Goal: Task Accomplishment & Management: Manage account settings

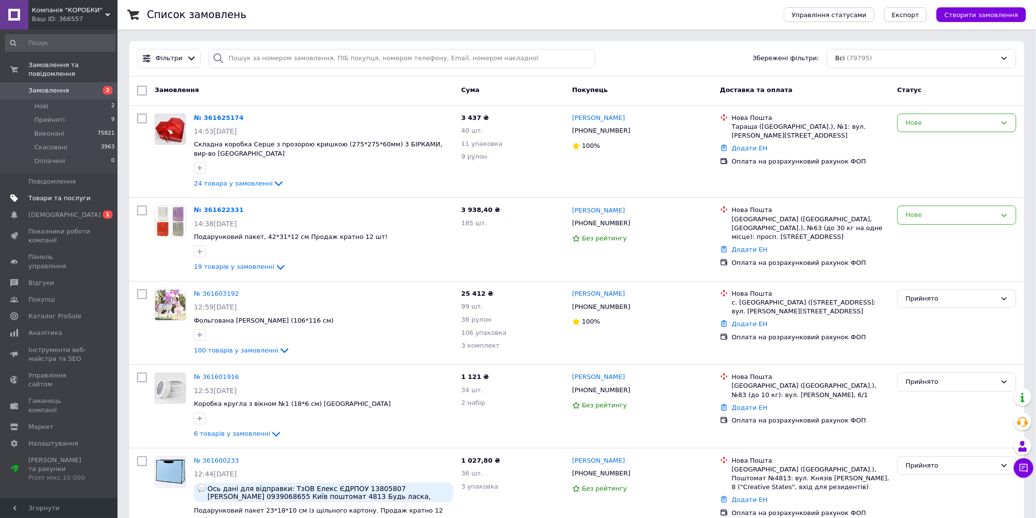
click at [54, 194] on span "Товари та послуги" at bounding box center [59, 198] width 62 height 9
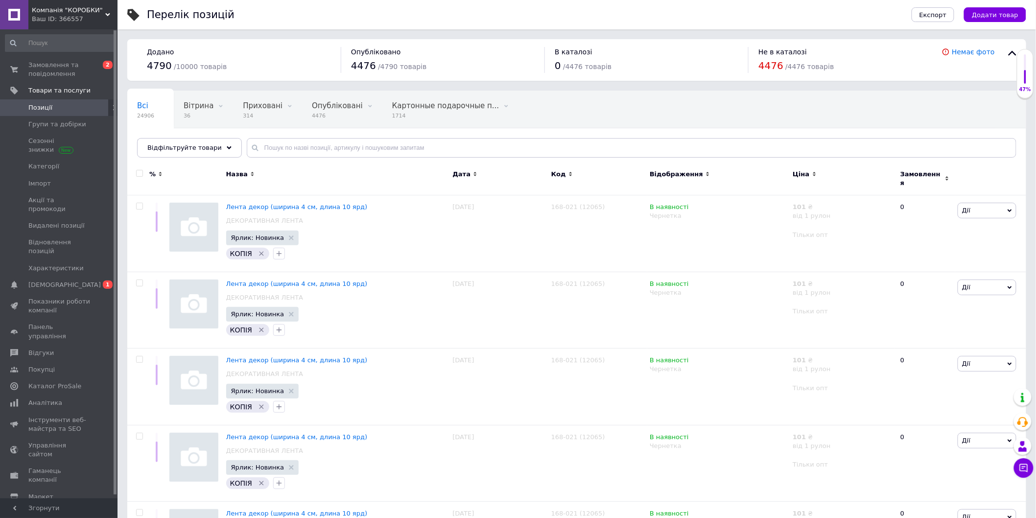
click at [112, 106] on icon at bounding box center [115, 108] width 6 height 6
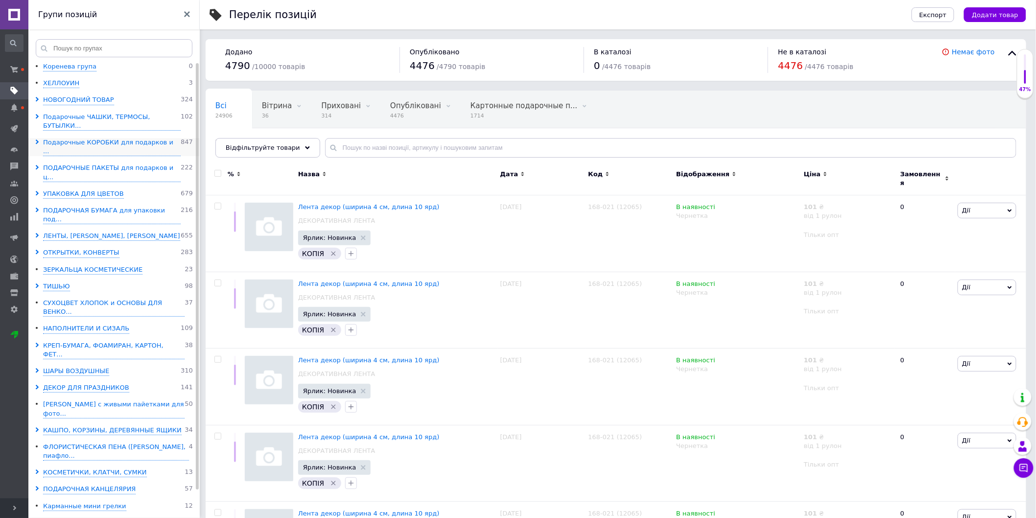
click at [35, 139] on icon at bounding box center [37, 141] width 5 height 5
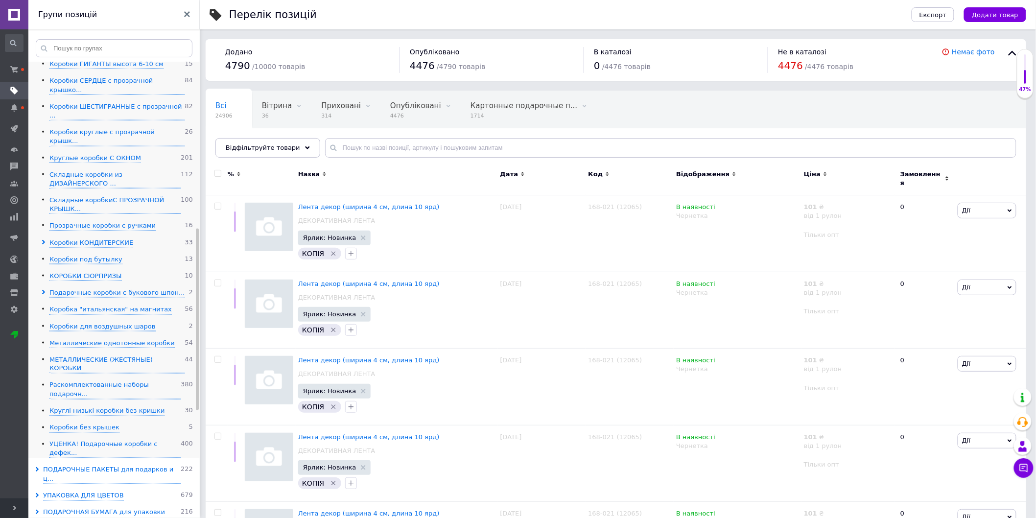
scroll to position [489, 0]
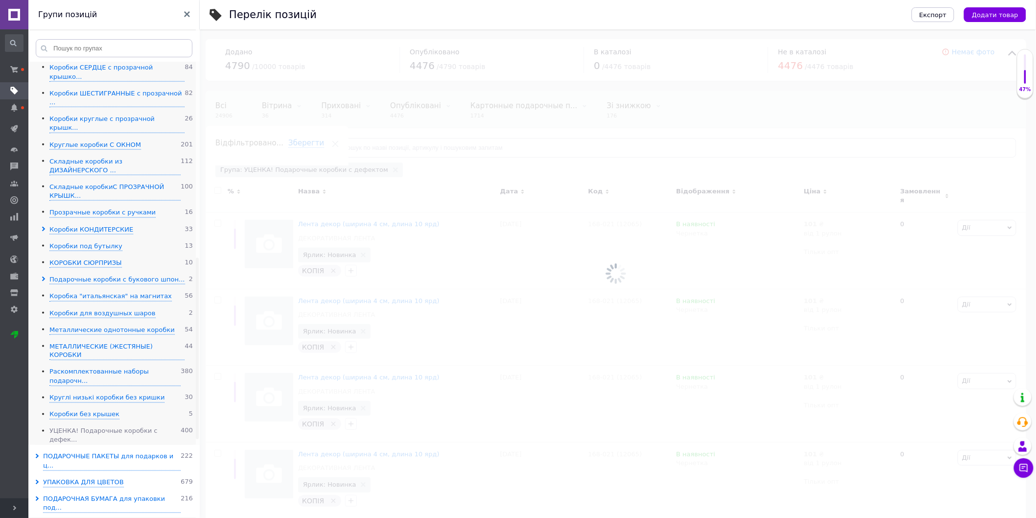
click at [86, 427] on div "УЦЕНКА! Подарочные коробки с дефек..." at bounding box center [114, 436] width 131 height 18
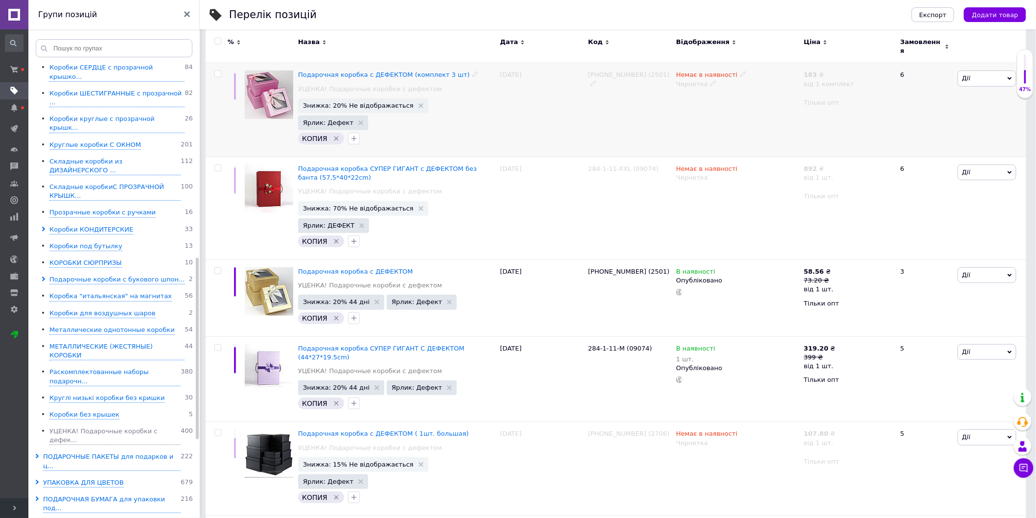
scroll to position [163, 0]
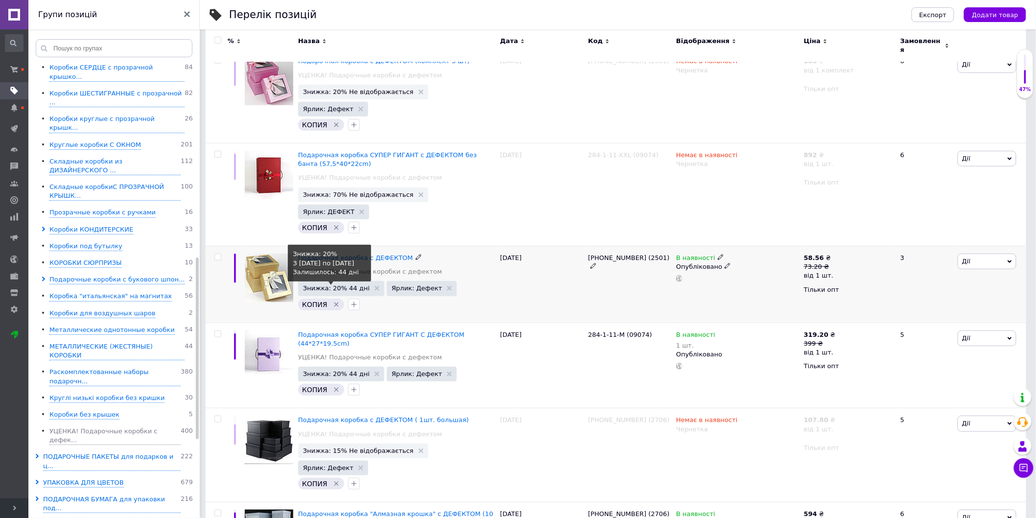
click at [337, 285] on span "Знижка: 20% 44 дні" at bounding box center [336, 288] width 67 height 6
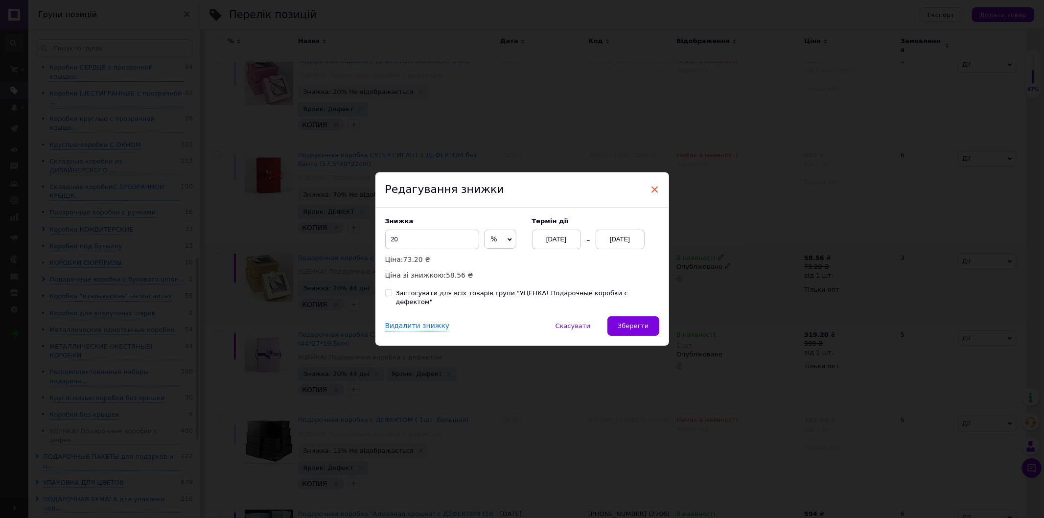
click at [652, 188] on span "×" at bounding box center [654, 189] width 9 height 17
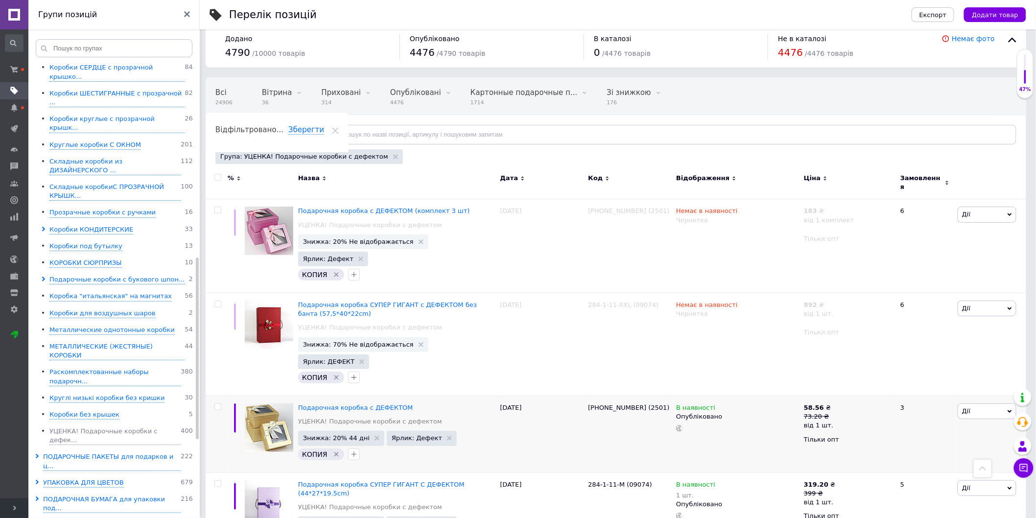
scroll to position [0, 0]
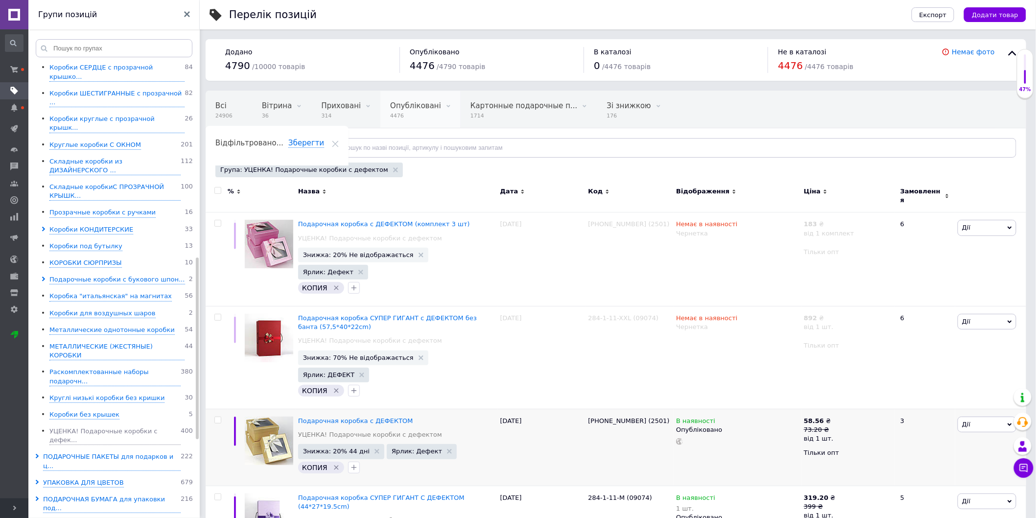
click at [409, 118] on span "4476" at bounding box center [415, 115] width 51 height 7
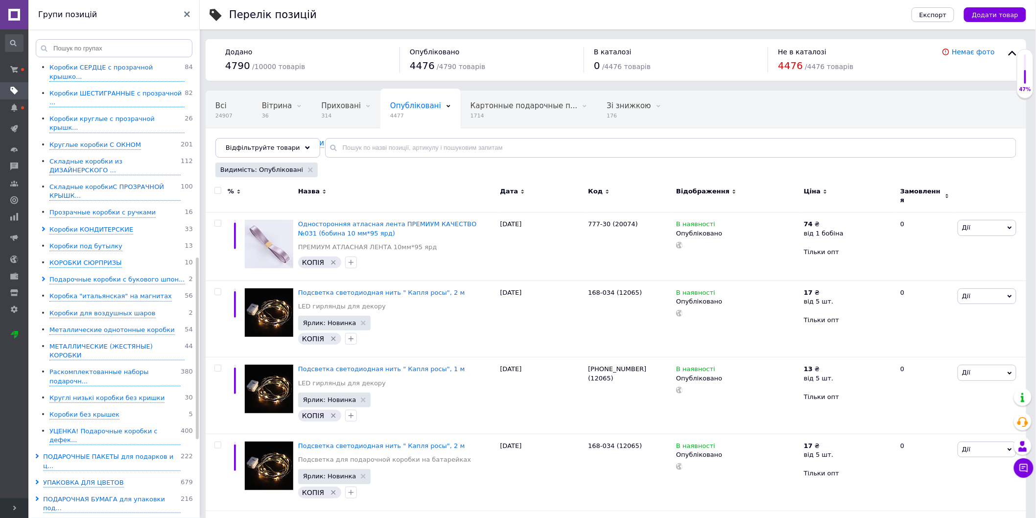
click at [255, 168] on span "Видимість: Опубліковані" at bounding box center [261, 169] width 83 height 9
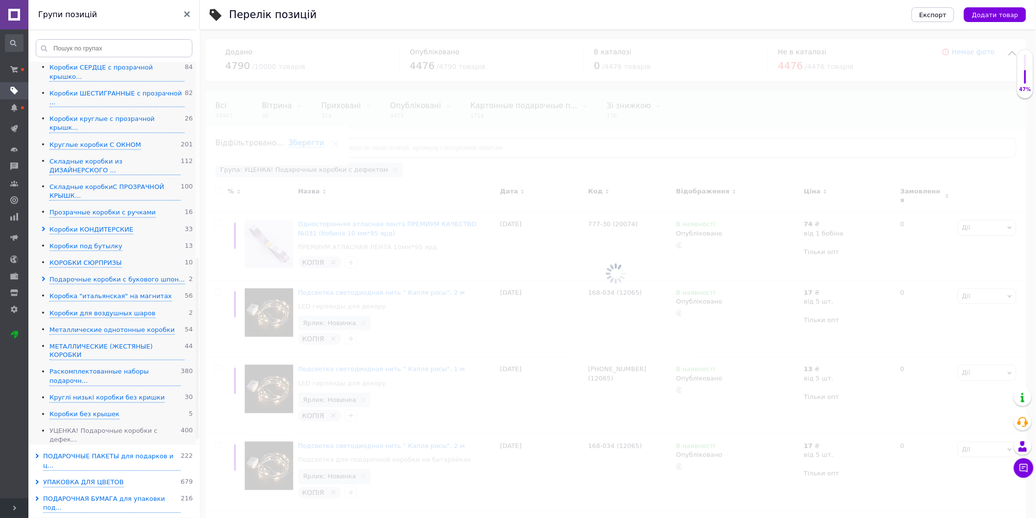
click at [81, 427] on div "УЦЕНКА! Подарочные коробки с дефек..." at bounding box center [114, 436] width 131 height 18
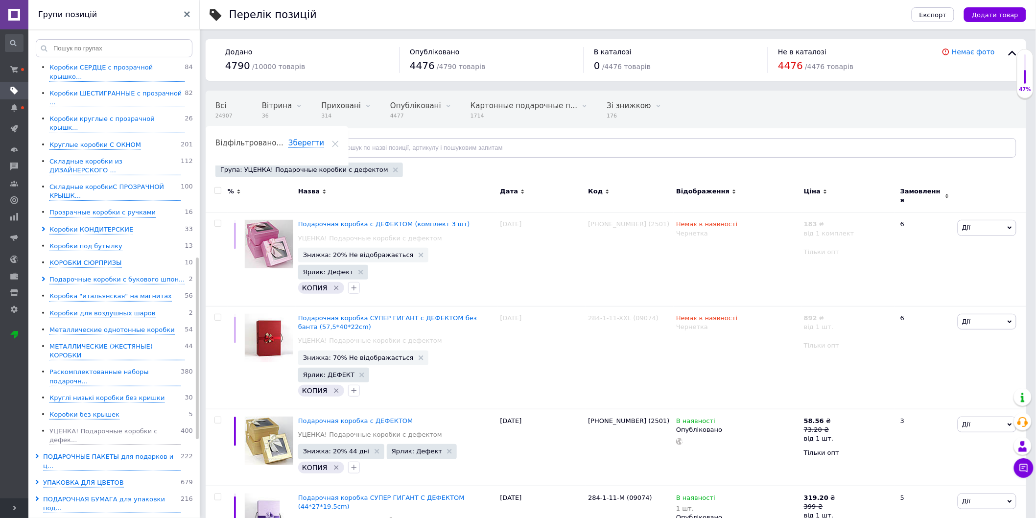
click at [284, 142] on div "Відфільтруйте товари" at bounding box center [267, 148] width 105 height 20
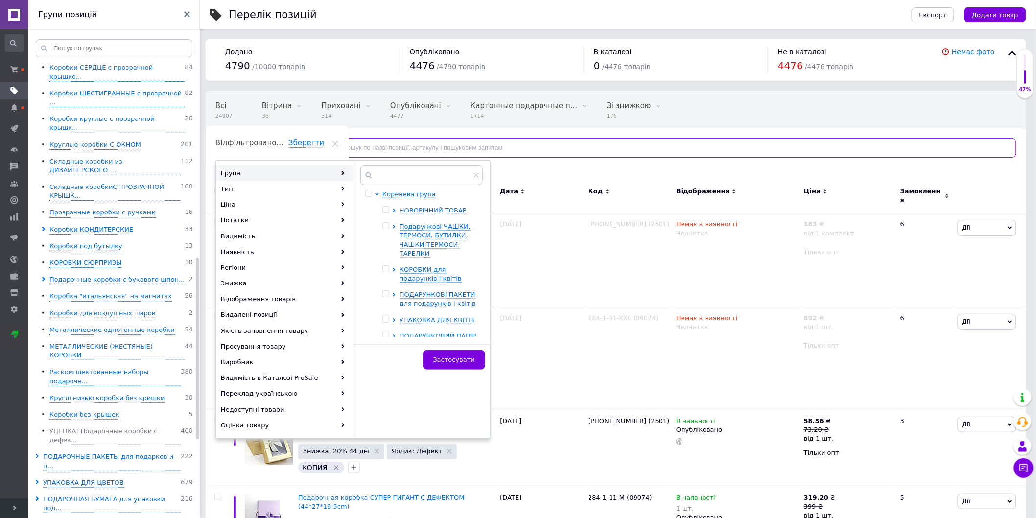
click at [455, 139] on input "text" at bounding box center [670, 148] width 691 height 20
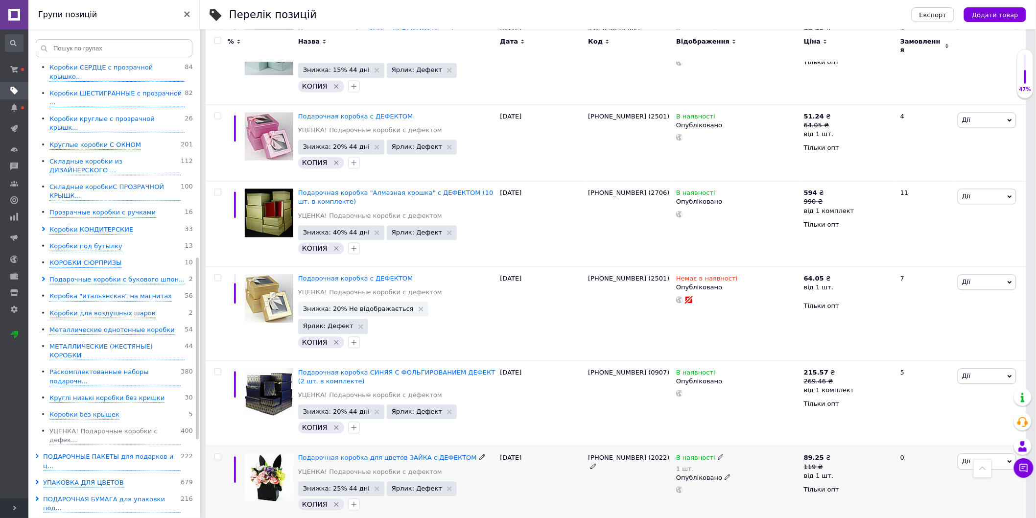
scroll to position [761, 0]
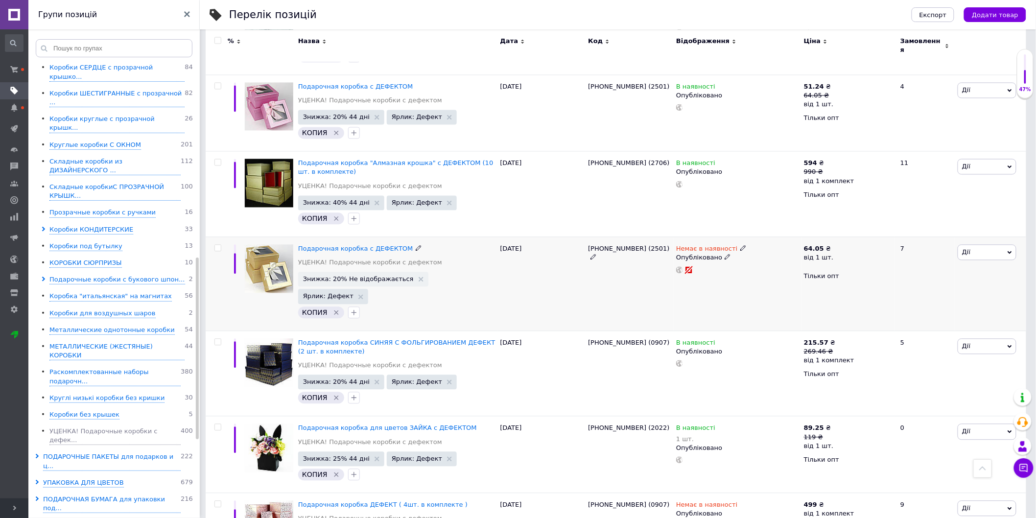
click at [724, 254] on icon at bounding box center [727, 257] width 6 height 6
click at [704, 283] on li "Чернетка" at bounding box center [735, 290] width 126 height 14
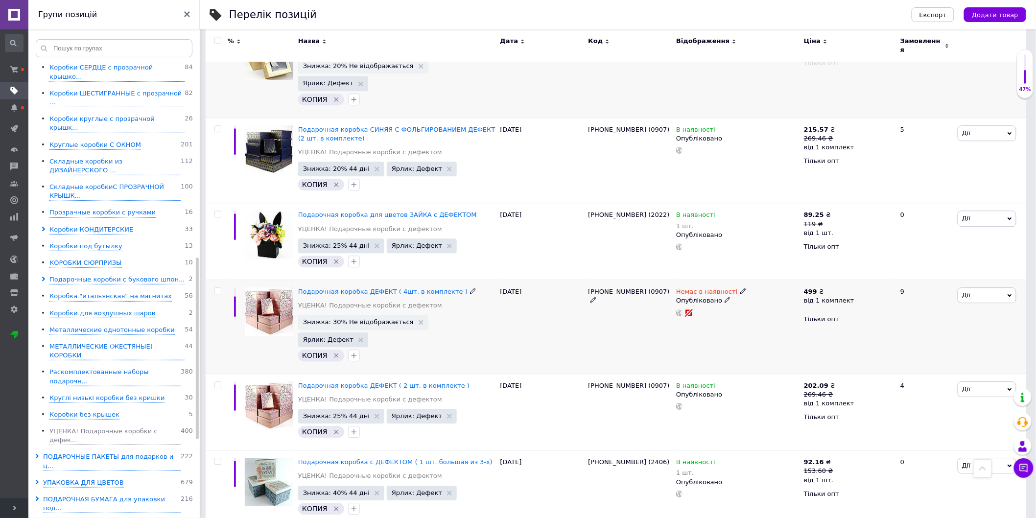
scroll to position [979, 0]
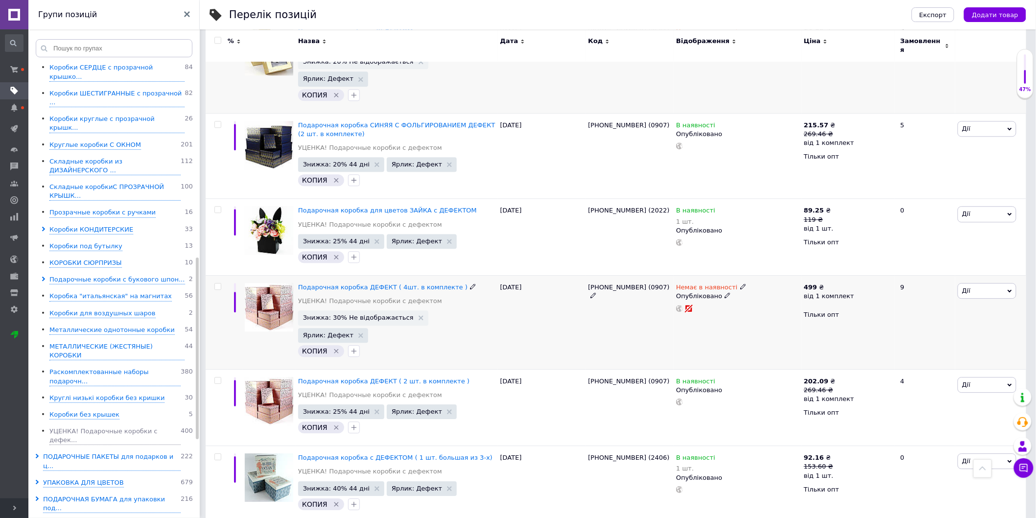
click at [724, 292] on icon at bounding box center [727, 295] width 6 height 6
click at [704, 322] on li "Чернетка" at bounding box center [735, 329] width 126 height 14
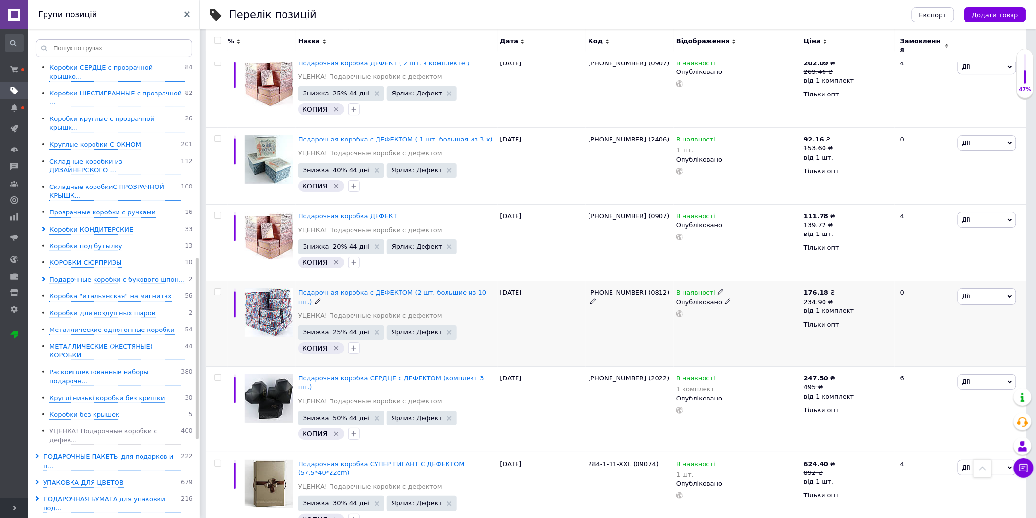
scroll to position [1298, 0]
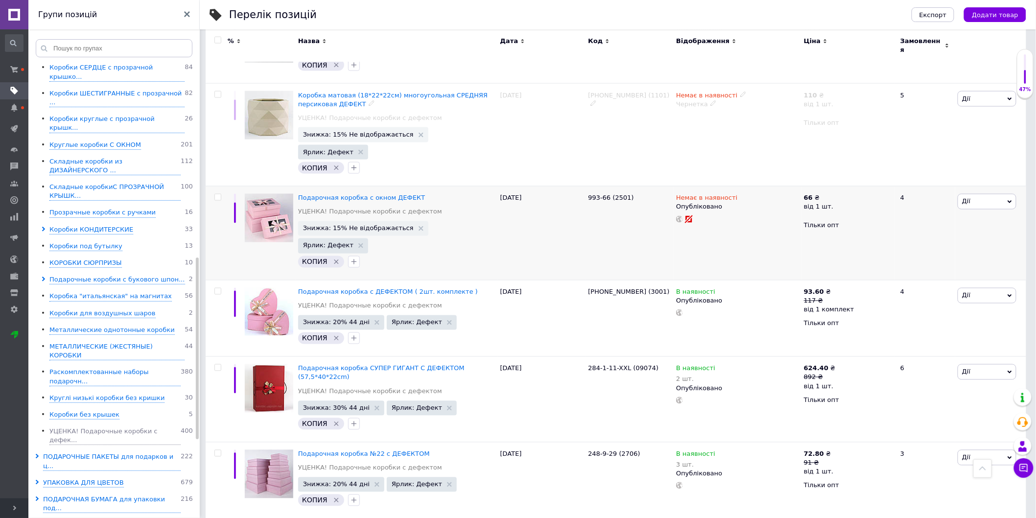
scroll to position [598, 0]
click at [724, 203] on use at bounding box center [726, 205] width 5 height 5
click at [703, 232] on li "Чернетка" at bounding box center [735, 239] width 126 height 14
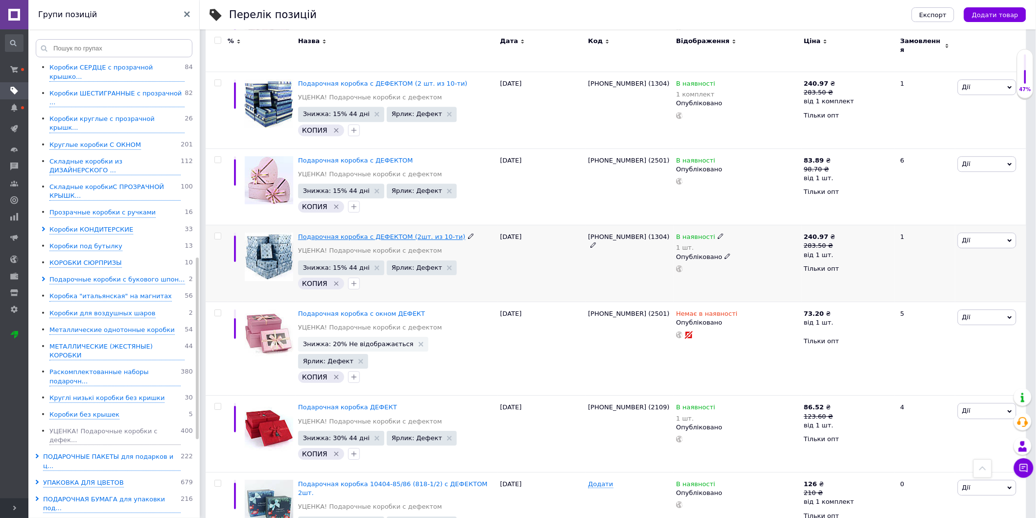
scroll to position [1142, 0]
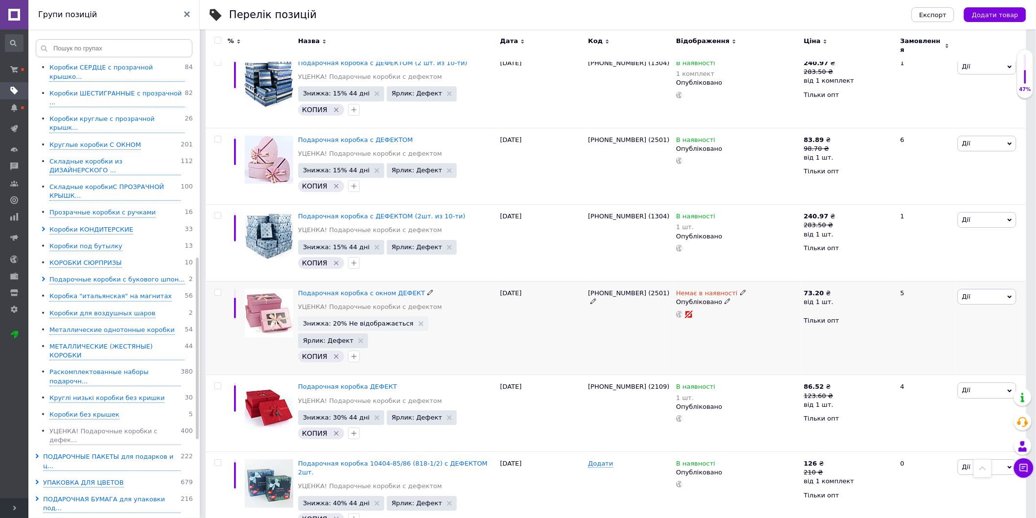
click at [724, 298] on icon at bounding box center [727, 301] width 6 height 6
click at [716, 327] on li "Чернетка" at bounding box center [735, 334] width 126 height 14
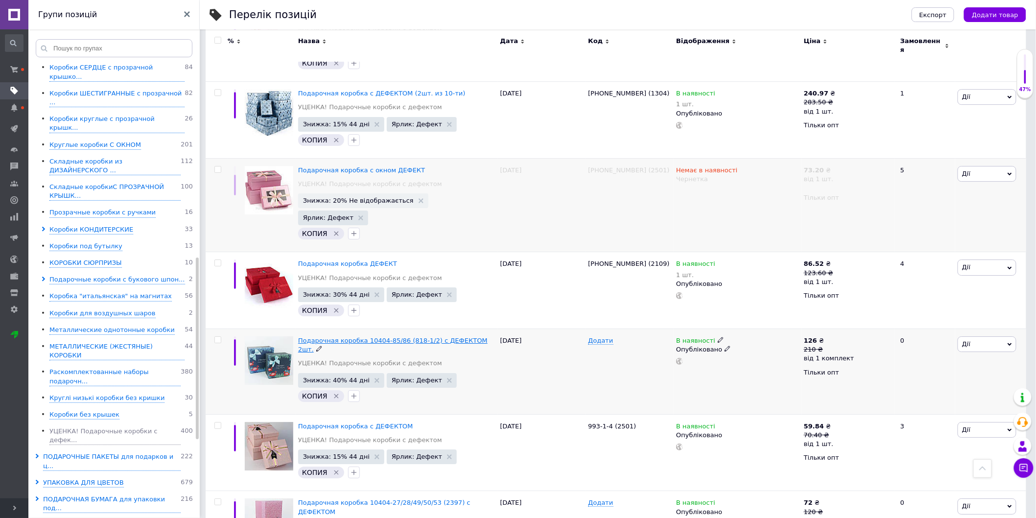
scroll to position [1271, 0]
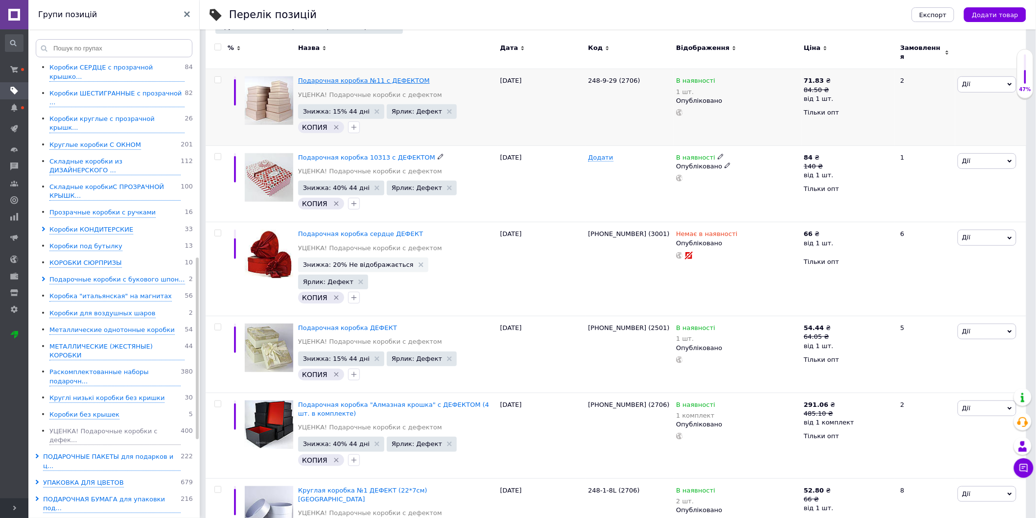
scroll to position [163, 0]
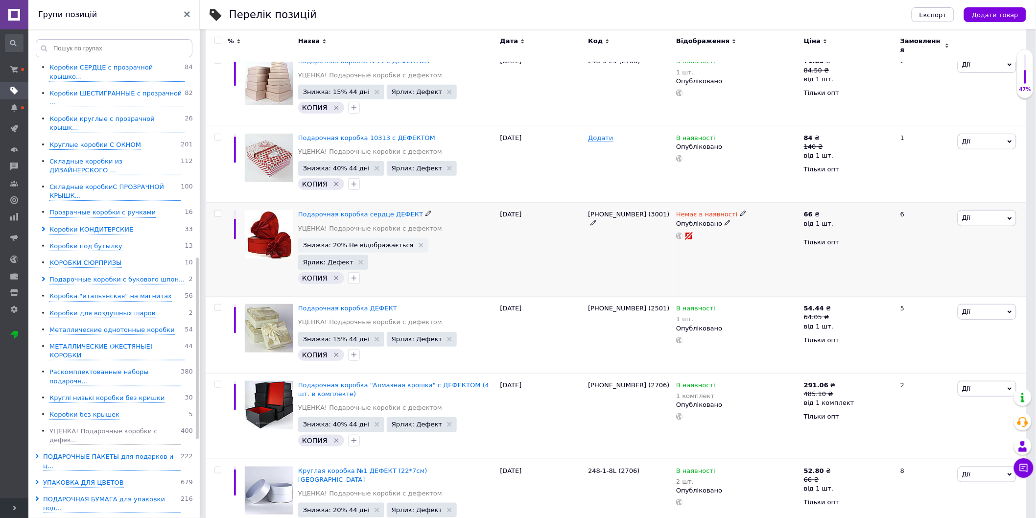
click at [724, 220] on icon at bounding box center [727, 223] width 6 height 6
click at [732, 255] on li "Чернетка" at bounding box center [735, 256] width 126 height 14
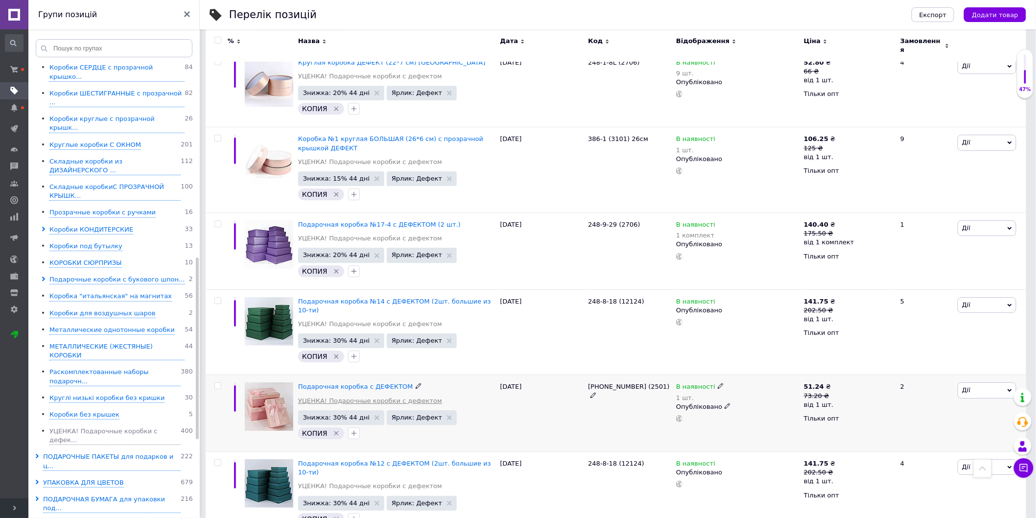
scroll to position [1280, 0]
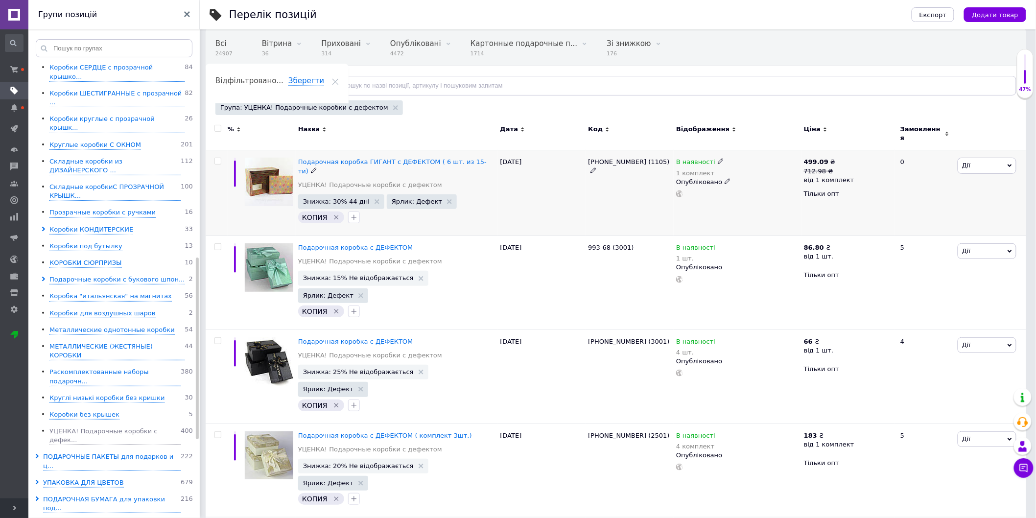
scroll to position [116, 0]
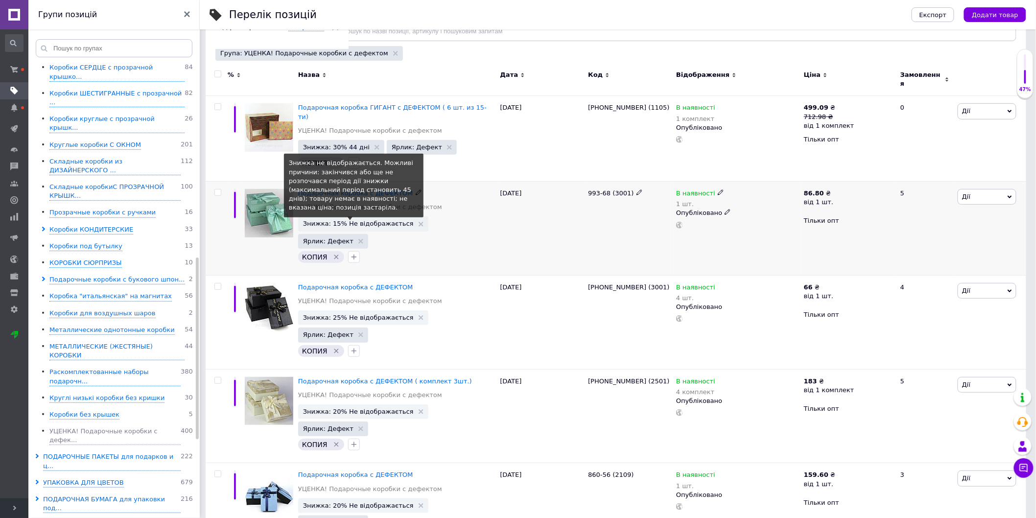
click at [343, 220] on span "Знижка: 15% Не відображається" at bounding box center [358, 223] width 111 height 6
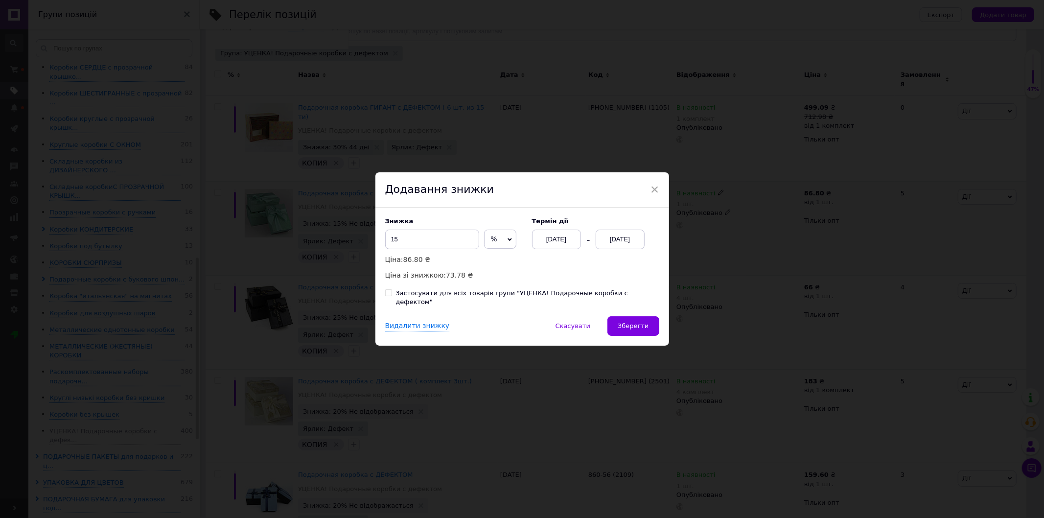
click at [628, 245] on div "[DATE]" at bounding box center [620, 240] width 49 height 20
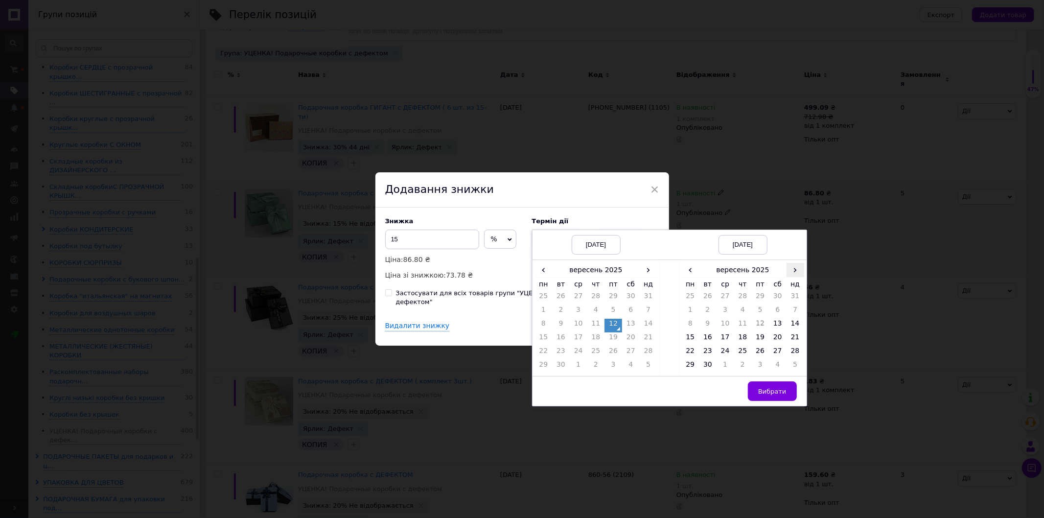
click at [787, 274] on span "›" at bounding box center [796, 270] width 18 height 14
click at [791, 339] on td "26" at bounding box center [796, 339] width 18 height 14
drag, startPoint x: 776, startPoint y: 392, endPoint x: 656, endPoint y: 327, distance: 136.6
click at [776, 392] on button "Вибрати" at bounding box center [772, 391] width 49 height 20
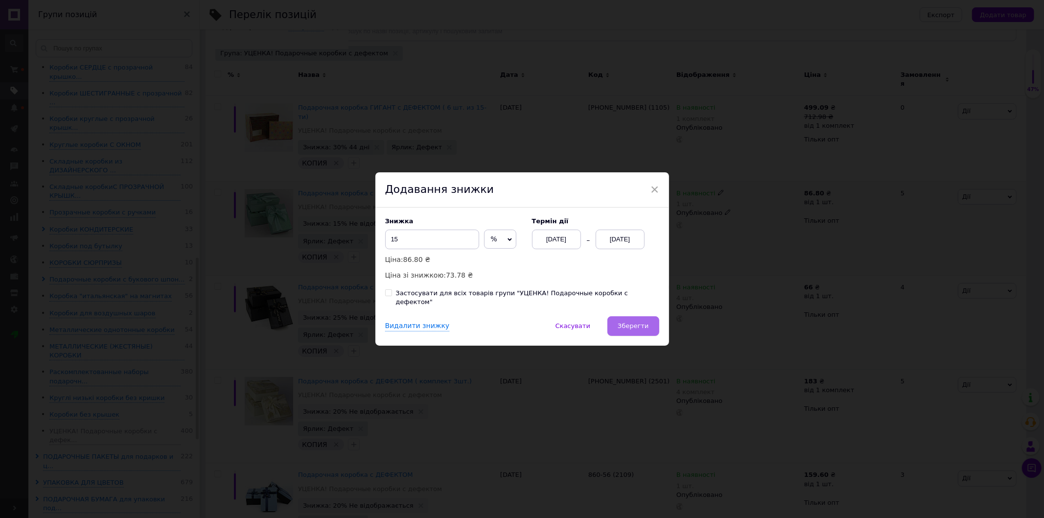
click at [637, 322] on span "Зберегти" at bounding box center [633, 325] width 31 height 7
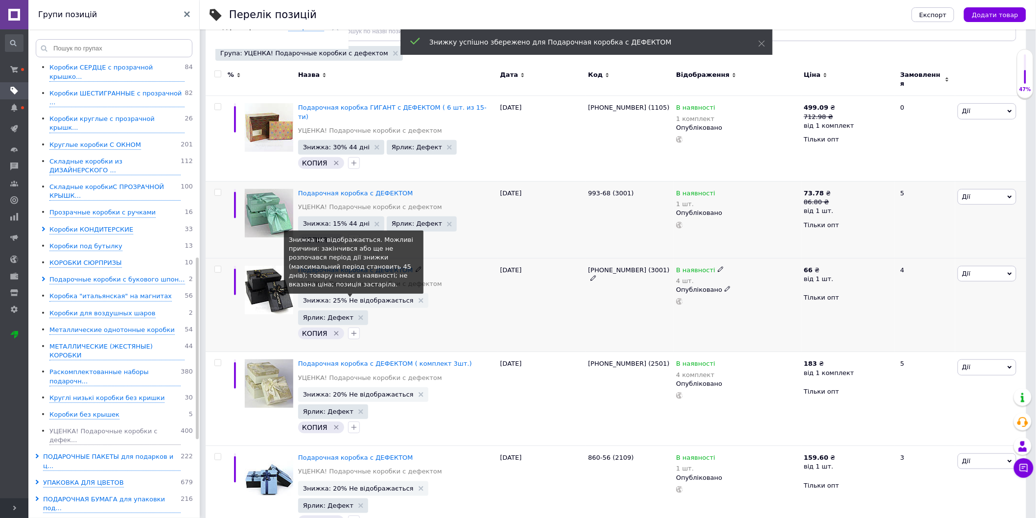
click at [346, 297] on span "Знижка: 25% Не відображається" at bounding box center [358, 300] width 111 height 6
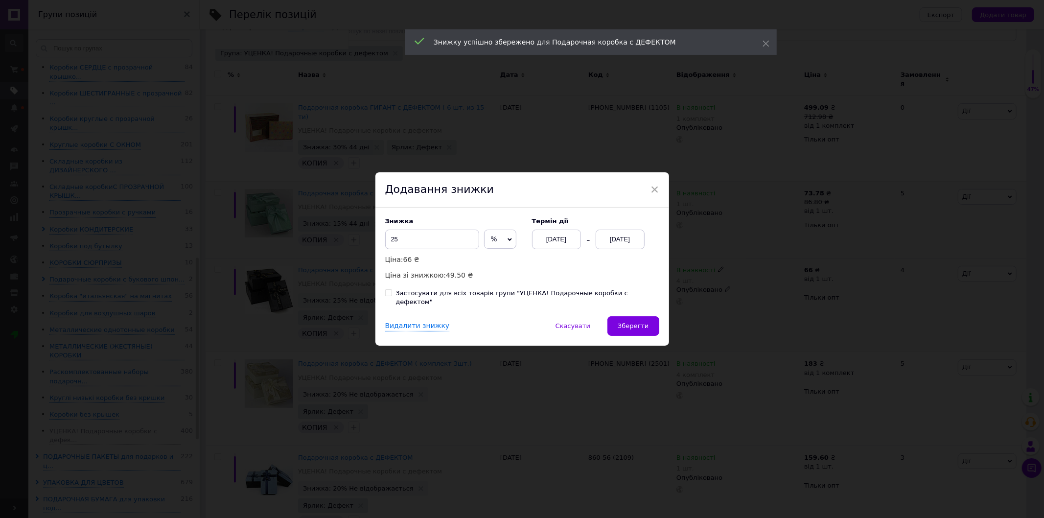
click at [615, 240] on div "[DATE]" at bounding box center [620, 240] width 49 height 20
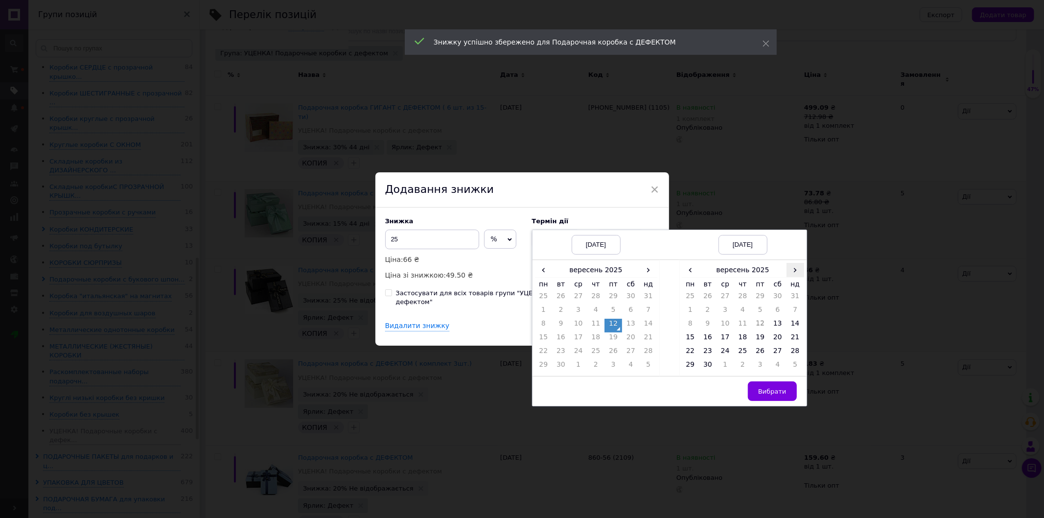
click at [787, 276] on span "›" at bounding box center [796, 270] width 18 height 14
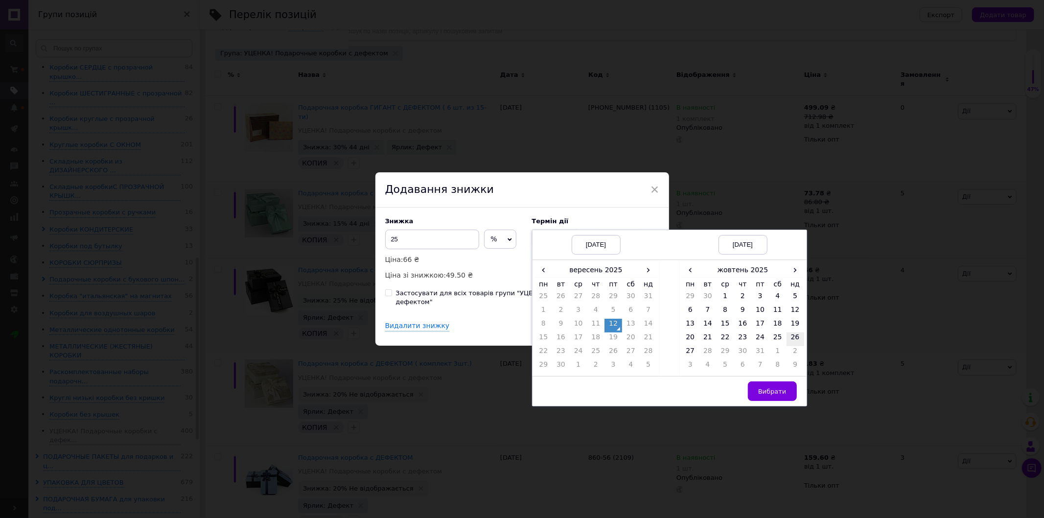
click at [789, 344] on td "26" at bounding box center [796, 339] width 18 height 14
click at [777, 394] on span "Вибрати" at bounding box center [772, 391] width 28 height 7
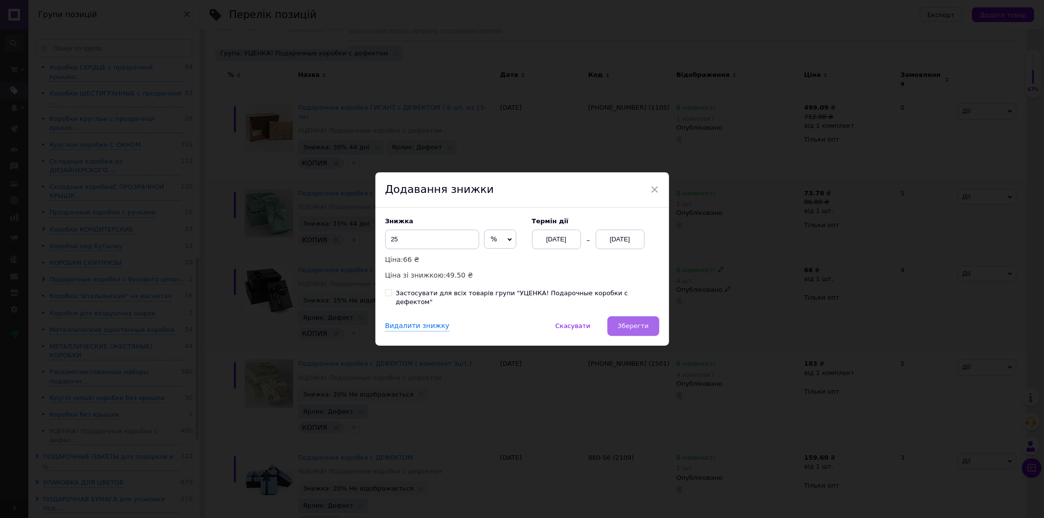
click at [645, 322] on span "Зберегти" at bounding box center [633, 325] width 31 height 7
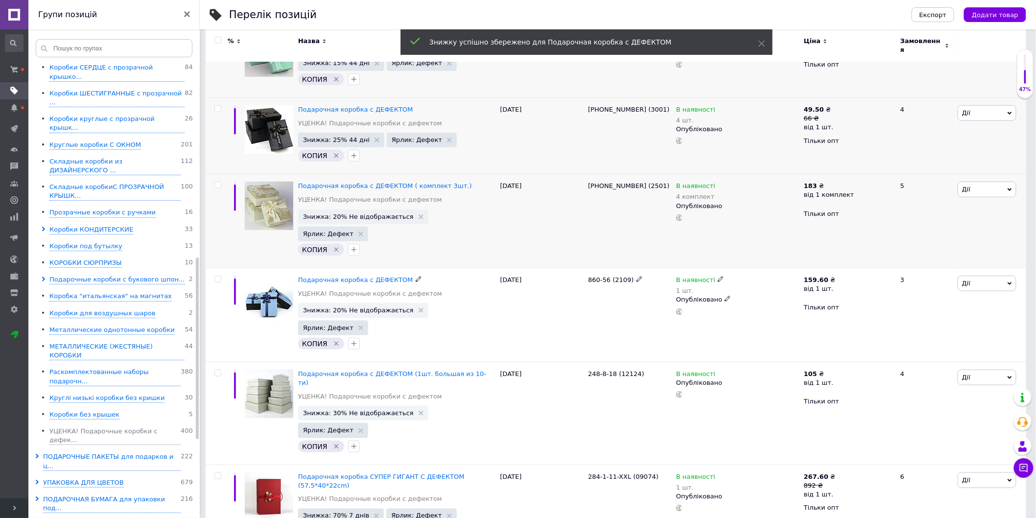
scroll to position [280, 0]
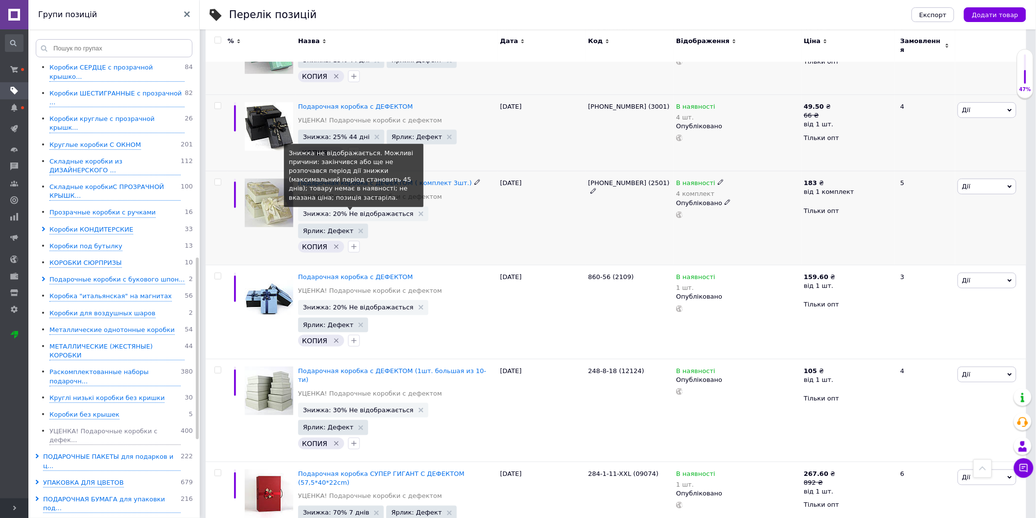
click at [368, 210] on span "Знижка: 20% Не відображається" at bounding box center [358, 213] width 111 height 6
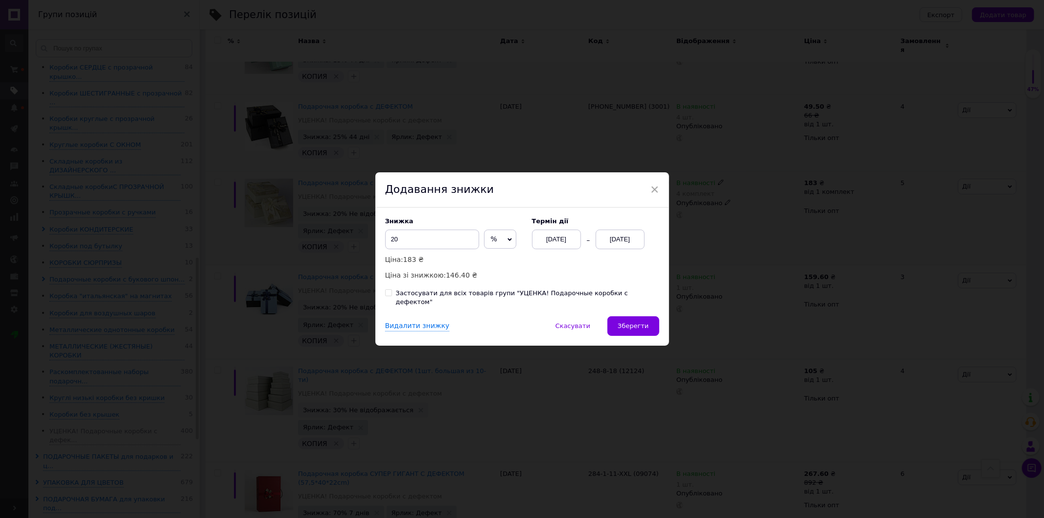
click at [596, 239] on div "[DATE]" at bounding box center [620, 240] width 49 height 20
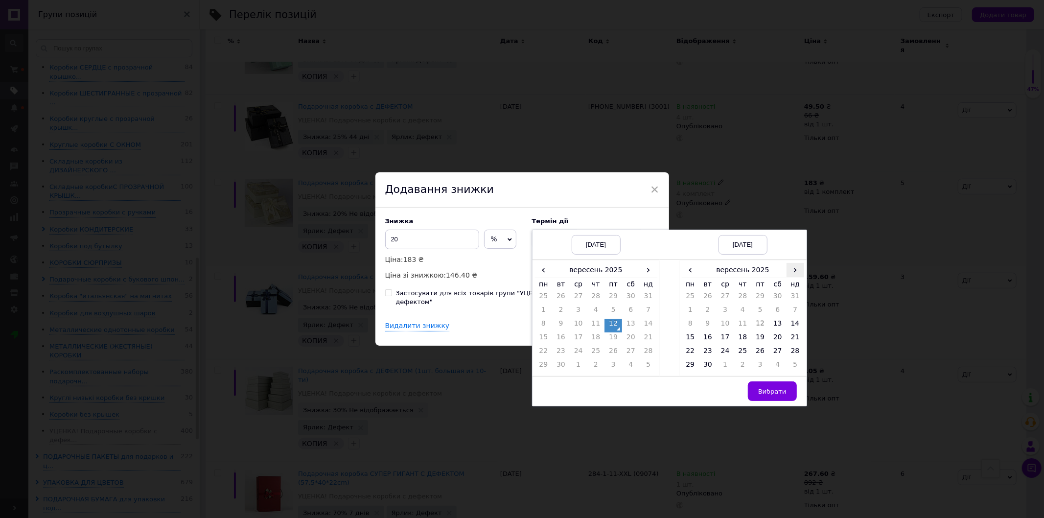
click at [797, 276] on span "›" at bounding box center [796, 270] width 18 height 14
click at [793, 343] on td "26" at bounding box center [796, 339] width 18 height 14
click at [779, 389] on button "Вибрати" at bounding box center [772, 391] width 49 height 20
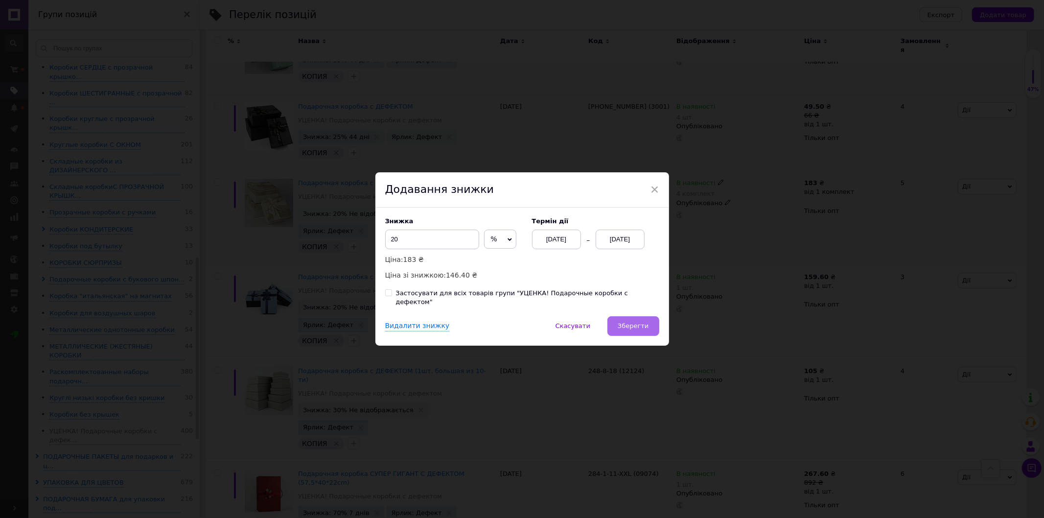
click at [637, 329] on button "Зберегти" at bounding box center [632, 326] width 51 height 20
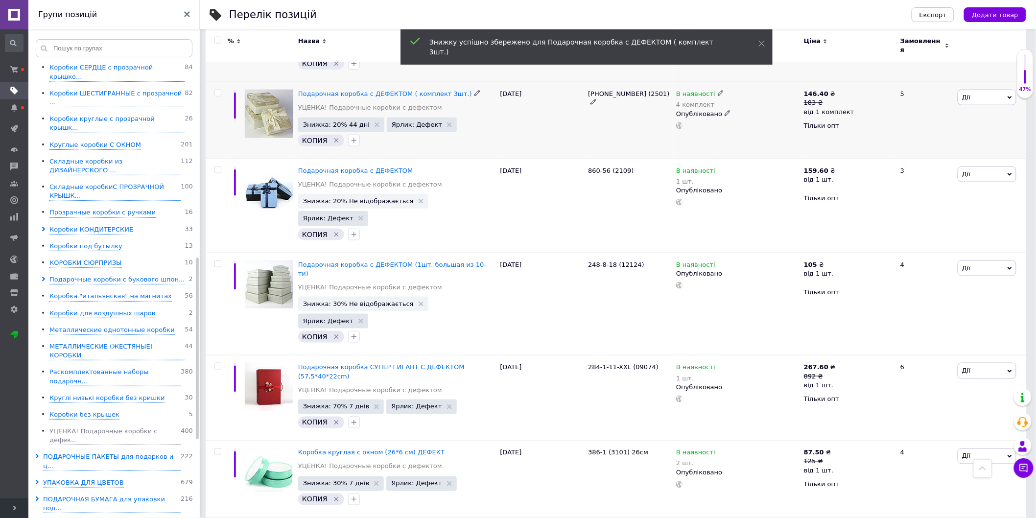
scroll to position [389, 0]
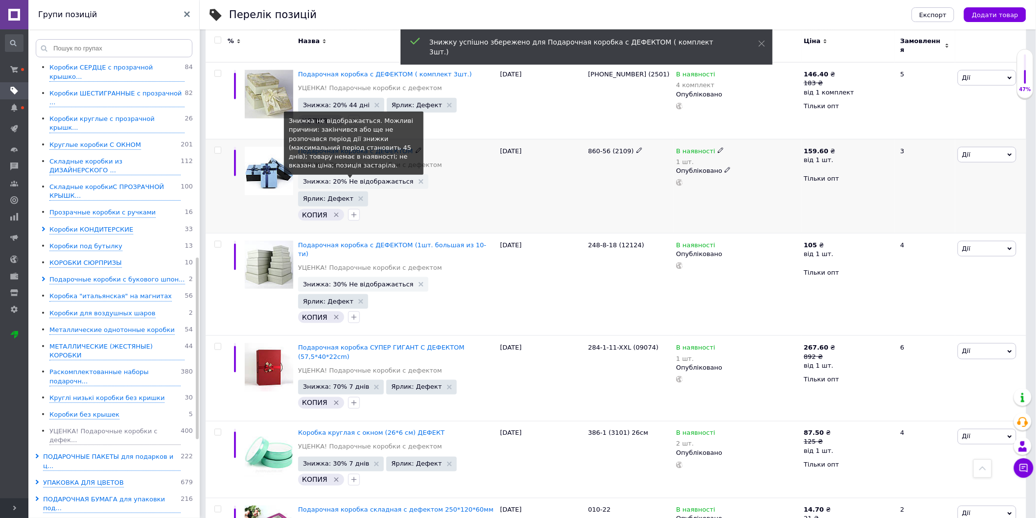
click at [351, 178] on span "Знижка: 20% Не відображається" at bounding box center [358, 181] width 111 height 6
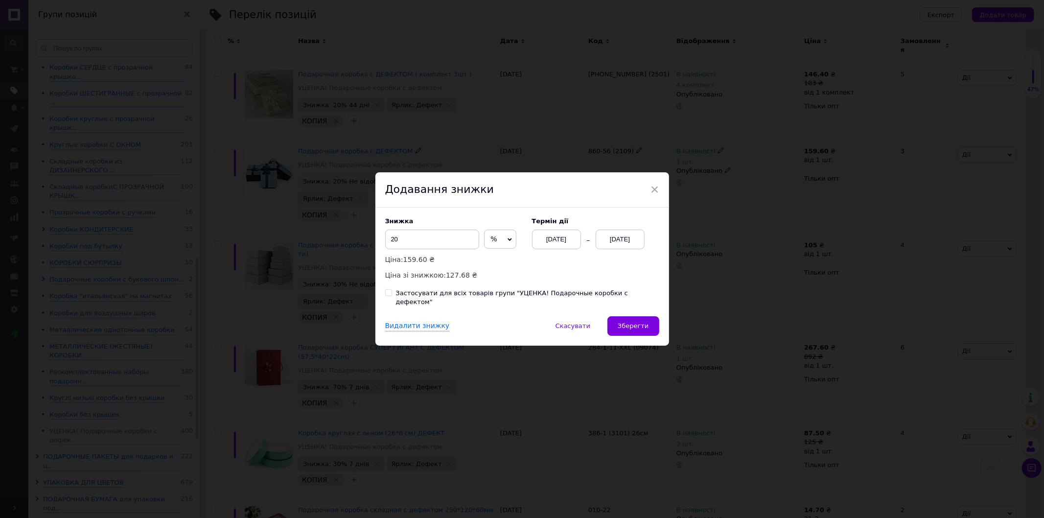
click at [614, 245] on div "[DATE]" at bounding box center [620, 240] width 49 height 20
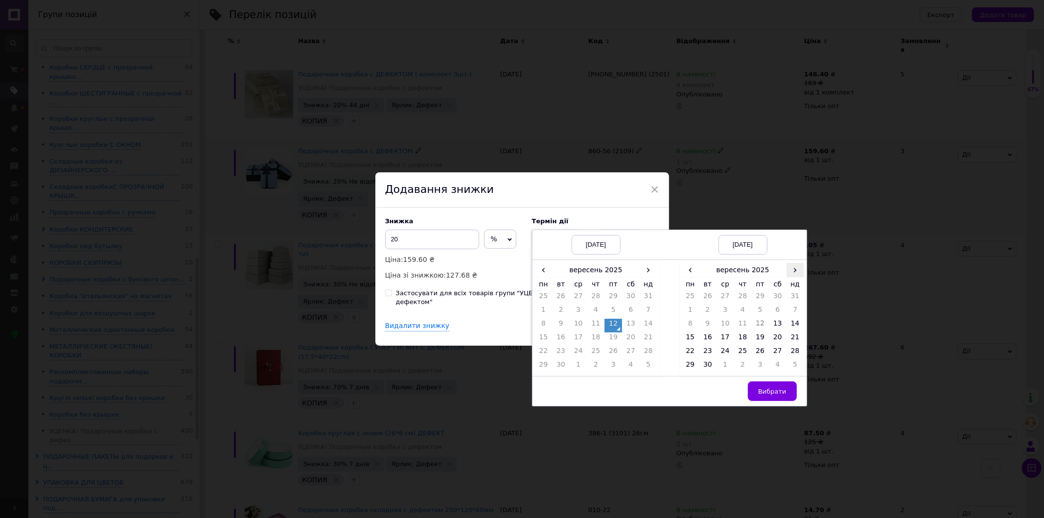
click at [790, 273] on span "›" at bounding box center [796, 270] width 18 height 14
click at [799, 343] on td "26" at bounding box center [796, 339] width 18 height 14
click at [776, 393] on span "Вибрати" at bounding box center [772, 391] width 28 height 7
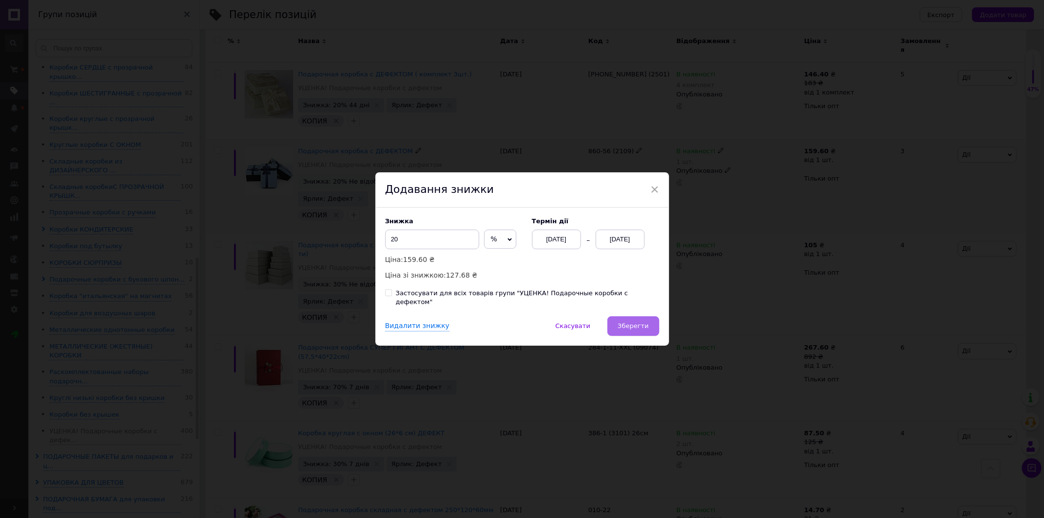
click at [643, 325] on span "Зберегти" at bounding box center [633, 325] width 31 height 7
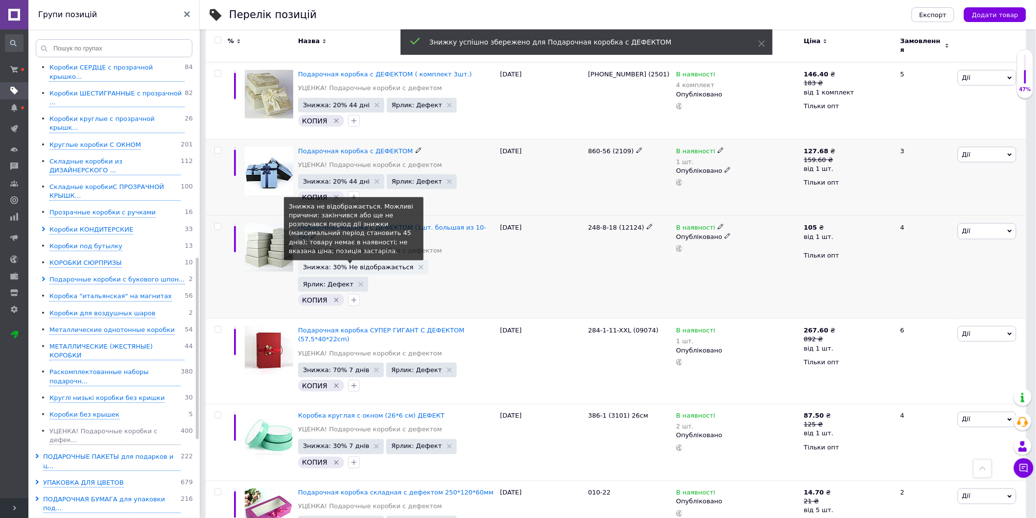
click at [380, 264] on span "Знижка: 30% Не відображається" at bounding box center [358, 267] width 111 height 6
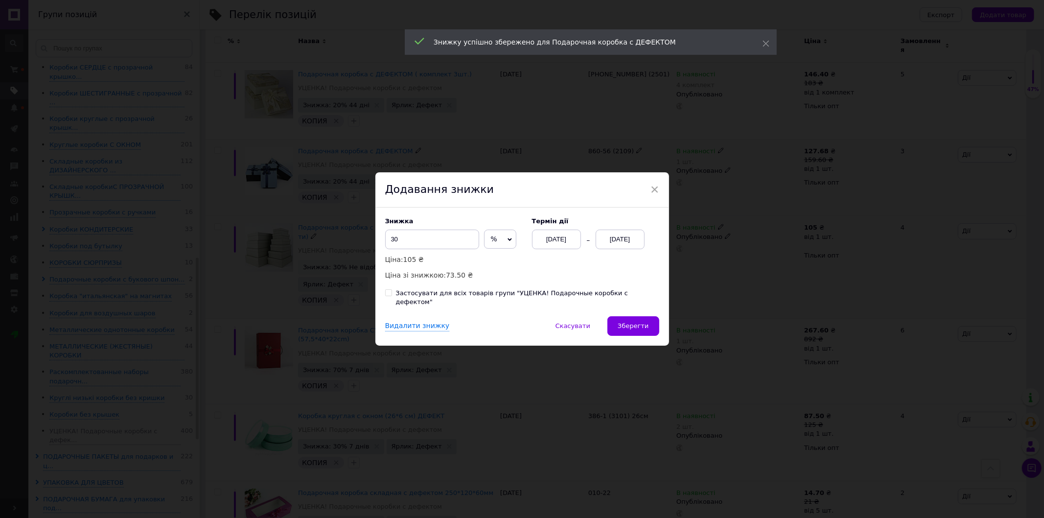
click at [633, 237] on div "[DATE]" at bounding box center [620, 240] width 49 height 20
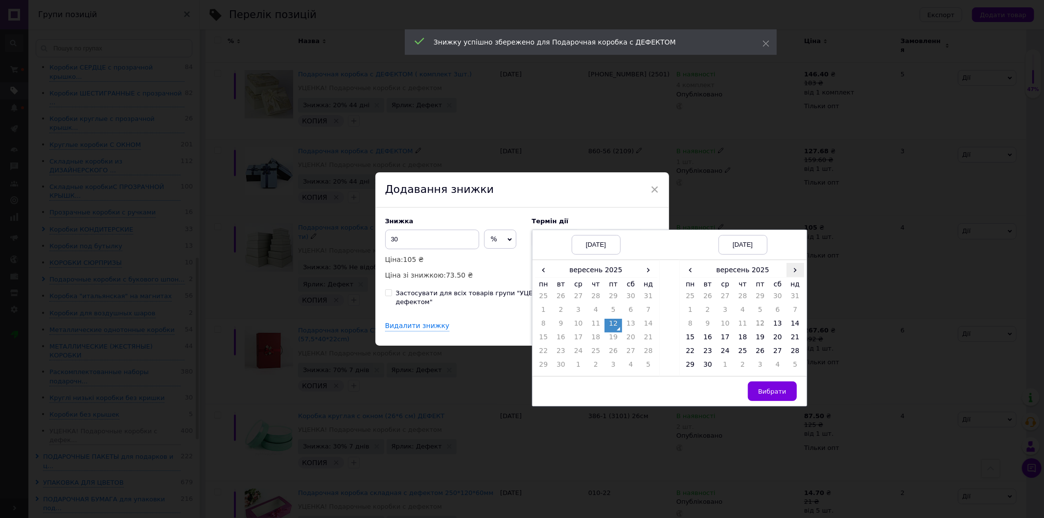
drag, startPoint x: 792, startPoint y: 273, endPoint x: 791, endPoint y: 302, distance: 29.4
click at [792, 274] on span "›" at bounding box center [796, 270] width 18 height 14
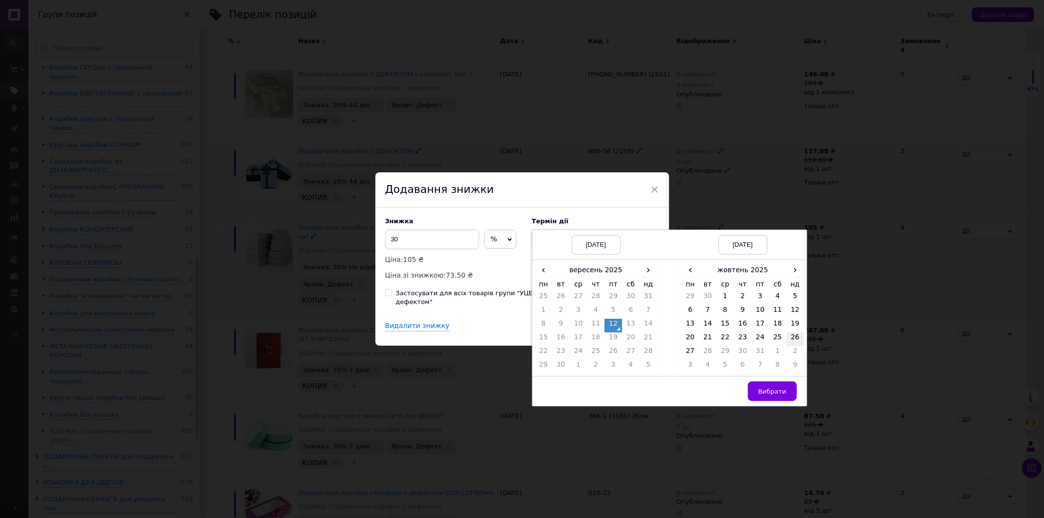
click at [790, 344] on td "26" at bounding box center [796, 339] width 18 height 14
click at [779, 393] on span "Вибрати" at bounding box center [772, 391] width 28 height 7
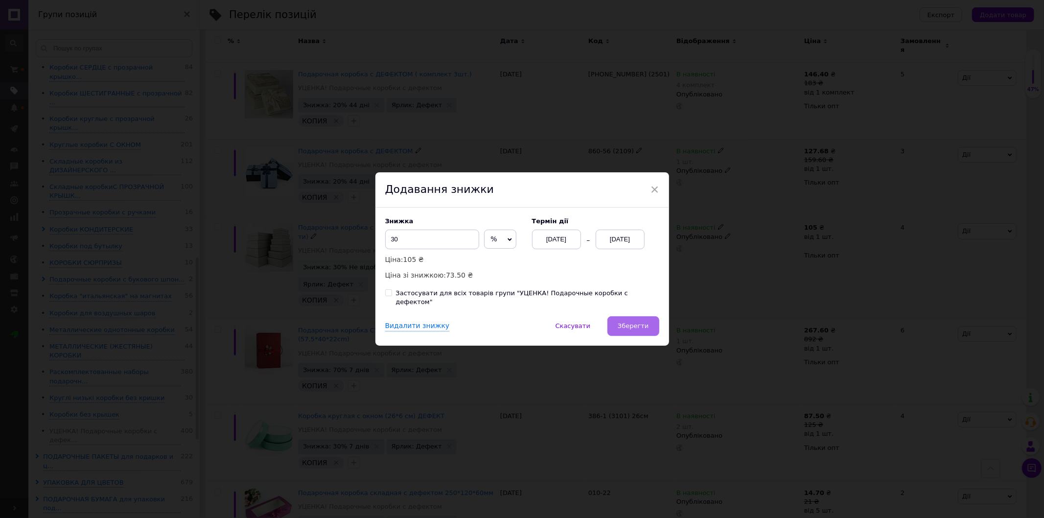
click at [626, 322] on span "Зберегти" at bounding box center [633, 325] width 31 height 7
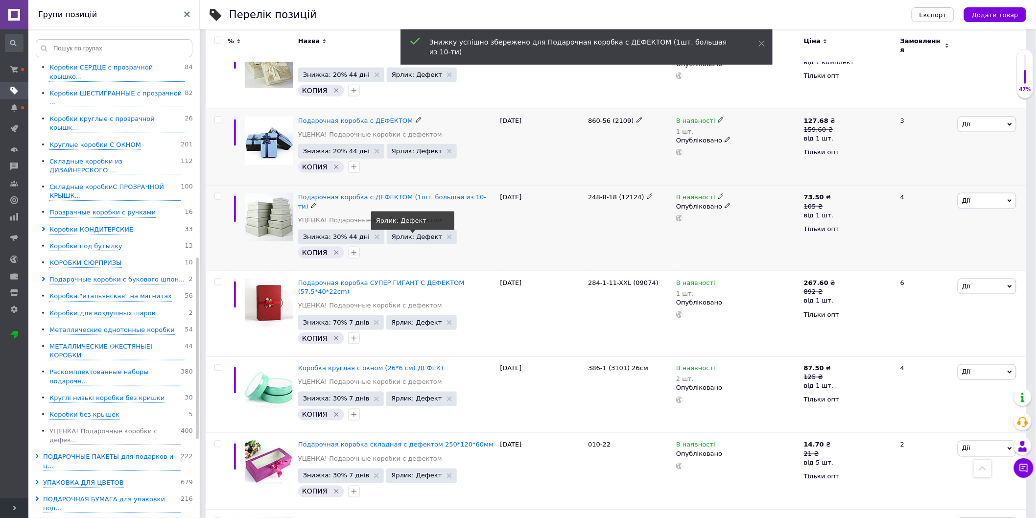
scroll to position [443, 0]
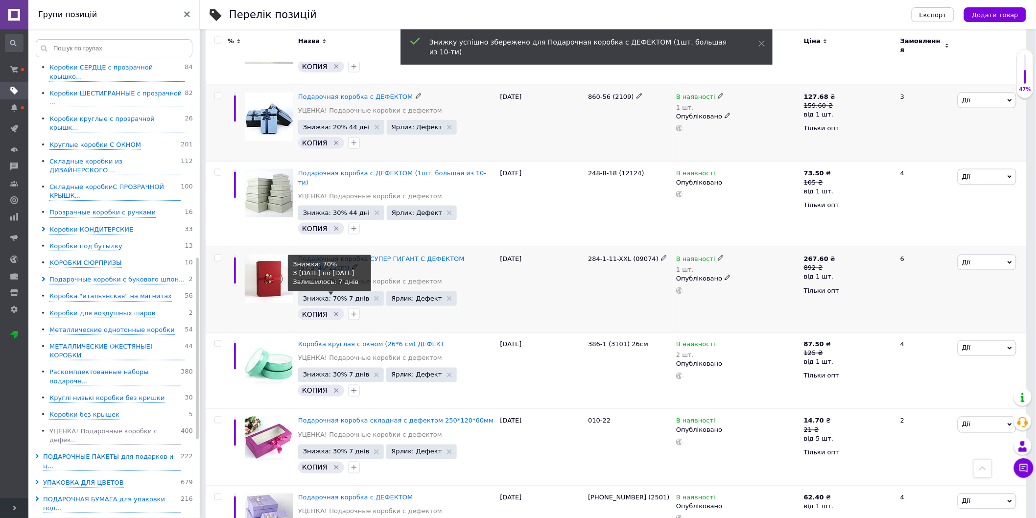
click at [350, 295] on span "Знижка: 70% 7 днів" at bounding box center [336, 298] width 67 height 6
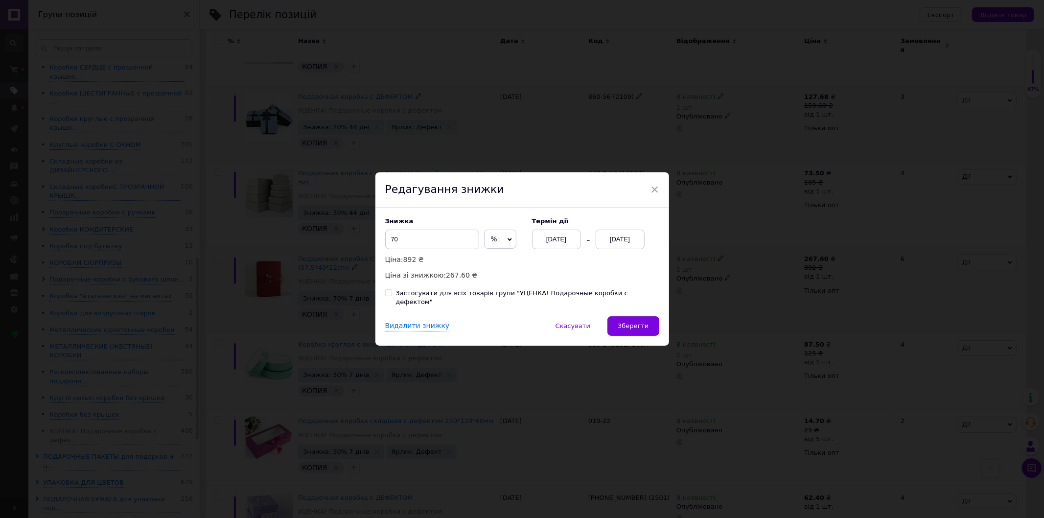
click at [625, 242] on div "[DATE]" at bounding box center [620, 240] width 49 height 20
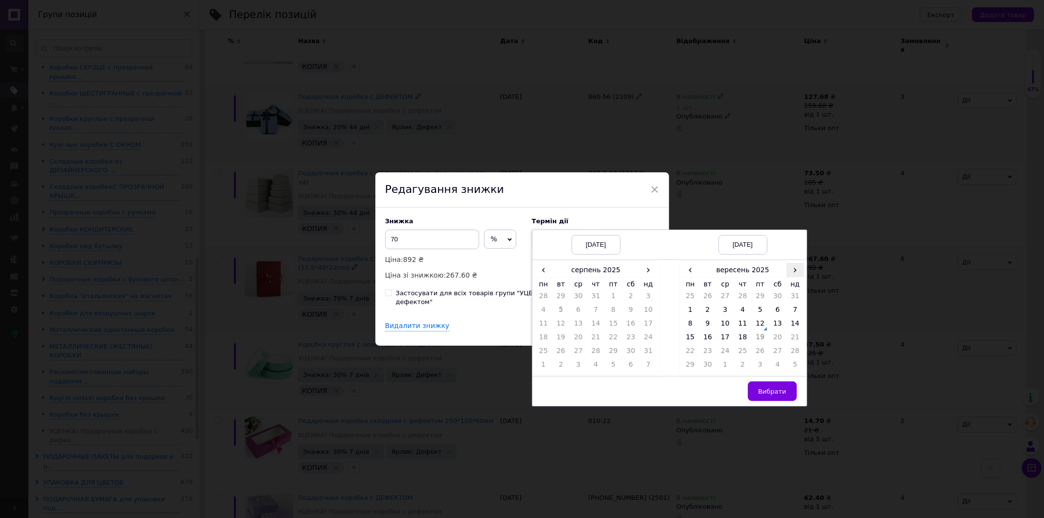
click at [791, 272] on span "›" at bounding box center [796, 270] width 18 height 14
click at [684, 272] on span "‹" at bounding box center [691, 270] width 18 height 14
click at [647, 275] on span "›" at bounding box center [649, 270] width 18 height 14
click at [617, 332] on td "12" at bounding box center [613, 326] width 18 height 14
click at [790, 275] on span "›" at bounding box center [796, 270] width 18 height 14
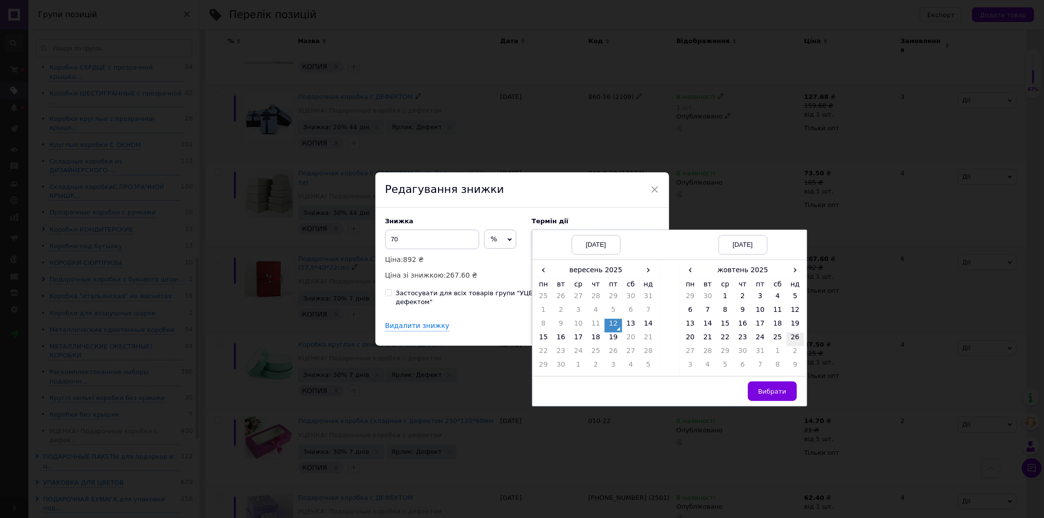
click at [794, 343] on td "26" at bounding box center [796, 339] width 18 height 14
click at [774, 391] on button "Вибрати" at bounding box center [772, 391] width 49 height 20
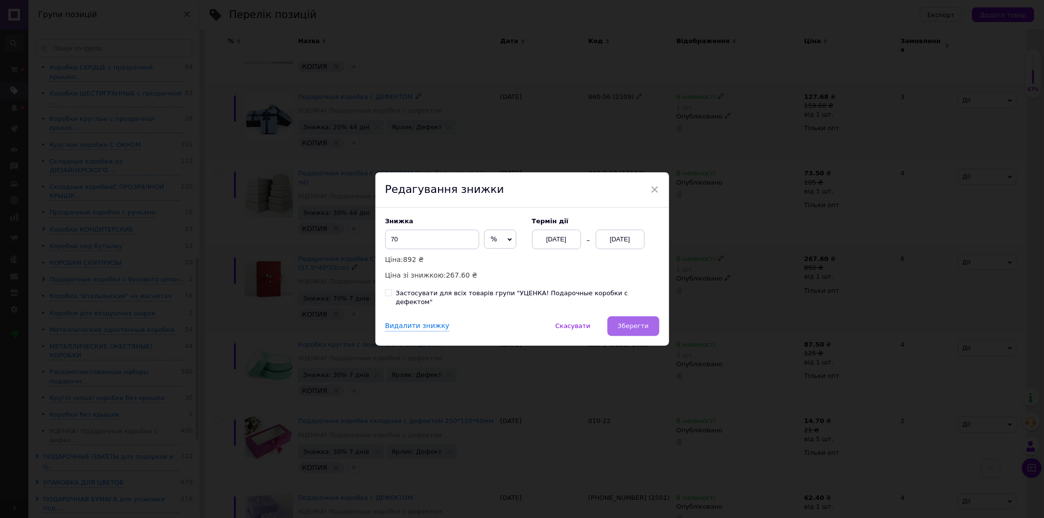
click at [637, 324] on span "Зберегти" at bounding box center [633, 325] width 31 height 7
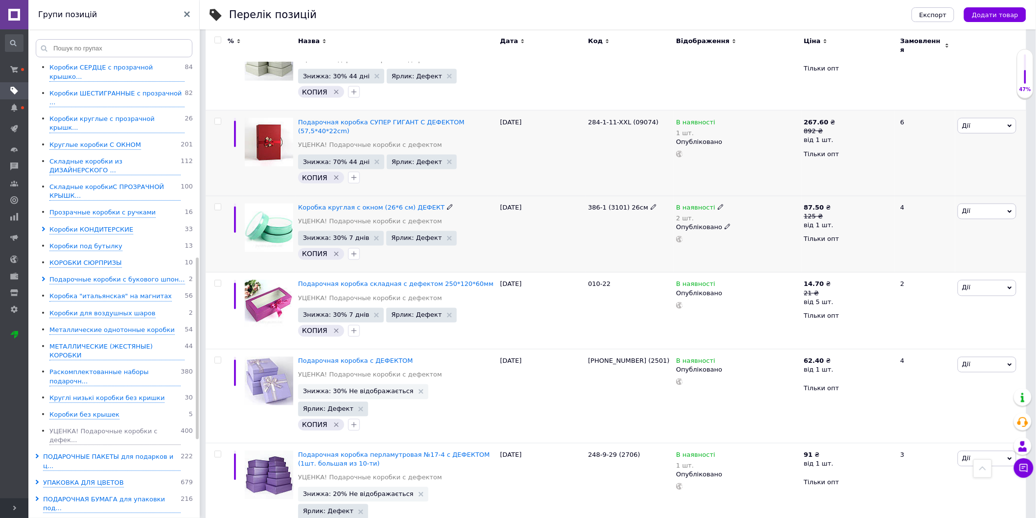
scroll to position [606, 0]
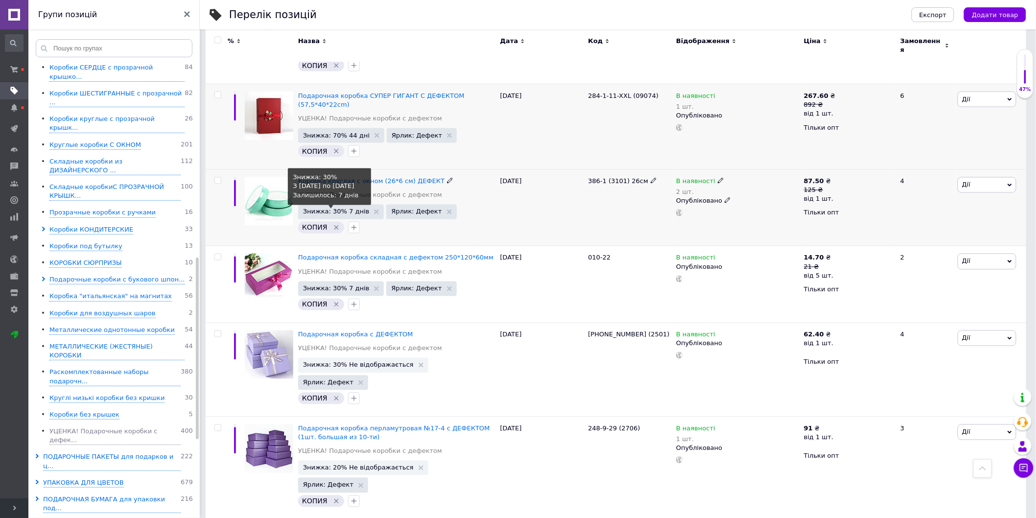
click at [322, 209] on span "Знижка: 30% 7 днів" at bounding box center [336, 212] width 67 height 6
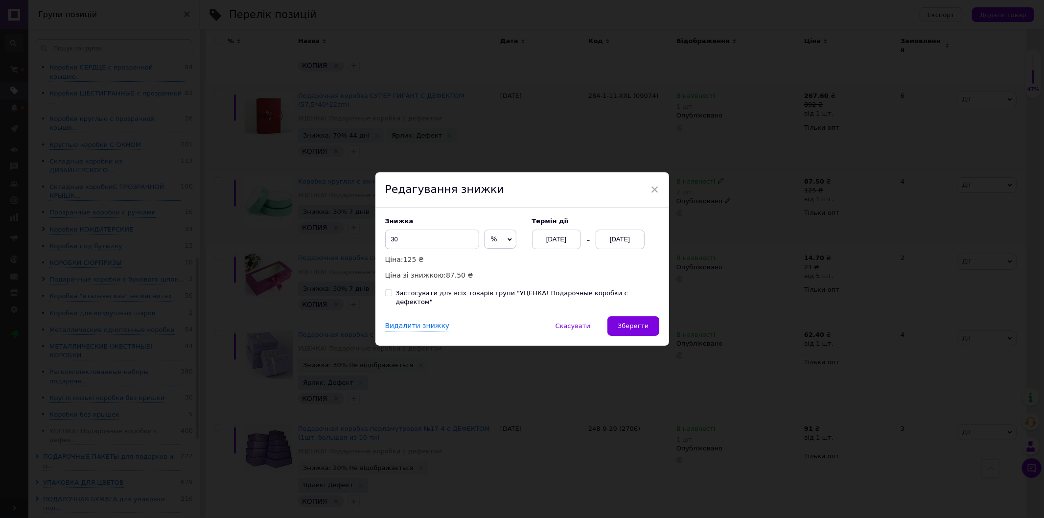
click at [620, 243] on div "[DATE]" at bounding box center [620, 240] width 49 height 20
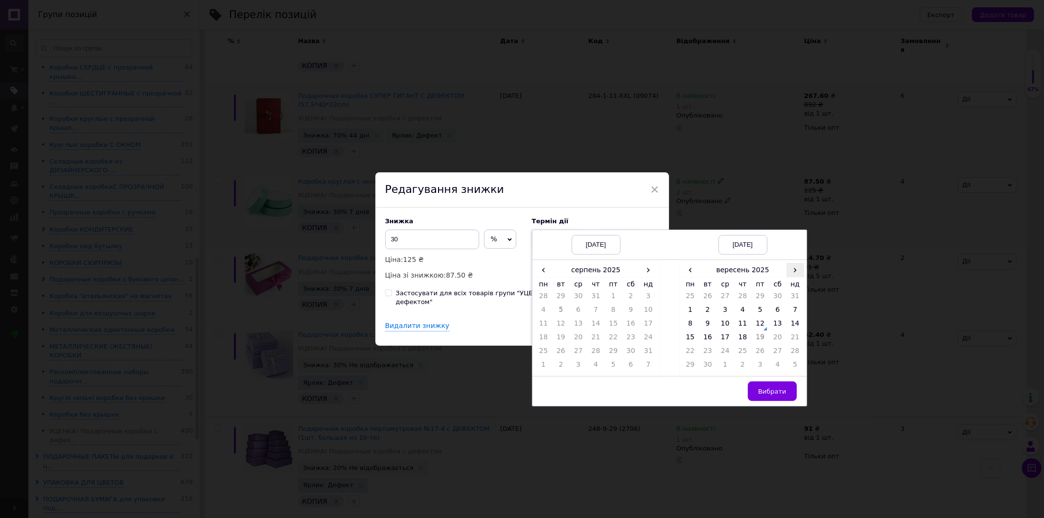
click at [793, 277] on span "›" at bounding box center [796, 270] width 18 height 14
click at [645, 275] on span "›" at bounding box center [649, 270] width 18 height 14
click at [613, 332] on td "12" at bounding box center [613, 326] width 18 height 14
click at [792, 343] on td "26" at bounding box center [796, 339] width 18 height 14
click at [777, 395] on span "Вибрати" at bounding box center [772, 391] width 28 height 7
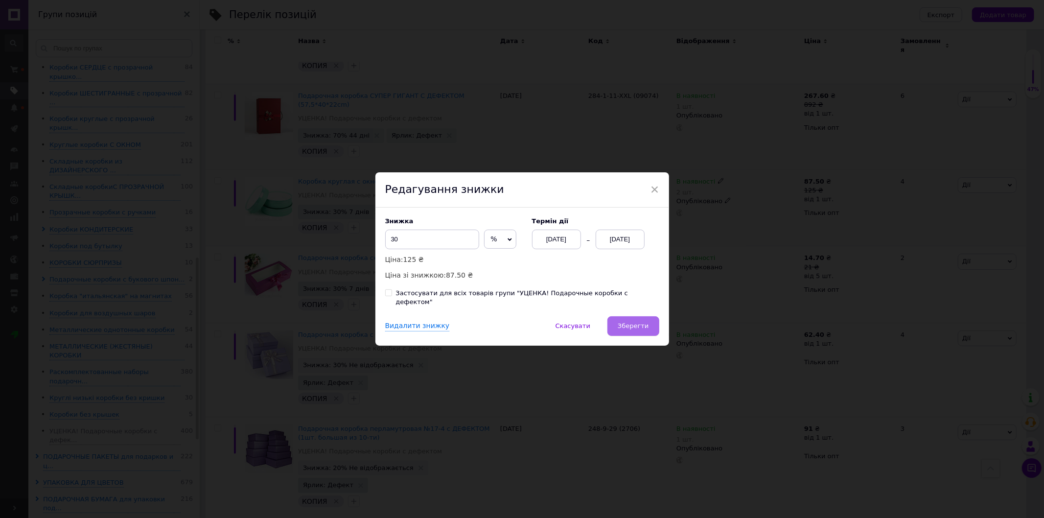
click at [637, 322] on span "Зберегти" at bounding box center [633, 325] width 31 height 7
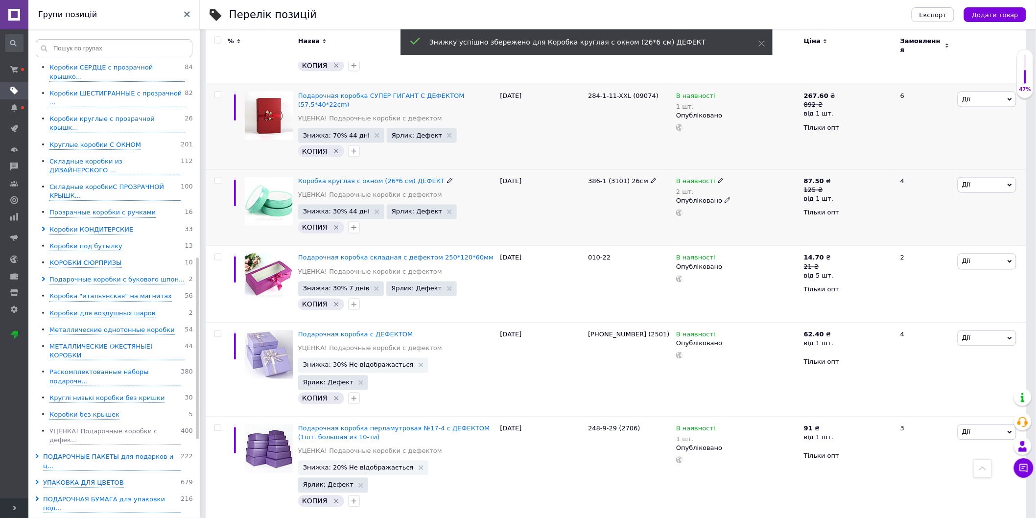
scroll to position [661, 0]
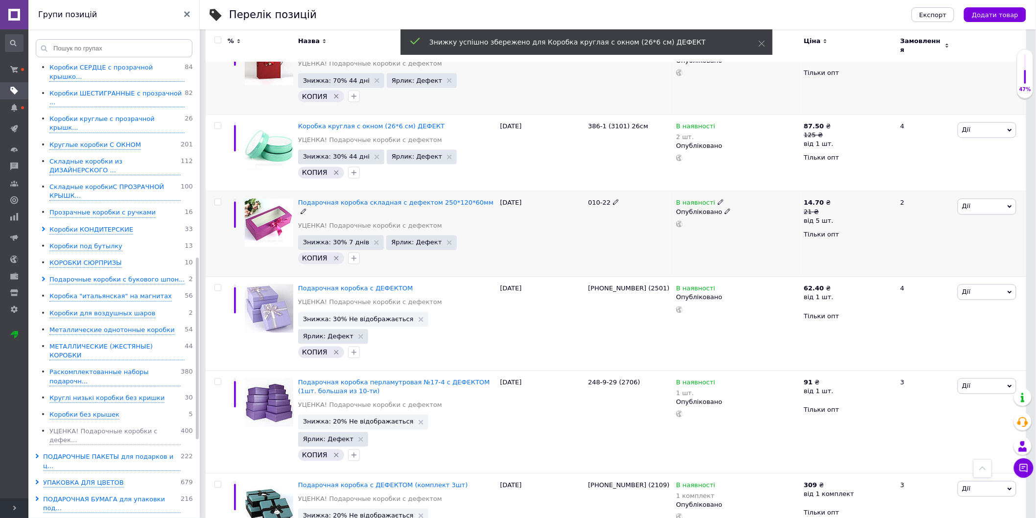
click at [344, 235] on span "Знижка: 30% 7 днів" at bounding box center [341, 242] width 86 height 15
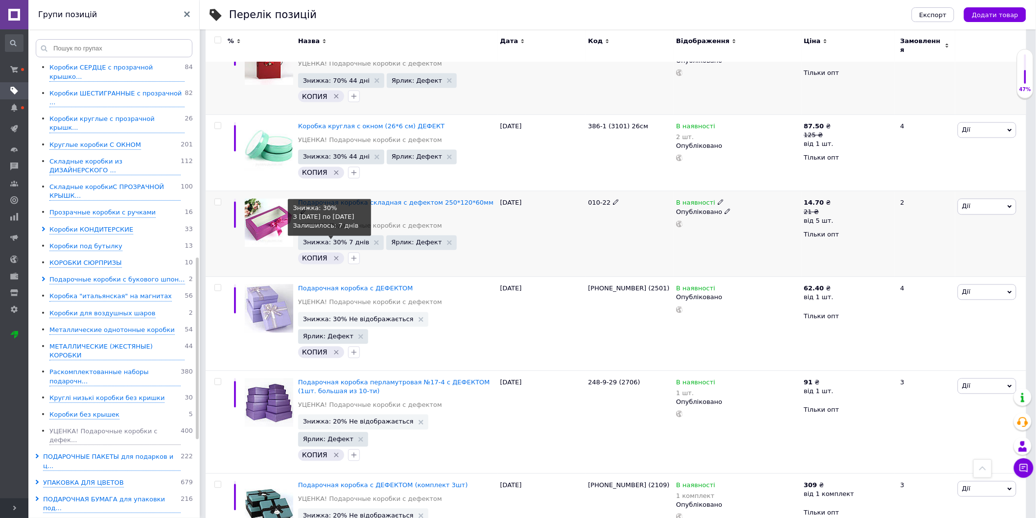
click at [346, 239] on span "Знижка: 30% 7 днів" at bounding box center [336, 242] width 67 height 6
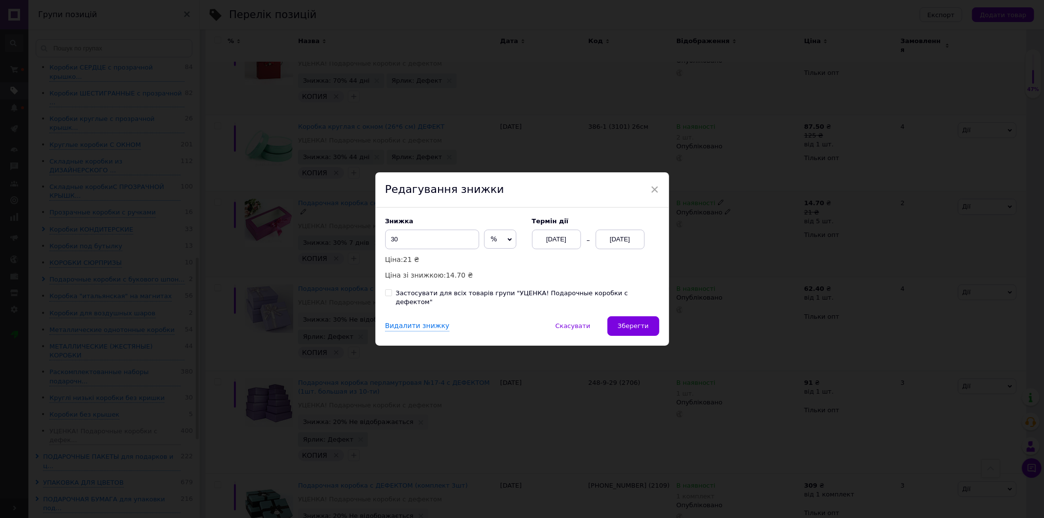
click at [573, 240] on div "[DATE]" at bounding box center [556, 240] width 49 height 20
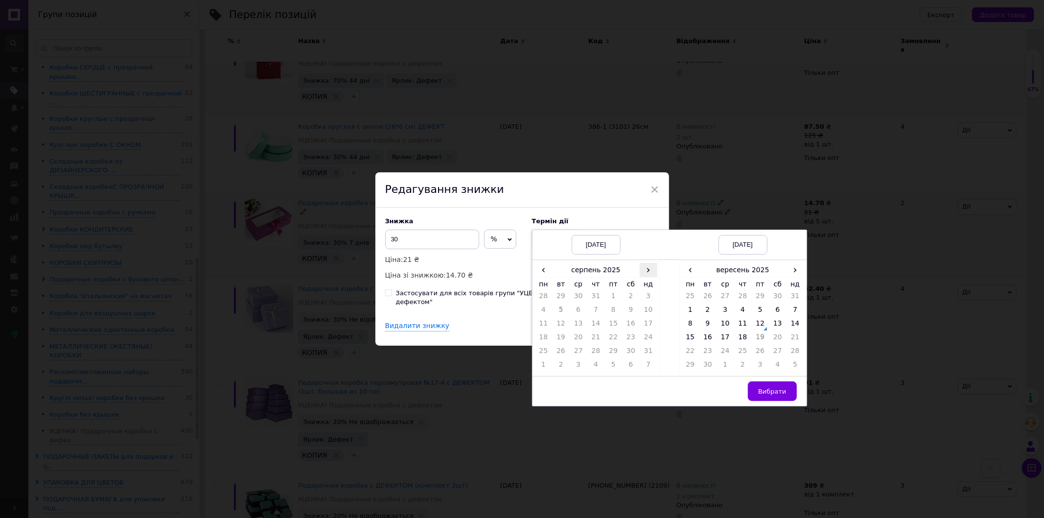
click at [647, 271] on span "›" at bounding box center [649, 270] width 18 height 14
click at [613, 331] on td "12" at bounding box center [613, 326] width 18 height 14
click at [791, 277] on span "›" at bounding box center [796, 270] width 18 height 14
click at [794, 343] on td "26" at bounding box center [796, 339] width 18 height 14
click at [772, 392] on button "Вибрати" at bounding box center [772, 391] width 49 height 20
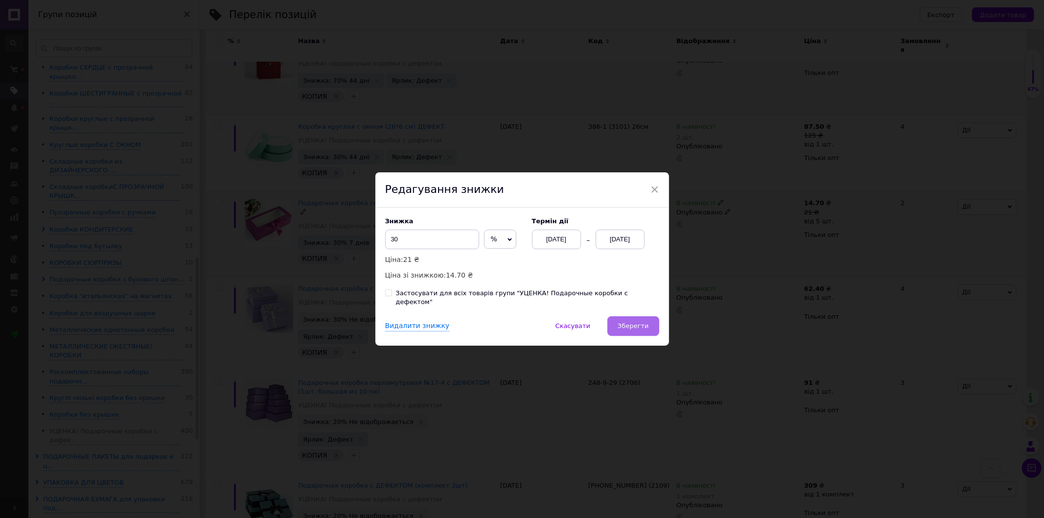
click at [640, 325] on span "Зберегти" at bounding box center [633, 325] width 31 height 7
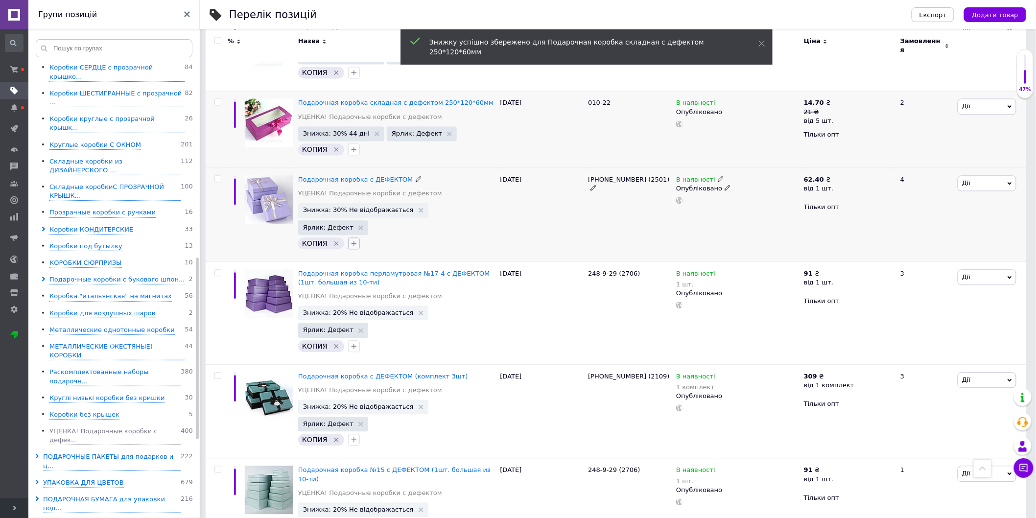
scroll to position [769, 0]
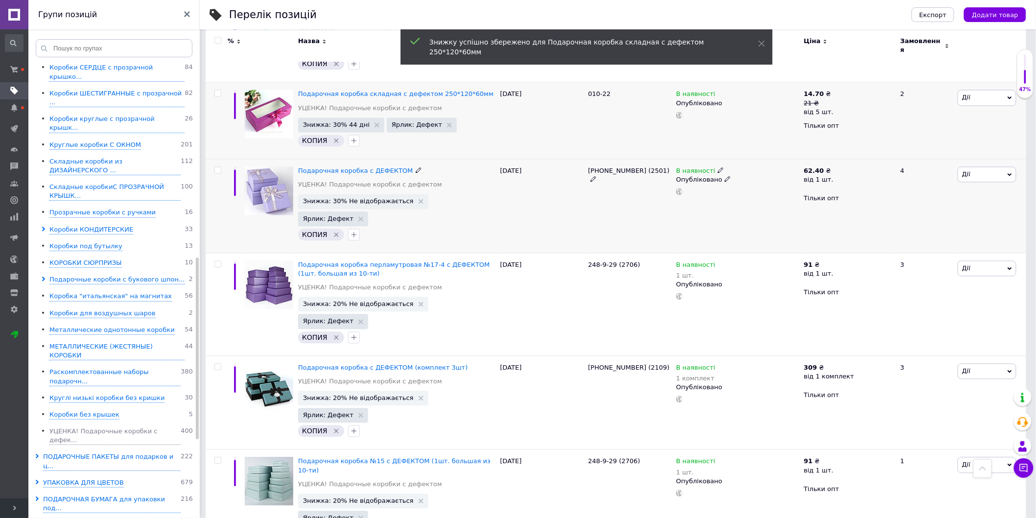
click at [352, 194] on span "Знижка: 30% Не відображається" at bounding box center [363, 201] width 130 height 15
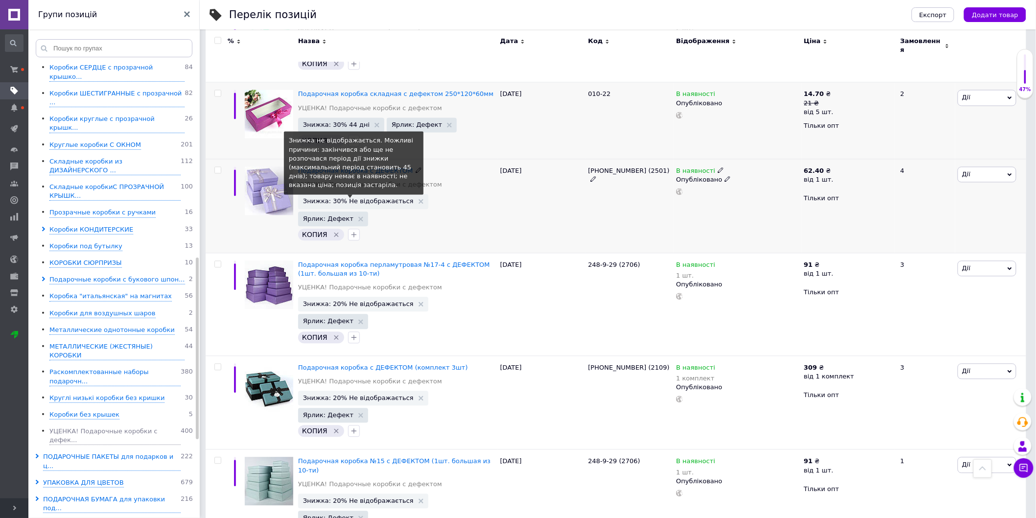
click at [377, 198] on span "Знижка: 30% Не відображається" at bounding box center [358, 201] width 111 height 6
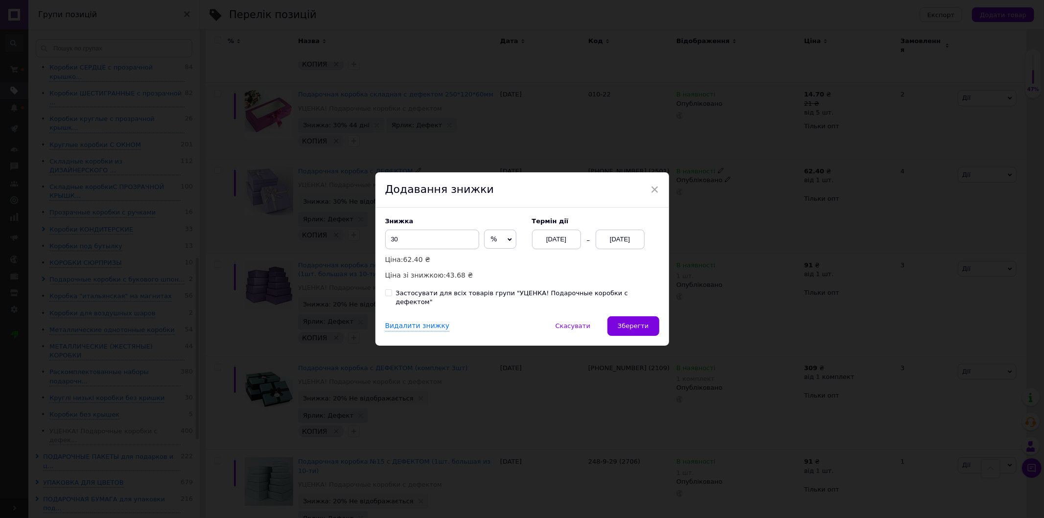
click at [557, 243] on div "[DATE]" at bounding box center [556, 240] width 49 height 20
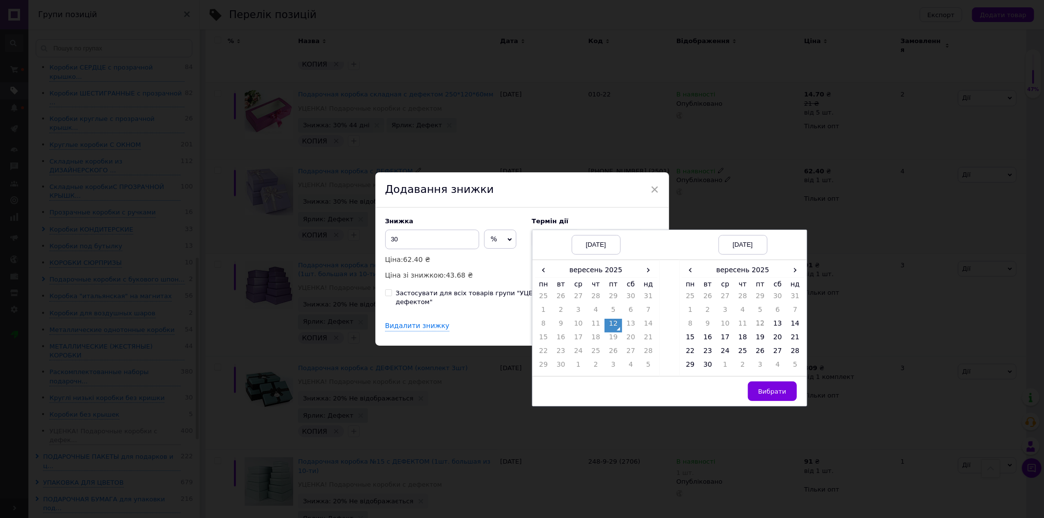
drag, startPoint x: 790, startPoint y: 276, endPoint x: 790, endPoint y: 293, distance: 16.6
click at [790, 277] on span "›" at bounding box center [796, 270] width 18 height 14
click at [791, 343] on td "26" at bounding box center [796, 339] width 18 height 14
click at [772, 394] on span "Вибрати" at bounding box center [772, 391] width 28 height 7
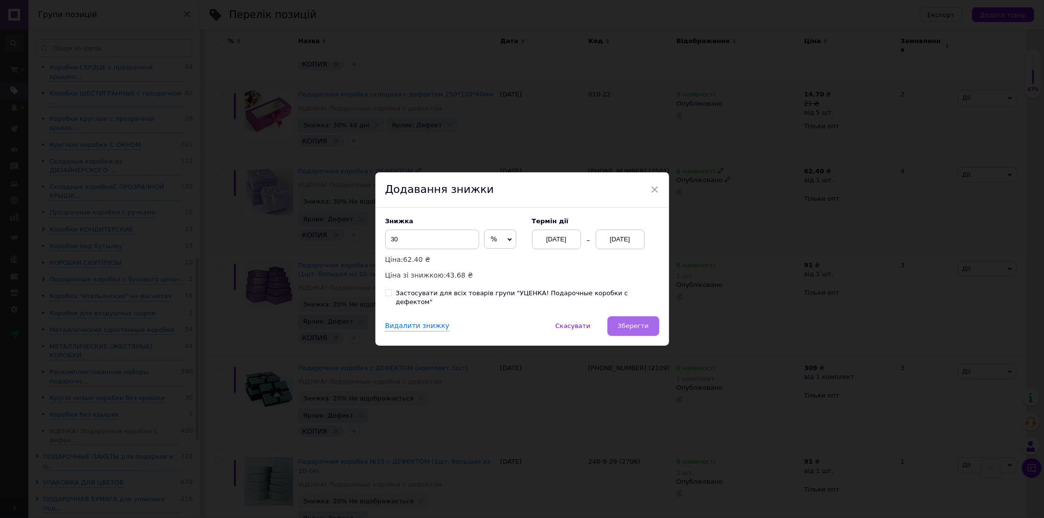
click at [620, 317] on button "Зберегти" at bounding box center [632, 326] width 51 height 20
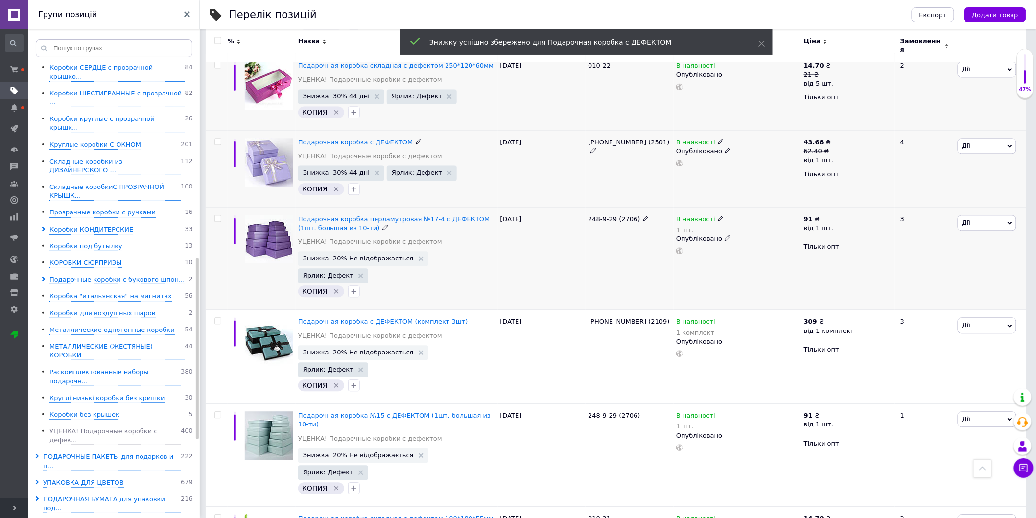
scroll to position [824, 0]
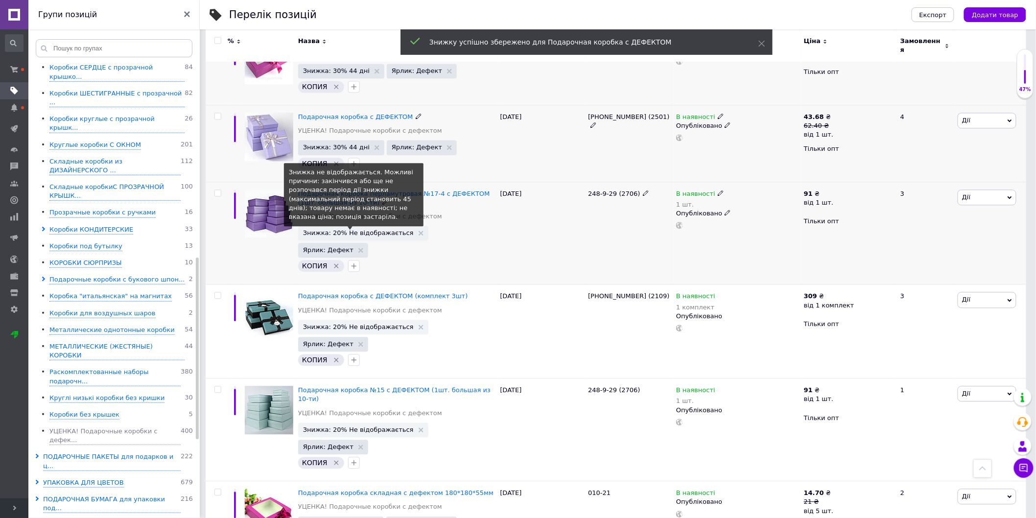
click at [348, 230] on span "Знижка: 20% Не відображається" at bounding box center [358, 233] width 111 height 6
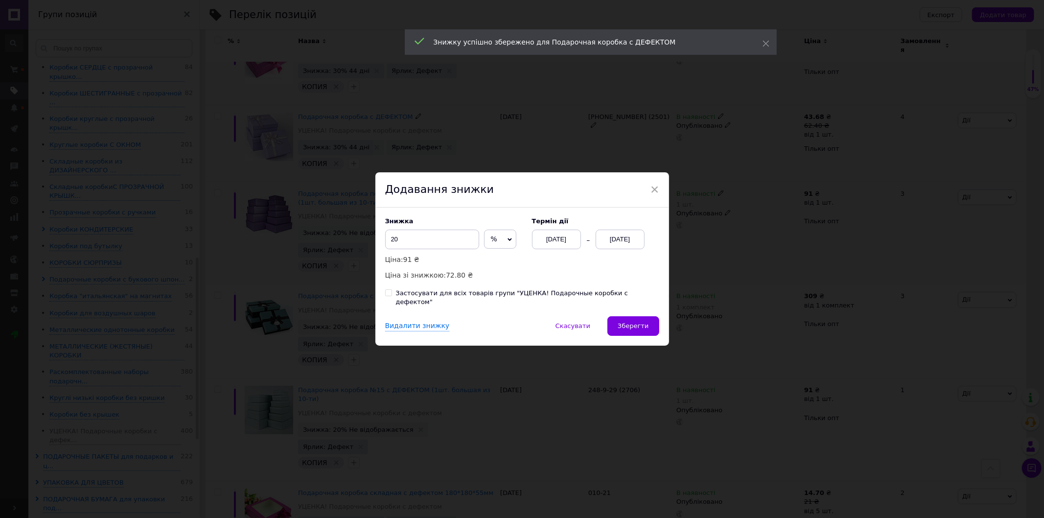
click at [554, 248] on div "[DATE]" at bounding box center [556, 240] width 49 height 20
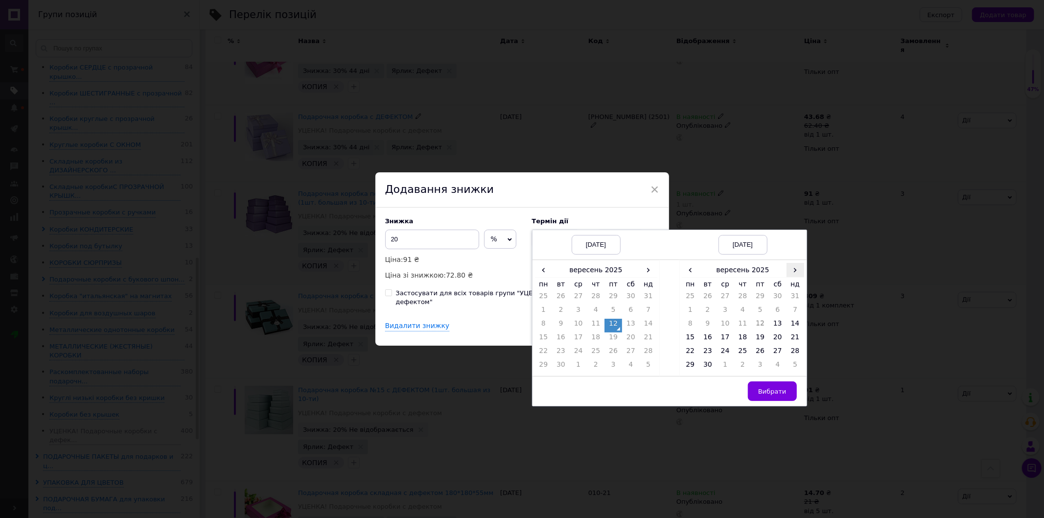
click at [795, 277] on span "›" at bounding box center [796, 270] width 18 height 14
click at [790, 339] on td "26" at bounding box center [796, 339] width 18 height 14
click at [766, 395] on span "Вибрати" at bounding box center [772, 391] width 28 height 7
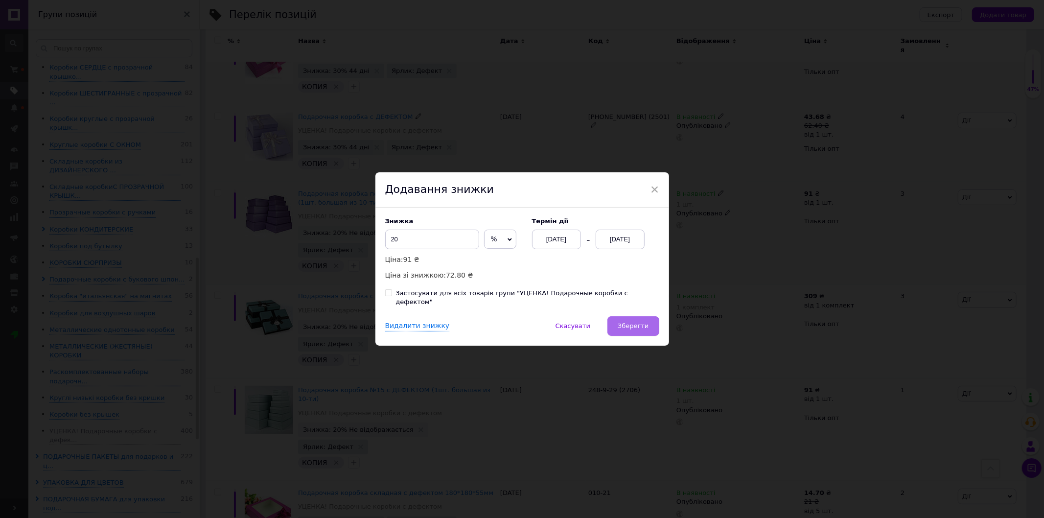
click at [639, 322] on span "Зберегти" at bounding box center [633, 325] width 31 height 7
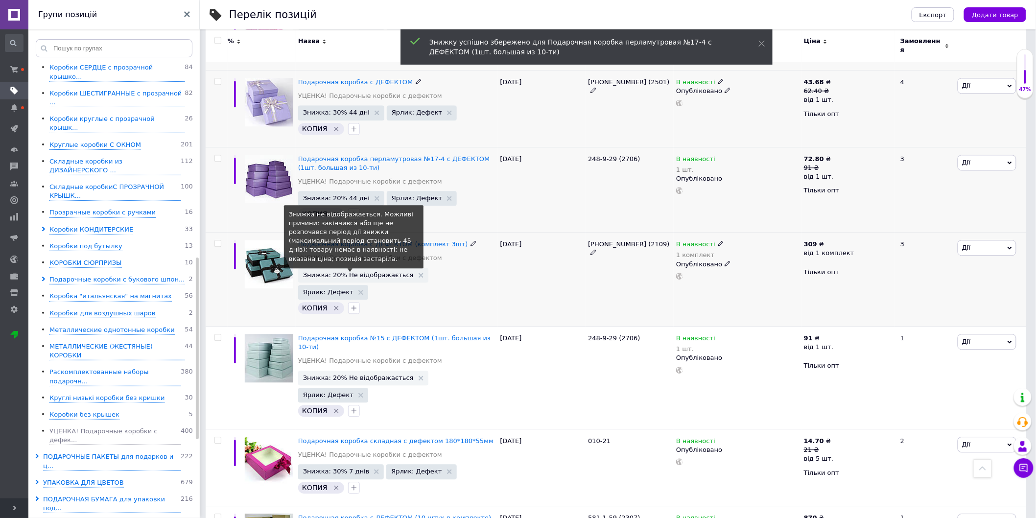
scroll to position [878, 0]
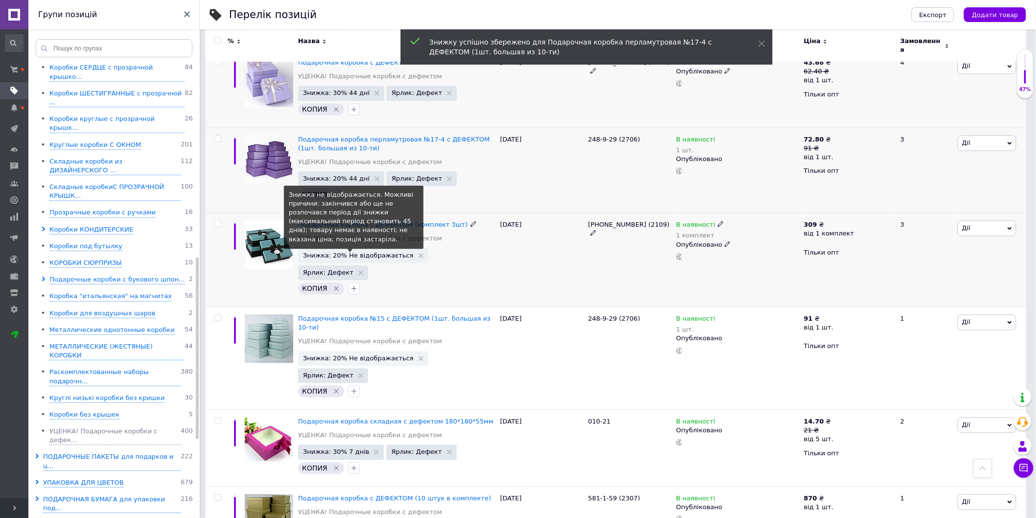
click at [360, 252] on span "Знижка: 20% Не відображається" at bounding box center [358, 255] width 111 height 6
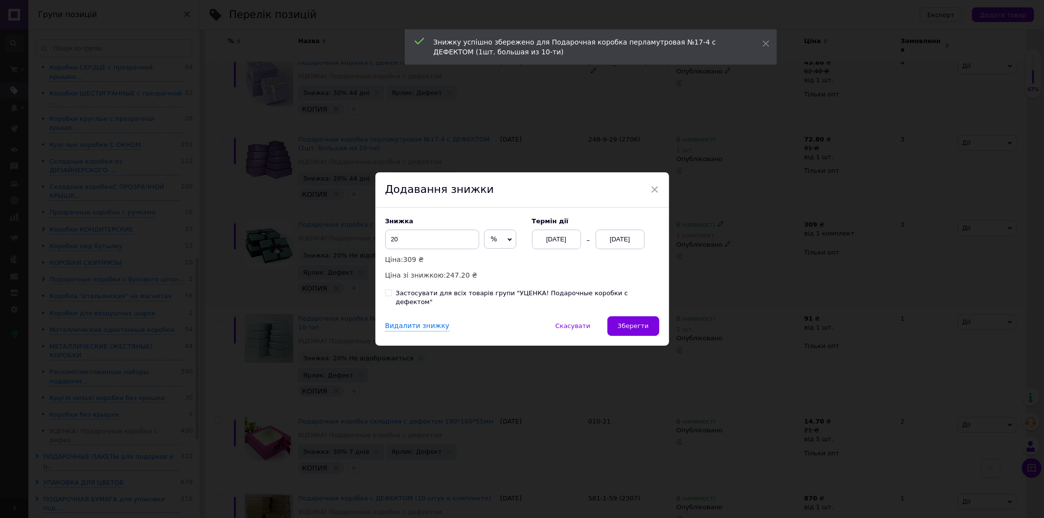
click at [619, 248] on div "[DATE]" at bounding box center [620, 240] width 49 height 20
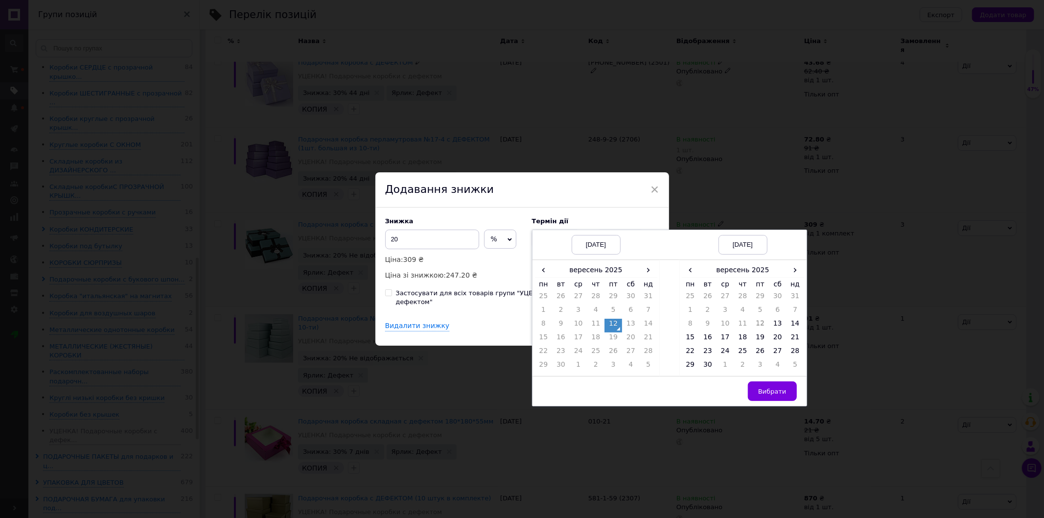
click at [805, 276] on div "‹ вересень 2025 › пн вт ср чт пт сб нд 25 26 27 28 29 30 31 1 2 3 4 5 6 7 8 9 1…" at bounding box center [742, 318] width 127 height 116
click at [798, 277] on span "›" at bounding box center [796, 270] width 18 height 14
click at [796, 341] on td "26" at bounding box center [796, 339] width 18 height 14
click at [777, 392] on span "Вибрати" at bounding box center [772, 391] width 28 height 7
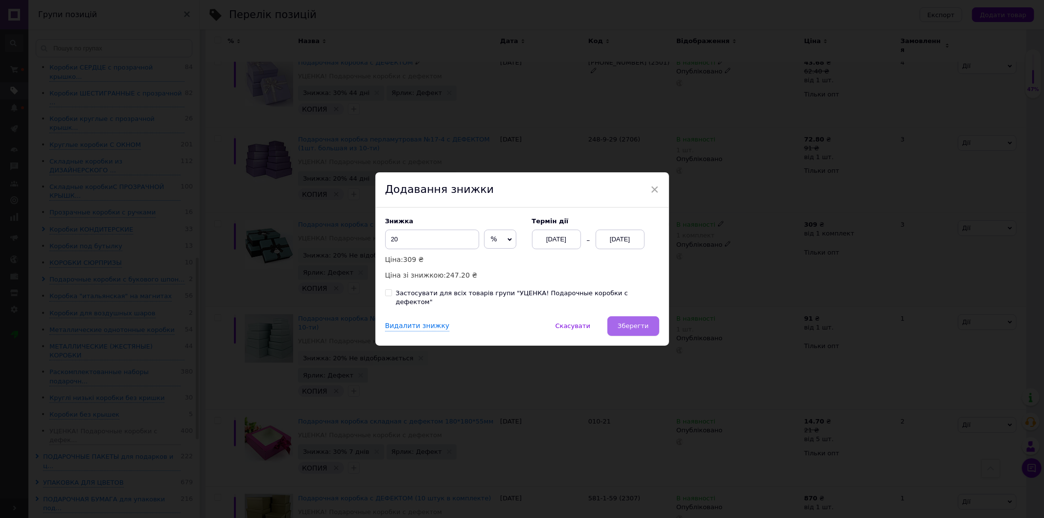
click at [643, 322] on span "Зберегти" at bounding box center [633, 325] width 31 height 7
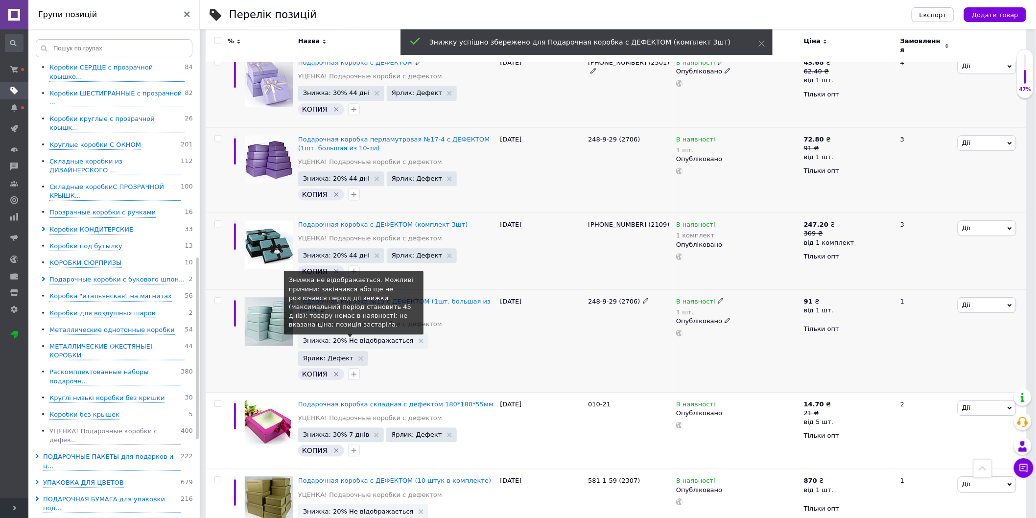
click at [368, 337] on span "Знижка: 20% Не відображається" at bounding box center [358, 340] width 111 height 6
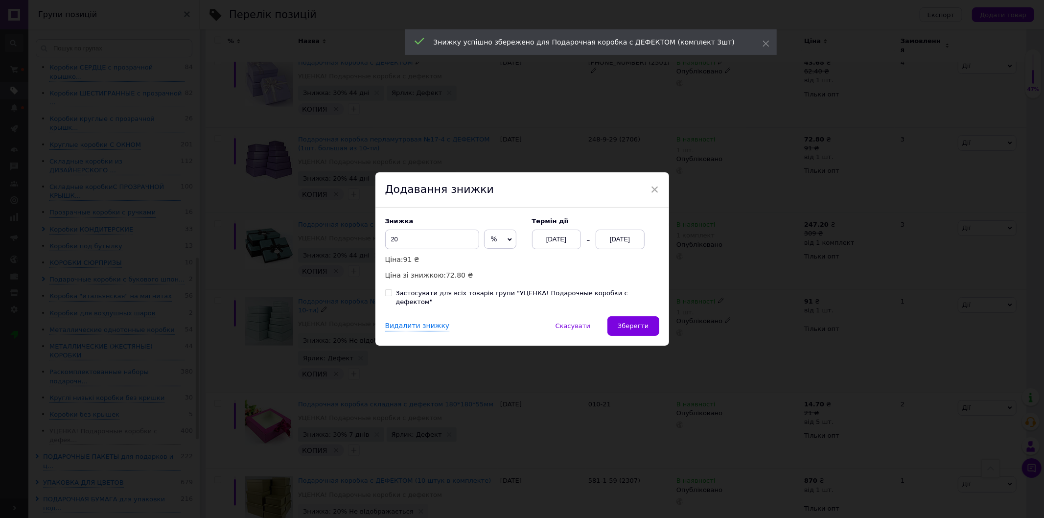
click at [635, 245] on div "[DATE]" at bounding box center [620, 240] width 49 height 20
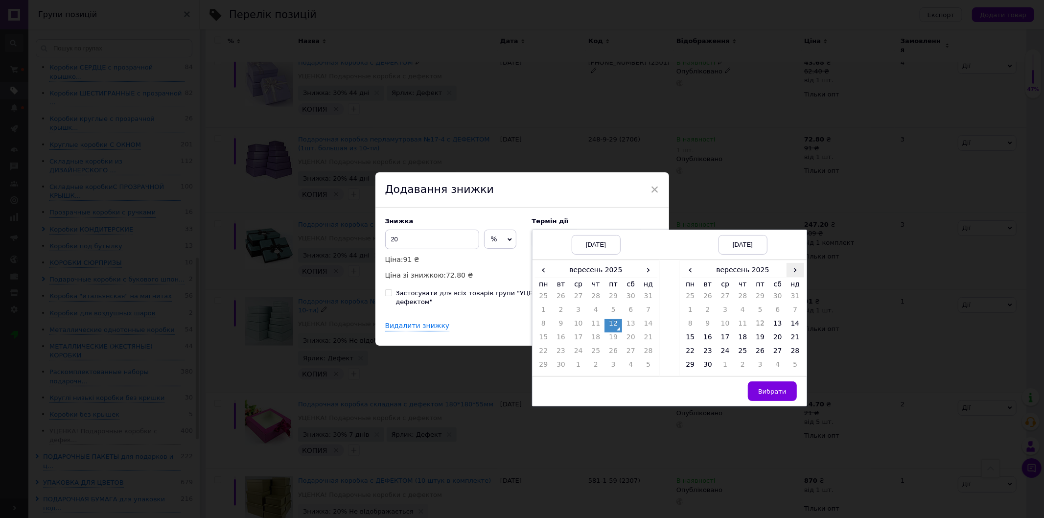
click at [789, 272] on span "›" at bounding box center [796, 270] width 18 height 14
click at [793, 344] on td "26" at bounding box center [796, 339] width 18 height 14
click at [771, 395] on span "Вибрати" at bounding box center [772, 391] width 28 height 7
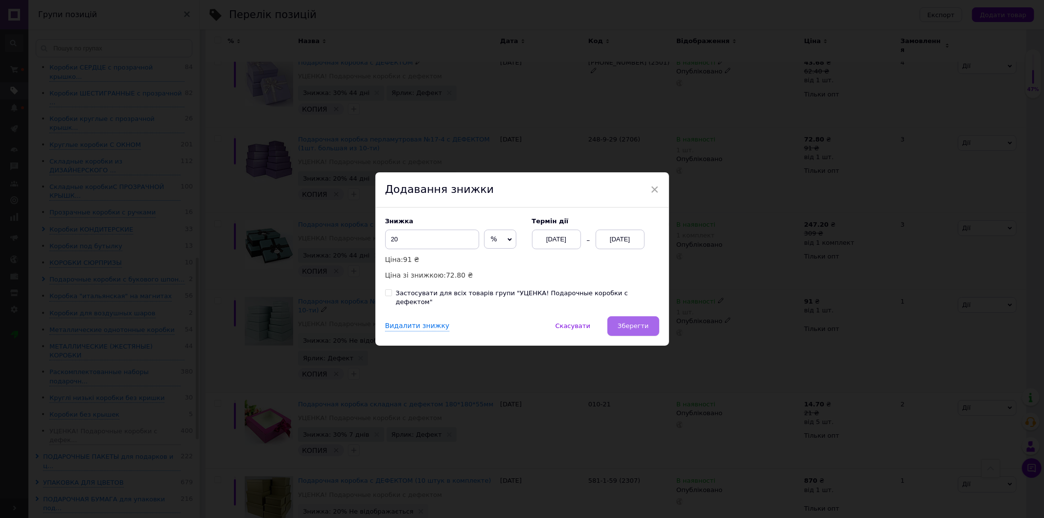
click at [640, 316] on button "Зберегти" at bounding box center [632, 326] width 51 height 20
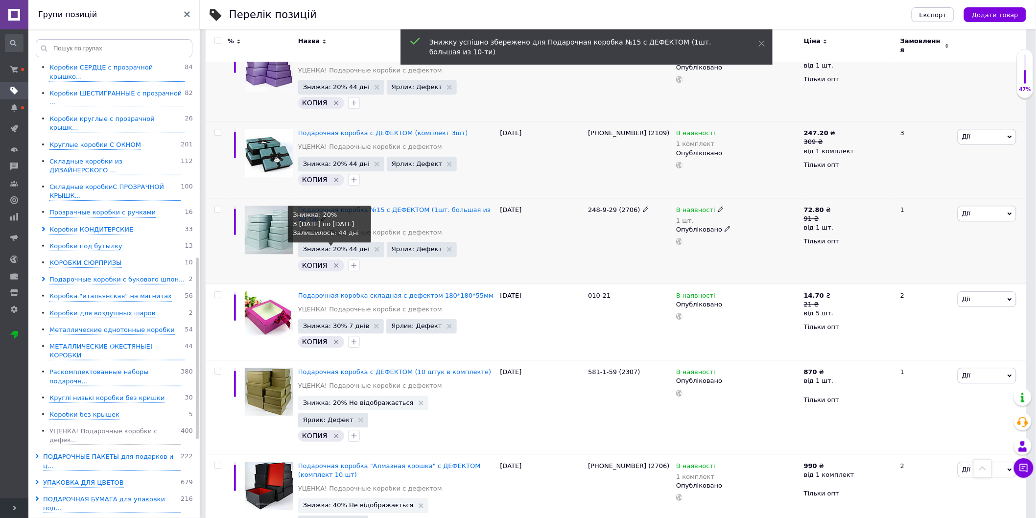
scroll to position [987, 0]
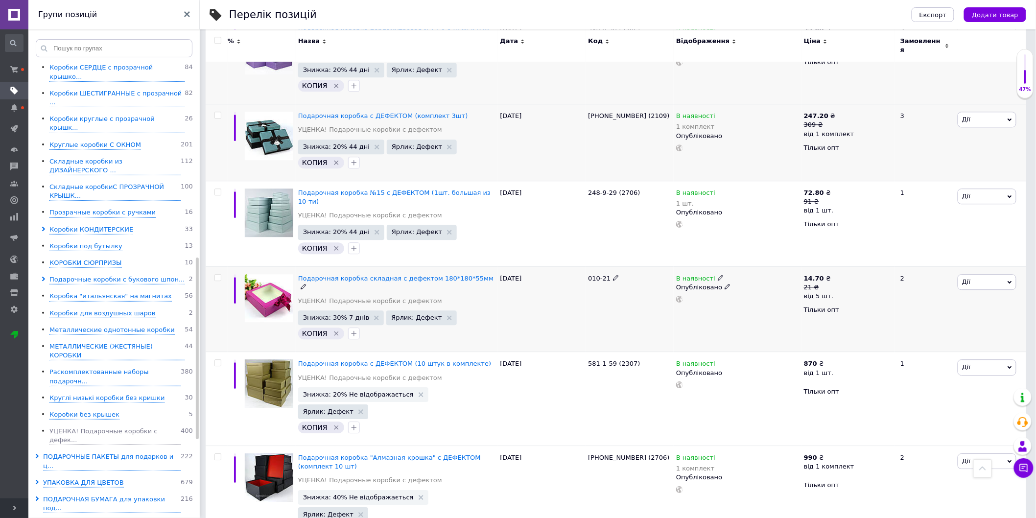
click at [334, 310] on span "Знижка: 30% 7 днів" at bounding box center [341, 317] width 86 height 15
click at [328, 314] on span "Знижка: 30% 7 днів" at bounding box center [336, 317] width 67 height 6
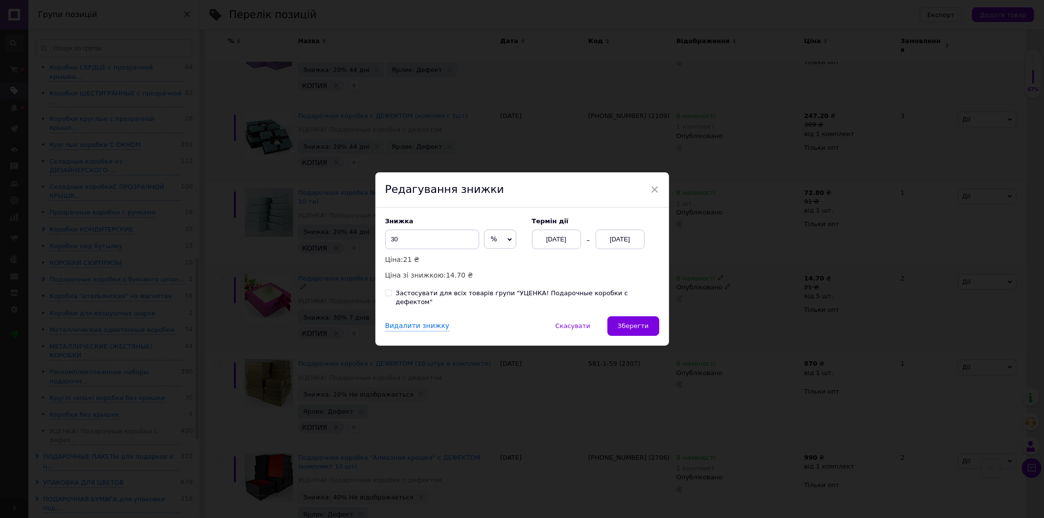
click at [558, 248] on div "[DATE]" at bounding box center [556, 240] width 49 height 20
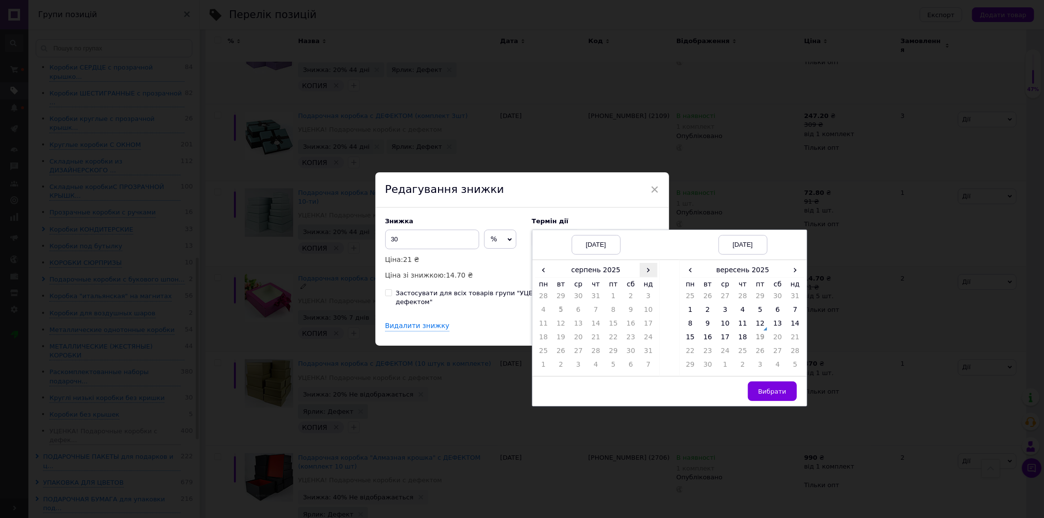
click at [646, 271] on span "›" at bounding box center [649, 270] width 18 height 14
click at [613, 329] on td "12" at bounding box center [613, 326] width 18 height 14
click at [793, 272] on span "›" at bounding box center [796, 270] width 18 height 14
click at [796, 339] on td "26" at bounding box center [796, 339] width 18 height 14
click at [776, 395] on span "Вибрати" at bounding box center [772, 391] width 28 height 7
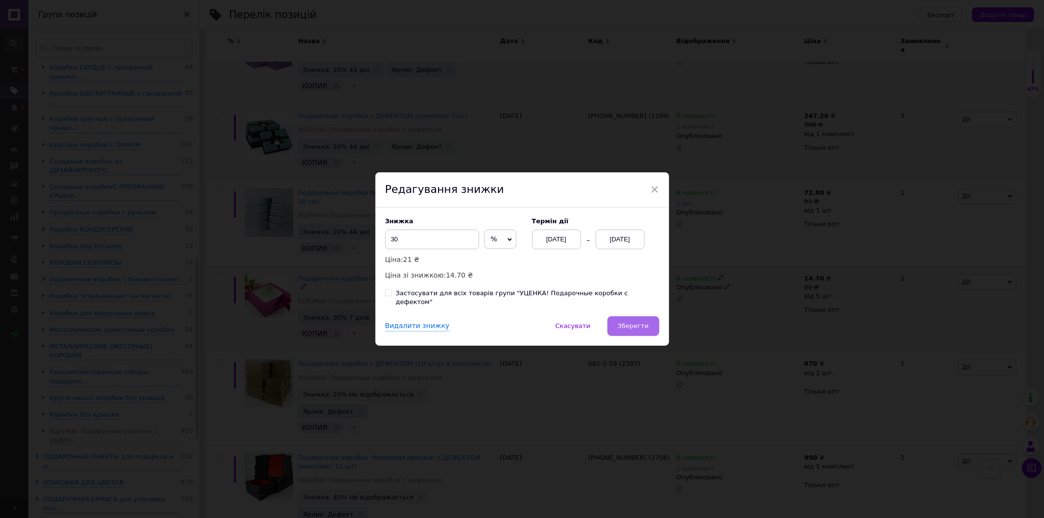
click at [639, 322] on span "Зберегти" at bounding box center [633, 325] width 31 height 7
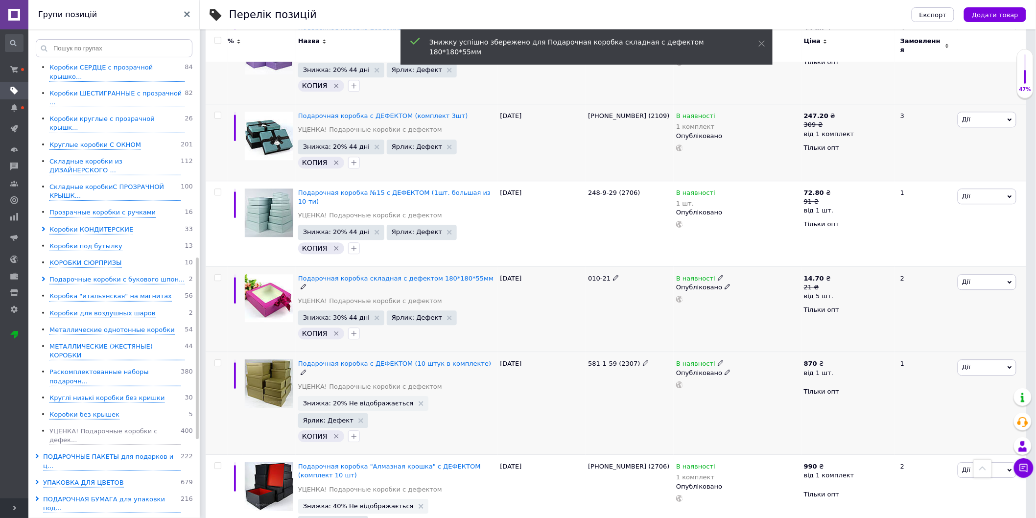
click at [363, 396] on span "Знижка: 20% Не відображається" at bounding box center [363, 403] width 130 height 15
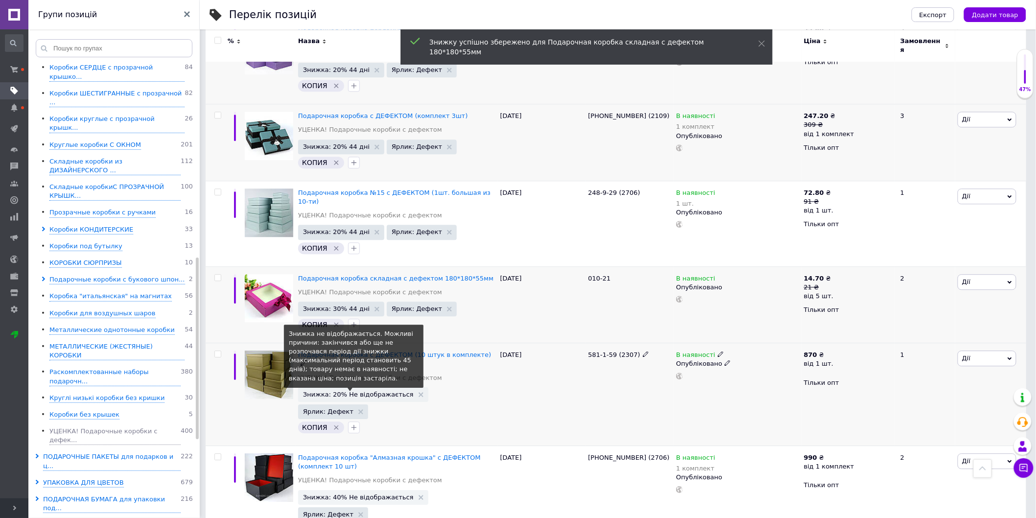
click at [384, 391] on span "Знижка: 20% Не відображається" at bounding box center [358, 394] width 111 height 6
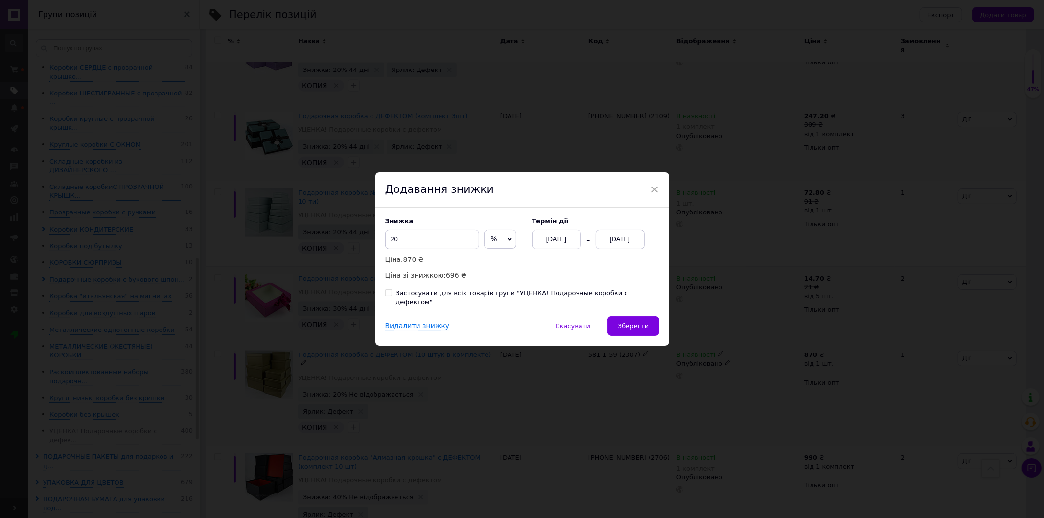
click at [613, 245] on div "[DATE]" at bounding box center [620, 240] width 49 height 20
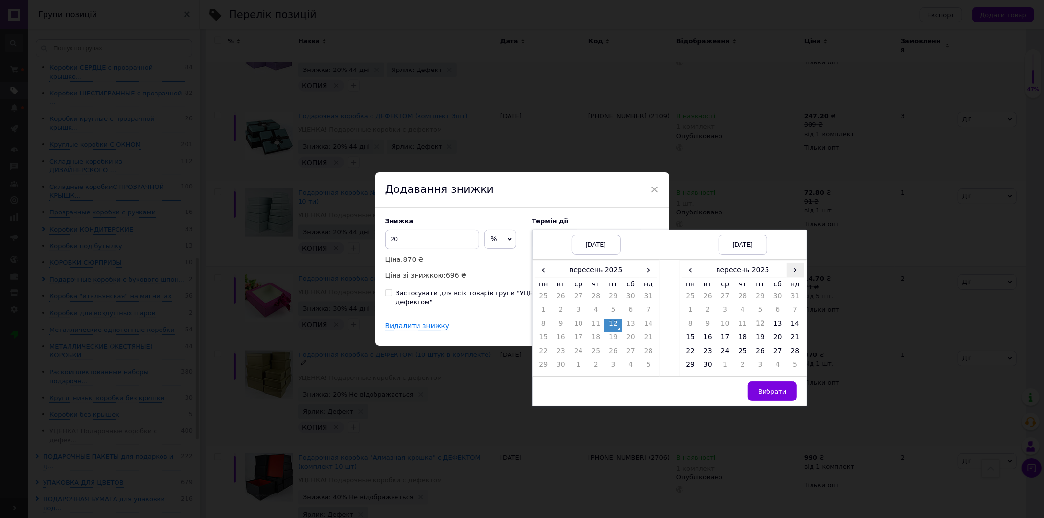
click at [791, 274] on span "›" at bounding box center [796, 270] width 18 height 14
click at [791, 339] on td "26" at bounding box center [796, 339] width 18 height 14
click at [775, 395] on span "Вибрати" at bounding box center [772, 391] width 28 height 7
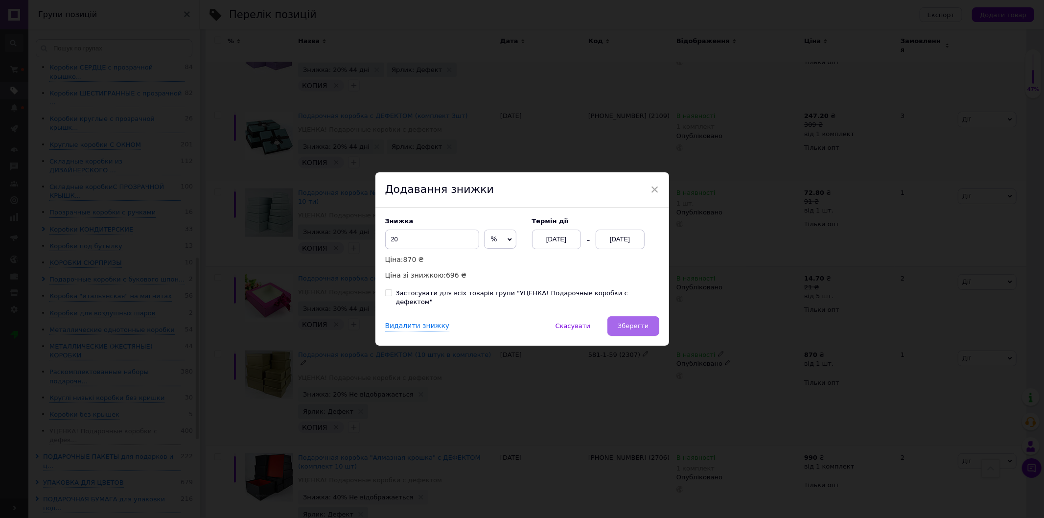
click at [627, 322] on span "Зберегти" at bounding box center [633, 325] width 31 height 7
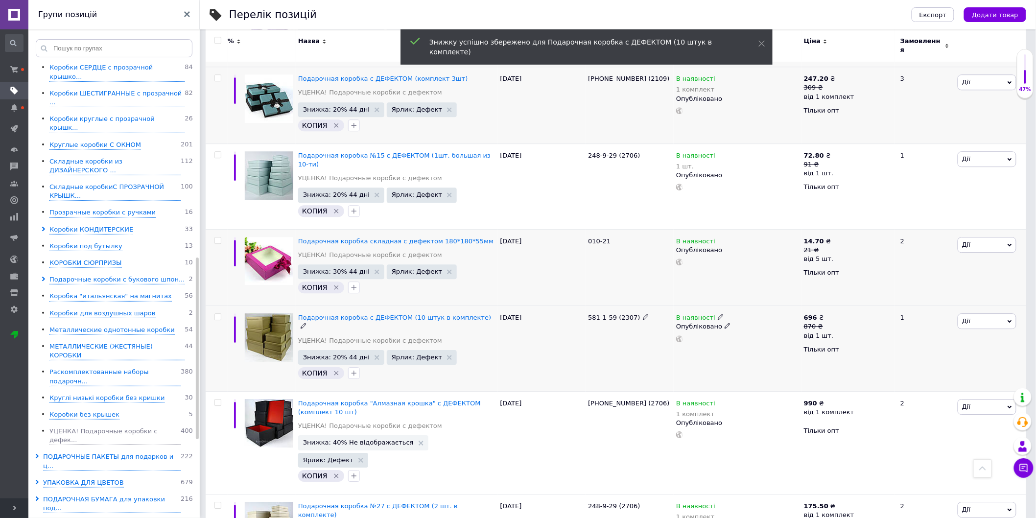
scroll to position [1041, 0]
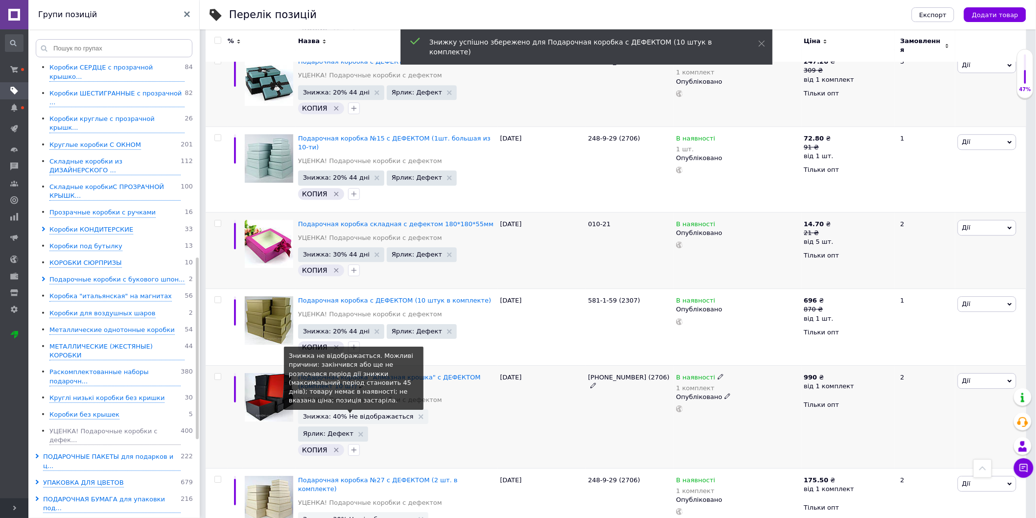
click at [369, 413] on span "Знижка: 40% Не відображається" at bounding box center [358, 416] width 111 height 6
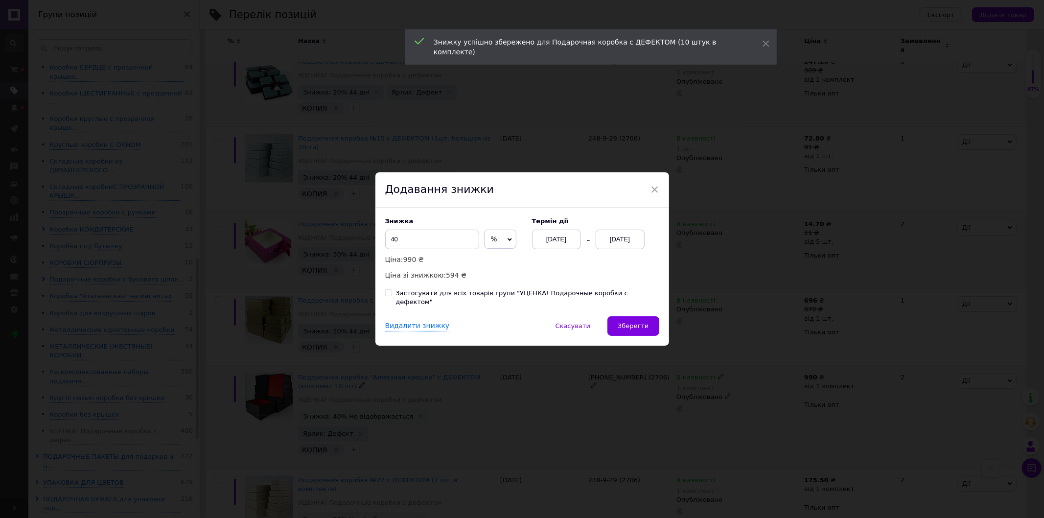
click at [622, 246] on div "[DATE]" at bounding box center [620, 240] width 49 height 20
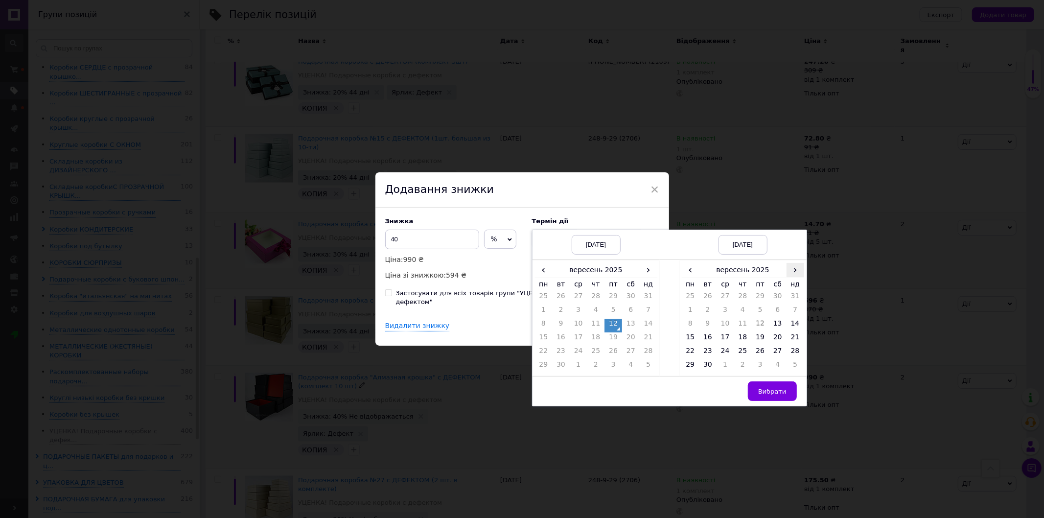
click at [791, 277] on span "›" at bounding box center [796, 270] width 18 height 14
click at [793, 345] on td "26" at bounding box center [796, 339] width 18 height 14
click at [778, 389] on button "Вибрати" at bounding box center [772, 391] width 49 height 20
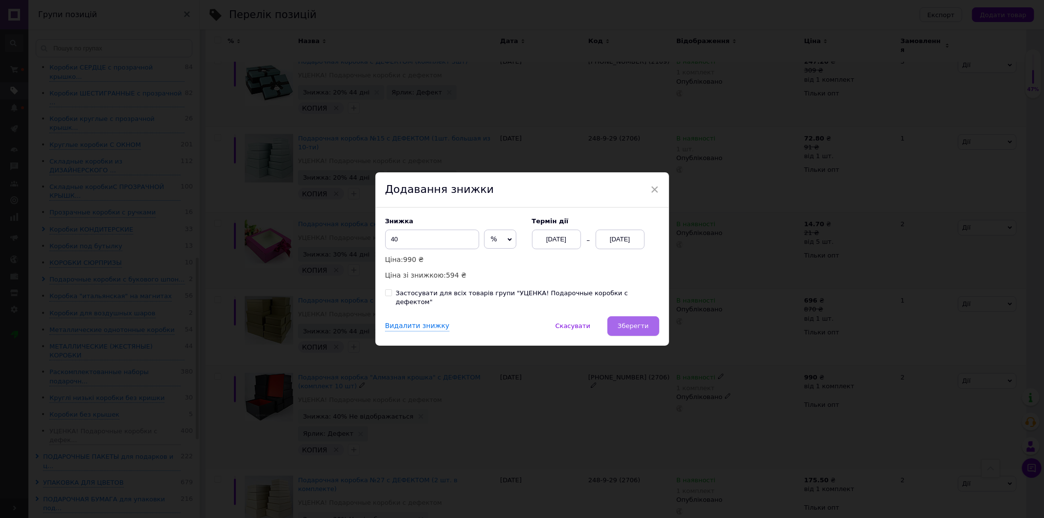
click at [636, 325] on span "Зберегти" at bounding box center [633, 325] width 31 height 7
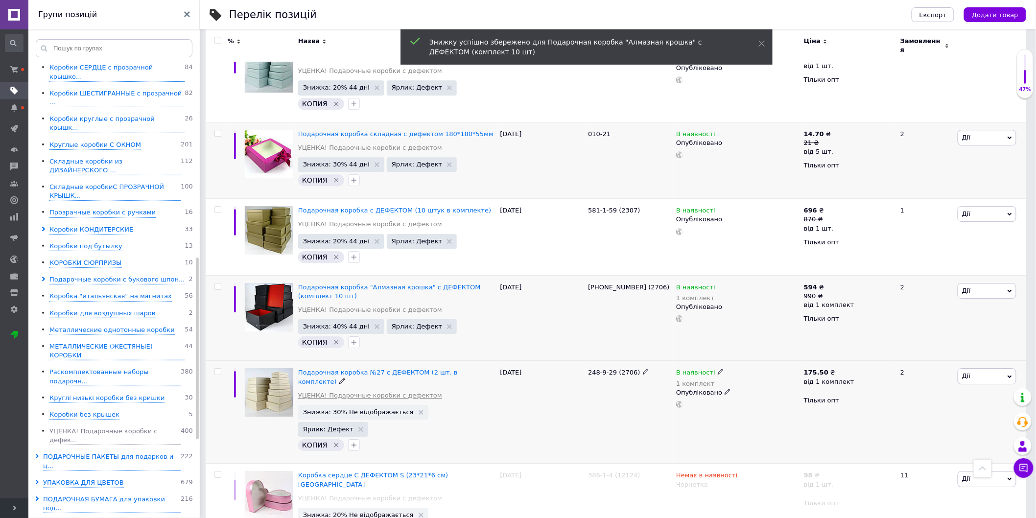
scroll to position [1150, 0]
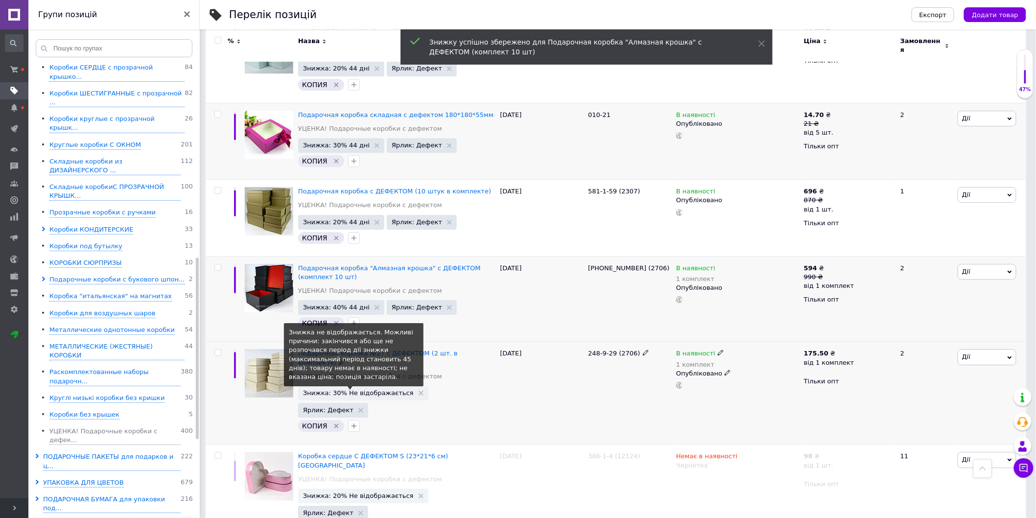
click at [358, 390] on span "Знижка: 30% Не відображається" at bounding box center [358, 393] width 111 height 6
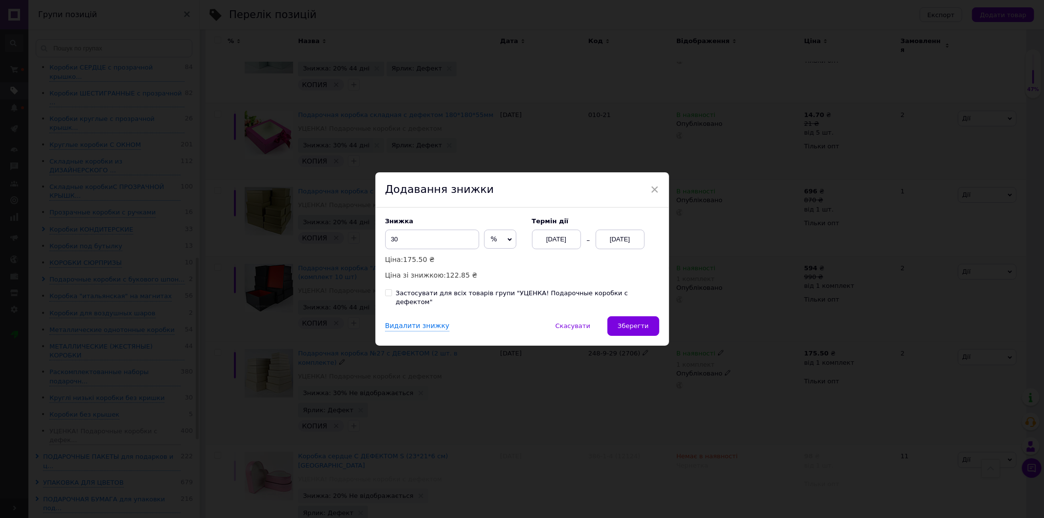
click at [555, 246] on div "[DATE]" at bounding box center [556, 240] width 49 height 20
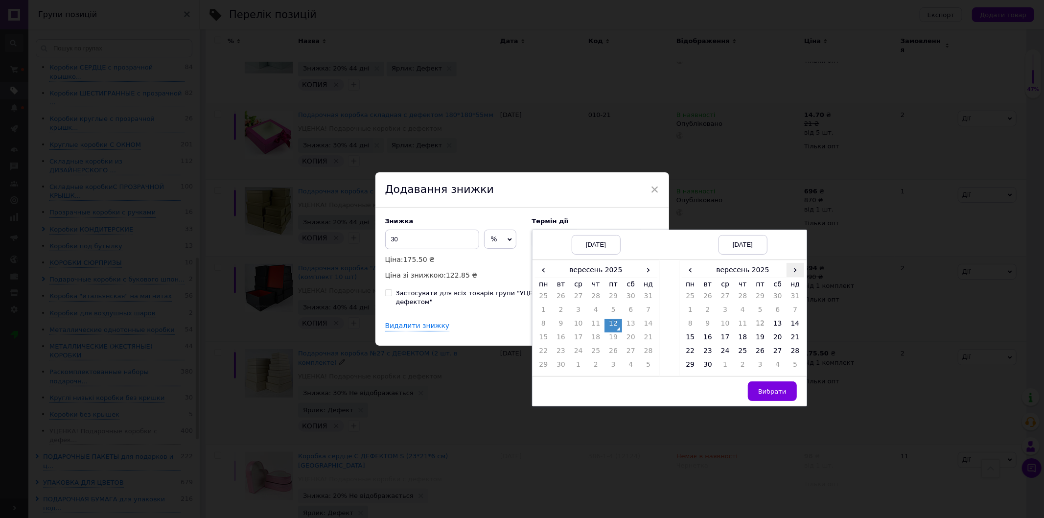
click at [791, 277] on span "›" at bounding box center [796, 270] width 18 height 14
click at [793, 339] on td "26" at bounding box center [796, 339] width 18 height 14
drag, startPoint x: 771, startPoint y: 399, endPoint x: 612, endPoint y: 325, distance: 175.8
click at [770, 395] on span "Вибрати" at bounding box center [772, 391] width 28 height 7
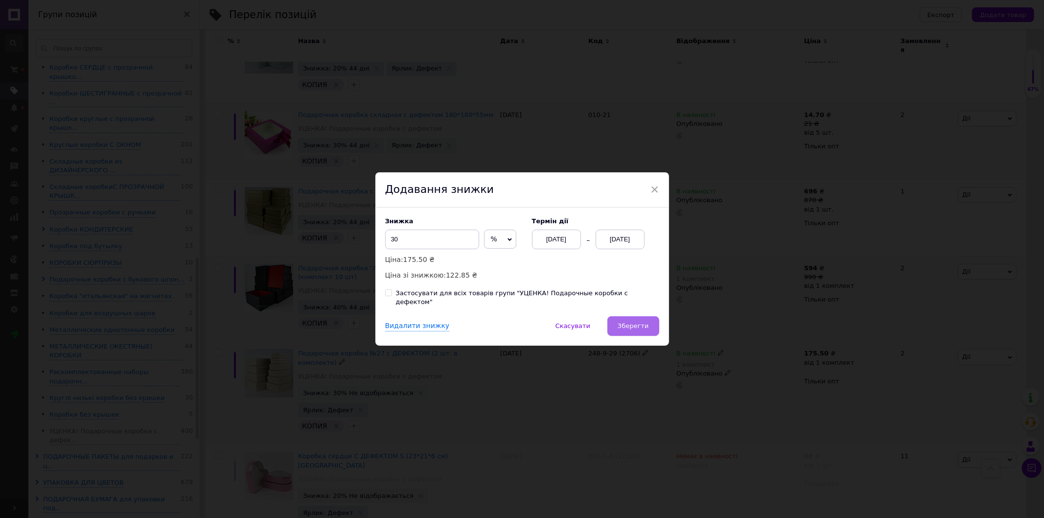
click at [628, 316] on button "Зберегти" at bounding box center [632, 326] width 51 height 20
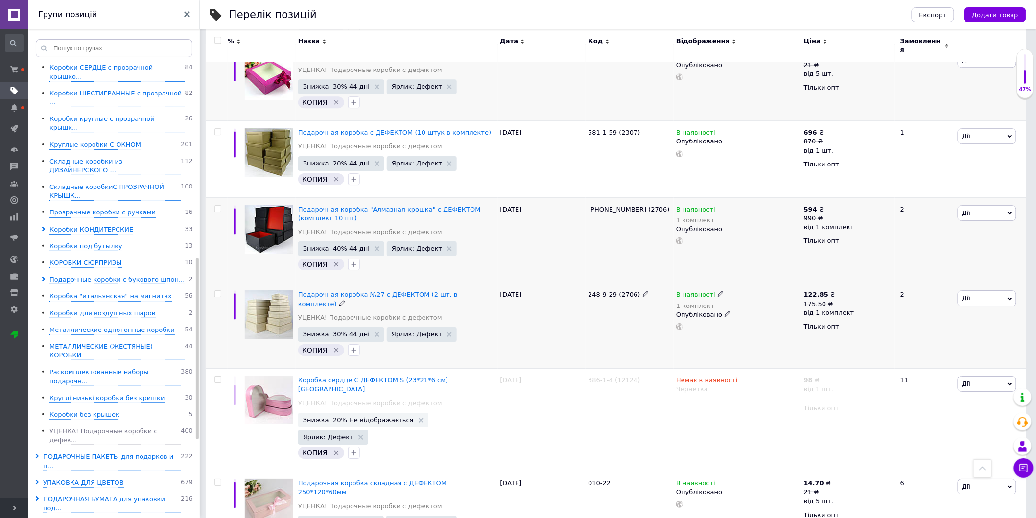
scroll to position [1280, 0]
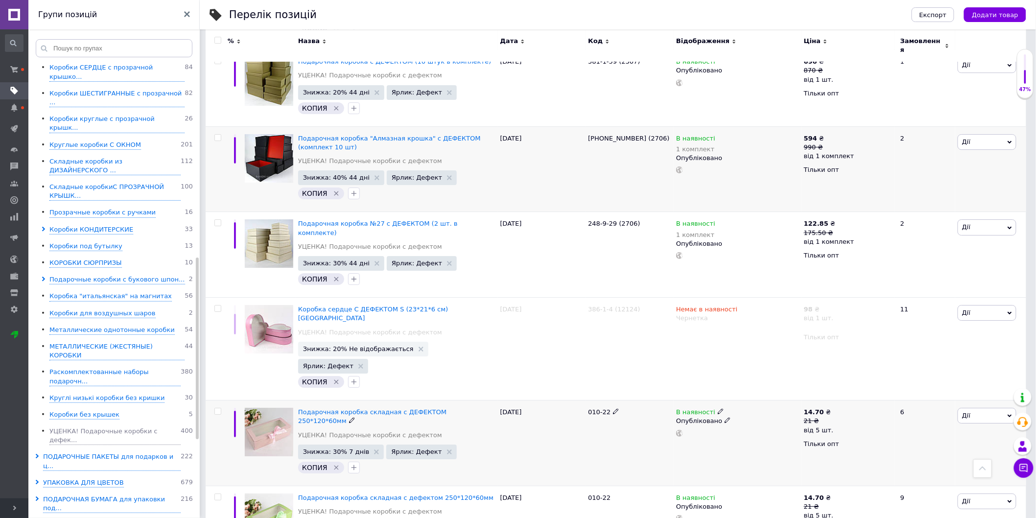
click at [351, 444] on span "Знижка: 30% 7 днів" at bounding box center [341, 451] width 86 height 15
click at [350, 448] on span "Знижка: 30% 7 днів" at bounding box center [336, 451] width 67 height 6
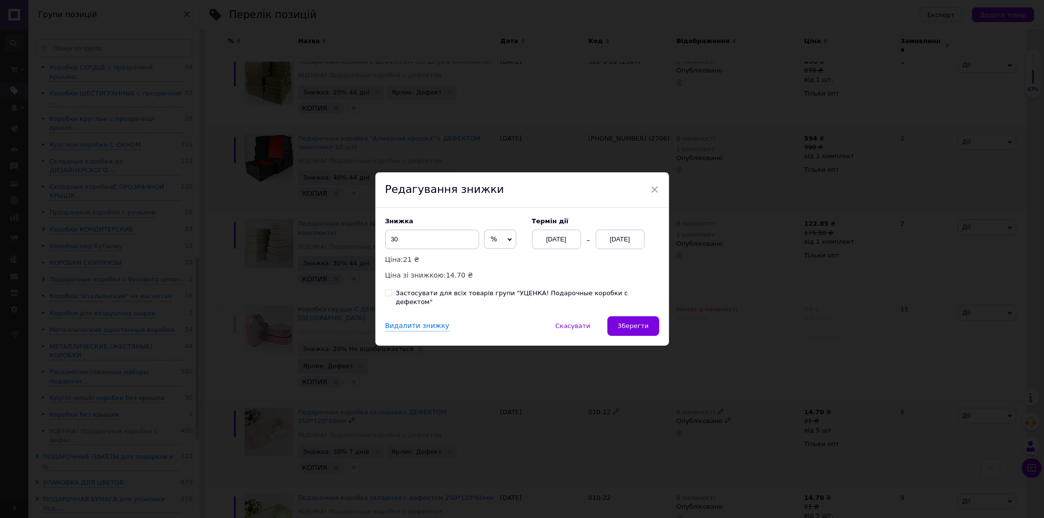
click at [617, 244] on div "[DATE]" at bounding box center [620, 240] width 49 height 20
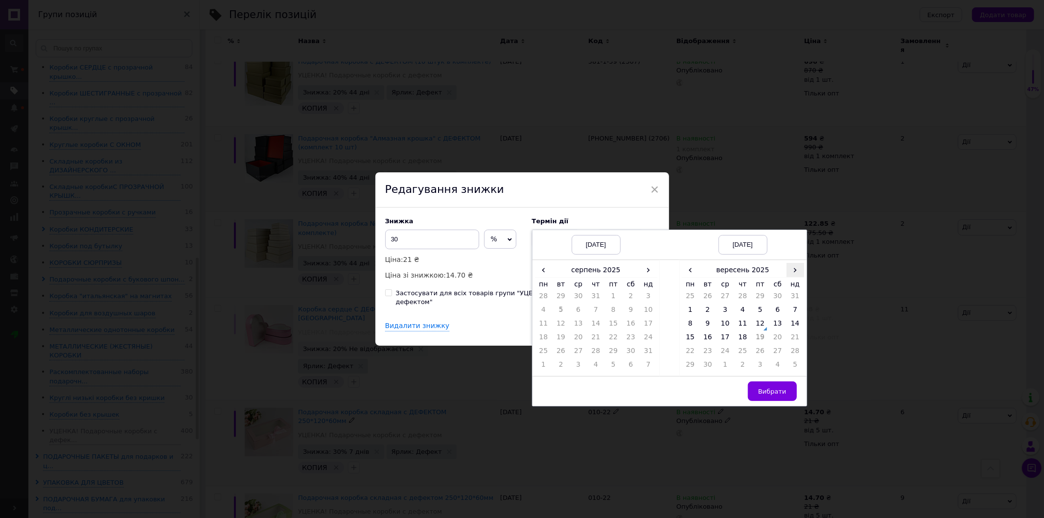
click at [788, 277] on span "›" at bounding box center [796, 270] width 18 height 14
click at [658, 273] on tr "‹ серпень 2025 › пн вт ср чт пт сб нд 28 29 30 31 1 2 3 4 5 6 7 8 9 10 11 12 13…" at bounding box center [670, 317] width 274 height 116
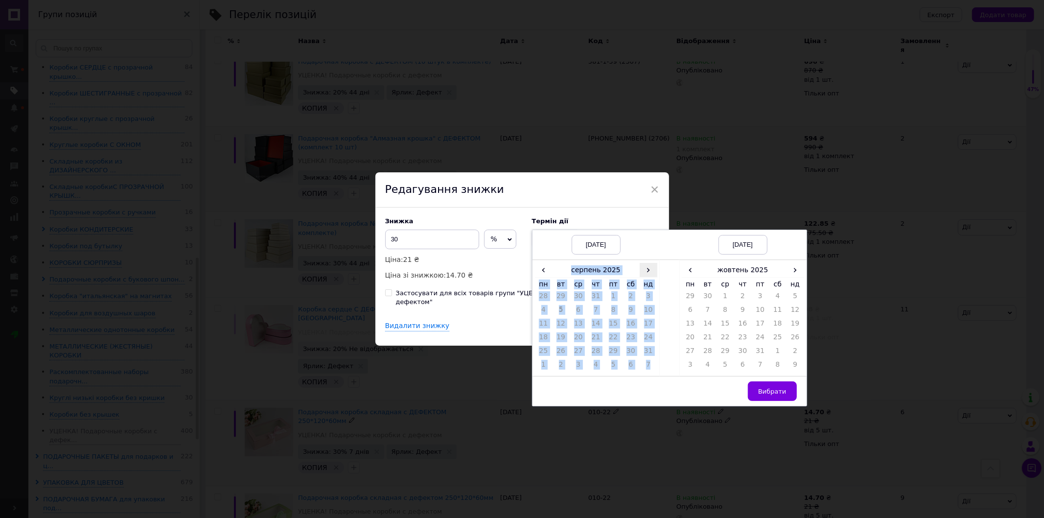
click at [649, 274] on span "›" at bounding box center [649, 270] width 18 height 14
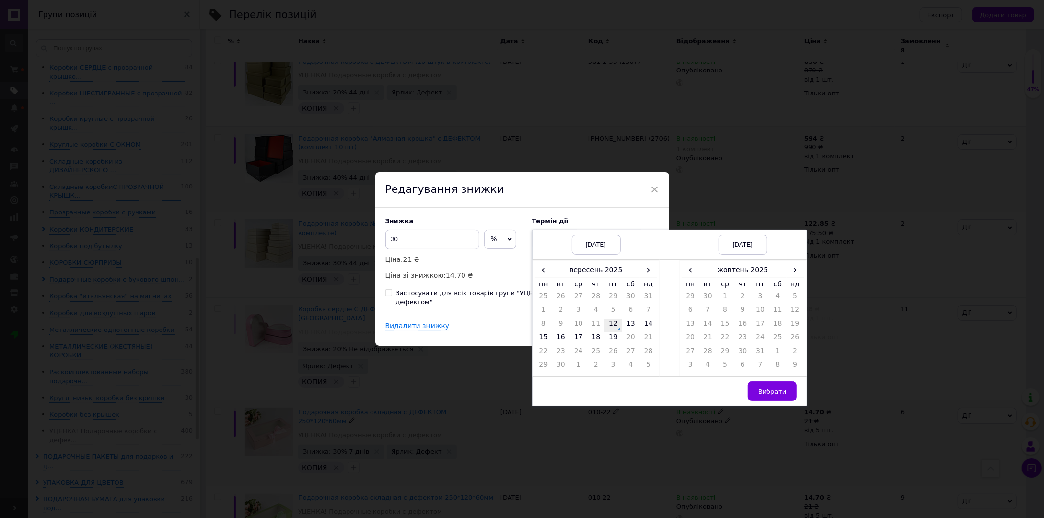
click at [614, 327] on td "12" at bounding box center [613, 326] width 18 height 14
click at [789, 272] on span "›" at bounding box center [796, 270] width 18 height 14
click at [694, 273] on span "‹" at bounding box center [691, 270] width 18 height 14
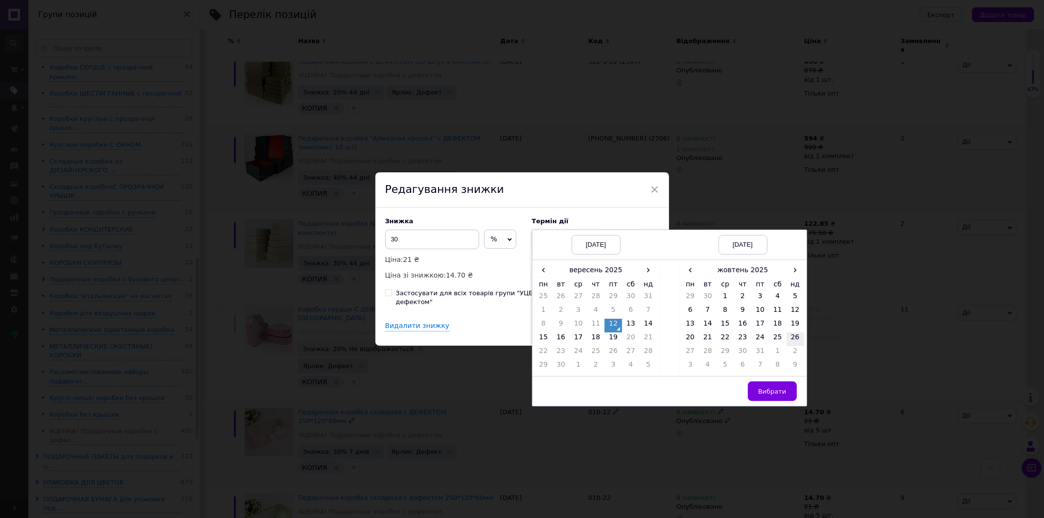
click at [799, 343] on td "26" at bounding box center [796, 339] width 18 height 14
click at [781, 389] on button "Вибрати" at bounding box center [772, 391] width 49 height 20
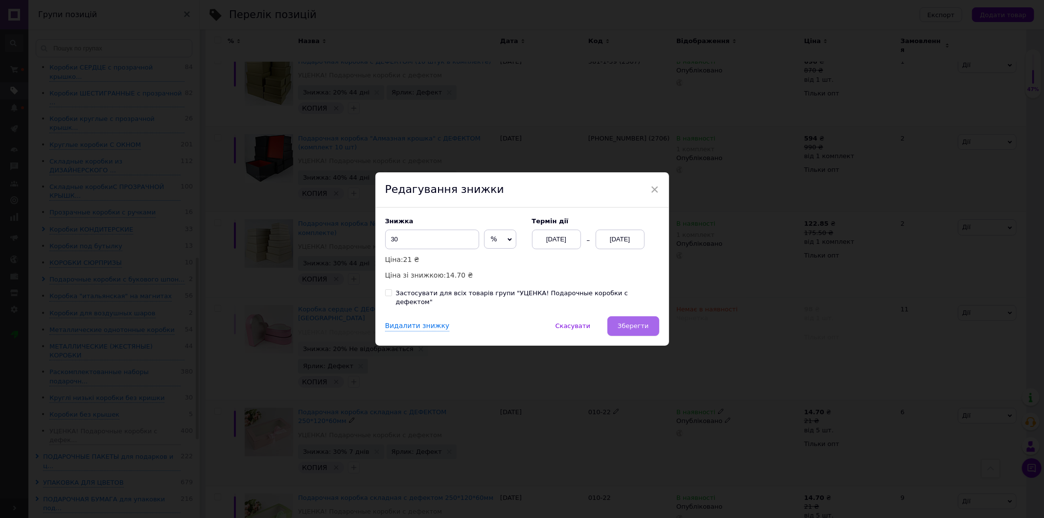
click at [625, 322] on span "Зберегти" at bounding box center [633, 325] width 31 height 7
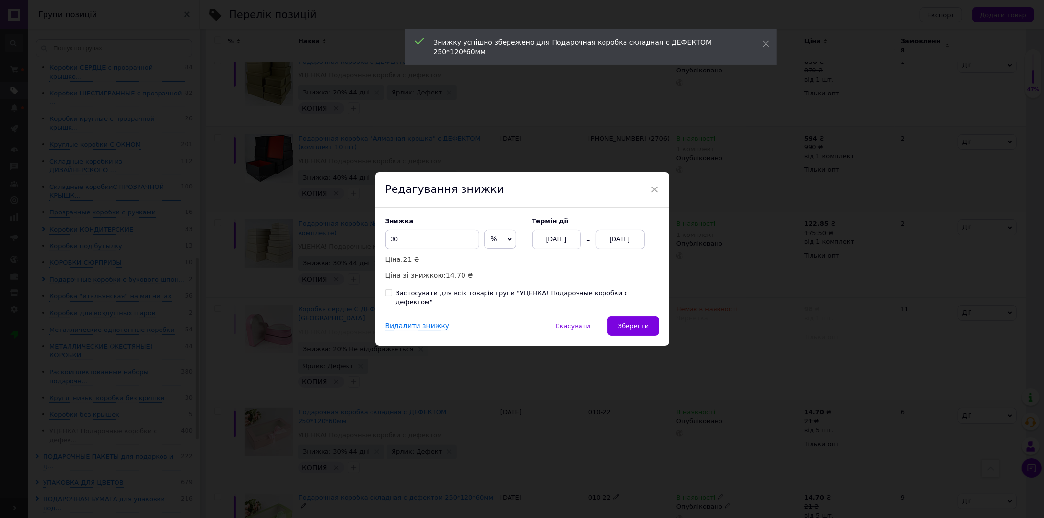
click at [627, 240] on div "[DATE]" at bounding box center [620, 240] width 49 height 20
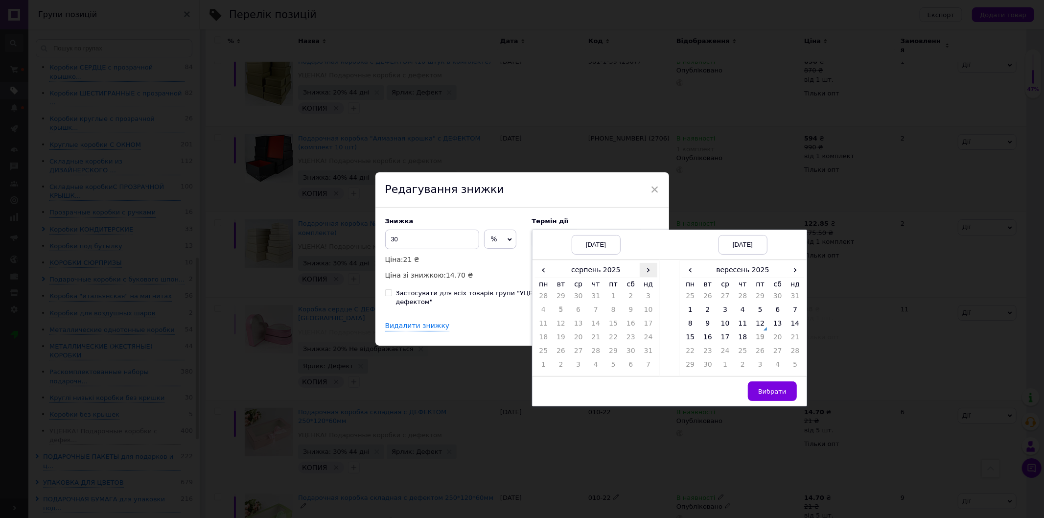
click at [650, 275] on span "›" at bounding box center [649, 270] width 18 height 14
click at [618, 330] on td "12" at bounding box center [613, 326] width 18 height 14
click at [796, 277] on span "›" at bounding box center [796, 270] width 18 height 14
click at [792, 346] on td "26" at bounding box center [796, 339] width 18 height 14
click at [756, 395] on button "Вибрати" at bounding box center [772, 391] width 49 height 20
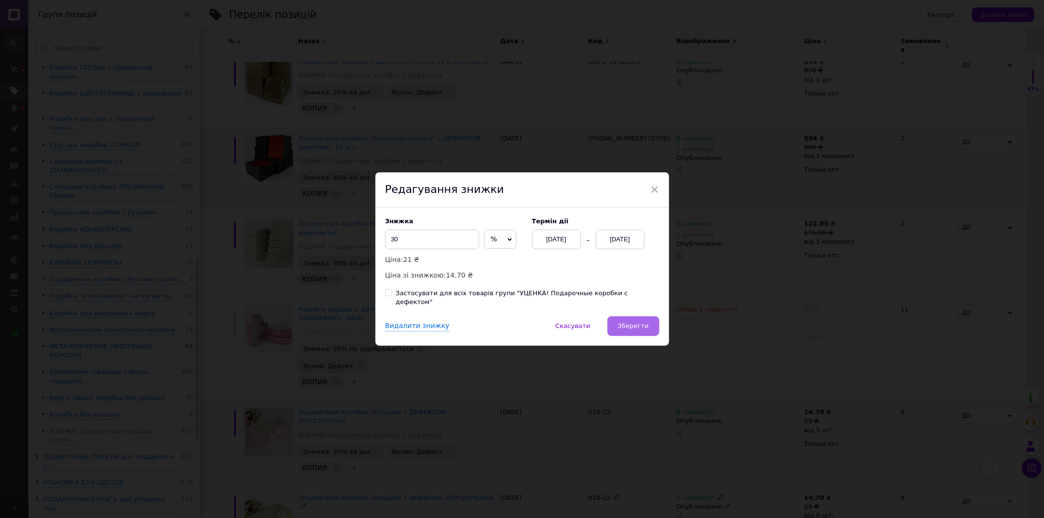
click at [631, 322] on span "Зберегти" at bounding box center [633, 325] width 31 height 7
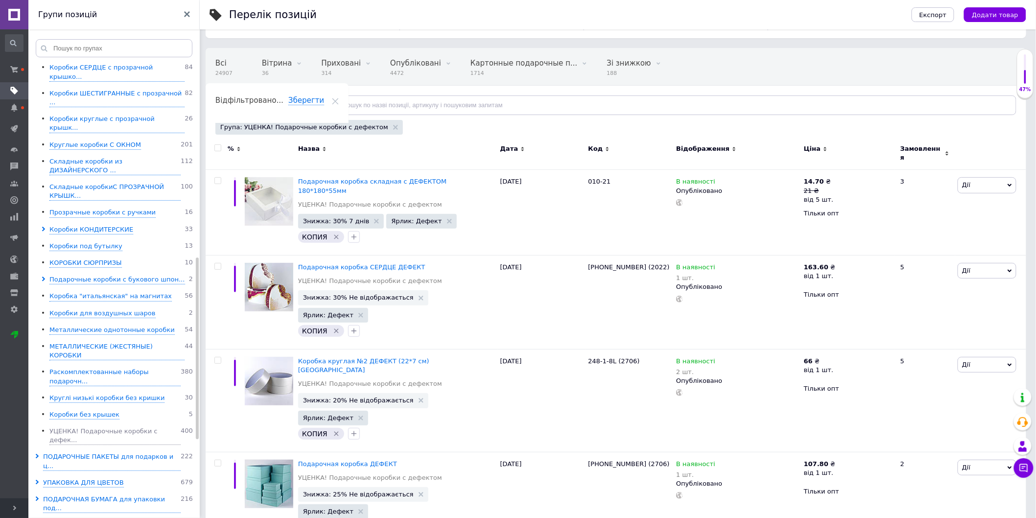
scroll to position [7, 0]
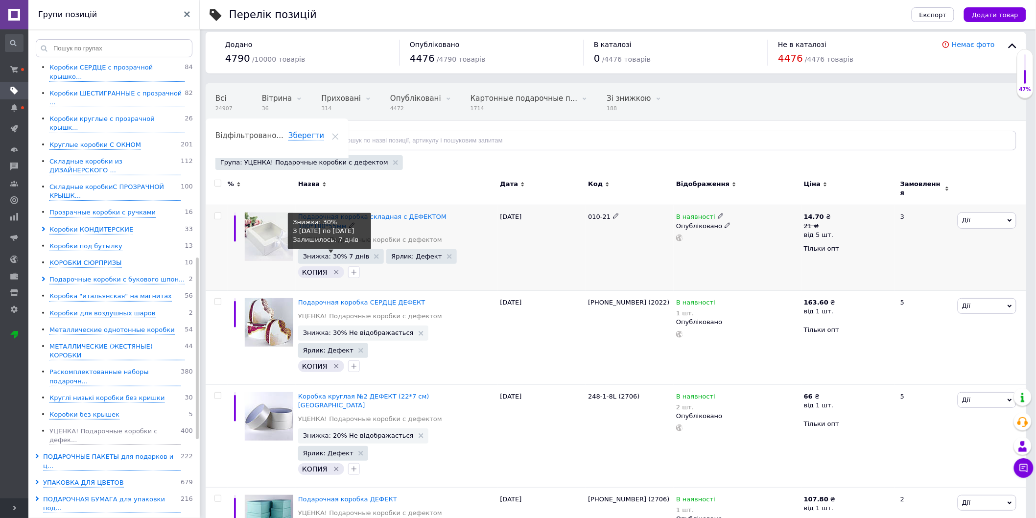
click at [320, 253] on span "Знижка: 30% 7 днів" at bounding box center [336, 256] width 67 height 6
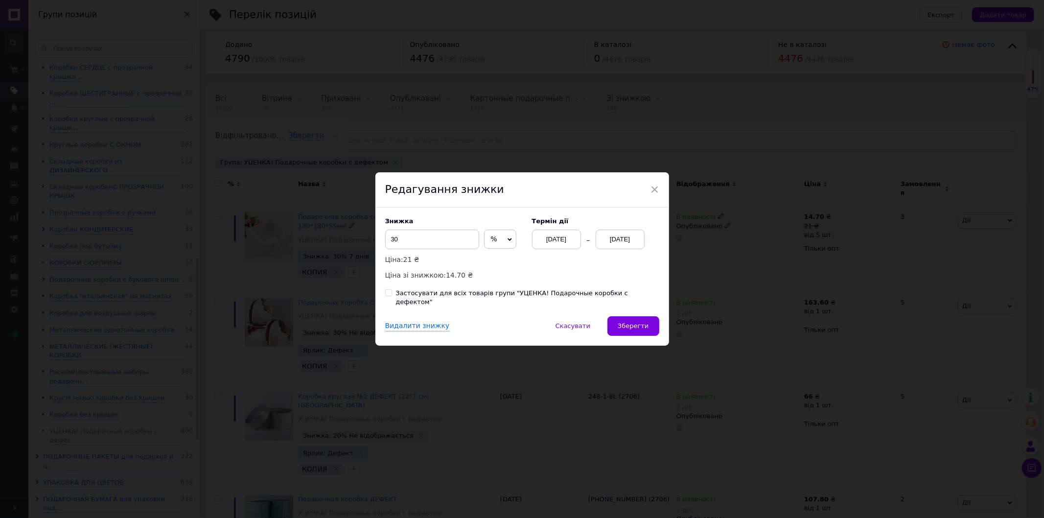
click at [617, 241] on div "[DATE]" at bounding box center [620, 240] width 49 height 20
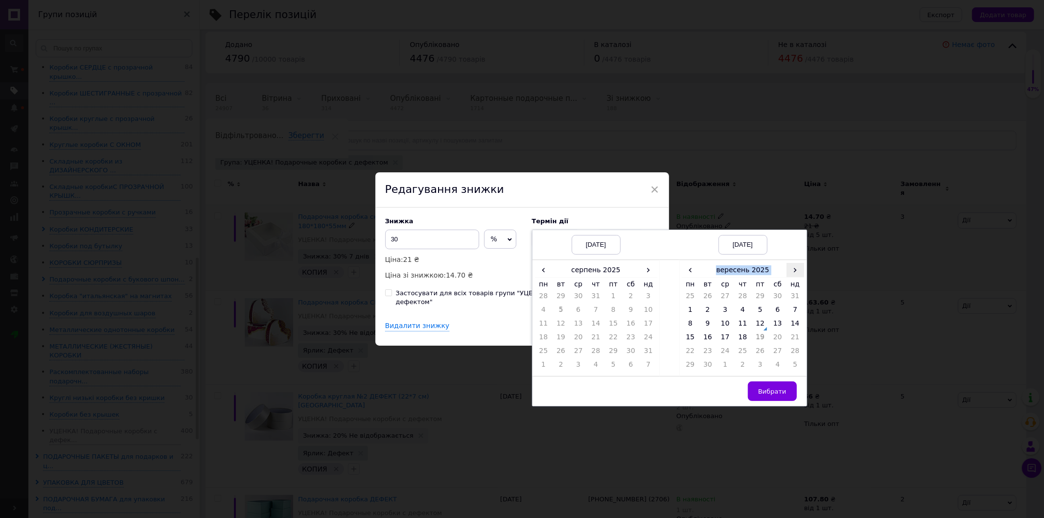
click at [800, 268] on div "‹ вересень 2025 › пн вт ср чт пт сб нд 25 26 27 28 29 30 31 1 2 3 4 5 6 7 8 9 1…" at bounding box center [742, 318] width 127 height 116
click at [799, 271] on span "›" at bounding box center [796, 270] width 18 height 14
click at [646, 277] on span "›" at bounding box center [649, 270] width 18 height 14
click at [615, 328] on td "12" at bounding box center [613, 326] width 18 height 14
click at [795, 269] on span "›" at bounding box center [796, 270] width 18 height 14
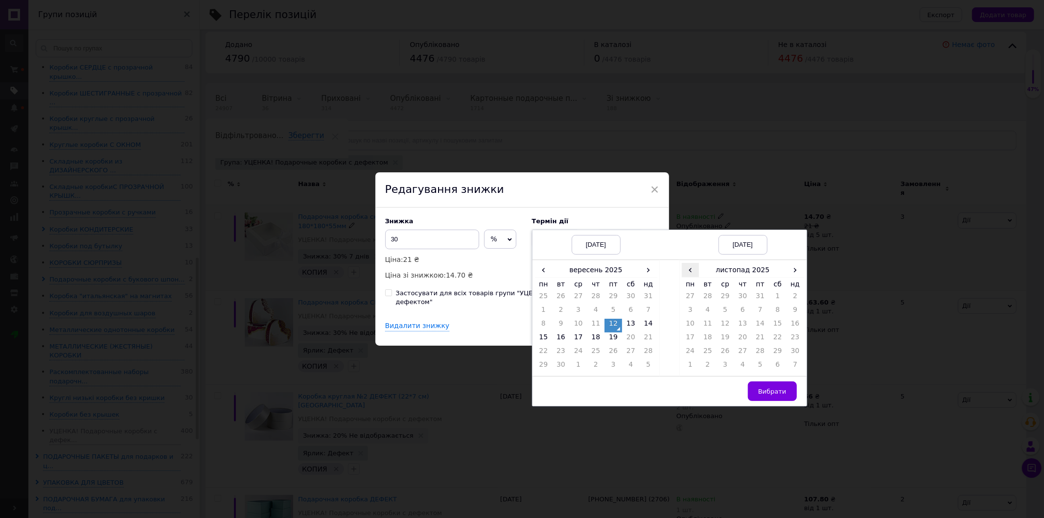
click at [691, 276] on span "‹" at bounding box center [691, 270] width 18 height 14
click at [801, 339] on td "26" at bounding box center [796, 339] width 18 height 14
click at [778, 401] on button "Вибрати" at bounding box center [772, 391] width 49 height 20
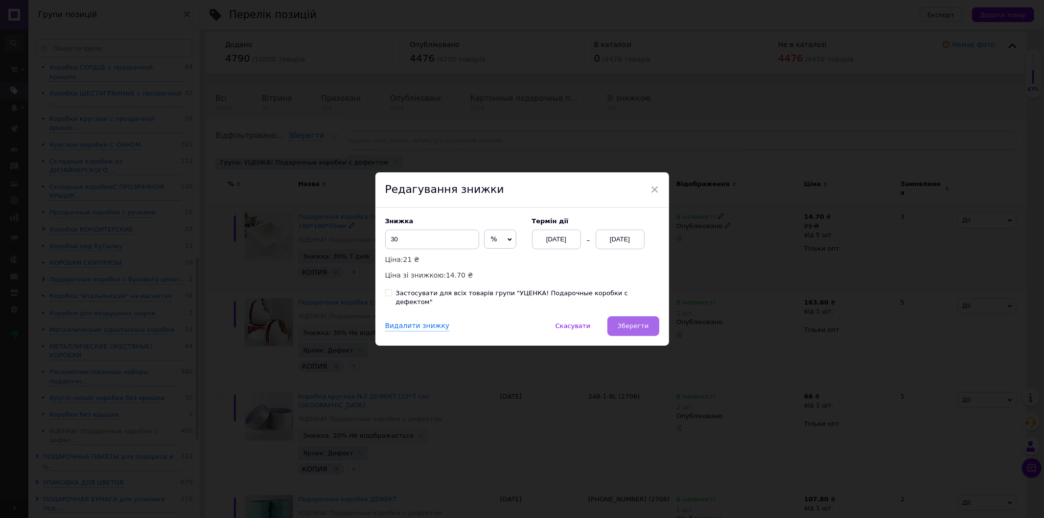
click at [634, 322] on span "Зберегти" at bounding box center [633, 325] width 31 height 7
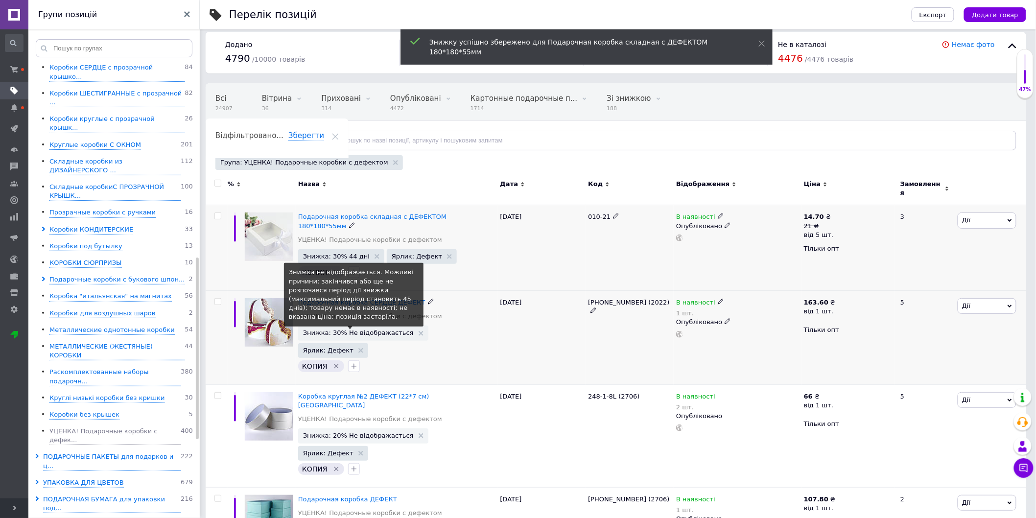
click at [324, 329] on span "Знижка: 30% Не відображається" at bounding box center [358, 332] width 111 height 6
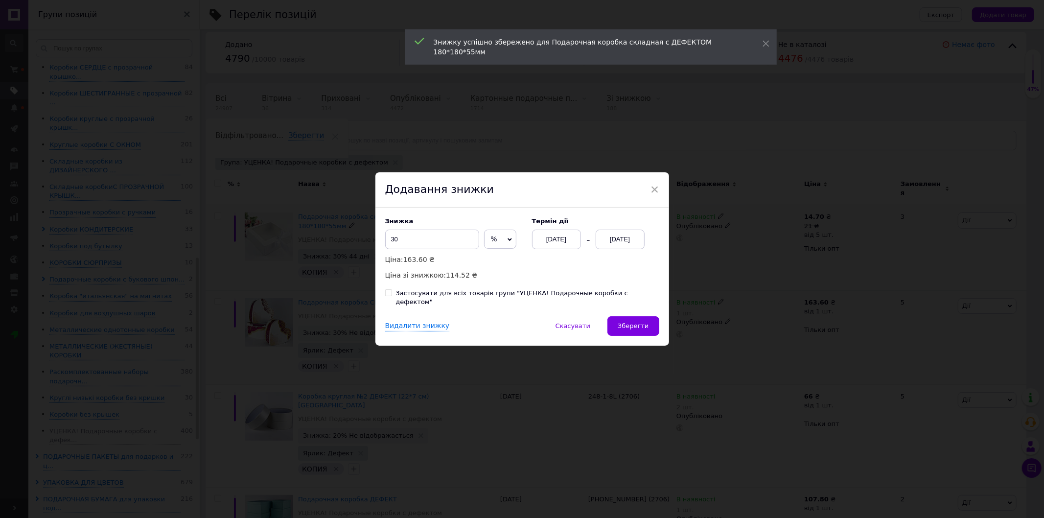
click at [607, 242] on div "[DATE]" at bounding box center [620, 240] width 49 height 20
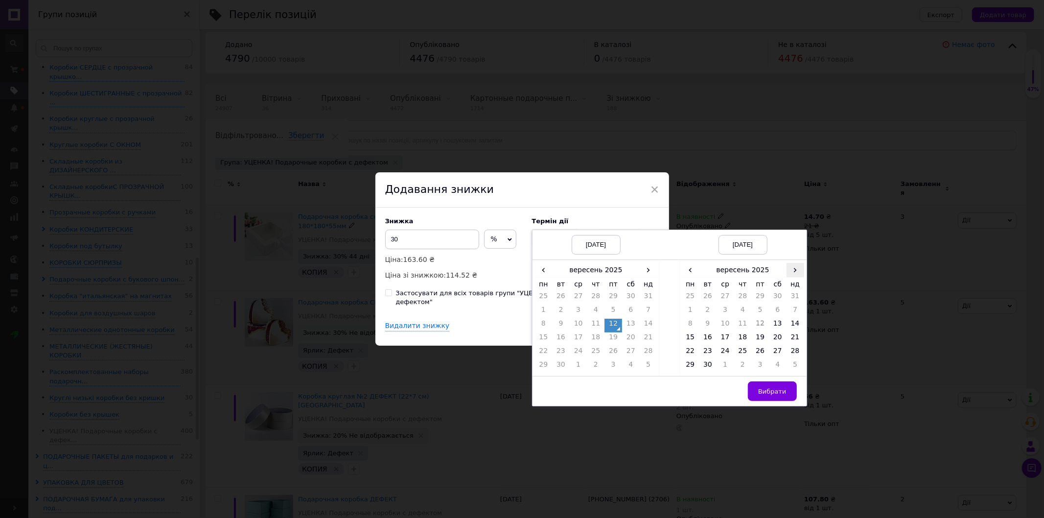
click at [795, 275] on span "›" at bounding box center [796, 270] width 18 height 14
click at [788, 340] on td "26" at bounding box center [796, 339] width 18 height 14
click at [762, 395] on span "Вибрати" at bounding box center [772, 391] width 28 height 7
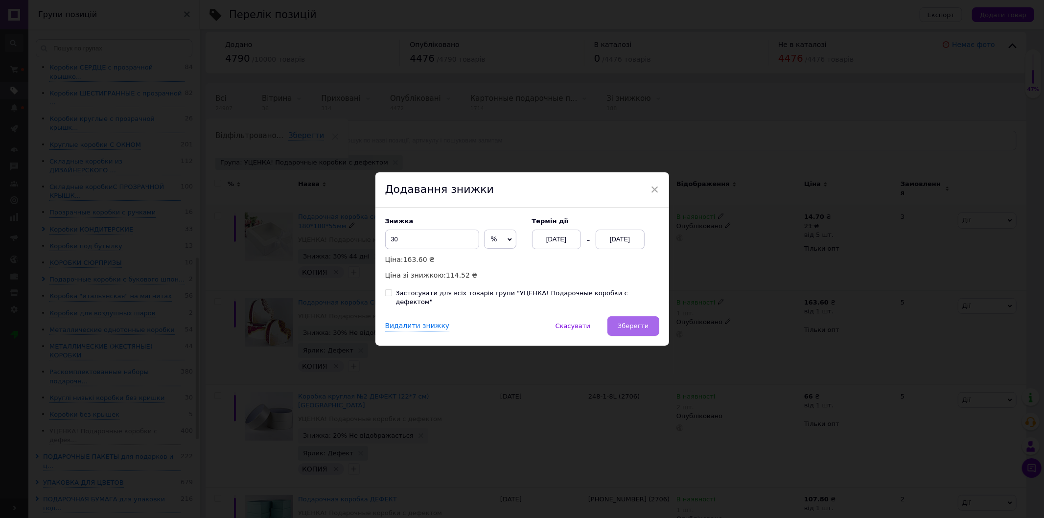
click at [645, 326] on span "Зберегти" at bounding box center [633, 325] width 31 height 7
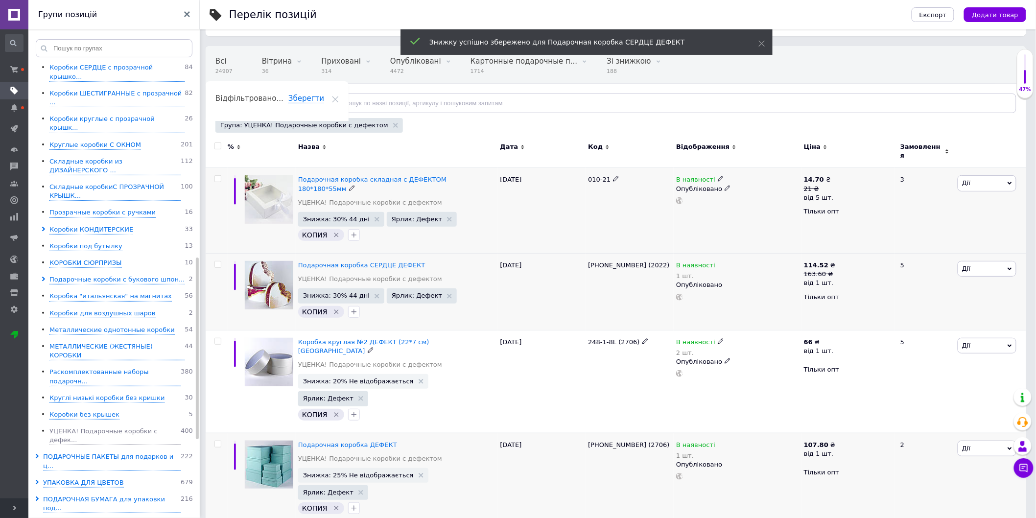
scroll to position [116, 0]
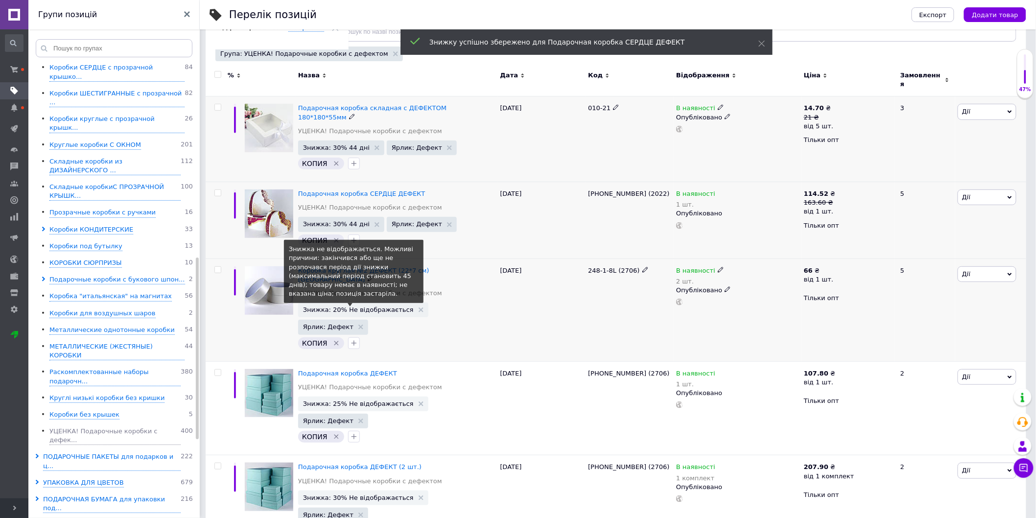
click at [346, 306] on span "Знижка: 20% Не відображається" at bounding box center [358, 309] width 111 height 6
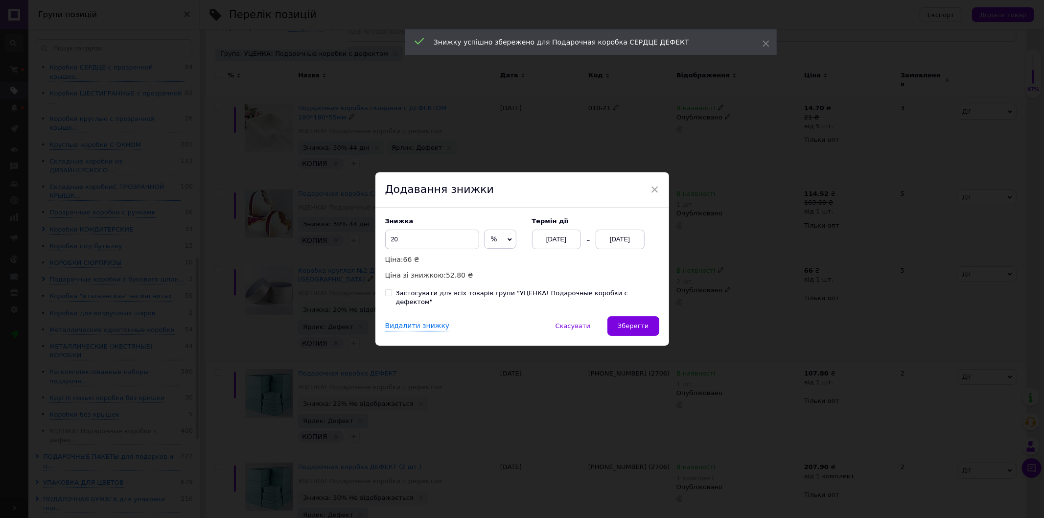
click at [609, 249] on div "[DATE]" at bounding box center [620, 240] width 49 height 20
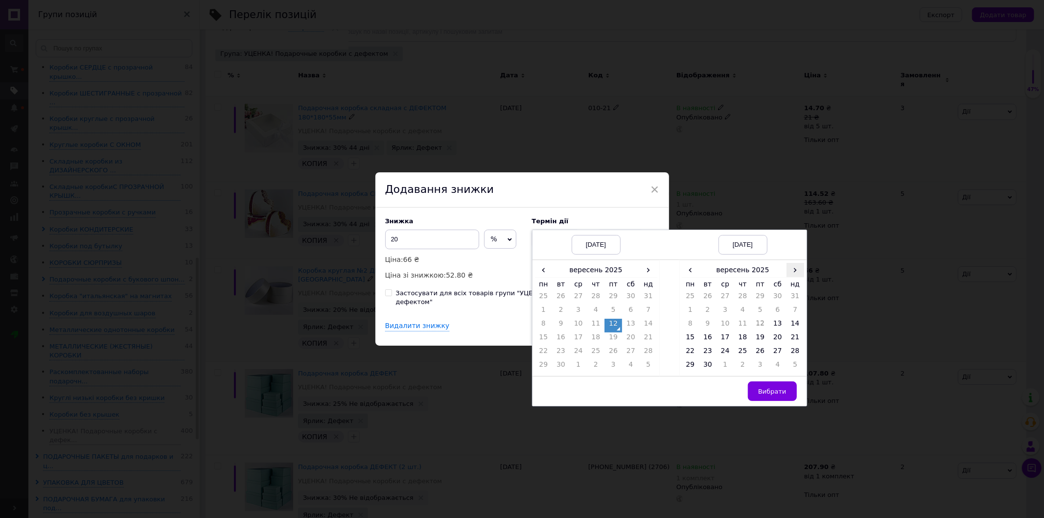
click at [787, 272] on span "›" at bounding box center [796, 270] width 18 height 14
click at [787, 344] on td "26" at bounding box center [796, 339] width 18 height 14
click at [762, 393] on span "Вибрати" at bounding box center [772, 391] width 28 height 7
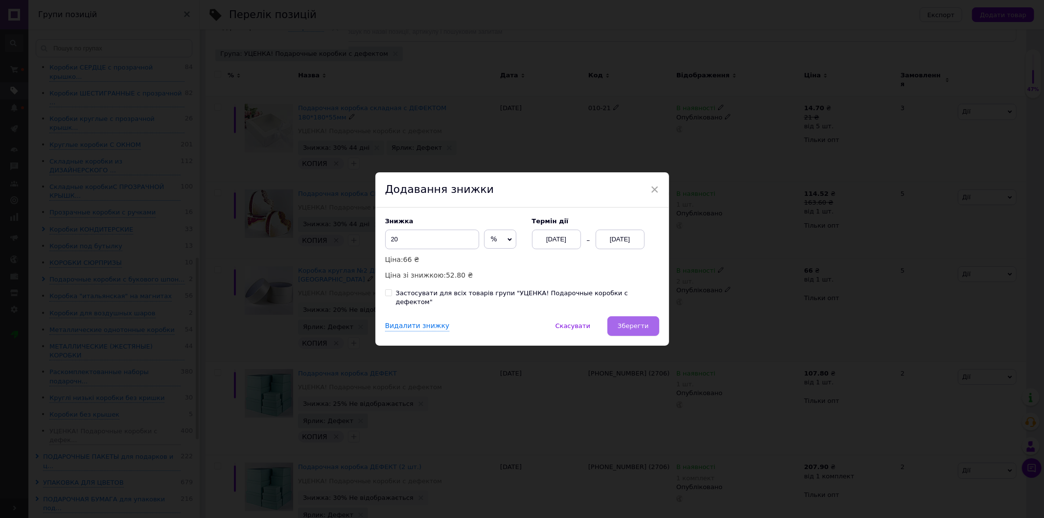
click at [622, 316] on button "Зберегти" at bounding box center [632, 326] width 51 height 20
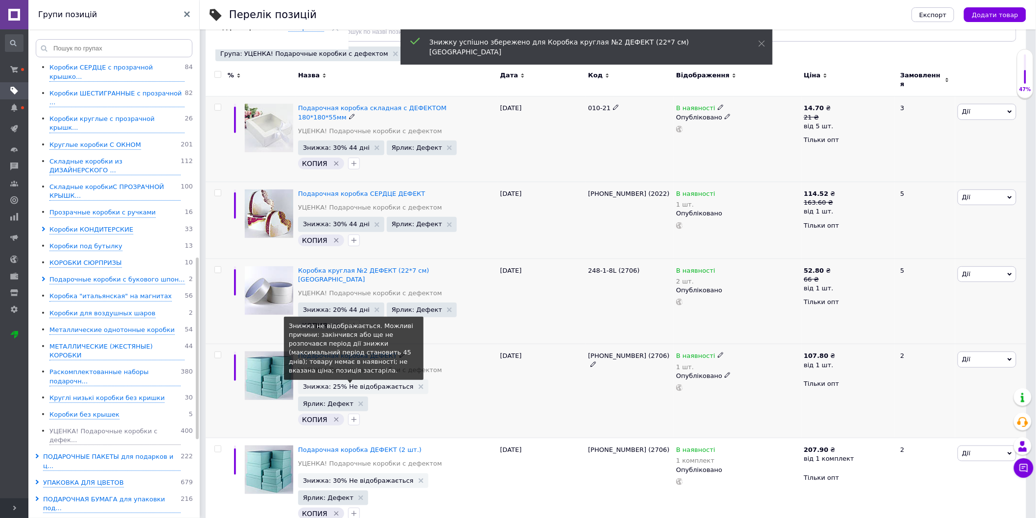
click at [344, 383] on span "Знижка: 25% Не відображається" at bounding box center [358, 386] width 111 height 6
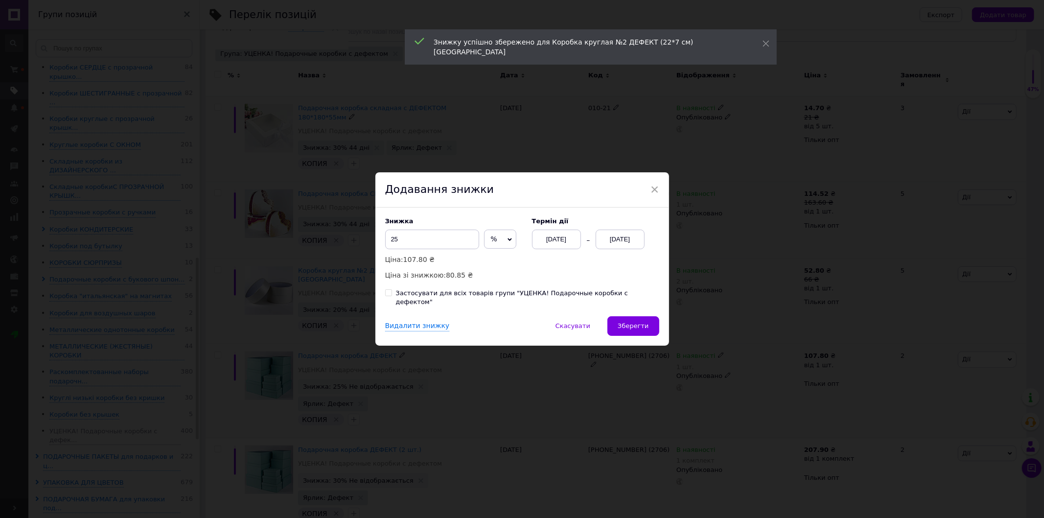
click at [625, 243] on div "[DATE]" at bounding box center [620, 240] width 49 height 20
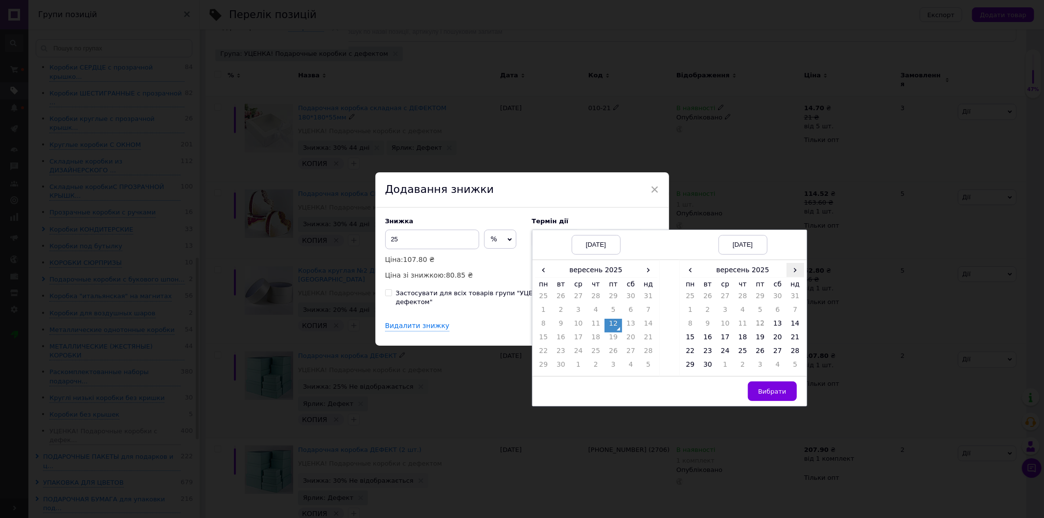
click at [789, 276] on span "›" at bounding box center [796, 270] width 18 height 14
click at [791, 343] on td "26" at bounding box center [796, 339] width 18 height 14
click at [772, 390] on button "Вибрати" at bounding box center [772, 391] width 49 height 20
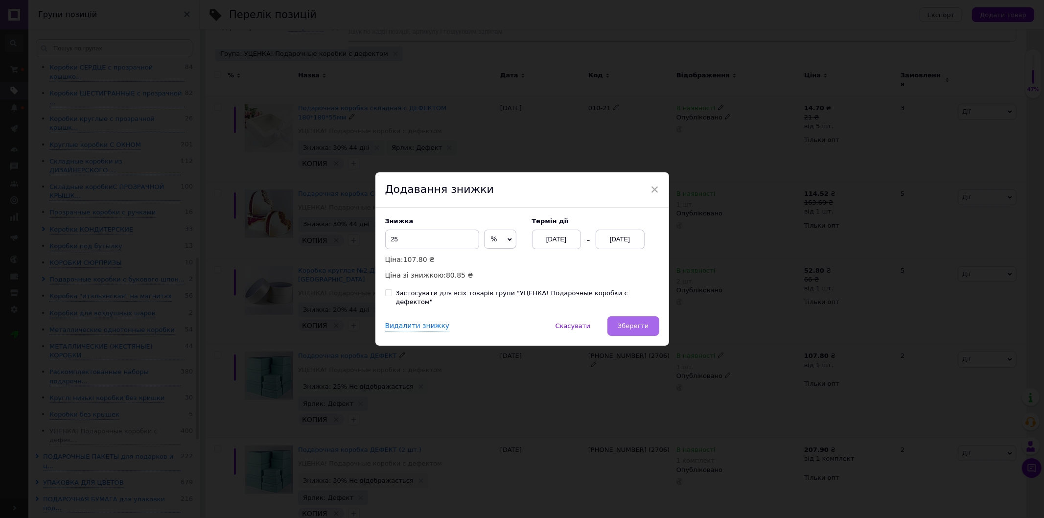
click at [632, 326] on button "Зберегти" at bounding box center [632, 326] width 51 height 20
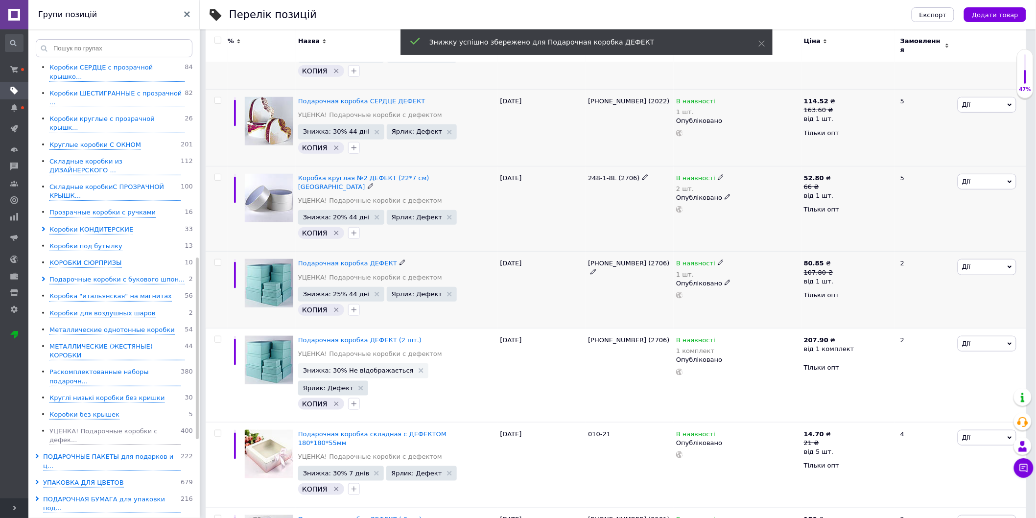
scroll to position [225, 0]
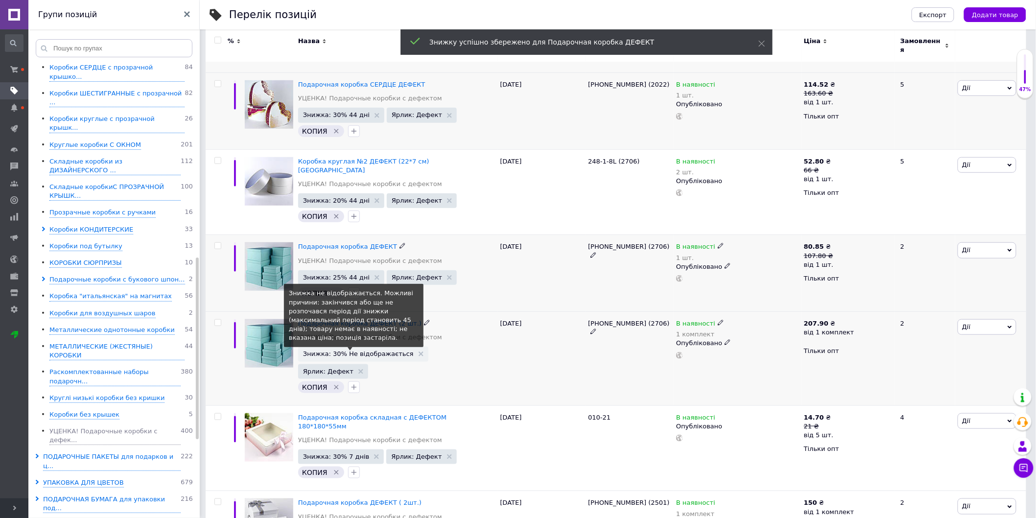
click at [357, 350] on span "Знижка: 30% Не відображається" at bounding box center [358, 353] width 111 height 6
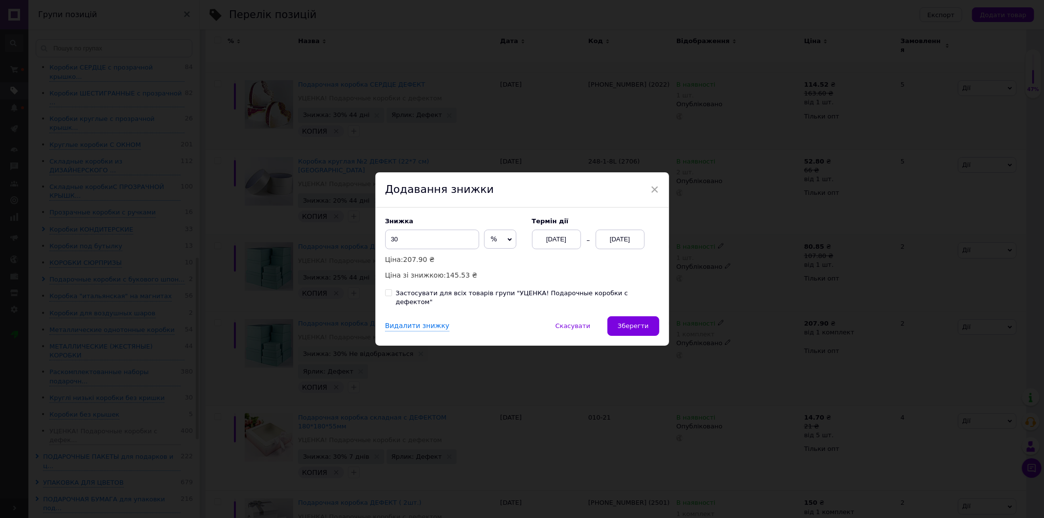
click at [607, 246] on div "[DATE]" at bounding box center [620, 240] width 49 height 20
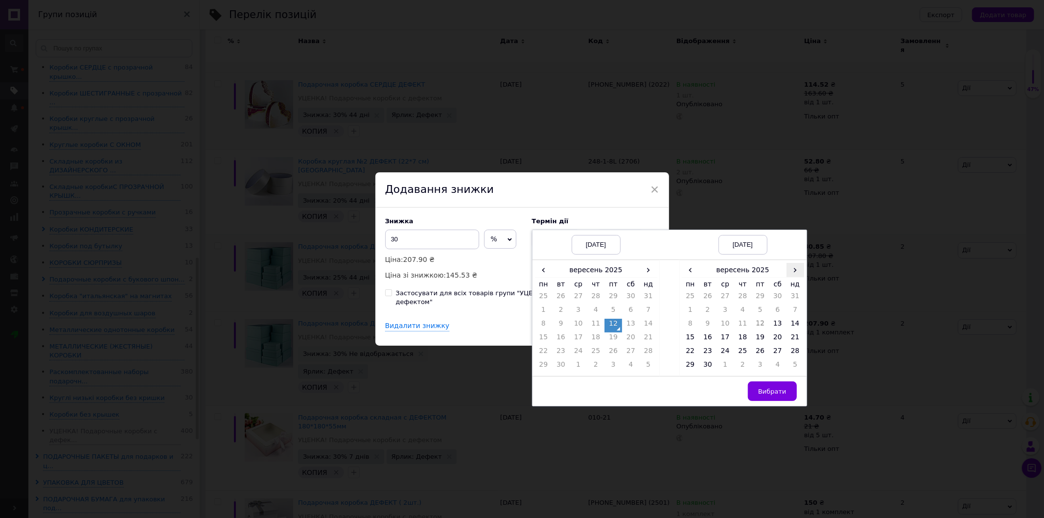
click at [795, 272] on span "›" at bounding box center [796, 270] width 18 height 14
click at [791, 344] on td "26" at bounding box center [796, 339] width 18 height 14
click at [777, 392] on span "Вибрати" at bounding box center [772, 391] width 28 height 7
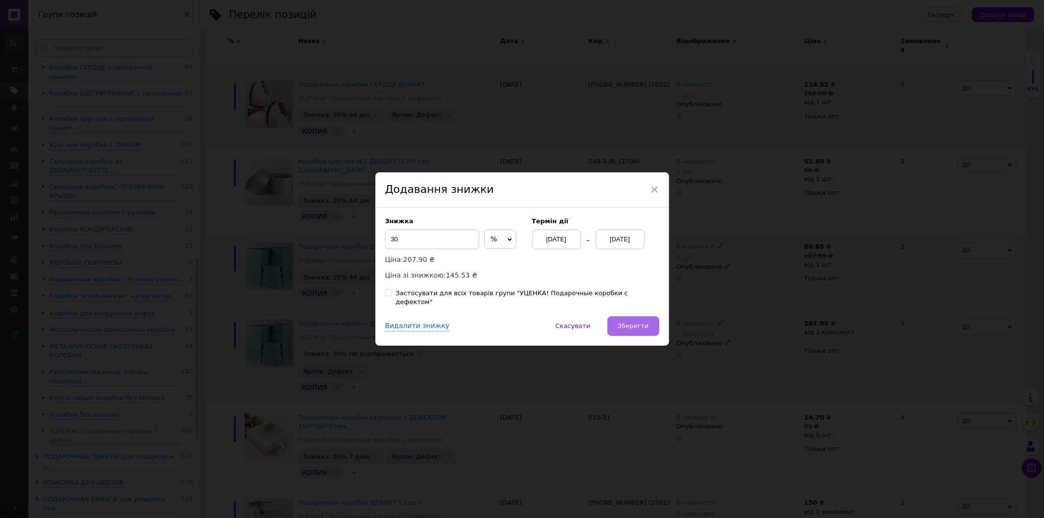
click at [644, 317] on button "Зберегти" at bounding box center [632, 326] width 51 height 20
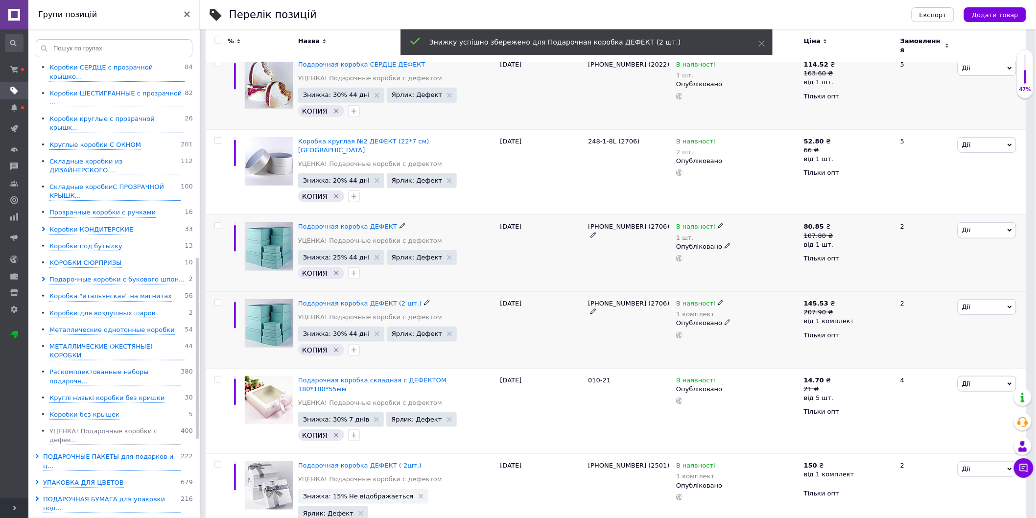
scroll to position [279, 0]
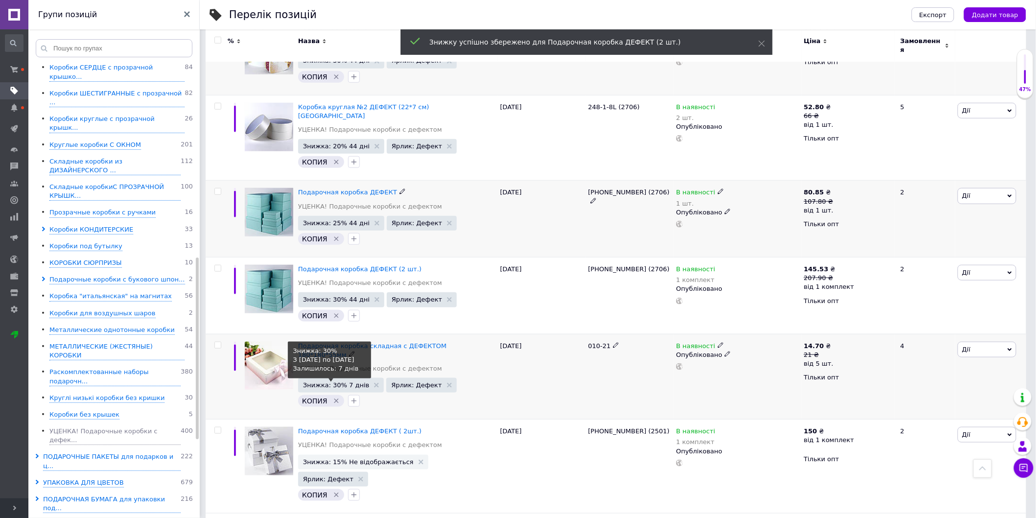
click at [336, 382] on span "Знижка: 30% 7 днів" at bounding box center [336, 385] width 67 height 6
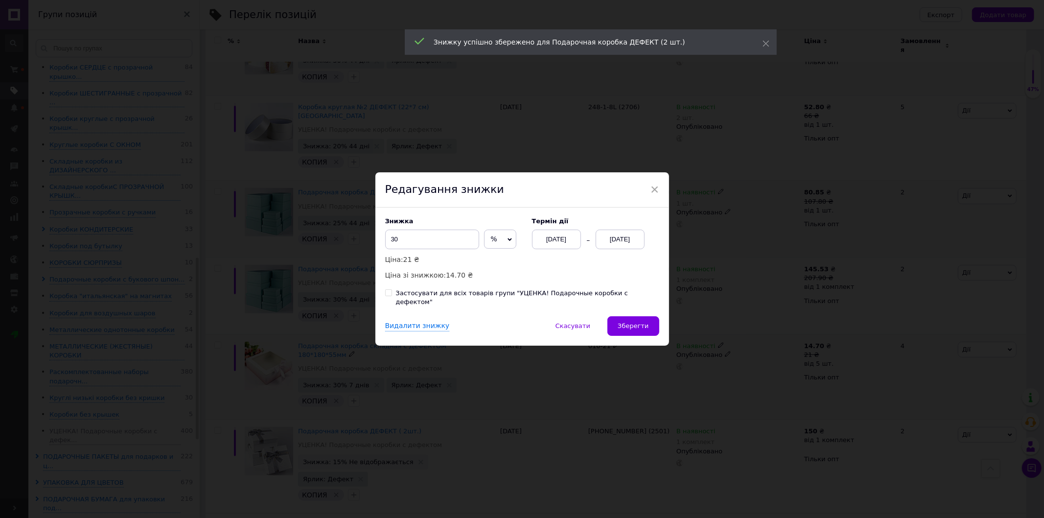
click at [603, 238] on div "[DATE]" at bounding box center [620, 240] width 49 height 20
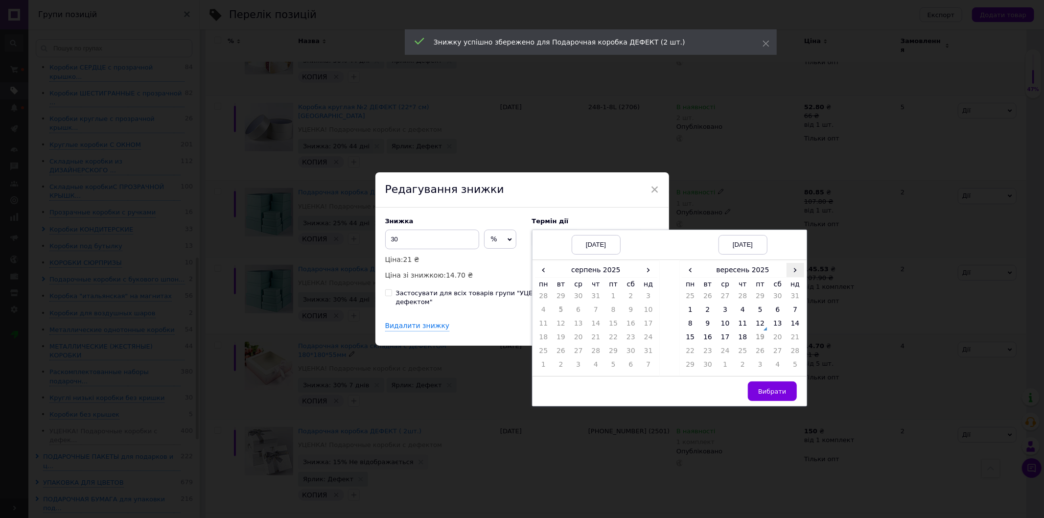
click at [799, 272] on span "›" at bounding box center [796, 270] width 18 height 14
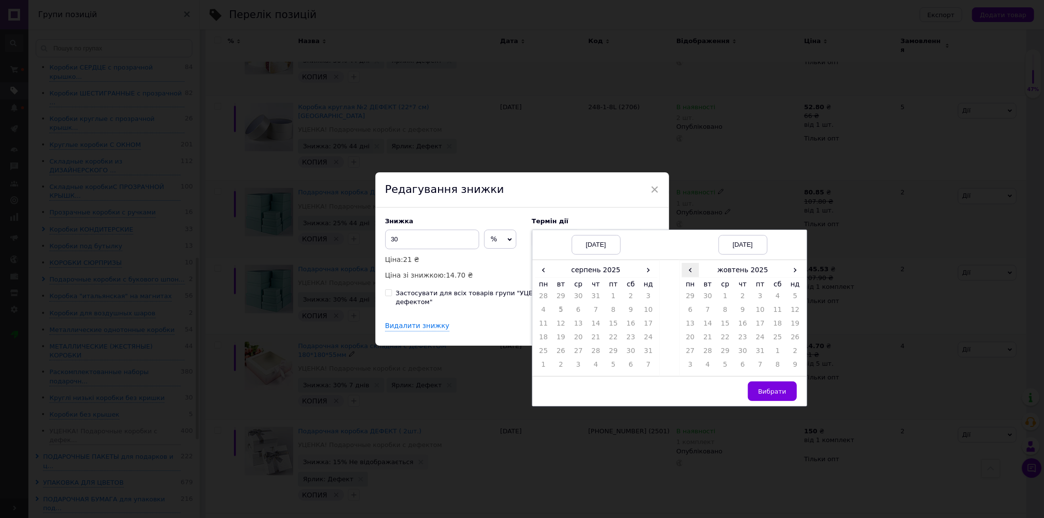
click at [692, 275] on span "‹" at bounding box center [691, 270] width 18 height 14
click at [651, 273] on span "›" at bounding box center [649, 270] width 18 height 14
click at [612, 330] on td "12" at bounding box center [613, 326] width 18 height 14
drag, startPoint x: 793, startPoint y: 273, endPoint x: 788, endPoint y: 278, distance: 7.3
click at [791, 275] on span "›" at bounding box center [796, 270] width 18 height 14
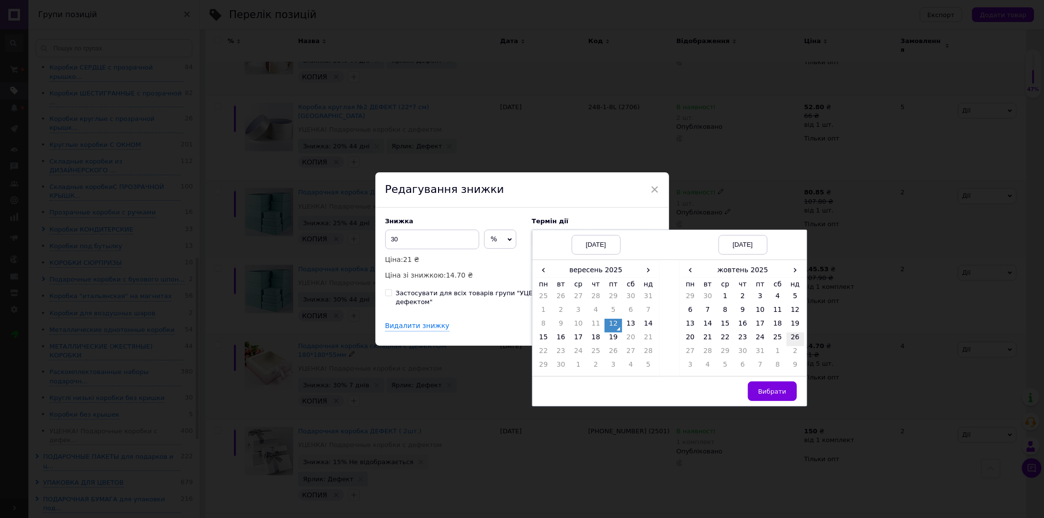
click at [790, 341] on td "26" at bounding box center [796, 339] width 18 height 14
click at [773, 395] on span "Вибрати" at bounding box center [772, 391] width 28 height 7
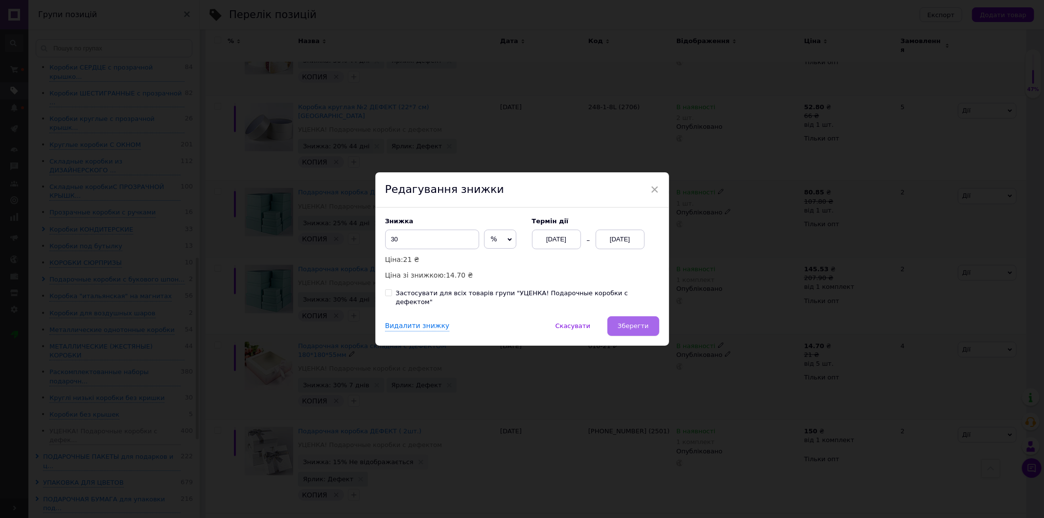
click at [639, 325] on span "Зберегти" at bounding box center [633, 325] width 31 height 7
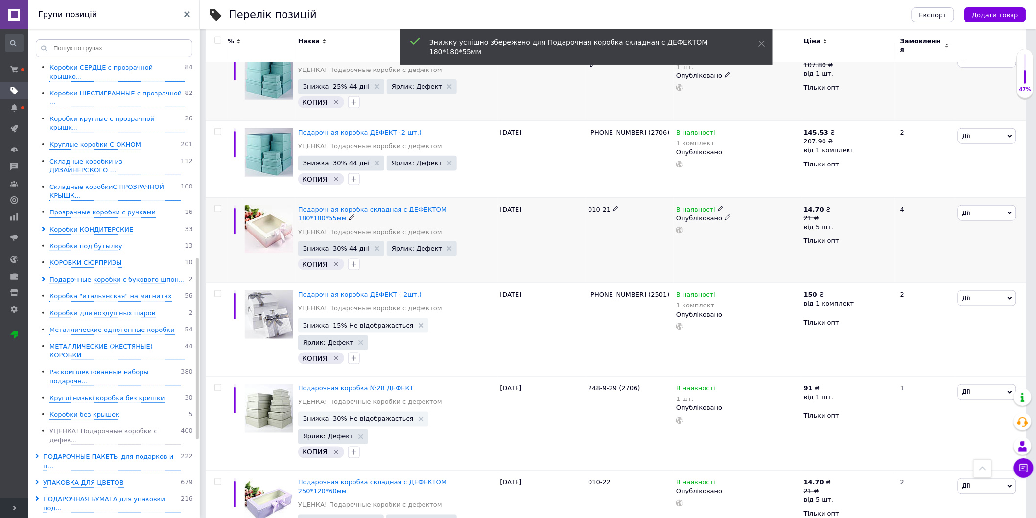
scroll to position [442, 0]
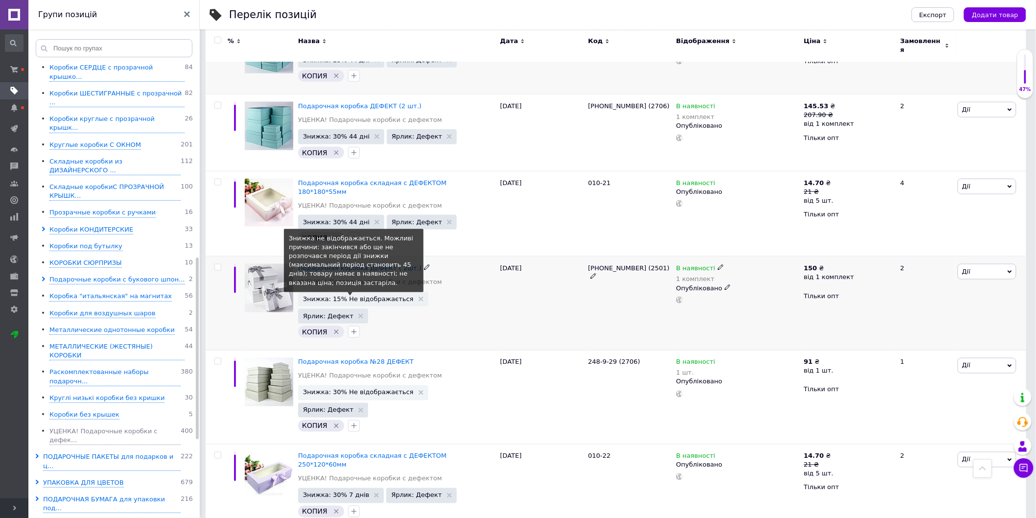
click at [334, 296] on span "Знижка: 15% Не відображається" at bounding box center [358, 299] width 111 height 6
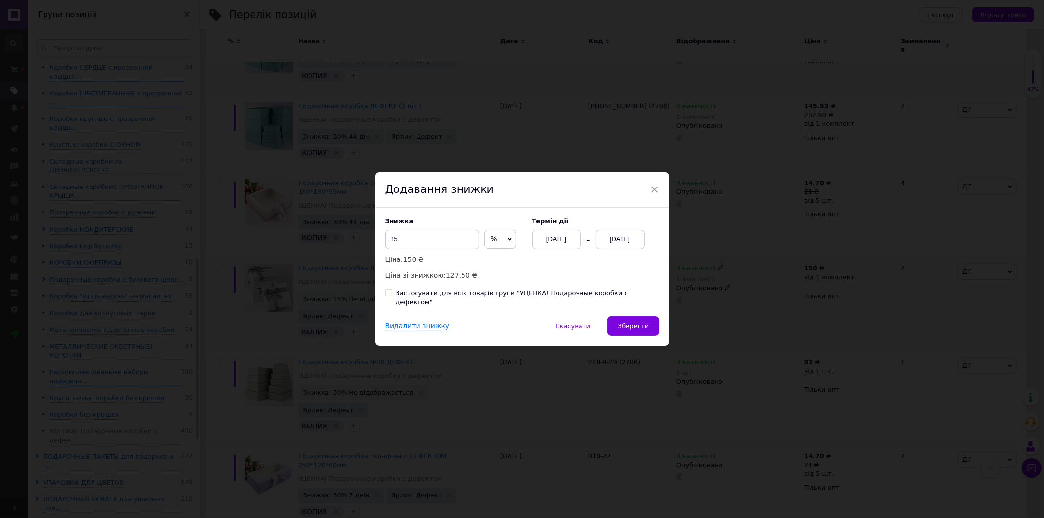
click at [600, 248] on div "[DATE]" at bounding box center [620, 240] width 49 height 20
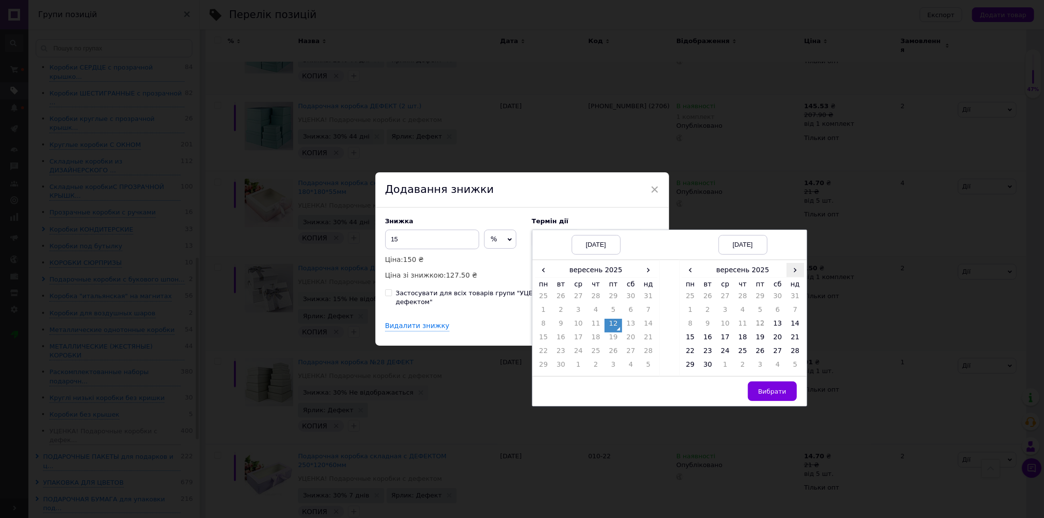
click at [795, 274] on span "›" at bounding box center [796, 270] width 18 height 14
click at [789, 343] on td "26" at bounding box center [796, 339] width 18 height 14
click at [772, 390] on button "Вибрати" at bounding box center [772, 391] width 49 height 20
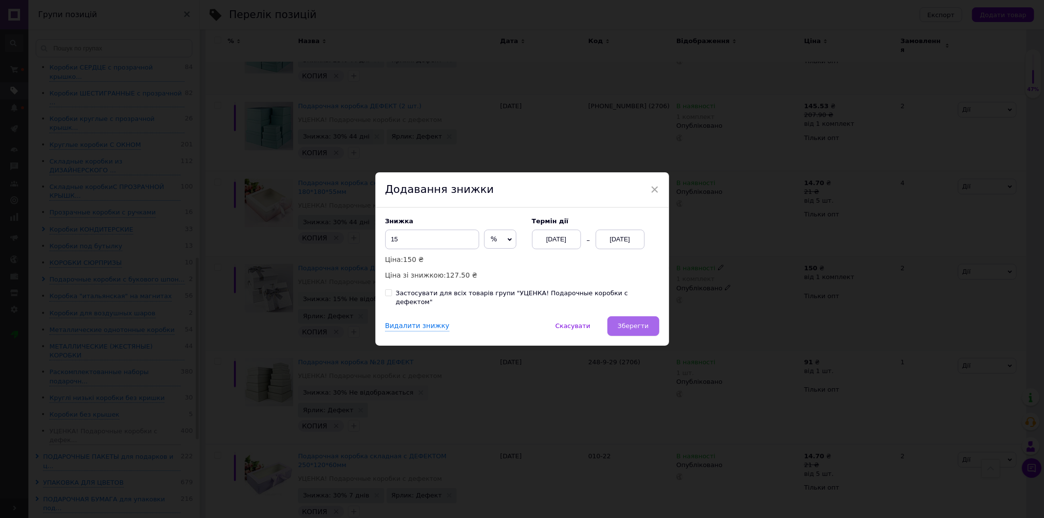
click at [648, 316] on button "Зберегти" at bounding box center [632, 326] width 51 height 20
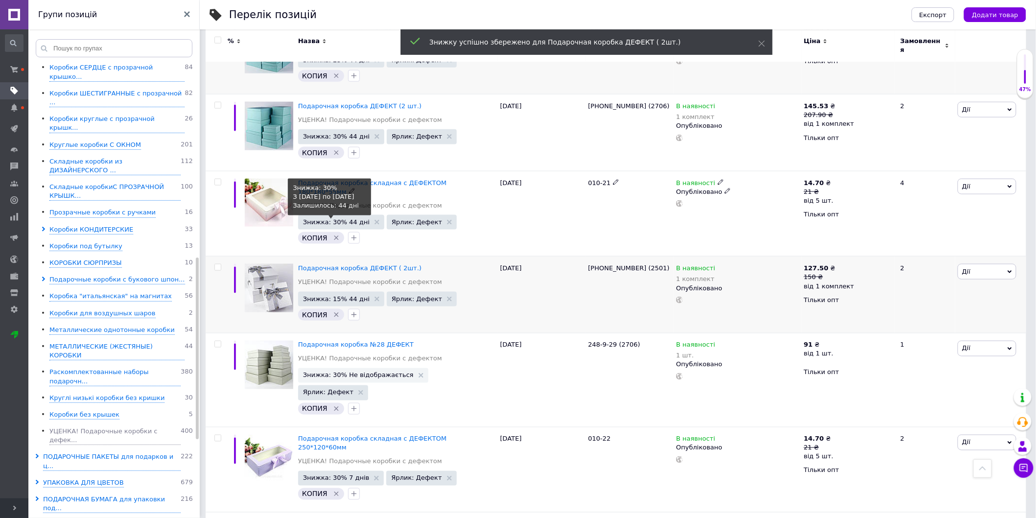
click at [339, 219] on span "Знижка: 30% 44 дні" at bounding box center [336, 222] width 67 height 6
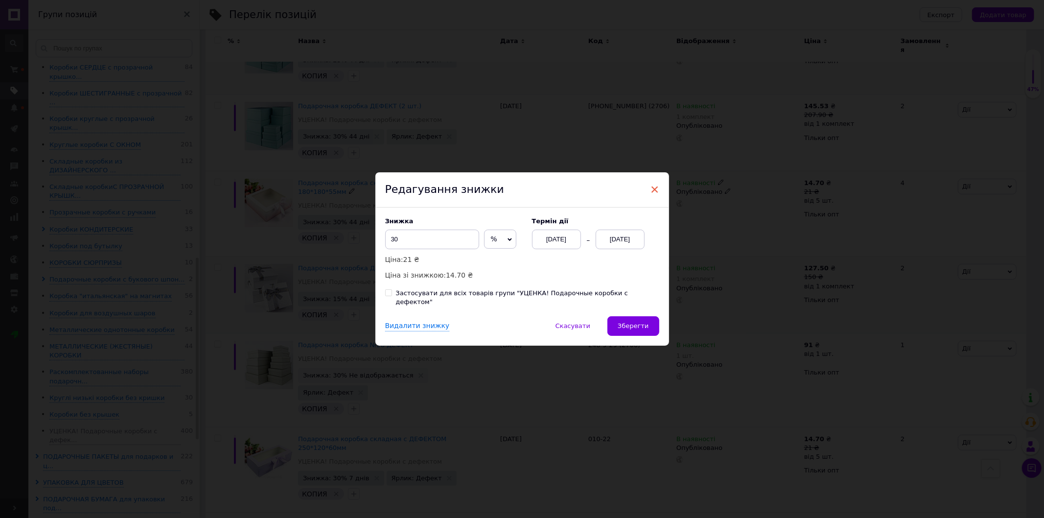
click at [656, 188] on span "×" at bounding box center [654, 189] width 9 height 17
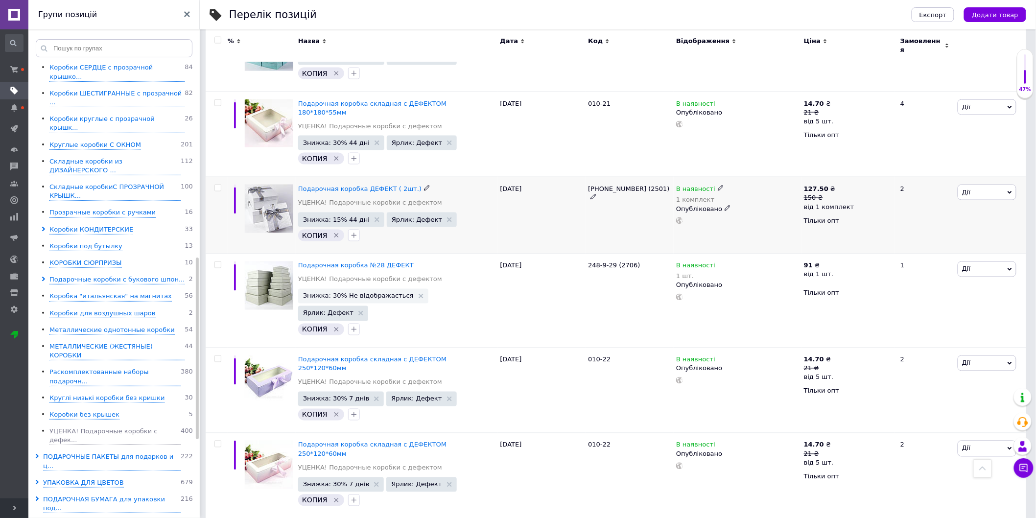
scroll to position [551, 0]
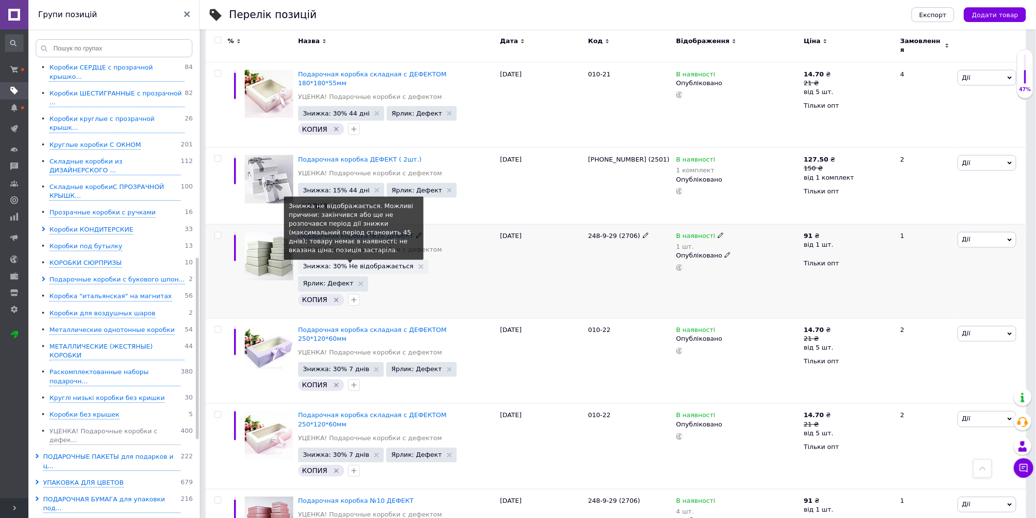
click at [357, 263] on span "Знижка: 30% Не відображається" at bounding box center [358, 266] width 111 height 6
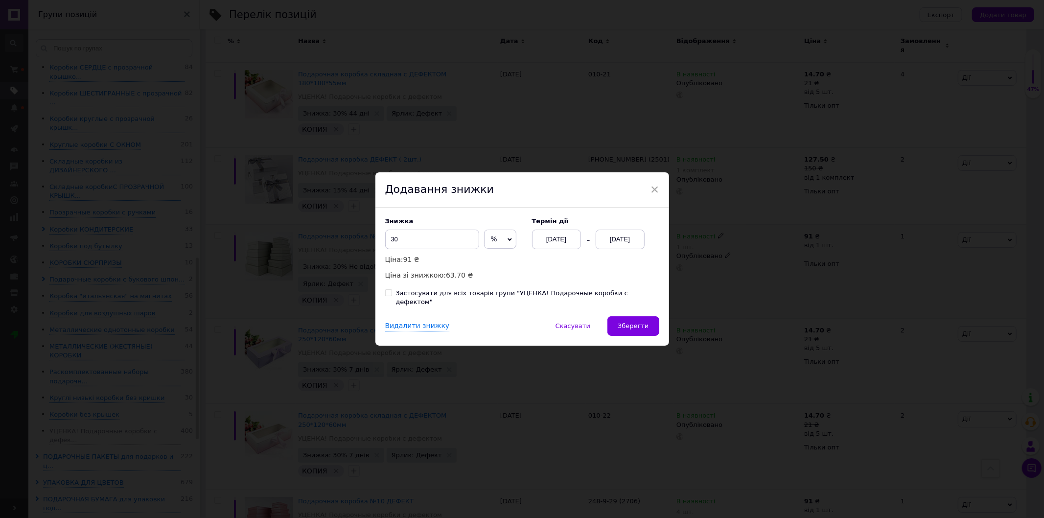
click at [625, 244] on div "[DATE]" at bounding box center [620, 240] width 49 height 20
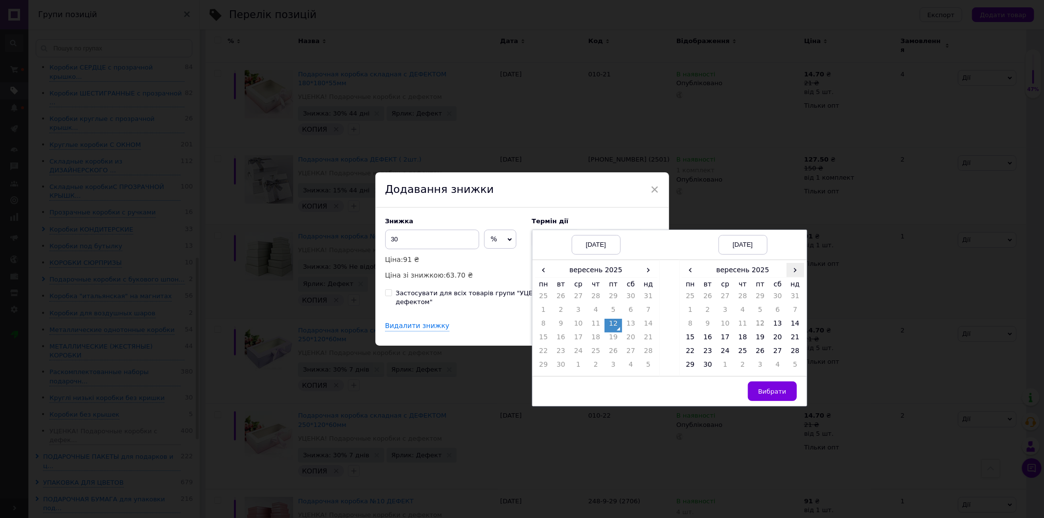
click at [793, 275] on span "›" at bounding box center [796, 270] width 18 height 14
click at [799, 340] on td "26" at bounding box center [796, 339] width 18 height 14
click at [777, 390] on button "Вибрати" at bounding box center [772, 391] width 49 height 20
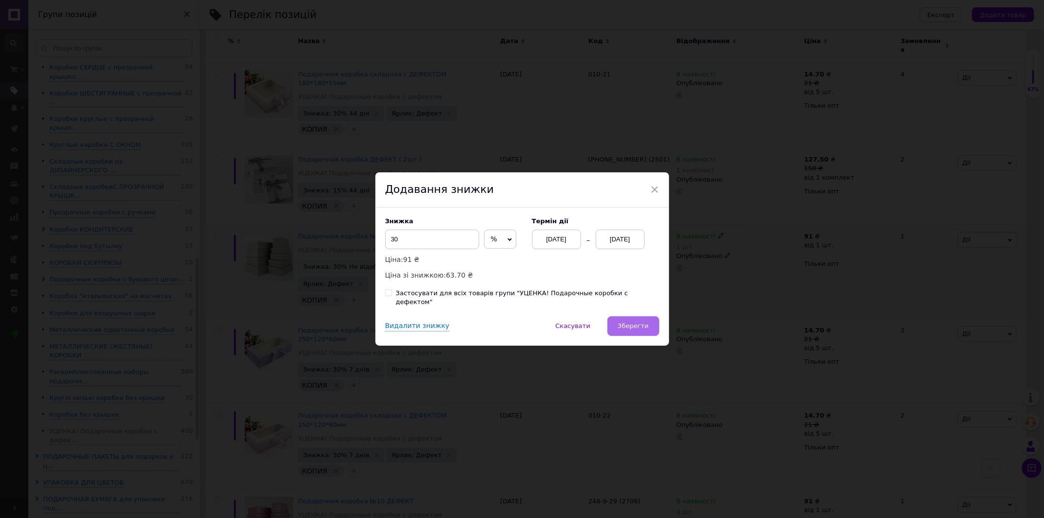
click at [620, 330] on button "Зберегти" at bounding box center [632, 326] width 51 height 20
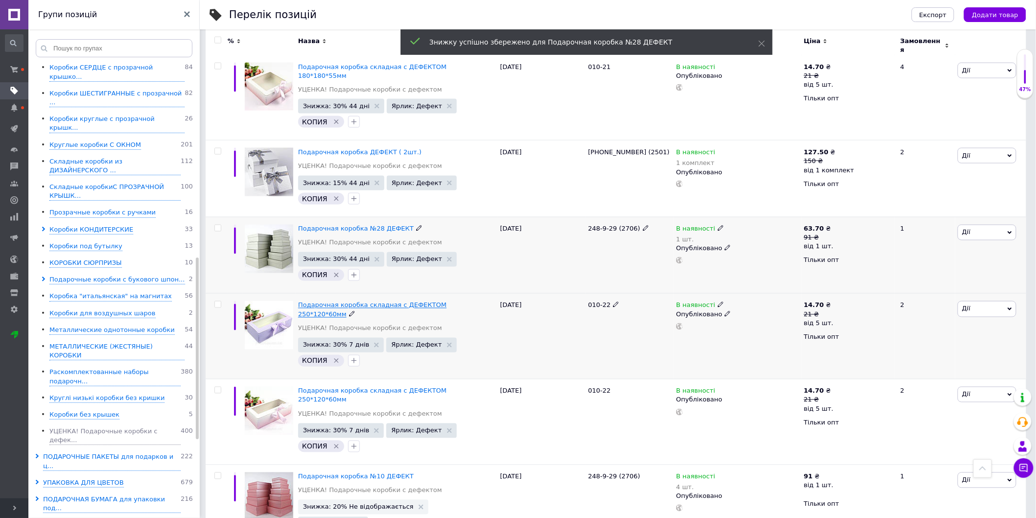
scroll to position [605, 0]
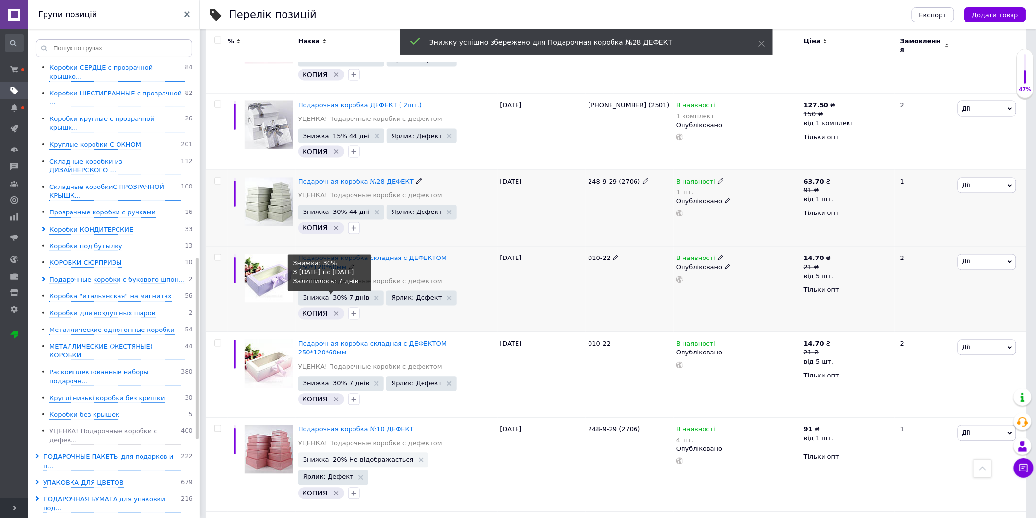
click at [326, 295] on span "Знижка: 30% 7 днів" at bounding box center [336, 298] width 67 height 6
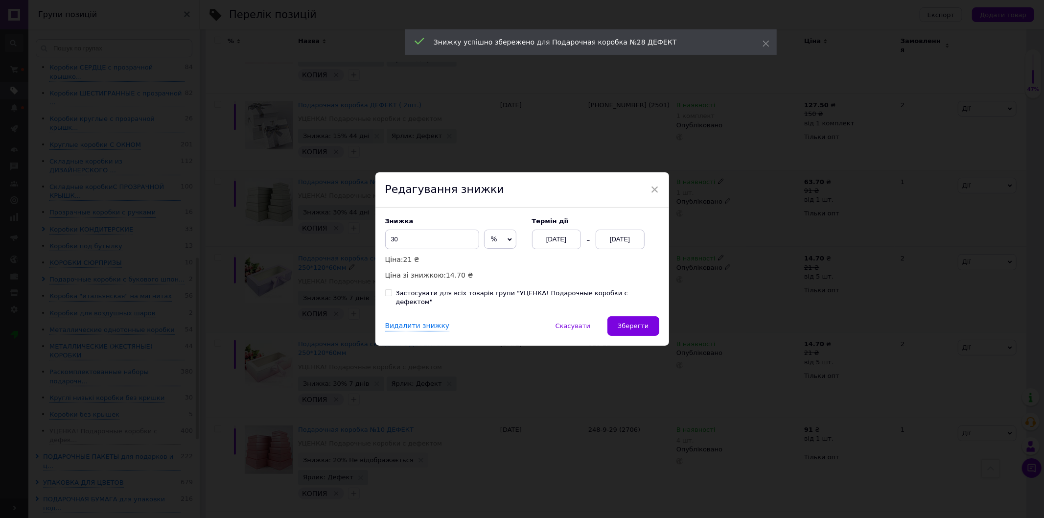
click at [550, 244] on div "[DATE]" at bounding box center [556, 240] width 49 height 20
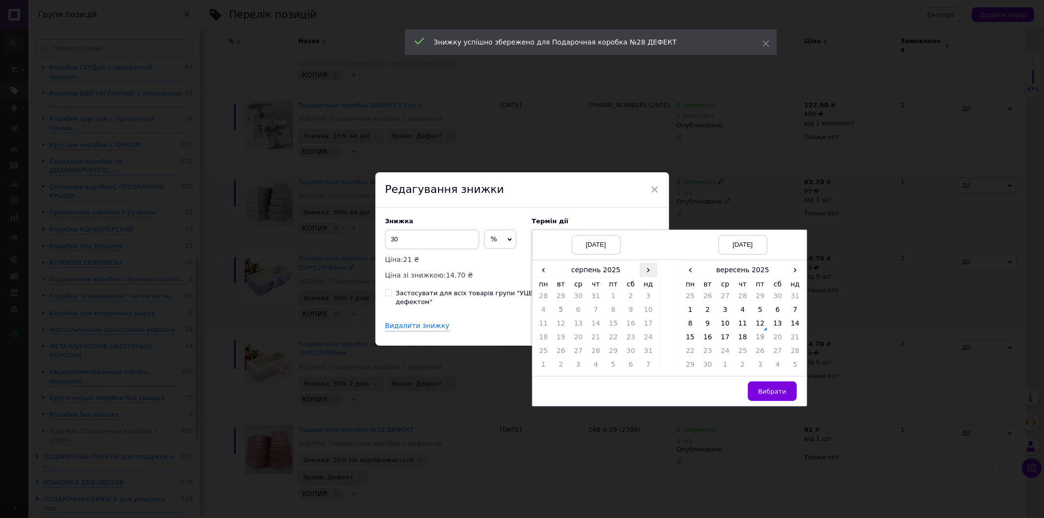
click at [646, 274] on span "›" at bounding box center [649, 270] width 18 height 14
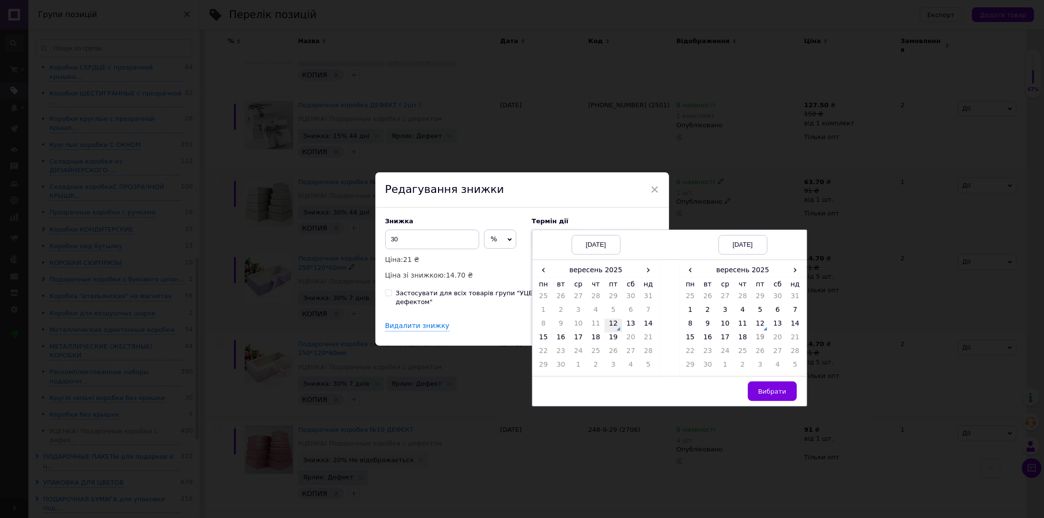
click at [616, 329] on td "12" at bounding box center [613, 326] width 18 height 14
click at [794, 275] on span "›" at bounding box center [796, 270] width 18 height 14
click at [791, 343] on td "26" at bounding box center [796, 339] width 18 height 14
click at [773, 395] on span "Вибрати" at bounding box center [772, 391] width 28 height 7
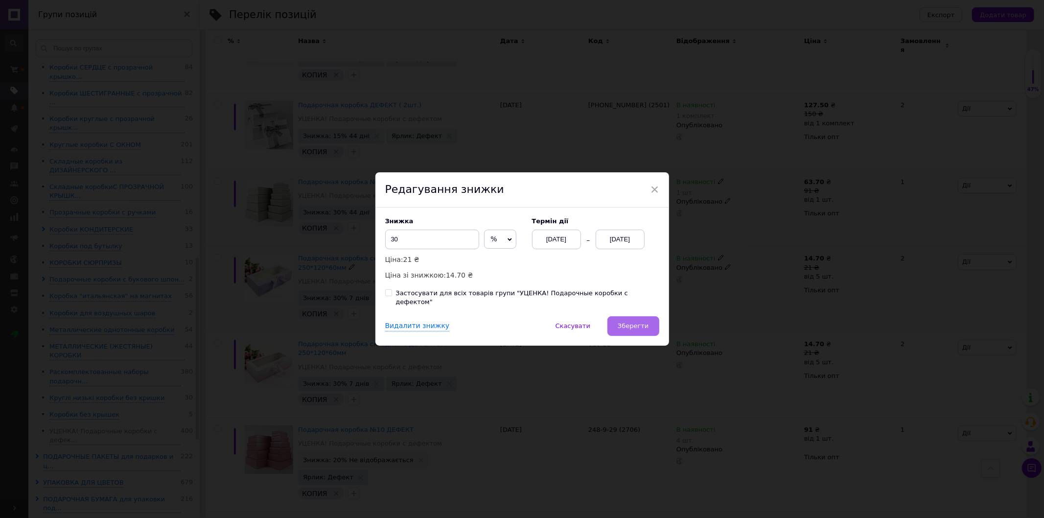
click at [639, 316] on button "Зберегти" at bounding box center [632, 326] width 51 height 20
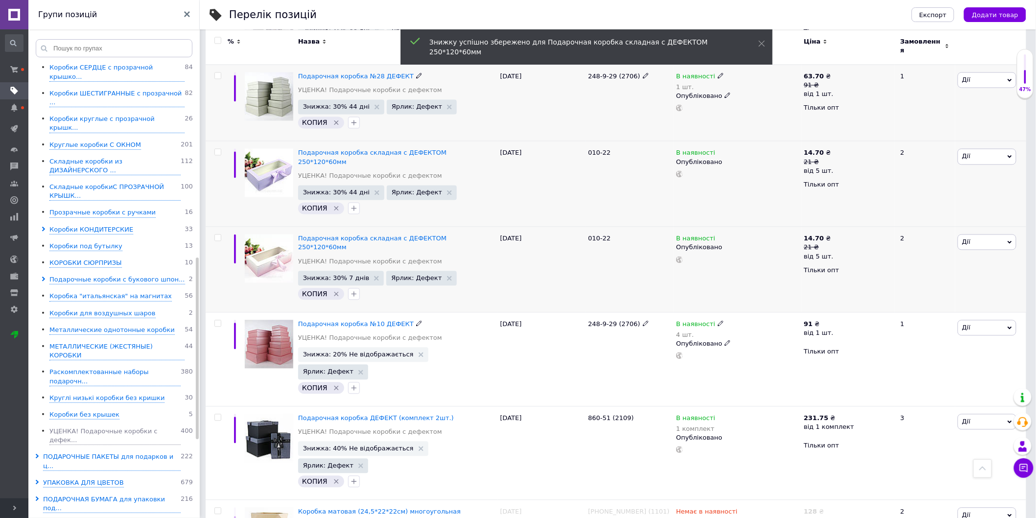
scroll to position [715, 0]
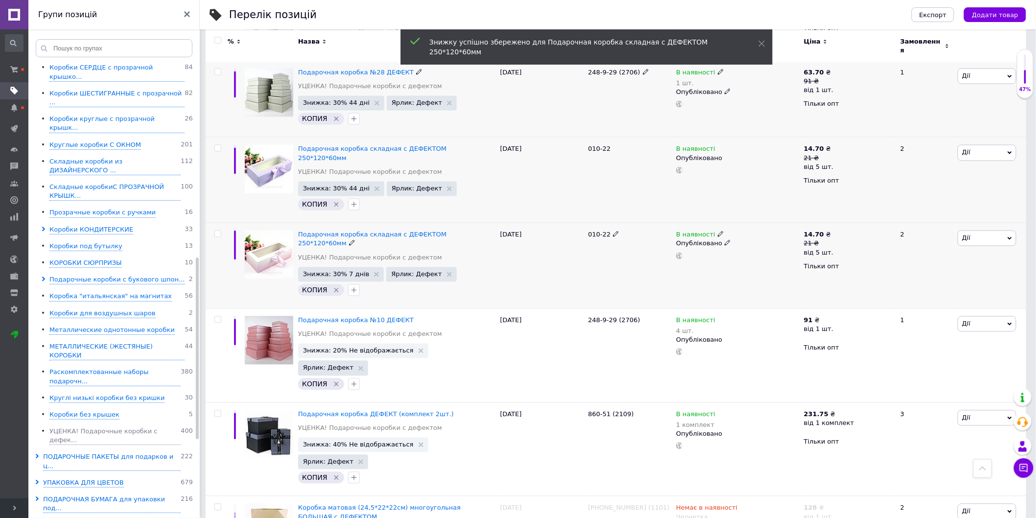
click at [327, 267] on span "Знижка: 30% 7 днів" at bounding box center [341, 274] width 86 height 15
click at [340, 271] on span "Знижка: 30% 7 днів" at bounding box center [336, 274] width 67 height 6
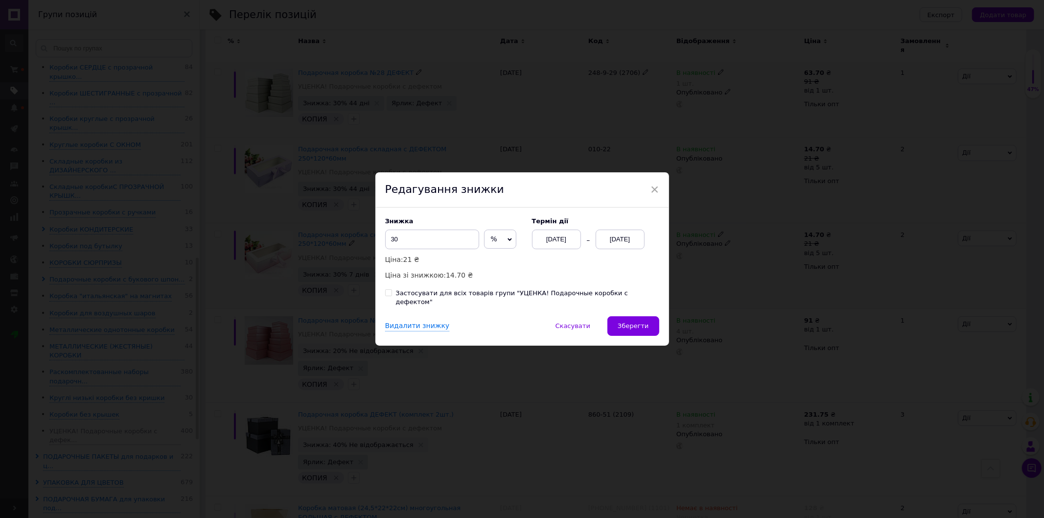
click at [560, 246] on div "[DATE]" at bounding box center [556, 240] width 49 height 20
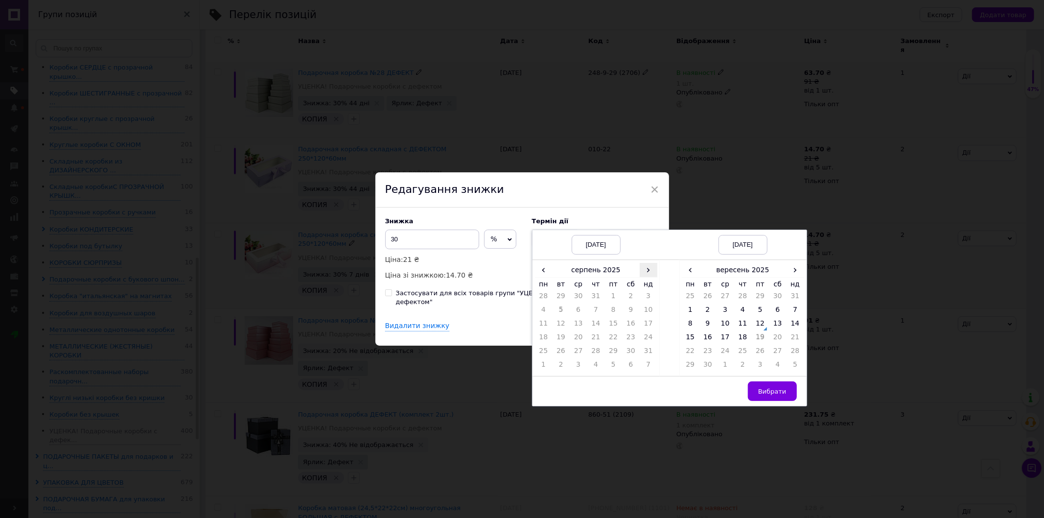
click at [647, 277] on span "›" at bounding box center [649, 270] width 18 height 14
click at [618, 330] on td "12" at bounding box center [613, 326] width 18 height 14
click at [784, 273] on th "вересень 2025" at bounding box center [743, 270] width 88 height 15
click at [679, 275] on div "‹ 2025 › Січ Лют [PERSON_NAME] Тра Чер Лип Сер Вер Жов [PERSON_NAME]" at bounding box center [742, 306] width 127 height 93
click at [684, 275] on span "‹" at bounding box center [686, 270] width 9 height 14
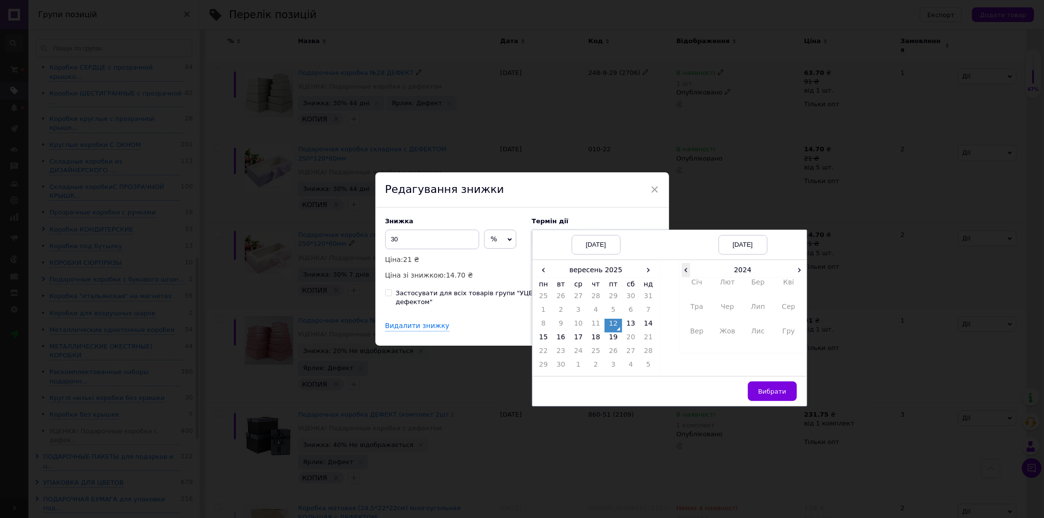
click at [683, 274] on span "‹" at bounding box center [686, 270] width 9 height 14
click at [728, 253] on div "[DATE]" at bounding box center [743, 245] width 49 height 20
click at [727, 274] on th "2023" at bounding box center [742, 270] width 105 height 15
click at [754, 267] on div "‹ [DATE]-[DATE] › 2019 2020 2021 2022 2023 2024 2025 2026 2027 2028 2029 2030" at bounding box center [742, 306] width 127 height 93
click at [725, 277] on th "[DATE]-[DATE]" at bounding box center [742, 270] width 105 height 15
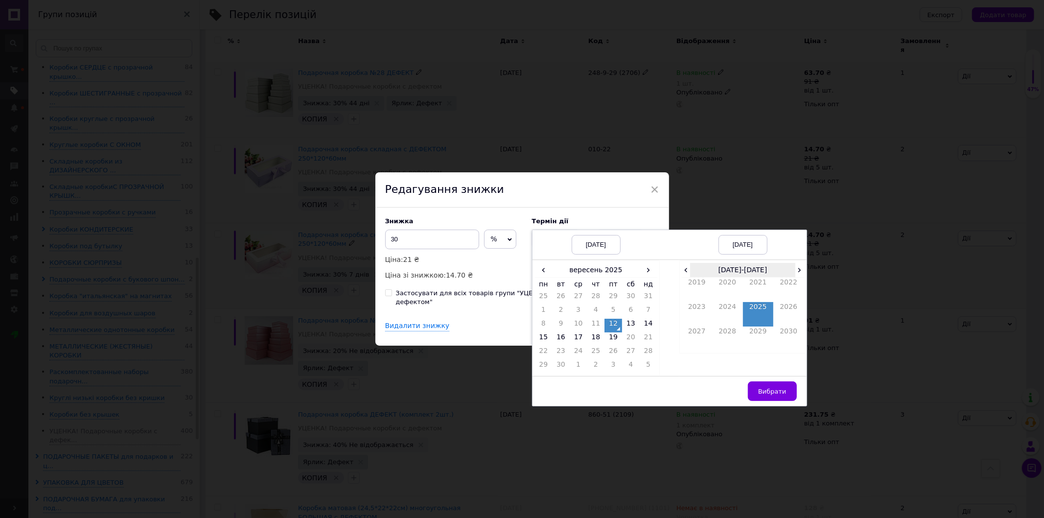
click at [790, 276] on th "[DATE]-[DATE]" at bounding box center [742, 270] width 105 height 15
click at [795, 276] on th "[DATE]-[DATE]" at bounding box center [742, 270] width 105 height 15
click at [796, 276] on span "›" at bounding box center [799, 270] width 9 height 14
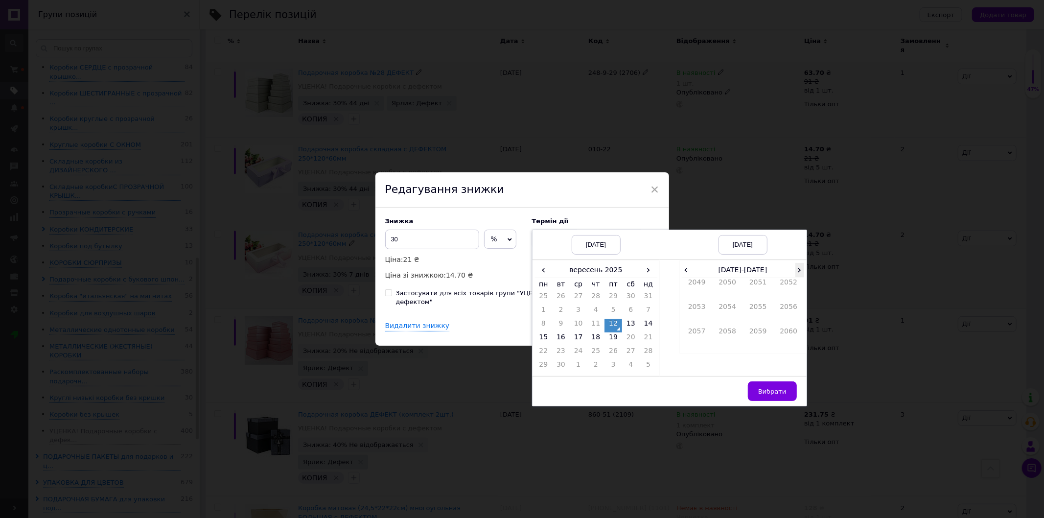
click at [796, 276] on span "›" at bounding box center [799, 270] width 9 height 14
click at [734, 223] on div "× Редагування знижки Знижка 30 % ₴ Ціна: 21 ₴ Ціна зі знижкою: 14.70 ₴ Термін д…" at bounding box center [522, 259] width 1044 height 518
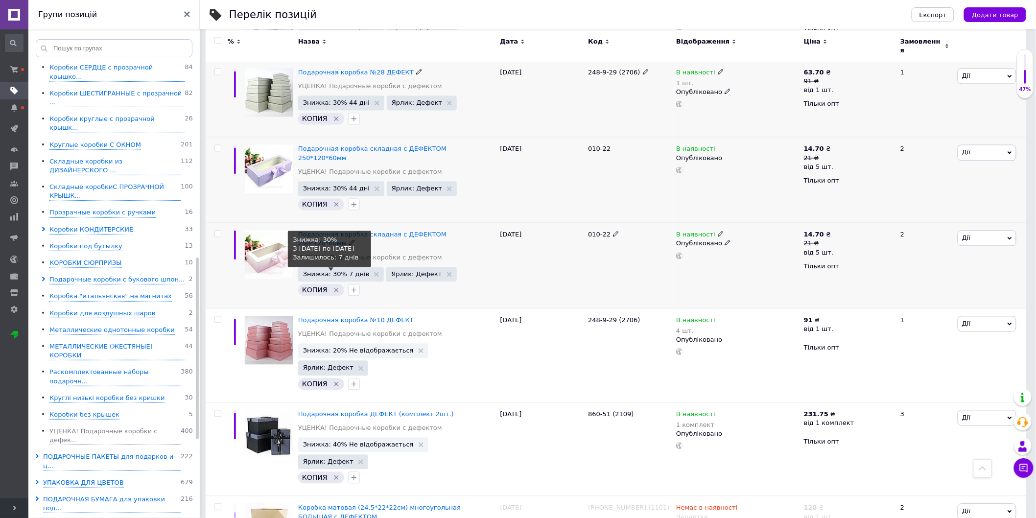
click at [316, 271] on span "Знижка: 30% 7 днів" at bounding box center [336, 274] width 67 height 6
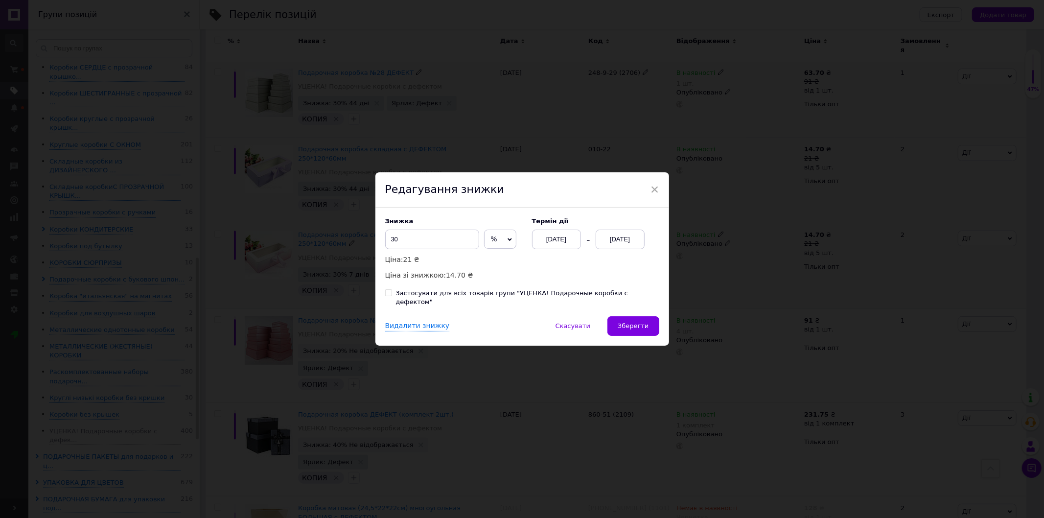
click at [626, 246] on div "[DATE]" at bounding box center [620, 240] width 49 height 20
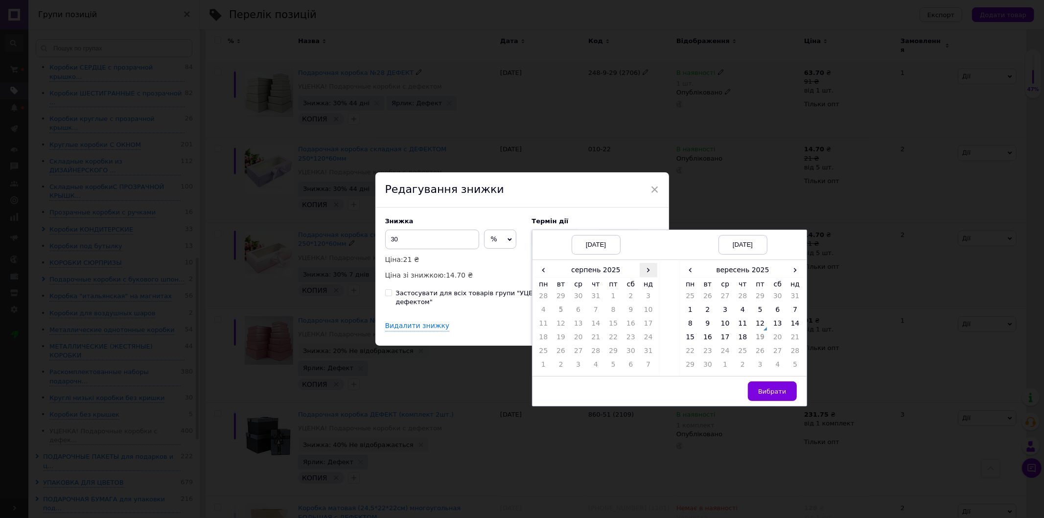
click at [649, 272] on span "›" at bounding box center [649, 270] width 18 height 14
click at [614, 332] on td "12" at bounding box center [613, 326] width 18 height 14
click at [795, 274] on span "›" at bounding box center [796, 270] width 18 height 14
click at [790, 342] on td "26" at bounding box center [796, 339] width 18 height 14
click at [779, 394] on span "Вибрати" at bounding box center [772, 391] width 28 height 7
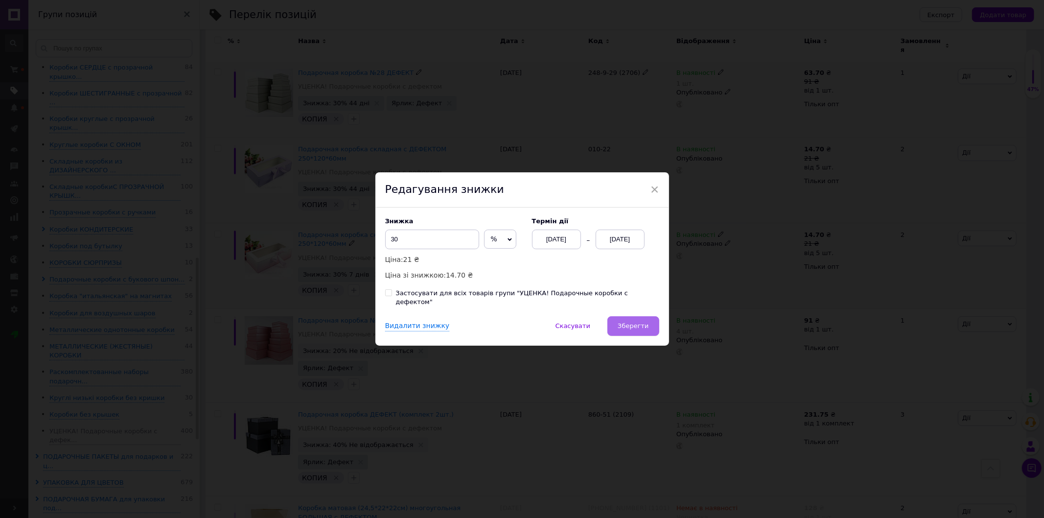
click at [643, 325] on span "Зберегти" at bounding box center [633, 325] width 31 height 7
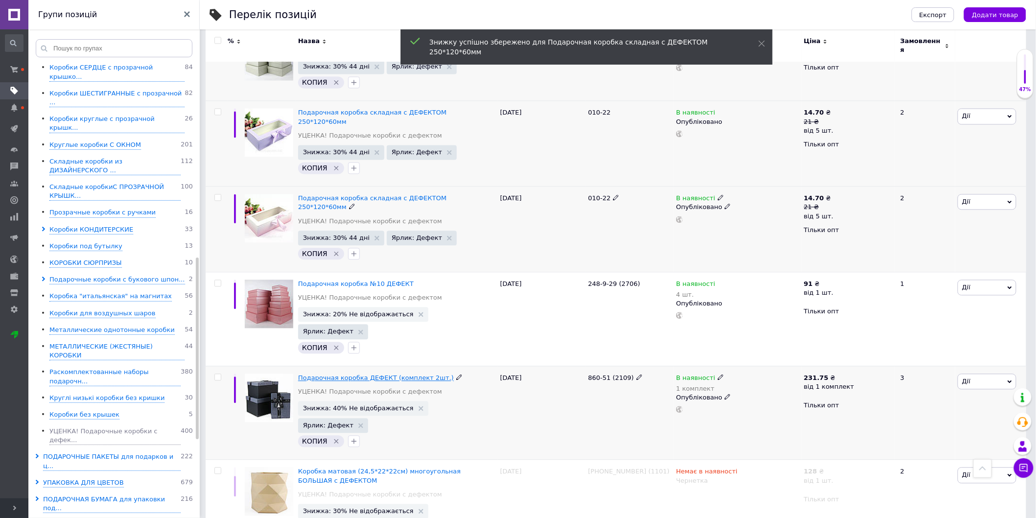
scroll to position [769, 0]
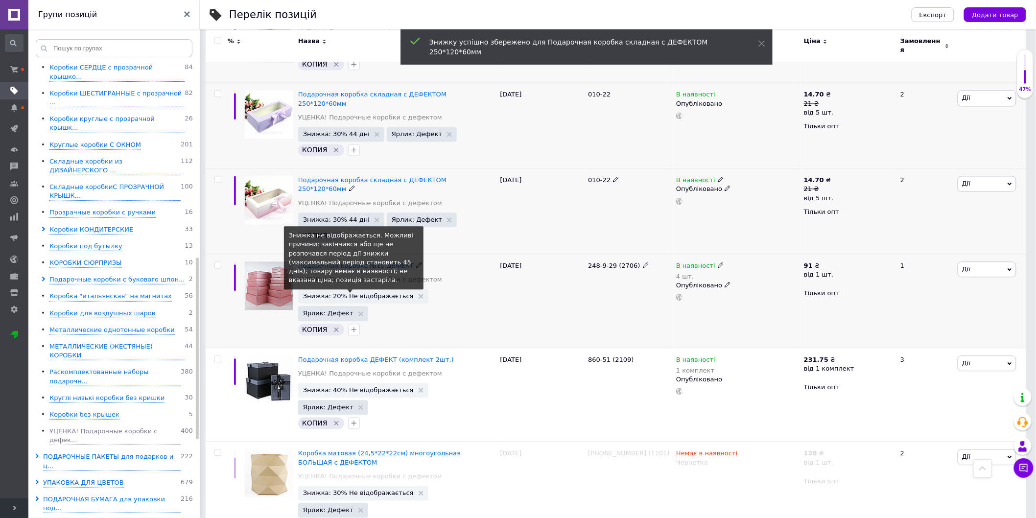
click at [358, 293] on span "Знижка: 20% Не відображається" at bounding box center [358, 296] width 111 height 6
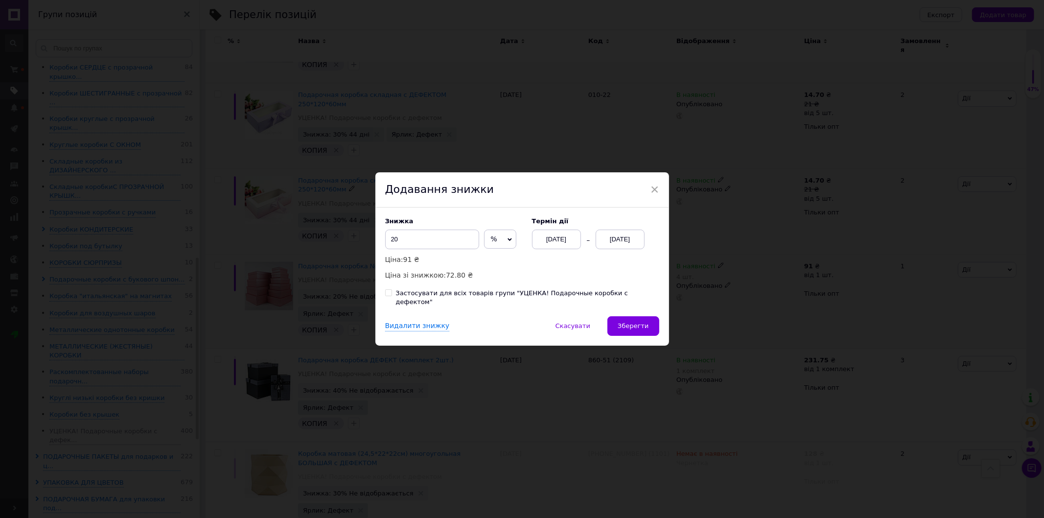
click at [612, 243] on div "[DATE]" at bounding box center [620, 240] width 49 height 20
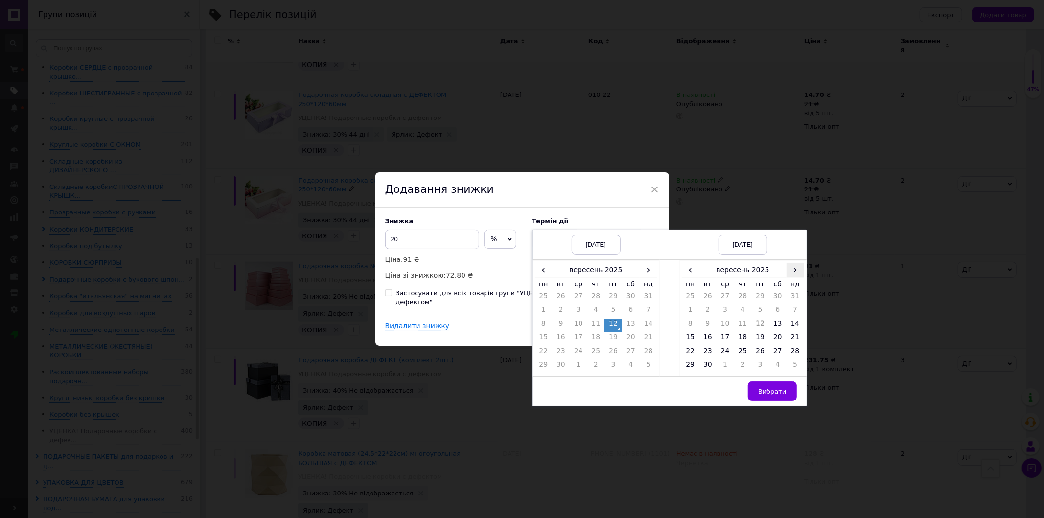
click at [794, 275] on span "›" at bounding box center [796, 270] width 18 height 14
click at [793, 343] on td "26" at bounding box center [796, 339] width 18 height 14
drag, startPoint x: 774, startPoint y: 395, endPoint x: 718, endPoint y: 366, distance: 63.1
click at [773, 395] on span "Вибрати" at bounding box center [772, 391] width 28 height 7
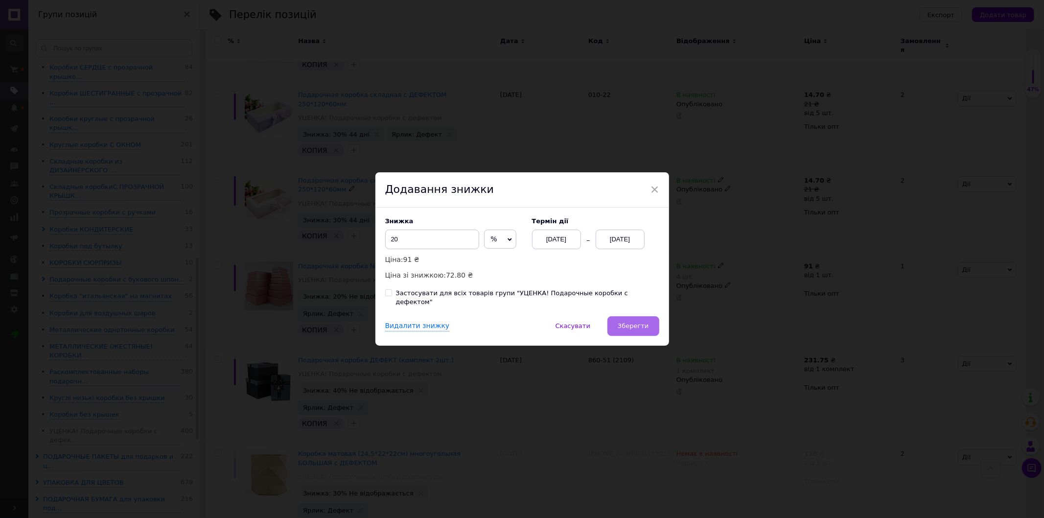
click at [654, 328] on button "Зберегти" at bounding box center [632, 326] width 51 height 20
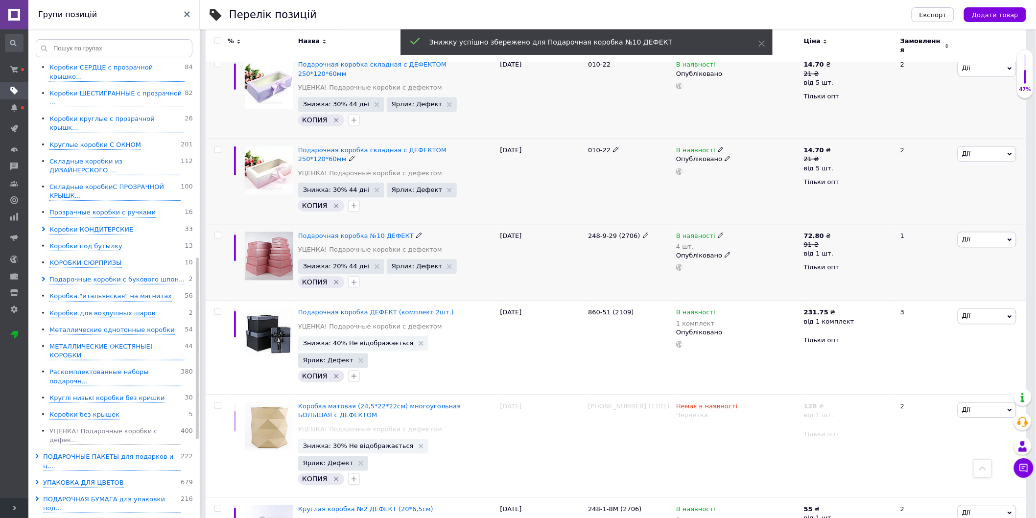
scroll to position [823, 0]
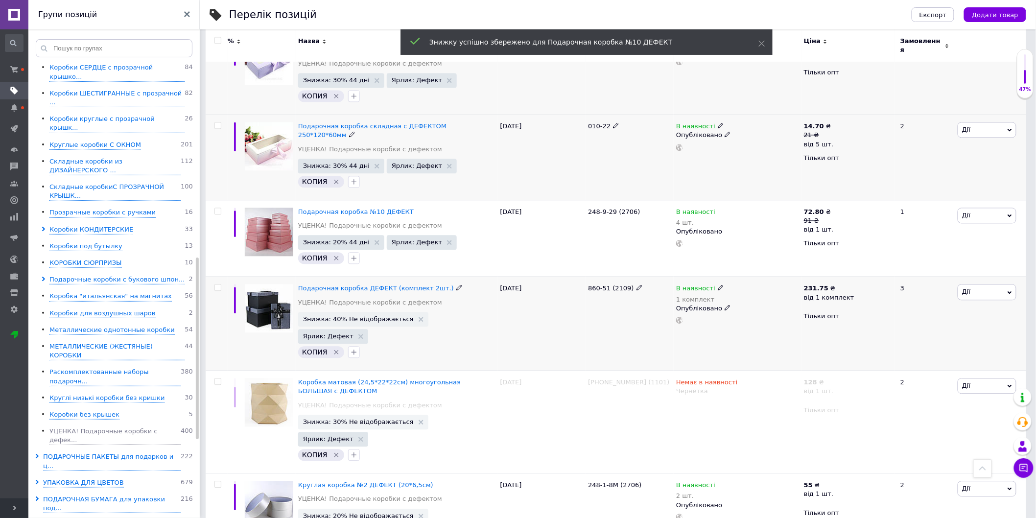
click at [335, 312] on span "Знижка: 40% Не відображається" at bounding box center [363, 319] width 130 height 15
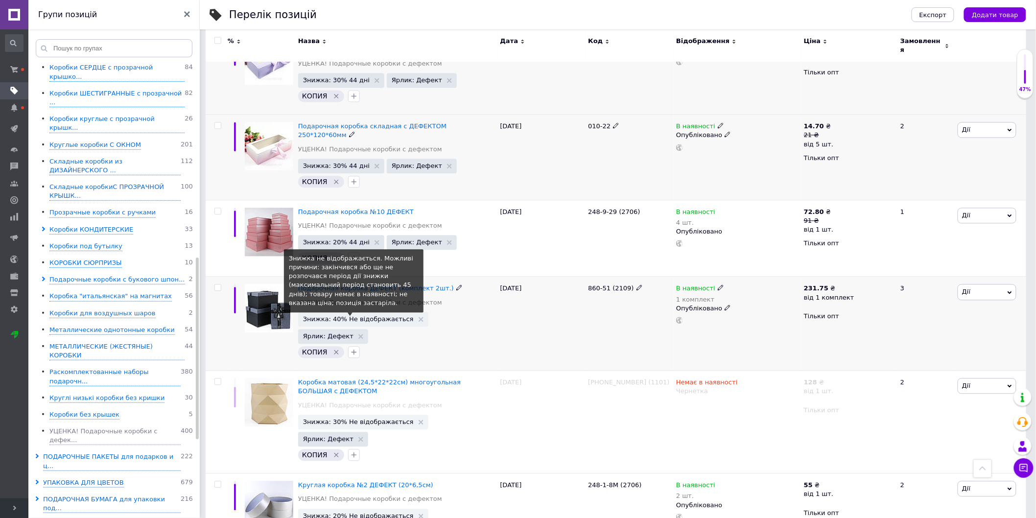
click at [364, 316] on span "Знижка: 40% Не відображається" at bounding box center [358, 319] width 111 height 6
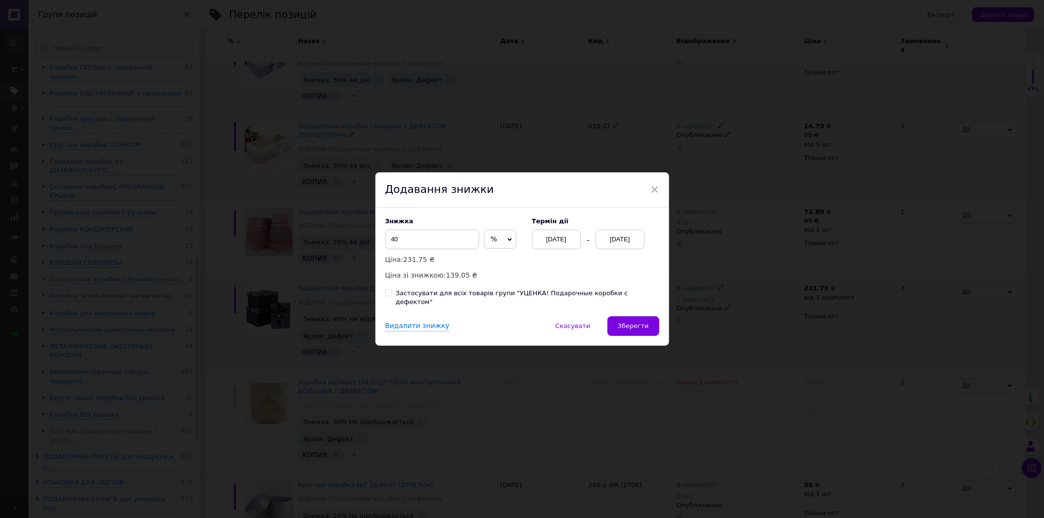
click at [612, 240] on div "[DATE]" at bounding box center [620, 240] width 49 height 20
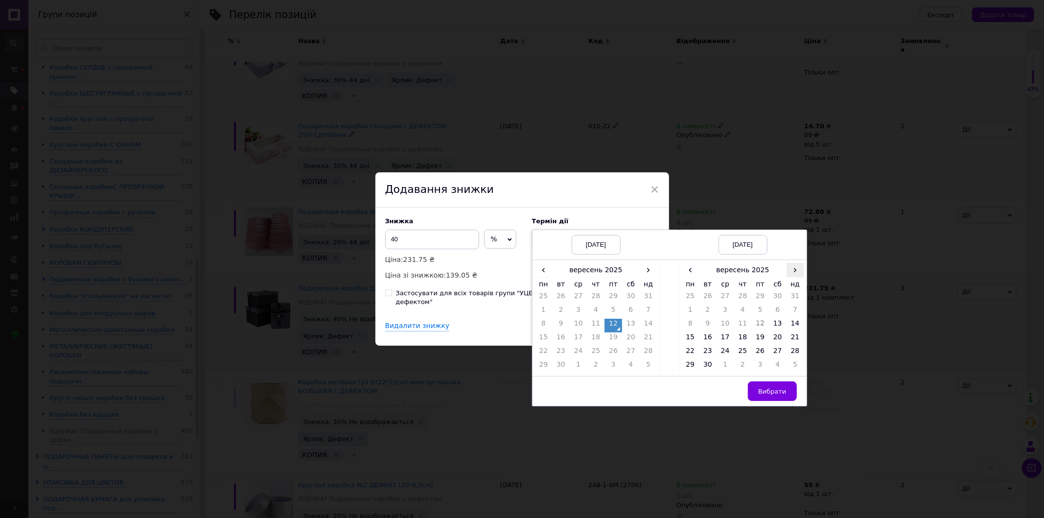
click at [791, 274] on span "›" at bounding box center [796, 270] width 18 height 14
click at [795, 346] on td "26" at bounding box center [796, 339] width 18 height 14
click at [763, 394] on span "Вибрати" at bounding box center [772, 391] width 28 height 7
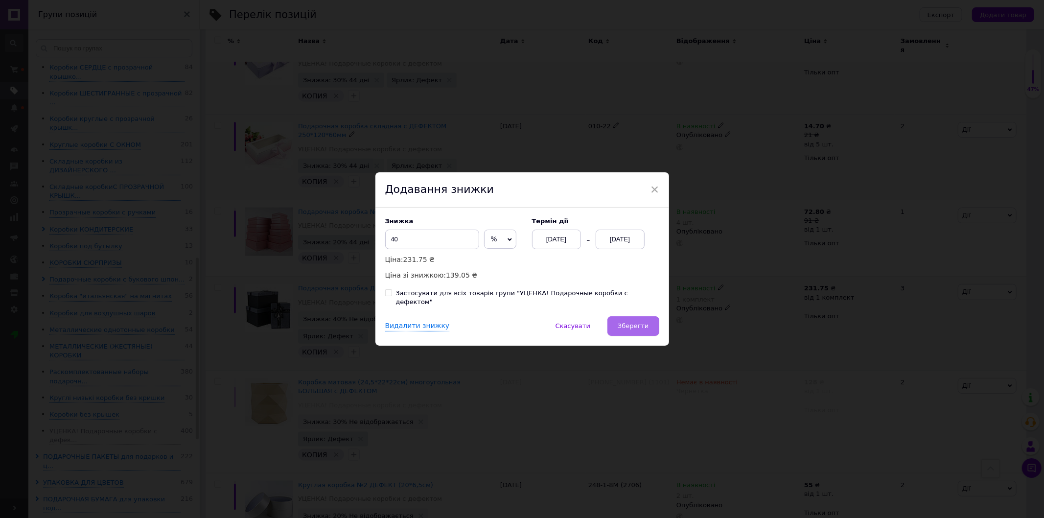
click at [628, 316] on button "Зберегти" at bounding box center [632, 326] width 51 height 20
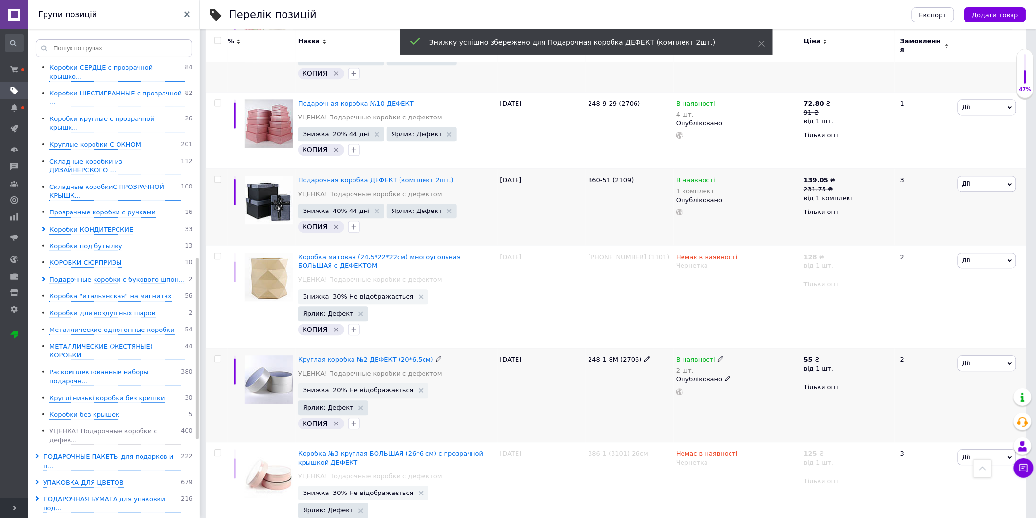
scroll to position [932, 0]
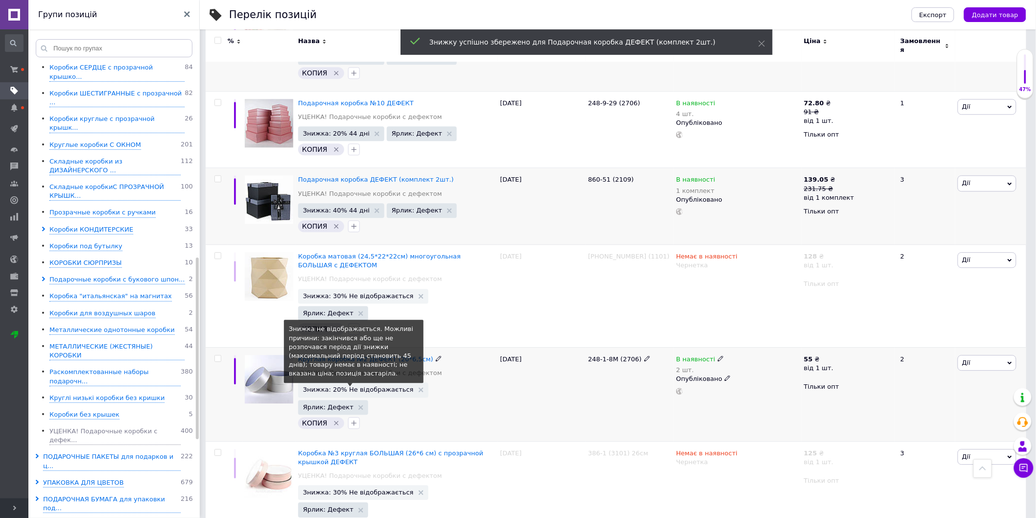
click at [361, 386] on span "Знижка: 20% Не відображається" at bounding box center [358, 389] width 111 height 6
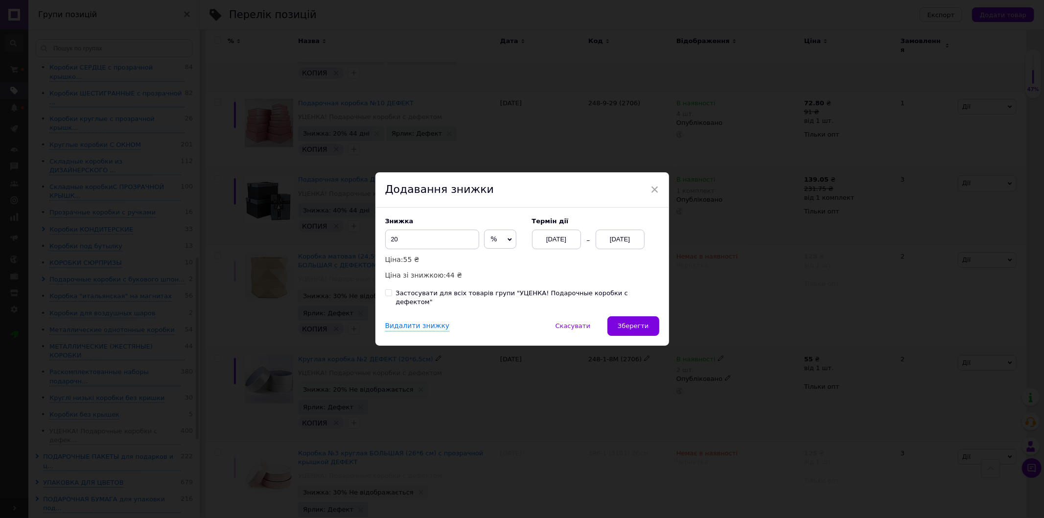
click at [617, 243] on div "[DATE]" at bounding box center [620, 240] width 49 height 20
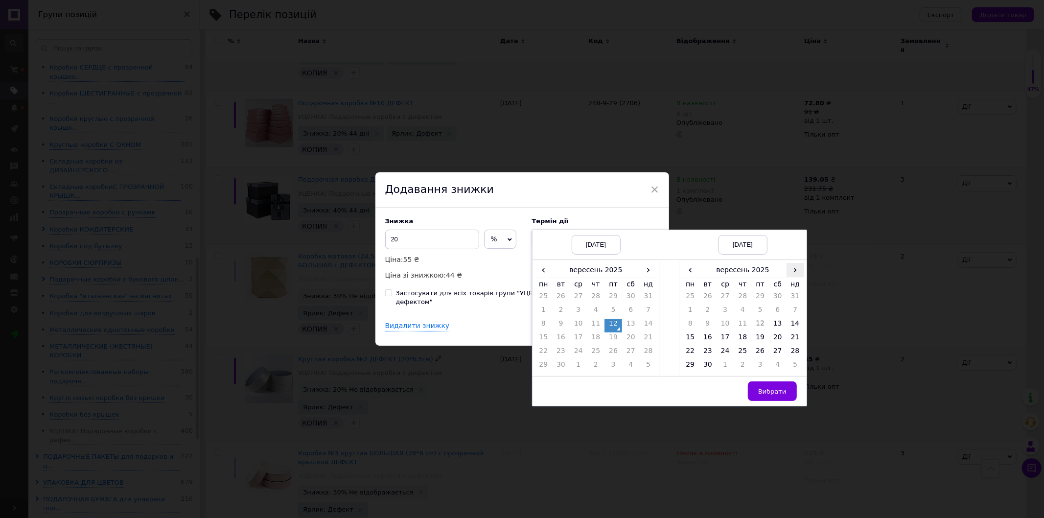
click at [795, 272] on span "›" at bounding box center [796, 270] width 18 height 14
click at [794, 346] on td "26" at bounding box center [796, 339] width 18 height 14
click at [769, 401] on button "Вибрати" at bounding box center [772, 391] width 49 height 20
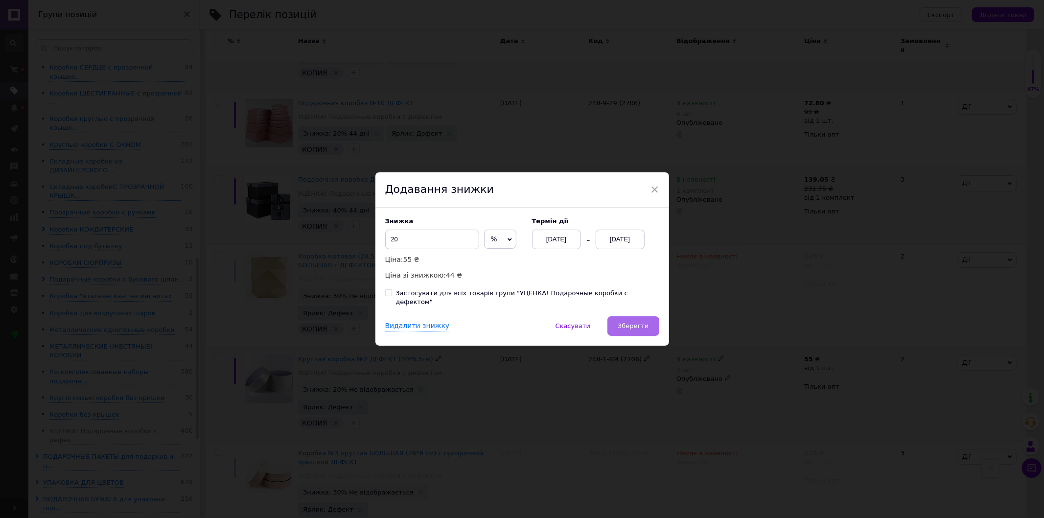
click at [637, 326] on button "Зберегти" at bounding box center [632, 326] width 51 height 20
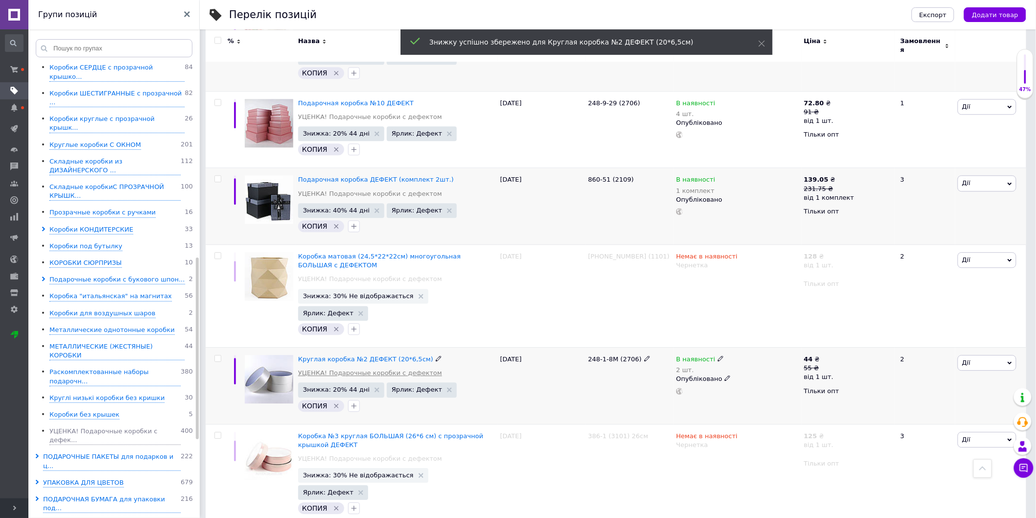
scroll to position [986, 0]
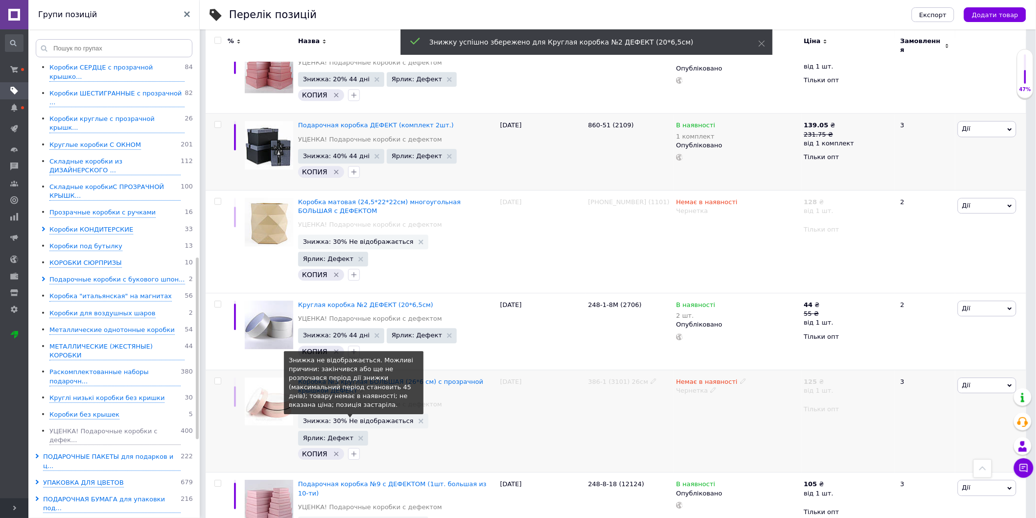
click at [355, 418] on span "Знижка: 30% Не відображається" at bounding box center [358, 421] width 111 height 6
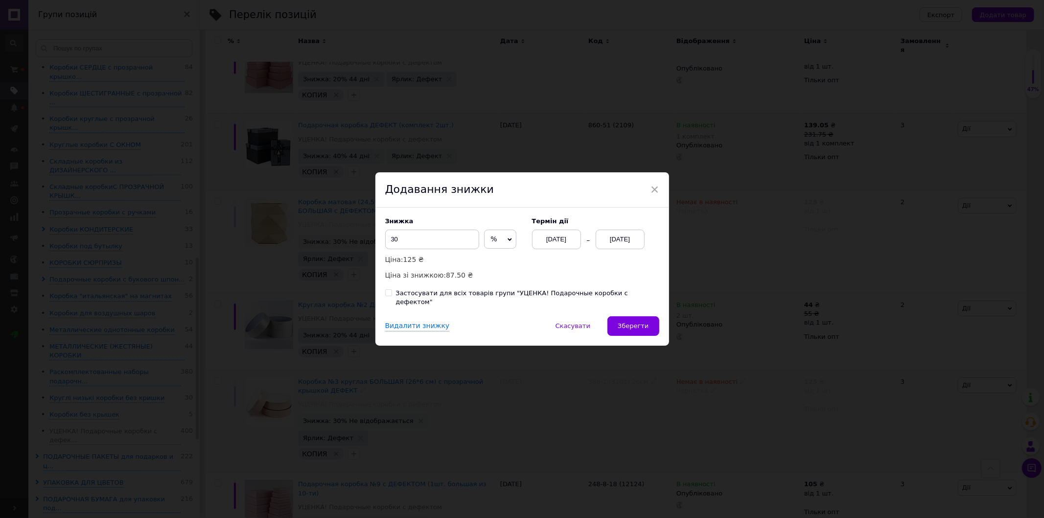
click at [613, 242] on div "[DATE]" at bounding box center [620, 240] width 49 height 20
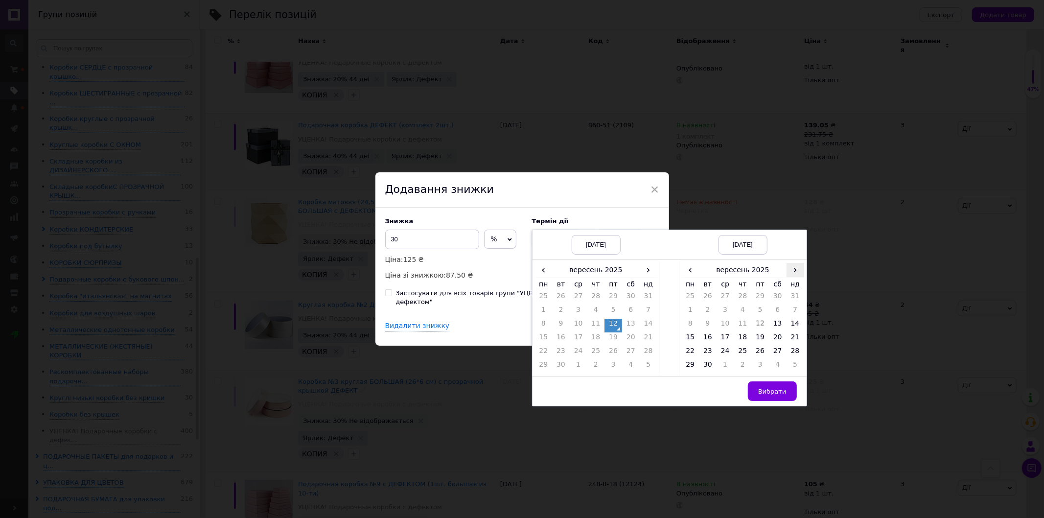
click at [799, 275] on span "›" at bounding box center [796, 270] width 18 height 14
click at [791, 343] on td "26" at bounding box center [796, 339] width 18 height 14
click at [766, 395] on span "Вибрати" at bounding box center [772, 391] width 28 height 7
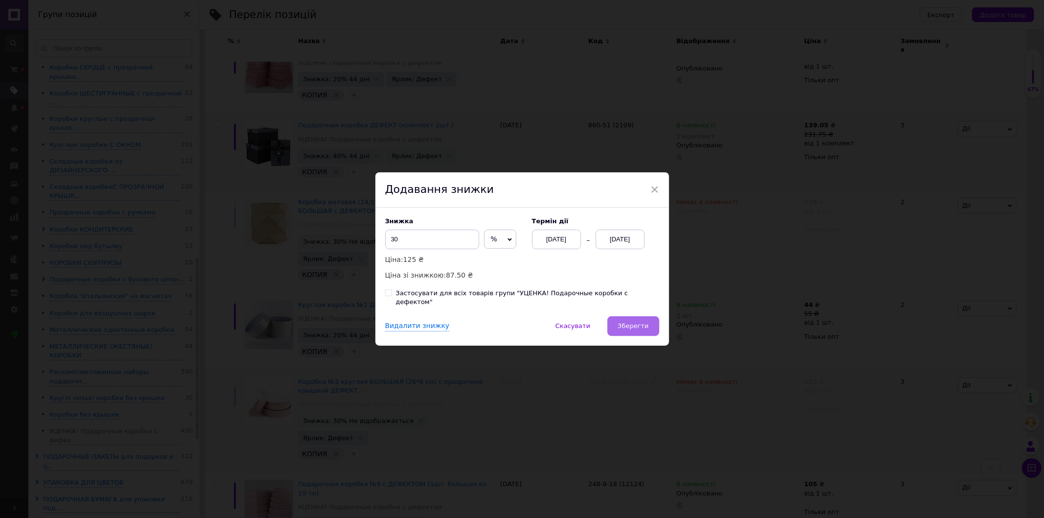
click at [617, 316] on button "Зберегти" at bounding box center [632, 326] width 51 height 20
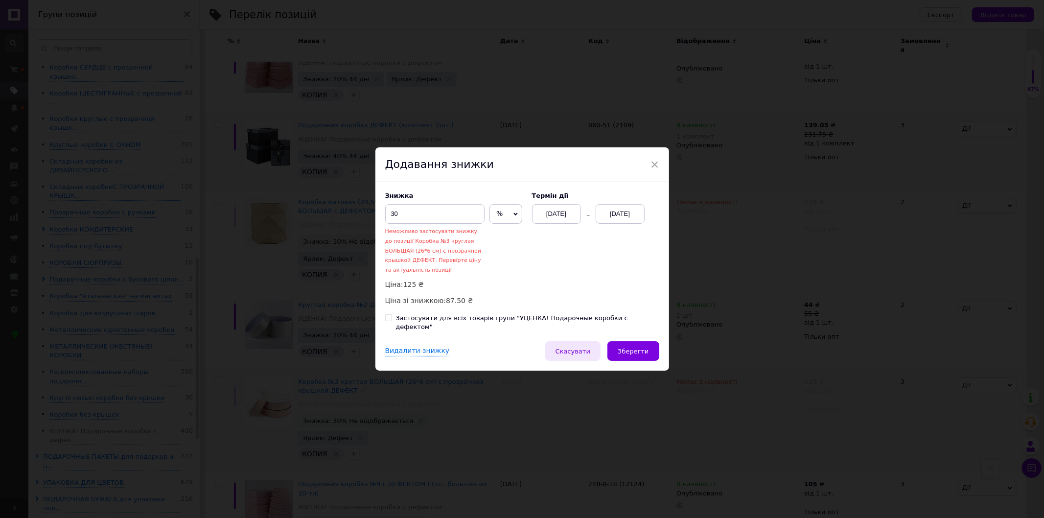
click at [587, 353] on button "Скасувати" at bounding box center [572, 351] width 55 height 20
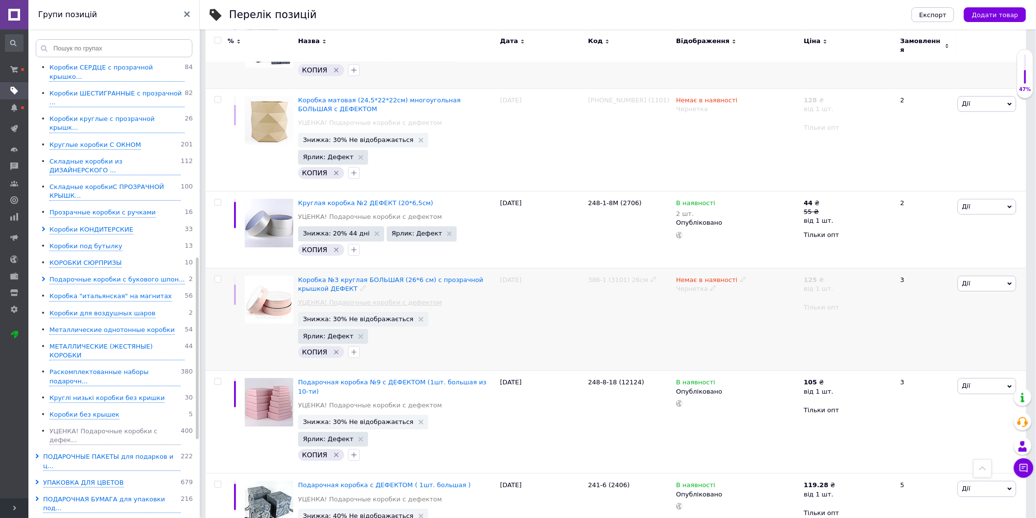
scroll to position [1095, 0]
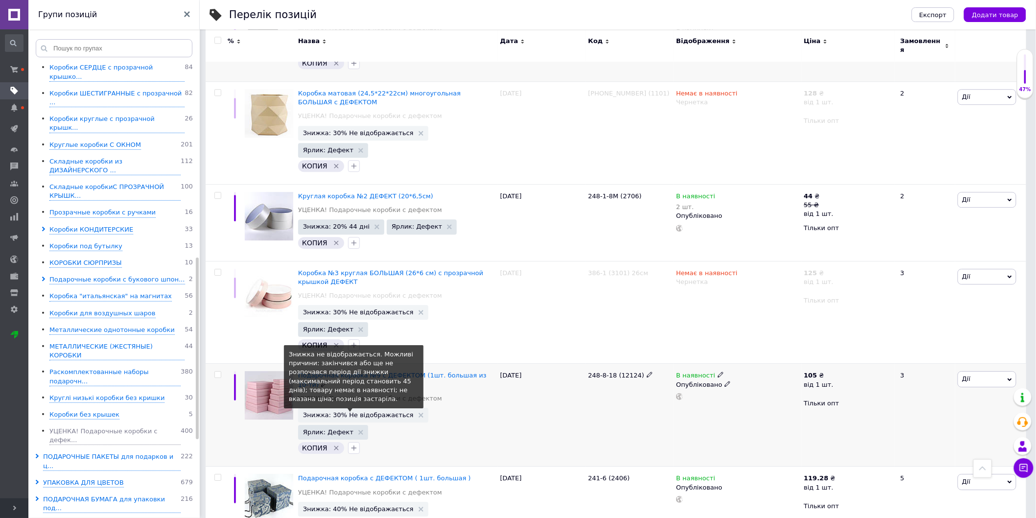
click at [364, 412] on span "Знижка: 30% Не відображається" at bounding box center [358, 415] width 111 height 6
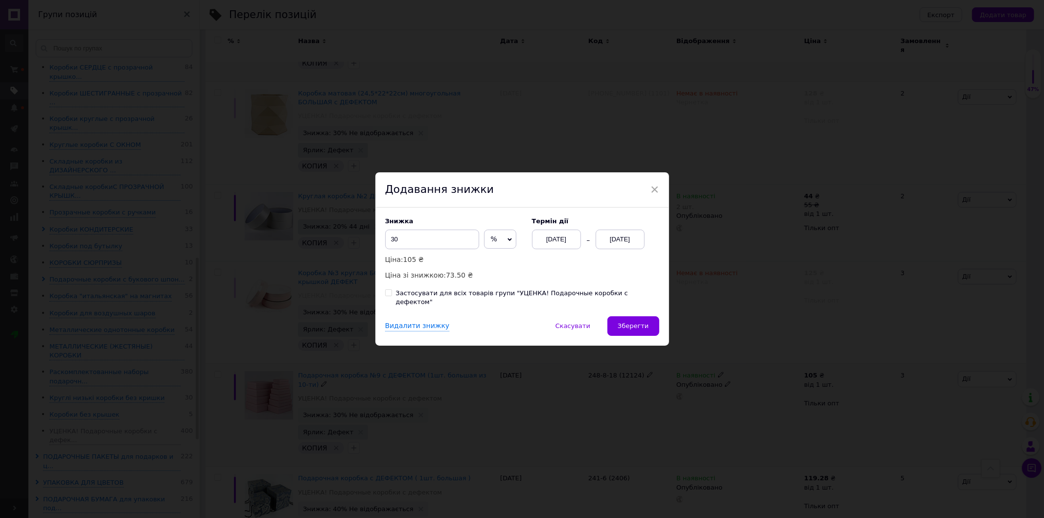
click at [627, 241] on div "[DATE]" at bounding box center [620, 240] width 49 height 20
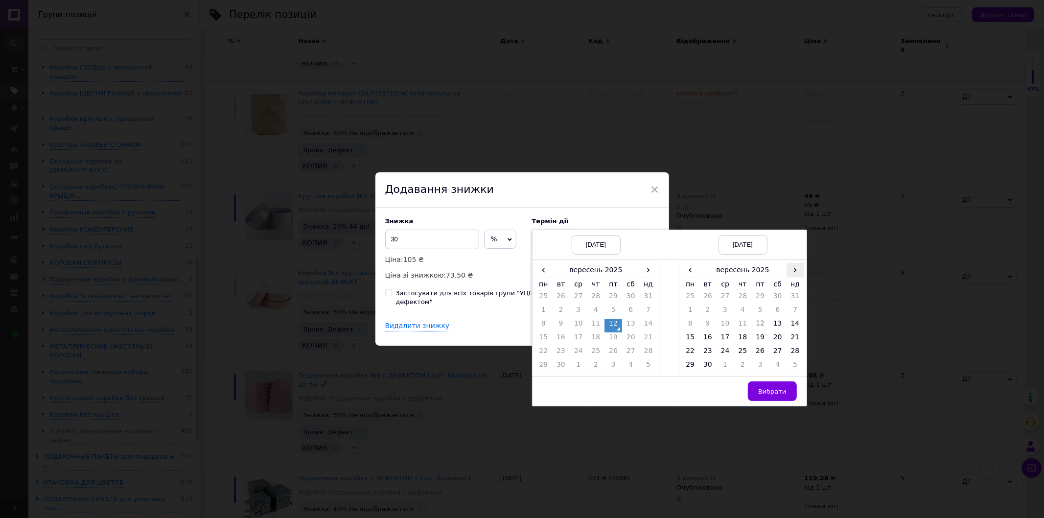
click at [788, 273] on span "›" at bounding box center [796, 270] width 18 height 14
click at [799, 339] on td "26" at bounding box center [796, 339] width 18 height 14
click at [777, 395] on span "Вибрати" at bounding box center [772, 391] width 28 height 7
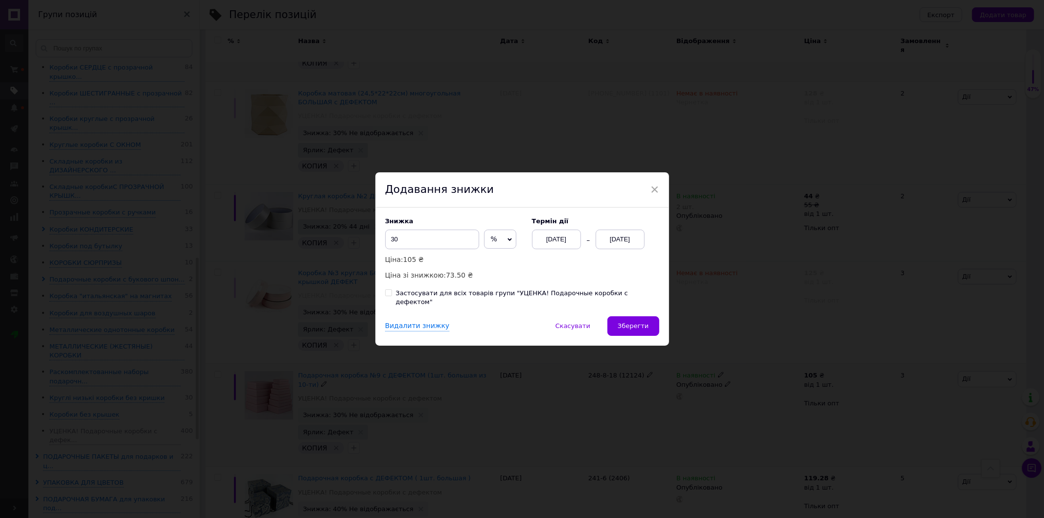
drag, startPoint x: 653, startPoint y: 331, endPoint x: 644, endPoint y: 330, distance: 9.8
click at [652, 331] on button "Зберегти" at bounding box center [632, 326] width 51 height 20
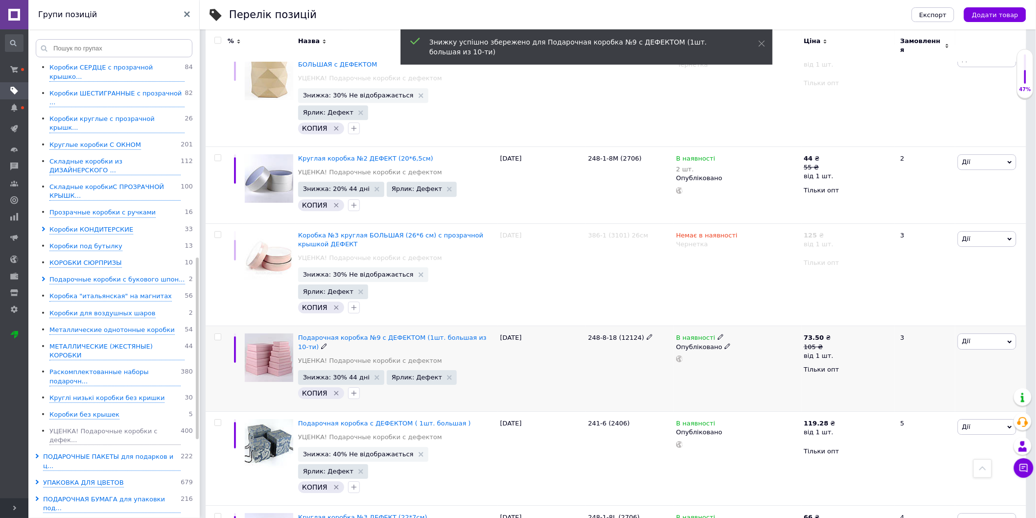
scroll to position [1204, 0]
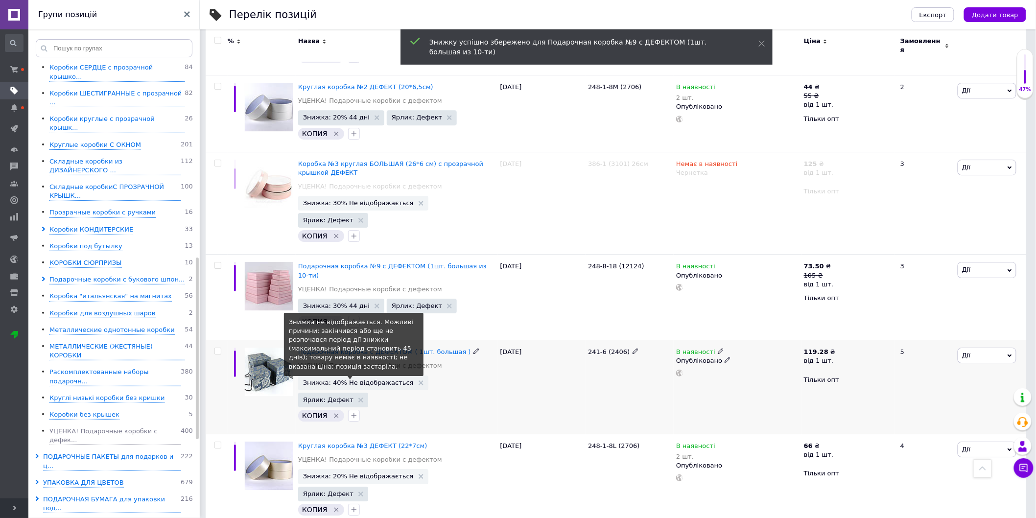
click at [356, 379] on span "Знижка: 40% Не відображається" at bounding box center [358, 382] width 111 height 6
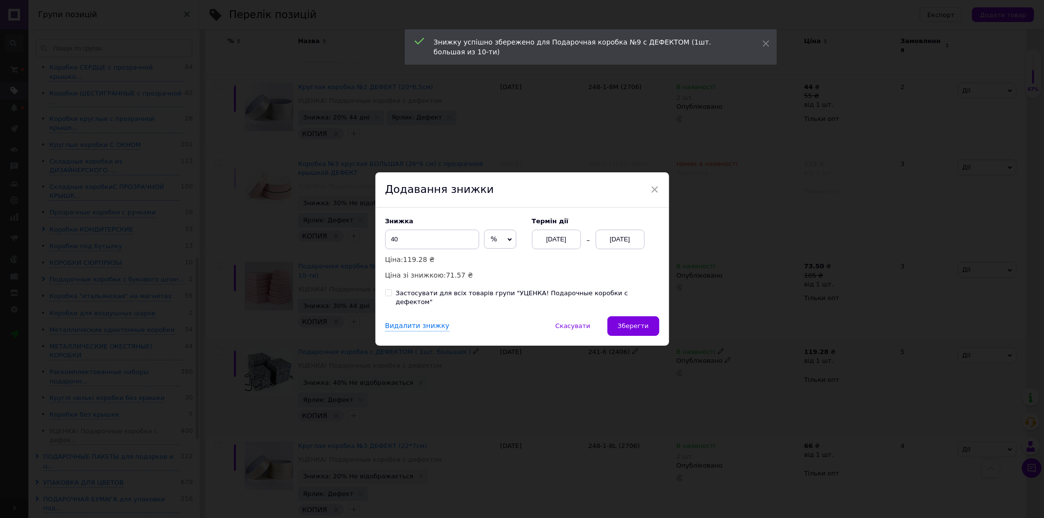
click at [631, 249] on div "[DATE]" at bounding box center [620, 240] width 49 height 20
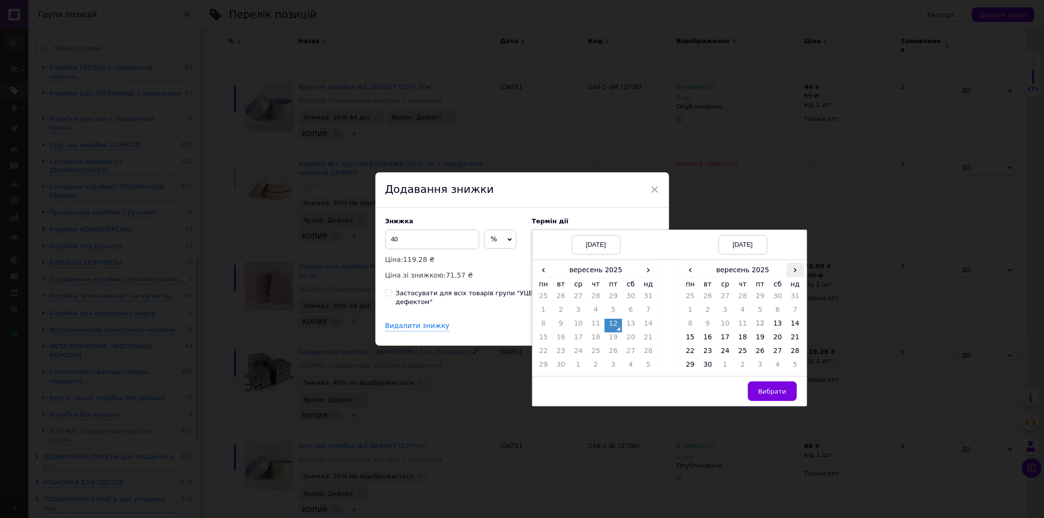
click at [796, 276] on span "›" at bounding box center [796, 270] width 18 height 14
click at [788, 338] on td "26" at bounding box center [796, 339] width 18 height 14
click at [772, 393] on span "Вибрати" at bounding box center [772, 391] width 28 height 7
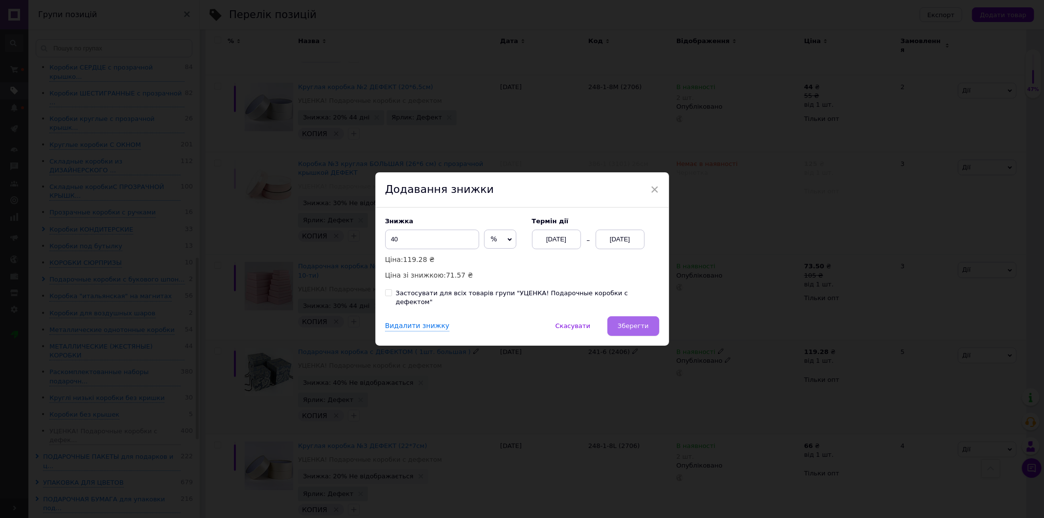
click at [627, 316] on button "Зберегти" at bounding box center [632, 326] width 51 height 20
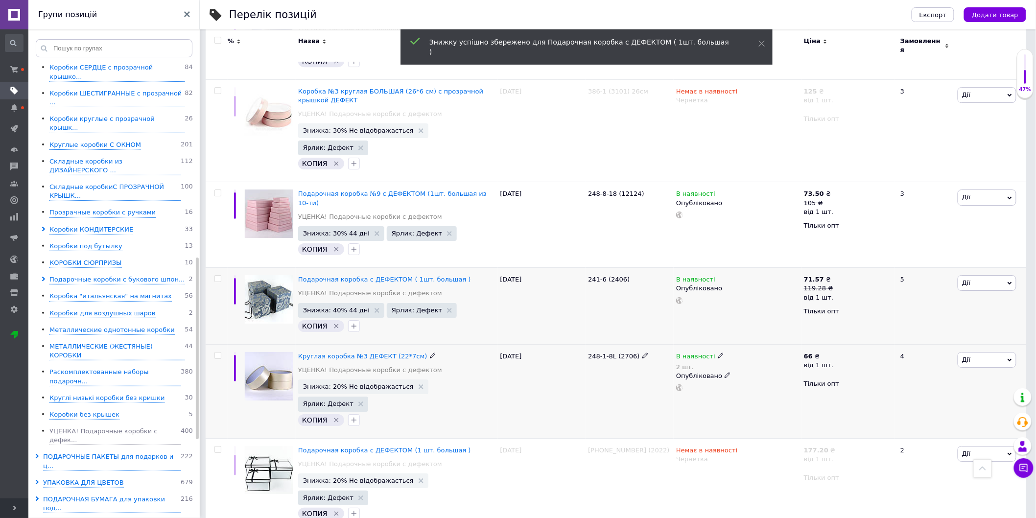
scroll to position [1280, 0]
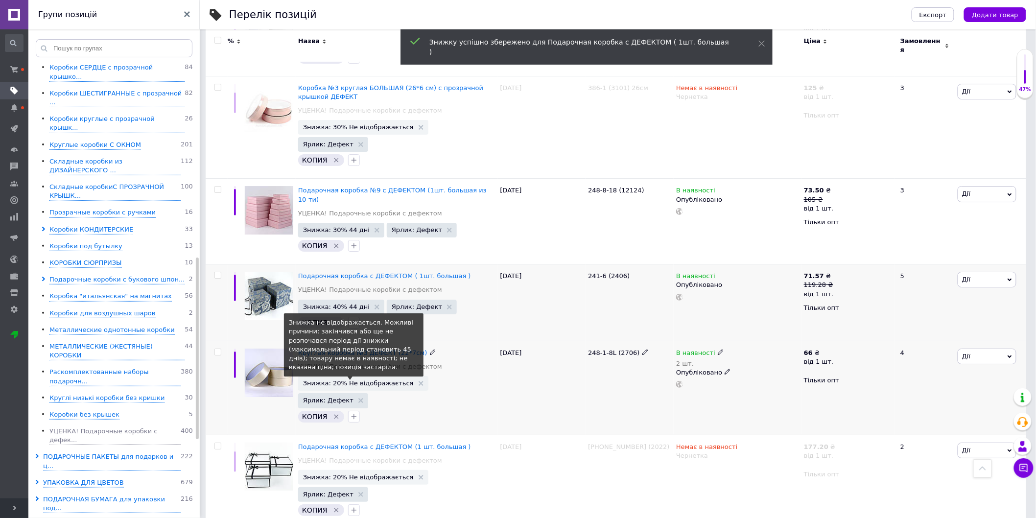
click at [371, 380] on span "Знижка: 20% Не відображається" at bounding box center [358, 383] width 111 height 6
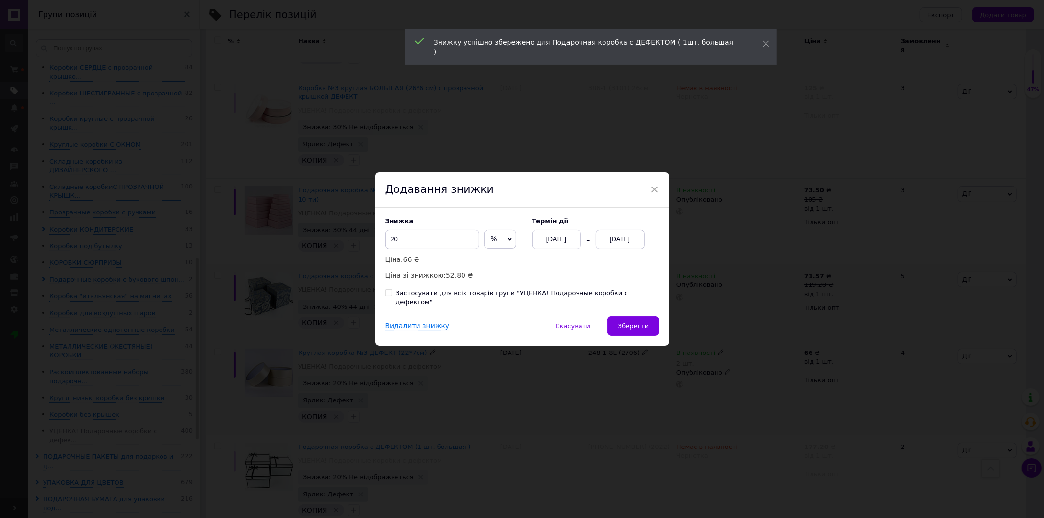
click at [614, 245] on div "[DATE]" at bounding box center [620, 240] width 49 height 20
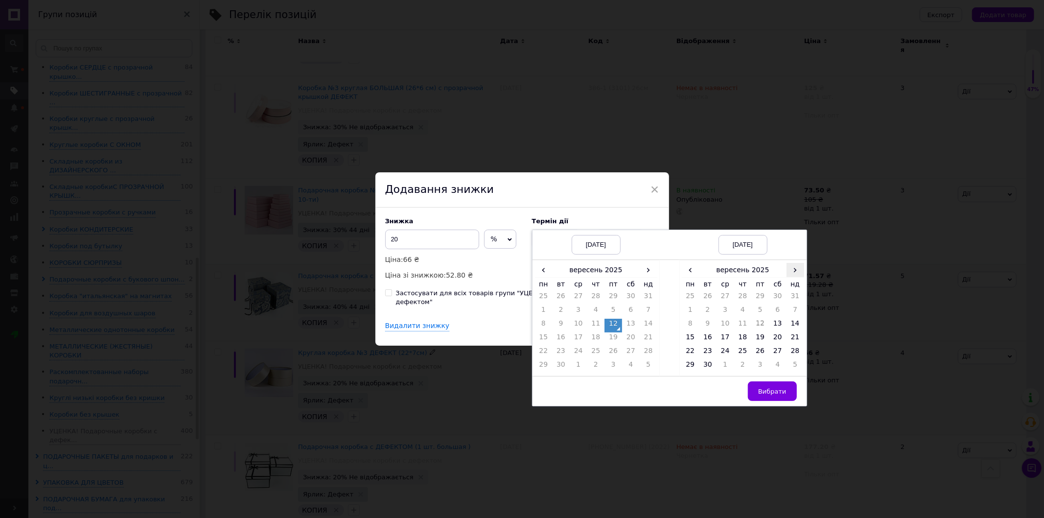
click at [800, 269] on span "›" at bounding box center [796, 270] width 18 height 14
click at [794, 339] on td "26" at bounding box center [796, 339] width 18 height 14
click at [765, 393] on span "Вибрати" at bounding box center [772, 391] width 28 height 7
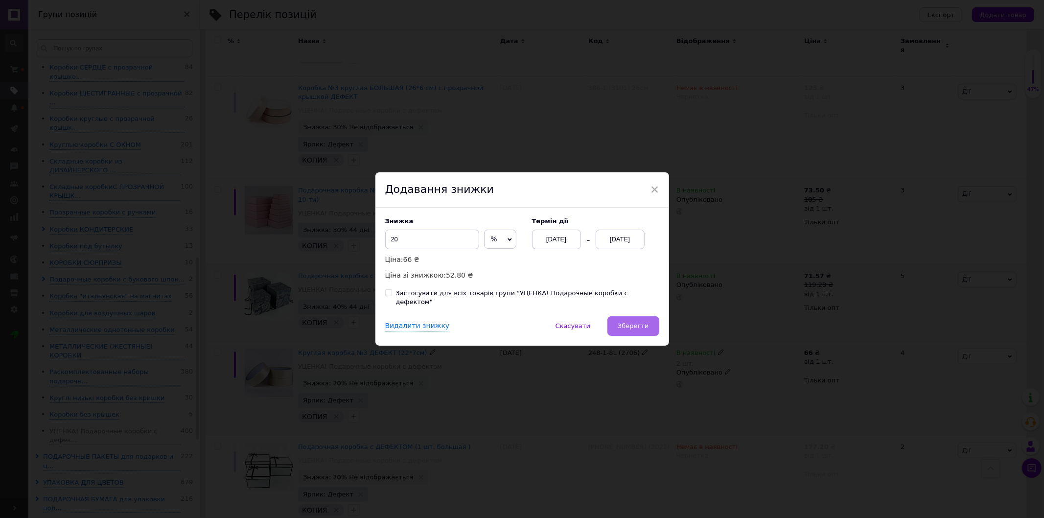
click at [642, 322] on span "Зберегти" at bounding box center [633, 325] width 31 height 7
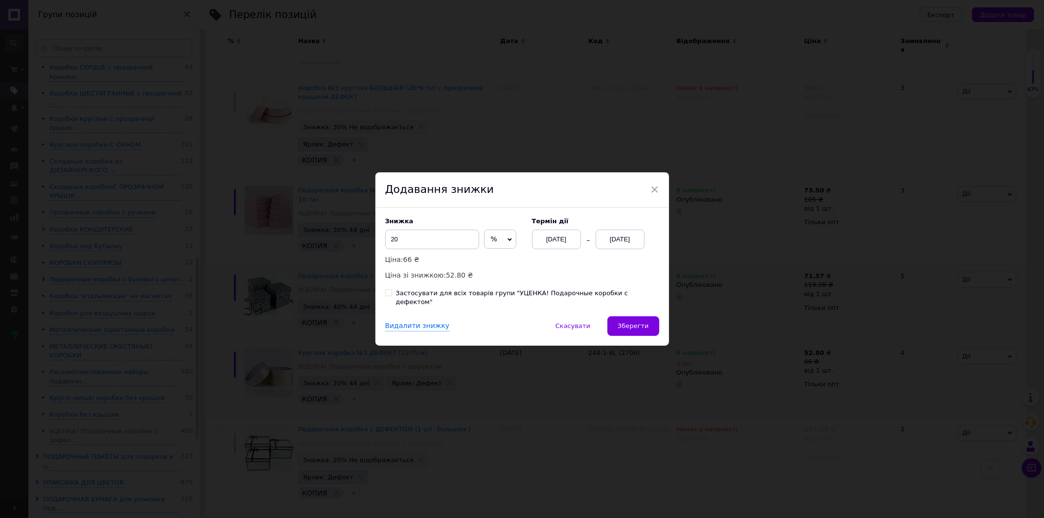
click at [618, 240] on div "[DATE]" at bounding box center [620, 240] width 49 height 20
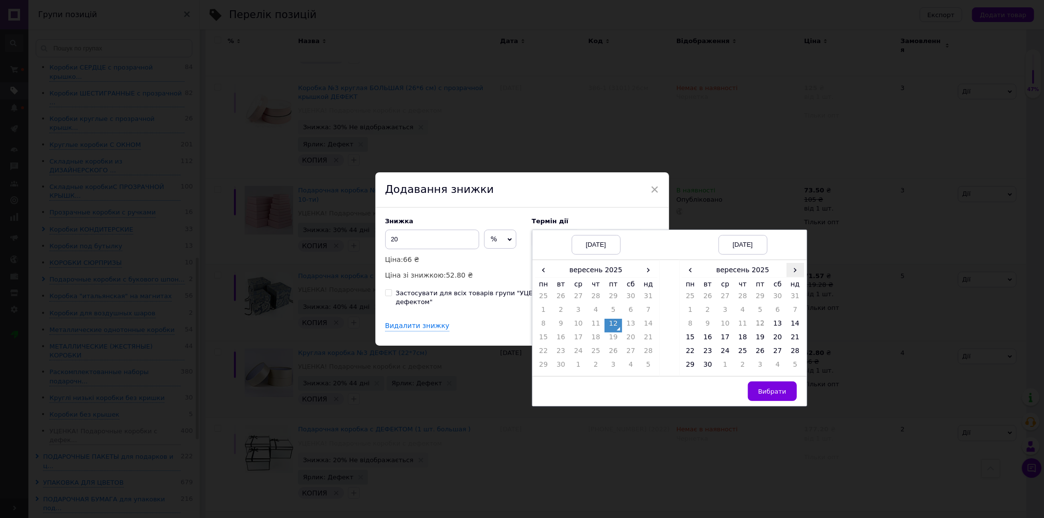
click at [799, 277] on span "›" at bounding box center [796, 270] width 18 height 14
click at [792, 343] on td "26" at bounding box center [796, 339] width 18 height 14
click at [775, 395] on span "Вибрати" at bounding box center [772, 391] width 28 height 7
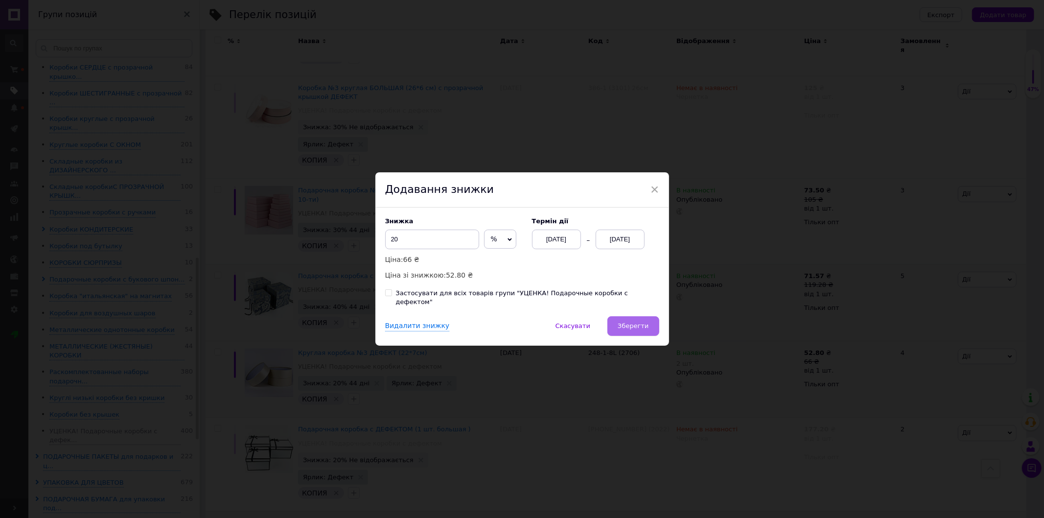
click at [631, 322] on span "Зберегти" at bounding box center [633, 325] width 31 height 7
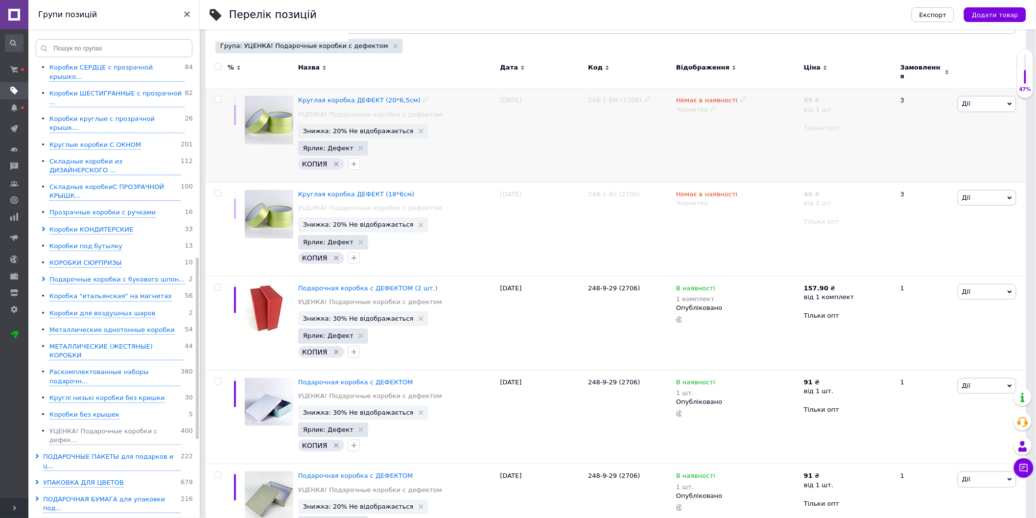
scroll to position [205, 0]
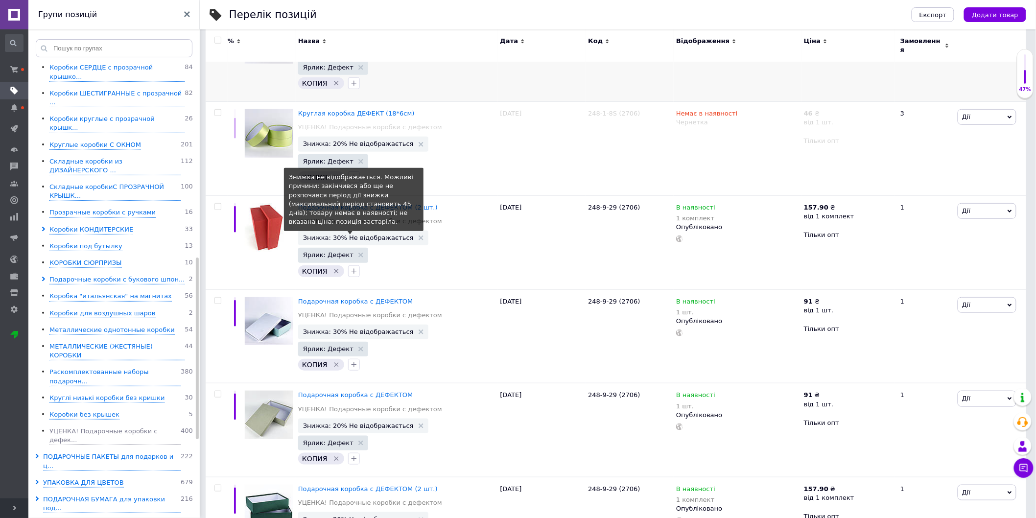
click at [375, 234] on span "Знижка: 30% Не відображається" at bounding box center [358, 237] width 111 height 6
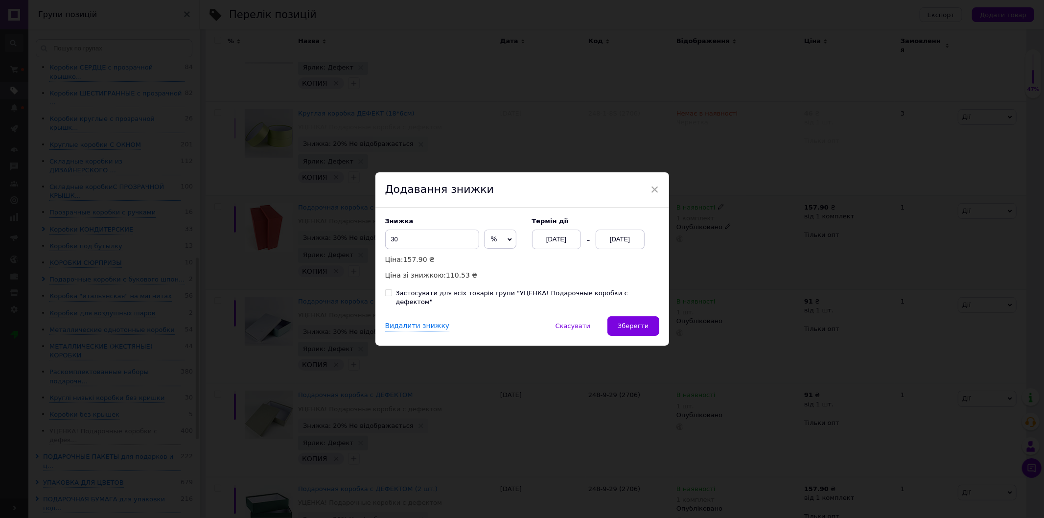
click at [610, 245] on div "[DATE]" at bounding box center [620, 240] width 49 height 20
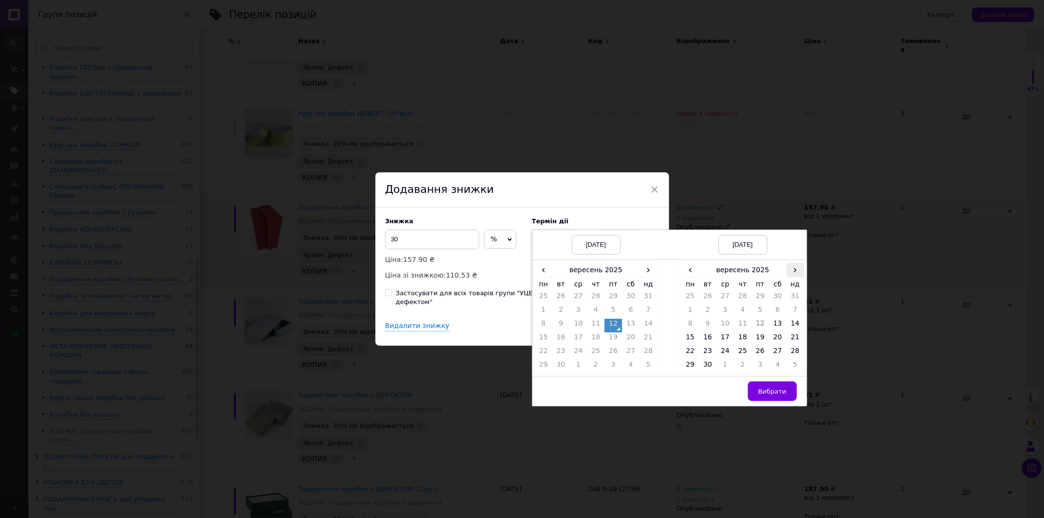
click at [790, 272] on span "›" at bounding box center [796, 270] width 18 height 14
click at [800, 344] on td "26" at bounding box center [796, 339] width 18 height 14
click at [777, 395] on span "Вибрати" at bounding box center [772, 391] width 28 height 7
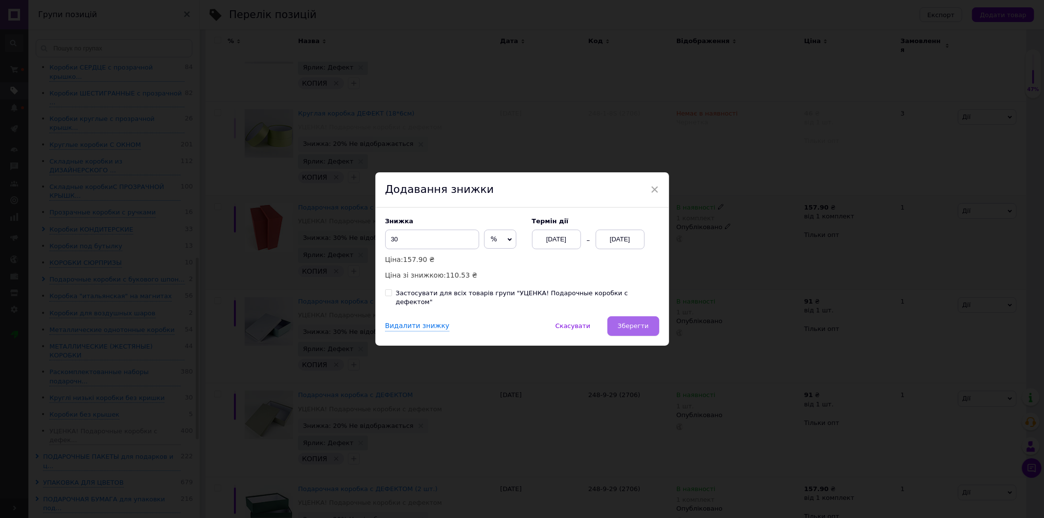
click at [623, 330] on button "Зберегти" at bounding box center [632, 326] width 51 height 20
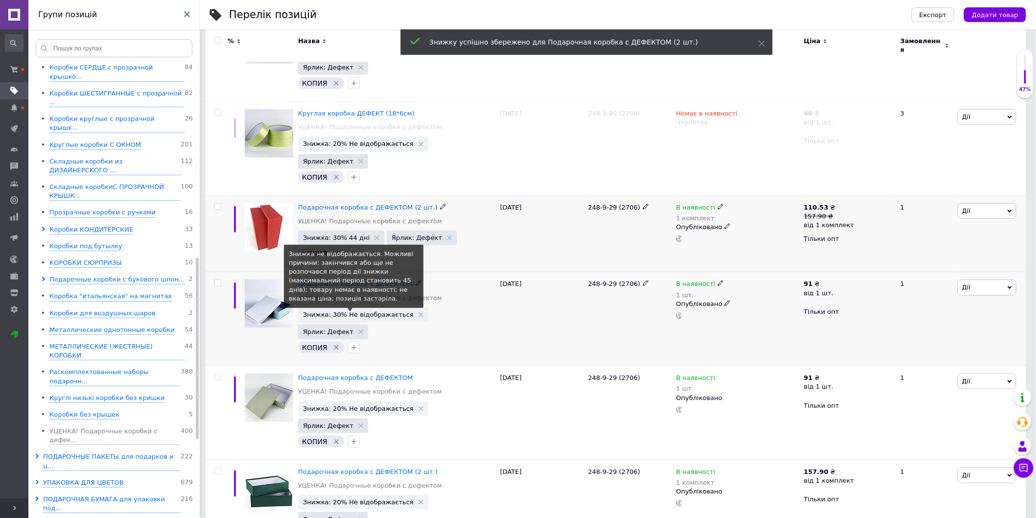
click at [324, 311] on span "Знижка: 30% Не відображається" at bounding box center [358, 314] width 111 height 6
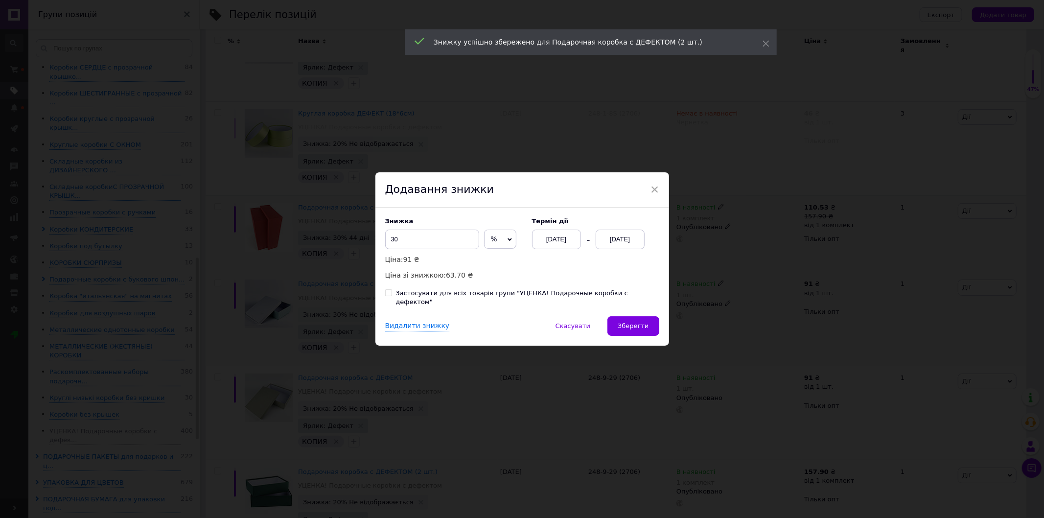
click at [625, 245] on div "[DATE]" at bounding box center [620, 240] width 49 height 20
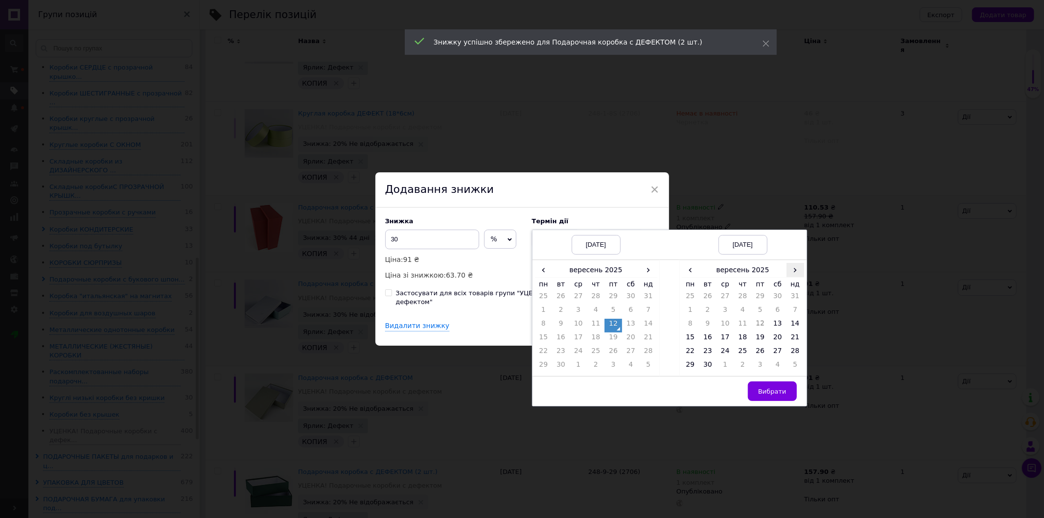
click at [797, 275] on span "›" at bounding box center [796, 270] width 18 height 14
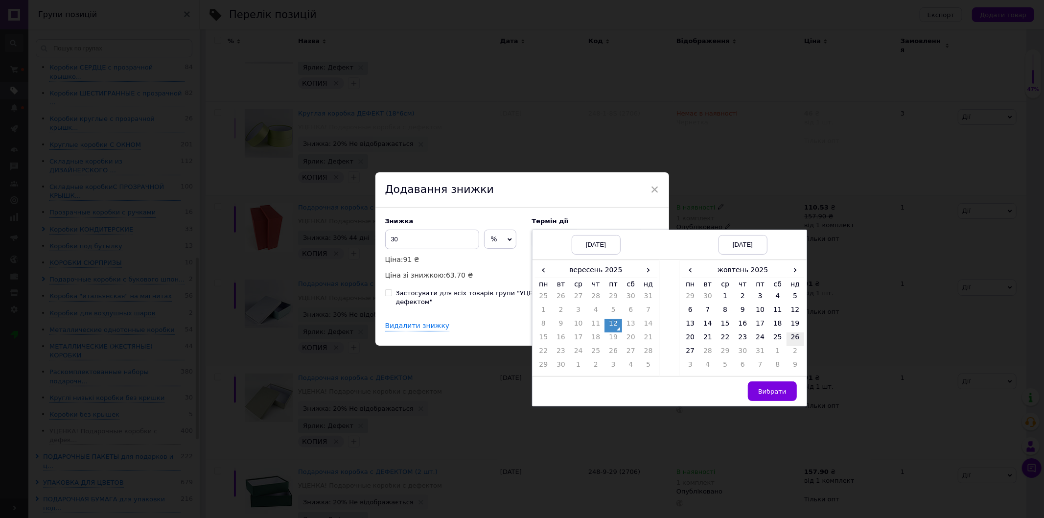
click at [792, 342] on td "26" at bounding box center [796, 339] width 18 height 14
click at [771, 395] on span "Вибрати" at bounding box center [772, 391] width 28 height 7
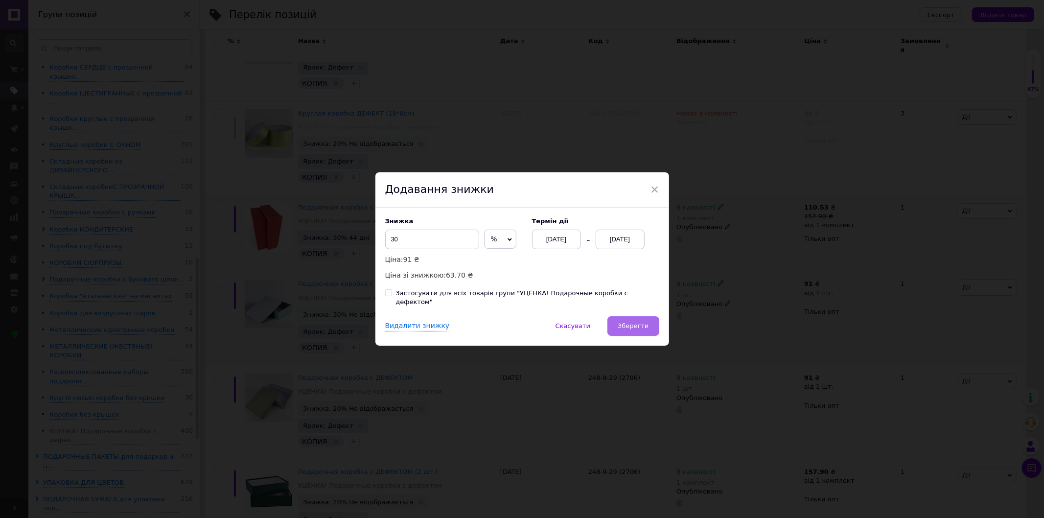
click at [633, 329] on button "Зберегти" at bounding box center [632, 326] width 51 height 20
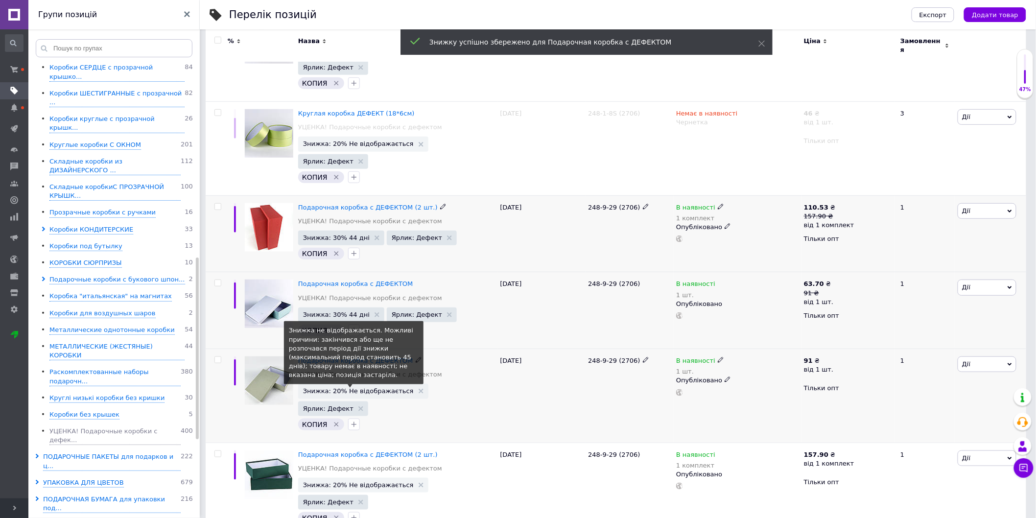
click at [355, 388] on span "Знижка: 20% Не відображається" at bounding box center [358, 391] width 111 height 6
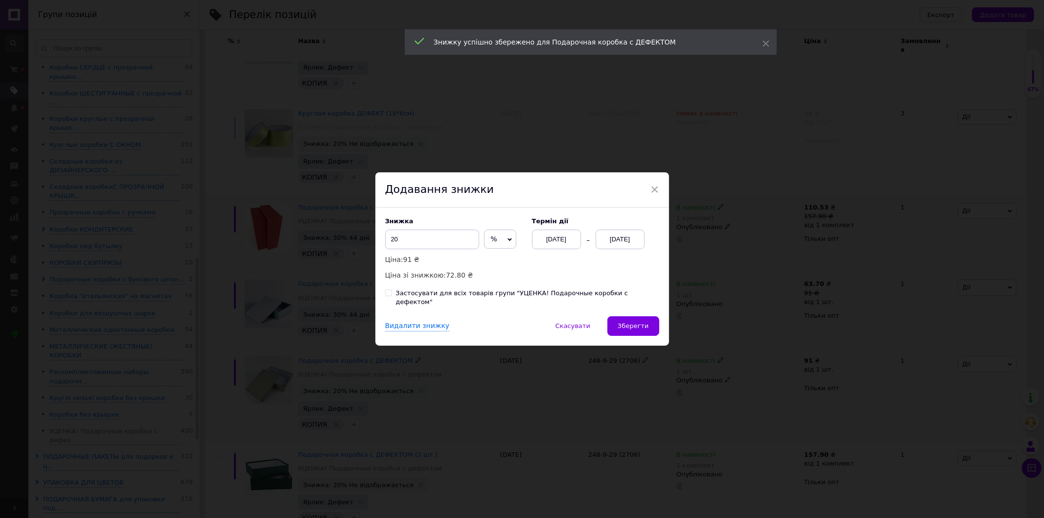
click at [620, 242] on div "[DATE]" at bounding box center [620, 240] width 49 height 20
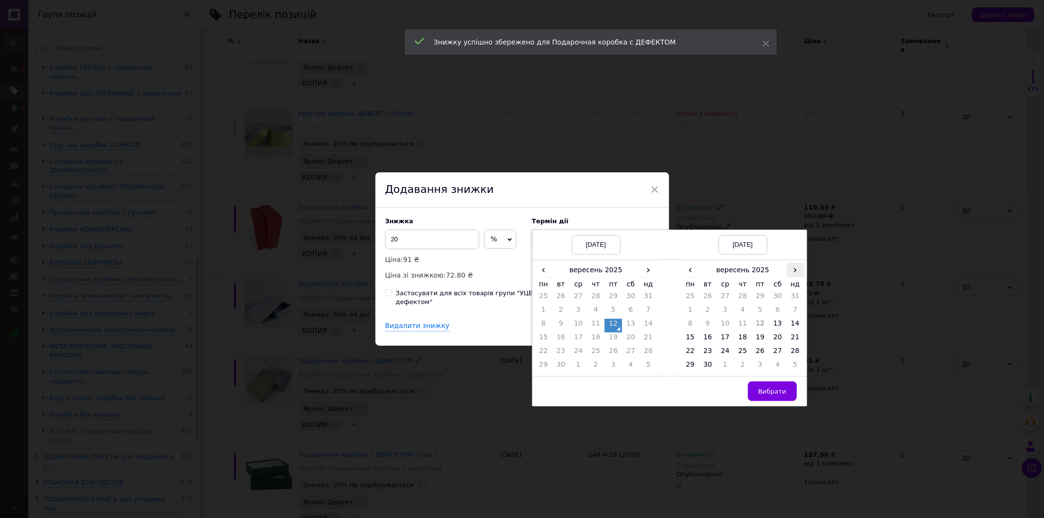
click at [787, 271] on span "›" at bounding box center [796, 270] width 18 height 14
click at [796, 341] on td "26" at bounding box center [796, 339] width 18 height 14
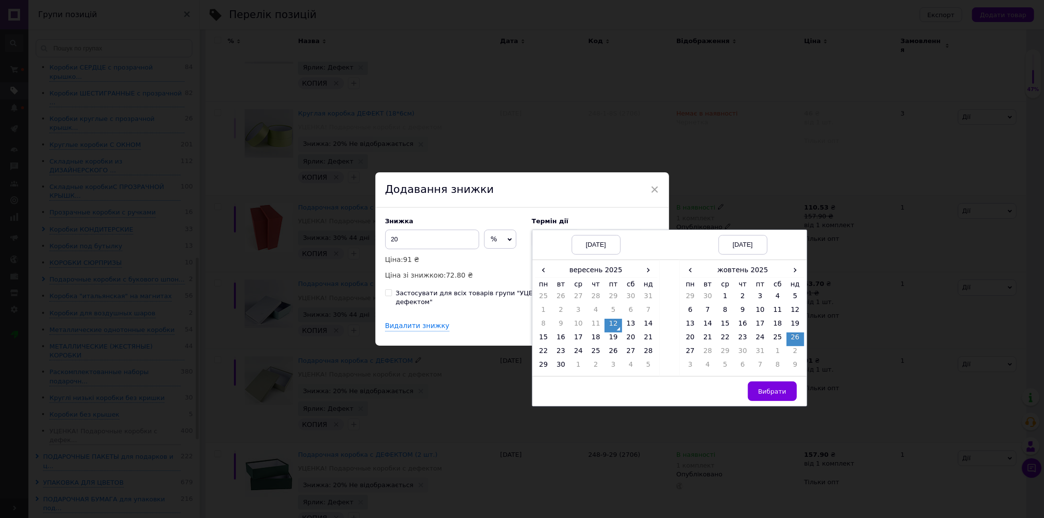
click at [750, 393] on td "Вибрати" at bounding box center [742, 391] width 127 height 30
click at [767, 395] on span "Вибрати" at bounding box center [772, 391] width 28 height 7
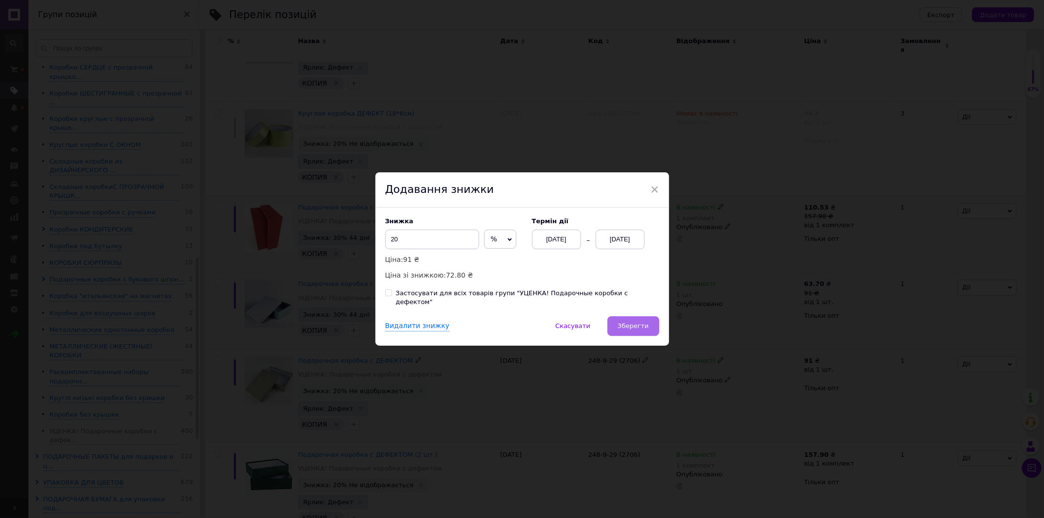
click at [628, 316] on button "Зберегти" at bounding box center [632, 326] width 51 height 20
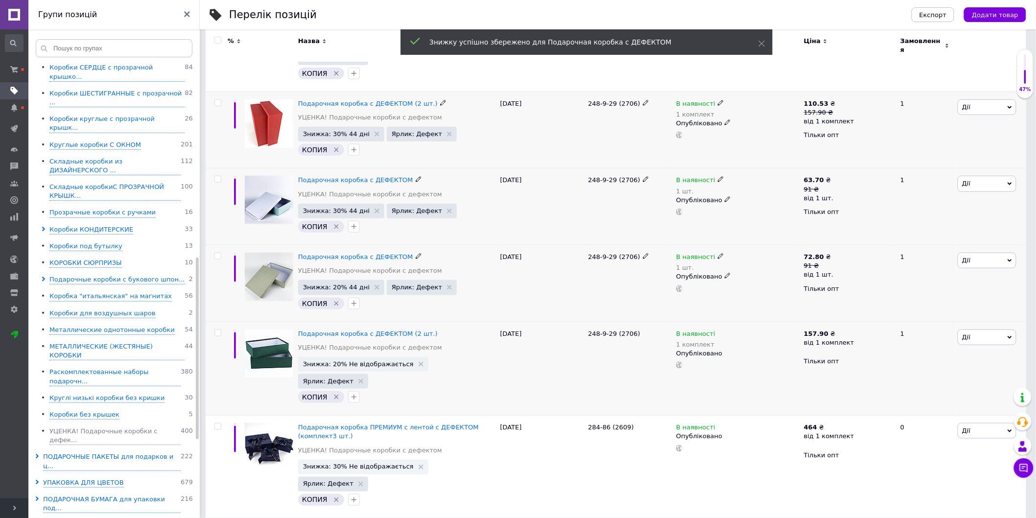
scroll to position [314, 0]
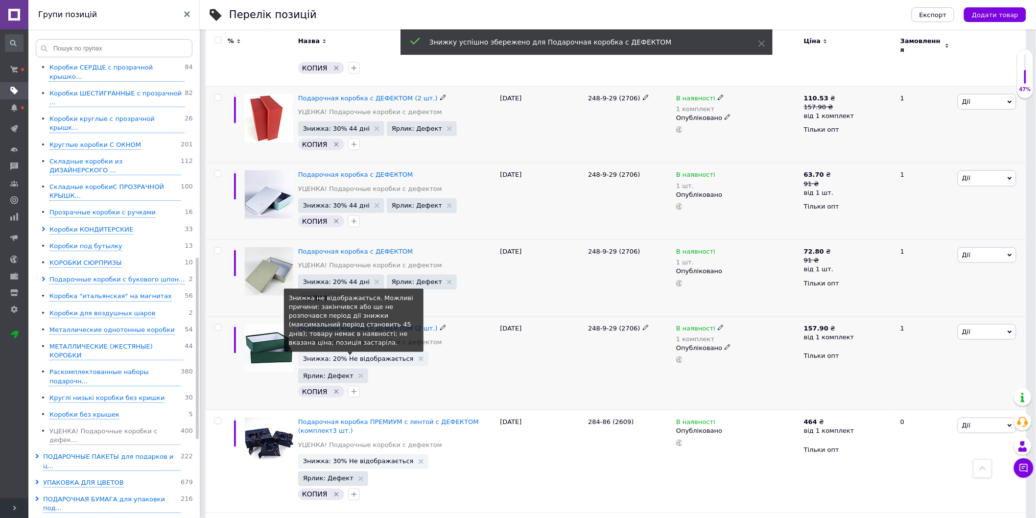
click at [345, 355] on span "Знижка: 20% Не відображається" at bounding box center [358, 358] width 111 height 6
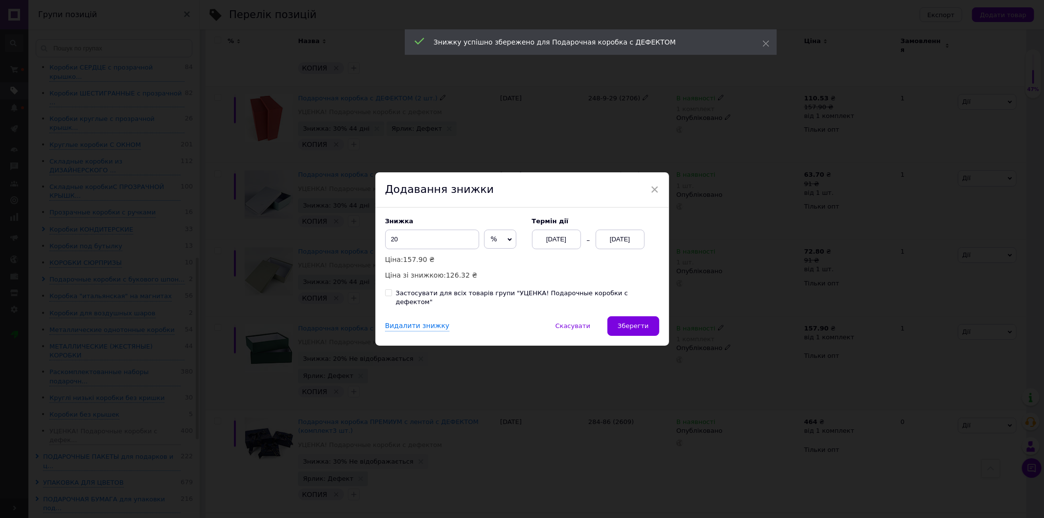
click at [622, 244] on div "[DATE]" at bounding box center [620, 240] width 49 height 20
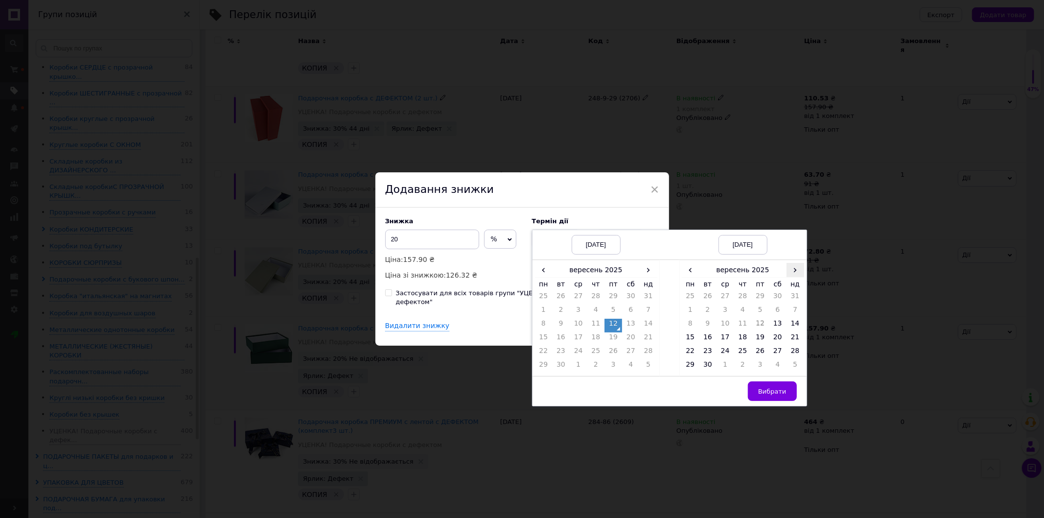
click at [791, 271] on span "›" at bounding box center [796, 270] width 18 height 14
click at [798, 344] on td "26" at bounding box center [796, 339] width 18 height 14
click at [774, 390] on button "Вибрати" at bounding box center [772, 391] width 49 height 20
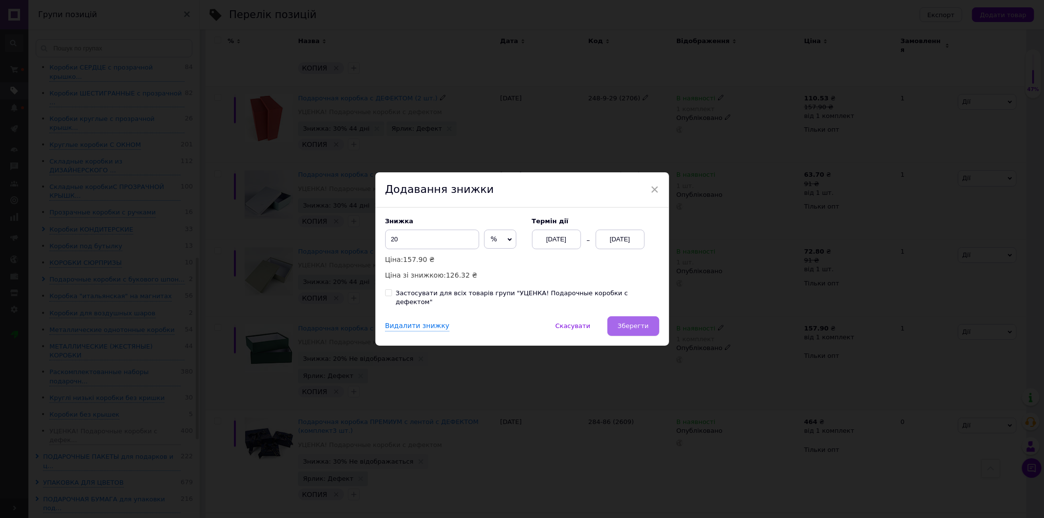
click at [640, 322] on span "Зберегти" at bounding box center [633, 325] width 31 height 7
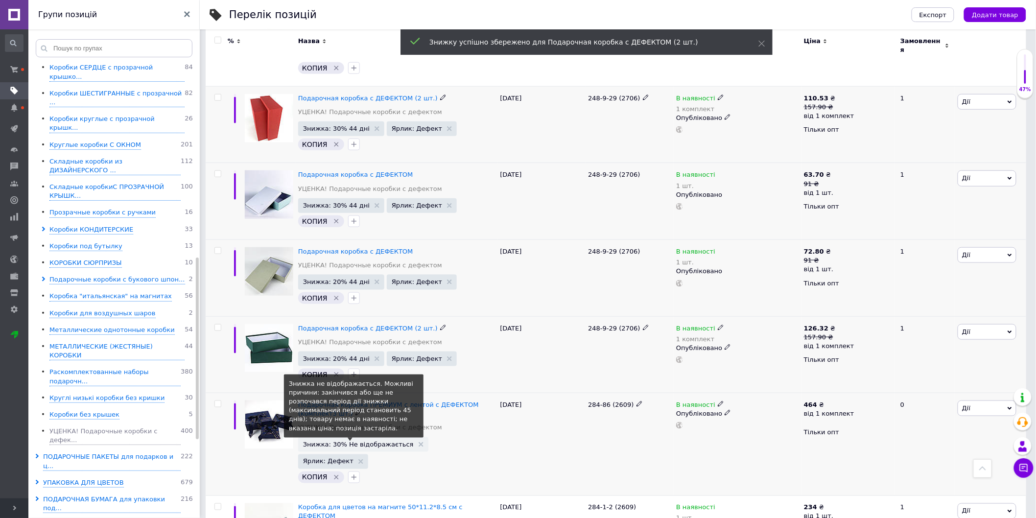
click at [362, 441] on span "Знижка: 30% Не відображається" at bounding box center [358, 444] width 111 height 6
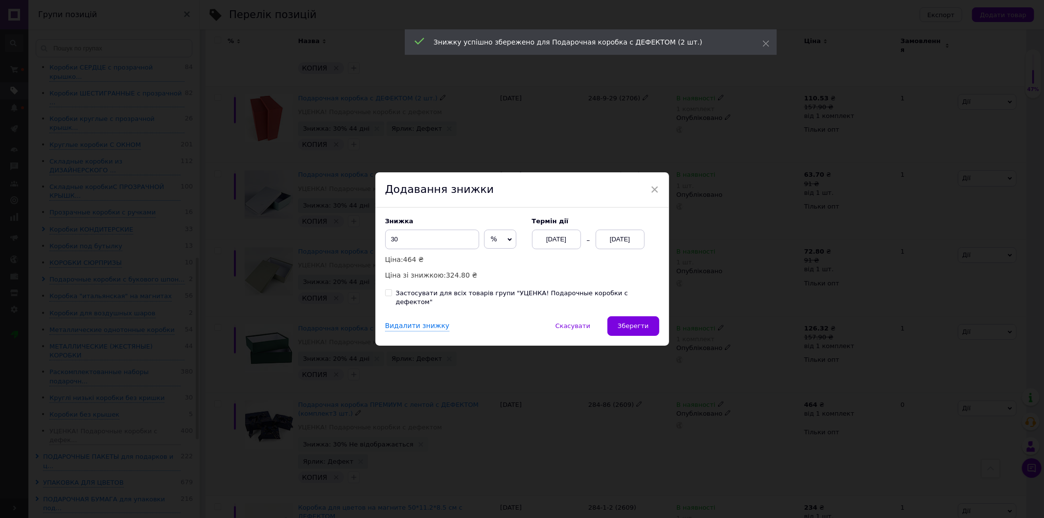
click at [615, 243] on div "[DATE]" at bounding box center [620, 240] width 49 height 20
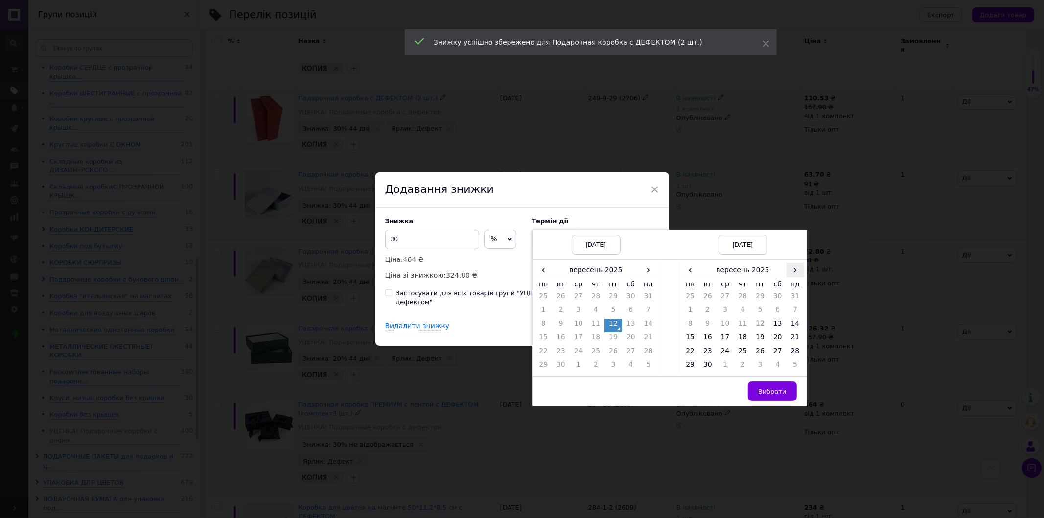
click at [794, 277] on span "›" at bounding box center [796, 270] width 18 height 14
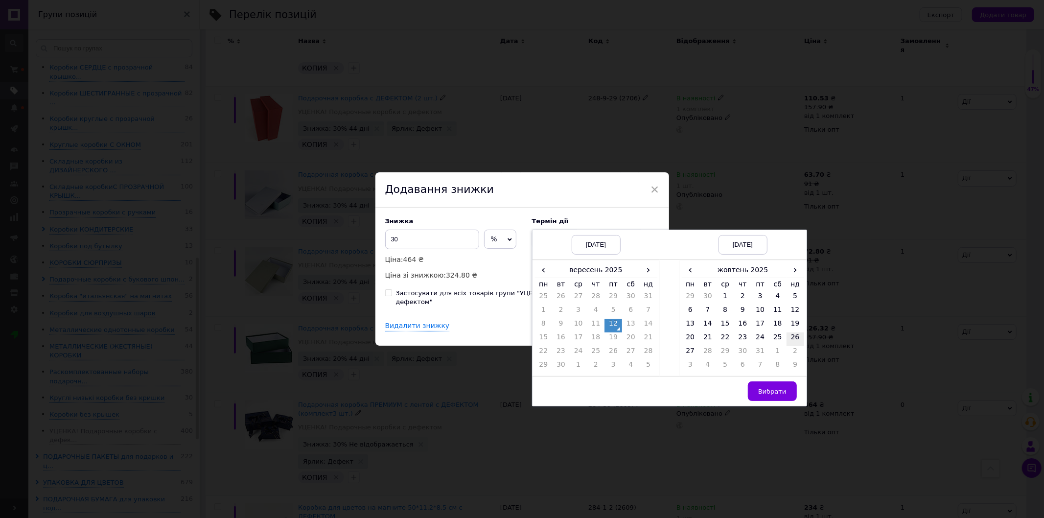
click at [793, 345] on td "26" at bounding box center [796, 339] width 18 height 14
click at [763, 388] on button "Вибрати" at bounding box center [772, 391] width 49 height 20
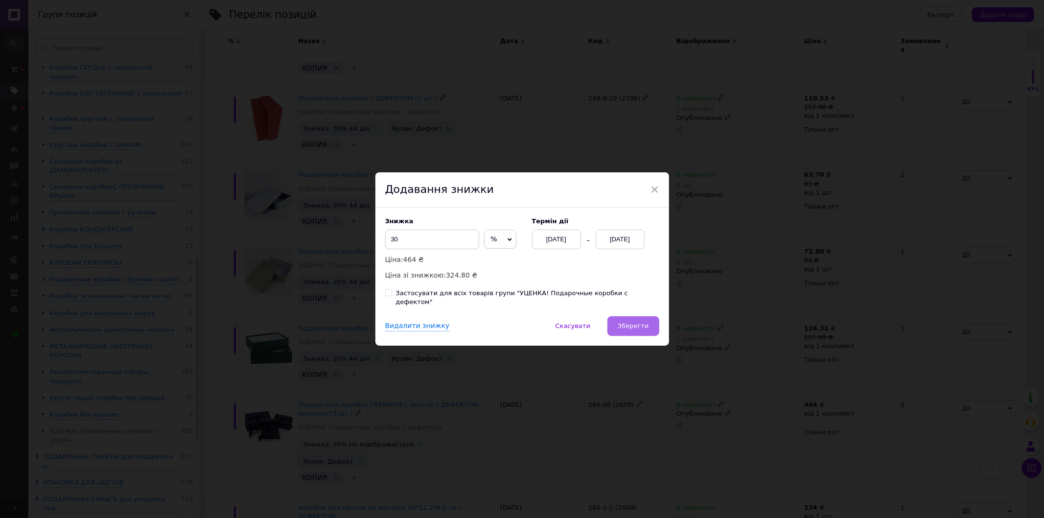
click at [641, 326] on span "Зберегти" at bounding box center [633, 325] width 31 height 7
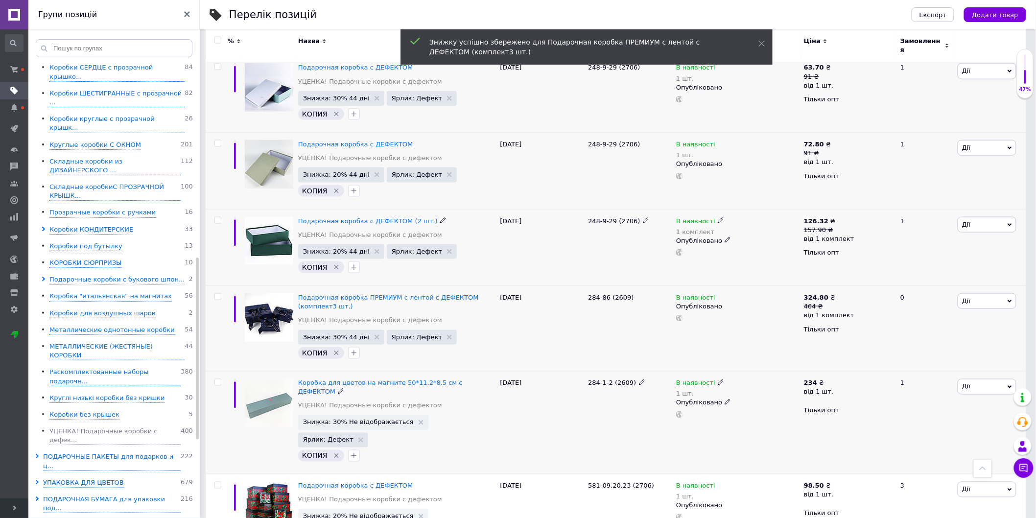
scroll to position [422, 0]
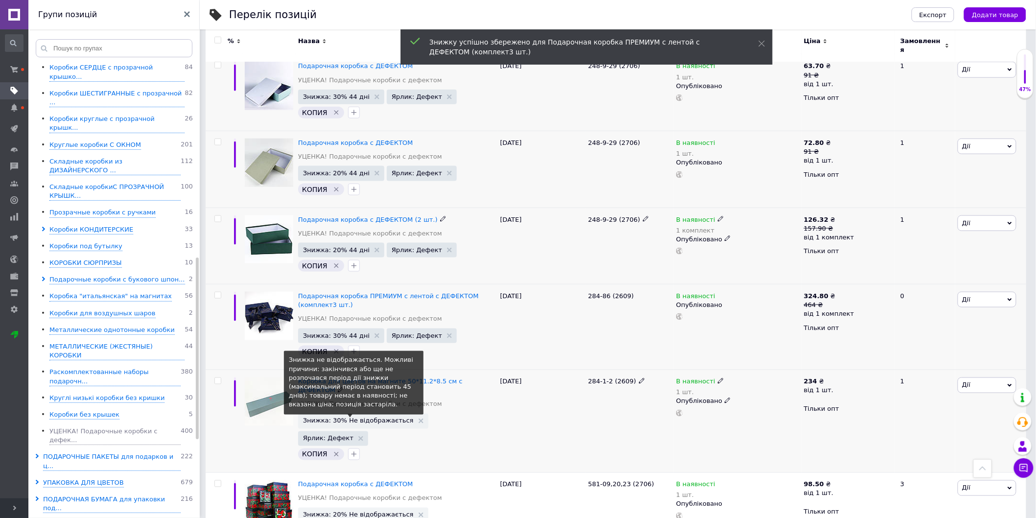
click at [373, 418] on span "Знижка: 30% Не відображається" at bounding box center [358, 421] width 111 height 6
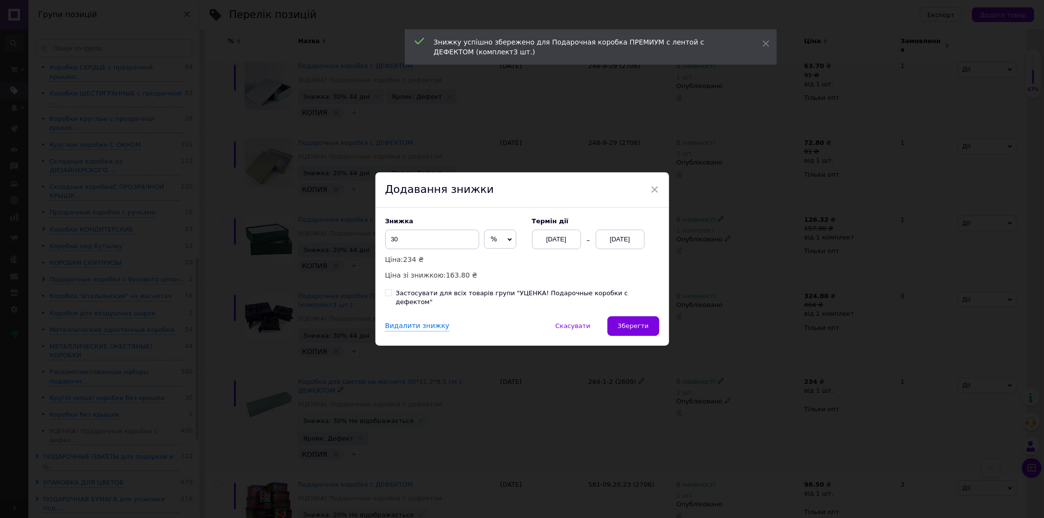
click at [600, 247] on div "[DATE]" at bounding box center [620, 240] width 49 height 20
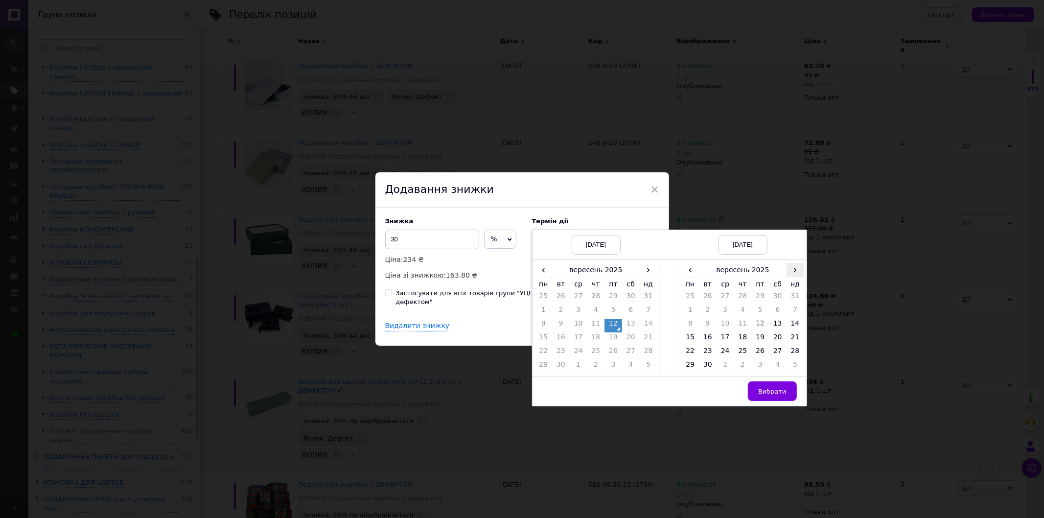
click at [791, 272] on span "›" at bounding box center [796, 270] width 18 height 14
click at [798, 345] on td "26" at bounding box center [796, 339] width 18 height 14
click at [761, 401] on button "Вибрати" at bounding box center [772, 391] width 49 height 20
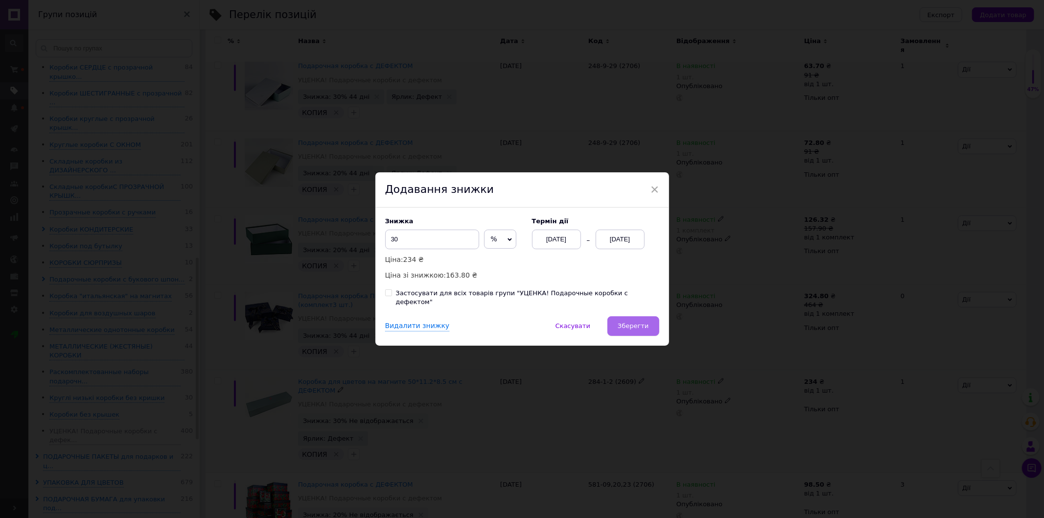
click at [629, 324] on span "Зберегти" at bounding box center [633, 325] width 31 height 7
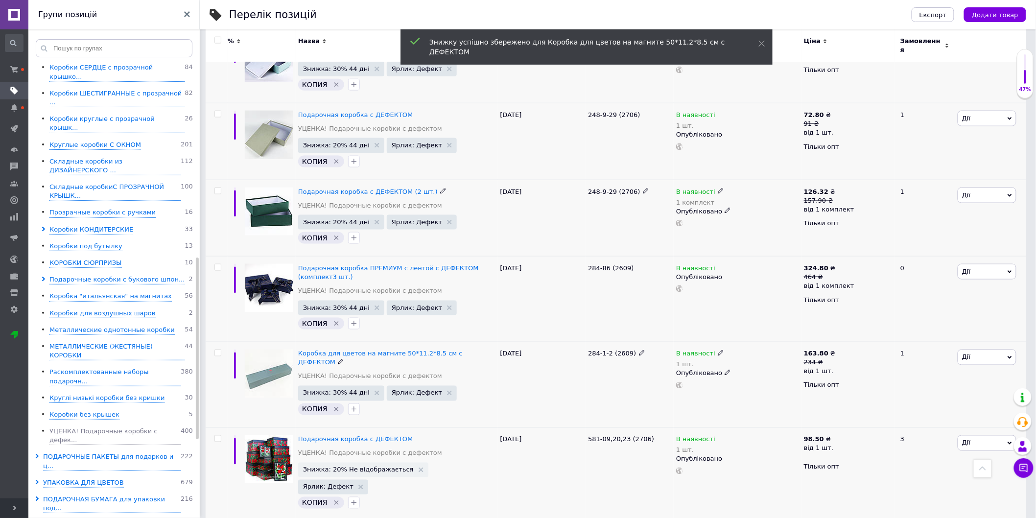
scroll to position [477, 0]
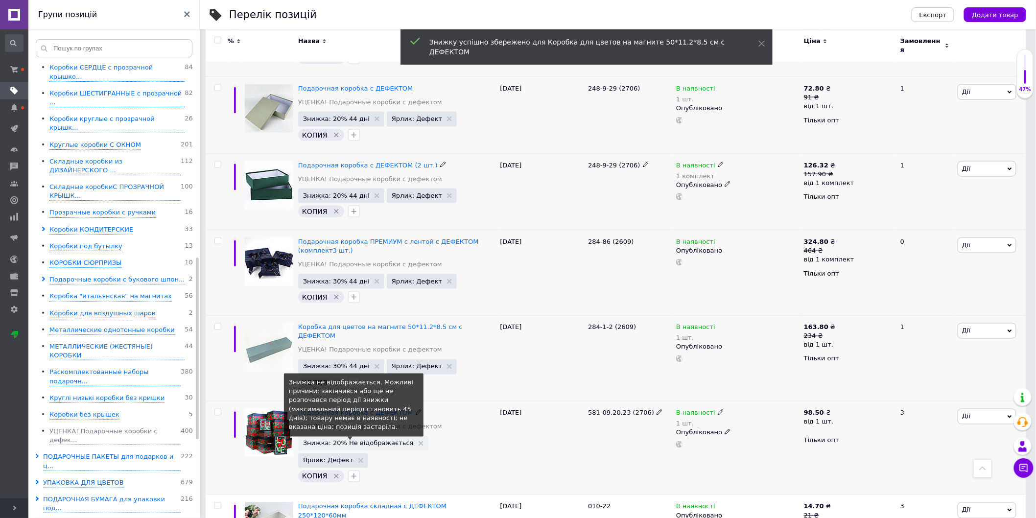
click at [361, 440] on span "Знижка: 20% Не відображається" at bounding box center [358, 443] width 111 height 6
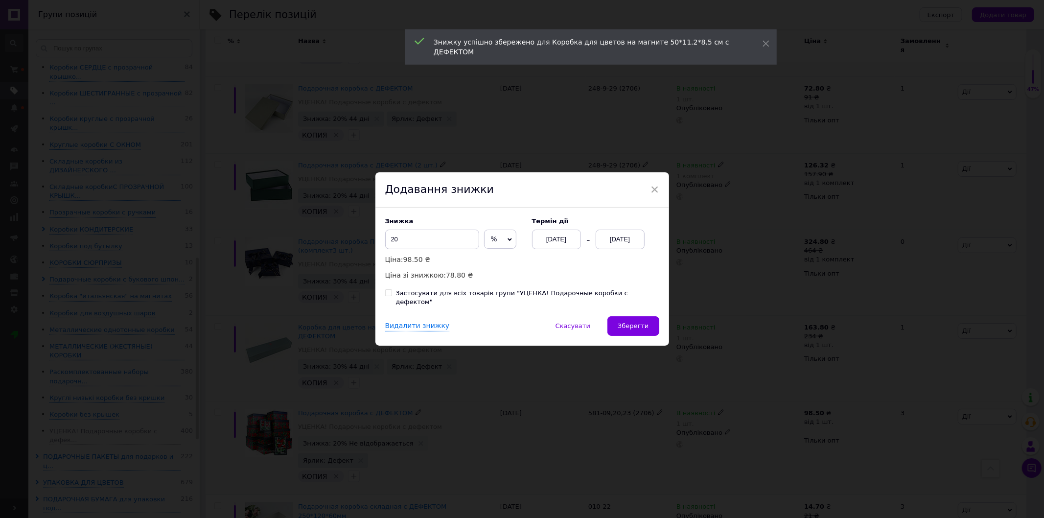
click at [608, 247] on div "[DATE]" at bounding box center [620, 240] width 49 height 20
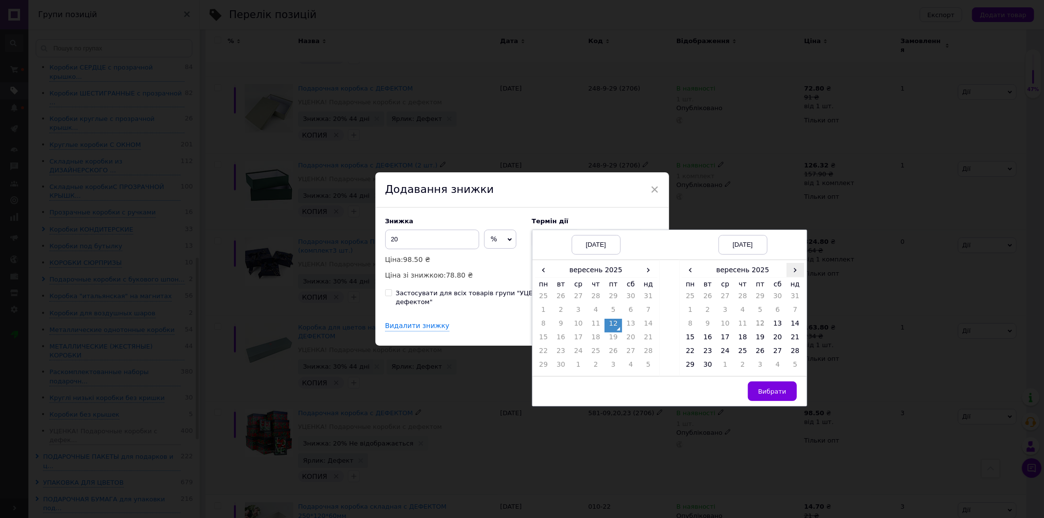
click at [787, 277] on span "›" at bounding box center [796, 270] width 18 height 14
click at [794, 332] on td "19" at bounding box center [796, 326] width 18 height 14
click at [796, 342] on td "26" at bounding box center [796, 339] width 18 height 14
click at [772, 394] on span "Вибрати" at bounding box center [772, 391] width 28 height 7
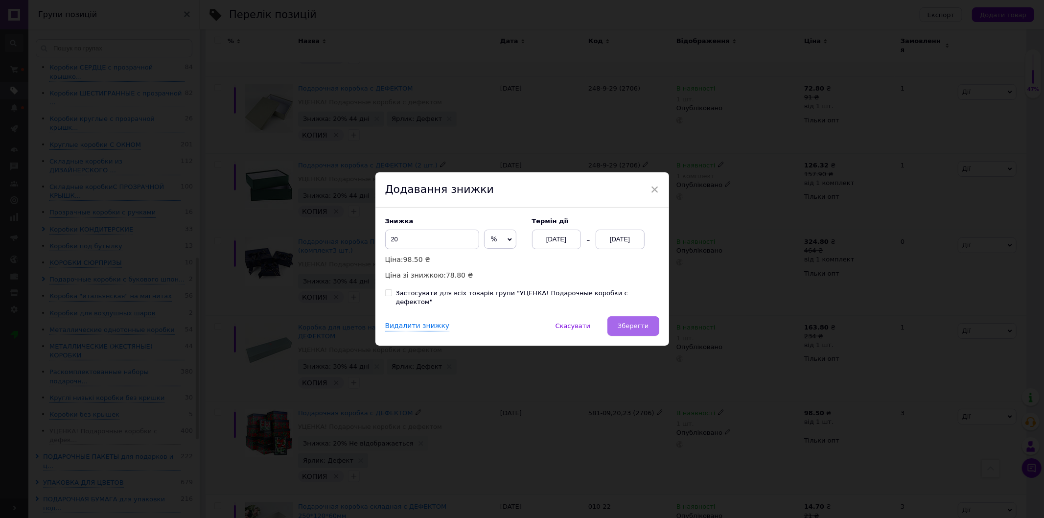
click at [633, 326] on button "Зберегти" at bounding box center [632, 326] width 51 height 20
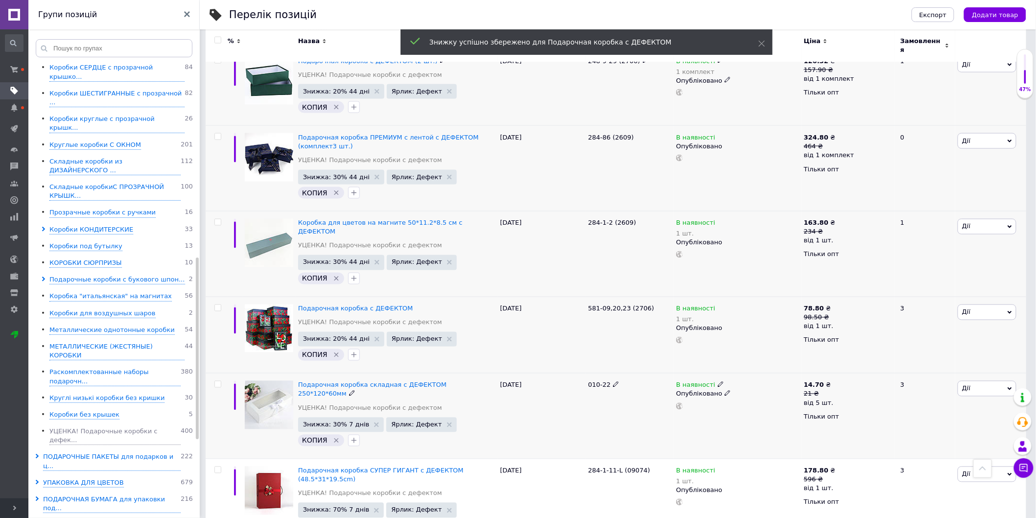
scroll to position [585, 0]
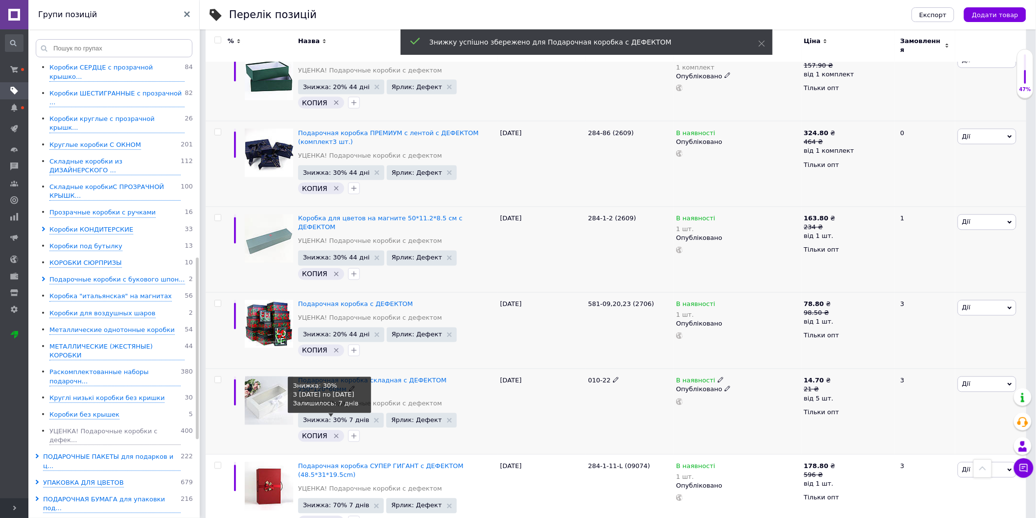
click at [351, 417] on span "Знижка: 30% 7 днів" at bounding box center [336, 420] width 67 height 6
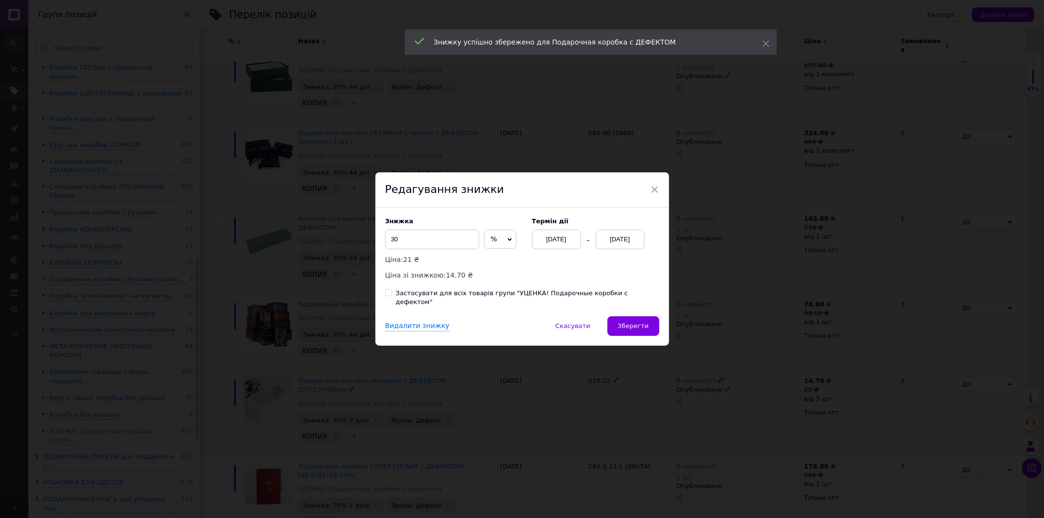
click at [633, 248] on div "[DATE]" at bounding box center [620, 240] width 49 height 20
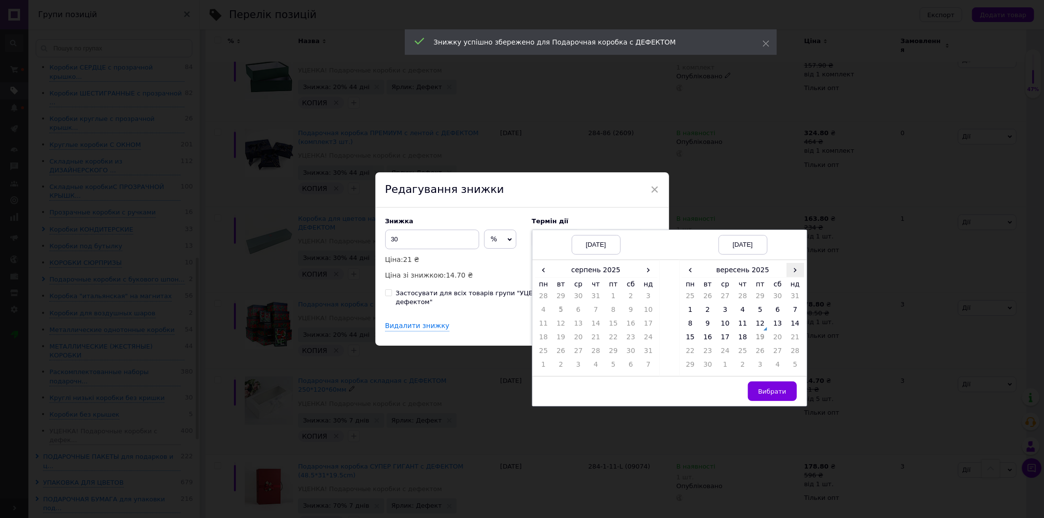
click at [790, 277] on span "›" at bounding box center [796, 270] width 18 height 14
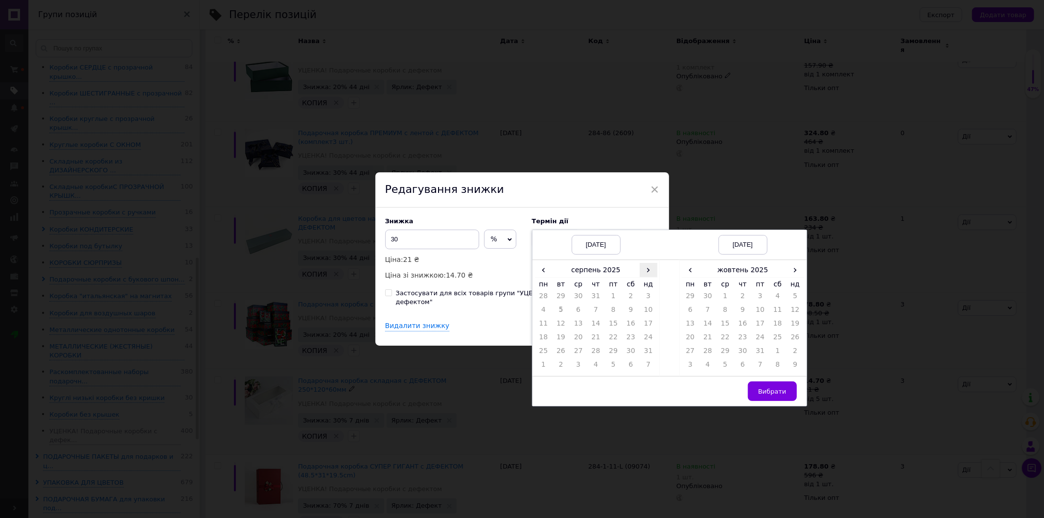
click at [651, 272] on span "›" at bounding box center [649, 270] width 18 height 14
click at [614, 327] on td "12" at bounding box center [613, 326] width 18 height 14
click at [801, 339] on td "26" at bounding box center [796, 339] width 18 height 14
click at [765, 401] on button "Вибрати" at bounding box center [772, 391] width 49 height 20
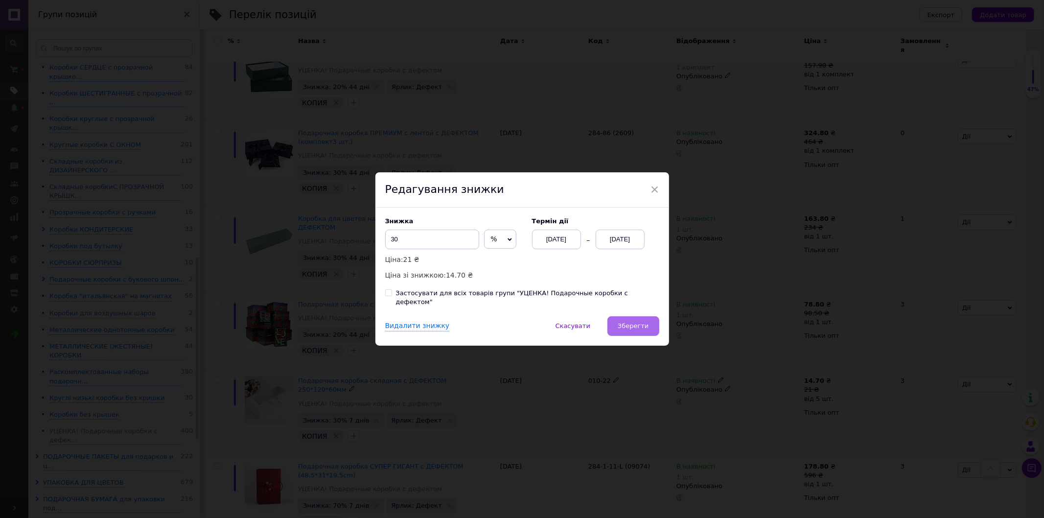
click at [636, 322] on span "Зберегти" at bounding box center [633, 325] width 31 height 7
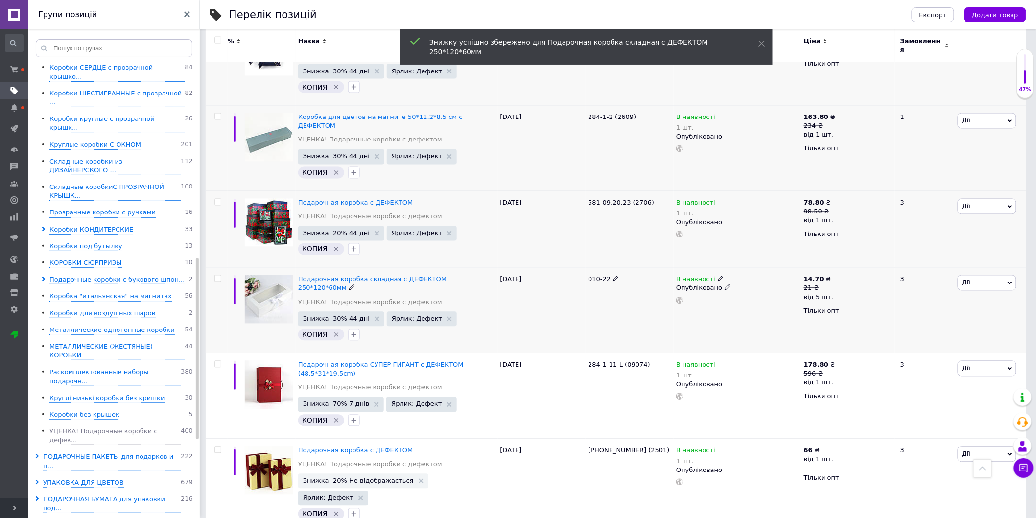
scroll to position [749, 0]
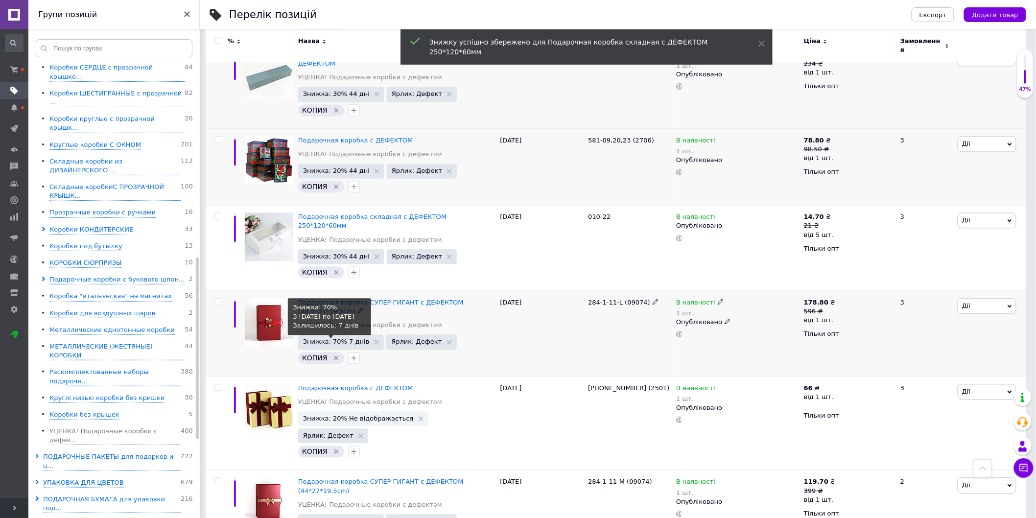
click at [333, 339] on span "Знижка: 70% 7 днів" at bounding box center [336, 342] width 67 height 6
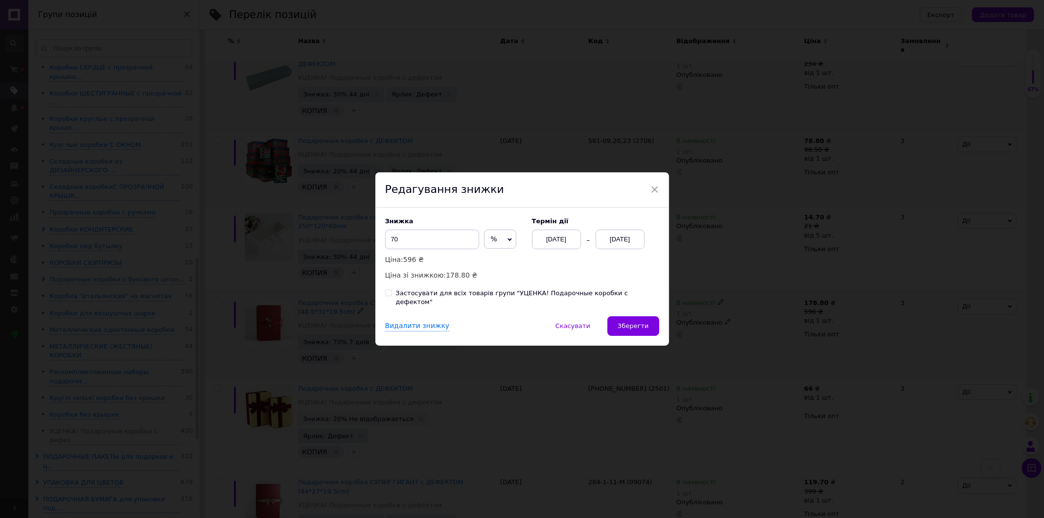
click at [551, 249] on div "[DATE]" at bounding box center [556, 240] width 49 height 20
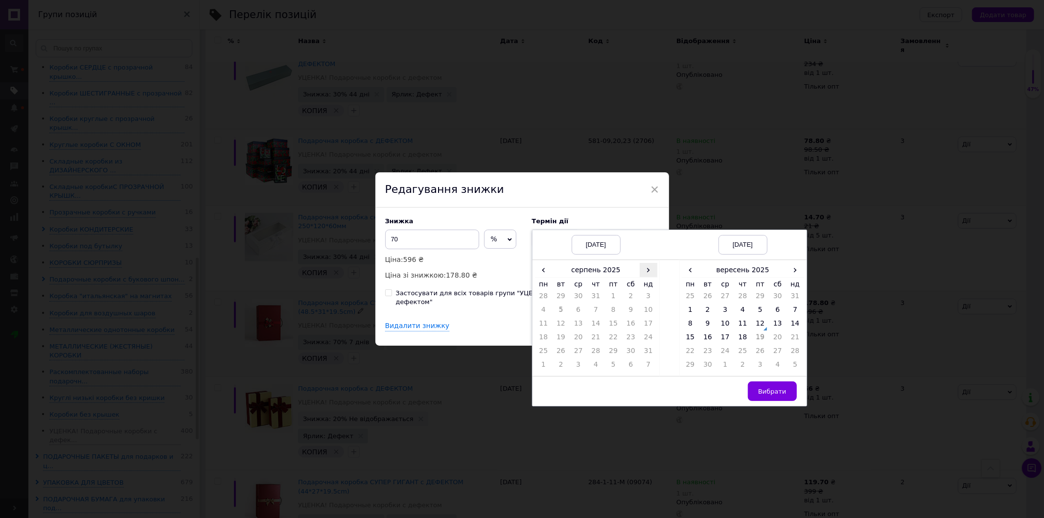
click at [641, 274] on span "›" at bounding box center [649, 270] width 18 height 14
click at [619, 328] on td "12" at bounding box center [613, 326] width 18 height 14
click at [794, 271] on span "›" at bounding box center [796, 270] width 18 height 14
click at [795, 339] on td "26" at bounding box center [796, 339] width 18 height 14
click at [771, 388] on button "Вибрати" at bounding box center [772, 391] width 49 height 20
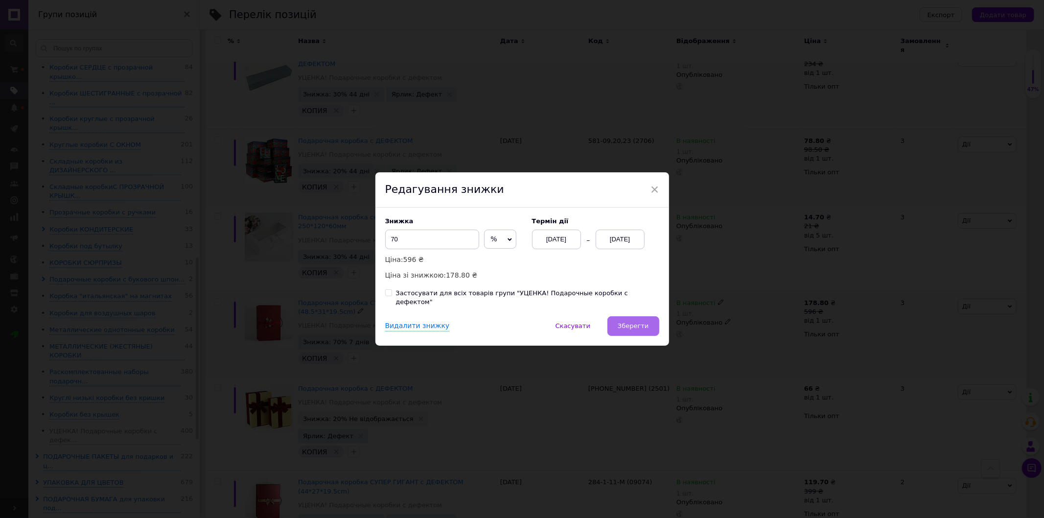
click at [637, 324] on span "Зберегти" at bounding box center [633, 325] width 31 height 7
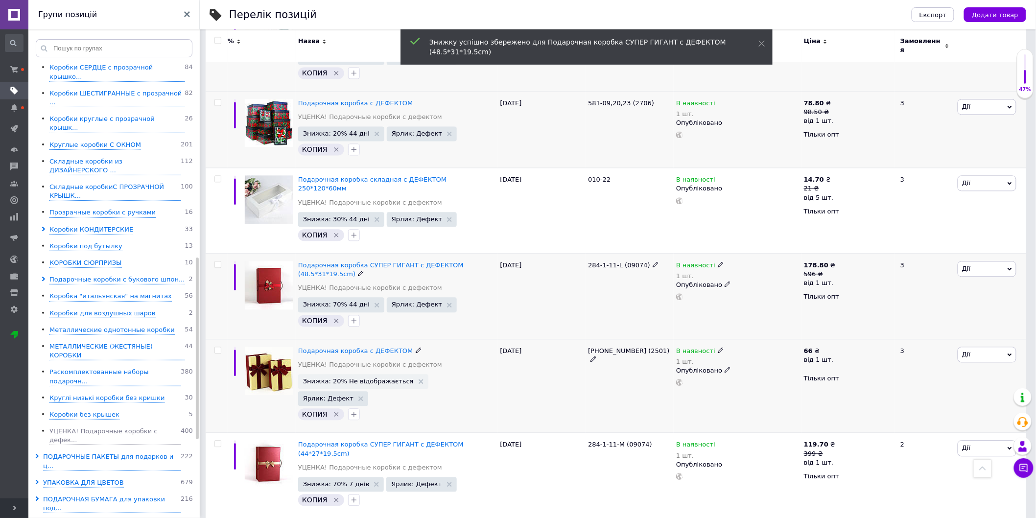
scroll to position [803, 0]
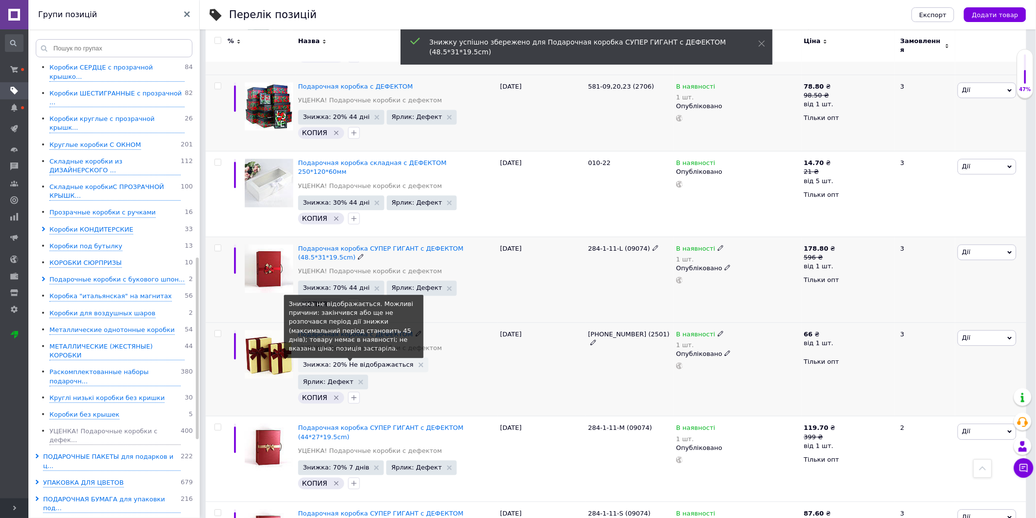
click at [334, 361] on span "Знижка: 20% Не відображається" at bounding box center [358, 364] width 111 height 6
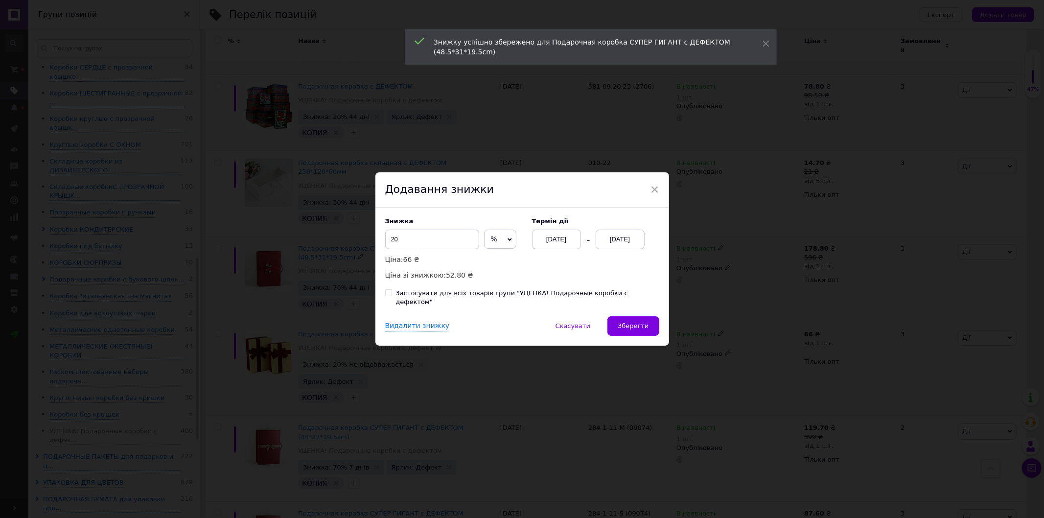
click at [607, 244] on div "[DATE]" at bounding box center [620, 240] width 49 height 20
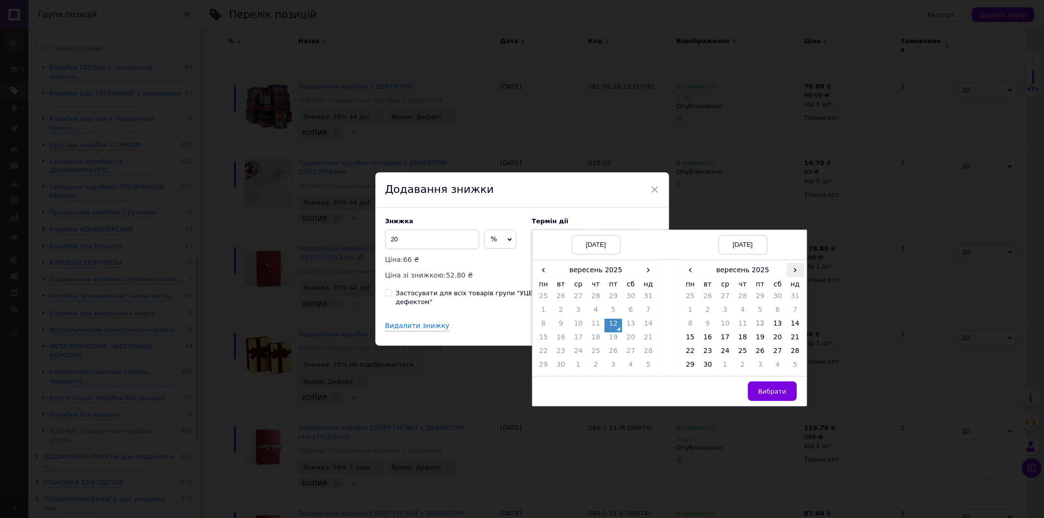
click at [787, 271] on span "›" at bounding box center [796, 270] width 18 height 14
click at [788, 340] on td "26" at bounding box center [796, 339] width 18 height 14
click at [775, 395] on span "Вибрати" at bounding box center [772, 391] width 28 height 7
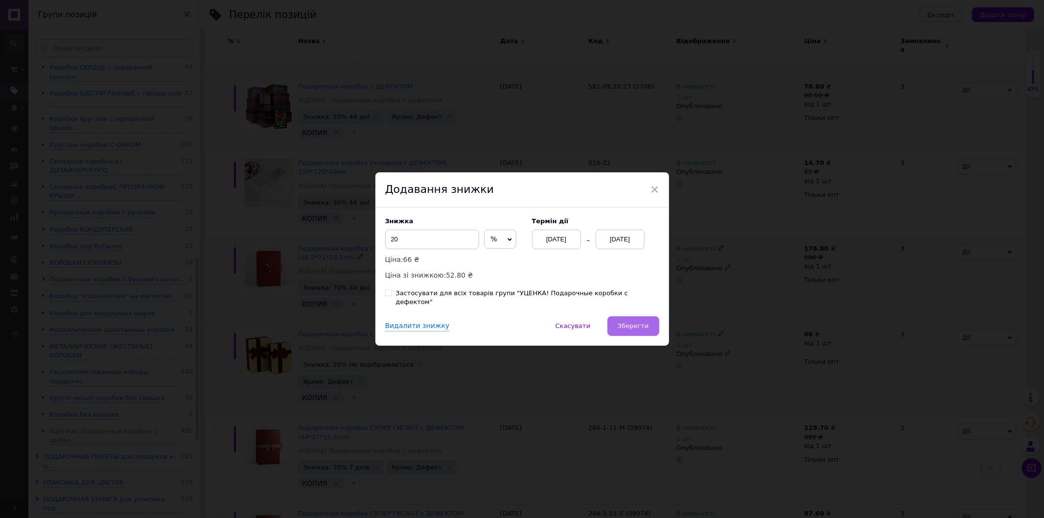
click at [630, 322] on span "Зберегти" at bounding box center [633, 325] width 31 height 7
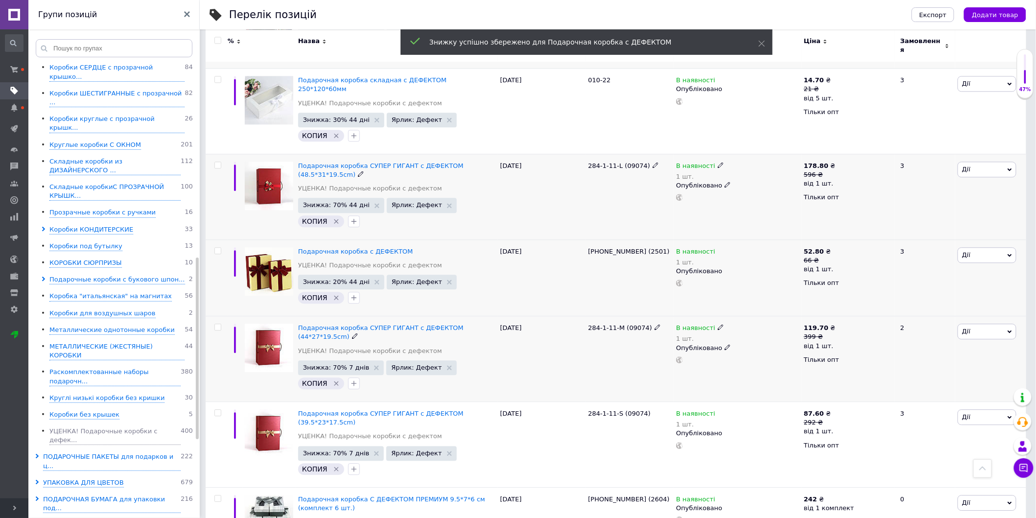
scroll to position [912, 0]
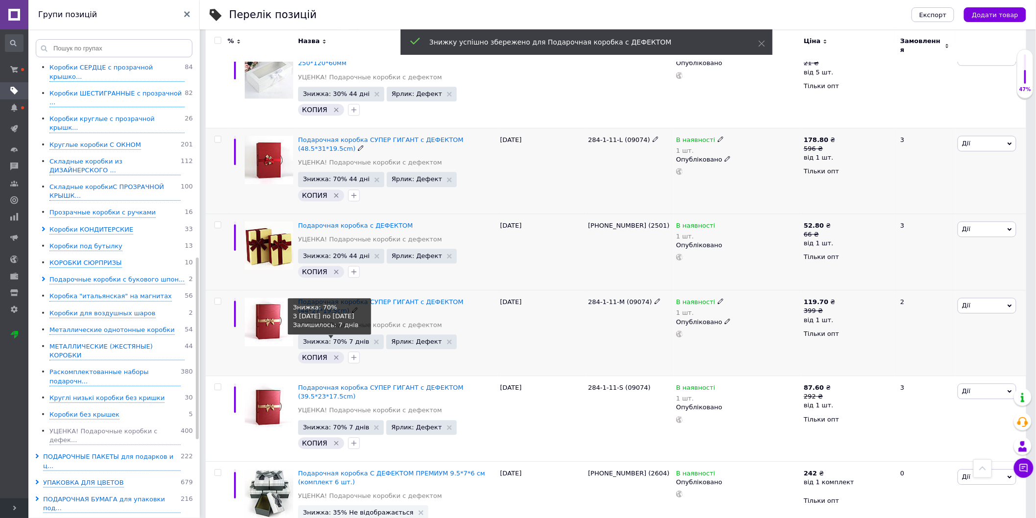
click at [333, 338] on span "Знижка: 70% 7 днів" at bounding box center [336, 341] width 67 height 6
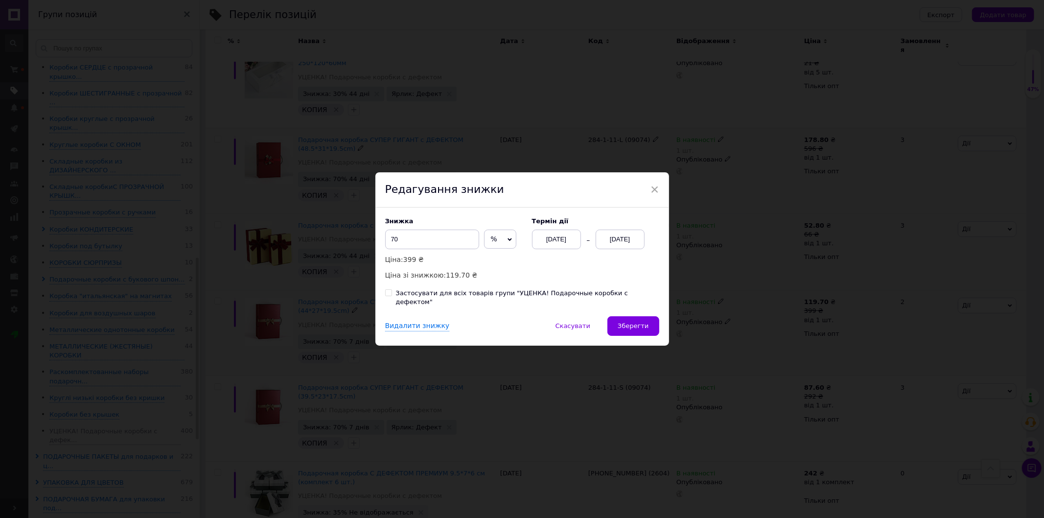
click at [554, 243] on div "[DATE]" at bounding box center [556, 240] width 49 height 20
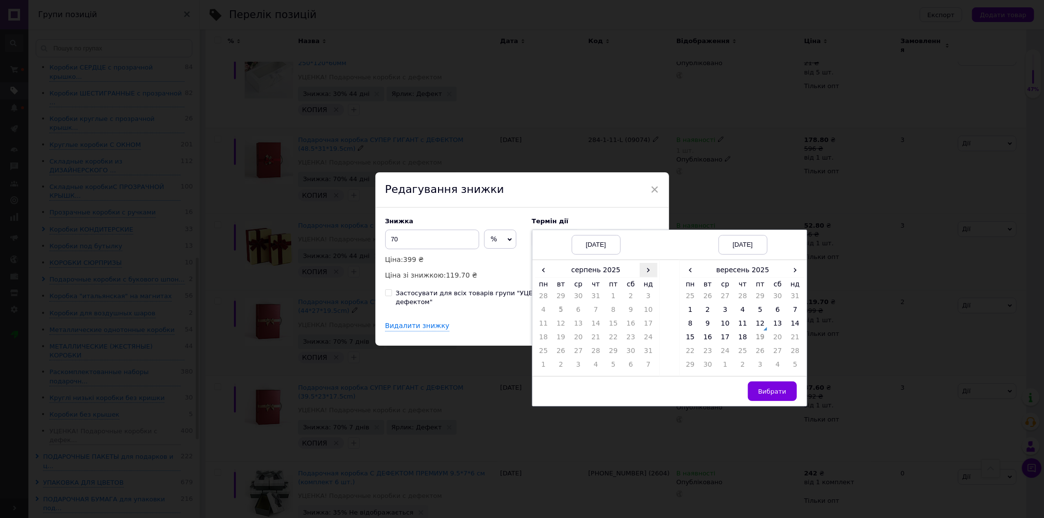
click at [643, 271] on span "›" at bounding box center [649, 270] width 18 height 14
click at [615, 329] on td "12" at bounding box center [613, 326] width 18 height 14
click at [791, 274] on span "›" at bounding box center [796, 270] width 18 height 14
click at [793, 340] on td "26" at bounding box center [796, 339] width 18 height 14
click at [760, 390] on button "Вибрати" at bounding box center [772, 391] width 49 height 20
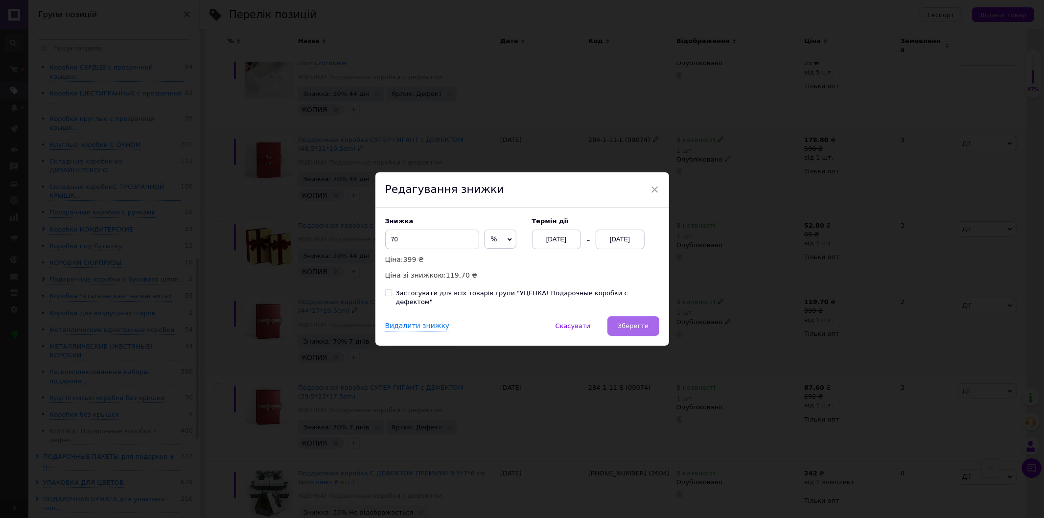
click at [619, 316] on button "Зберегти" at bounding box center [632, 326] width 51 height 20
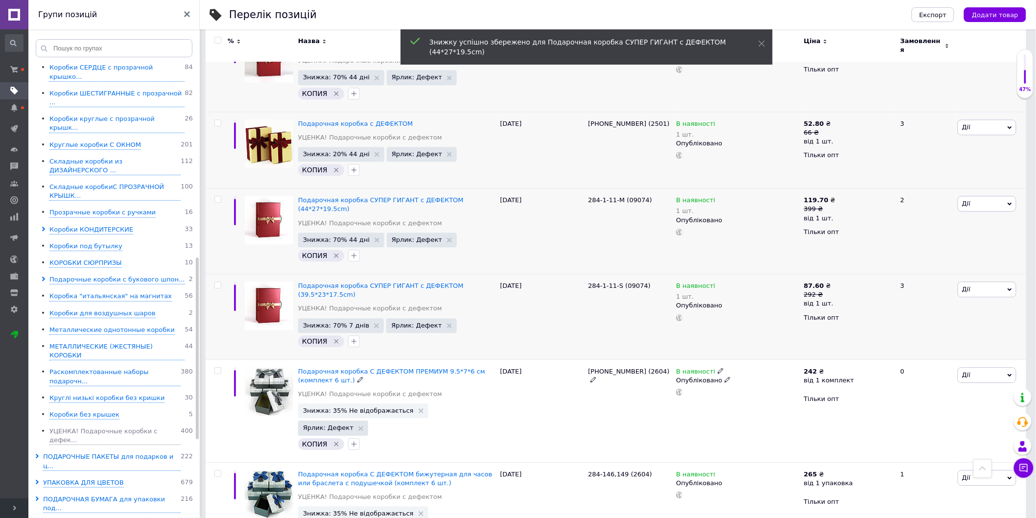
scroll to position [1021, 0]
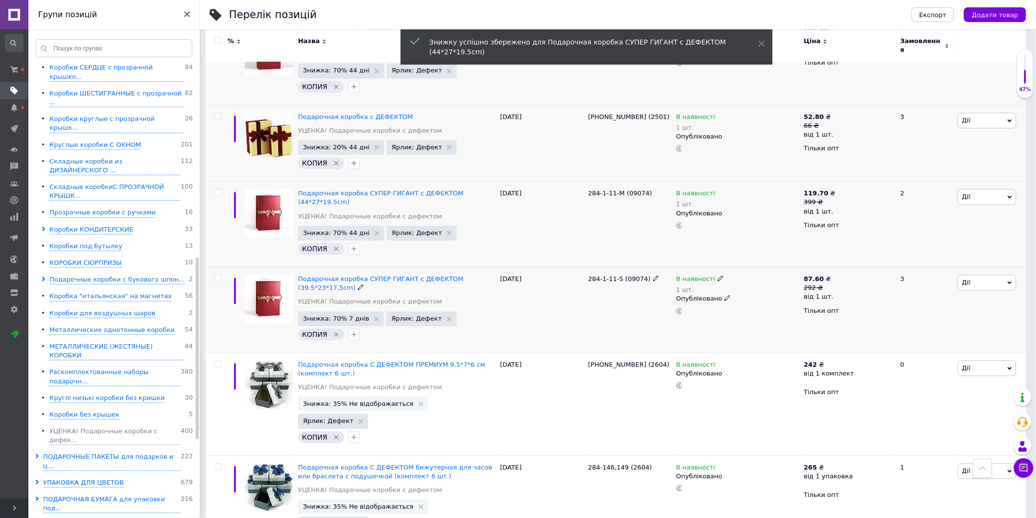
click at [338, 311] on span "Знижка: 70% 7 днів" at bounding box center [341, 318] width 86 height 15
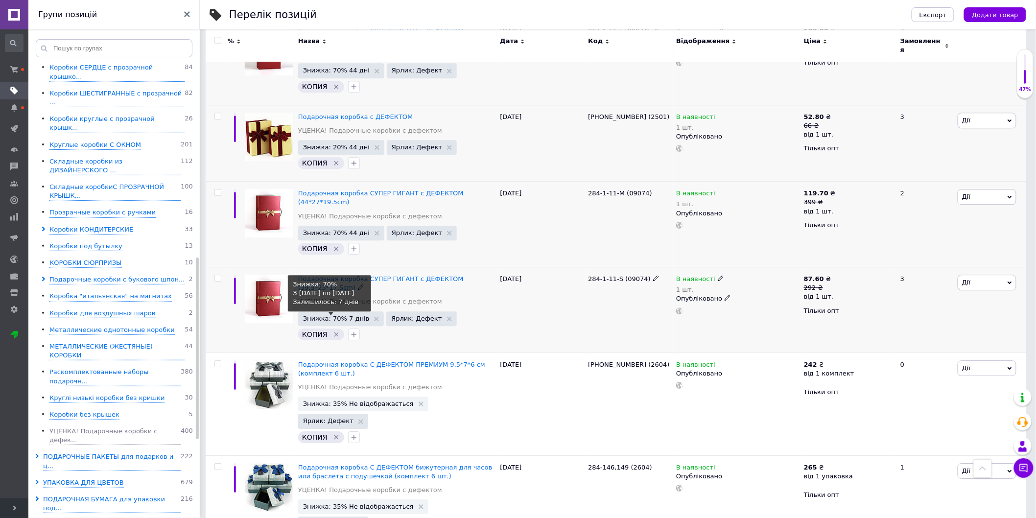
click at [346, 315] on span "Знижка: 70% 7 днів" at bounding box center [336, 318] width 67 height 6
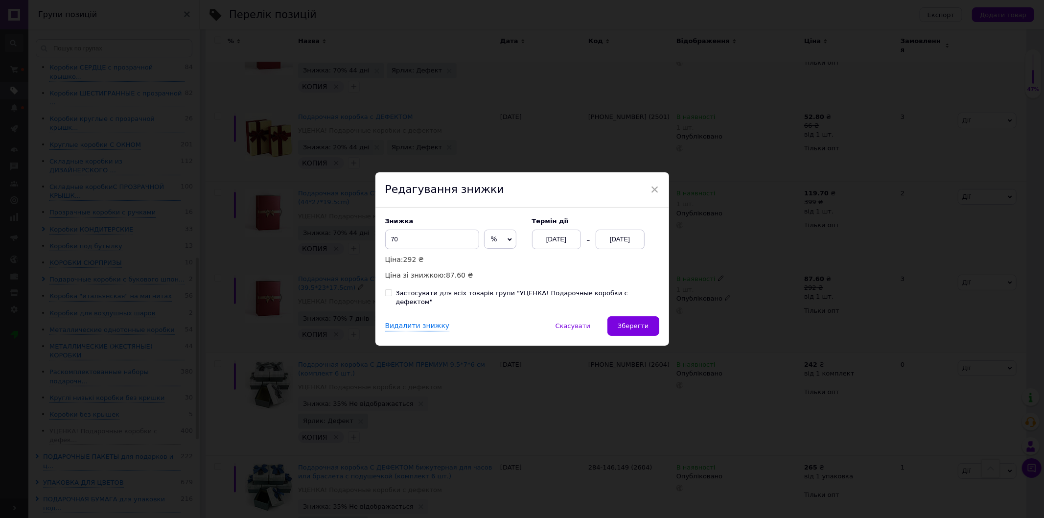
click at [550, 240] on div "[DATE]" at bounding box center [556, 240] width 49 height 20
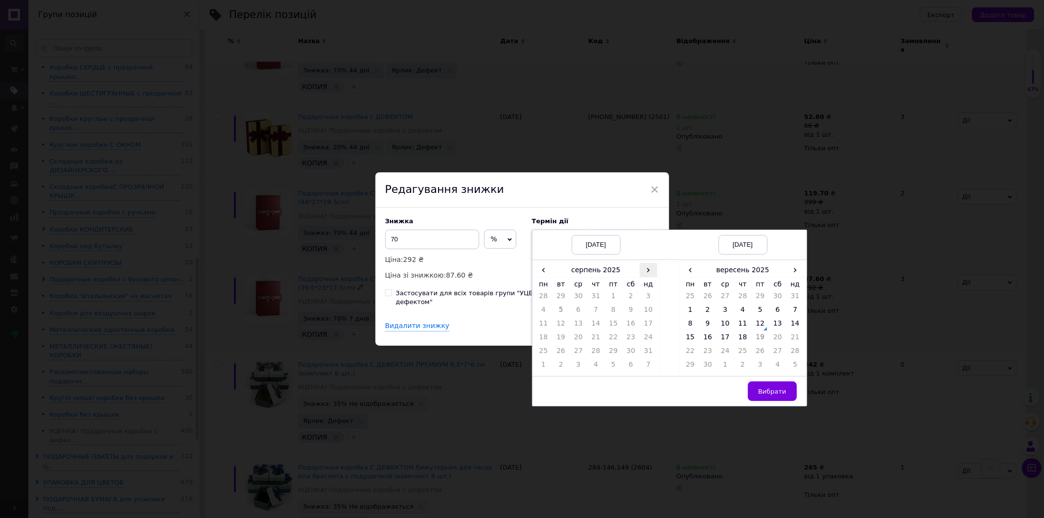
click at [652, 276] on span "›" at bounding box center [649, 270] width 18 height 14
click at [619, 325] on td "12" at bounding box center [613, 326] width 18 height 14
click at [780, 278] on th "вересень 2025" at bounding box center [743, 270] width 88 height 15
click at [682, 275] on span "‹" at bounding box center [686, 270] width 9 height 14
click at [718, 275] on th "2024" at bounding box center [742, 270] width 105 height 15
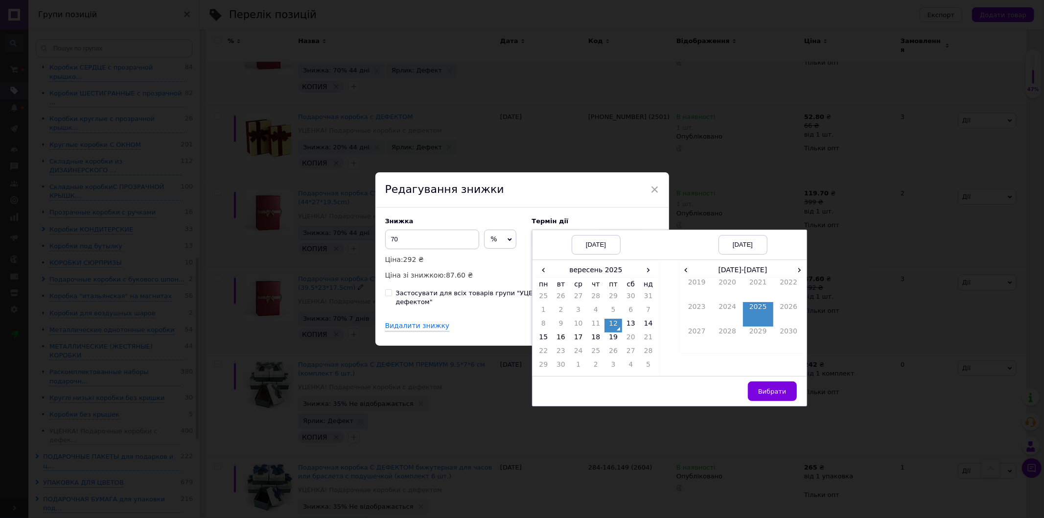
click at [774, 395] on span "Вибрати" at bounding box center [772, 391] width 28 height 7
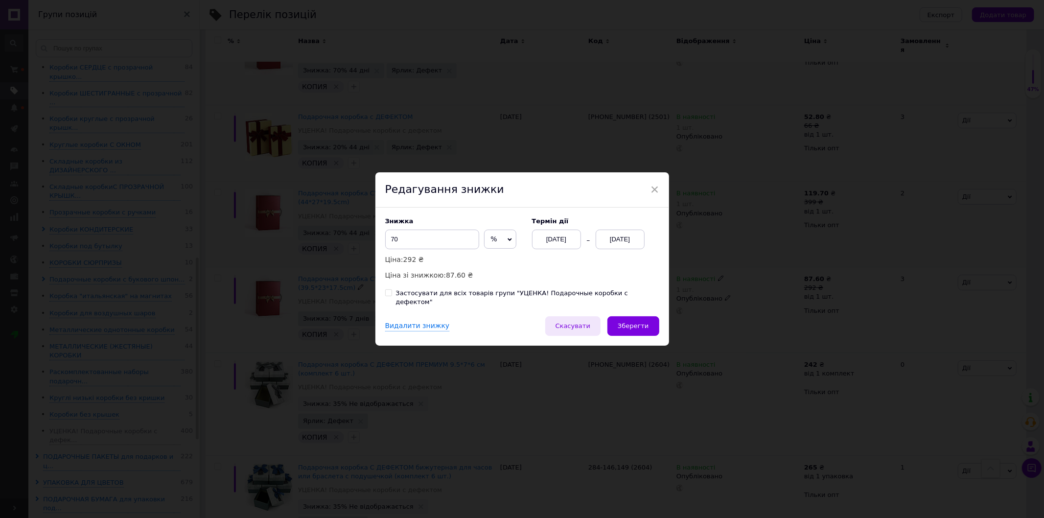
click at [585, 322] on span "Скасувати" at bounding box center [573, 325] width 35 height 7
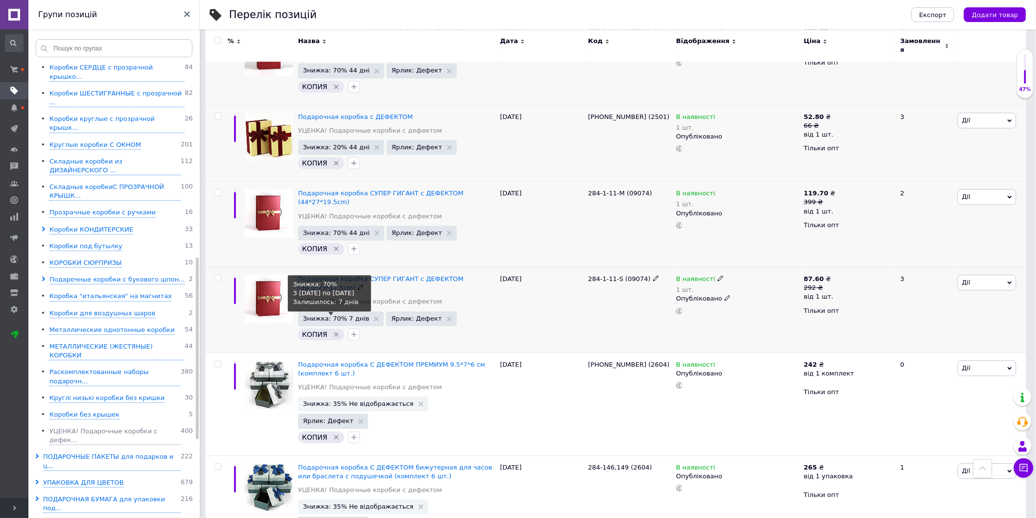
click at [324, 315] on span "Знижка: 70% 7 днів" at bounding box center [336, 318] width 67 height 6
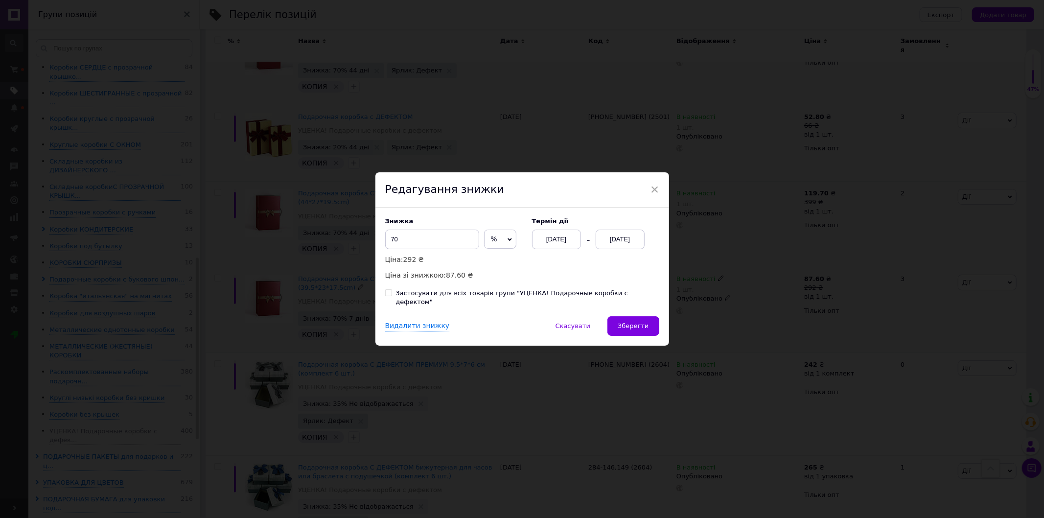
click at [554, 244] on div "[DATE]" at bounding box center [556, 240] width 49 height 20
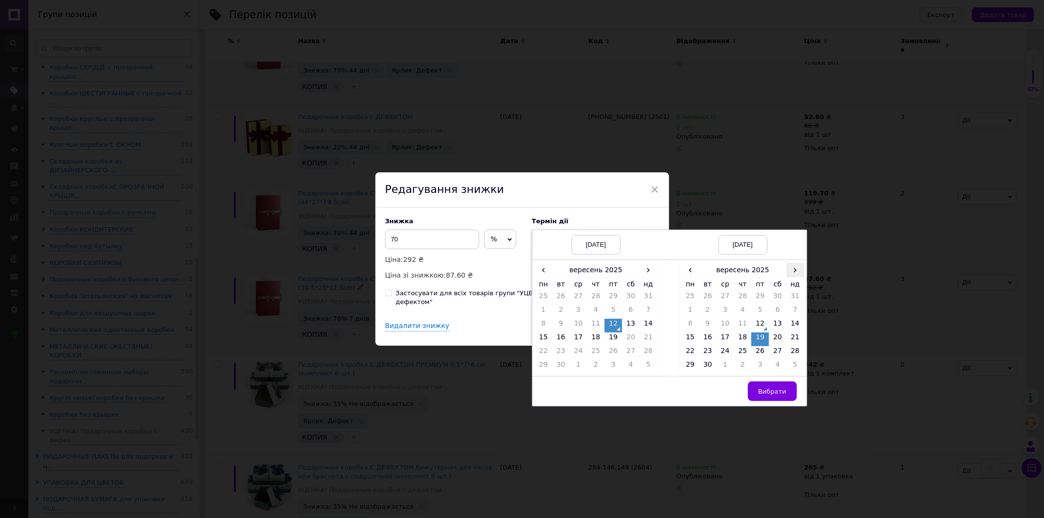
click at [787, 273] on span "›" at bounding box center [796, 270] width 18 height 14
click at [787, 346] on td "26" at bounding box center [796, 339] width 18 height 14
click at [769, 394] on span "Вибрати" at bounding box center [772, 391] width 28 height 7
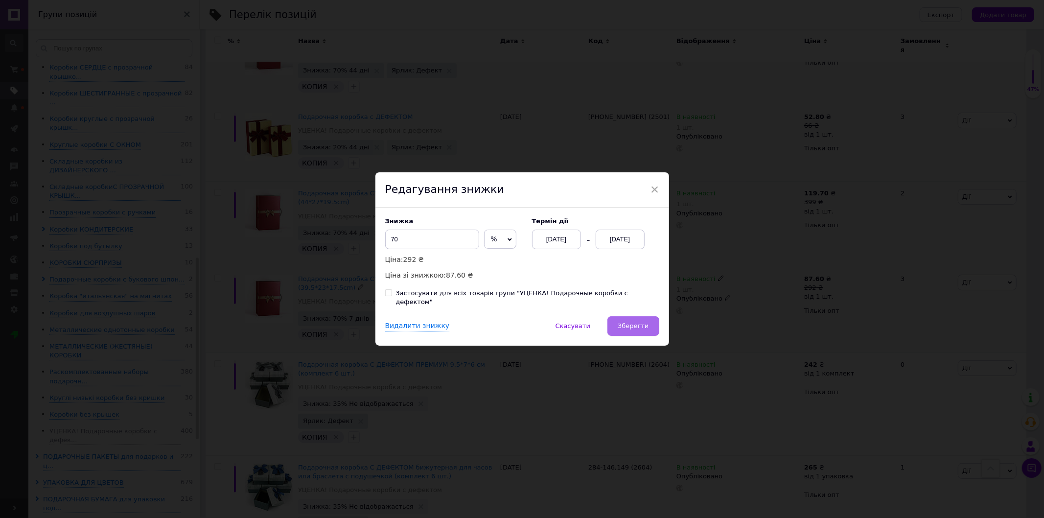
click at [624, 325] on span "Зберегти" at bounding box center [633, 325] width 31 height 7
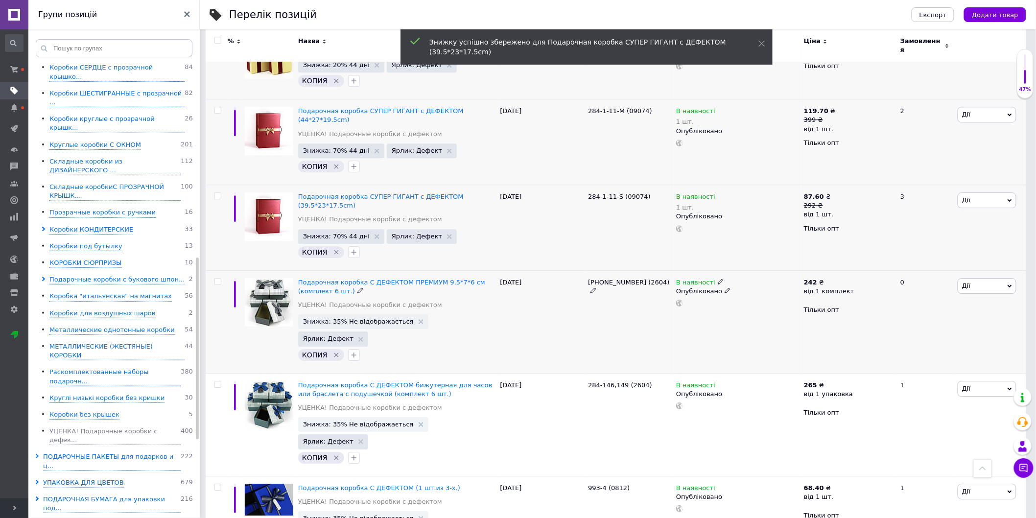
scroll to position [1129, 0]
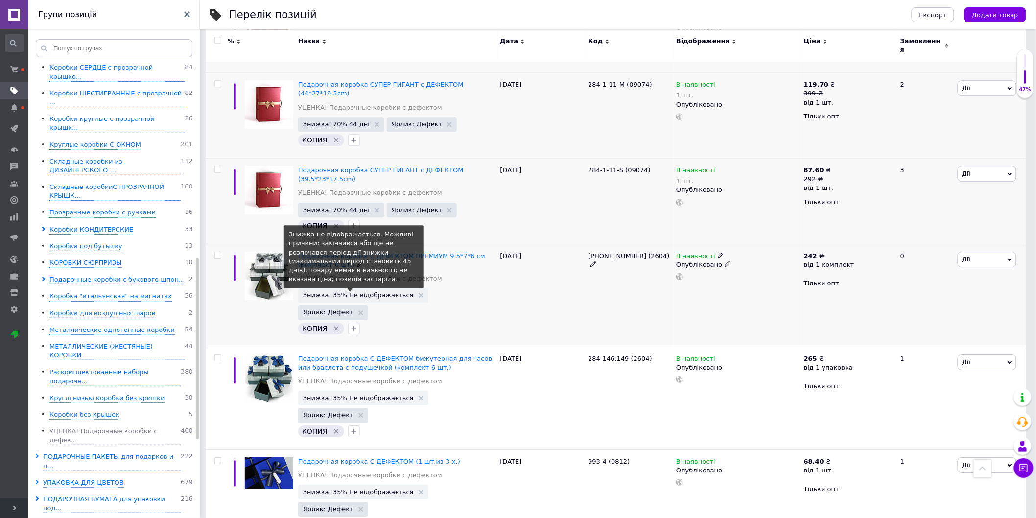
click at [371, 292] on span "Знижка: 35% Не відображається" at bounding box center [358, 295] width 111 height 6
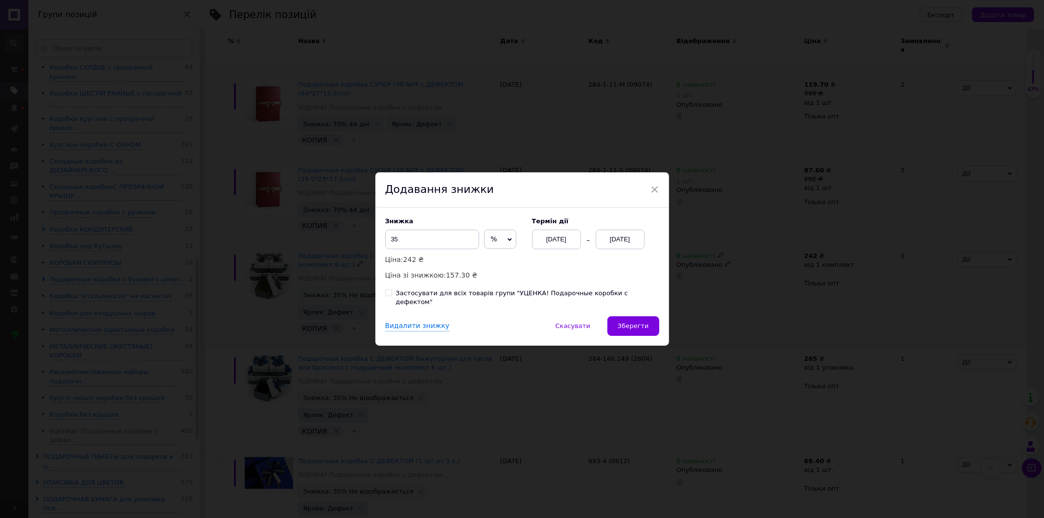
click at [615, 243] on div "[DATE]" at bounding box center [620, 240] width 49 height 20
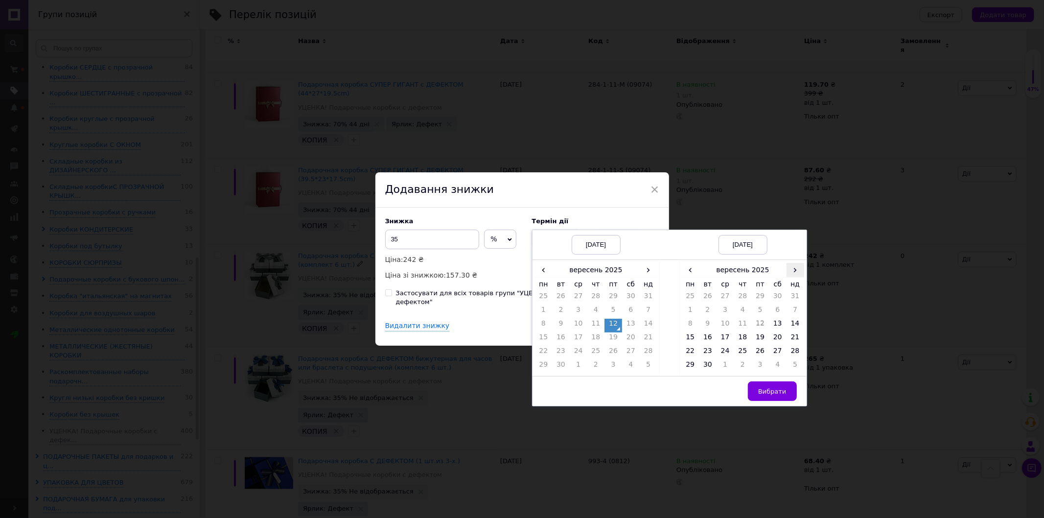
click at [788, 275] on span "›" at bounding box center [796, 270] width 18 height 14
click at [791, 338] on td "26" at bounding box center [796, 339] width 18 height 14
click at [774, 395] on span "Вибрати" at bounding box center [772, 391] width 28 height 7
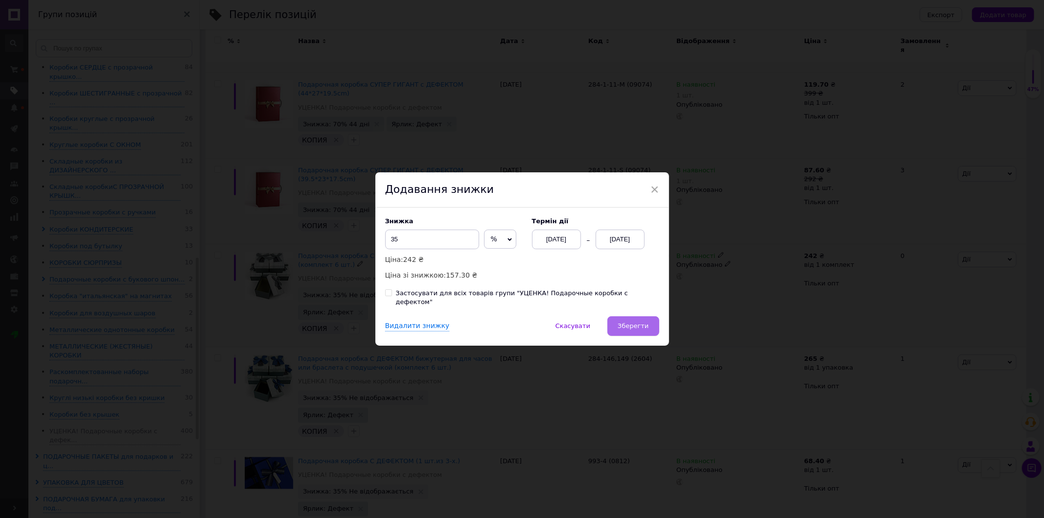
click at [642, 324] on span "Зберегти" at bounding box center [633, 325] width 31 height 7
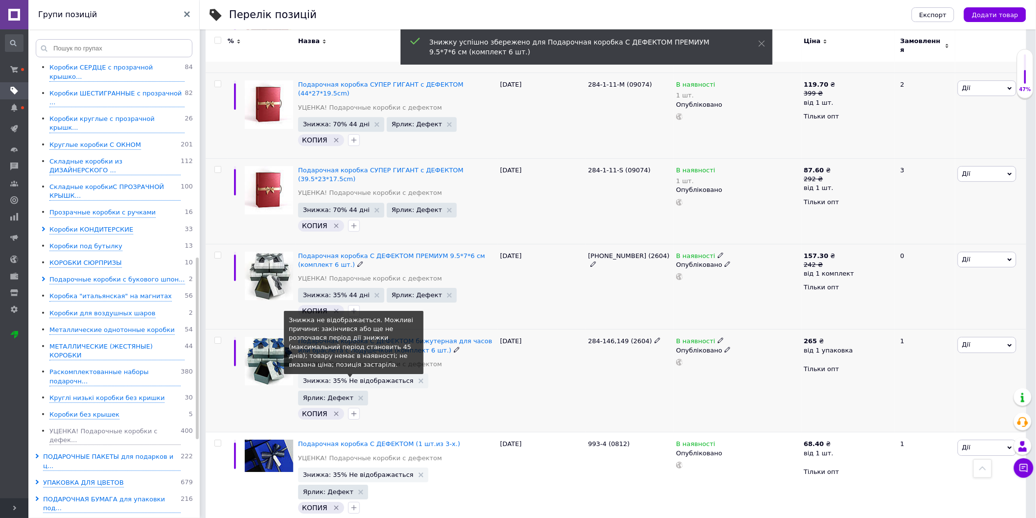
click at [372, 377] on span "Знижка: 35% Не відображається" at bounding box center [358, 380] width 111 height 6
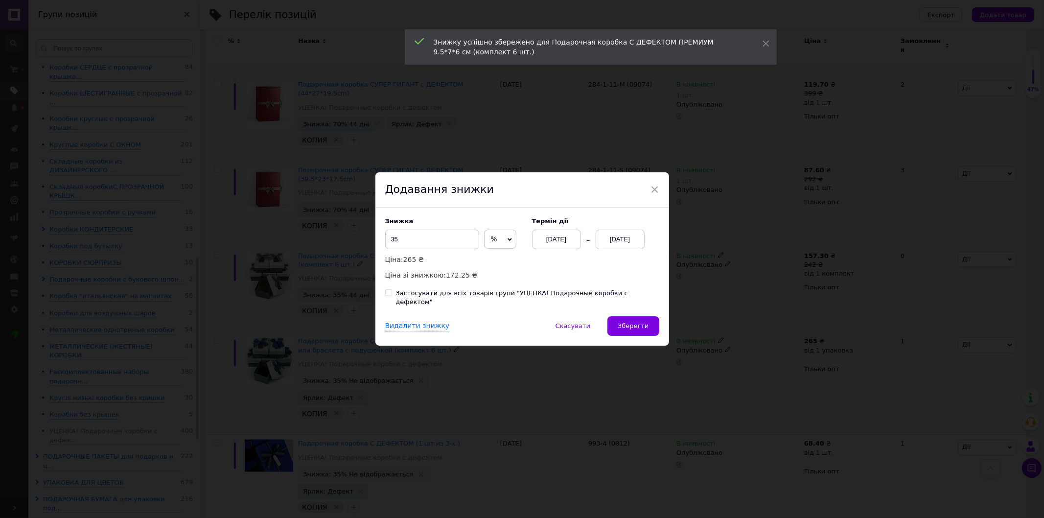
click at [630, 239] on div "[DATE]" at bounding box center [620, 240] width 49 height 20
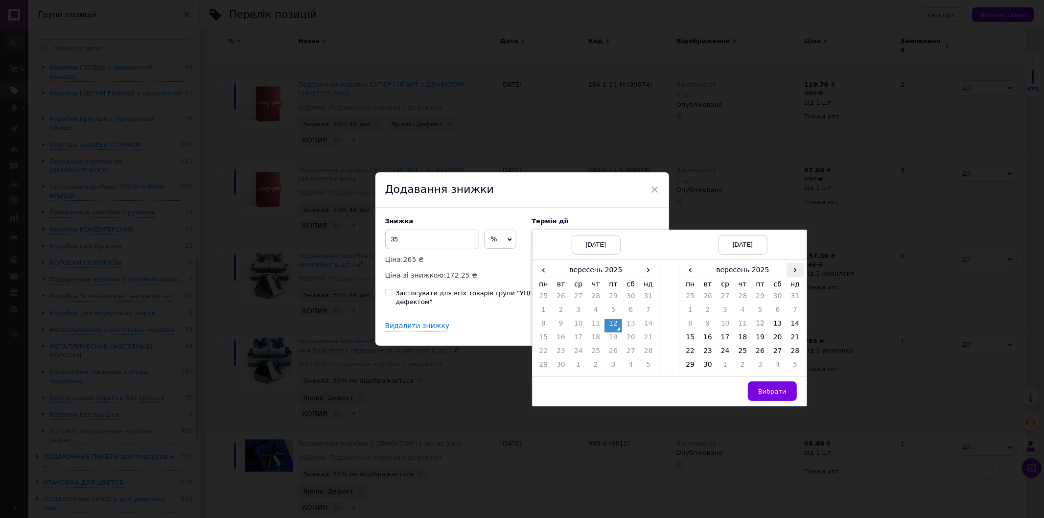
click at [800, 275] on span "›" at bounding box center [796, 270] width 18 height 14
click at [793, 345] on td "26" at bounding box center [796, 339] width 18 height 14
click at [753, 397] on button "Вибрати" at bounding box center [772, 391] width 49 height 20
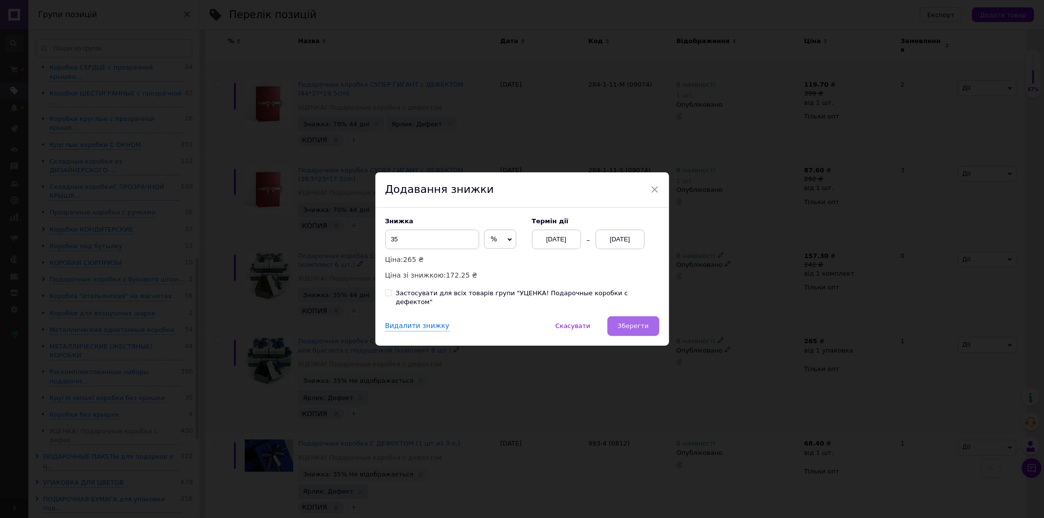
click at [623, 324] on span "Зберегти" at bounding box center [633, 325] width 31 height 7
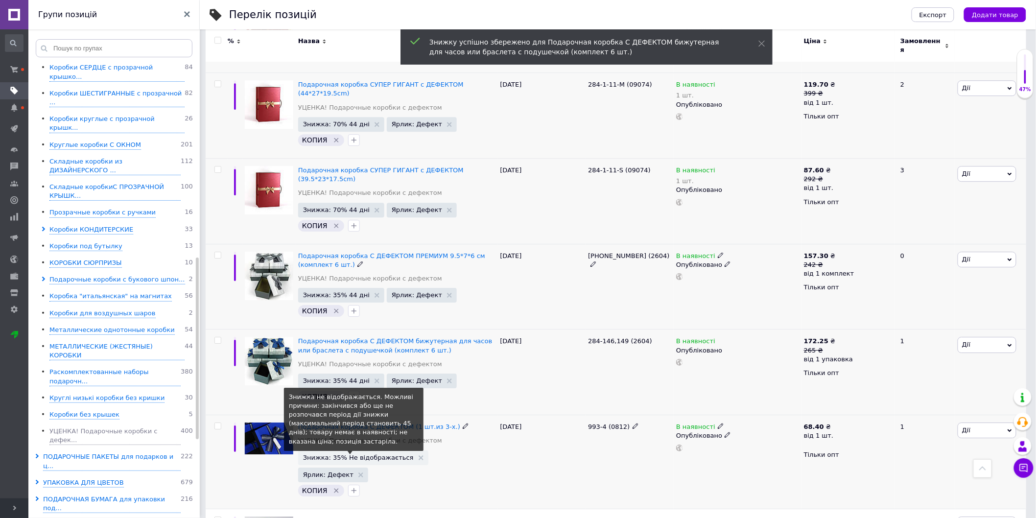
click at [375, 454] on span "Знижка: 35% Не відображається" at bounding box center [358, 457] width 111 height 6
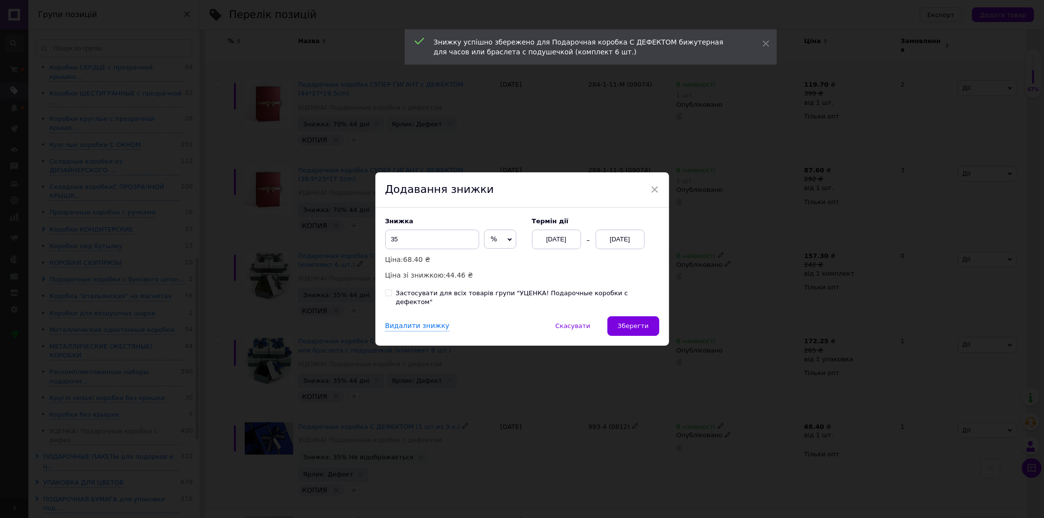
click at [620, 242] on div "[DATE]" at bounding box center [620, 240] width 49 height 20
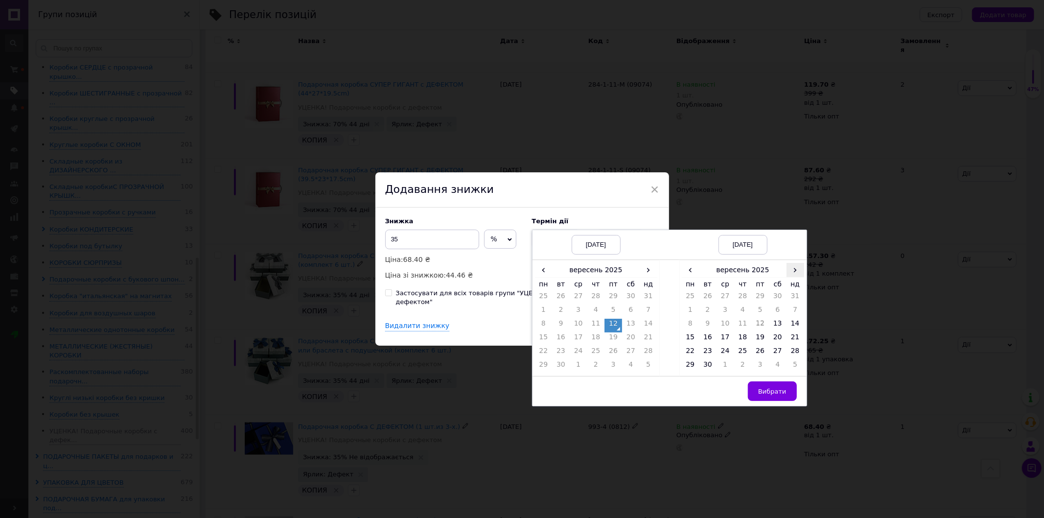
click at [789, 277] on span "›" at bounding box center [796, 270] width 18 height 14
click at [793, 343] on td "26" at bounding box center [796, 339] width 18 height 14
click at [766, 395] on span "Вибрати" at bounding box center [772, 391] width 28 height 7
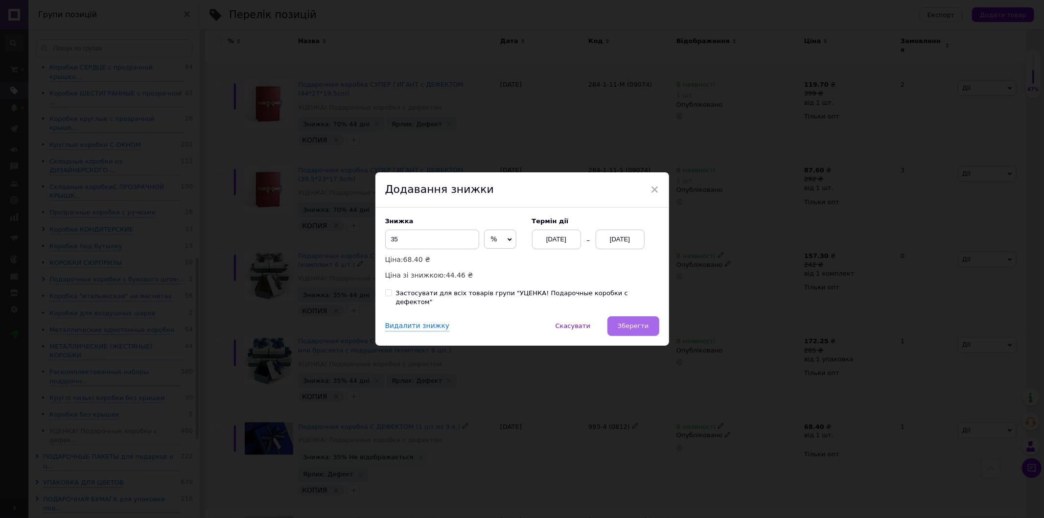
click at [629, 323] on span "Зберегти" at bounding box center [633, 325] width 31 height 7
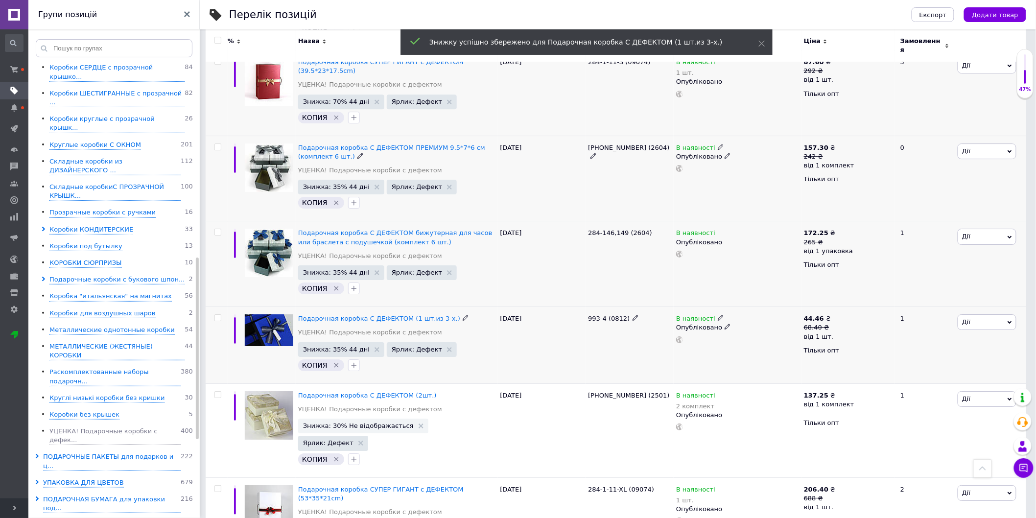
scroll to position [1238, 0]
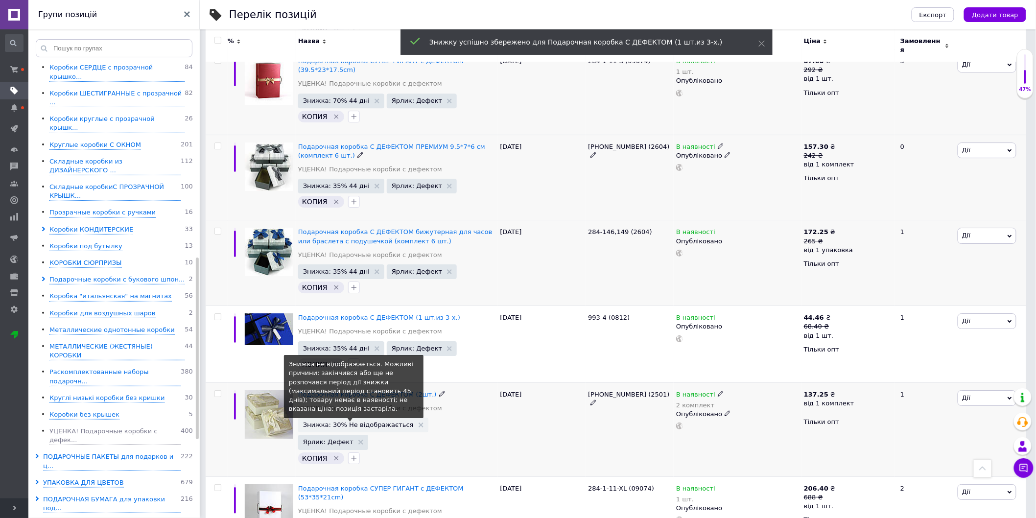
click at [355, 421] on span "Знижка: 30% Не відображається" at bounding box center [358, 424] width 111 height 6
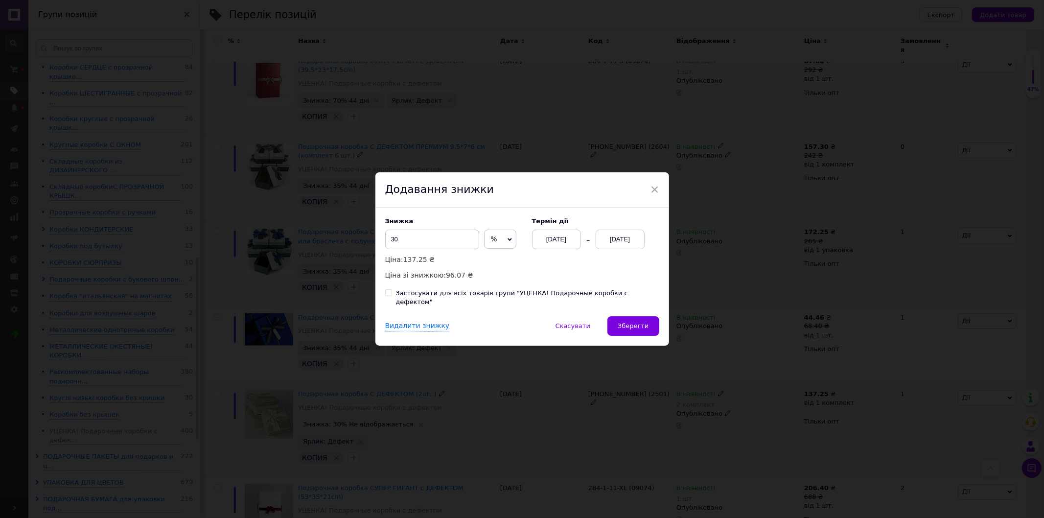
click at [622, 243] on div "[DATE]" at bounding box center [620, 240] width 49 height 20
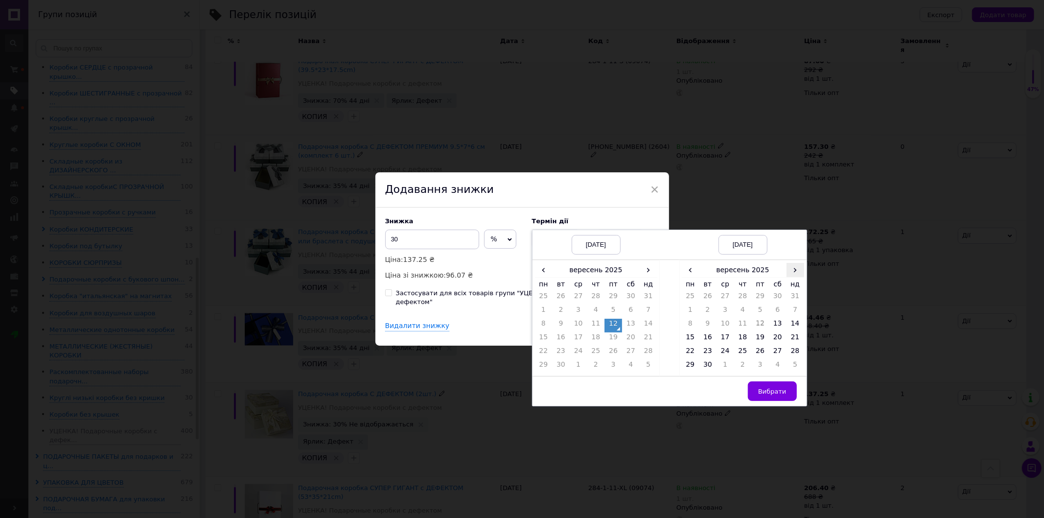
click at [789, 274] on span "›" at bounding box center [796, 270] width 18 height 14
click at [789, 339] on td "26" at bounding box center [796, 339] width 18 height 14
click at [778, 395] on span "Вибрати" at bounding box center [772, 391] width 28 height 7
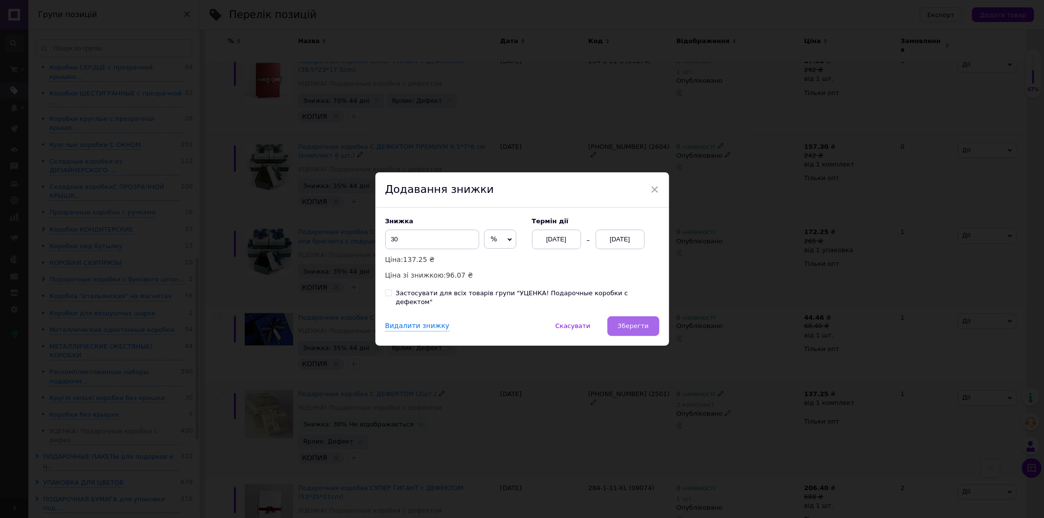
click at [644, 329] on button "Зберегти" at bounding box center [632, 326] width 51 height 20
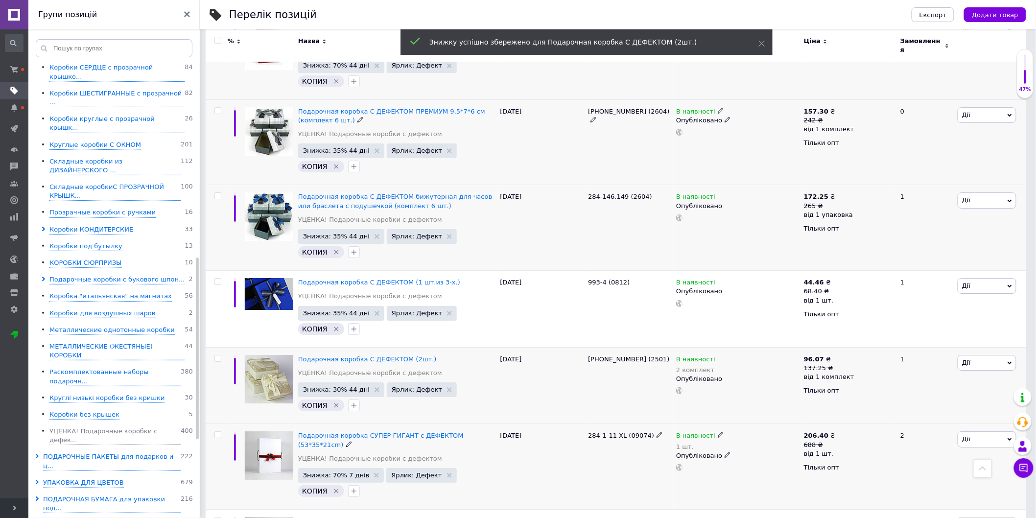
scroll to position [1293, 0]
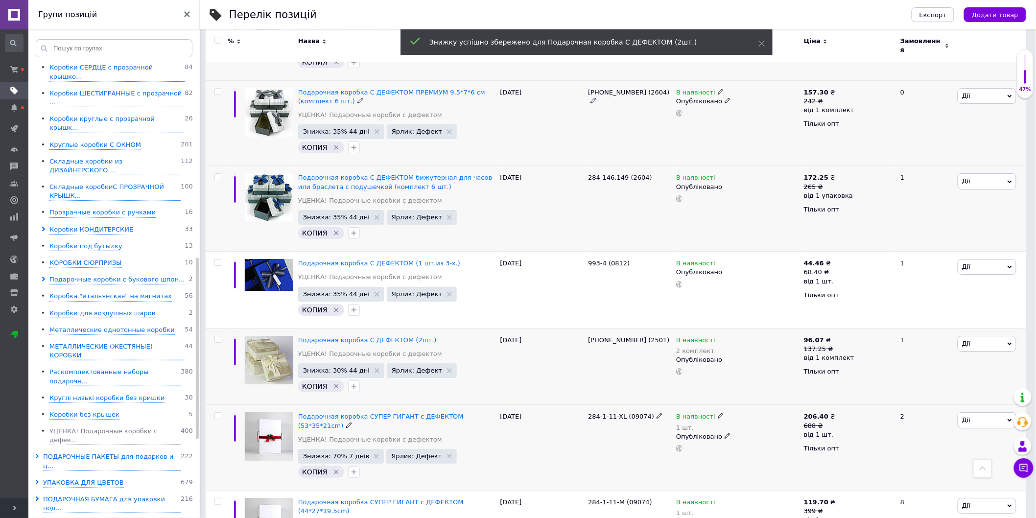
click at [339, 449] on span "Знижка: 70% 7 днів" at bounding box center [341, 456] width 86 height 15
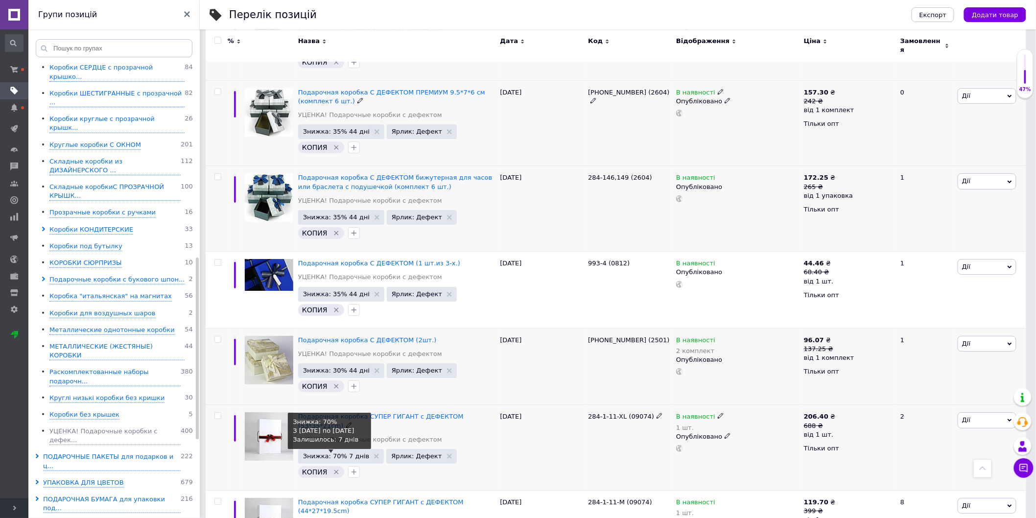
click at [339, 453] on span "Знижка: 70% 7 днів" at bounding box center [336, 456] width 67 height 6
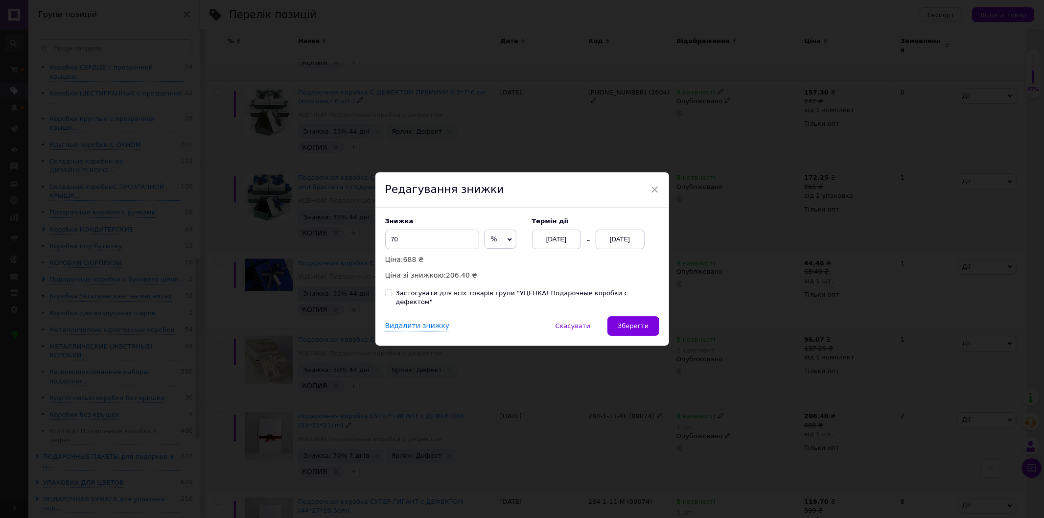
click at [552, 242] on div "[DATE]" at bounding box center [556, 240] width 49 height 20
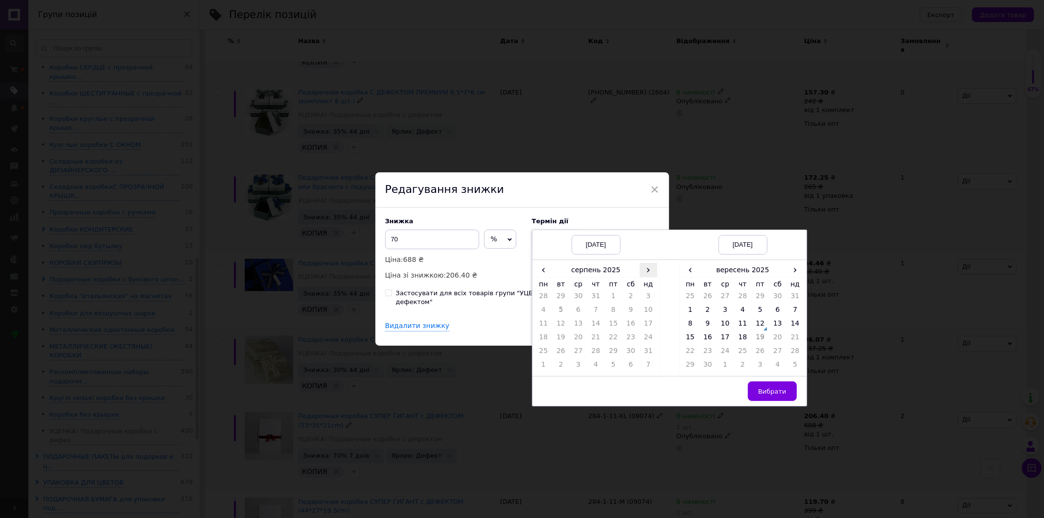
click at [649, 273] on span "›" at bounding box center [649, 270] width 18 height 14
click at [613, 329] on td "12" at bounding box center [613, 326] width 18 height 14
click at [788, 275] on span "›" at bounding box center [796, 270] width 18 height 14
click at [800, 338] on td "26" at bounding box center [796, 339] width 18 height 14
click at [762, 390] on button "Вибрати" at bounding box center [772, 391] width 49 height 20
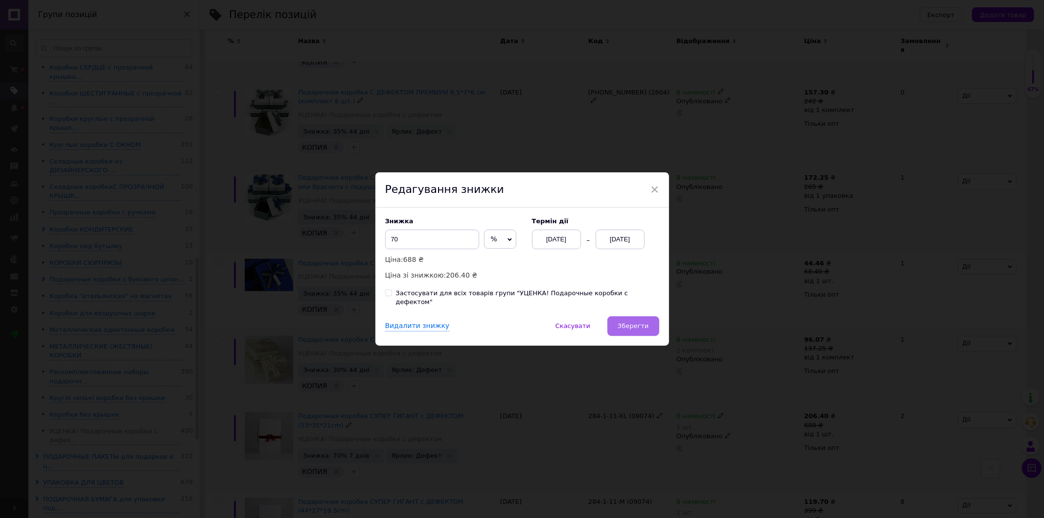
click at [641, 322] on span "Зберегти" at bounding box center [633, 325] width 31 height 7
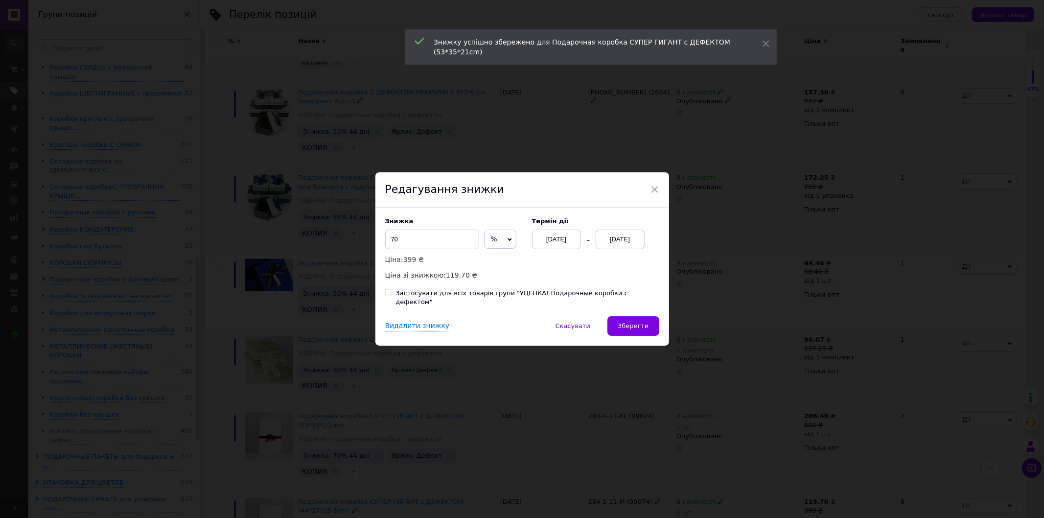
click at [572, 248] on div "[DATE]" at bounding box center [556, 240] width 49 height 20
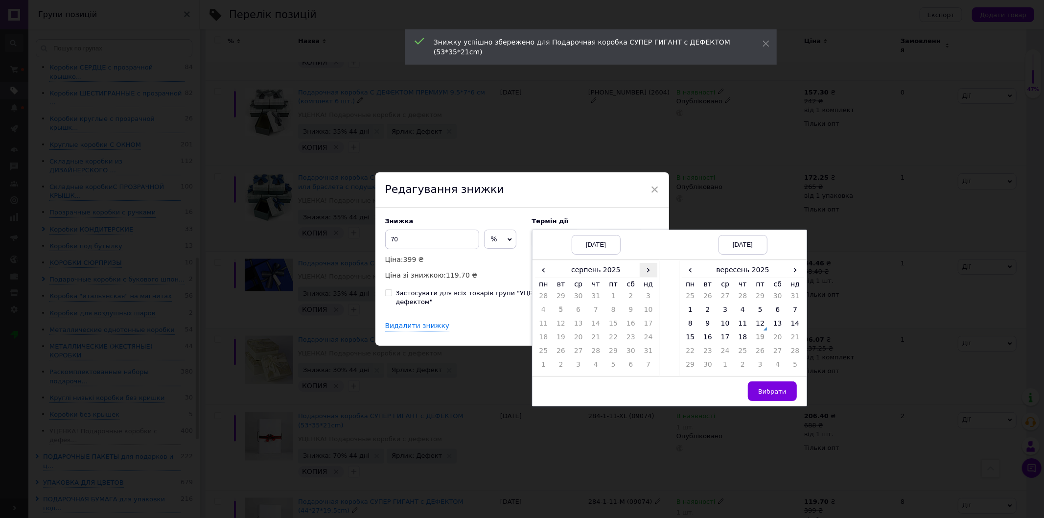
click at [644, 277] on span "›" at bounding box center [649, 270] width 18 height 14
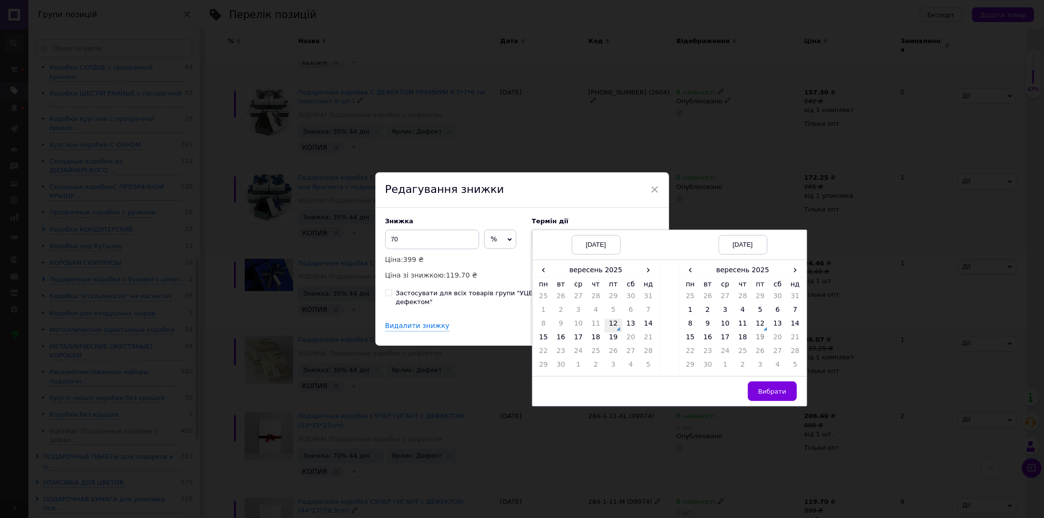
click at [614, 329] on td "12" at bounding box center [613, 326] width 18 height 14
click at [790, 277] on span "›" at bounding box center [796, 270] width 18 height 14
click at [790, 342] on td "26" at bounding box center [796, 339] width 18 height 14
click at [755, 399] on button "Вибрати" at bounding box center [772, 391] width 49 height 20
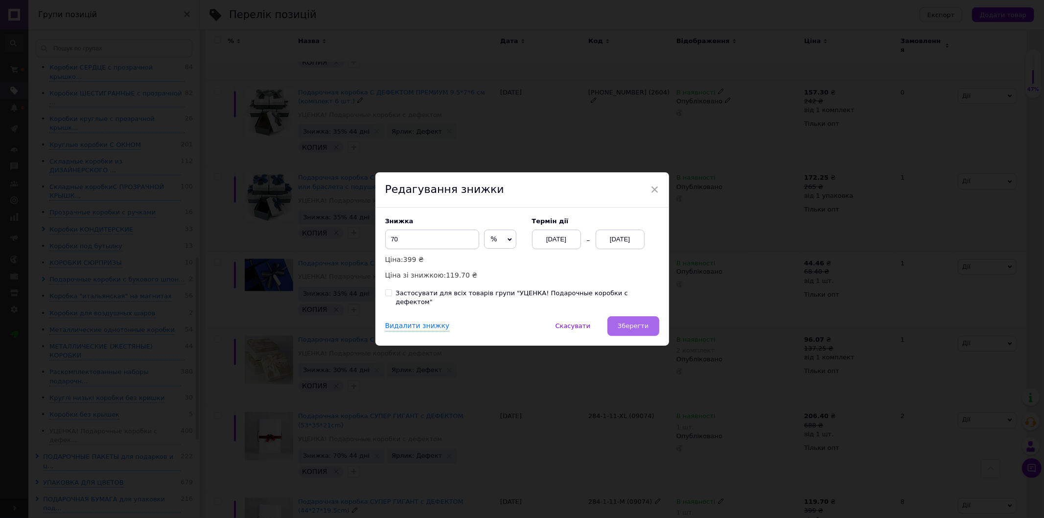
click at [631, 322] on span "Зберегти" at bounding box center [633, 325] width 31 height 7
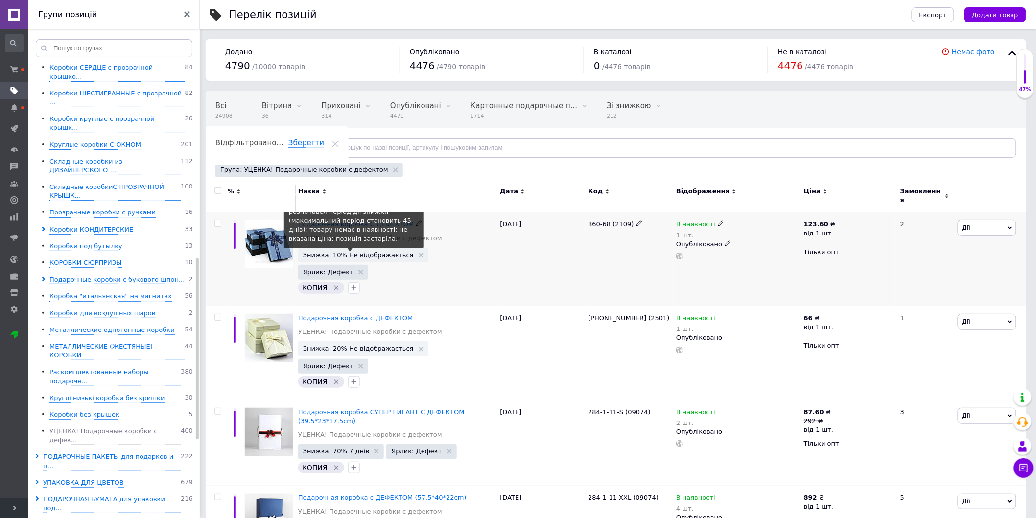
click at [370, 252] on span "Знижка: 10% Не відображається" at bounding box center [358, 255] width 111 height 6
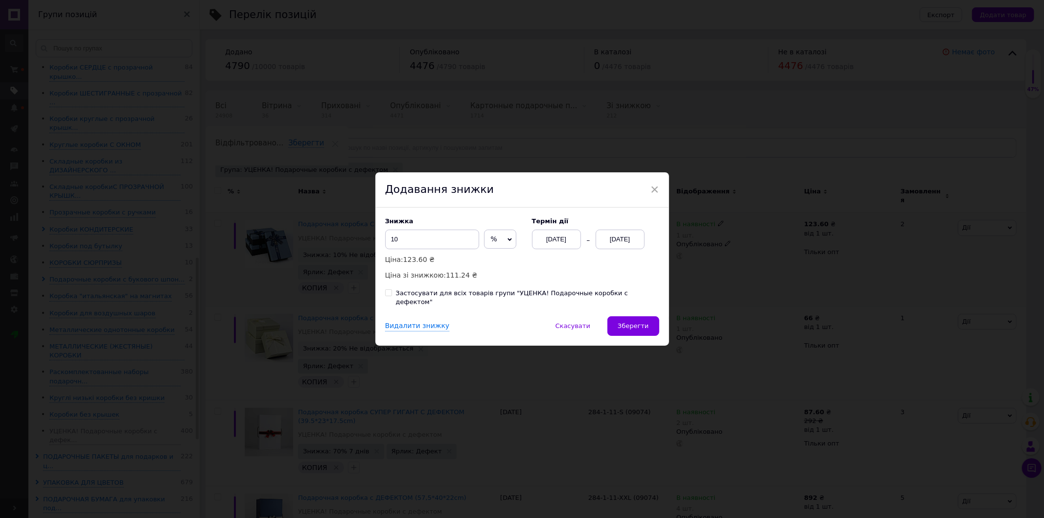
click at [632, 242] on div "[DATE]" at bounding box center [620, 240] width 49 height 20
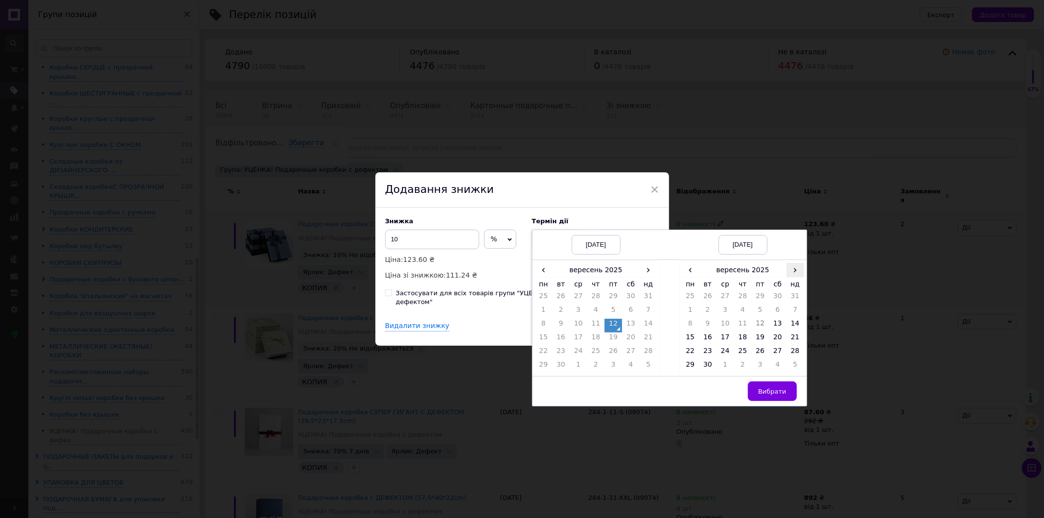
click at [791, 272] on span "›" at bounding box center [796, 270] width 18 height 14
click at [793, 341] on td "26" at bounding box center [796, 339] width 18 height 14
click at [784, 395] on span "Вибрати" at bounding box center [772, 391] width 28 height 7
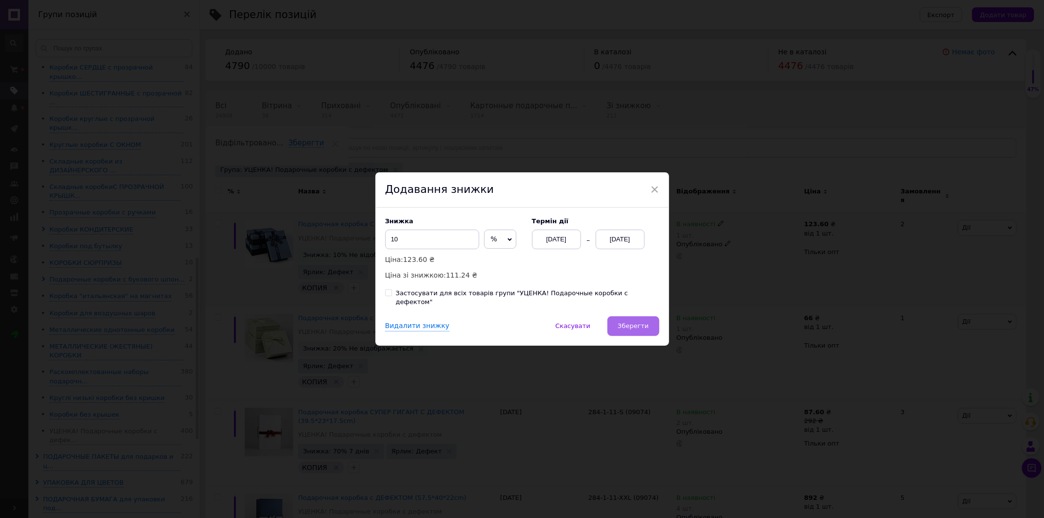
click at [648, 320] on button "Зберегти" at bounding box center [632, 326] width 51 height 20
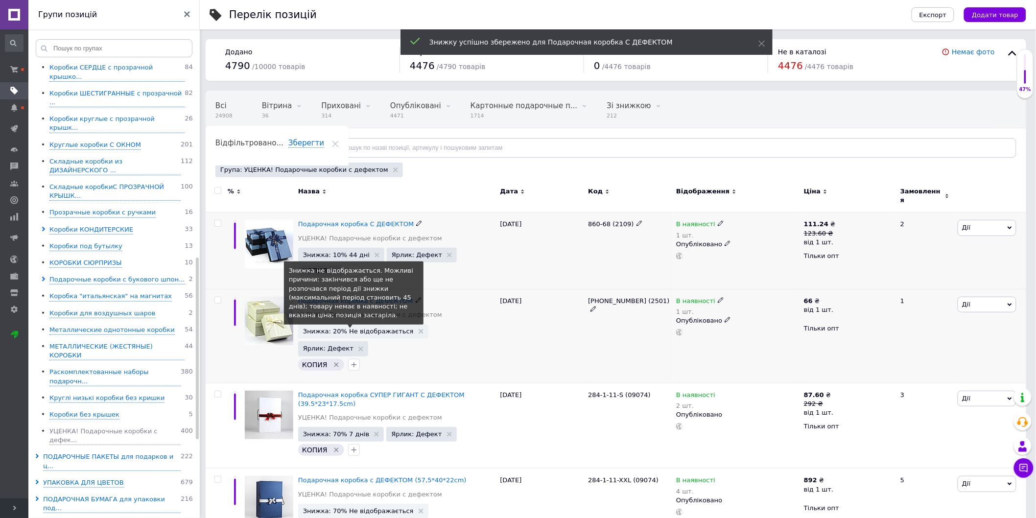
click at [326, 328] on span "Знижка: 20% Не відображається" at bounding box center [358, 331] width 111 height 6
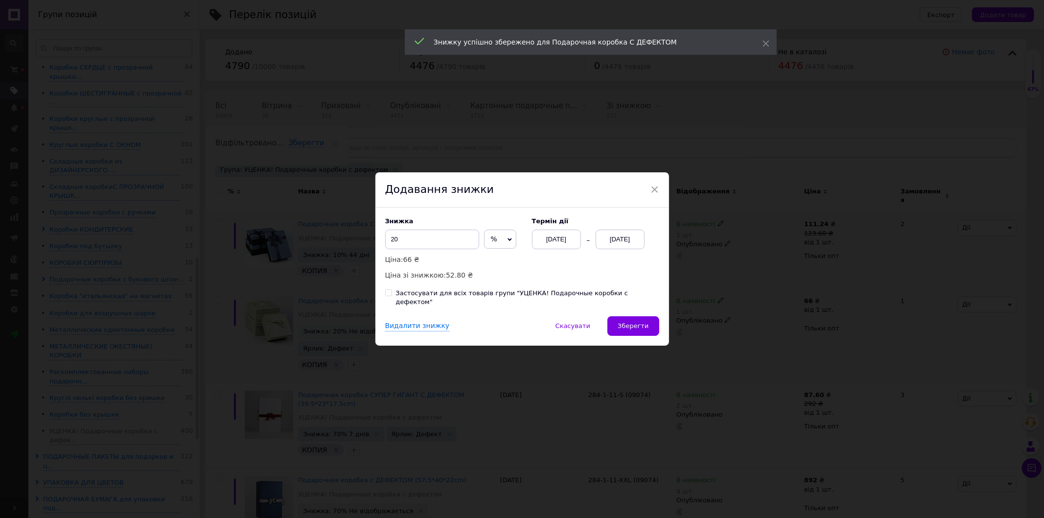
click at [630, 239] on div "[DATE]" at bounding box center [620, 240] width 49 height 20
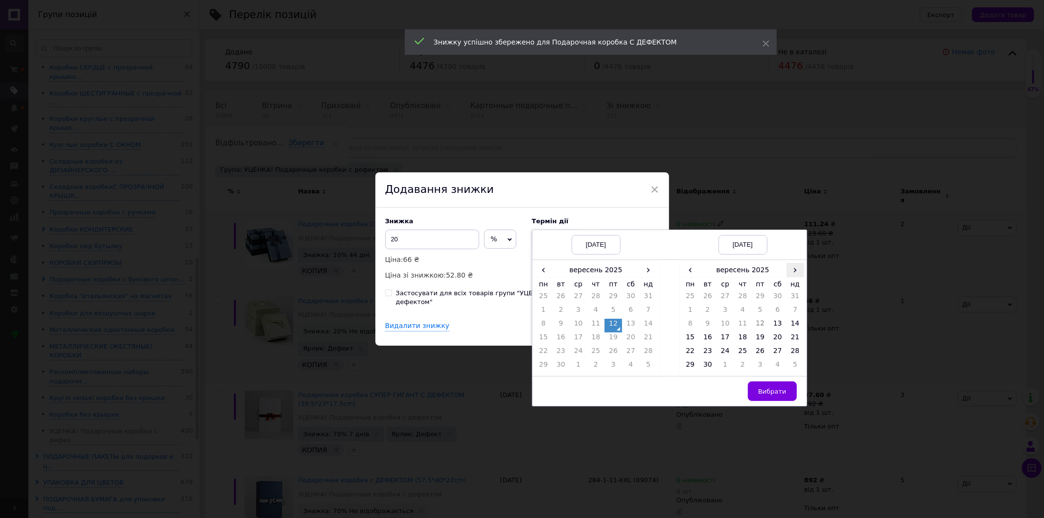
click at [790, 275] on span "›" at bounding box center [796, 270] width 18 height 14
click at [796, 341] on td "26" at bounding box center [796, 339] width 18 height 14
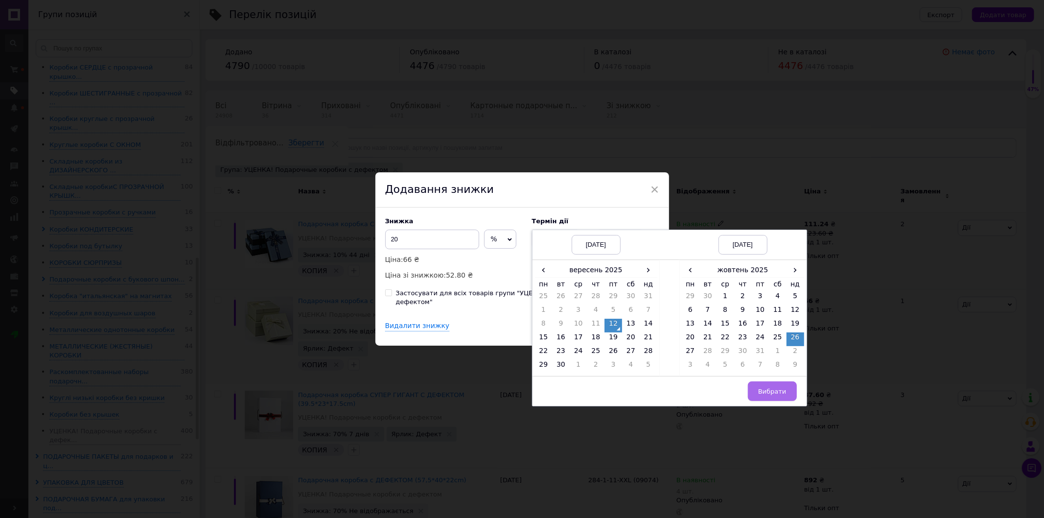
click at [782, 395] on span "Вибрати" at bounding box center [772, 391] width 28 height 7
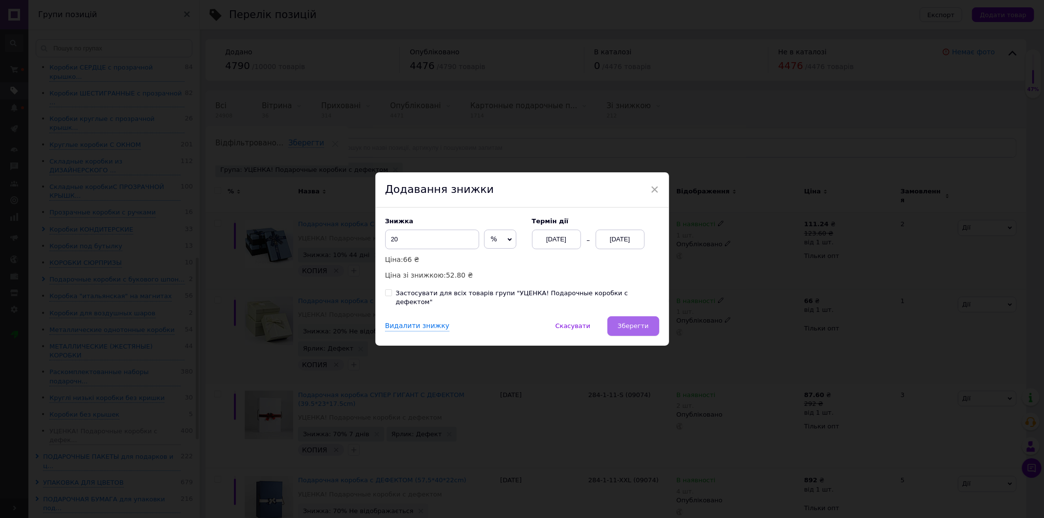
click at [644, 325] on span "Зберегти" at bounding box center [633, 325] width 31 height 7
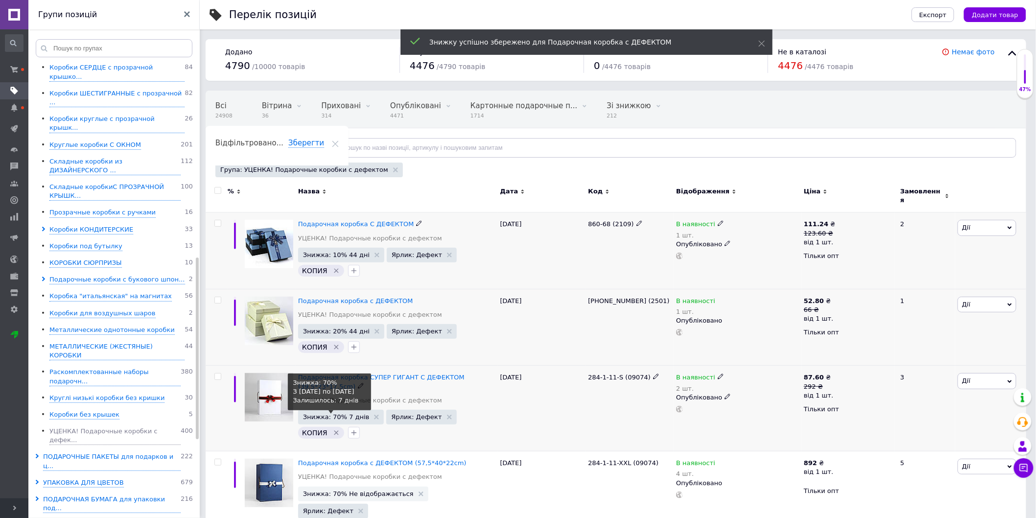
click at [345, 414] on span "Знижка: 70% 7 днів" at bounding box center [336, 417] width 67 height 6
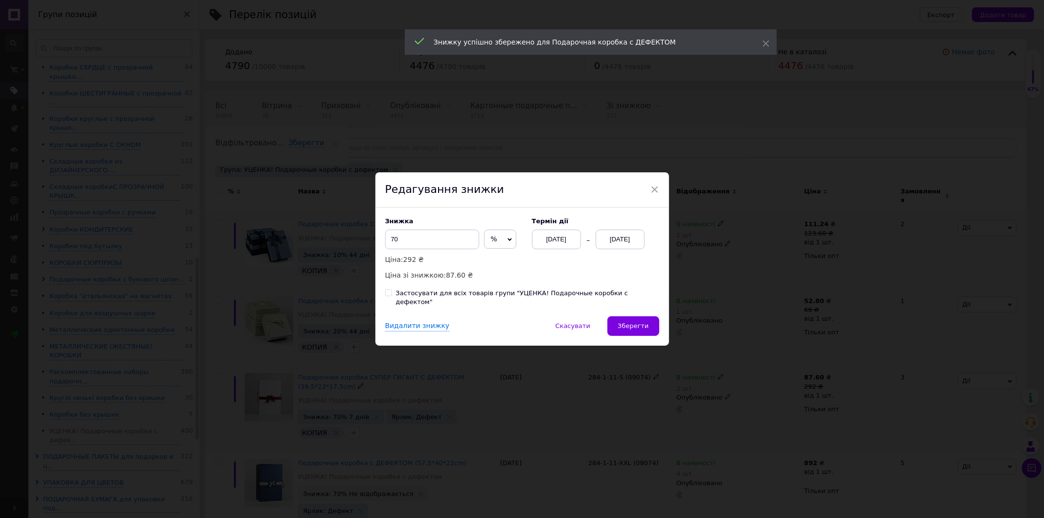
click at [565, 245] on div "[DATE]" at bounding box center [556, 240] width 49 height 20
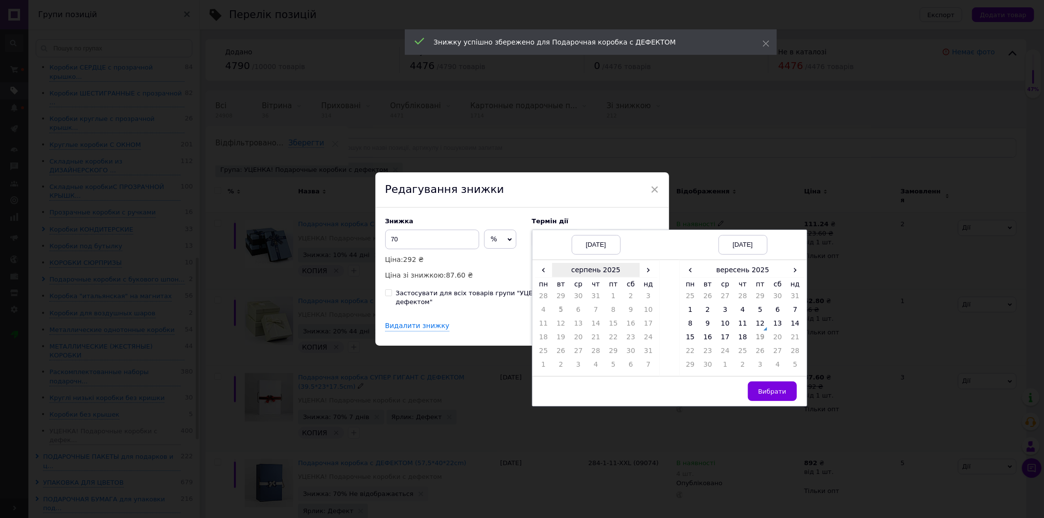
click at [637, 277] on th "серпень 2025" at bounding box center [596, 270] width 88 height 15
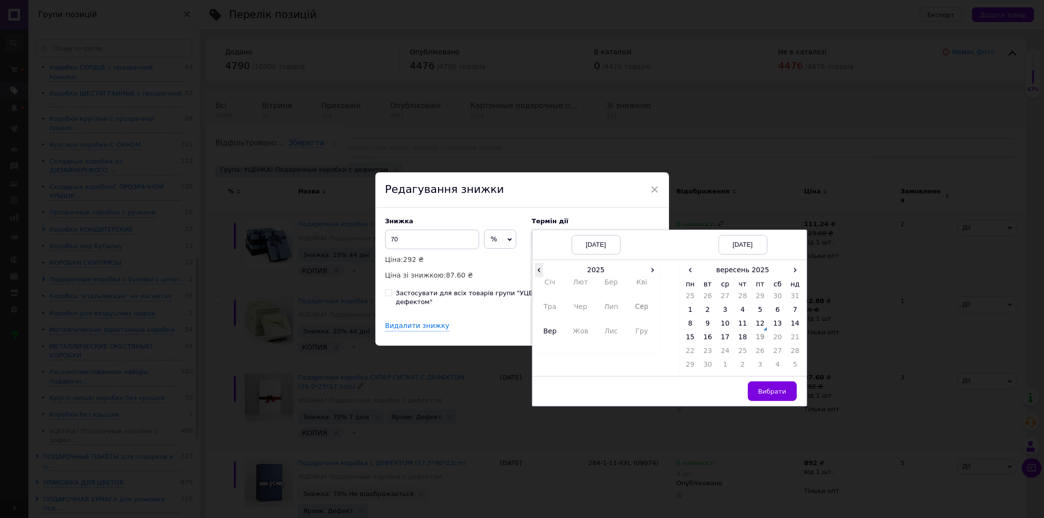
click at [535, 277] on span "‹" at bounding box center [539, 270] width 9 height 14
click at [576, 275] on th "2024" at bounding box center [595, 270] width 105 height 15
click at [585, 252] on div "[DATE]" at bounding box center [596, 245] width 49 height 20
drag, startPoint x: 761, startPoint y: 395, endPoint x: 555, endPoint y: 302, distance: 226.3
click at [761, 395] on span "Вибрати" at bounding box center [772, 391] width 28 height 7
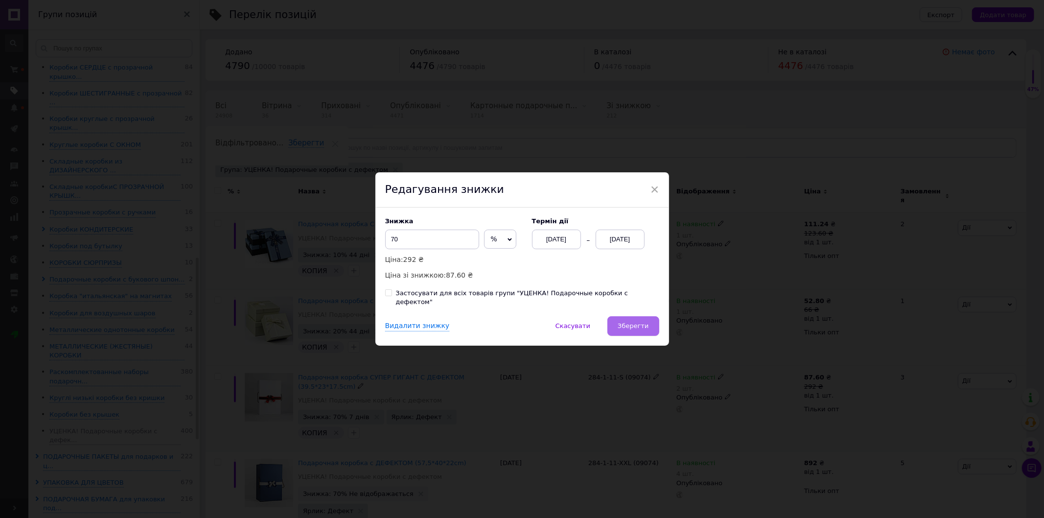
click at [630, 325] on span "Зберегти" at bounding box center [633, 325] width 31 height 7
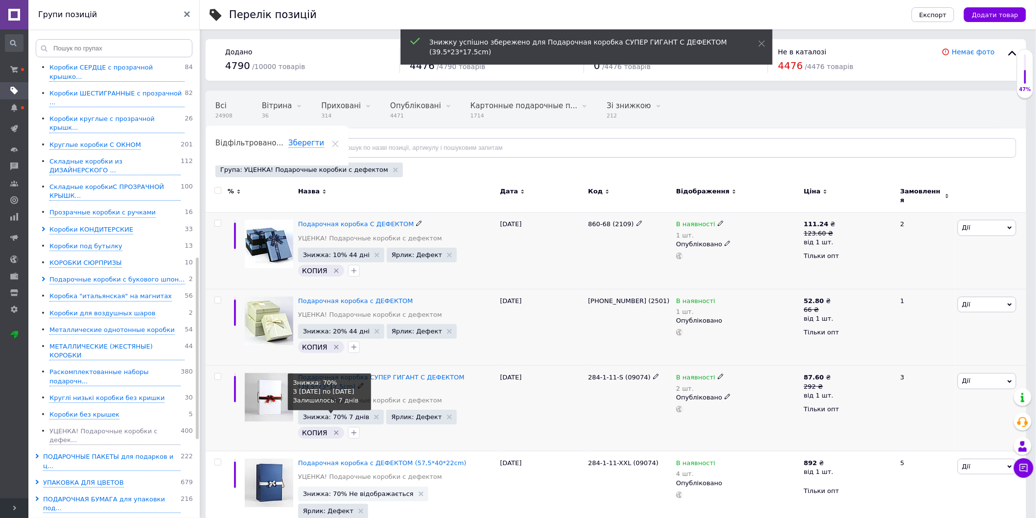
click at [330, 414] on span "Знижка: 70% 7 днів" at bounding box center [336, 417] width 67 height 6
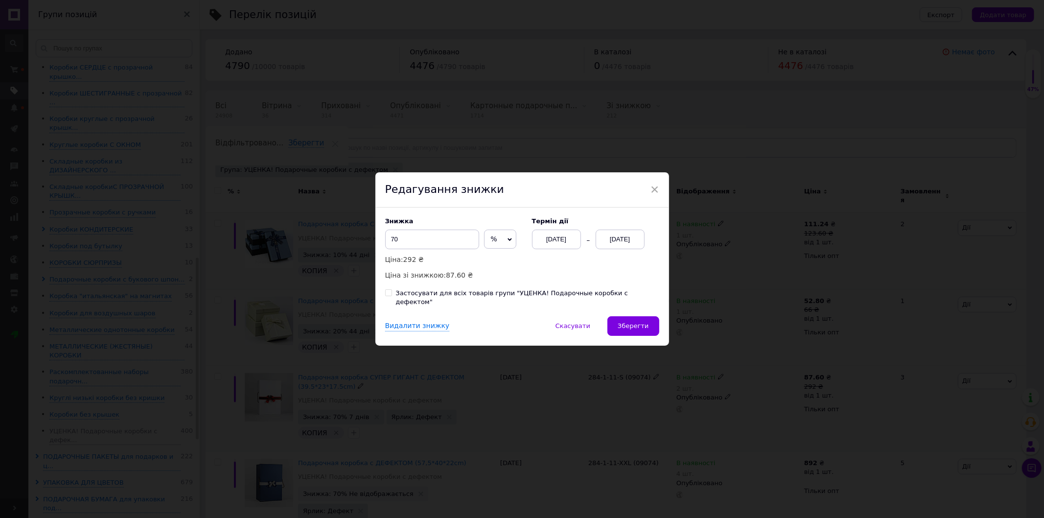
click at [558, 245] on div "[DATE]" at bounding box center [556, 240] width 49 height 20
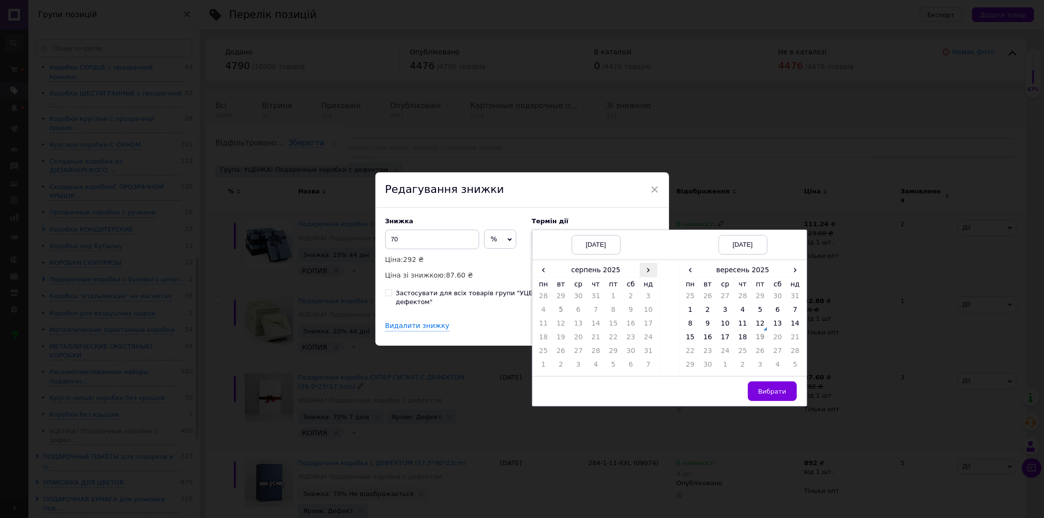
drag, startPoint x: 646, startPoint y: 274, endPoint x: 634, endPoint y: 282, distance: 14.4
click at [646, 275] on span "›" at bounding box center [649, 270] width 18 height 14
click at [607, 329] on td "12" at bounding box center [613, 326] width 18 height 14
click at [790, 270] on span "›" at bounding box center [796, 270] width 18 height 14
click at [795, 338] on tbody "29 30 1 2 3 4 5 6 7 8 9 10 11 12 13 14 15 16 17 18 19 20 21 22 23 24 25 26 27 2…" at bounding box center [743, 332] width 122 height 82
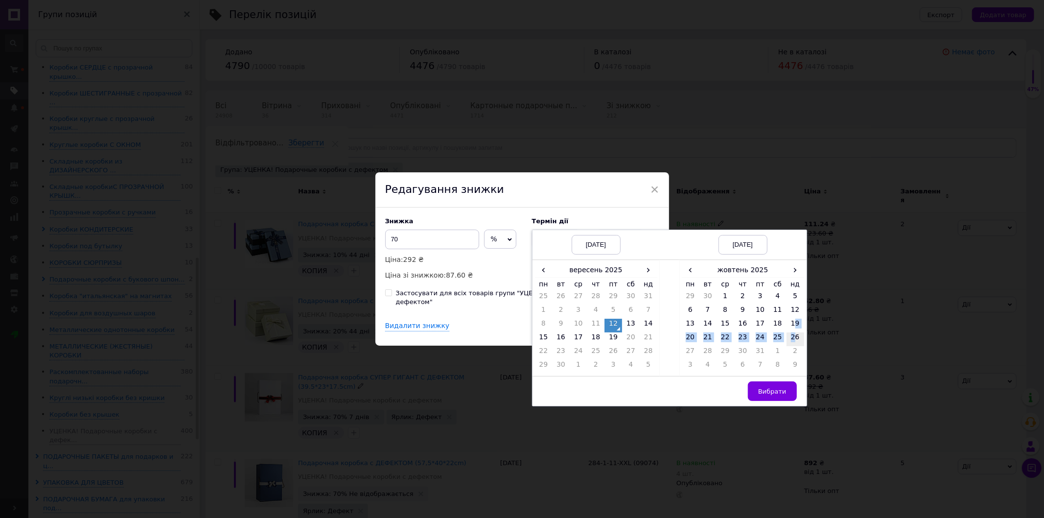
click at [795, 340] on td "26" at bounding box center [796, 339] width 18 height 14
click at [776, 395] on span "Вибрати" at bounding box center [772, 391] width 28 height 7
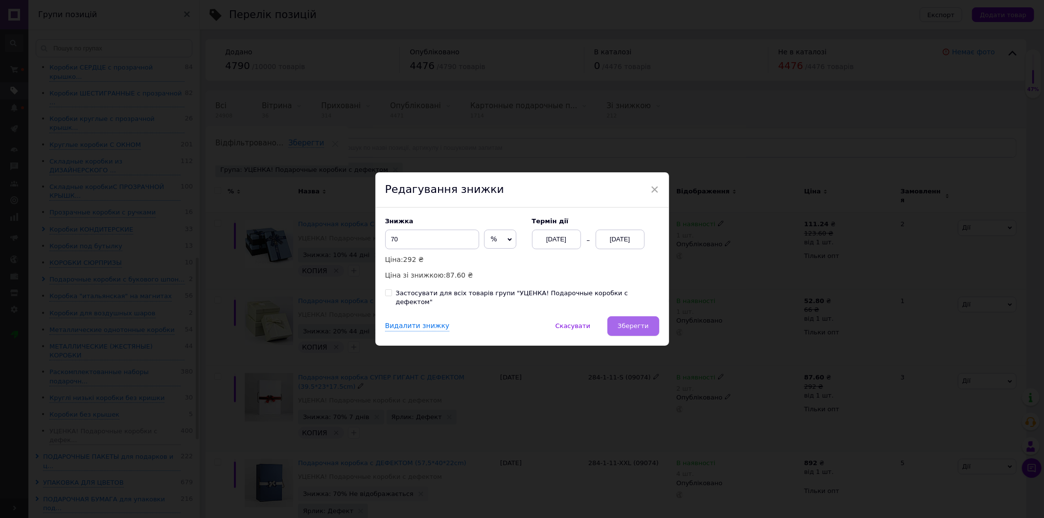
click at [632, 316] on button "Зберегти" at bounding box center [632, 326] width 51 height 20
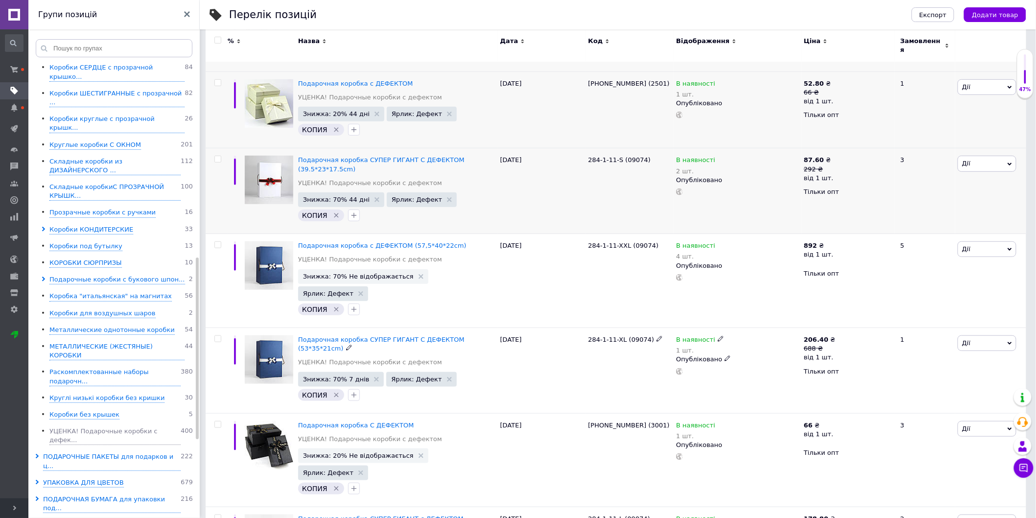
scroll to position [272, 0]
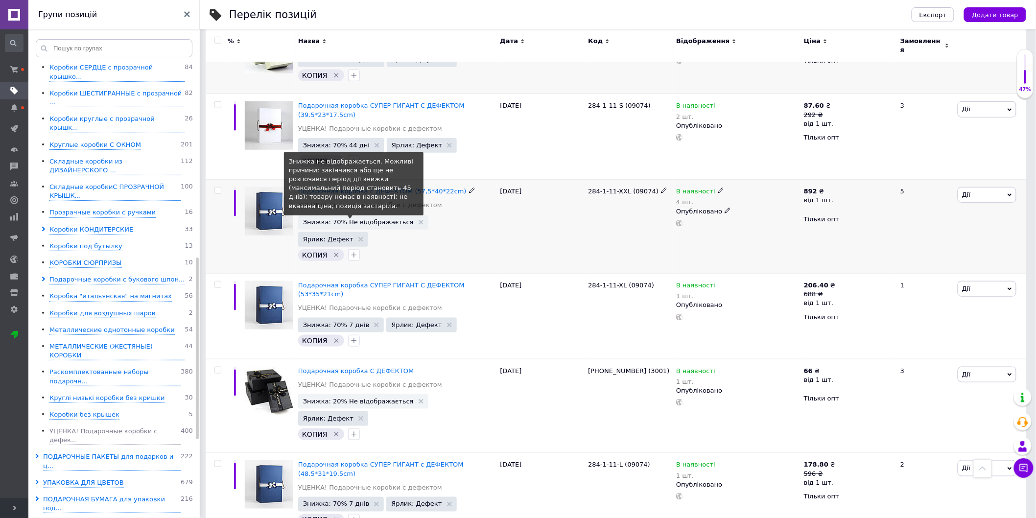
click at [365, 219] on span "Знижка: 70% Не відображається" at bounding box center [358, 222] width 111 height 6
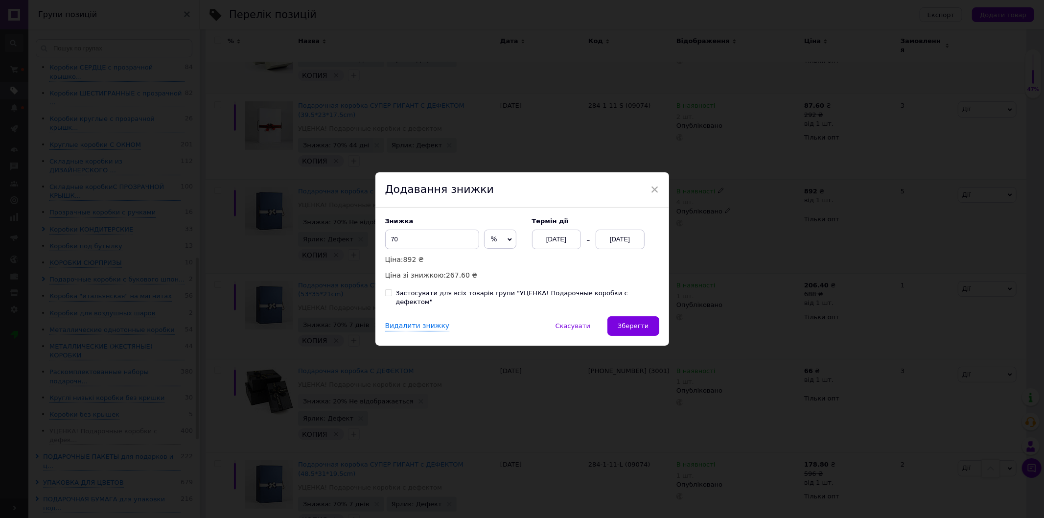
click at [613, 243] on div "[DATE]" at bounding box center [620, 240] width 49 height 20
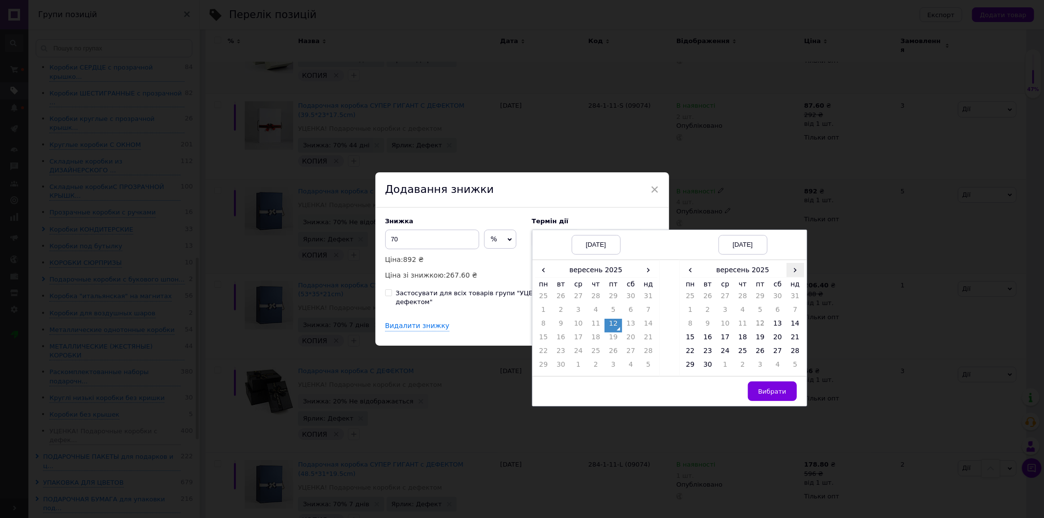
click at [789, 274] on span "›" at bounding box center [796, 270] width 18 height 14
click at [796, 340] on td "26" at bounding box center [796, 339] width 18 height 14
click at [780, 390] on button "Вибрати" at bounding box center [772, 391] width 49 height 20
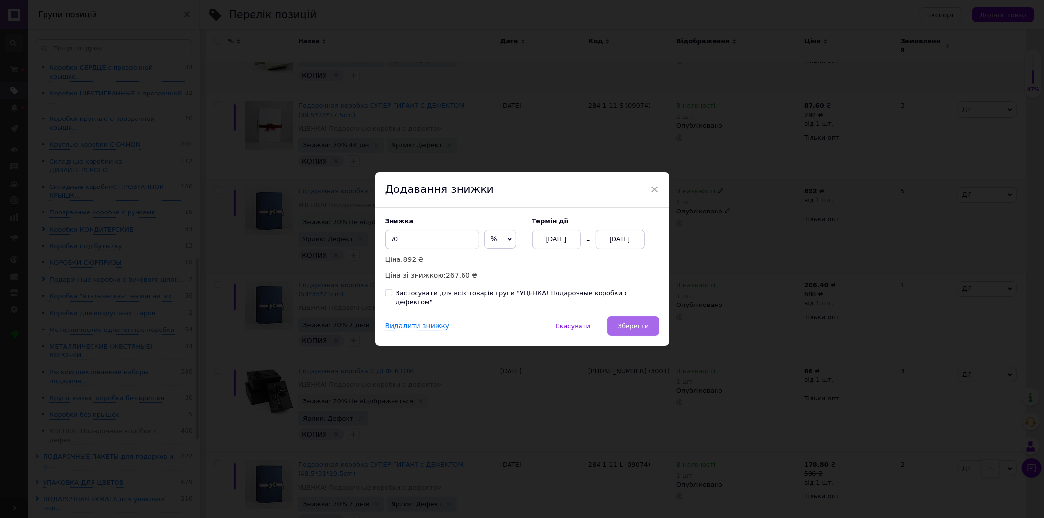
click at [643, 330] on button "Зберегти" at bounding box center [632, 326] width 51 height 20
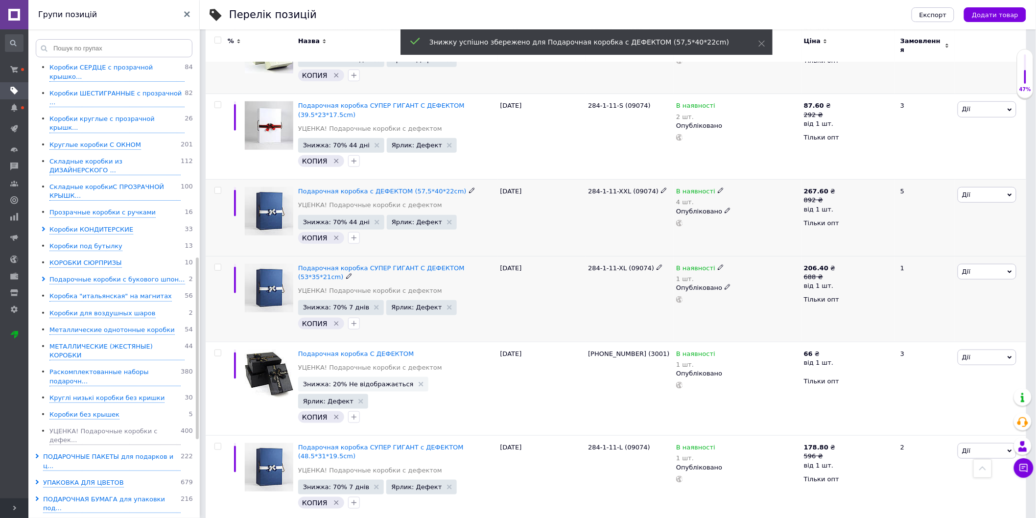
click at [349, 300] on span "Знижка: 70% 7 днів" at bounding box center [341, 307] width 86 height 15
click at [325, 304] on span "Знижка: 70% 7 днів" at bounding box center [336, 307] width 67 height 6
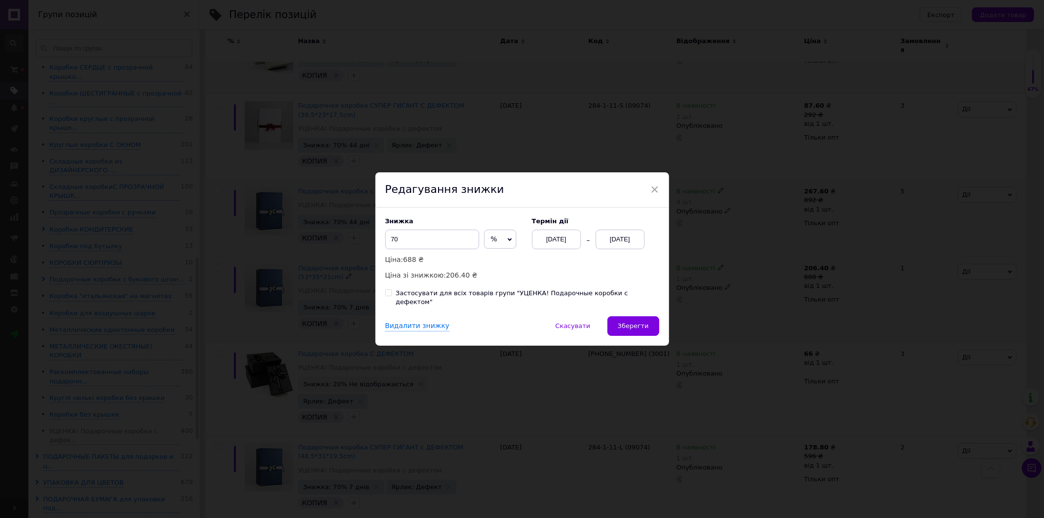
click at [559, 245] on div "[DATE]" at bounding box center [556, 240] width 49 height 20
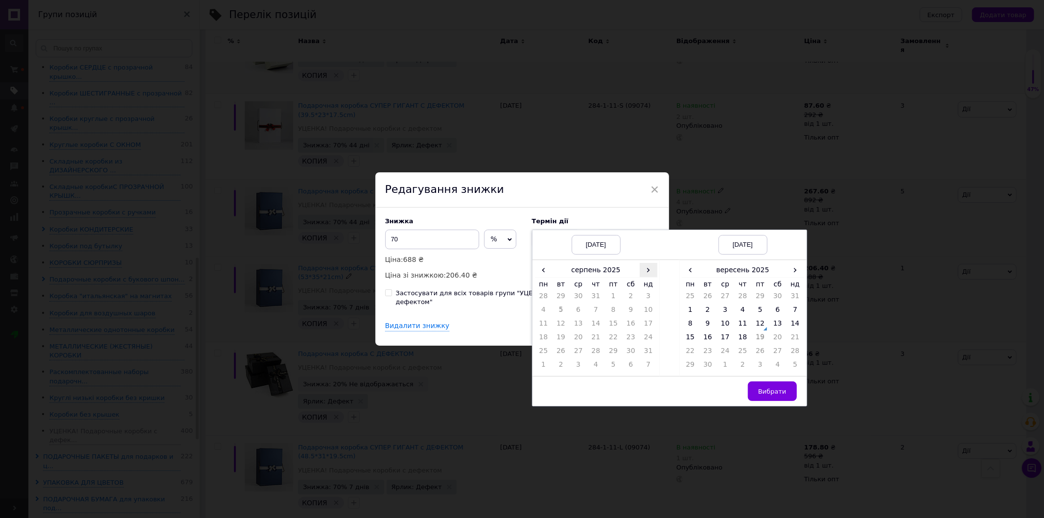
click at [649, 276] on span "›" at bounding box center [649, 270] width 18 height 14
click at [615, 330] on td "12" at bounding box center [613, 326] width 18 height 14
drag, startPoint x: 793, startPoint y: 276, endPoint x: 782, endPoint y: 290, distance: 18.2
click at [791, 276] on span "›" at bounding box center [796, 270] width 18 height 14
click at [789, 340] on td "26" at bounding box center [796, 339] width 18 height 14
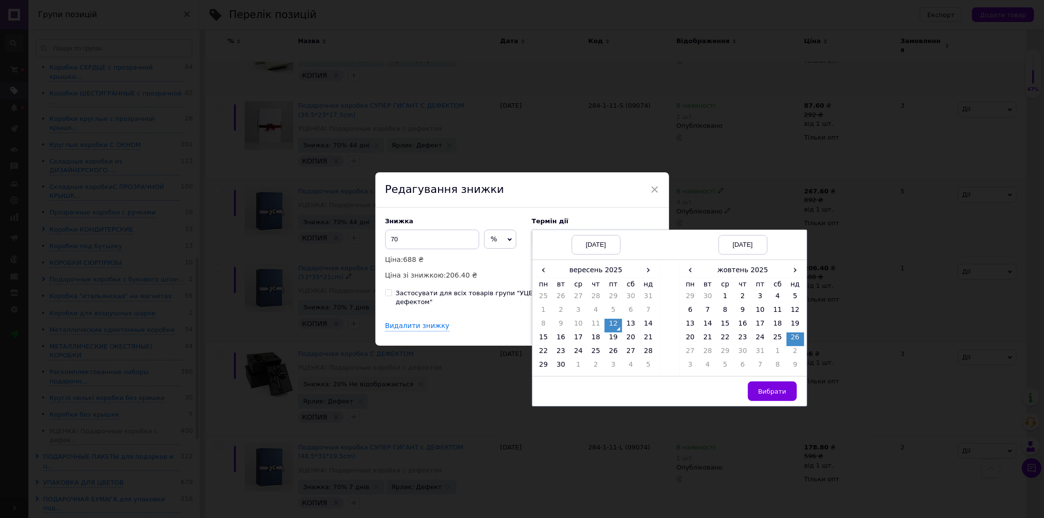
click at [768, 395] on span "Вибрати" at bounding box center [772, 391] width 28 height 7
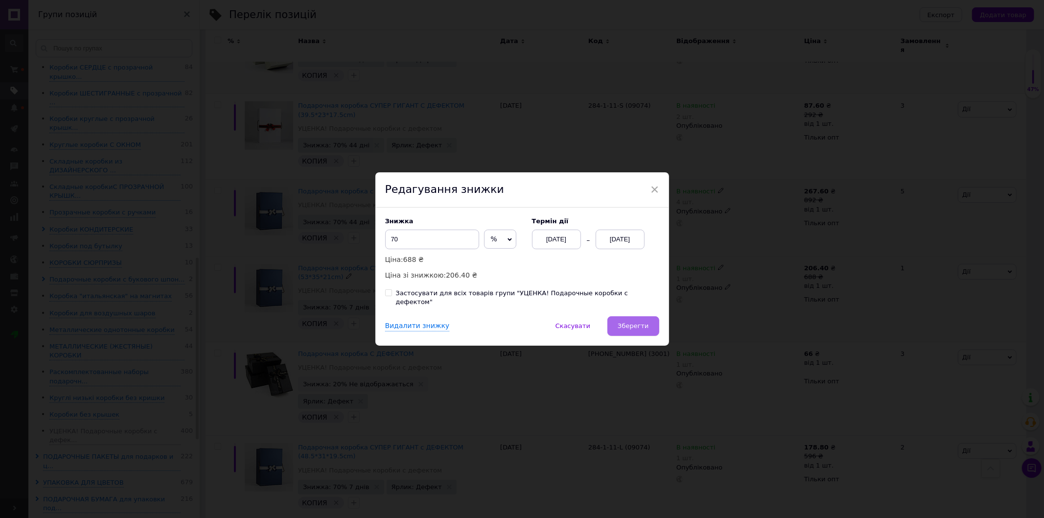
click at [632, 327] on button "Зберегти" at bounding box center [632, 326] width 51 height 20
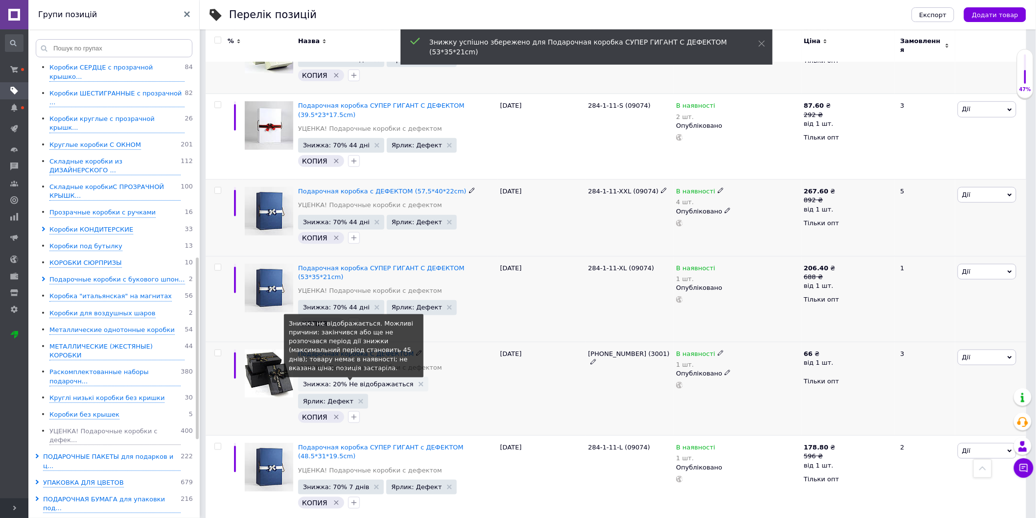
click at [348, 381] on span "Знижка: 20% Не відображається" at bounding box center [358, 384] width 111 height 6
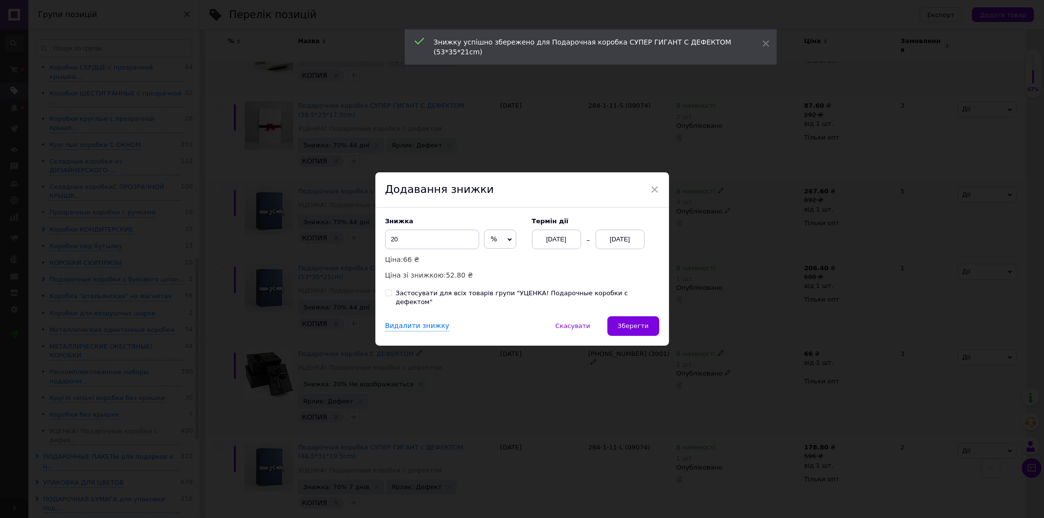
click at [620, 246] on div "[DATE]" at bounding box center [620, 240] width 49 height 20
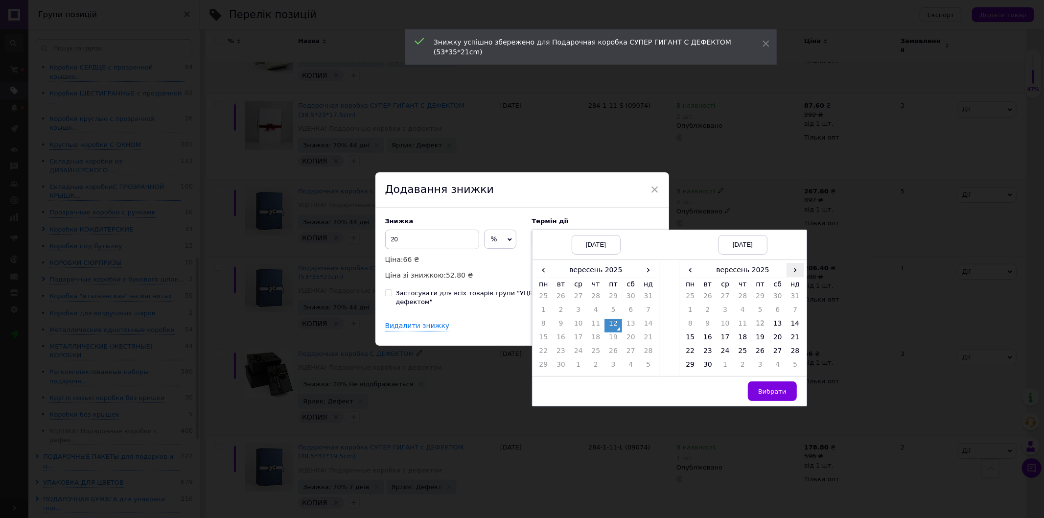
click at [788, 277] on span "›" at bounding box center [796, 270] width 18 height 14
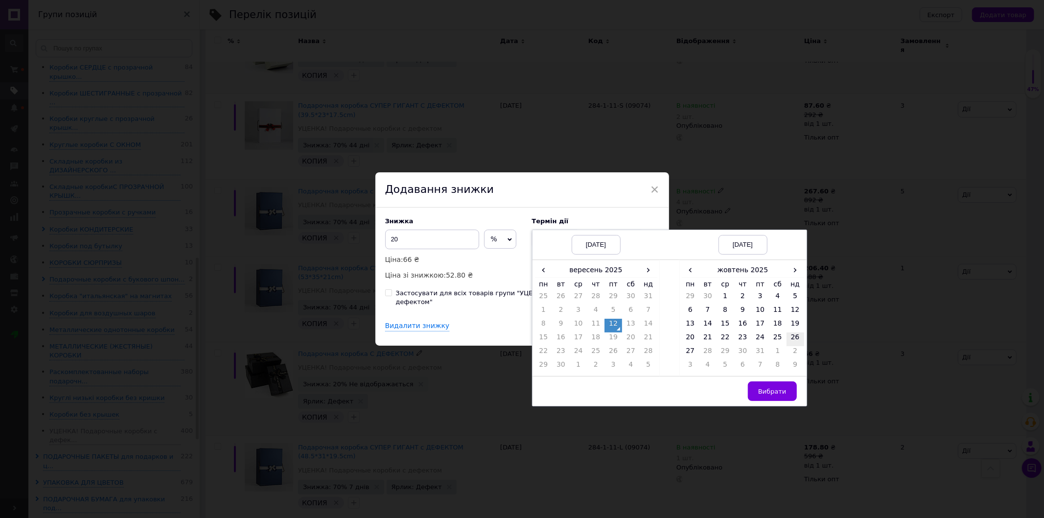
click at [787, 346] on td "26" at bounding box center [796, 339] width 18 height 14
click at [761, 393] on span "Вибрати" at bounding box center [772, 391] width 28 height 7
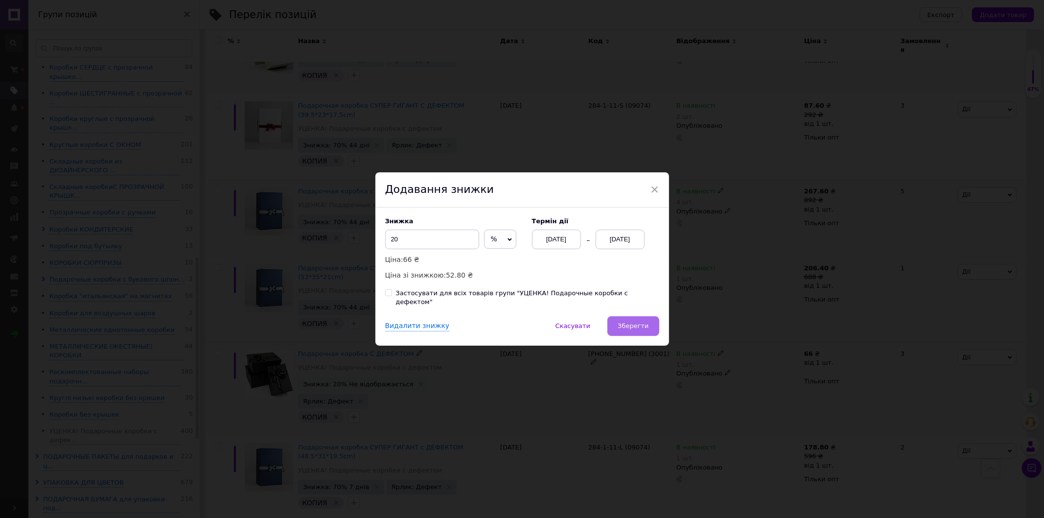
click at [635, 324] on span "Зберегти" at bounding box center [633, 325] width 31 height 7
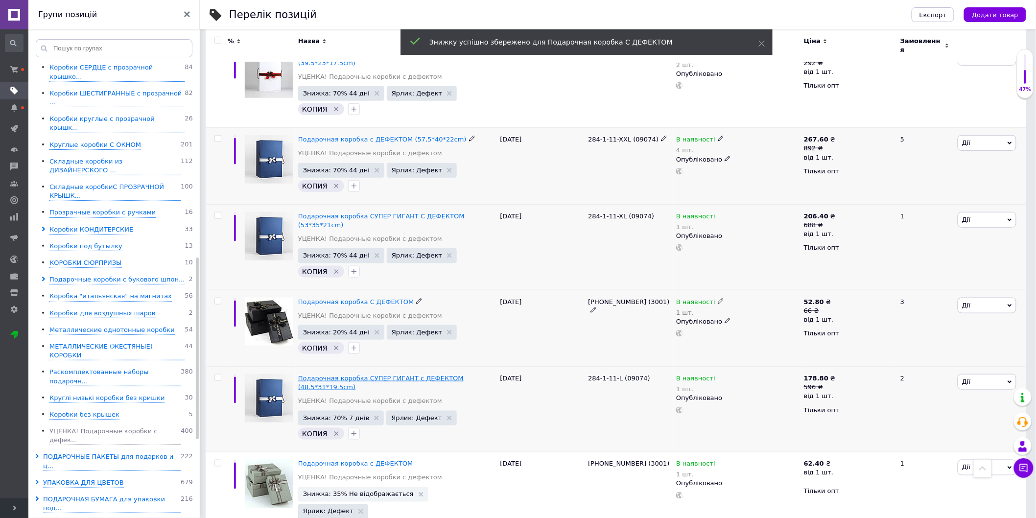
scroll to position [326, 0]
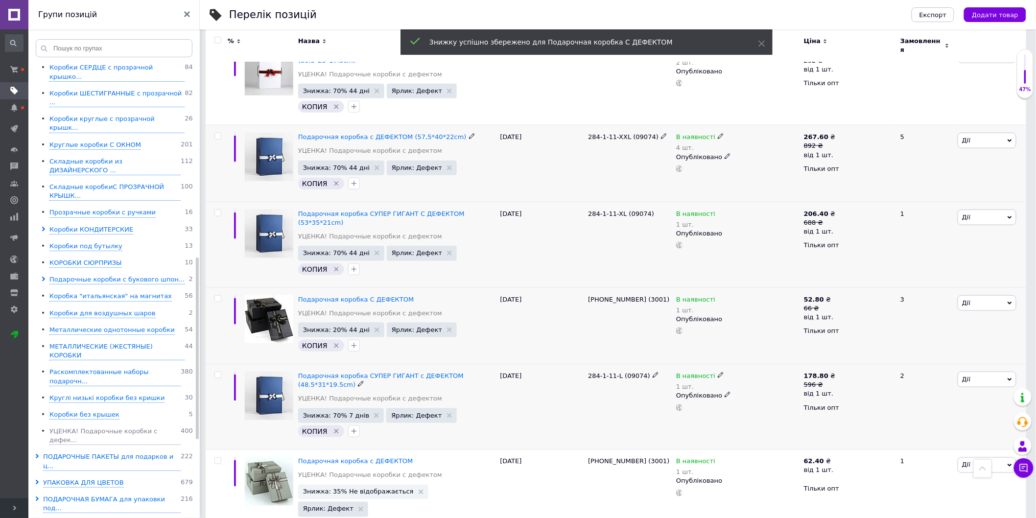
click at [324, 408] on span "Знижка: 70% 7 днів" at bounding box center [341, 415] width 86 height 15
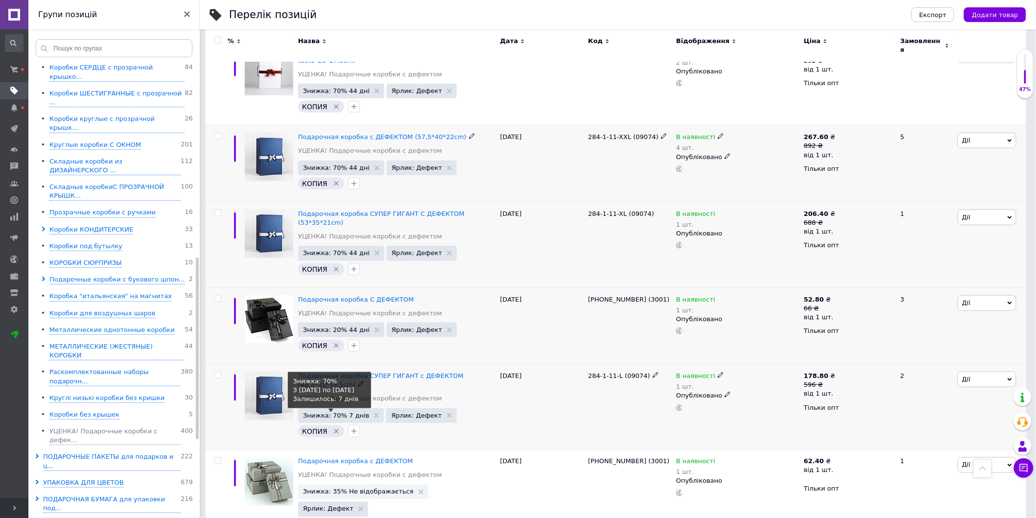
click at [335, 412] on span "Знижка: 70% 7 днів" at bounding box center [336, 415] width 67 height 6
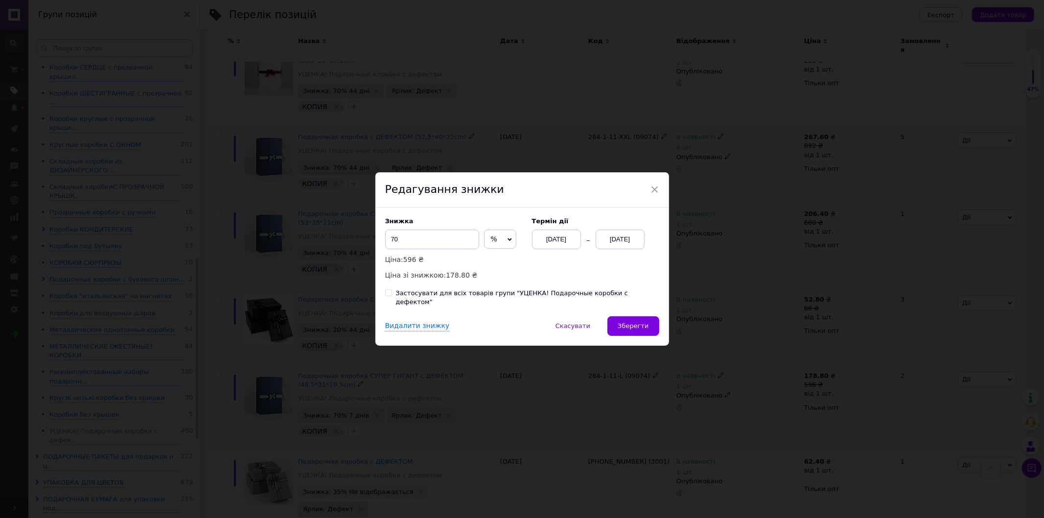
click at [544, 243] on div "[DATE]" at bounding box center [556, 240] width 49 height 20
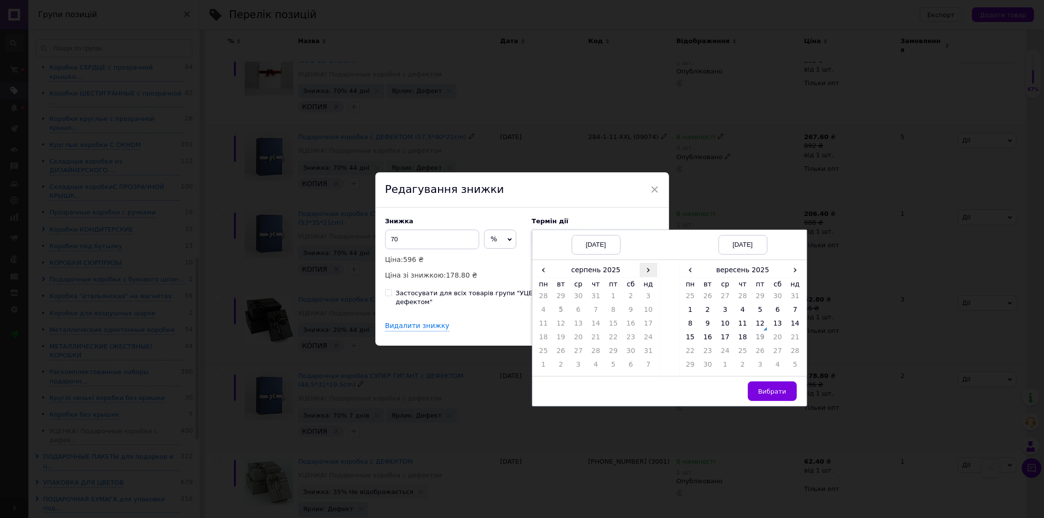
click at [647, 275] on span "›" at bounding box center [649, 270] width 18 height 14
click at [606, 329] on td "12" at bounding box center [613, 326] width 18 height 14
click at [790, 276] on span "›" at bounding box center [796, 270] width 18 height 14
click at [793, 340] on td "26" at bounding box center [796, 339] width 18 height 14
click at [764, 394] on span "Вибрати" at bounding box center [772, 391] width 28 height 7
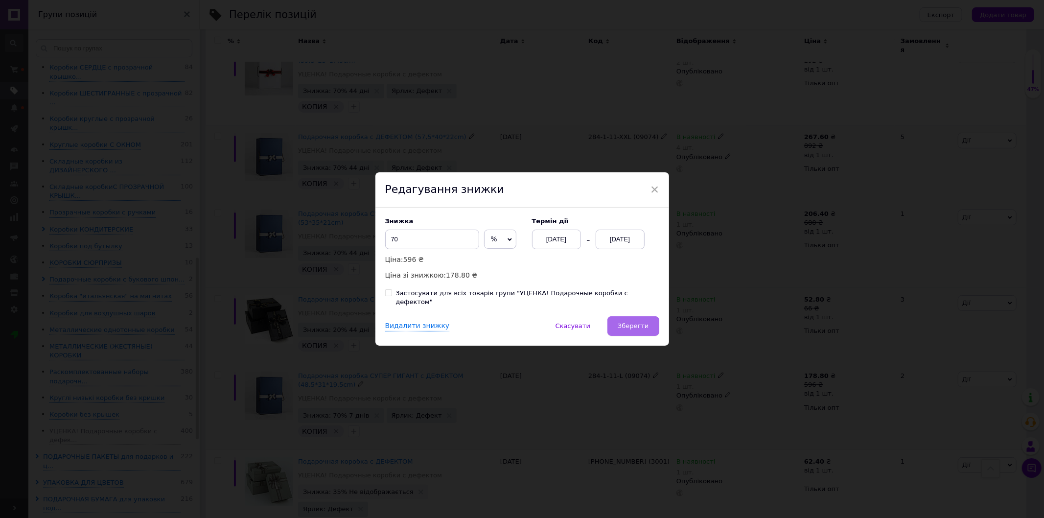
click at [615, 316] on button "Зберегти" at bounding box center [632, 326] width 51 height 20
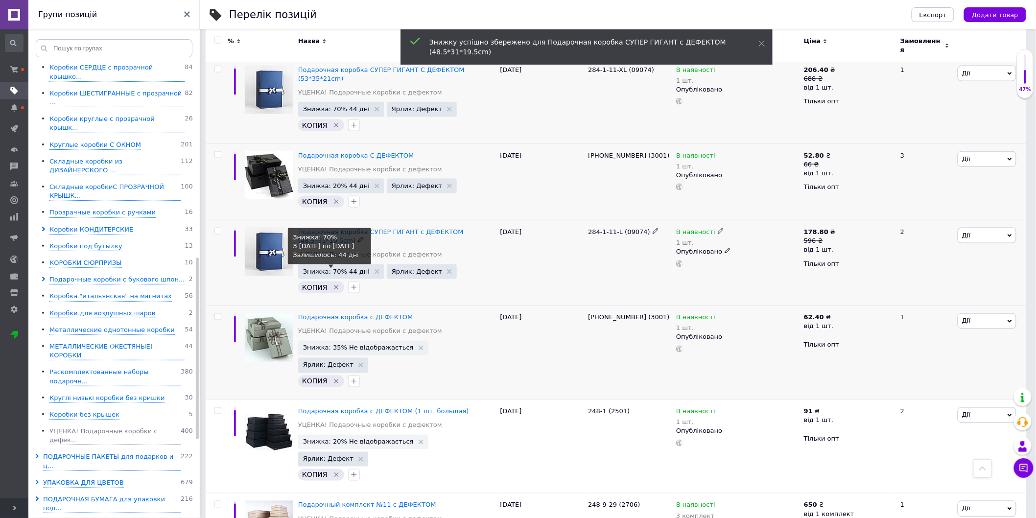
scroll to position [489, 0]
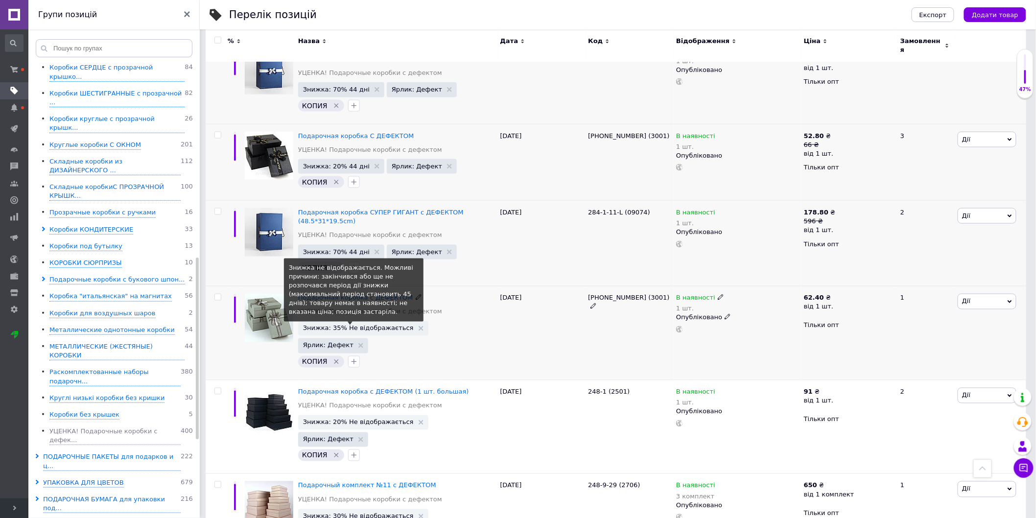
click at [361, 325] on span "Знижка: 35% Не відображається" at bounding box center [358, 328] width 111 height 6
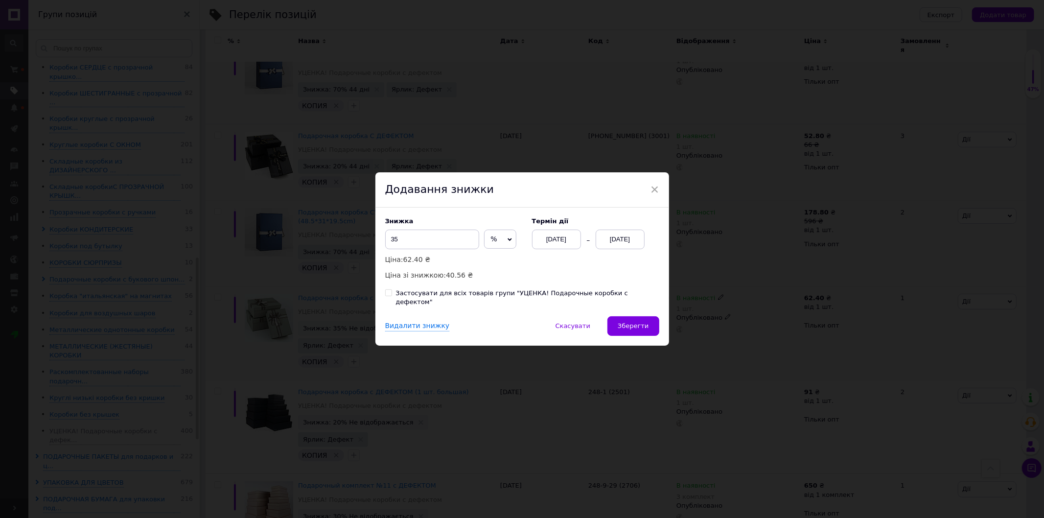
click at [620, 247] on div "[DATE]" at bounding box center [620, 240] width 49 height 20
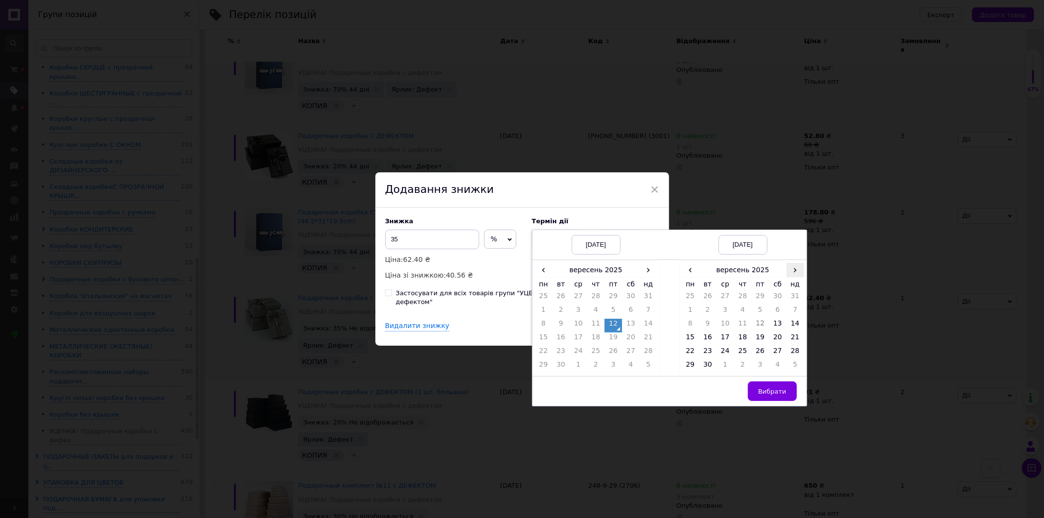
click at [796, 269] on span "›" at bounding box center [796, 270] width 18 height 14
click at [793, 346] on td "26" at bounding box center [796, 339] width 18 height 14
click at [762, 395] on span "Вибрати" at bounding box center [772, 391] width 28 height 7
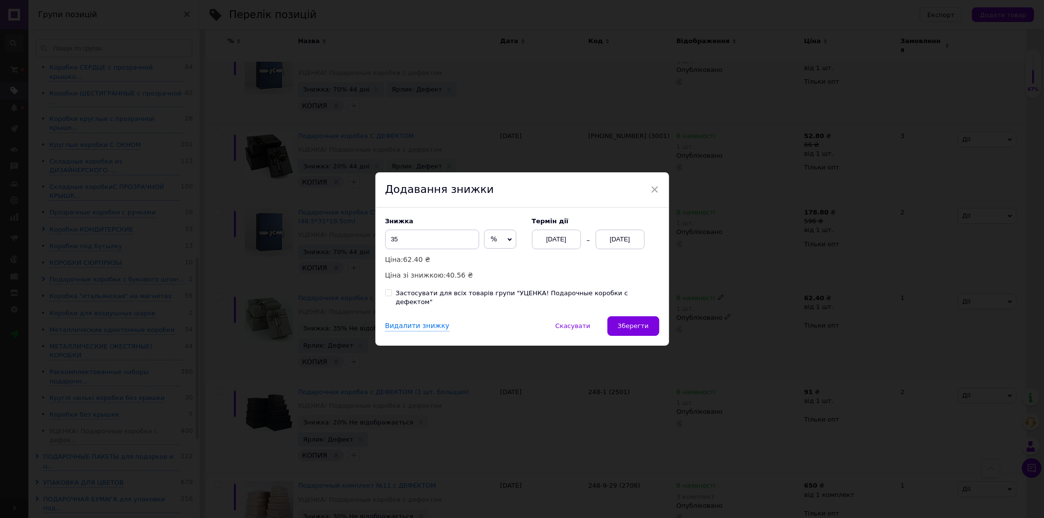
click at [609, 308] on div "Знижка 35 % ₴ Ціна: 62.40 ₴ Ціна зі знижкою: 40.56 ₴ Термін дії [DATE] [DATE] З…" at bounding box center [522, 262] width 294 height 109
click at [626, 322] on span "Зберегти" at bounding box center [633, 325] width 31 height 7
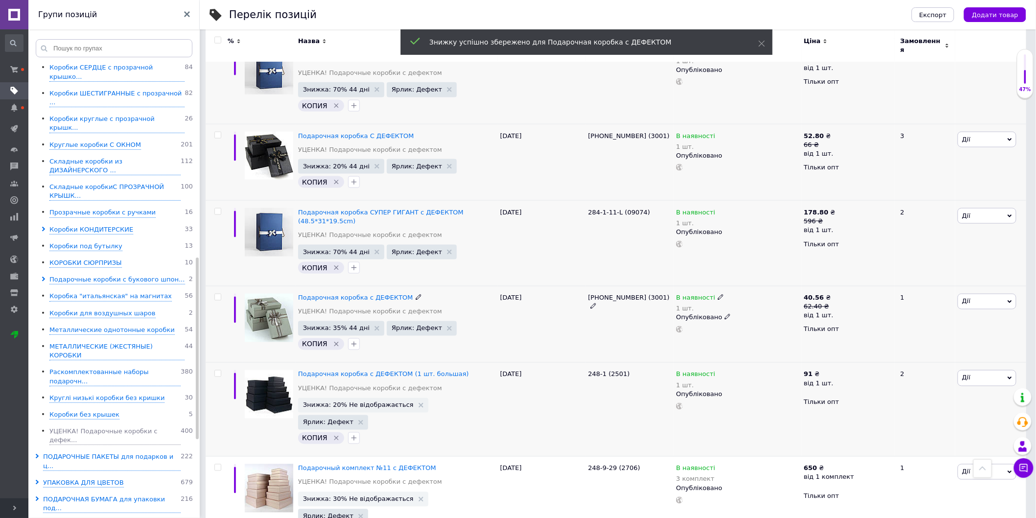
scroll to position [544, 0]
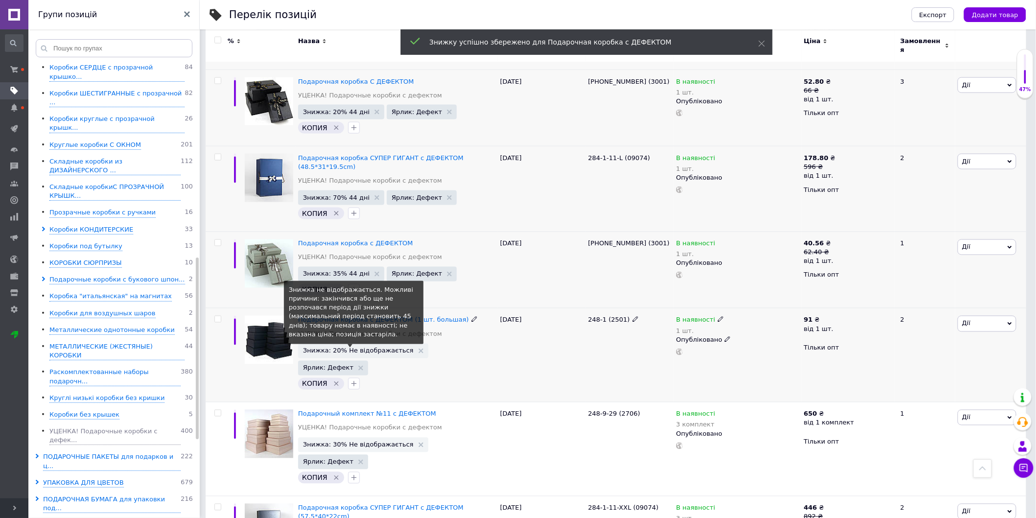
click at [380, 348] on span "Знижка: 20% Не відображається" at bounding box center [358, 351] width 111 height 6
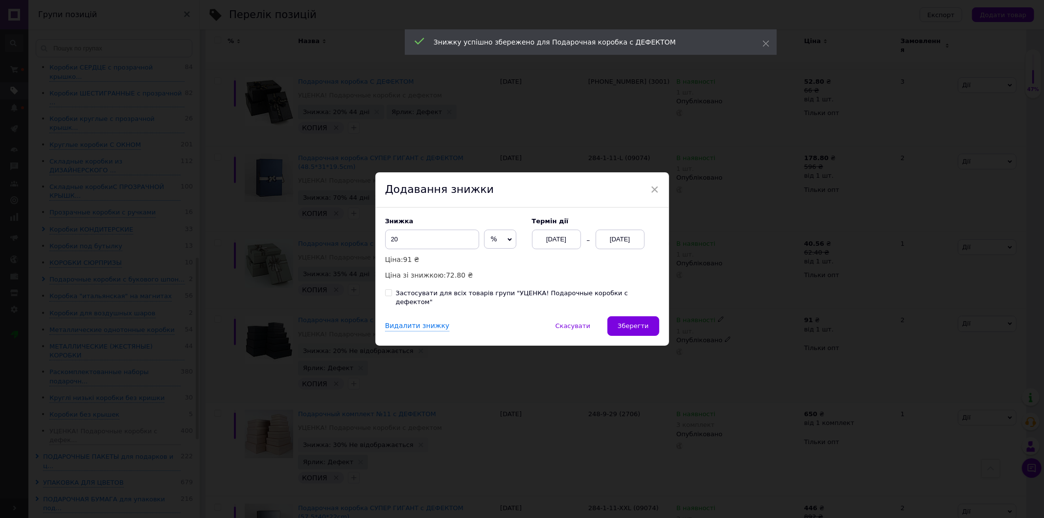
click at [625, 246] on div "[DATE]" at bounding box center [620, 240] width 49 height 20
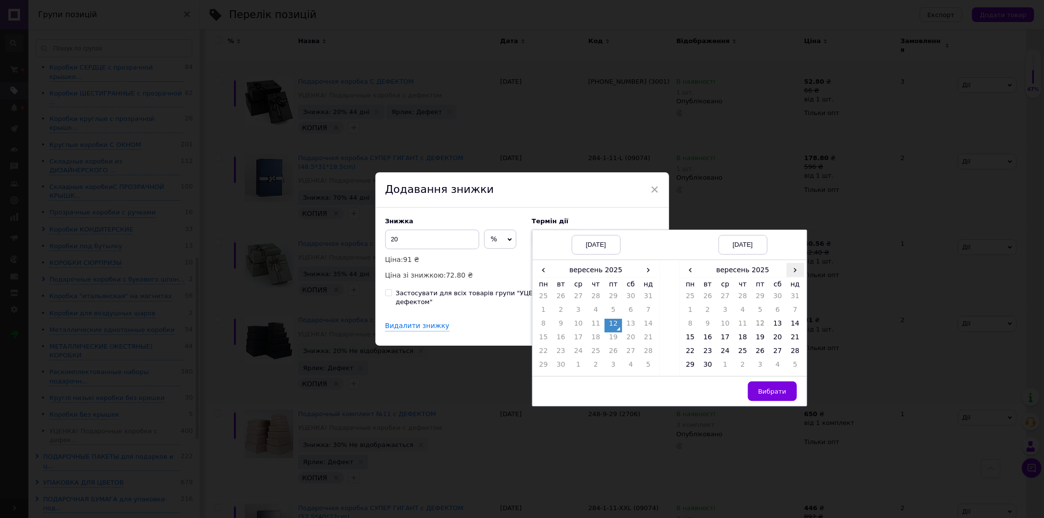
click at [793, 275] on span "›" at bounding box center [796, 270] width 18 height 14
click at [793, 339] on td "26" at bounding box center [796, 339] width 18 height 14
click at [772, 392] on button "Вибрати" at bounding box center [772, 391] width 49 height 20
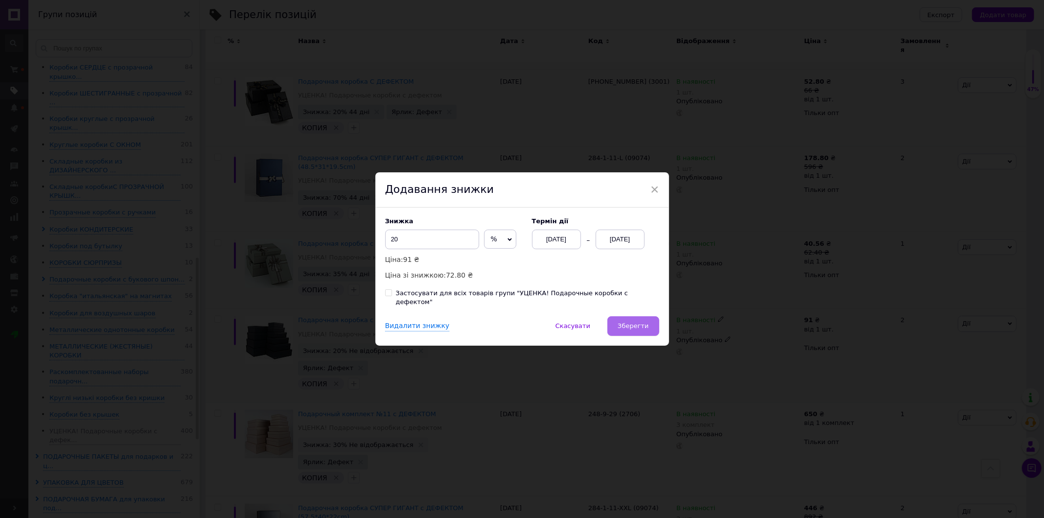
click at [639, 322] on span "Зберегти" at bounding box center [633, 325] width 31 height 7
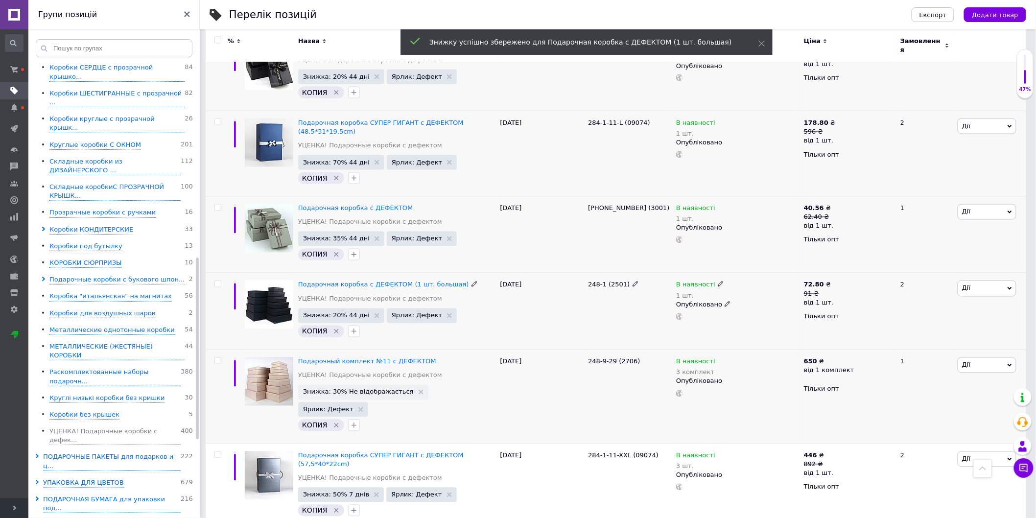
scroll to position [598, 0]
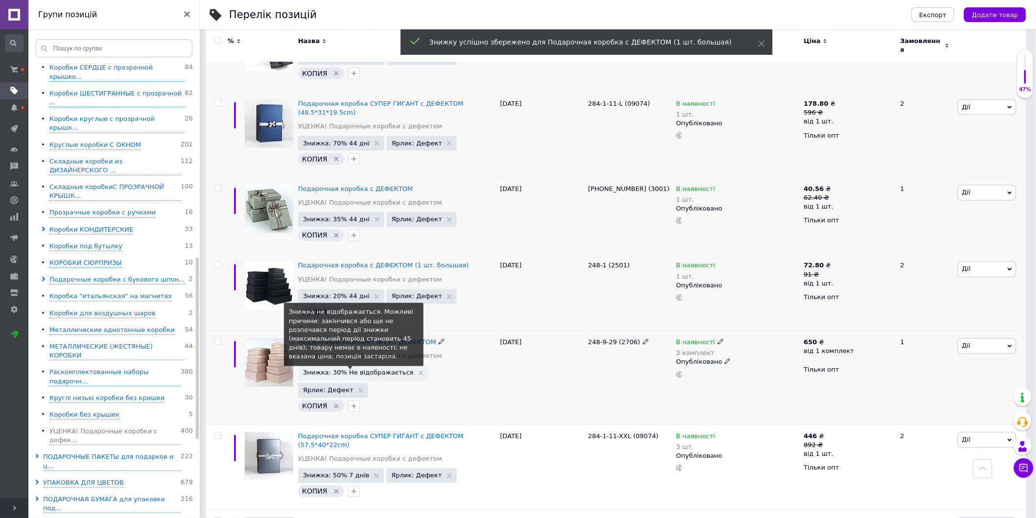
click at [381, 370] on span "Знижка: 30% Не відображається" at bounding box center [358, 373] width 111 height 6
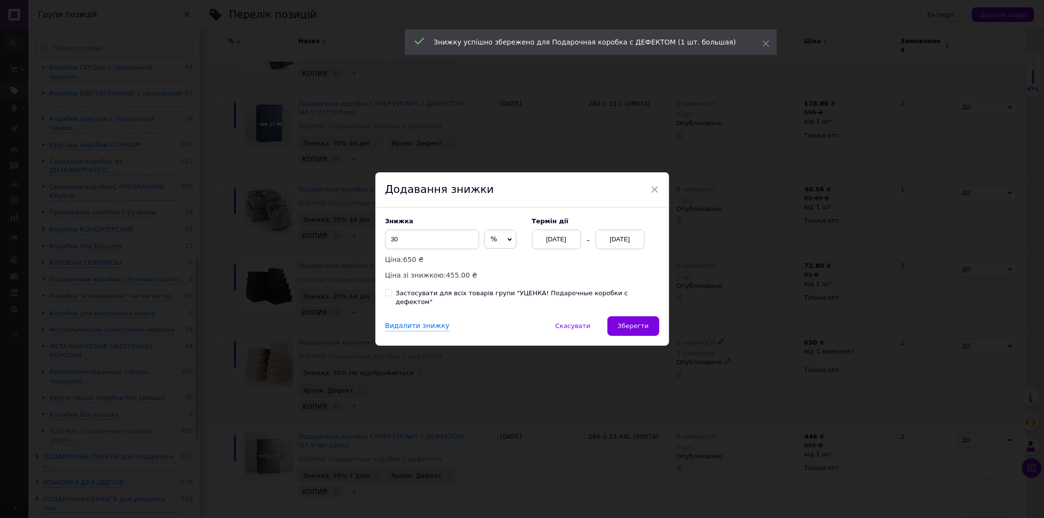
click at [628, 244] on div "[DATE]" at bounding box center [620, 240] width 49 height 20
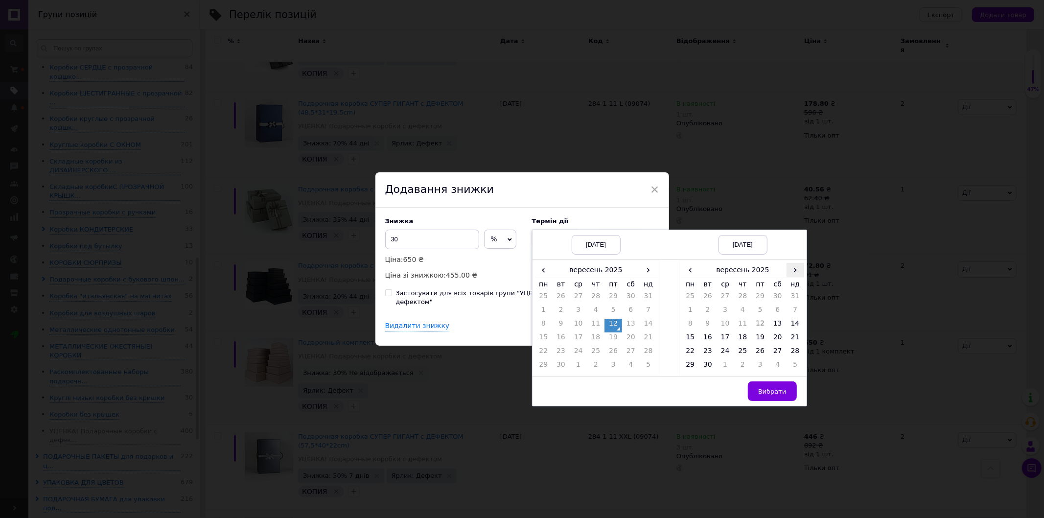
click at [787, 271] on span "›" at bounding box center [796, 270] width 18 height 14
click at [791, 339] on td "26" at bounding box center [796, 339] width 18 height 14
click at [768, 393] on span "Вибрати" at bounding box center [772, 391] width 28 height 7
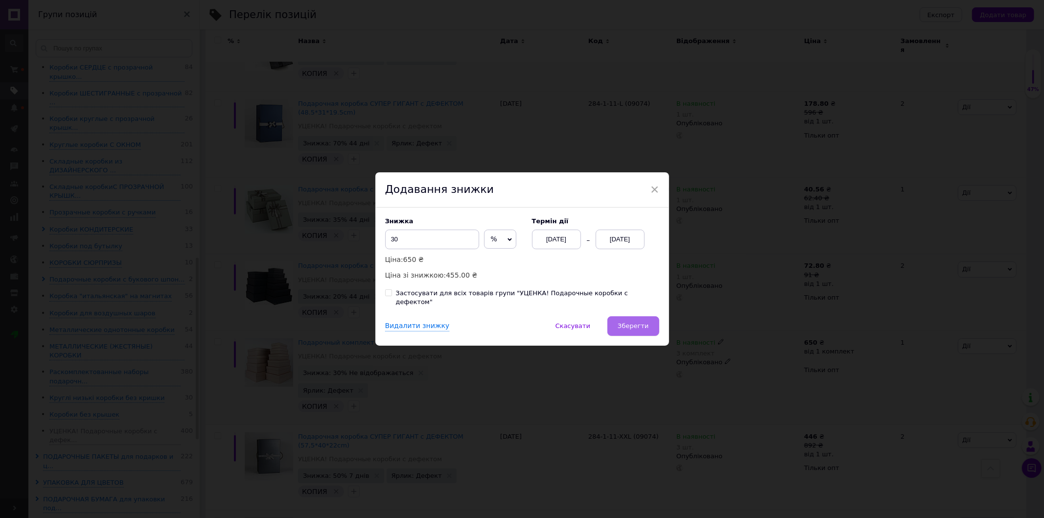
click at [645, 322] on span "Зберегти" at bounding box center [633, 325] width 31 height 7
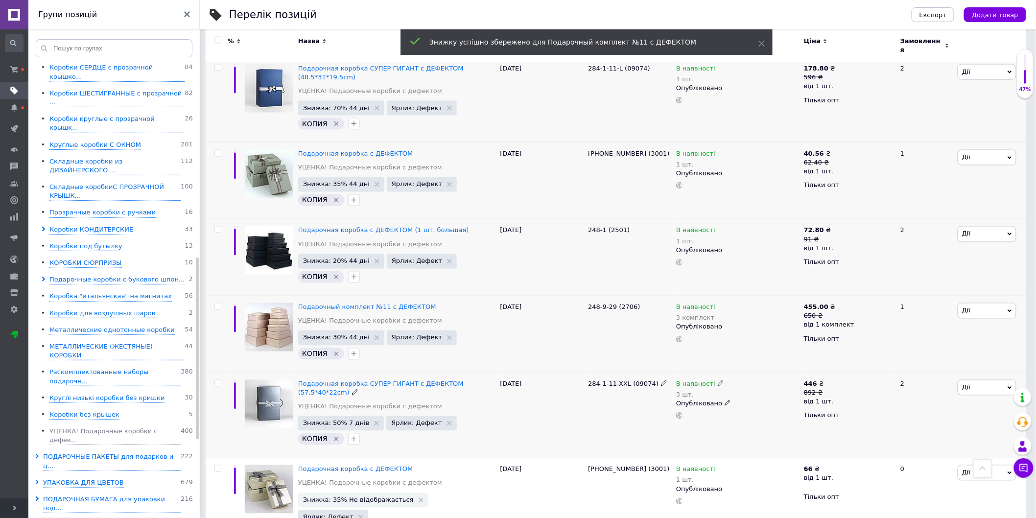
scroll to position [652, 0]
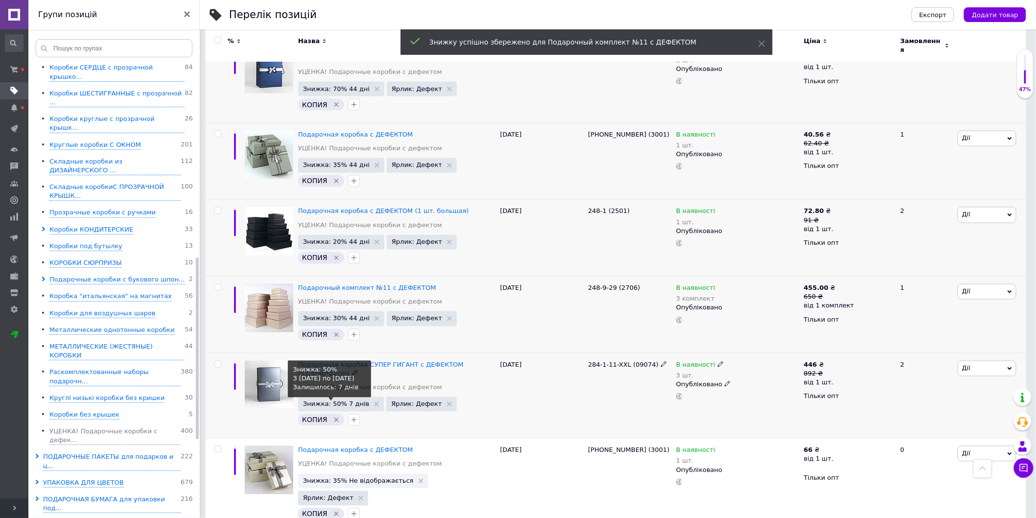
click at [341, 401] on span "Знижка: 50% 7 днів" at bounding box center [336, 404] width 67 height 6
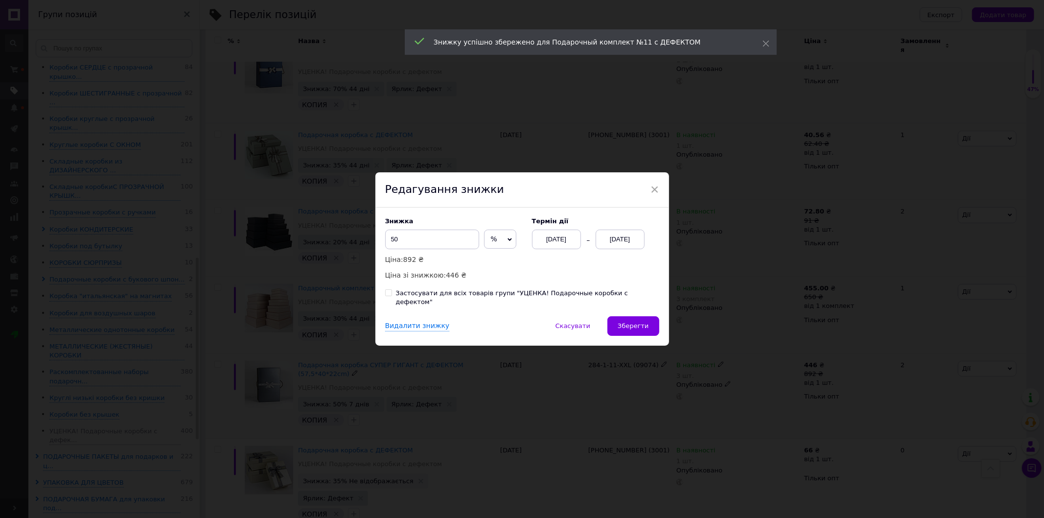
click at [605, 243] on div "[DATE]" at bounding box center [620, 240] width 49 height 20
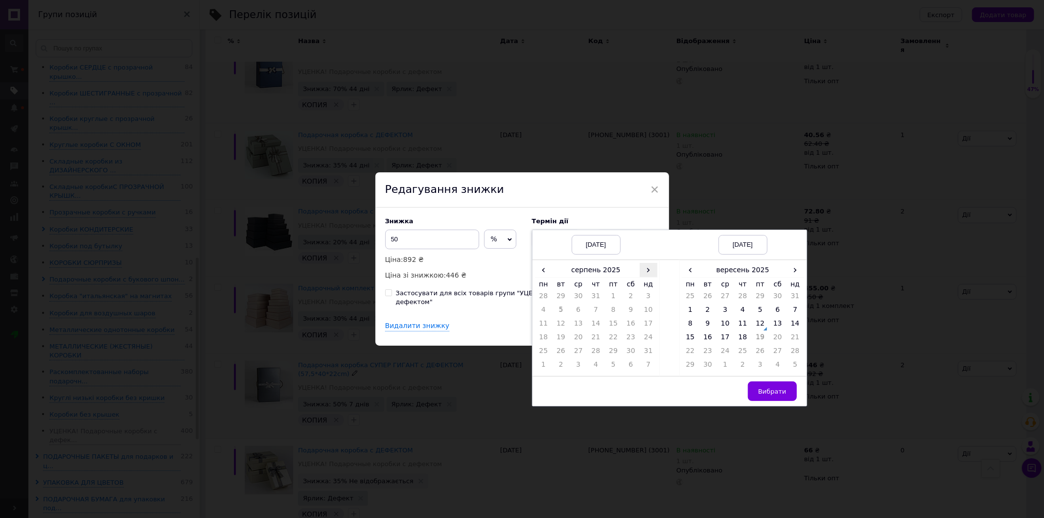
click at [644, 275] on span "›" at bounding box center [649, 270] width 18 height 14
click at [614, 331] on td "12" at bounding box center [613, 326] width 18 height 14
click at [793, 274] on span "›" at bounding box center [796, 270] width 18 height 14
click at [793, 340] on td "26" at bounding box center [796, 339] width 18 height 14
click at [774, 395] on span "Вибрати" at bounding box center [772, 391] width 28 height 7
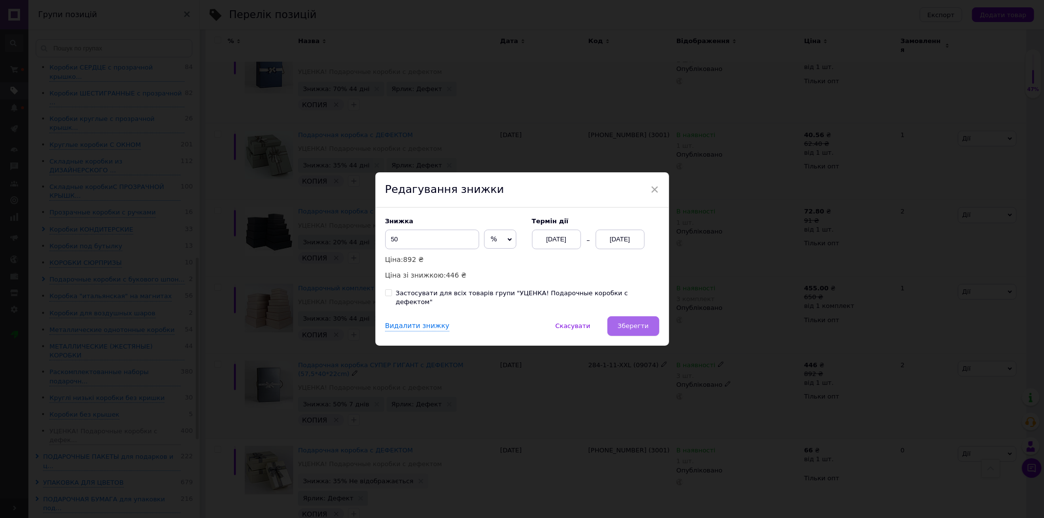
click at [616, 320] on button "Зберегти" at bounding box center [632, 326] width 51 height 20
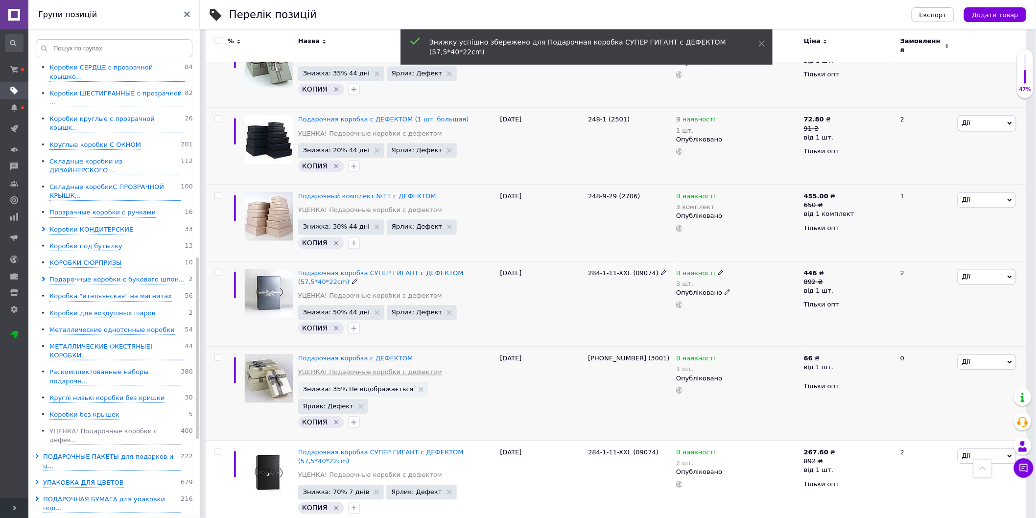
scroll to position [761, 0]
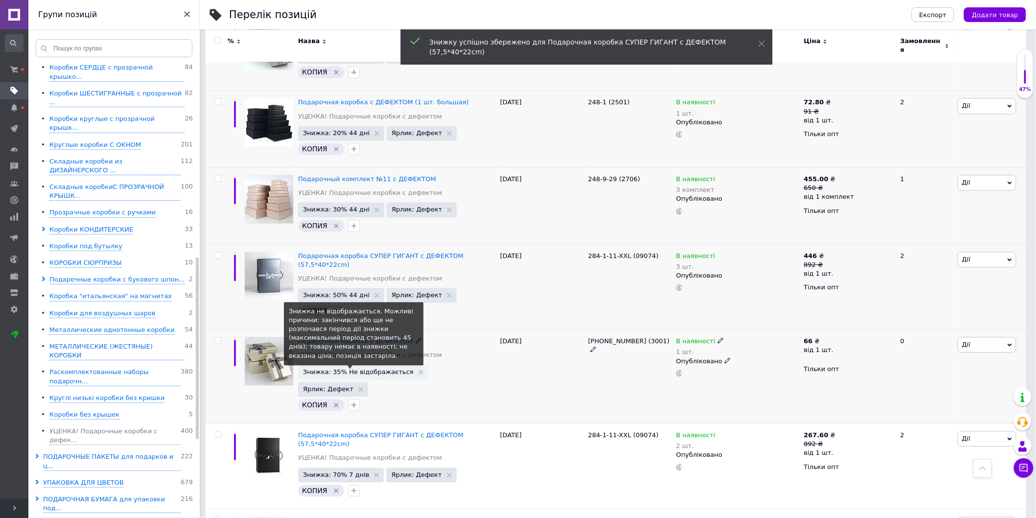
click at [359, 369] on span "Знижка: 35% Не відображається" at bounding box center [358, 372] width 111 height 6
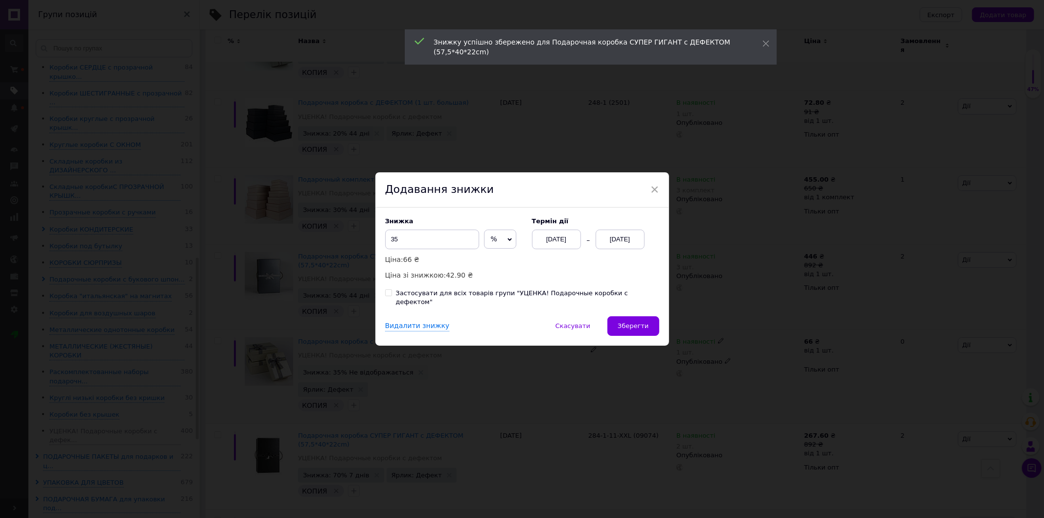
click at [547, 243] on div "[DATE]" at bounding box center [556, 240] width 49 height 20
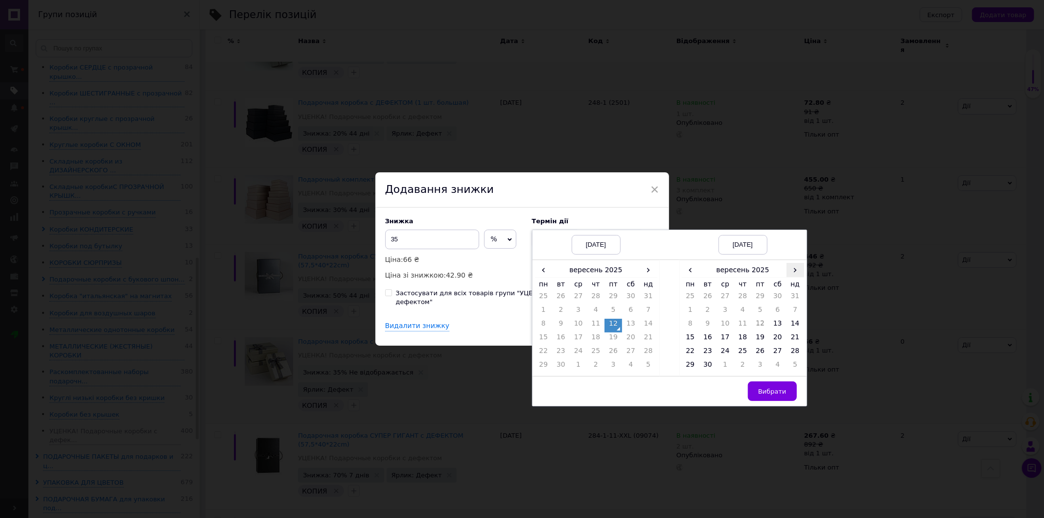
click at [793, 275] on span "›" at bounding box center [796, 270] width 18 height 14
click at [790, 343] on td "26" at bounding box center [796, 339] width 18 height 14
click at [780, 394] on span "Вибрати" at bounding box center [772, 391] width 28 height 7
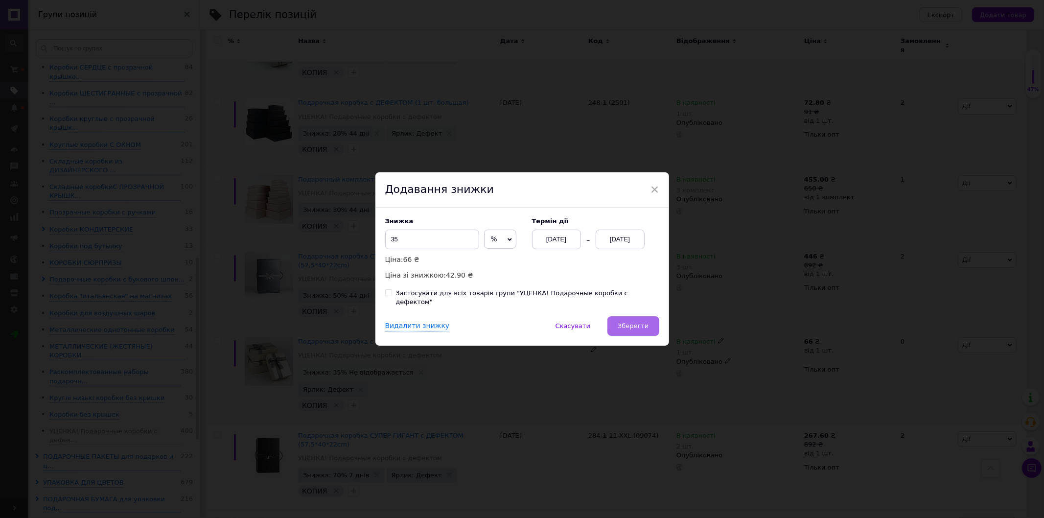
click at [619, 317] on button "Зберегти" at bounding box center [632, 326] width 51 height 20
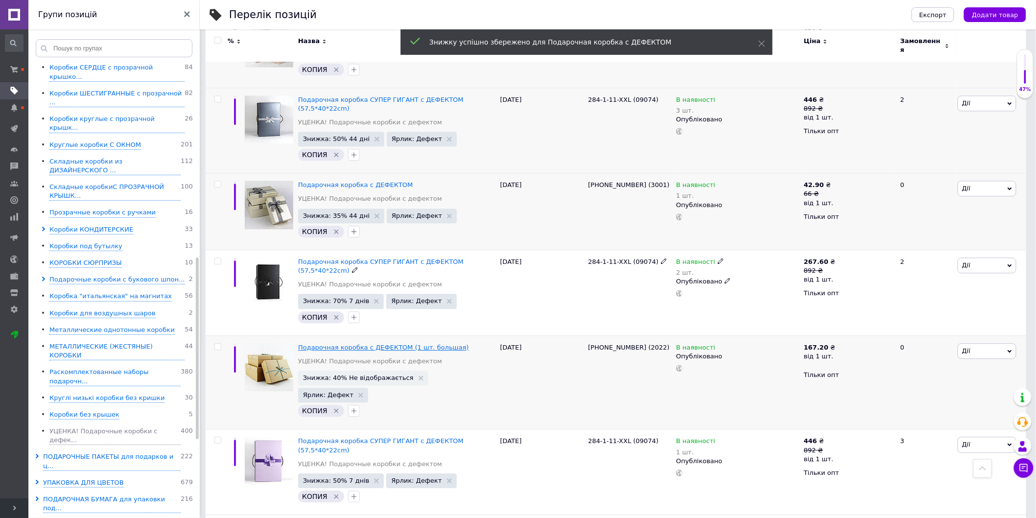
scroll to position [924, 0]
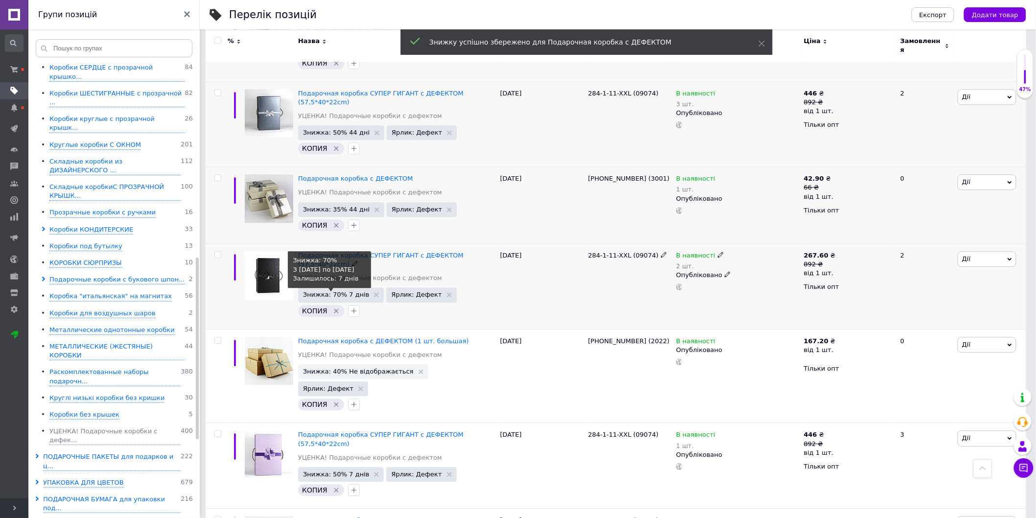
click at [339, 291] on span "Знижка: 70% 7 днів" at bounding box center [336, 294] width 67 height 6
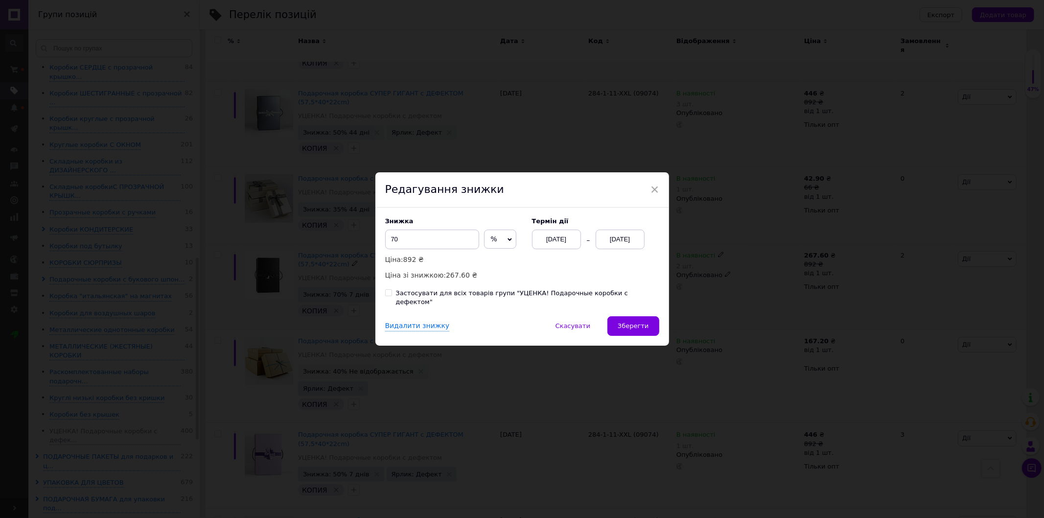
click at [565, 243] on div "[DATE]" at bounding box center [556, 240] width 49 height 20
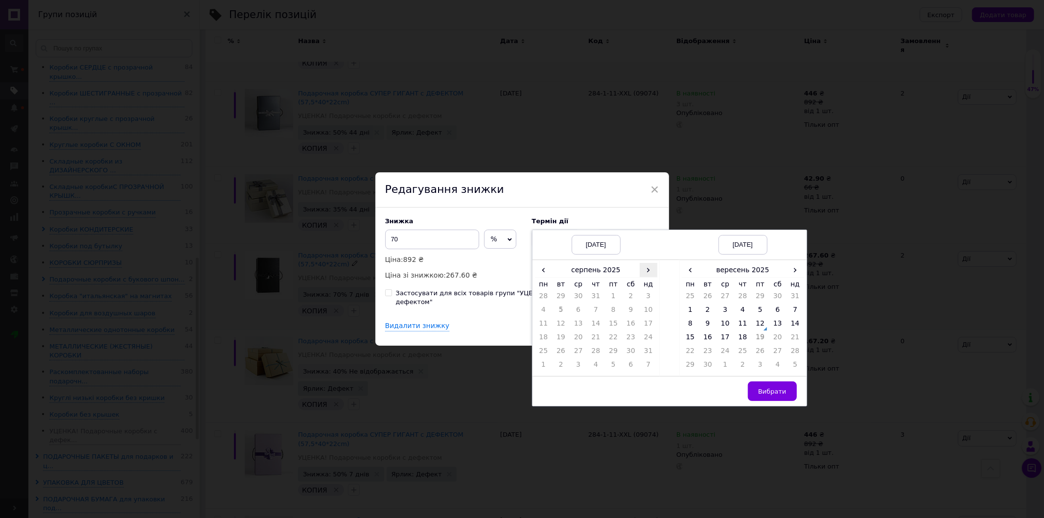
click at [653, 273] on span "›" at bounding box center [649, 270] width 18 height 14
click at [610, 331] on td "12" at bounding box center [613, 326] width 18 height 14
click at [794, 273] on span "›" at bounding box center [796, 270] width 18 height 14
click at [790, 341] on td "26" at bounding box center [796, 339] width 18 height 14
click at [776, 395] on span "Вибрати" at bounding box center [772, 391] width 28 height 7
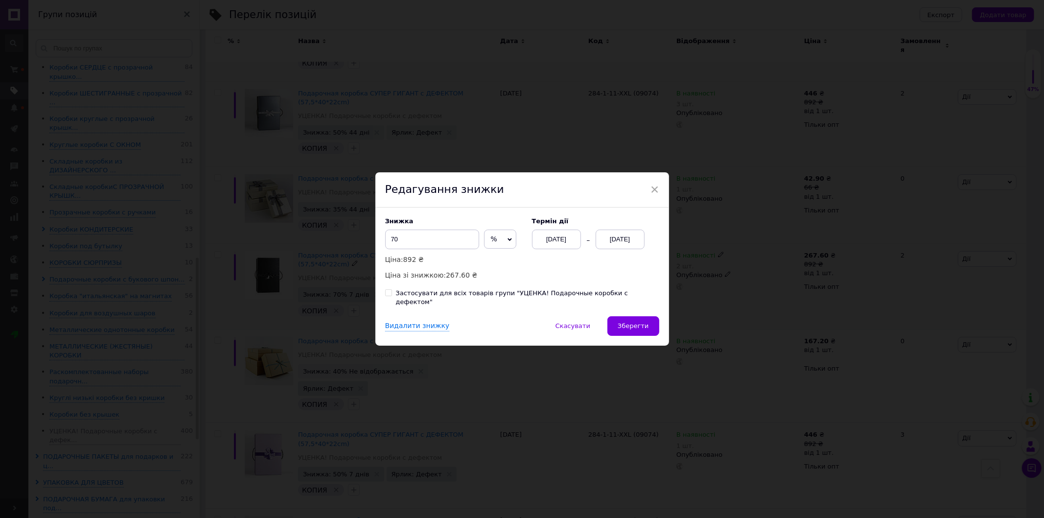
click at [644, 311] on div "Знижка 70 % ₴ Ціна: 892 ₴ Ціна зі знижкою: 267.60 ₴ Термін дії [DATE] [DATE] За…" at bounding box center [522, 262] width 294 height 109
click at [642, 322] on span "Зберегти" at bounding box center [633, 325] width 31 height 7
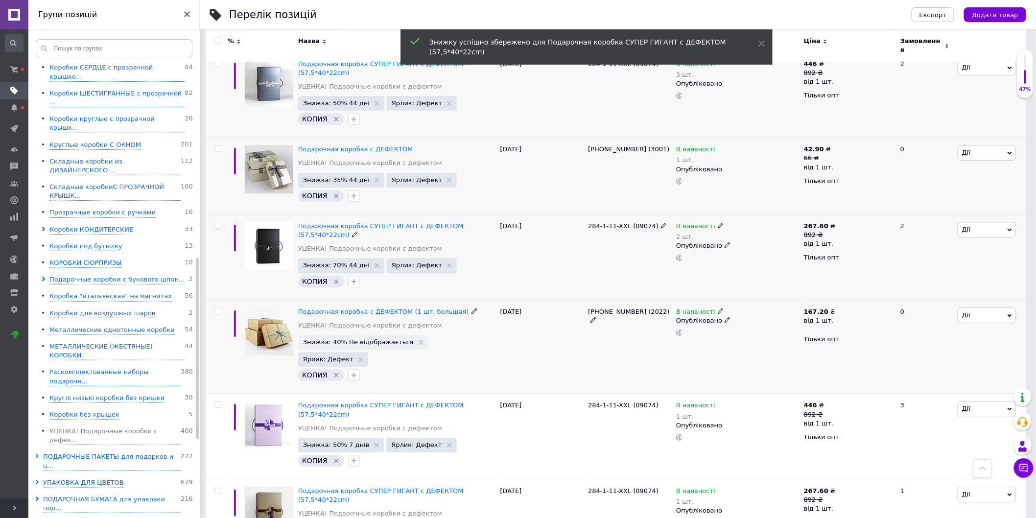
scroll to position [979, 0]
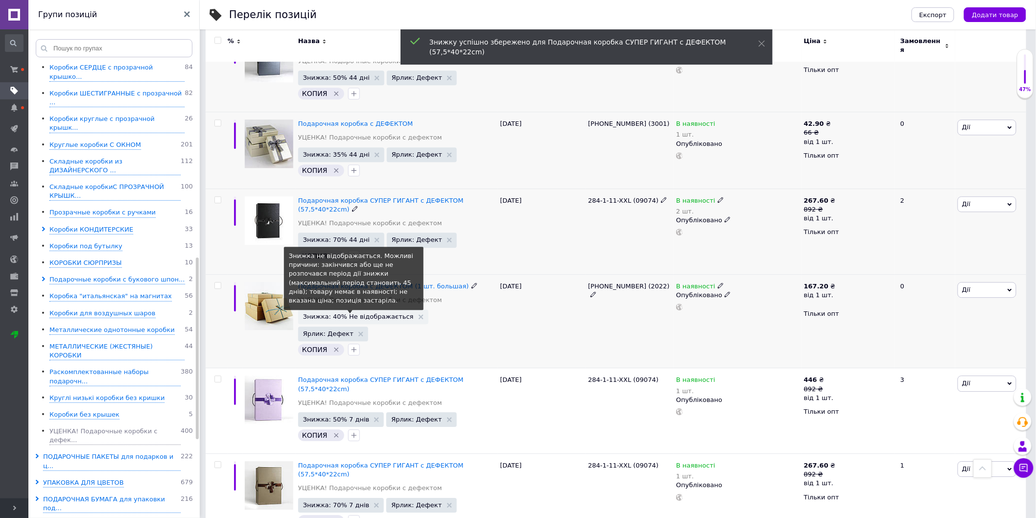
click at [368, 313] on span "Знижка: 40% Не відображається" at bounding box center [358, 316] width 111 height 6
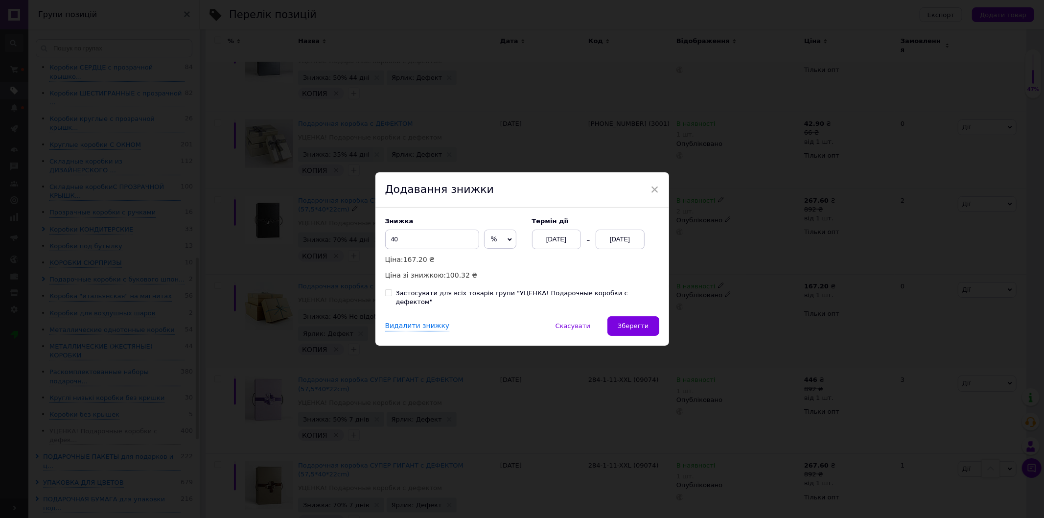
click at [618, 244] on div "[DATE]" at bounding box center [620, 240] width 49 height 20
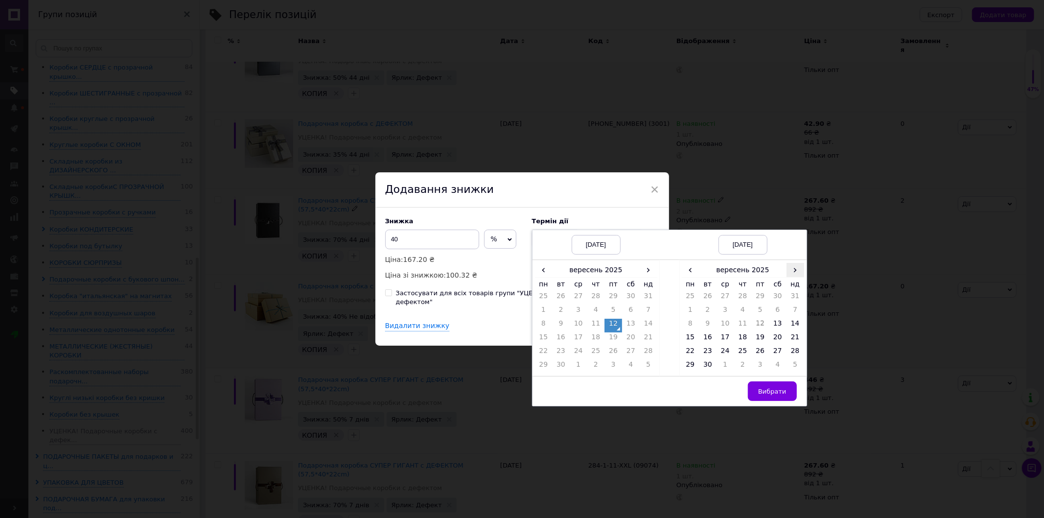
click at [800, 272] on span "›" at bounding box center [796, 270] width 18 height 14
click at [791, 345] on td "26" at bounding box center [796, 339] width 18 height 14
click at [765, 393] on span "Вибрати" at bounding box center [772, 391] width 28 height 7
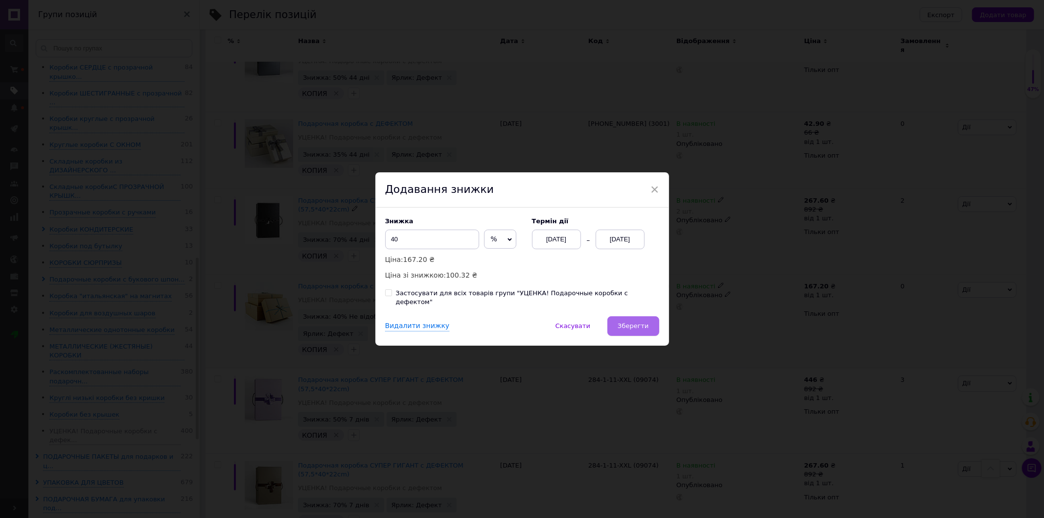
click at [613, 327] on button "Зберегти" at bounding box center [632, 326] width 51 height 20
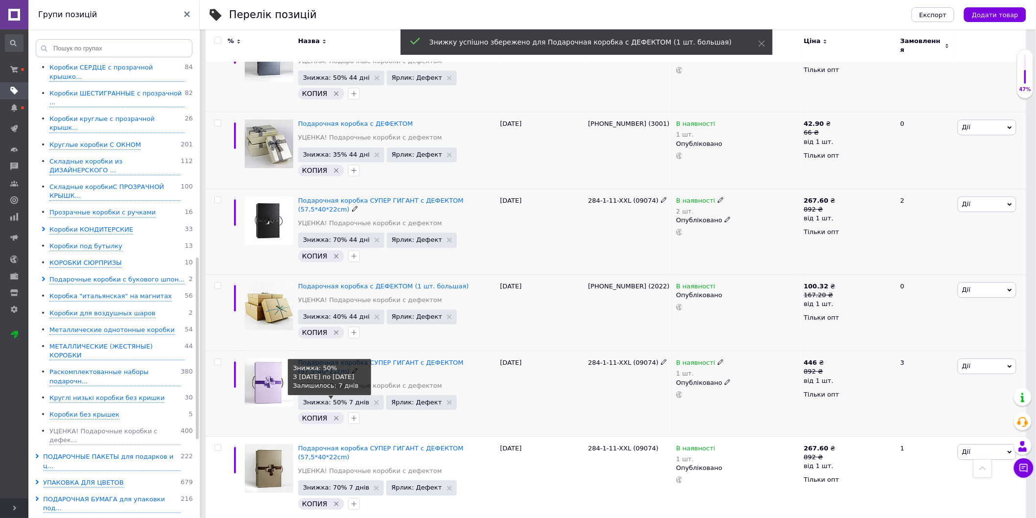
click at [345, 399] on span "Знижка: 50% 7 днів" at bounding box center [336, 402] width 67 height 6
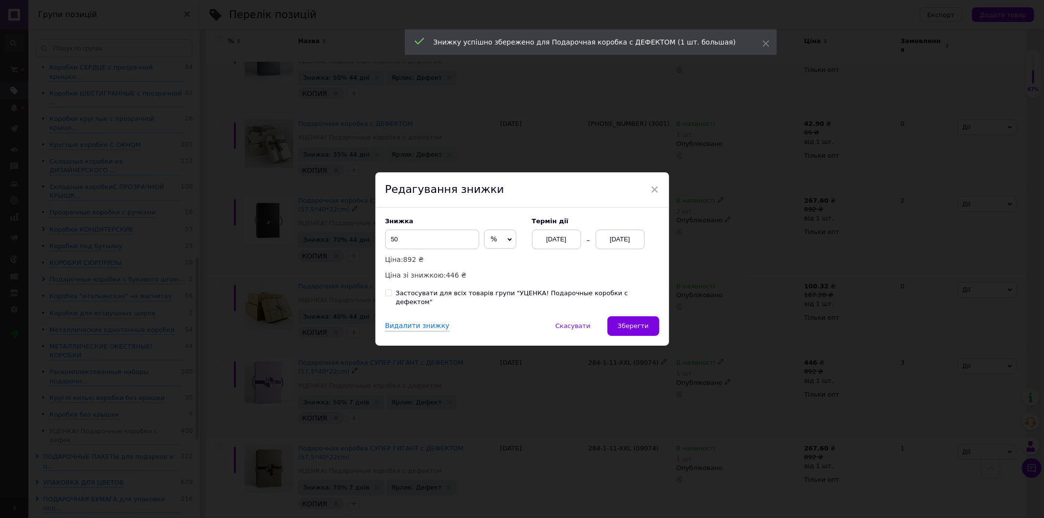
click at [554, 246] on div "[DATE]" at bounding box center [556, 240] width 49 height 20
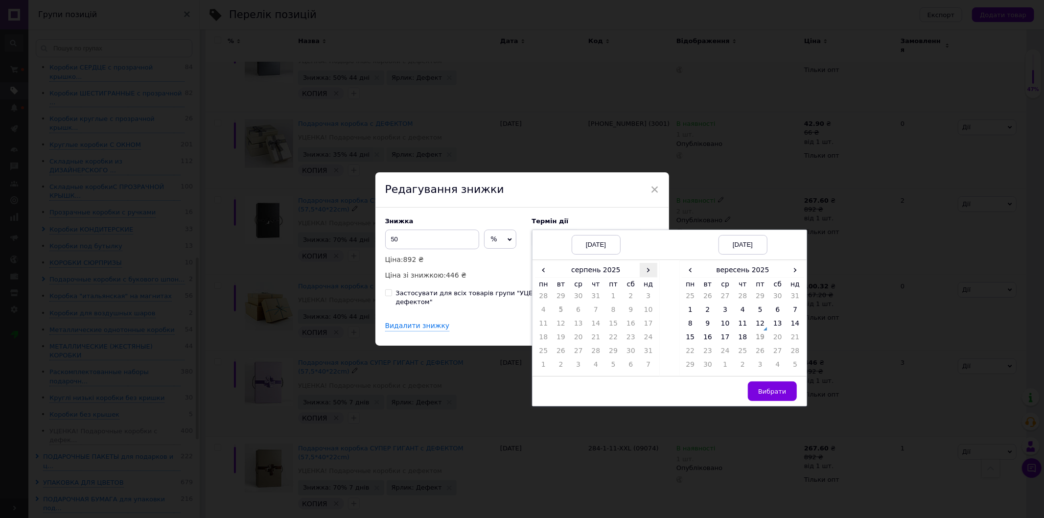
click at [651, 277] on span "›" at bounding box center [649, 270] width 18 height 14
click at [612, 329] on td "12" at bounding box center [613, 326] width 18 height 14
click at [801, 271] on span "›" at bounding box center [796, 270] width 18 height 14
click at [793, 338] on td "26" at bounding box center [796, 339] width 18 height 14
click at [769, 394] on span "Вибрати" at bounding box center [772, 391] width 28 height 7
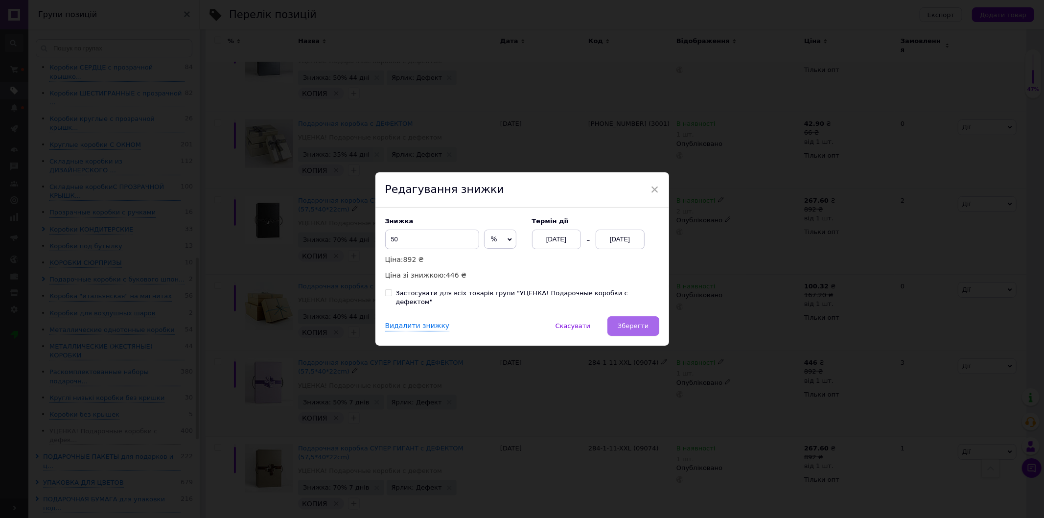
click at [642, 326] on span "Зберегти" at bounding box center [633, 325] width 31 height 7
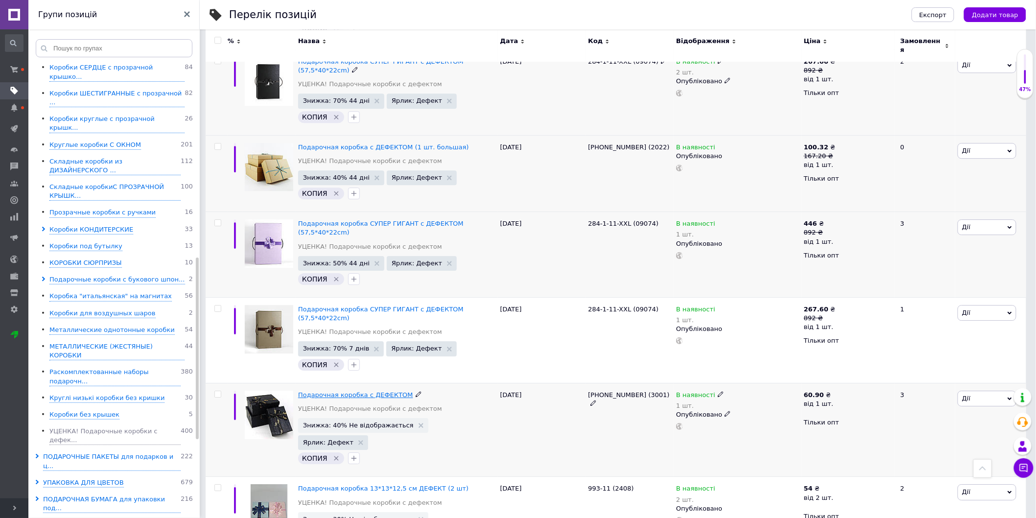
scroll to position [1142, 0]
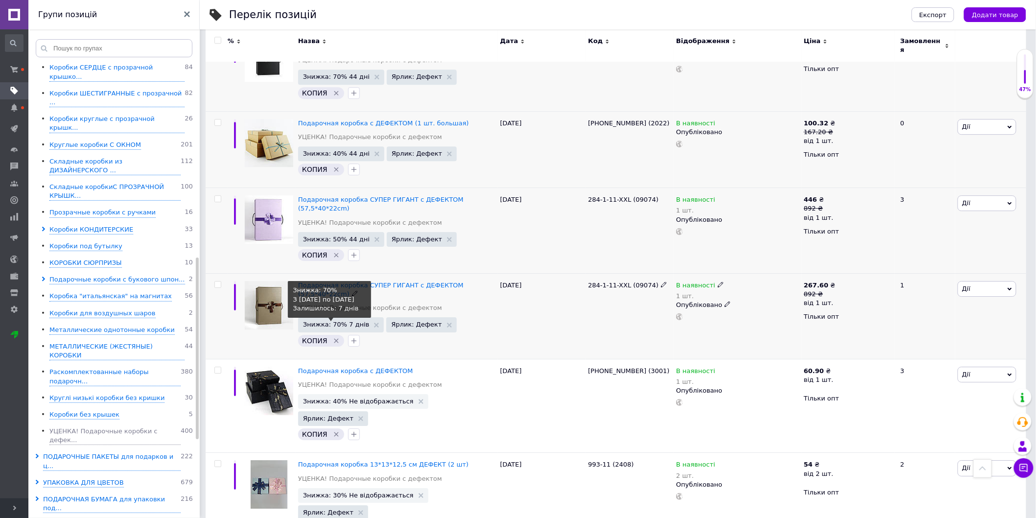
click at [345, 321] on span "Знижка: 70% 7 днів" at bounding box center [336, 324] width 67 height 6
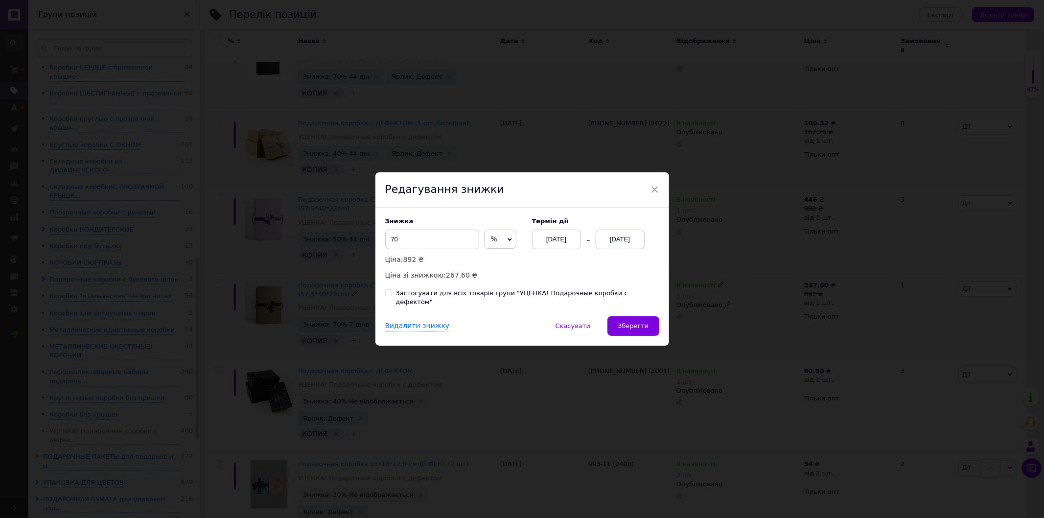
click at [561, 245] on div "[DATE]" at bounding box center [556, 240] width 49 height 20
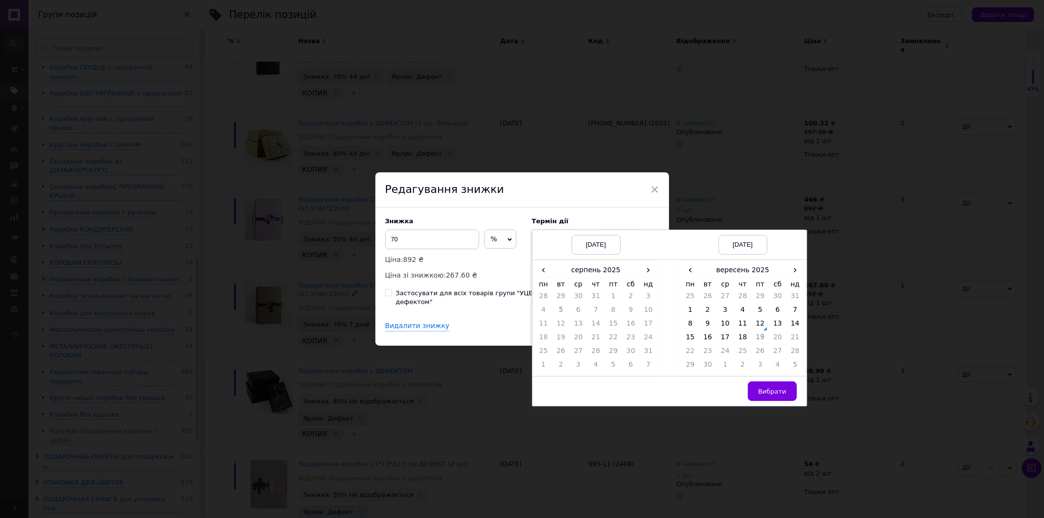
drag, startPoint x: 646, startPoint y: 273, endPoint x: 620, endPoint y: 297, distance: 35.3
click at [646, 275] on span "›" at bounding box center [649, 270] width 18 height 14
click at [614, 332] on td "12" at bounding box center [613, 326] width 18 height 14
click at [793, 277] on span "›" at bounding box center [796, 270] width 18 height 14
click at [791, 338] on td "26" at bounding box center [796, 339] width 18 height 14
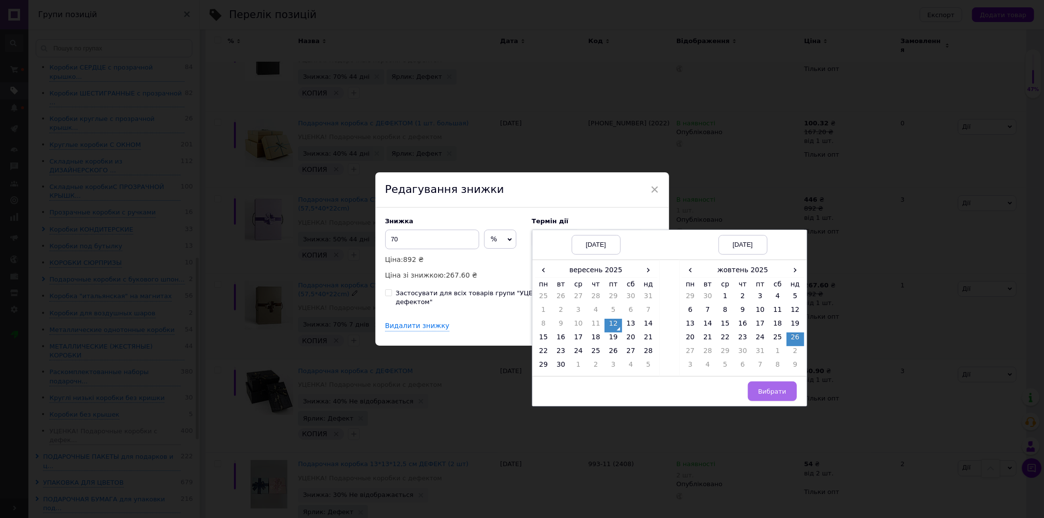
click at [758, 401] on button "Вибрати" at bounding box center [772, 391] width 49 height 20
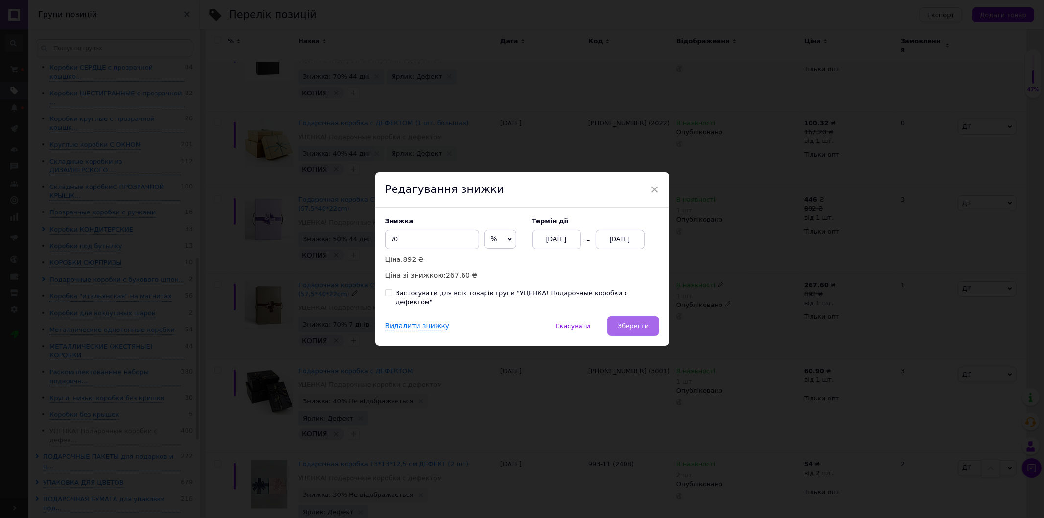
click at [644, 326] on span "Зберегти" at bounding box center [633, 325] width 31 height 7
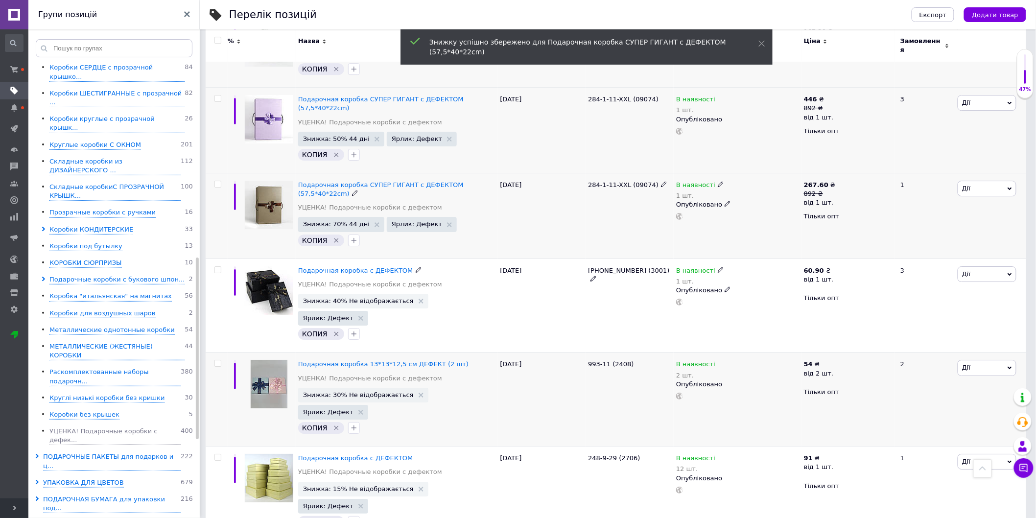
scroll to position [1251, 0]
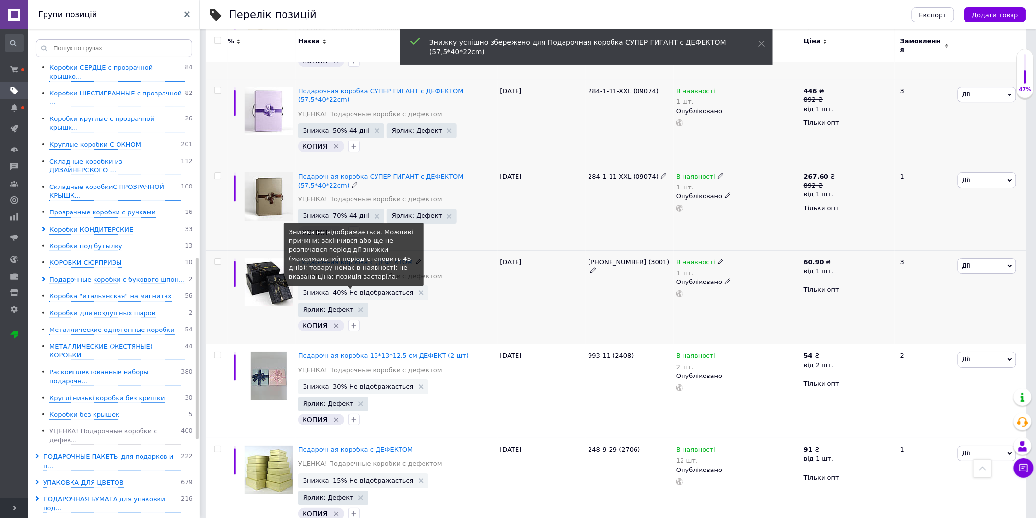
click at [359, 289] on span "Знижка: 40% Не відображається" at bounding box center [358, 292] width 111 height 6
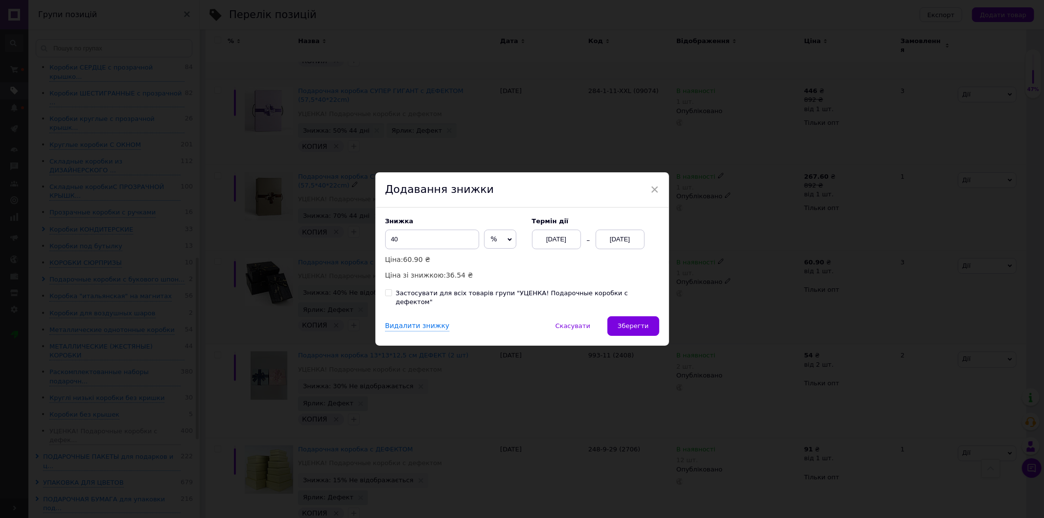
click at [612, 242] on div "[DATE]" at bounding box center [620, 240] width 49 height 20
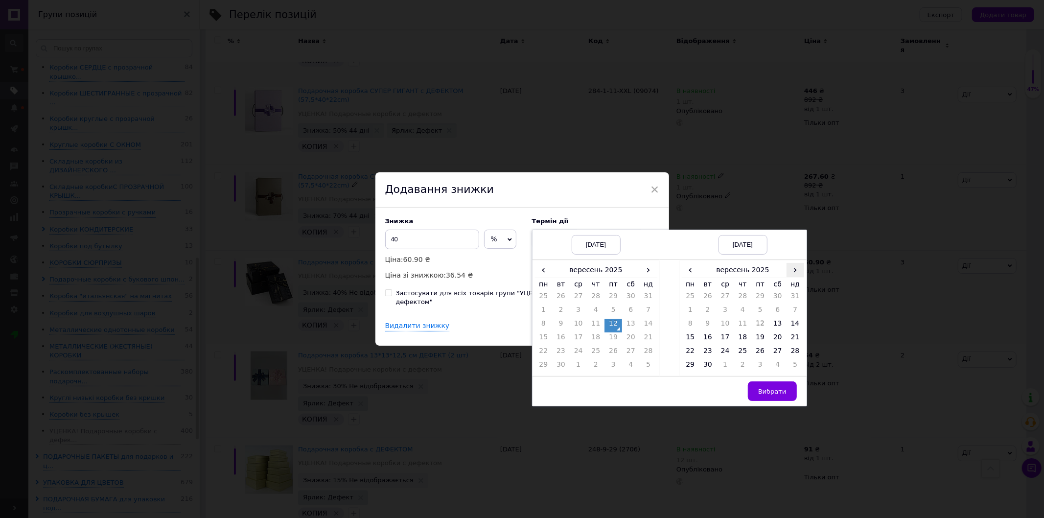
click at [787, 271] on span "›" at bounding box center [796, 270] width 18 height 14
click at [795, 341] on td "26" at bounding box center [796, 339] width 18 height 14
click at [772, 395] on span "Вибрати" at bounding box center [772, 391] width 28 height 7
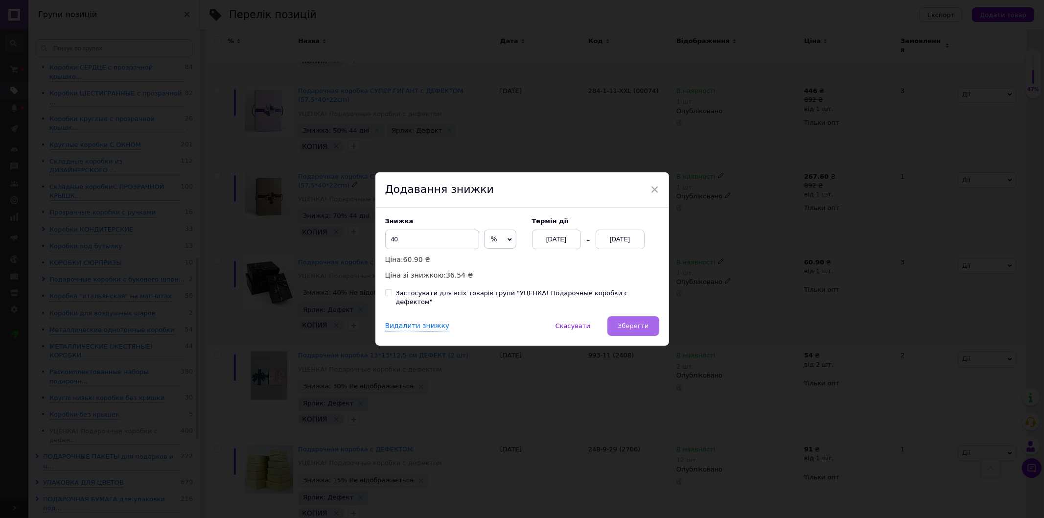
click at [639, 322] on span "Зберегти" at bounding box center [633, 325] width 31 height 7
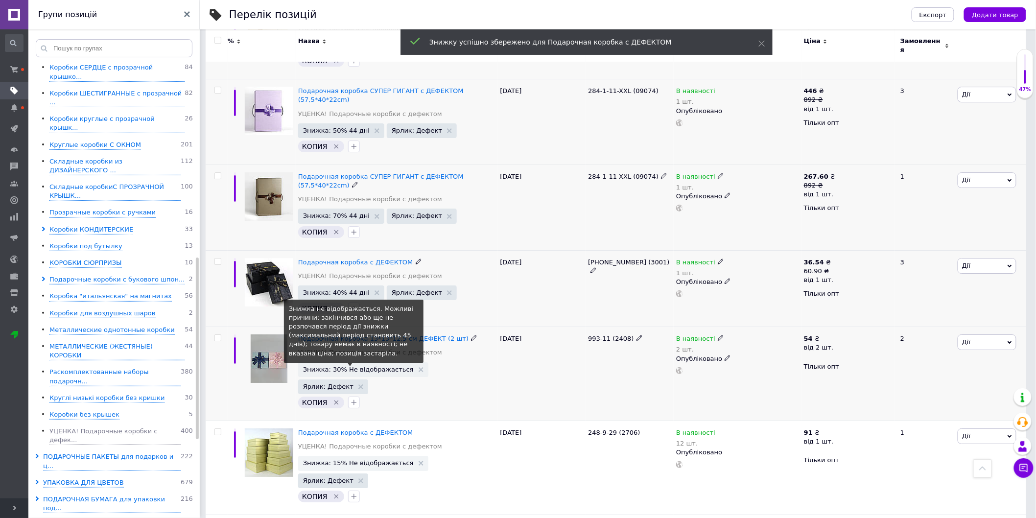
click at [353, 366] on span "Знижка: 30% Не відображається" at bounding box center [358, 369] width 111 height 6
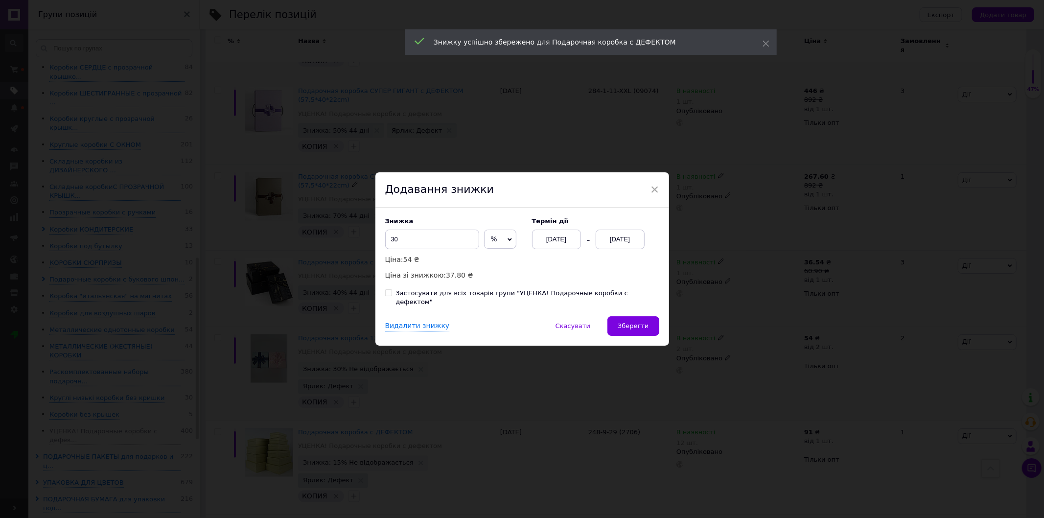
click at [633, 245] on div "[DATE]" at bounding box center [620, 240] width 49 height 20
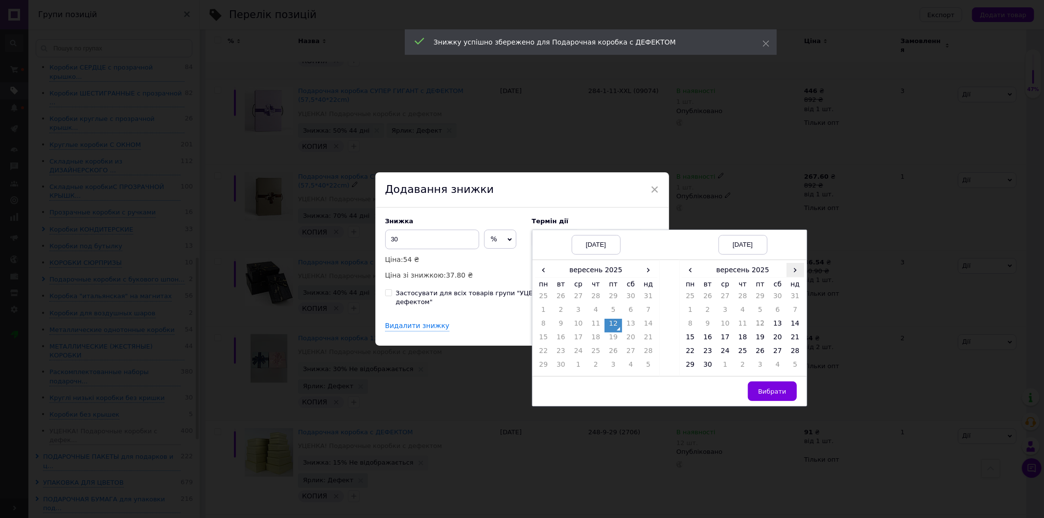
click at [790, 277] on span "›" at bounding box center [796, 270] width 18 height 14
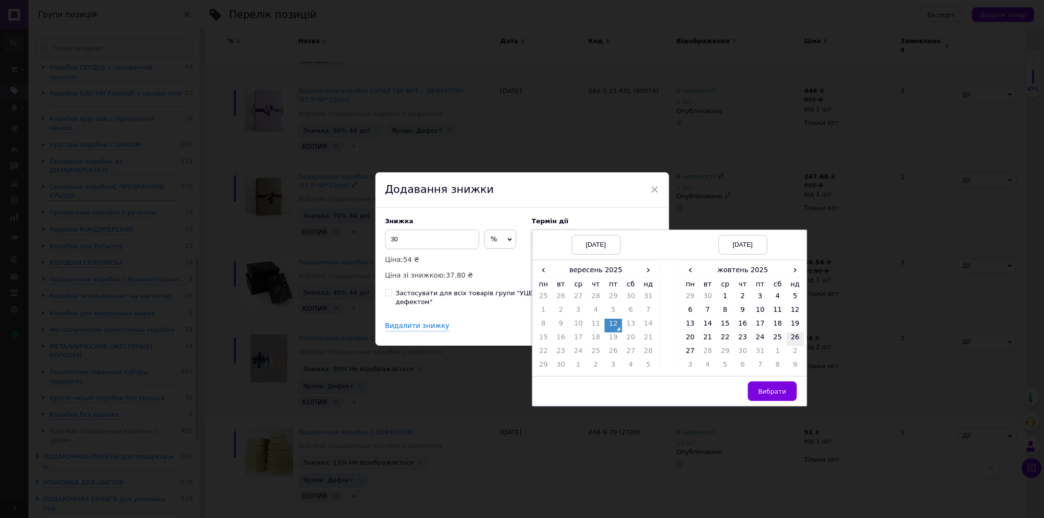
click at [792, 338] on td "26" at bounding box center [796, 339] width 18 height 14
click at [780, 395] on span "Вибрати" at bounding box center [772, 391] width 28 height 7
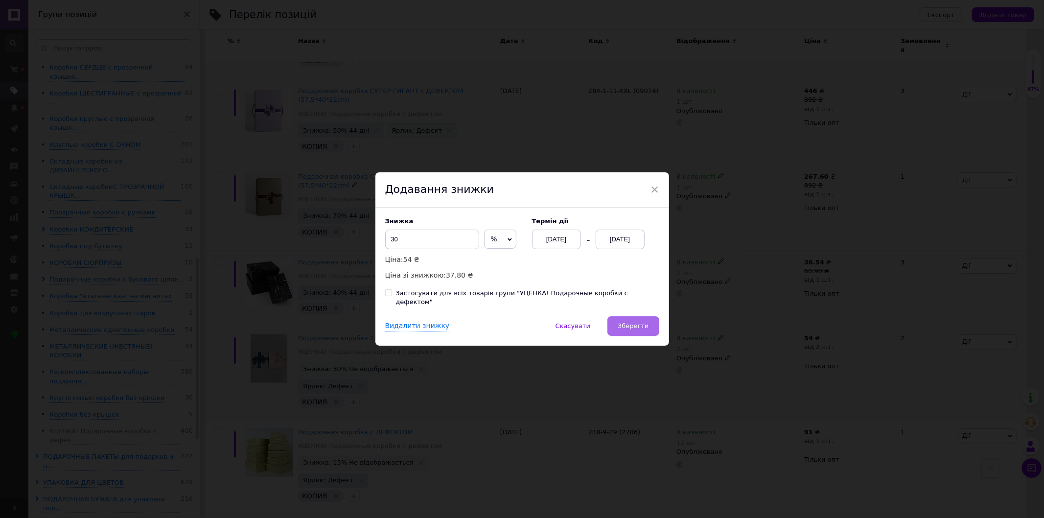
click at [643, 322] on span "Зберегти" at bounding box center [633, 325] width 31 height 7
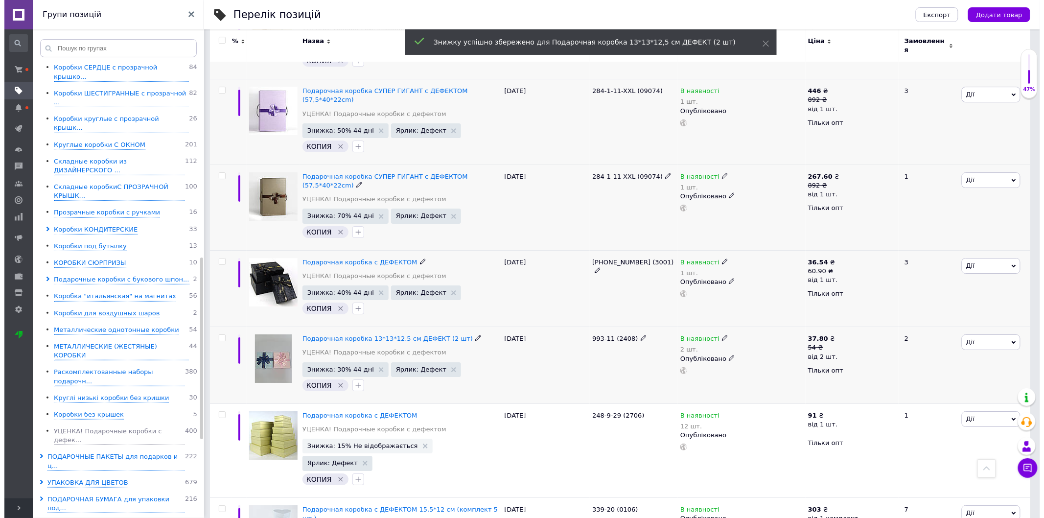
scroll to position [1289, 0]
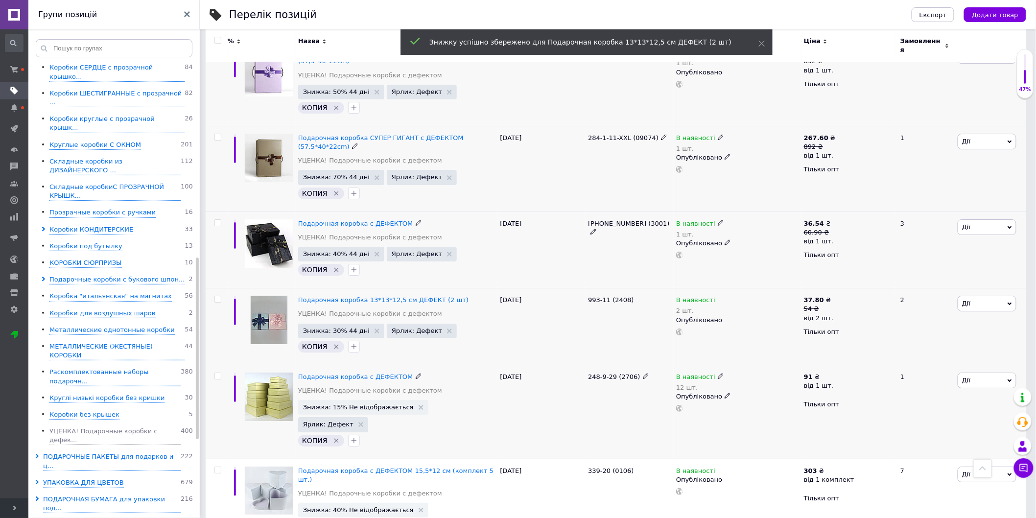
click at [382, 404] on span "Знижка: 15% Не відображається" at bounding box center [358, 407] width 111 height 6
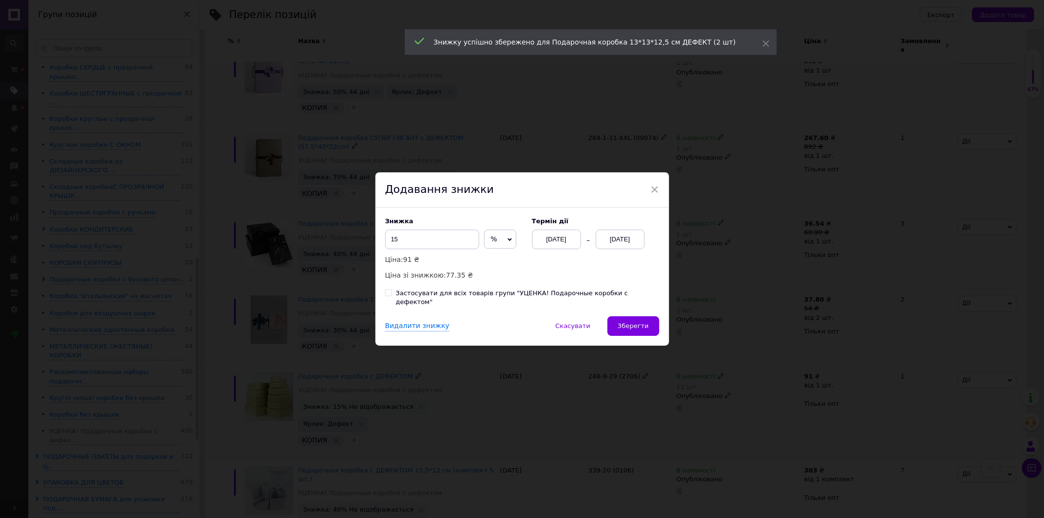
click at [618, 236] on div "[DATE]" at bounding box center [620, 240] width 49 height 20
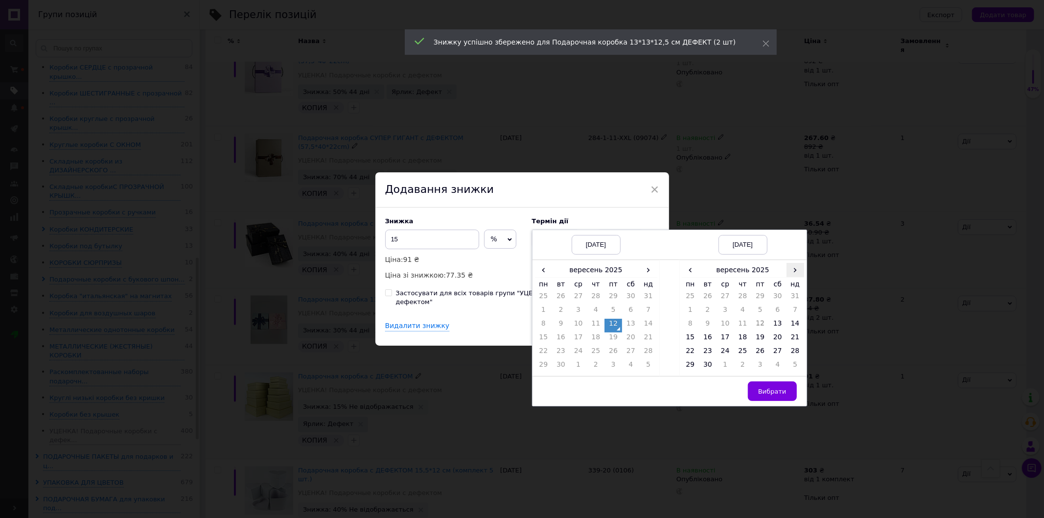
click at [797, 277] on span "›" at bounding box center [796, 270] width 18 height 14
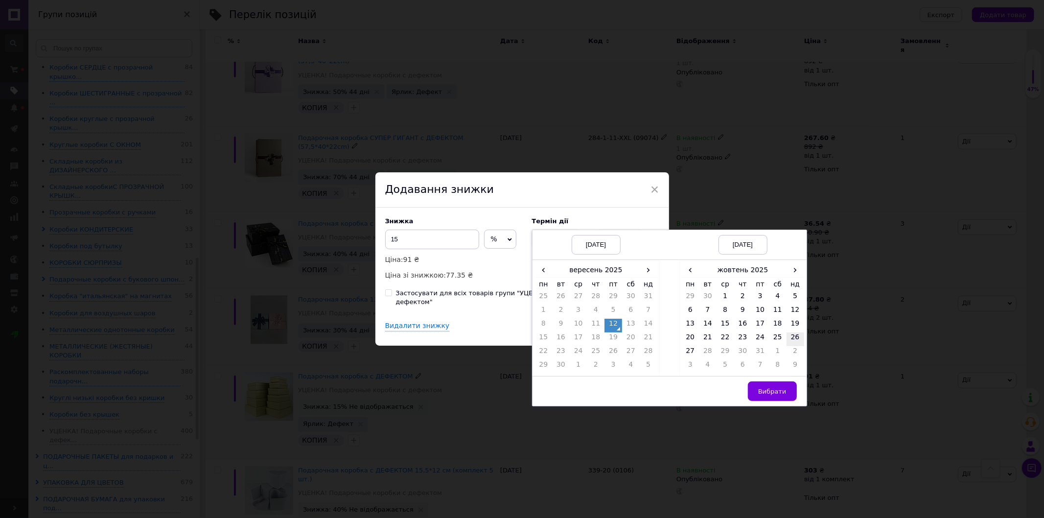
click at [793, 341] on td "26" at bounding box center [796, 339] width 18 height 14
click at [771, 395] on span "Вибрати" at bounding box center [772, 391] width 28 height 7
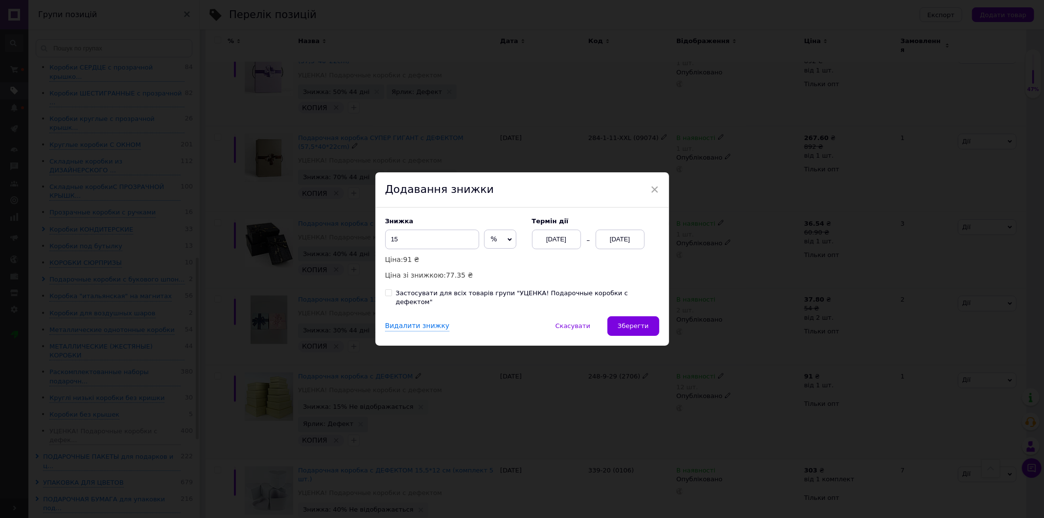
drag, startPoint x: 640, startPoint y: 323, endPoint x: 634, endPoint y: 323, distance: 5.4
click at [639, 323] on span "Зберегти" at bounding box center [633, 325] width 31 height 7
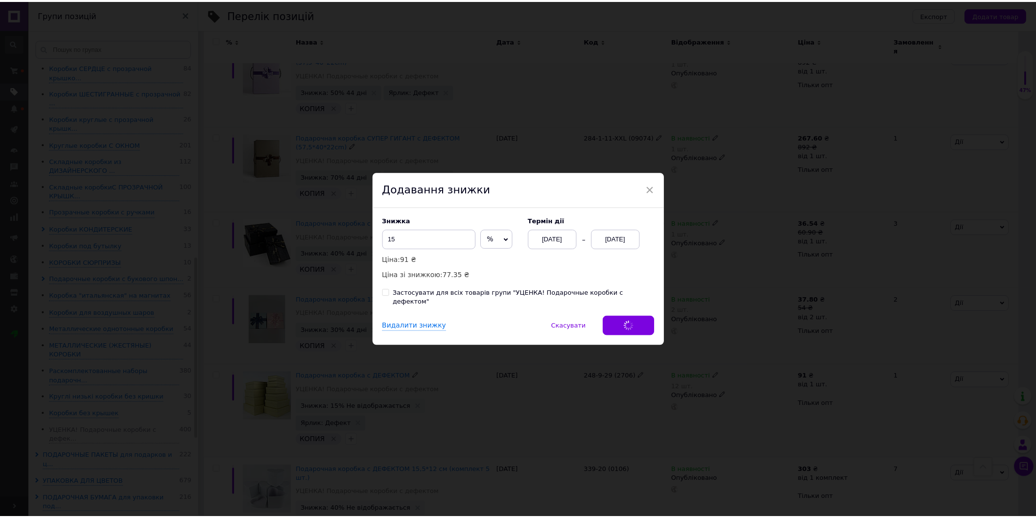
scroll to position [1280, 0]
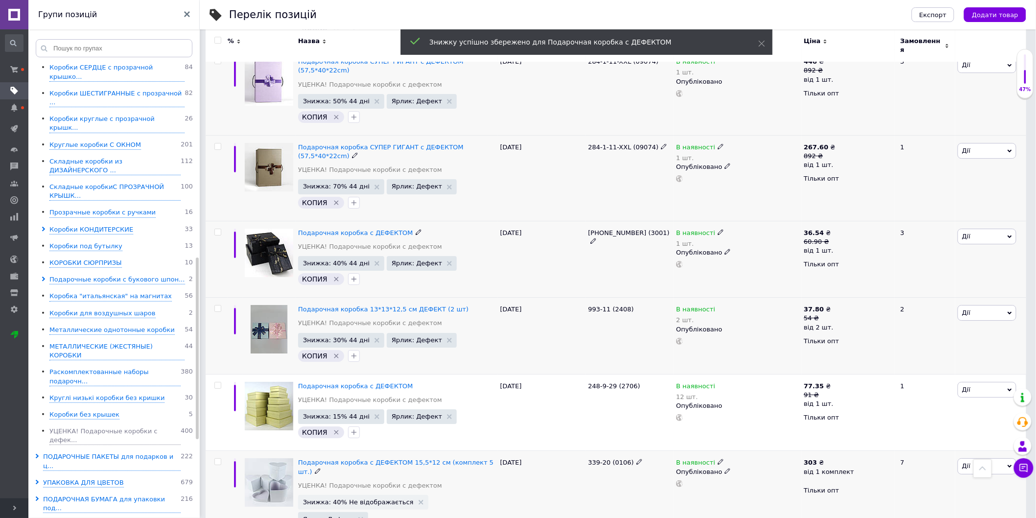
click at [368, 495] on span "Знижка: 40% Не відображається" at bounding box center [363, 502] width 130 height 15
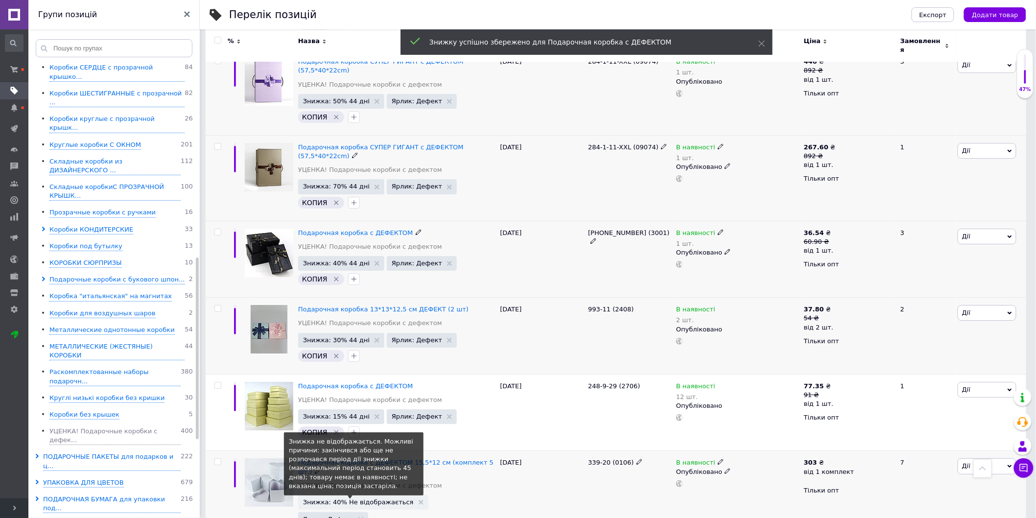
click at [374, 499] on span "Знижка: 40% Не відображається" at bounding box center [358, 502] width 111 height 6
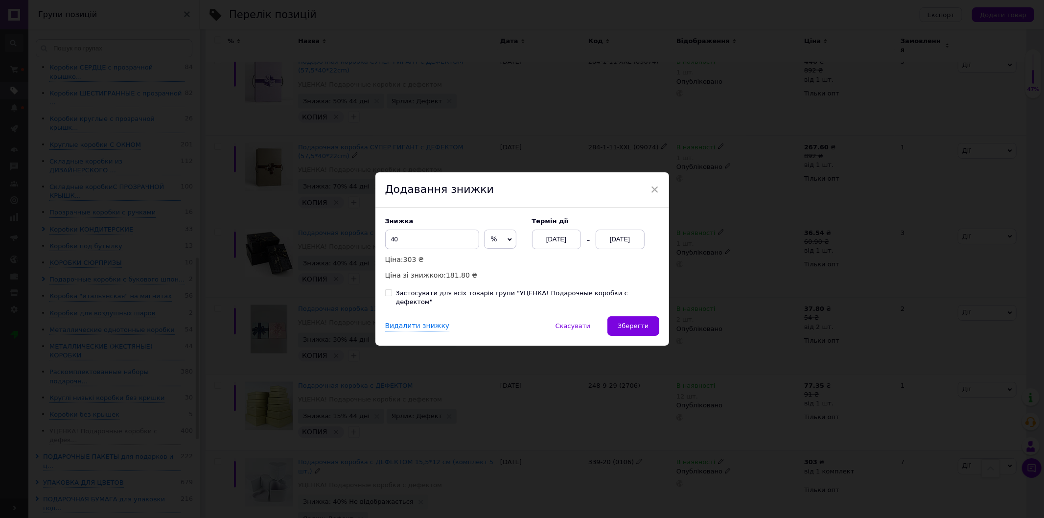
click at [611, 246] on div "[DATE]" at bounding box center [620, 240] width 49 height 20
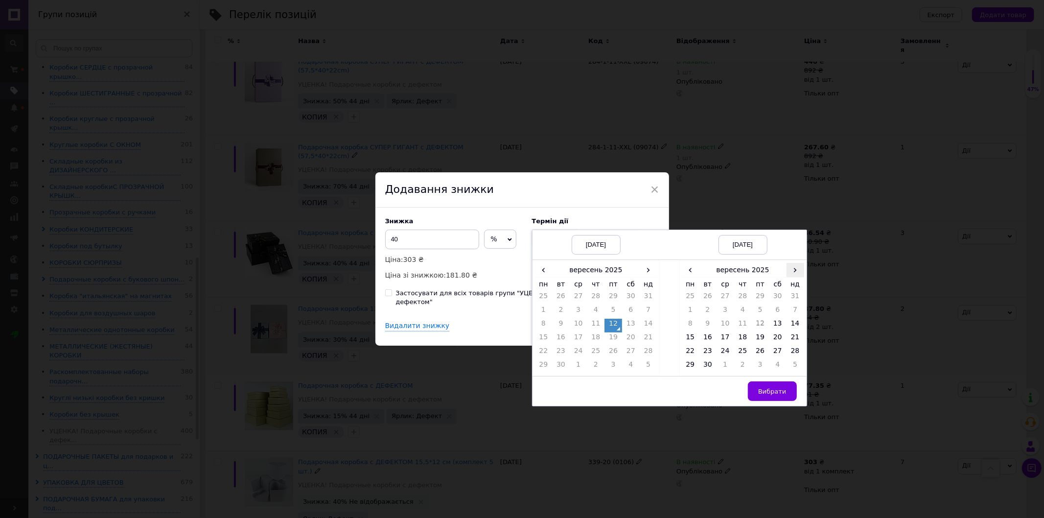
click at [789, 272] on span "›" at bounding box center [796, 270] width 18 height 14
click at [793, 344] on td "26" at bounding box center [796, 339] width 18 height 14
click at [753, 401] on button "Вибрати" at bounding box center [772, 391] width 49 height 20
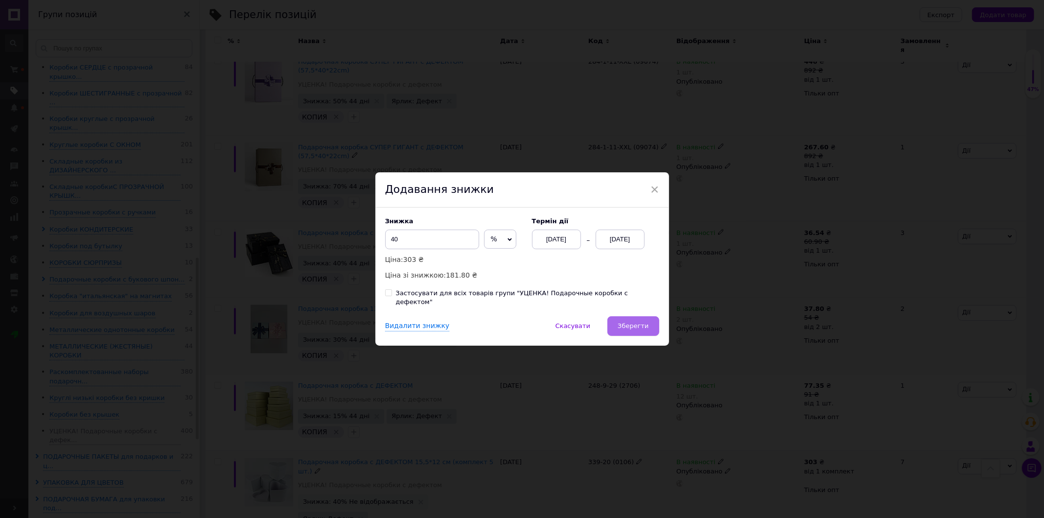
click at [619, 316] on button "Зберегти" at bounding box center [632, 326] width 51 height 20
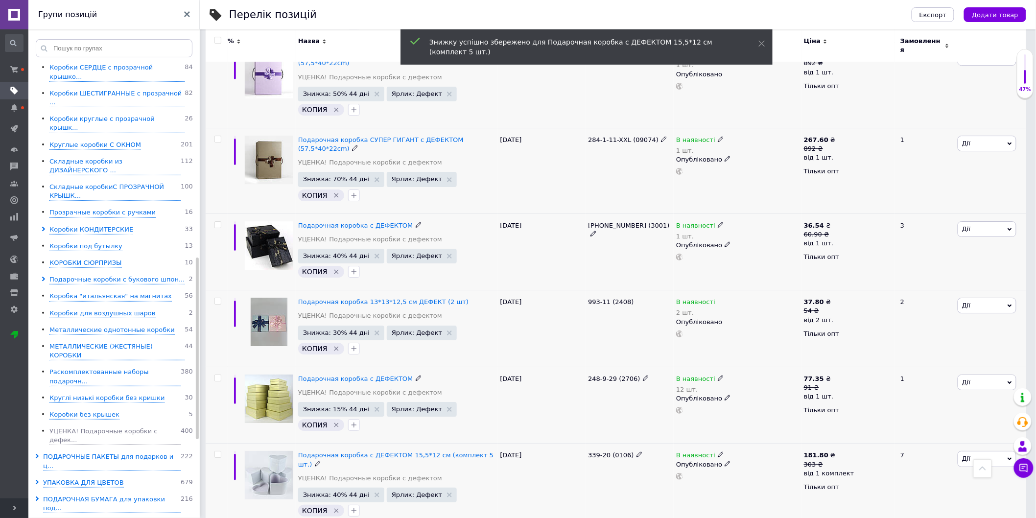
scroll to position [1289, 0]
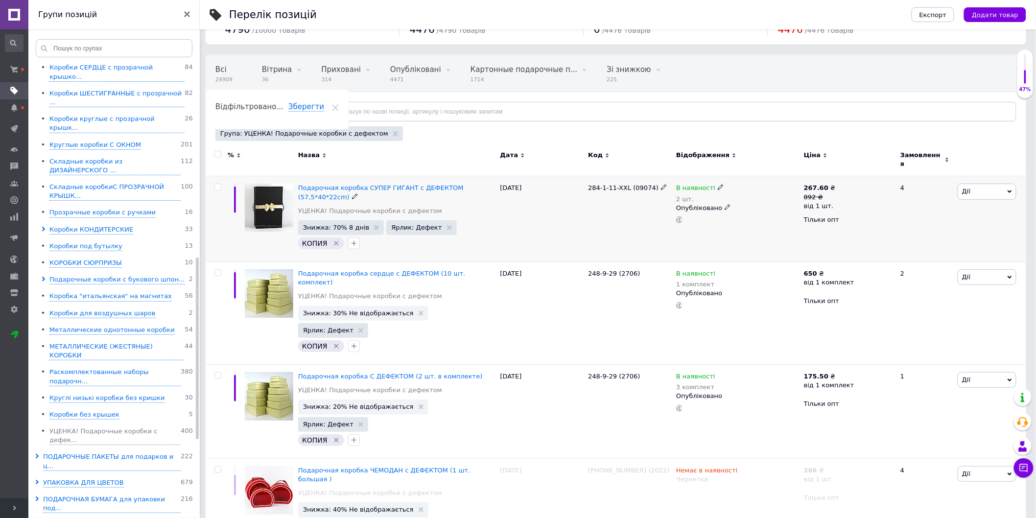
scroll to position [54, 0]
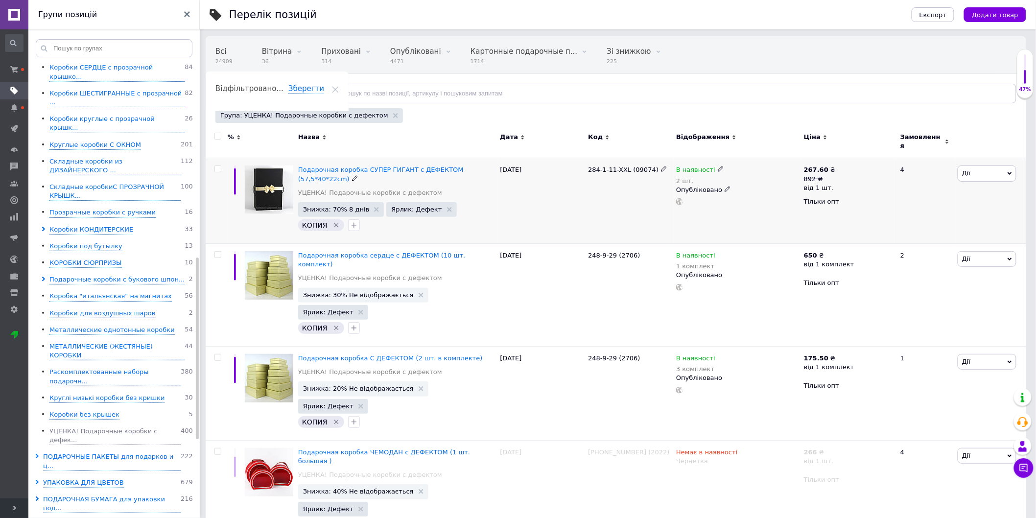
click at [353, 202] on span "Знижка: 70% 8 днів" at bounding box center [341, 209] width 86 height 15
click at [340, 206] on span "Знижка: 70% 8 днів" at bounding box center [336, 209] width 67 height 6
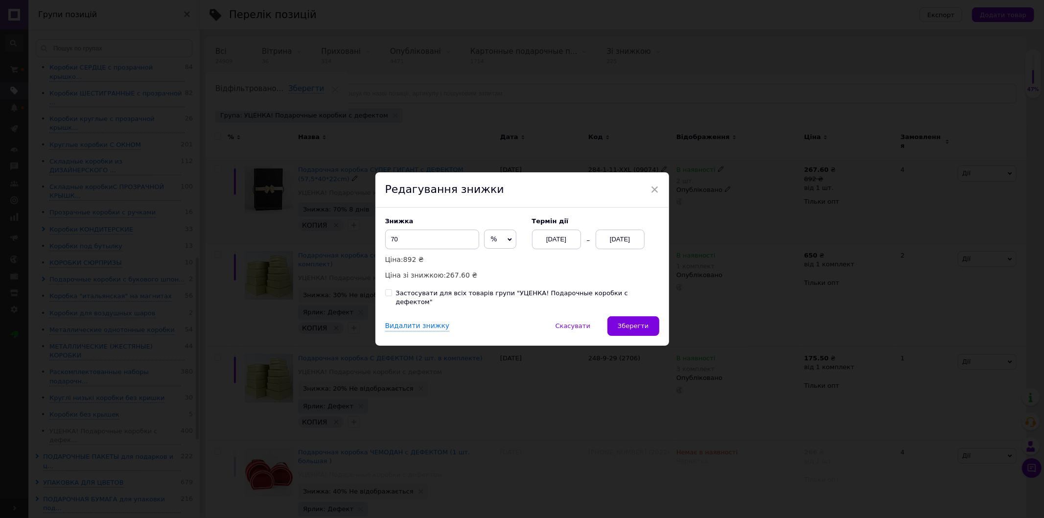
click at [610, 244] on div "[DATE]" at bounding box center [620, 240] width 49 height 20
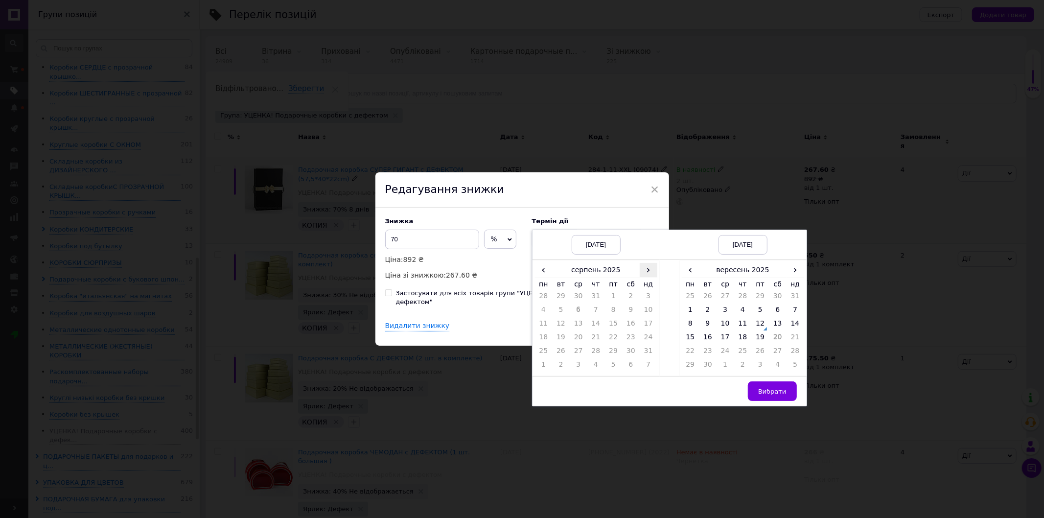
click at [640, 277] on span "›" at bounding box center [649, 270] width 18 height 14
click at [616, 329] on td "12" at bounding box center [613, 326] width 18 height 14
drag, startPoint x: 796, startPoint y: 272, endPoint x: 785, endPoint y: 302, distance: 32.2
click at [796, 272] on span "›" at bounding box center [796, 270] width 18 height 14
click at [790, 341] on td "26" at bounding box center [796, 339] width 18 height 14
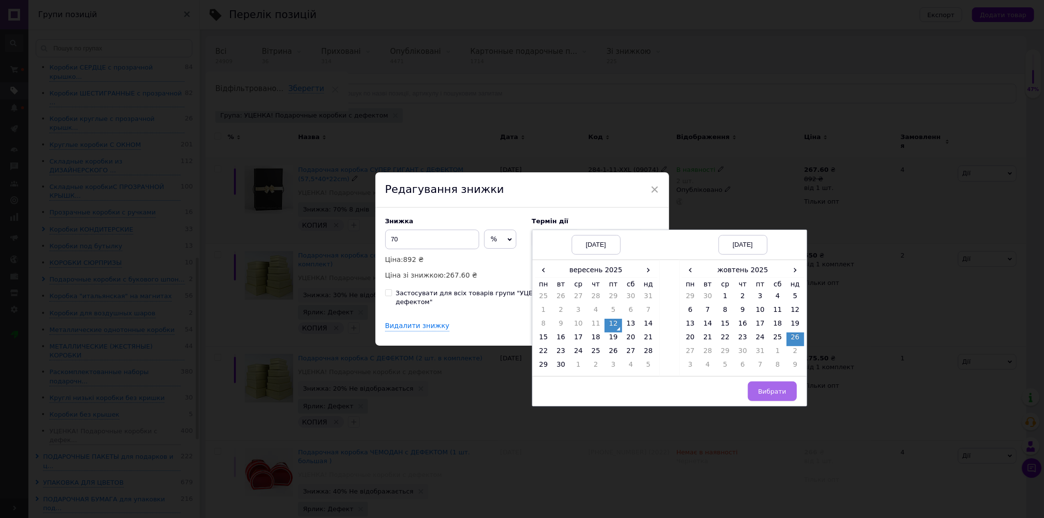
click at [770, 395] on span "Вибрати" at bounding box center [772, 391] width 28 height 7
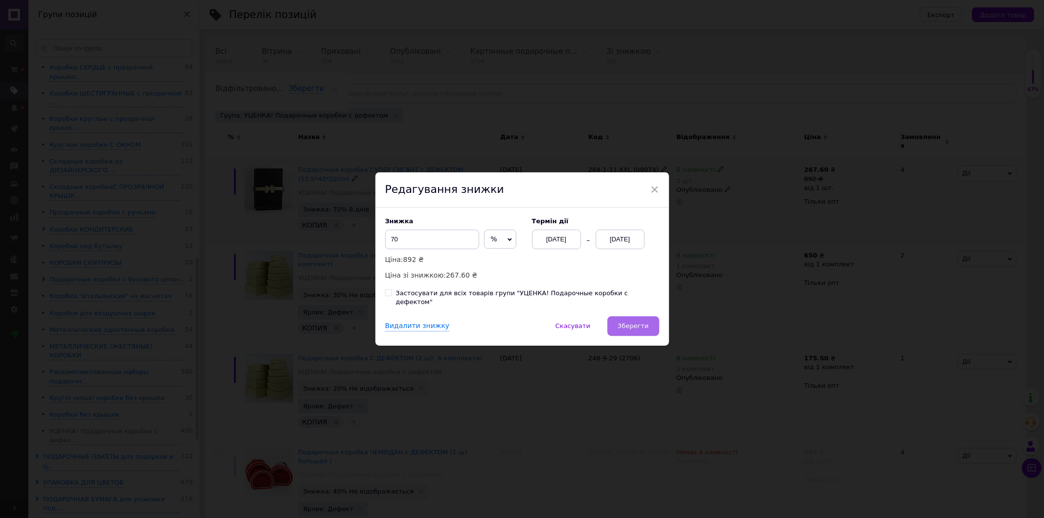
click at [623, 325] on span "Зберегти" at bounding box center [633, 325] width 31 height 7
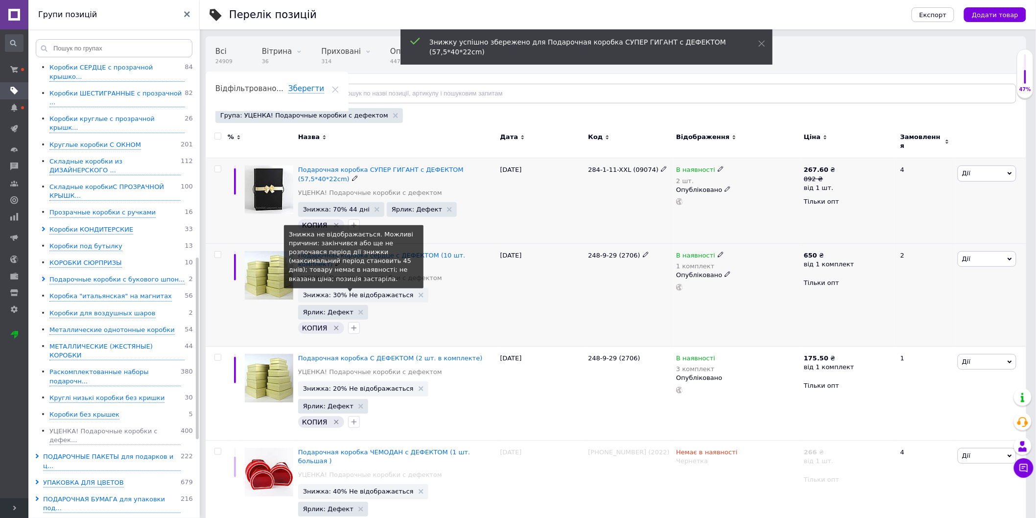
click at [341, 292] on span "Знижка: 30% Не відображається" at bounding box center [358, 295] width 111 height 6
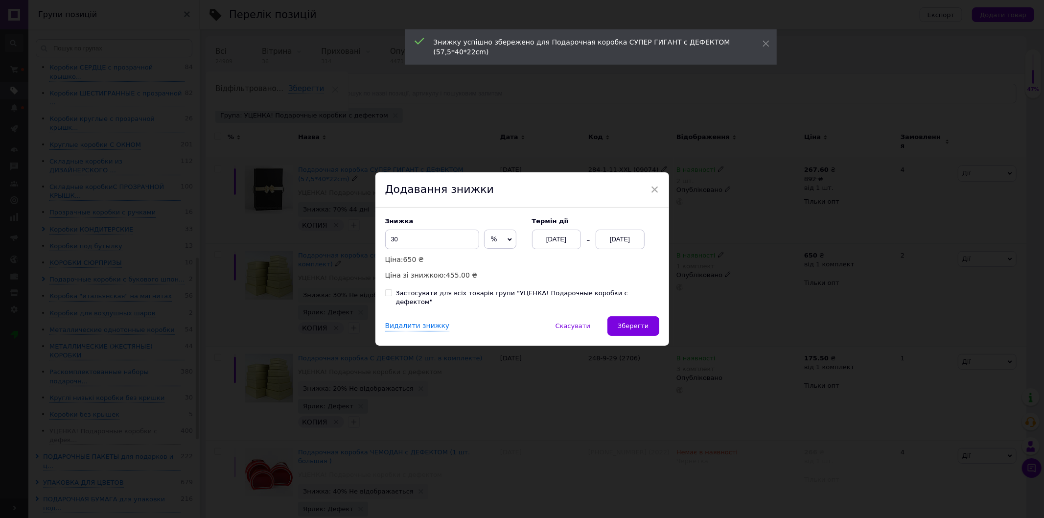
click at [619, 243] on div "[DATE]" at bounding box center [620, 240] width 49 height 20
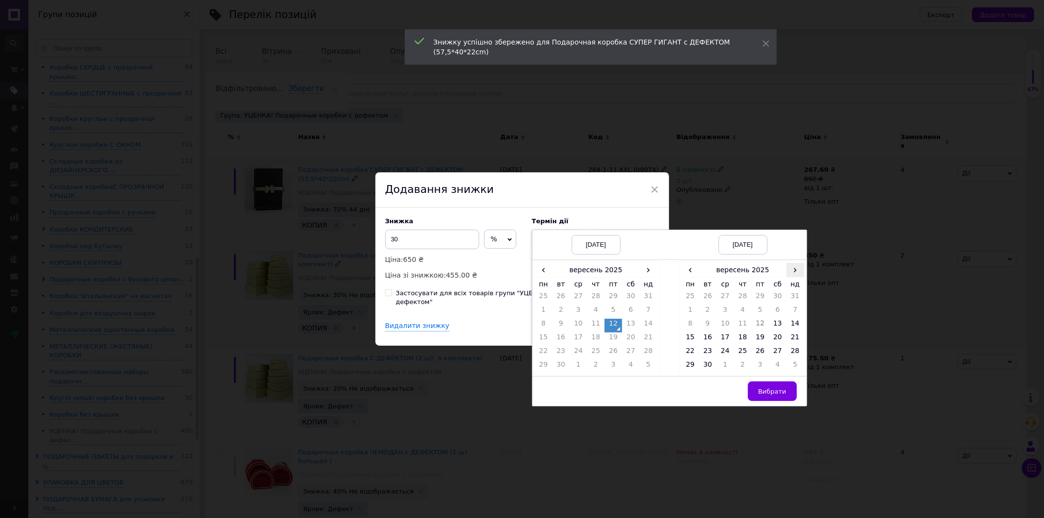
click at [789, 276] on span "›" at bounding box center [796, 270] width 18 height 14
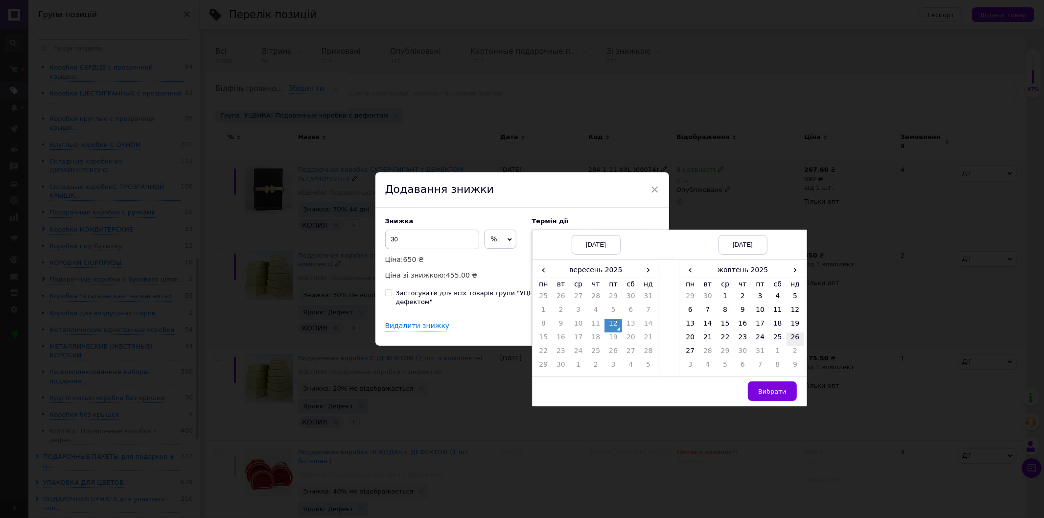
click at [790, 343] on td "26" at bounding box center [796, 339] width 18 height 14
drag, startPoint x: 771, startPoint y: 394, endPoint x: 696, endPoint y: 349, distance: 86.7
click at [770, 394] on span "Вибрати" at bounding box center [772, 391] width 28 height 7
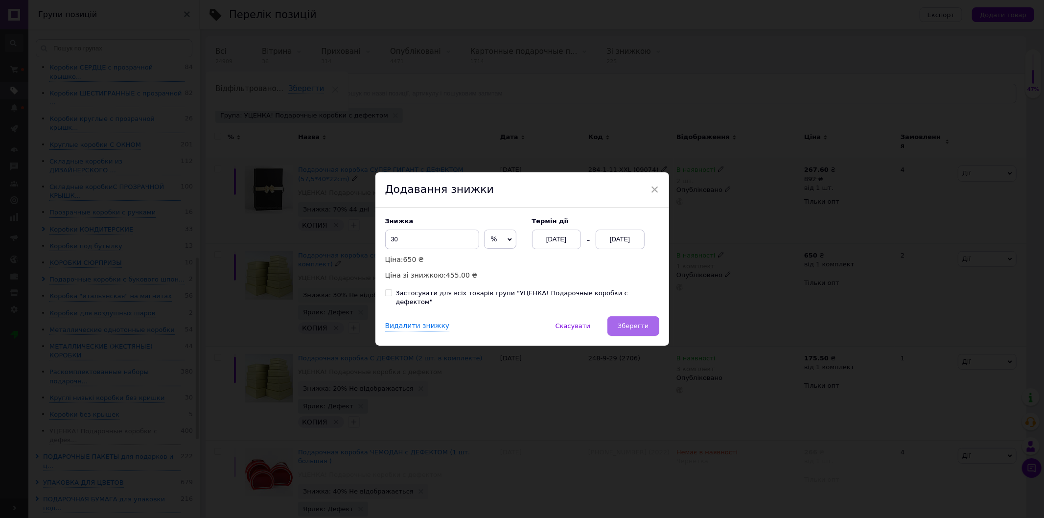
click at [630, 322] on span "Зберегти" at bounding box center [633, 325] width 31 height 7
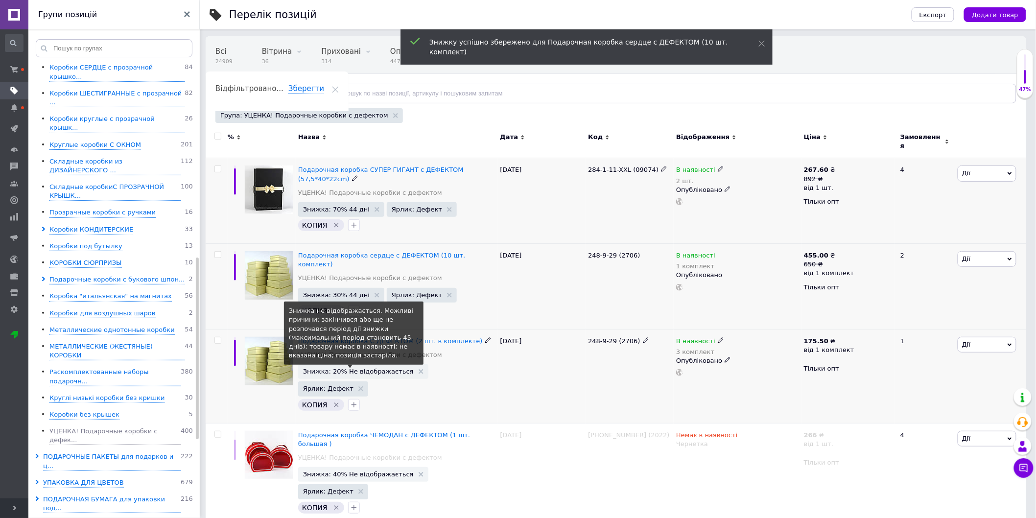
click at [355, 368] on span "Знижка: 20% Не відображається" at bounding box center [358, 371] width 111 height 6
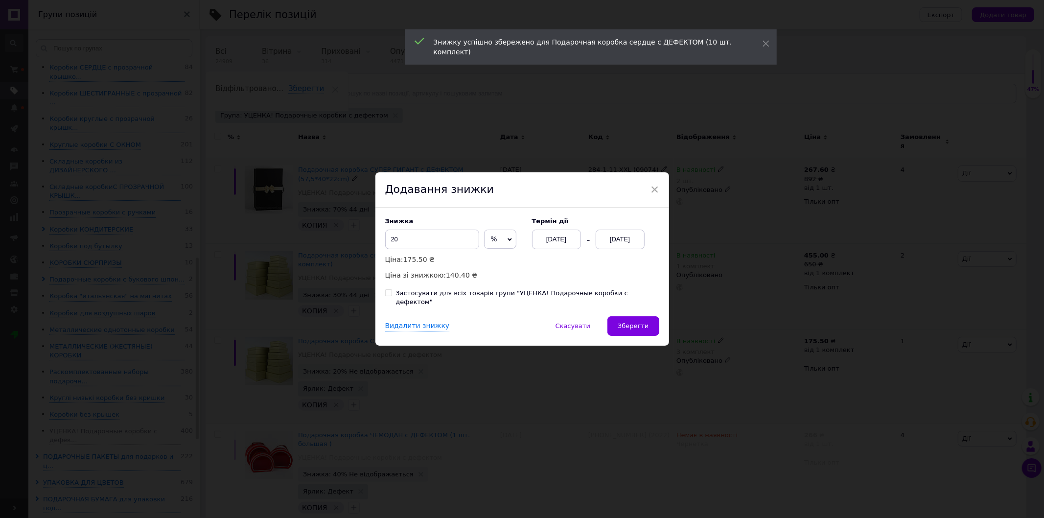
click at [600, 244] on div "[DATE]" at bounding box center [620, 240] width 49 height 20
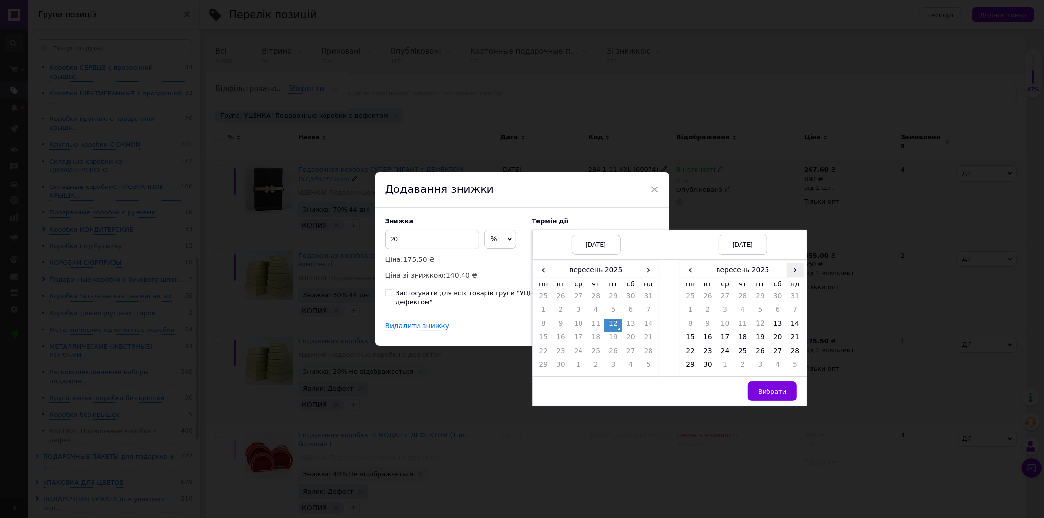
click at [787, 275] on span "›" at bounding box center [796, 270] width 18 height 14
click at [787, 343] on td "26" at bounding box center [796, 339] width 18 height 14
click at [767, 392] on button "Вибрати" at bounding box center [772, 391] width 49 height 20
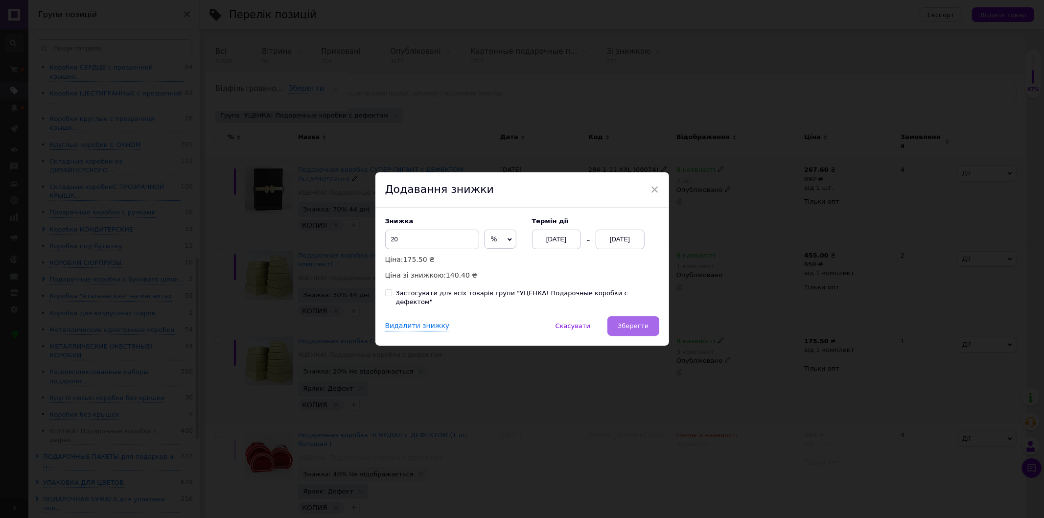
click at [645, 317] on button "Зберегти" at bounding box center [632, 326] width 51 height 20
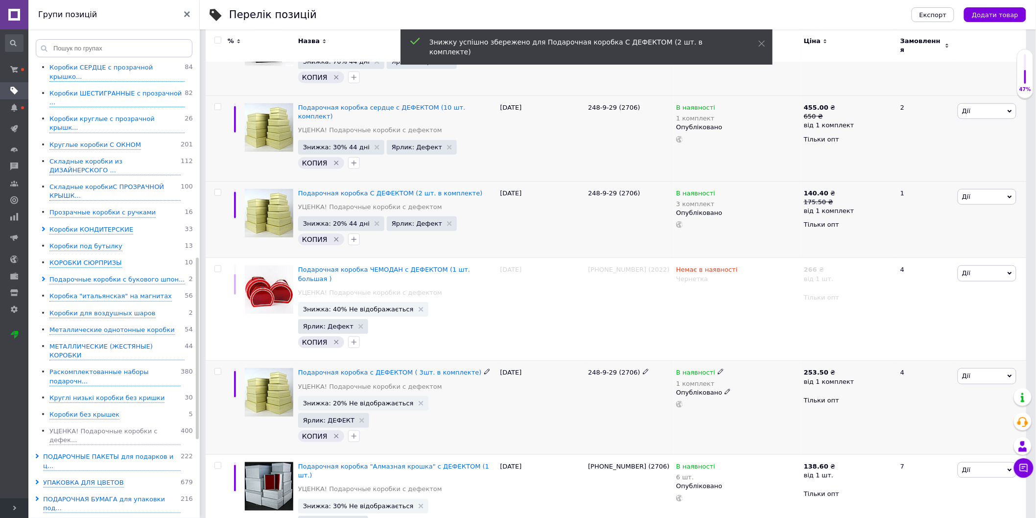
scroll to position [272, 0]
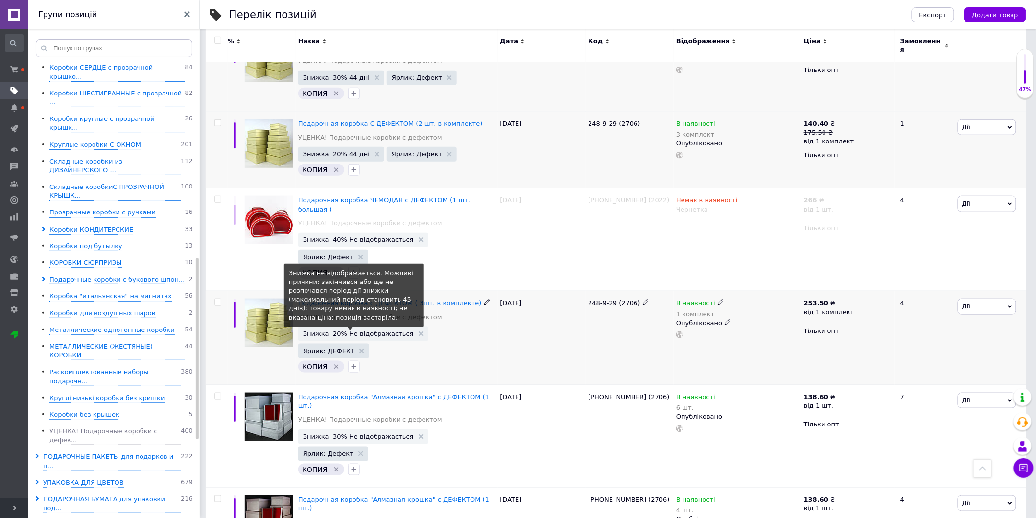
click at [371, 330] on span "Знижка: 20% Не відображається" at bounding box center [358, 333] width 111 height 6
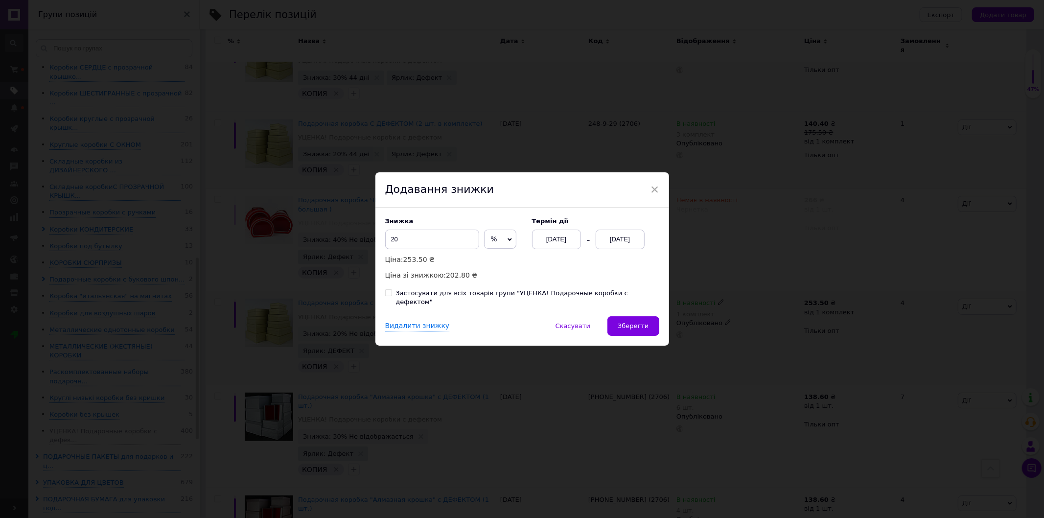
click at [628, 246] on div "[DATE]" at bounding box center [620, 240] width 49 height 20
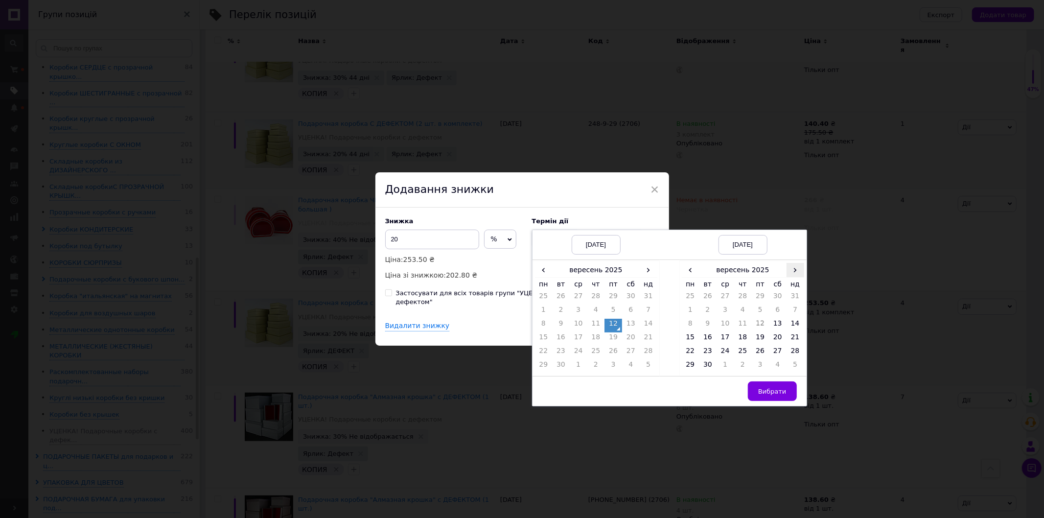
click at [790, 272] on span "›" at bounding box center [796, 270] width 18 height 14
click at [798, 340] on td "26" at bounding box center [796, 339] width 18 height 14
click at [774, 392] on span "Вибрати" at bounding box center [772, 391] width 28 height 7
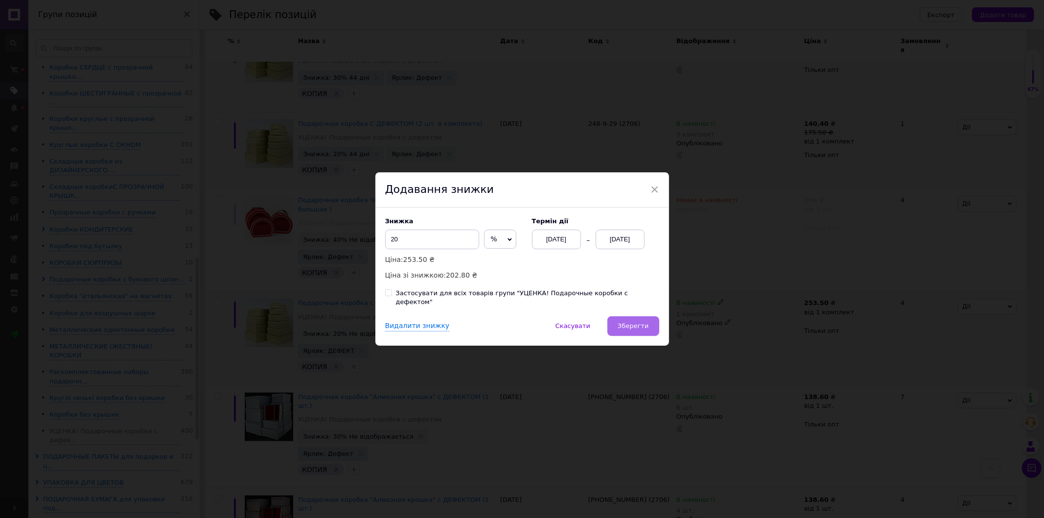
click at [632, 325] on span "Зберегти" at bounding box center [633, 325] width 31 height 7
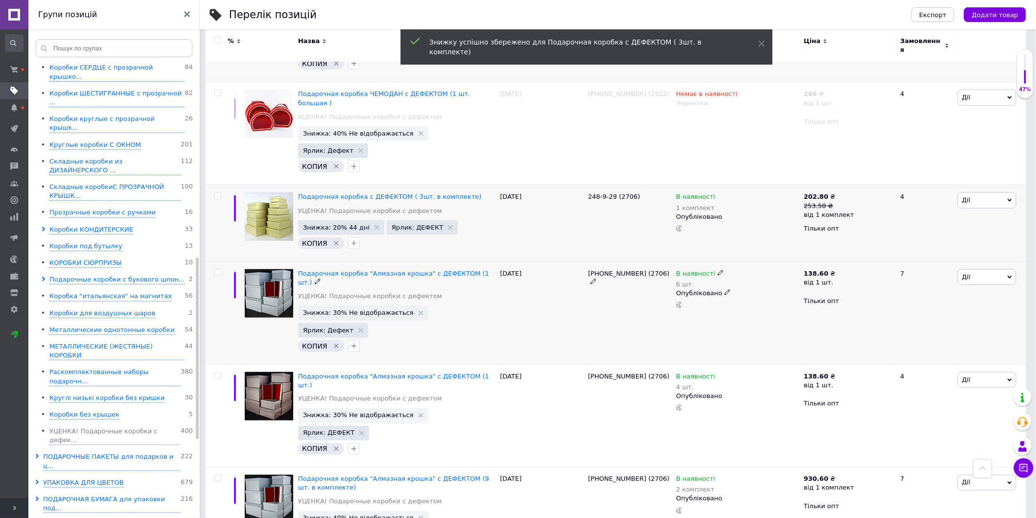
scroll to position [380, 0]
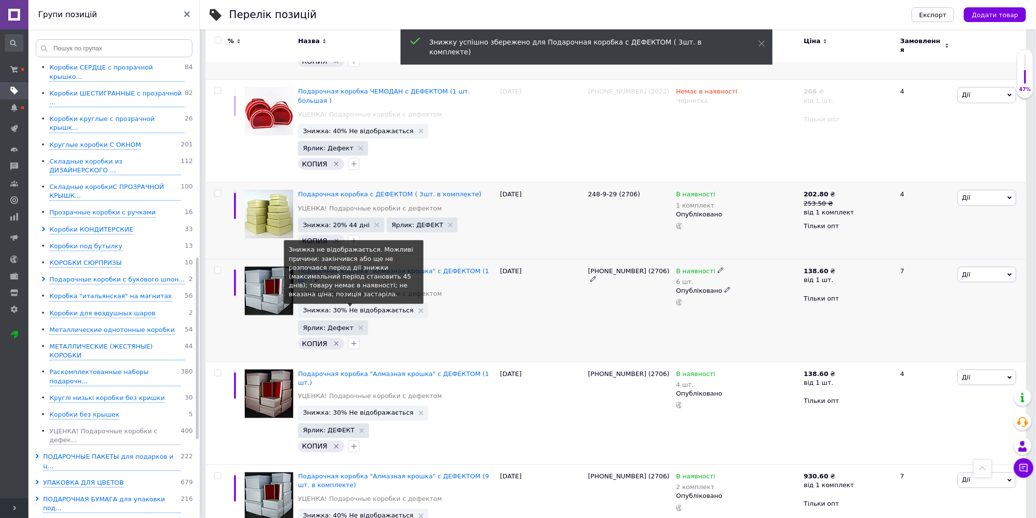
click at [331, 307] on span "Знижка: 30% Не відображається" at bounding box center [358, 310] width 111 height 6
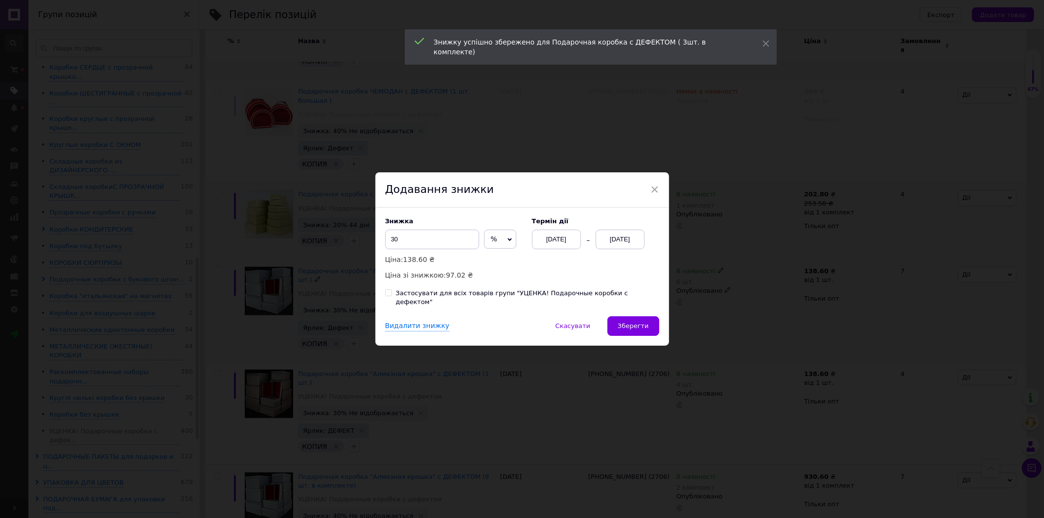
click at [619, 241] on div "[DATE]" at bounding box center [620, 240] width 49 height 20
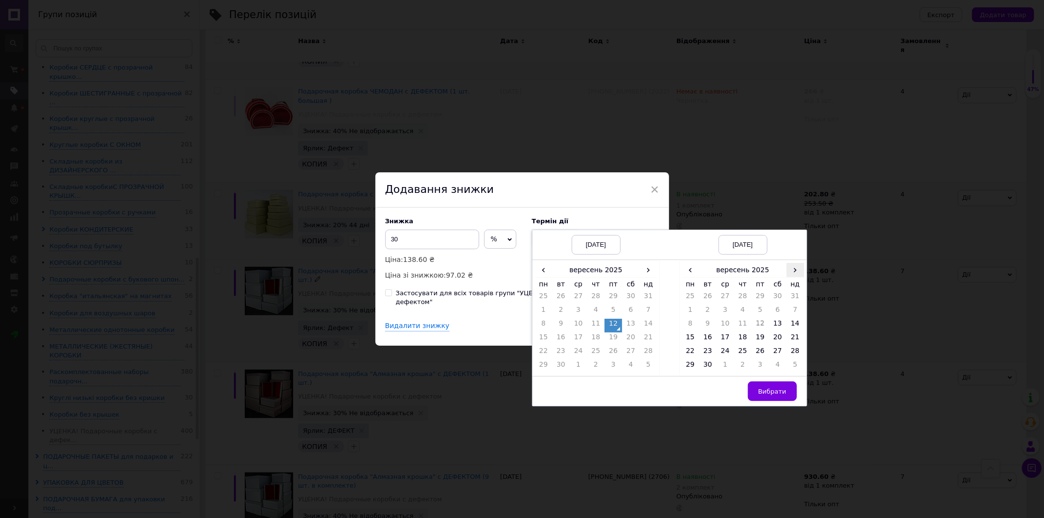
click at [795, 272] on span "›" at bounding box center [796, 270] width 18 height 14
click at [796, 341] on td "26" at bounding box center [796, 339] width 18 height 14
click at [781, 392] on span "Вибрати" at bounding box center [772, 391] width 28 height 7
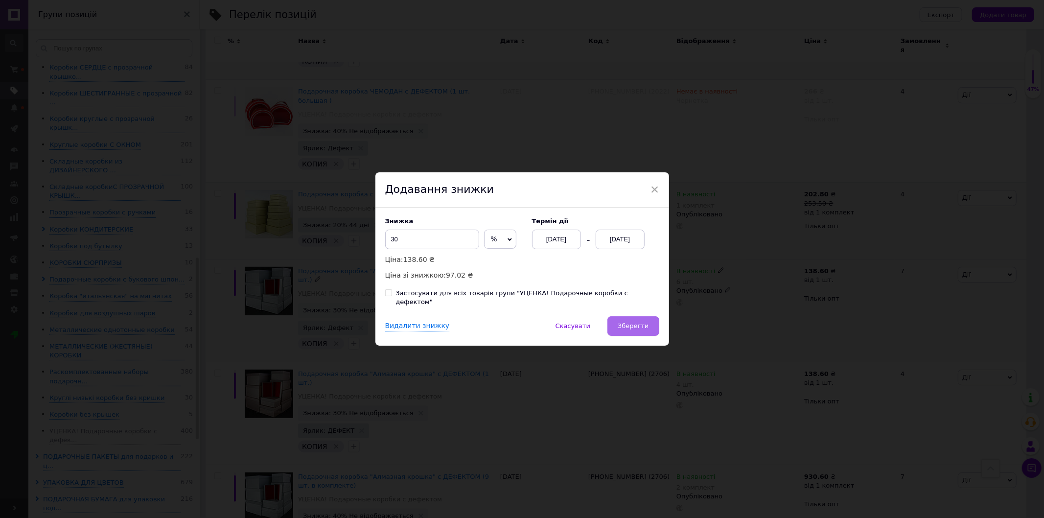
click at [634, 331] on button "Зберегти" at bounding box center [632, 326] width 51 height 20
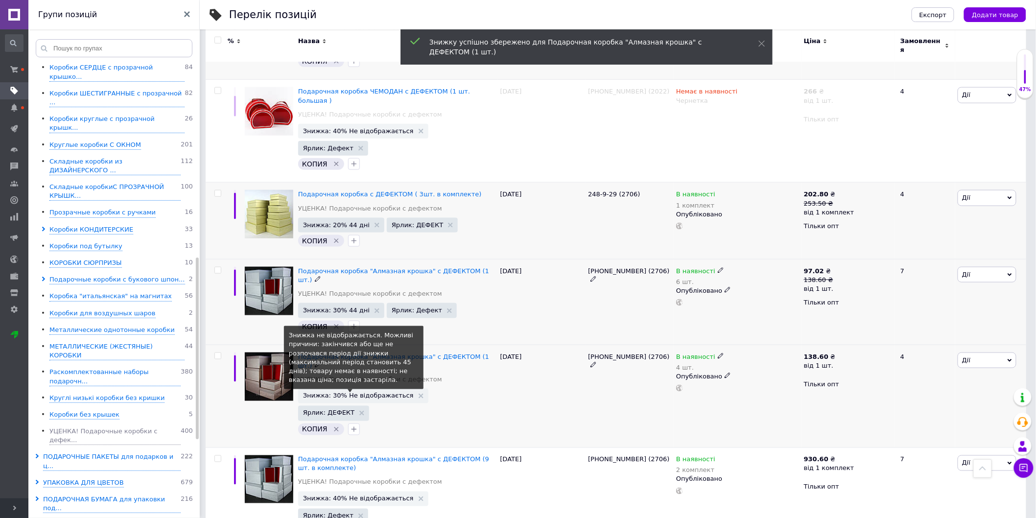
click at [331, 393] on span "Знижка: 30% Не відображається" at bounding box center [358, 396] width 111 height 6
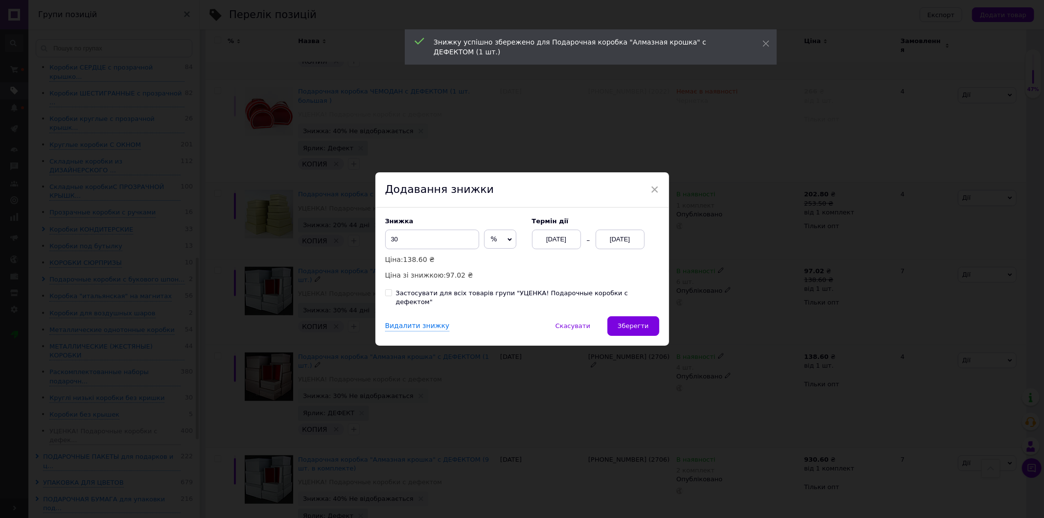
click at [629, 249] on div "[DATE]" at bounding box center [620, 240] width 49 height 20
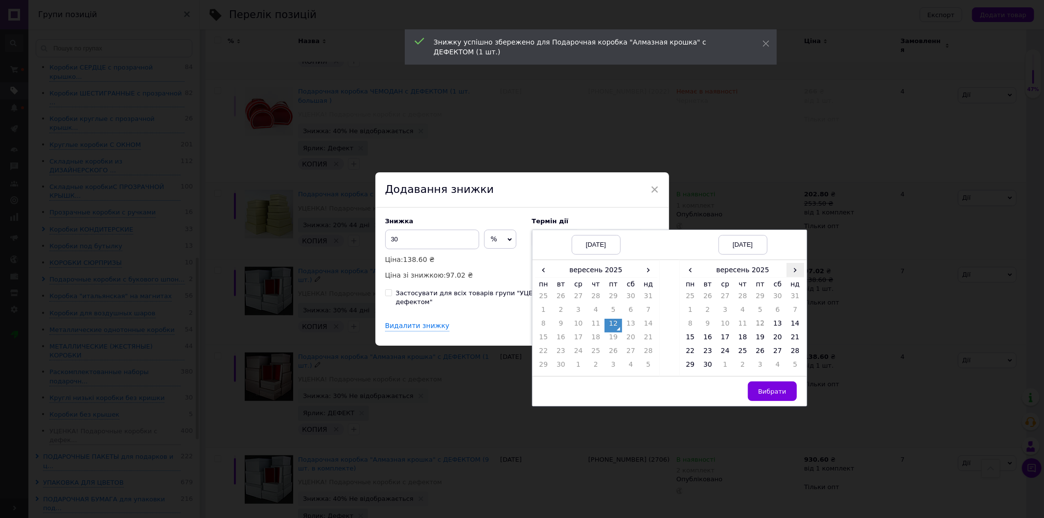
click at [796, 272] on span "›" at bounding box center [796, 270] width 18 height 14
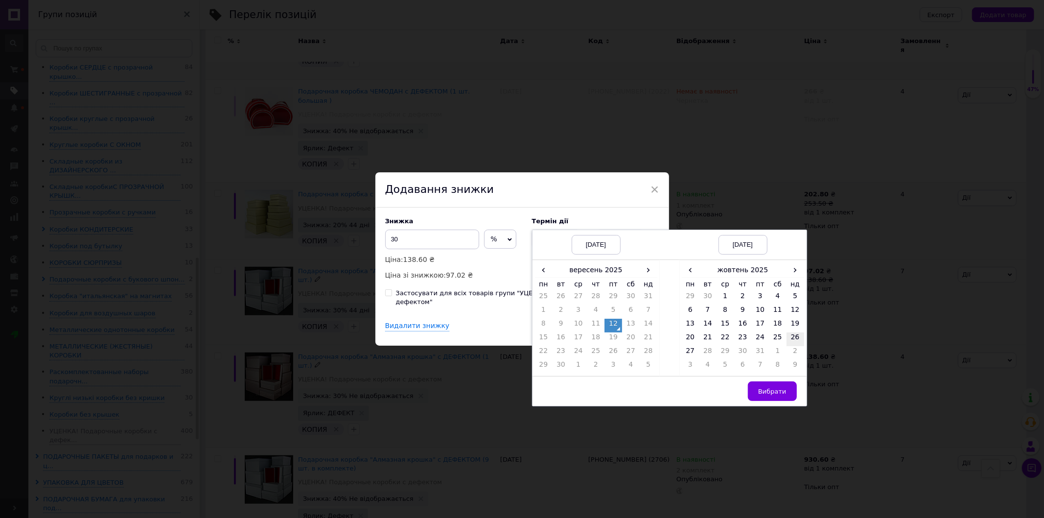
click at [791, 340] on td "26" at bounding box center [796, 339] width 18 height 14
click at [762, 393] on span "Вибрати" at bounding box center [772, 391] width 28 height 7
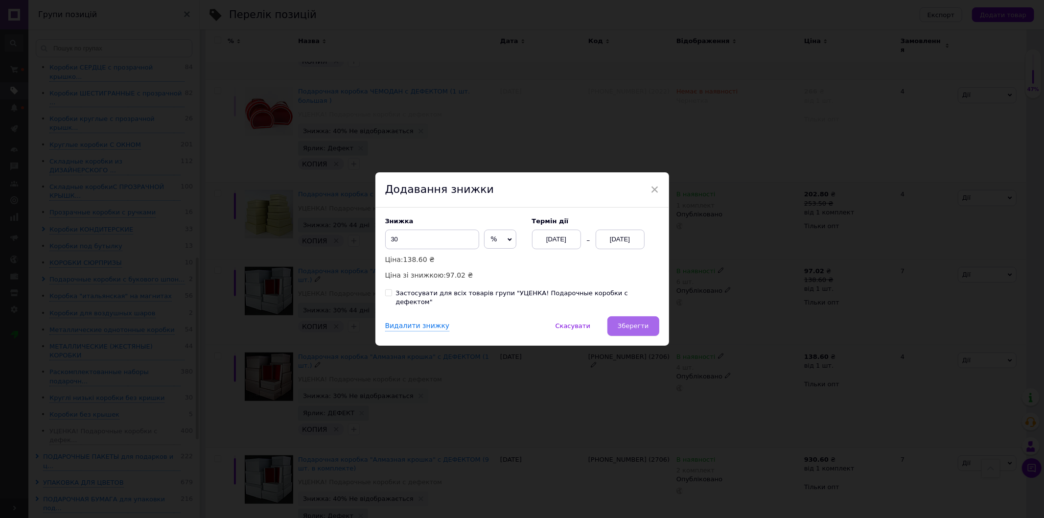
click at [625, 325] on span "Зберегти" at bounding box center [633, 325] width 31 height 7
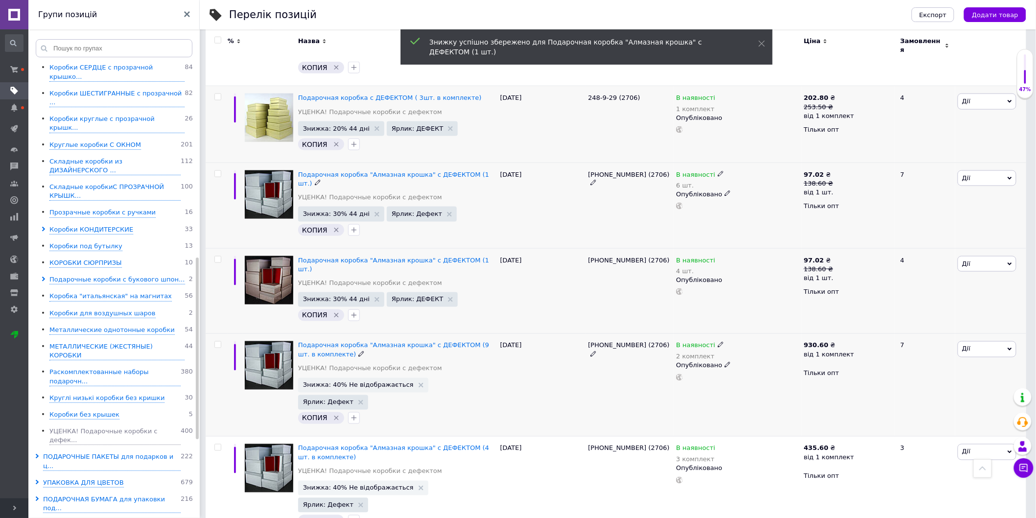
scroll to position [489, 0]
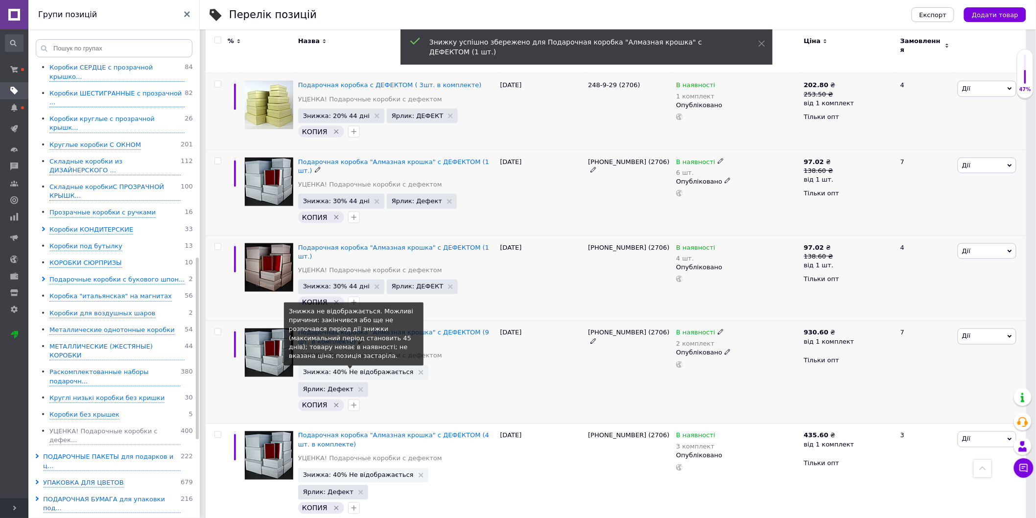
click at [344, 369] on span "Знижка: 40% Не відображається" at bounding box center [358, 372] width 111 height 6
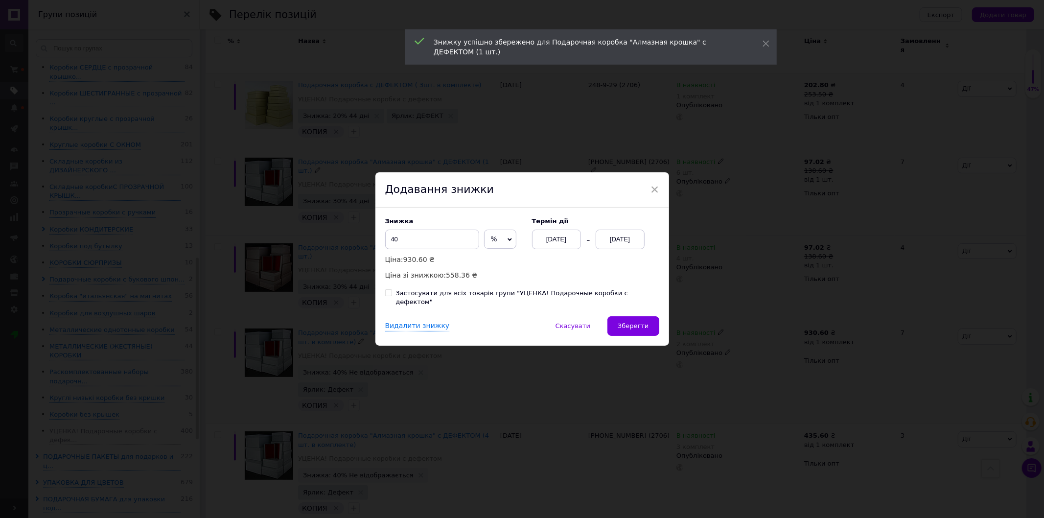
click at [625, 245] on div "[DATE]" at bounding box center [620, 240] width 49 height 20
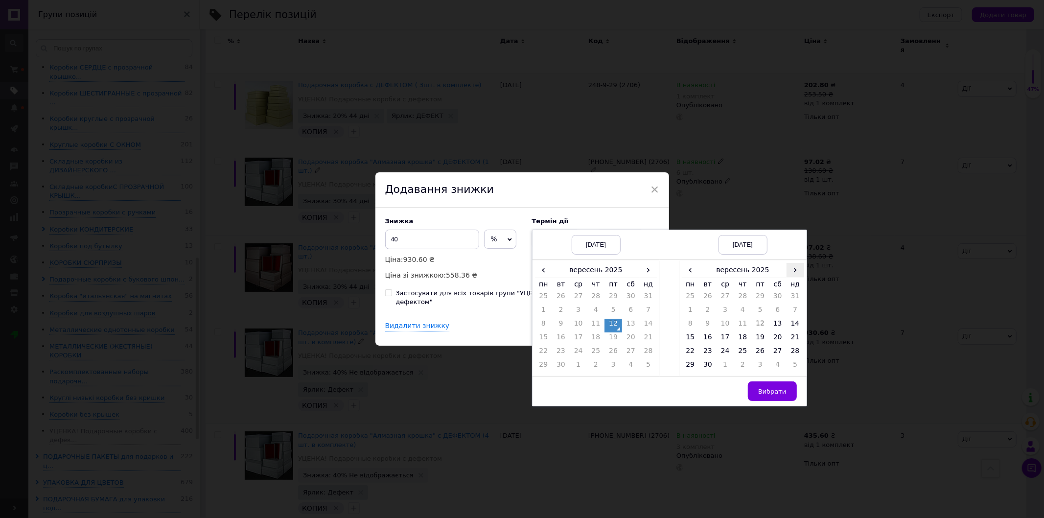
click at [789, 273] on span "›" at bounding box center [796, 270] width 18 height 14
click at [790, 343] on td "26" at bounding box center [796, 339] width 18 height 14
click at [770, 392] on button "Вибрати" at bounding box center [772, 391] width 49 height 20
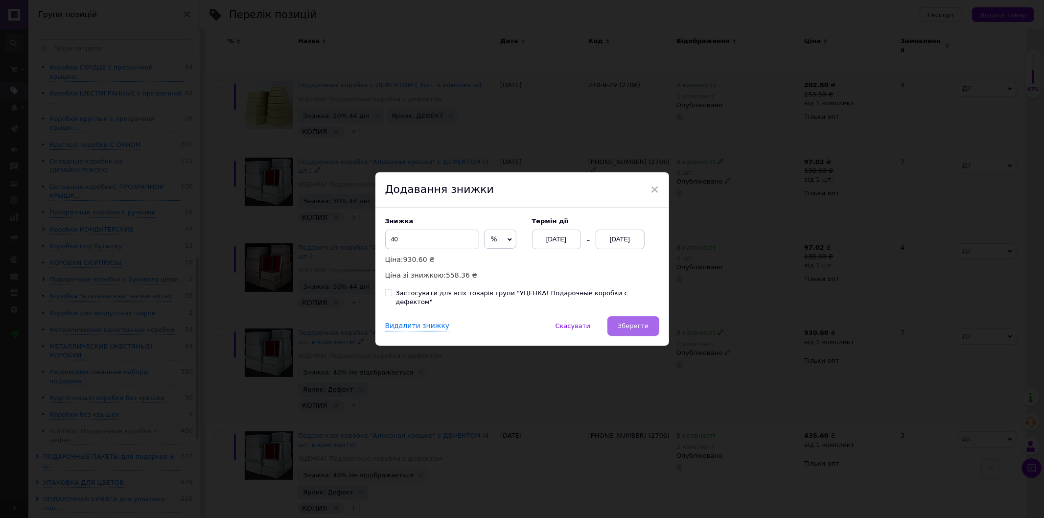
click at [630, 322] on span "Зберегти" at bounding box center [633, 325] width 31 height 7
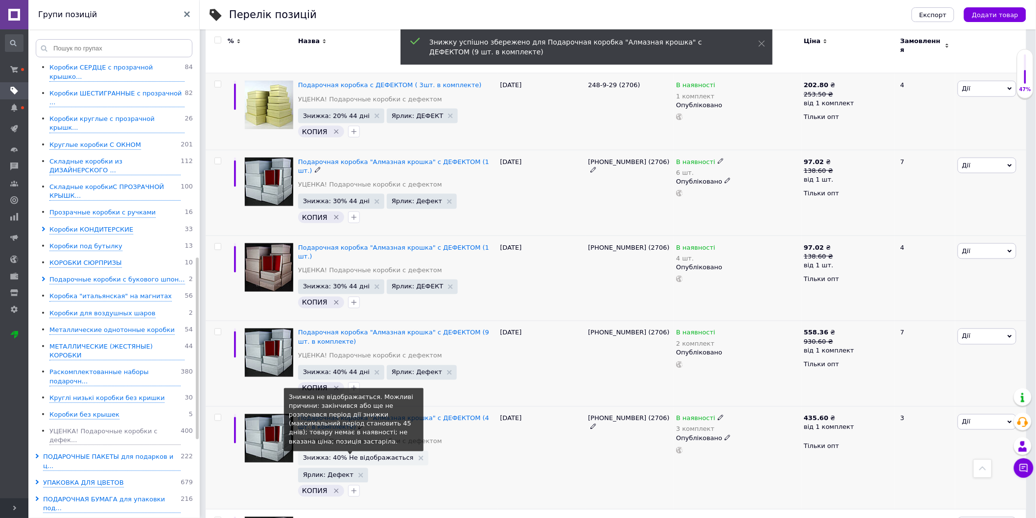
click at [334, 455] on span "Знижка: 40% Не відображається" at bounding box center [358, 458] width 111 height 6
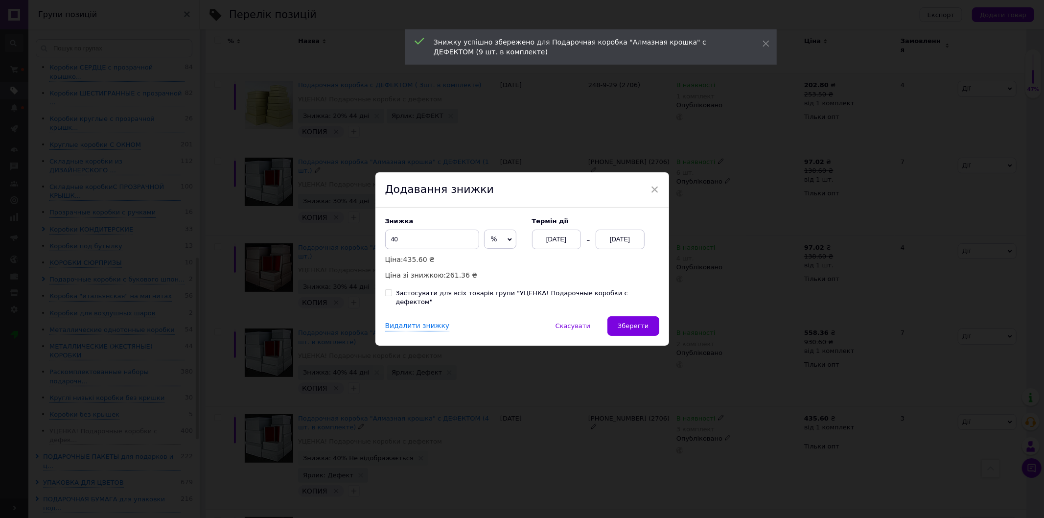
click at [634, 246] on div "[DATE]" at bounding box center [620, 240] width 49 height 20
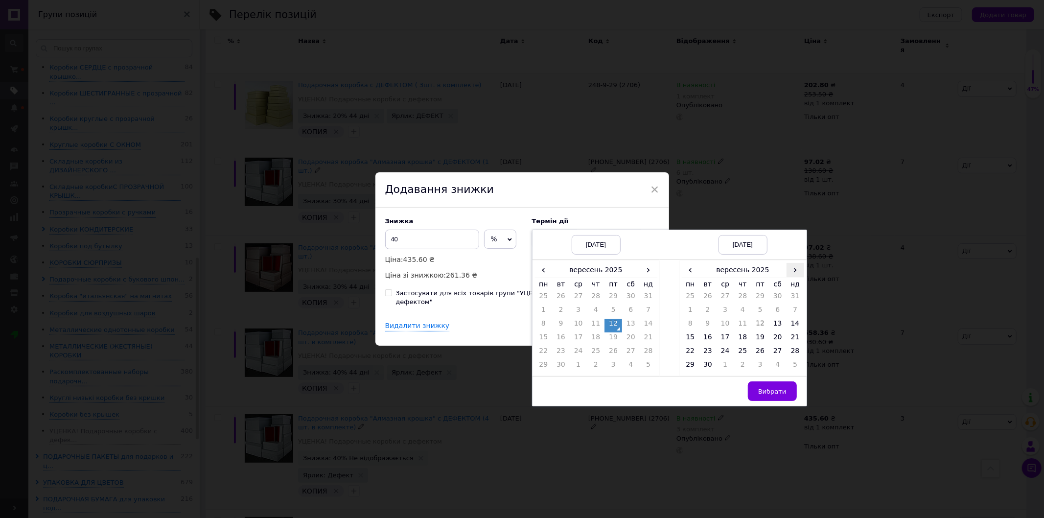
click at [794, 276] on span "›" at bounding box center [796, 270] width 18 height 14
click at [794, 339] on td "26" at bounding box center [796, 339] width 18 height 14
click at [780, 390] on button "Вибрати" at bounding box center [772, 391] width 49 height 20
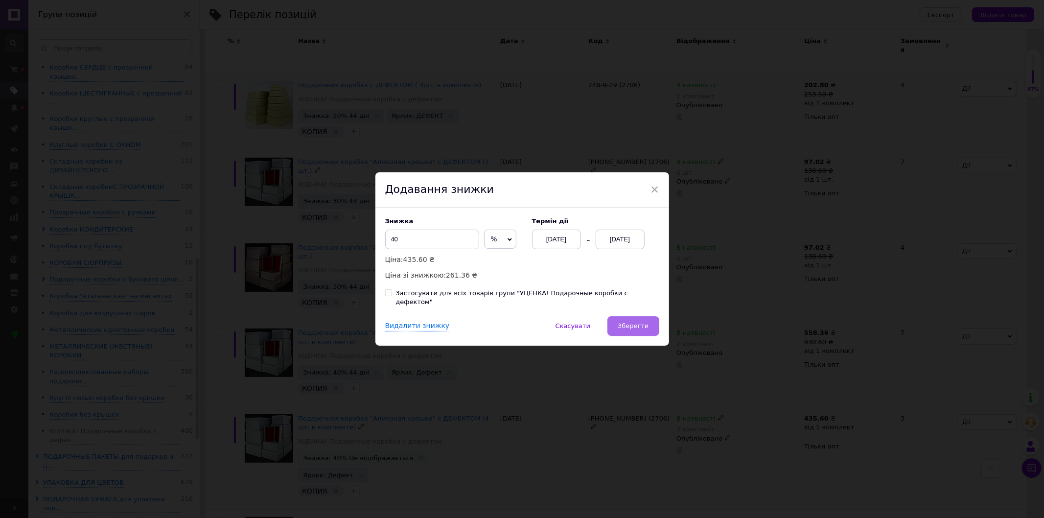
click at [625, 322] on span "Зберегти" at bounding box center [633, 325] width 31 height 7
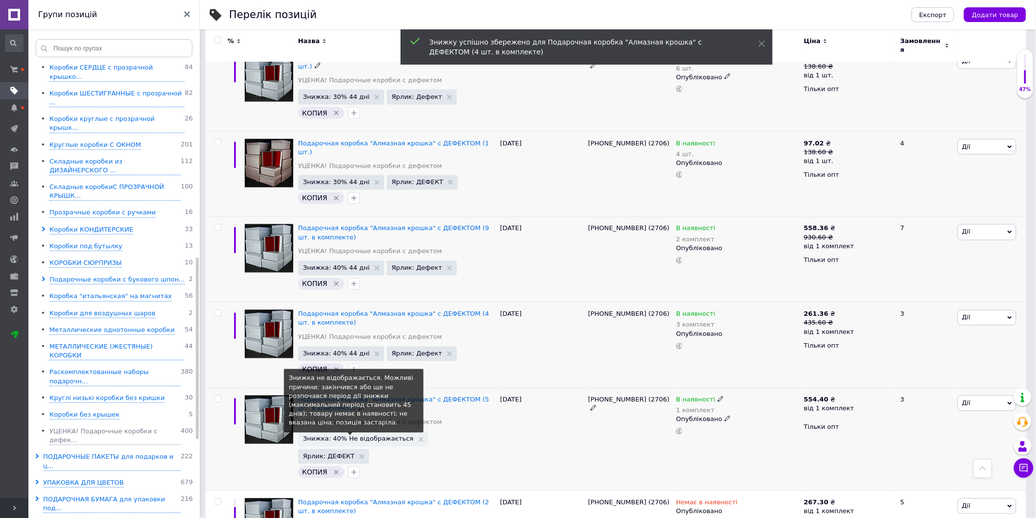
scroll to position [598, 0]
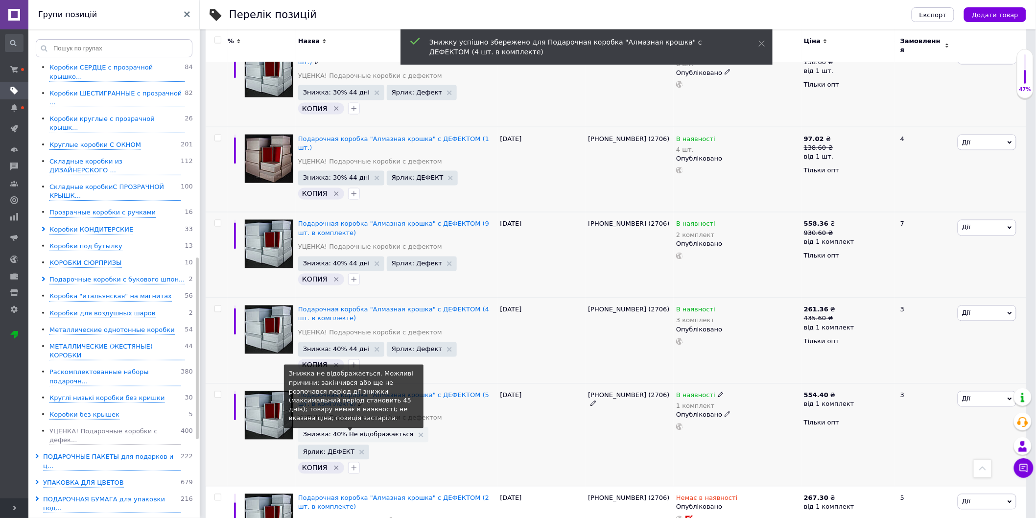
click at [330, 431] on span "Знижка: 40% Не відображається" at bounding box center [358, 434] width 111 height 6
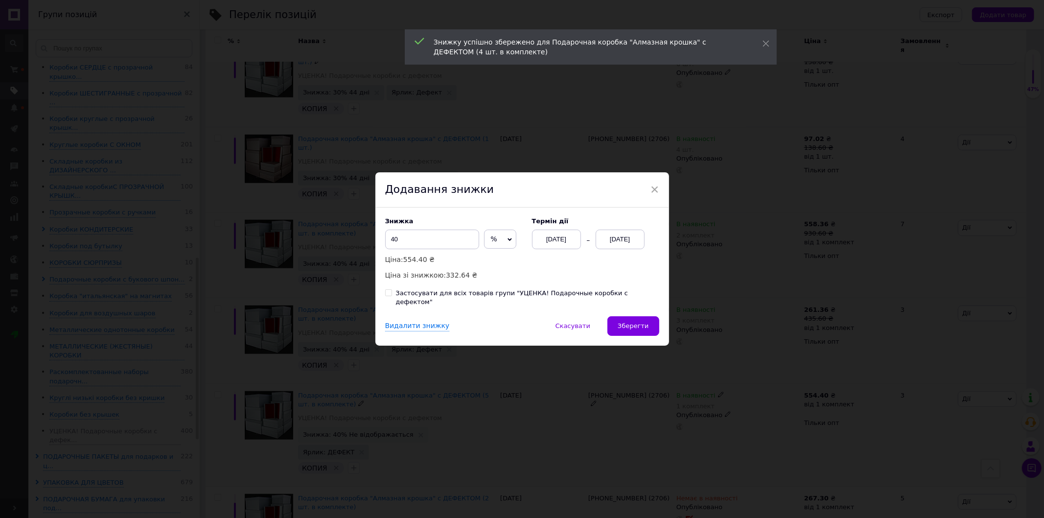
click at [612, 243] on div "[DATE]" at bounding box center [620, 240] width 49 height 20
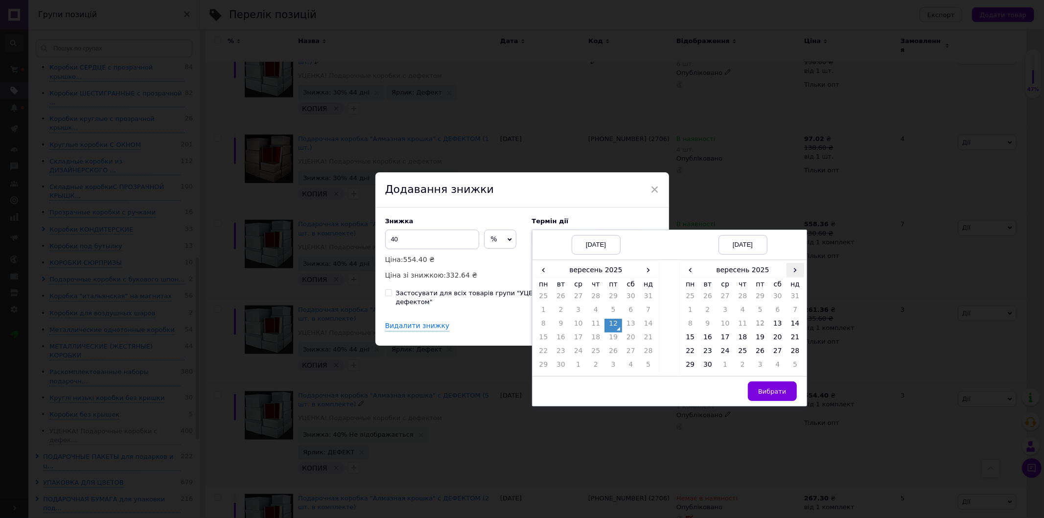
click at [793, 275] on span "›" at bounding box center [796, 270] width 18 height 14
click at [794, 331] on td "19" at bounding box center [796, 326] width 18 height 14
click at [793, 344] on td "26" at bounding box center [796, 339] width 18 height 14
click at [764, 391] on button "Вибрати" at bounding box center [772, 391] width 49 height 20
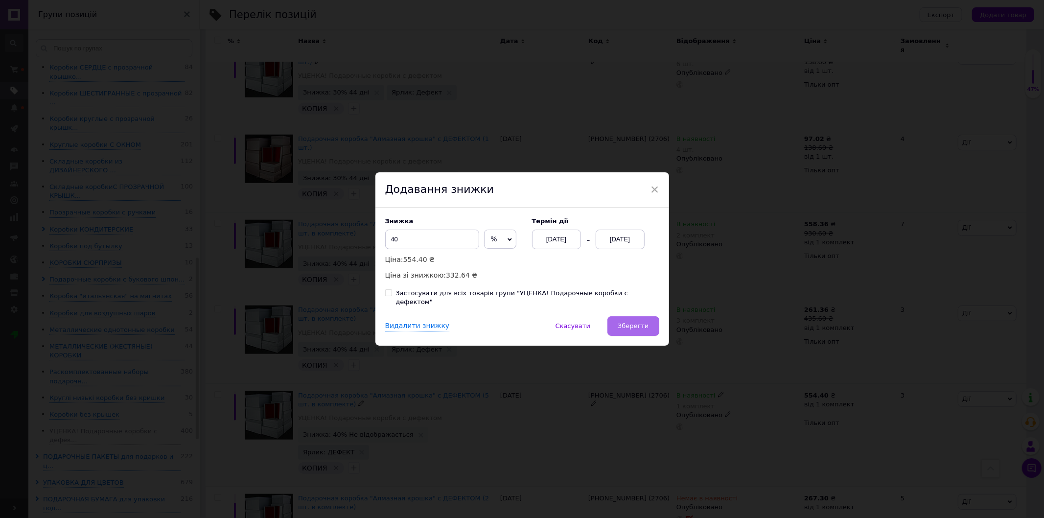
click at [638, 325] on span "Зберегти" at bounding box center [633, 325] width 31 height 7
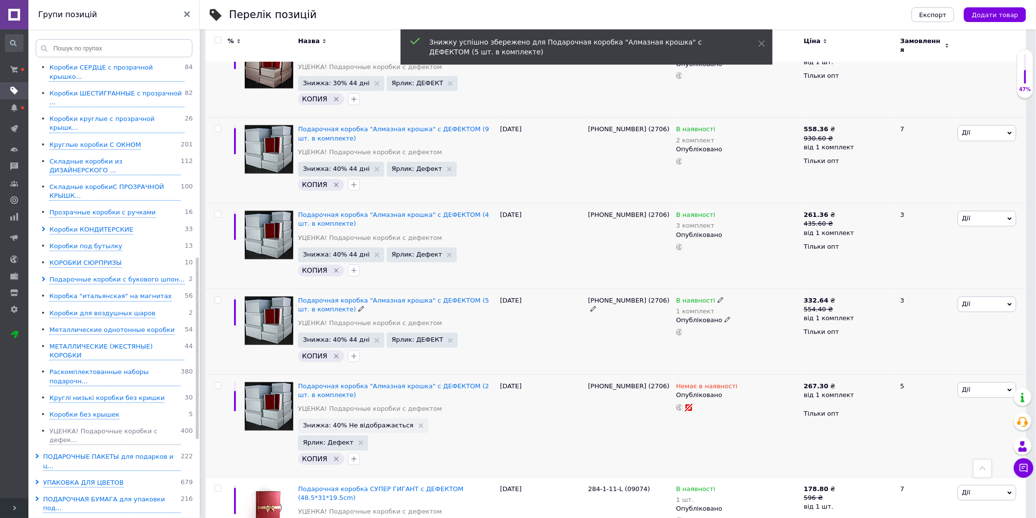
scroll to position [707, 0]
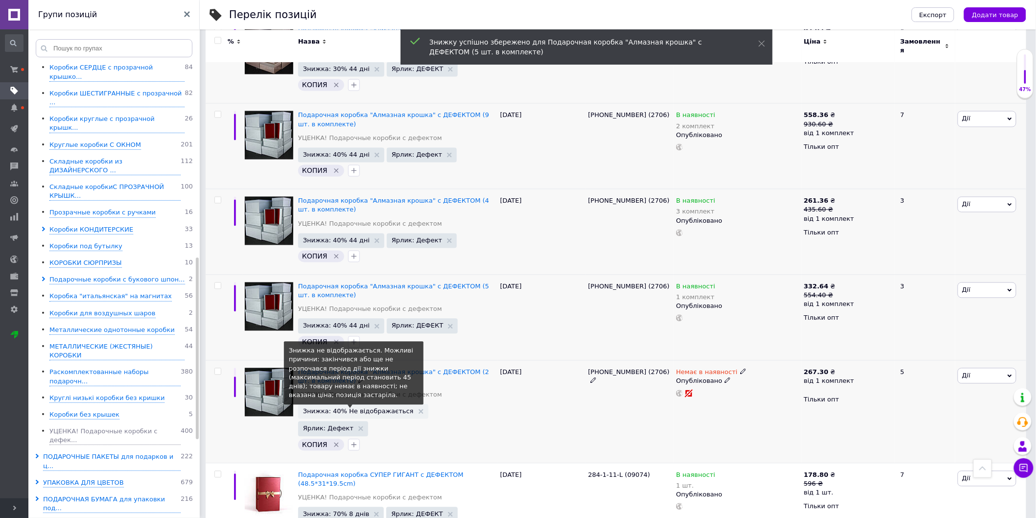
click at [363, 408] on span "Знижка: 40% Не відображається" at bounding box center [358, 411] width 111 height 6
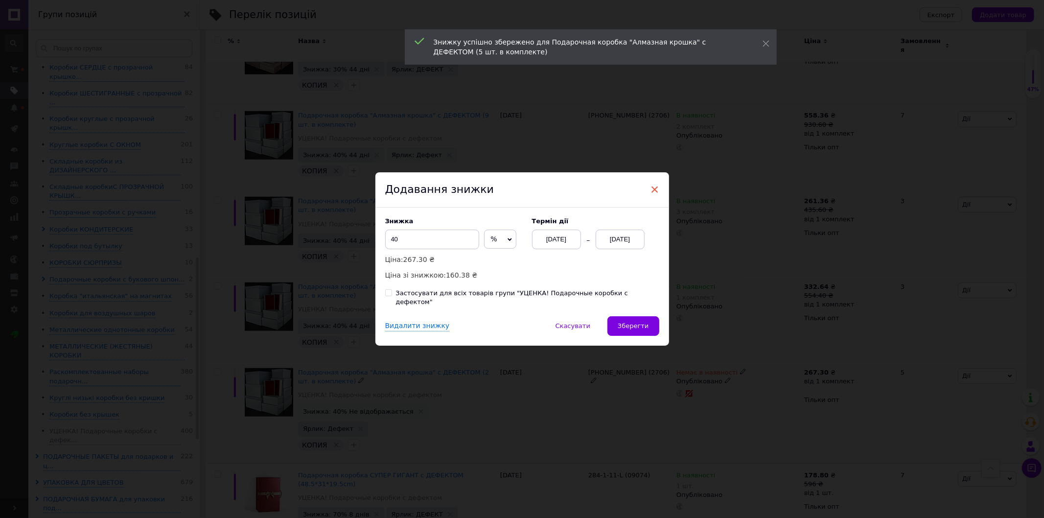
click at [651, 188] on span "×" at bounding box center [654, 189] width 9 height 17
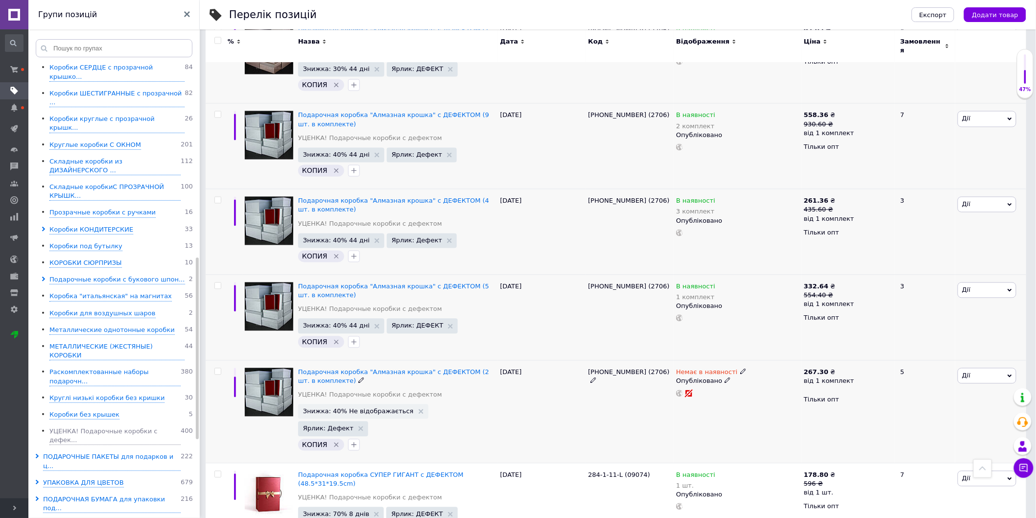
click at [724, 377] on icon at bounding box center [727, 380] width 6 height 6
click at [703, 407] on li "Чернетка" at bounding box center [735, 414] width 126 height 14
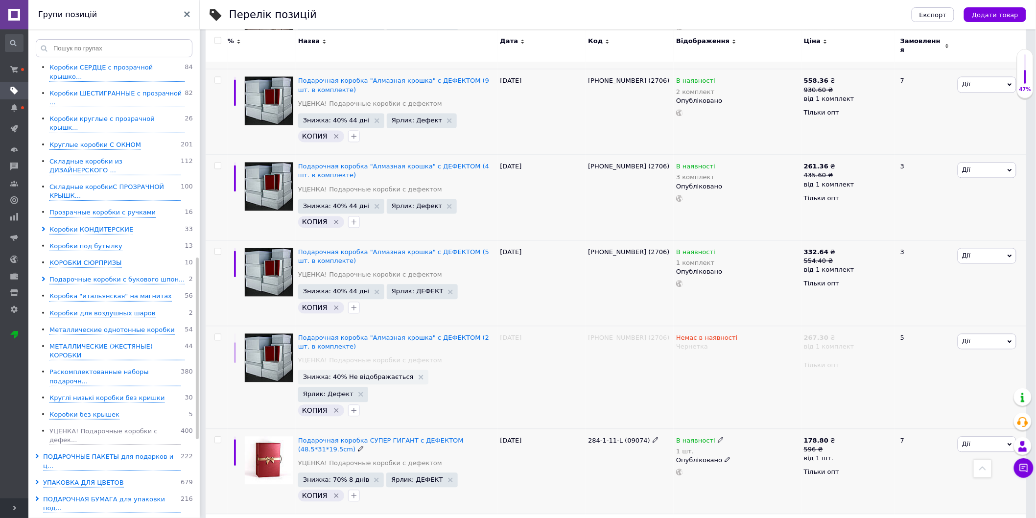
scroll to position [870, 0]
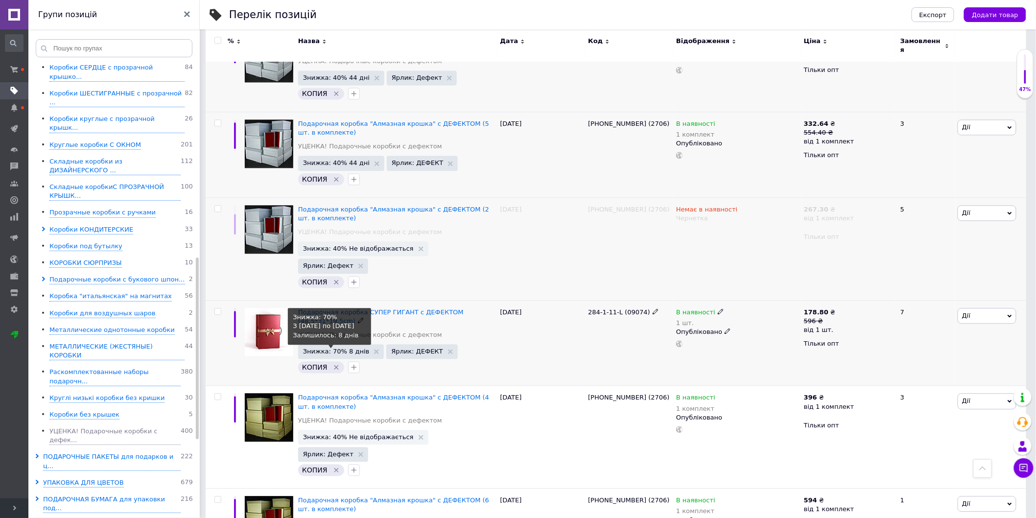
click at [344, 348] on span "Знижка: 70% 8 днів" at bounding box center [336, 351] width 67 height 6
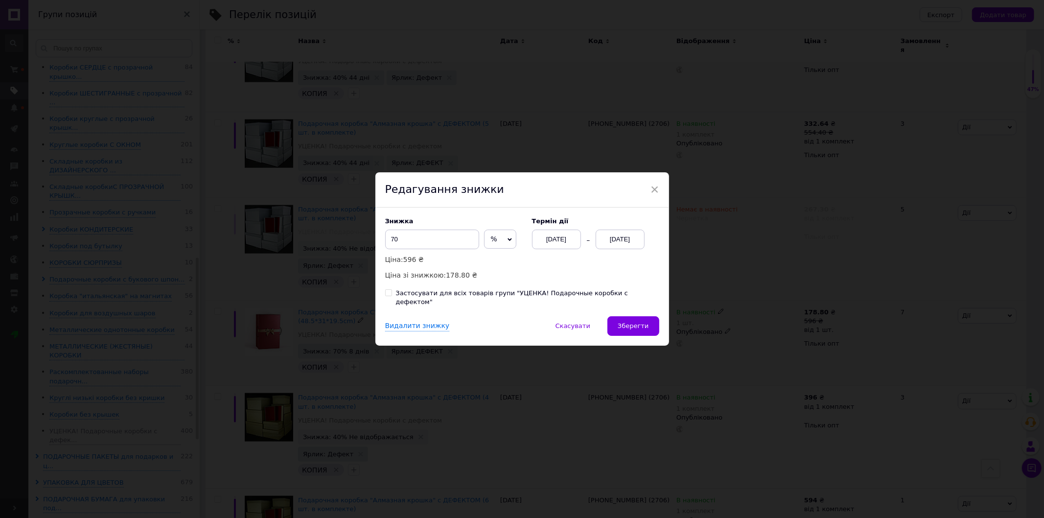
click at [546, 243] on div "[DATE]" at bounding box center [556, 240] width 49 height 20
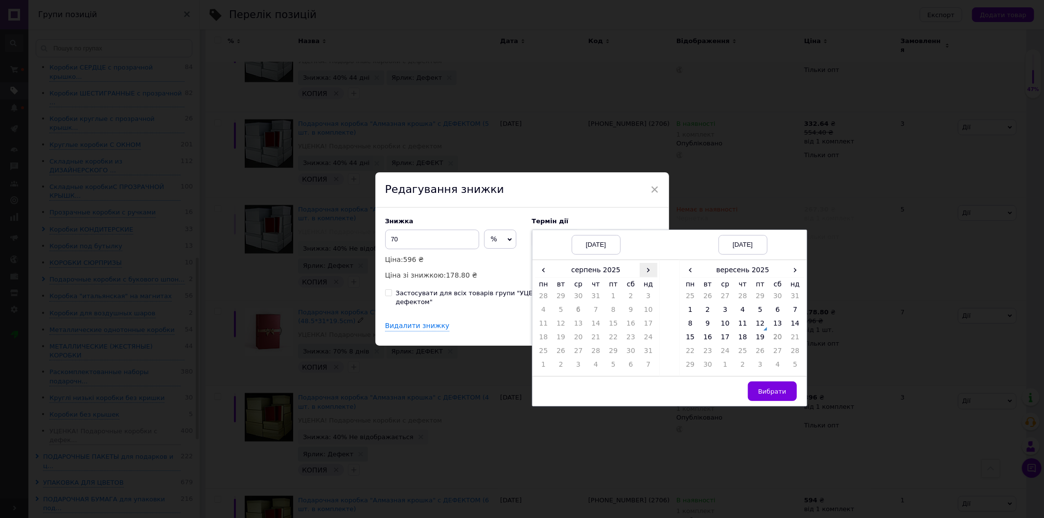
click at [652, 275] on span "›" at bounding box center [649, 270] width 18 height 14
click at [613, 331] on td "12" at bounding box center [613, 326] width 18 height 14
click at [795, 275] on span "›" at bounding box center [796, 270] width 18 height 14
click at [796, 346] on td "26" at bounding box center [796, 339] width 18 height 14
click at [774, 393] on span "Вибрати" at bounding box center [772, 391] width 28 height 7
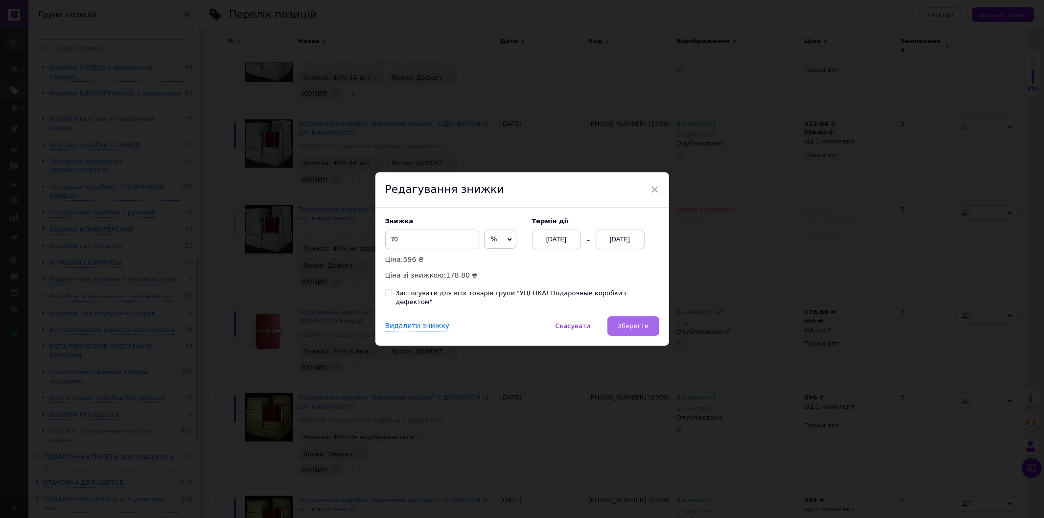
click at [624, 322] on span "Зберегти" at bounding box center [633, 325] width 31 height 7
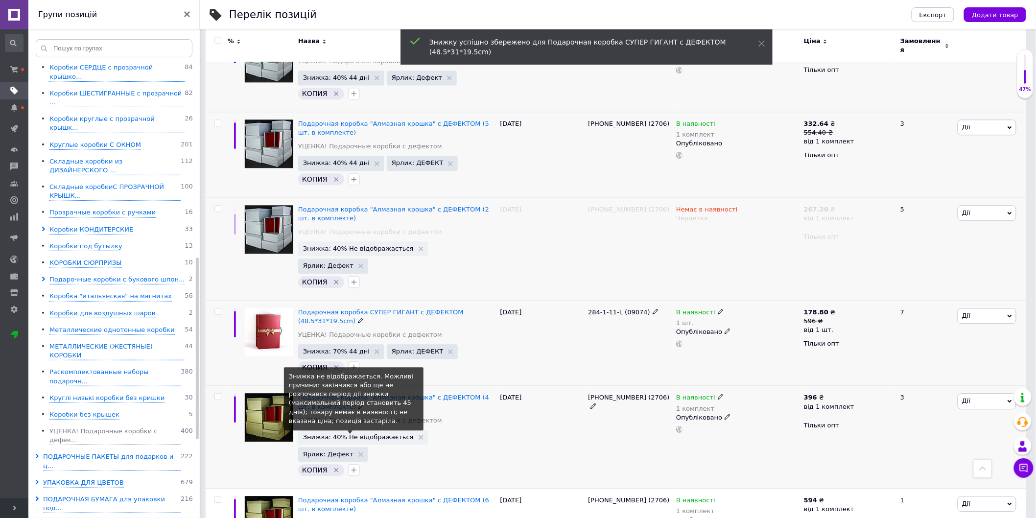
click at [350, 434] on span "Знижка: 40% Не відображається" at bounding box center [358, 437] width 111 height 6
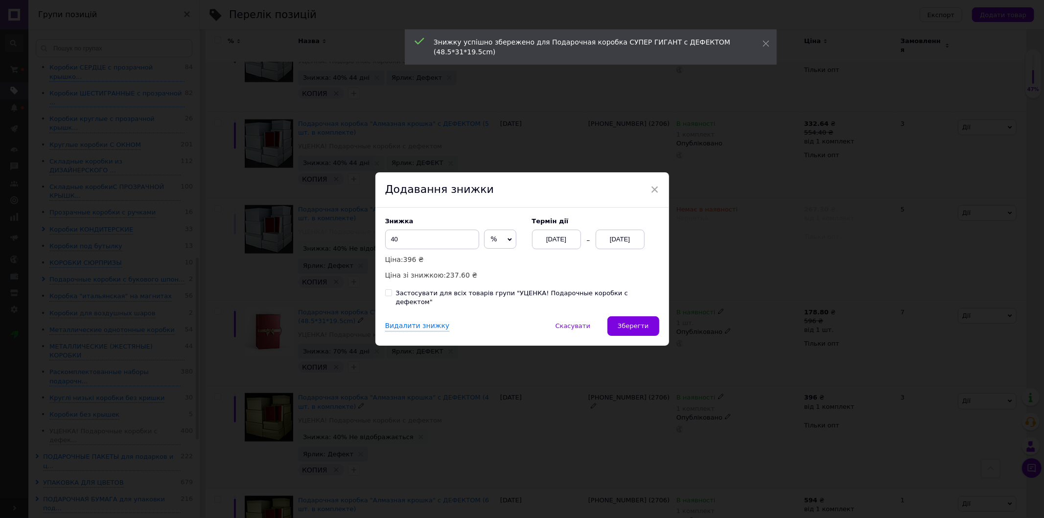
click at [620, 245] on div "[DATE]" at bounding box center [620, 240] width 49 height 20
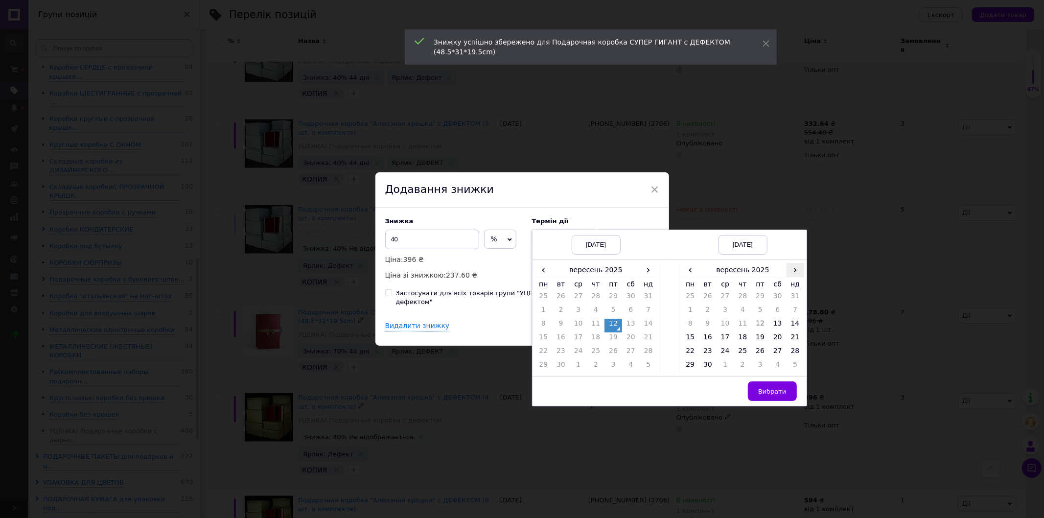
click at [789, 271] on span "›" at bounding box center [796, 270] width 18 height 14
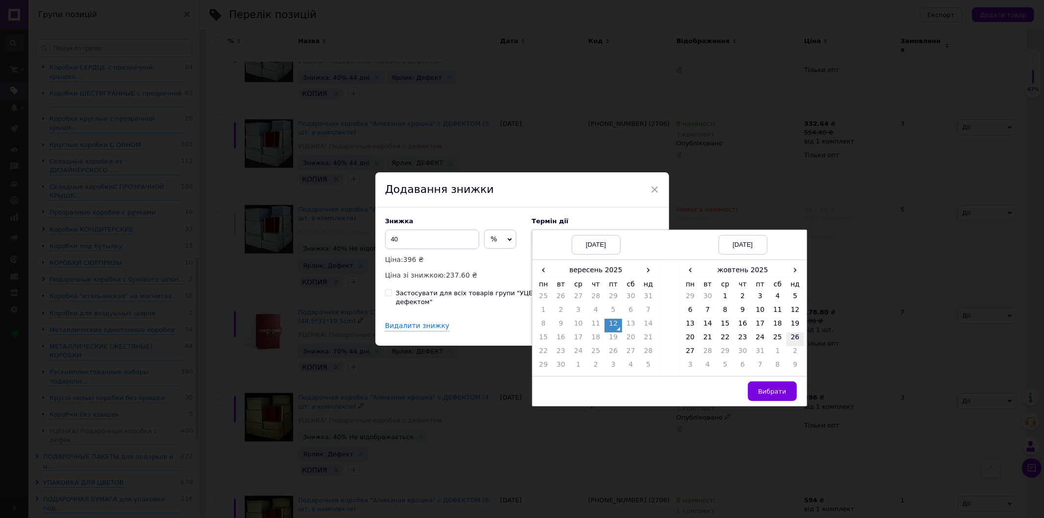
click at [797, 346] on td "26" at bounding box center [796, 339] width 18 height 14
click at [778, 394] on span "Вибрати" at bounding box center [772, 391] width 28 height 7
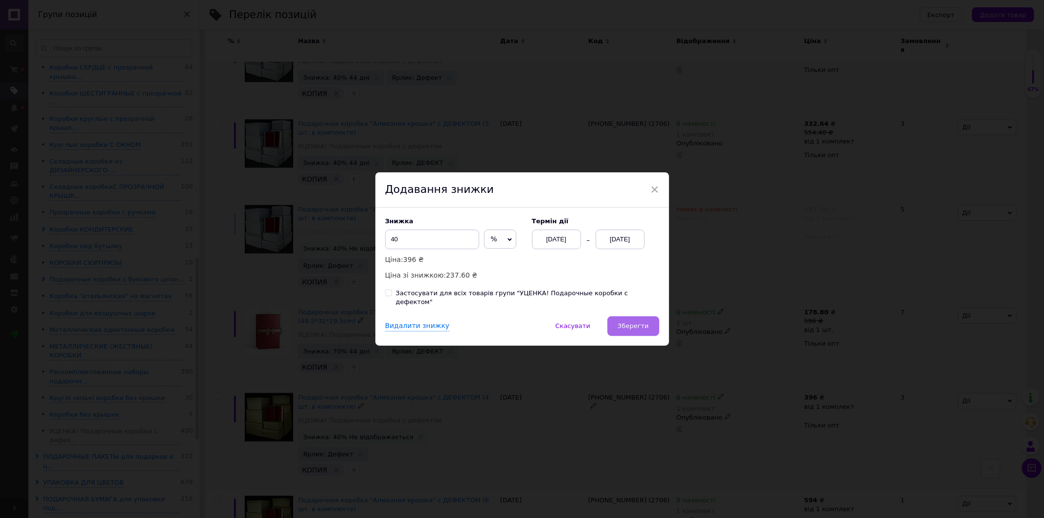
click at [631, 322] on span "Зберегти" at bounding box center [633, 325] width 31 height 7
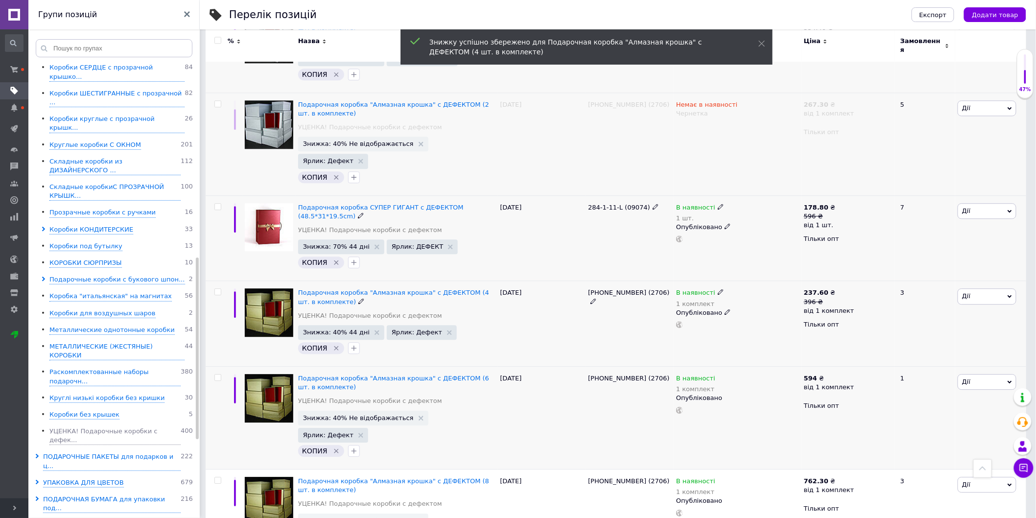
scroll to position [979, 0]
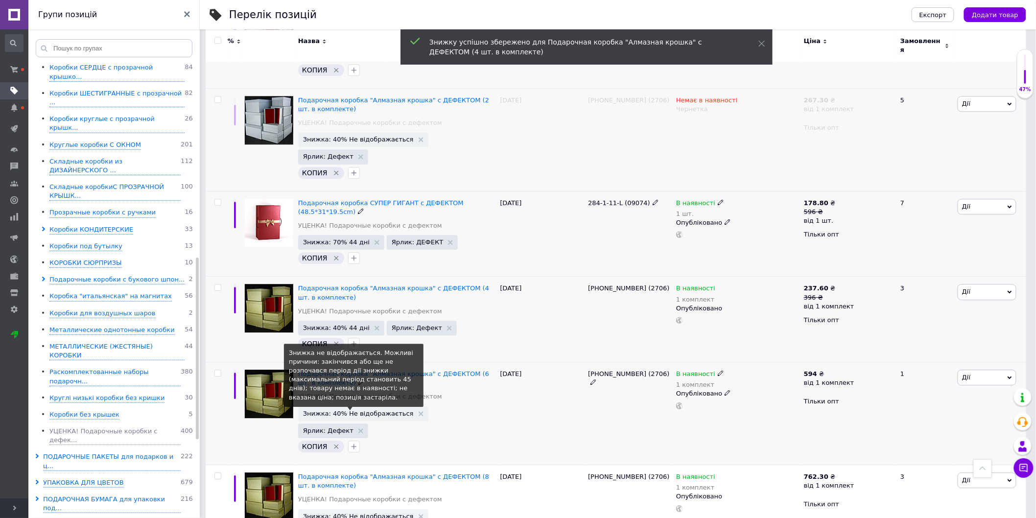
click at [371, 410] on span "Знижка: 40% Не відображається" at bounding box center [358, 413] width 111 height 6
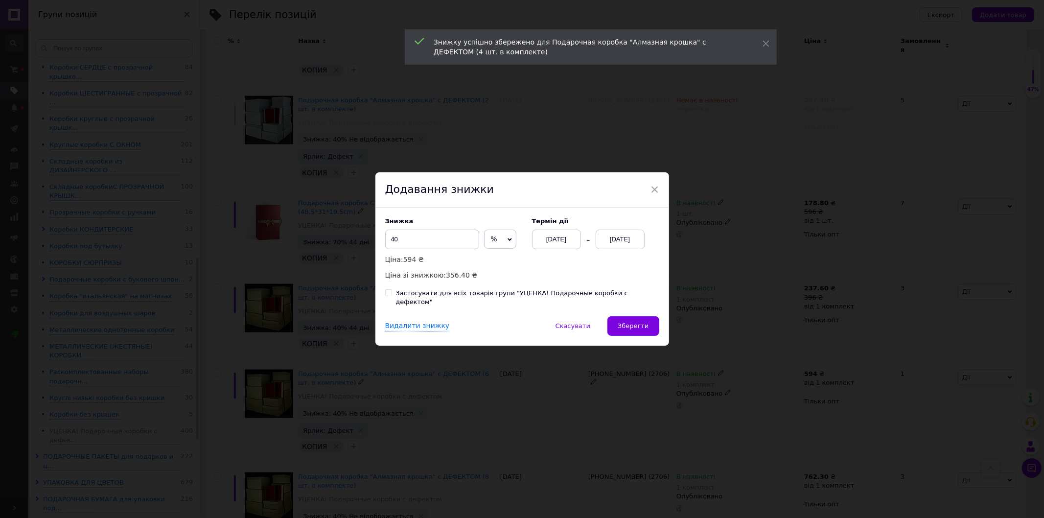
click at [608, 243] on div "[DATE]" at bounding box center [620, 240] width 49 height 20
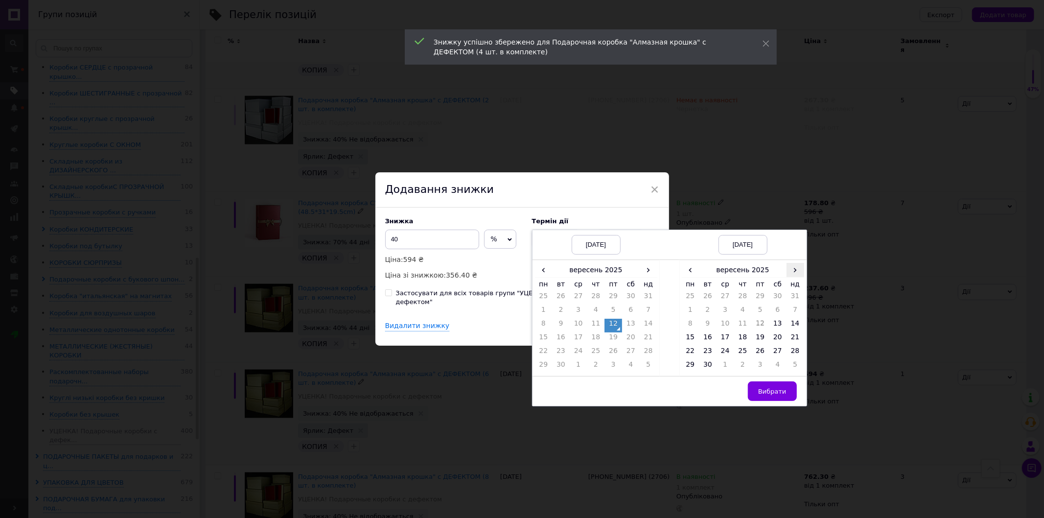
click at [796, 274] on span "›" at bounding box center [796, 270] width 18 height 14
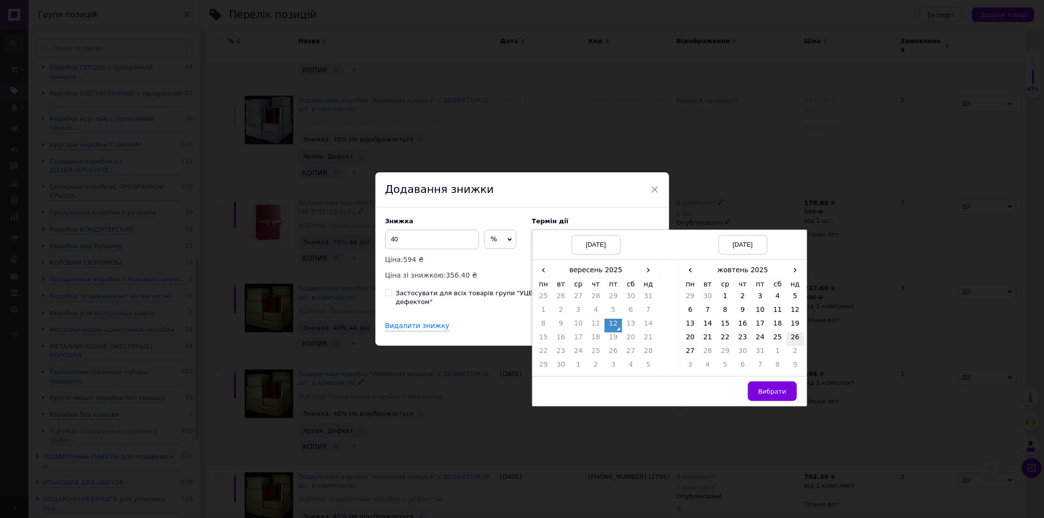
click at [793, 344] on td "26" at bounding box center [796, 339] width 18 height 14
click at [781, 394] on span "Вибрати" at bounding box center [772, 391] width 28 height 7
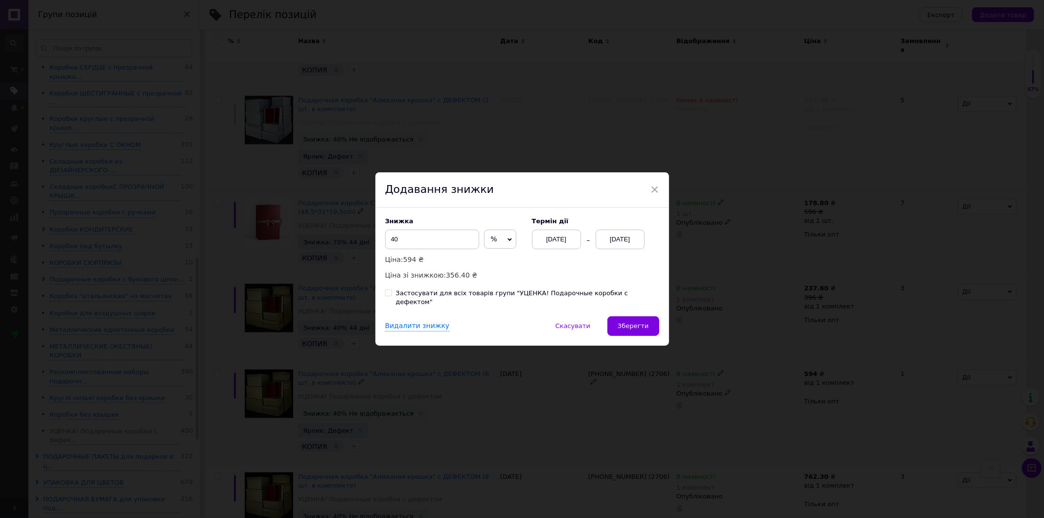
click at [632, 306] on div "Знижка 40 % ₴ Ціна: 594 ₴ Ціна зі знижкою: 356.40 ₴ Термін дії [DATE] [DATE] За…" at bounding box center [522, 262] width 294 height 109
click at [625, 324] on span "Зберегти" at bounding box center [633, 325] width 31 height 7
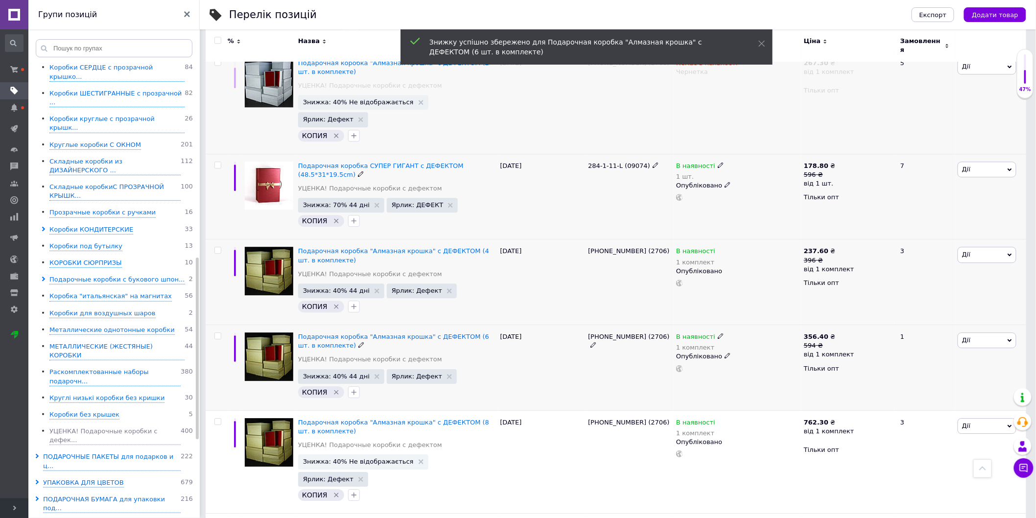
scroll to position [1033, 0]
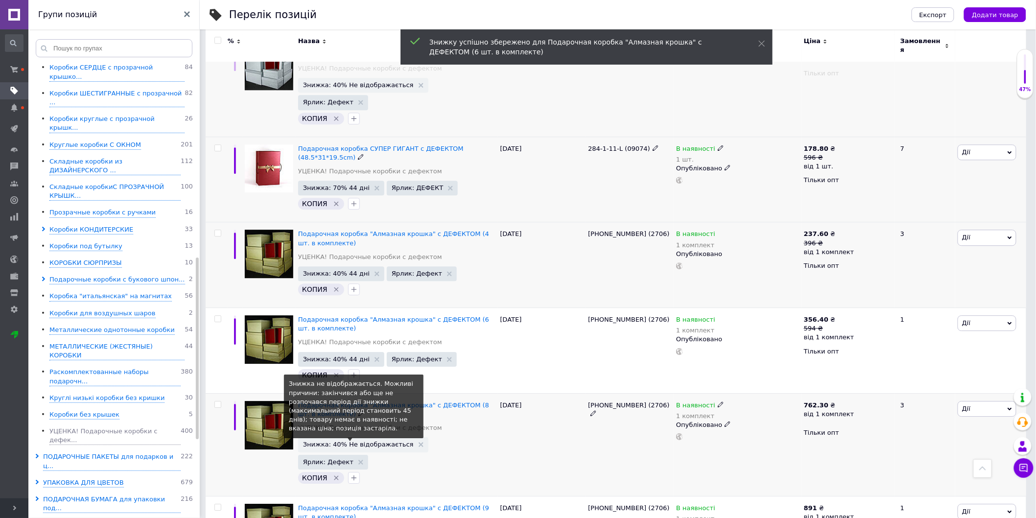
click at [351, 441] on span "Знижка: 40% Не відображається" at bounding box center [358, 444] width 111 height 6
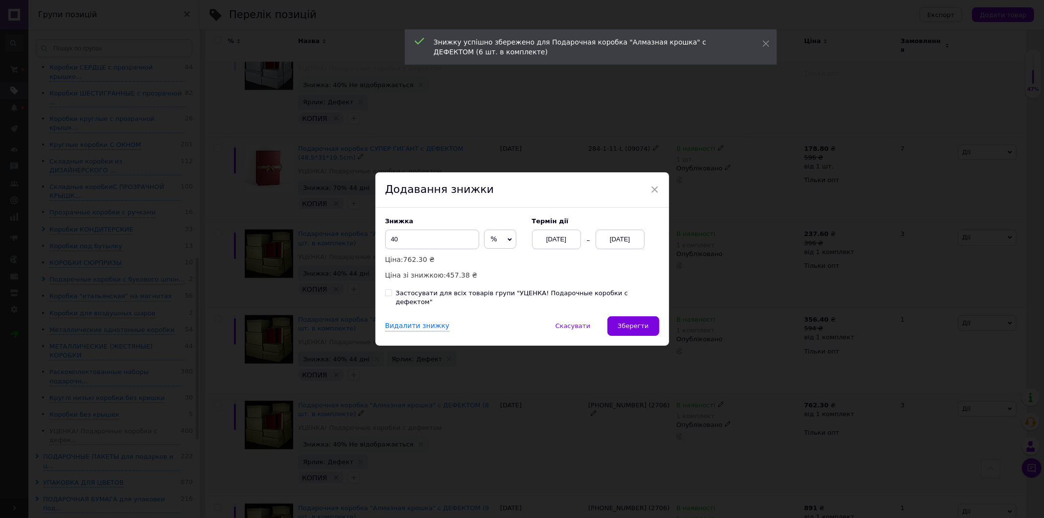
click at [621, 245] on div "[DATE]" at bounding box center [620, 240] width 49 height 20
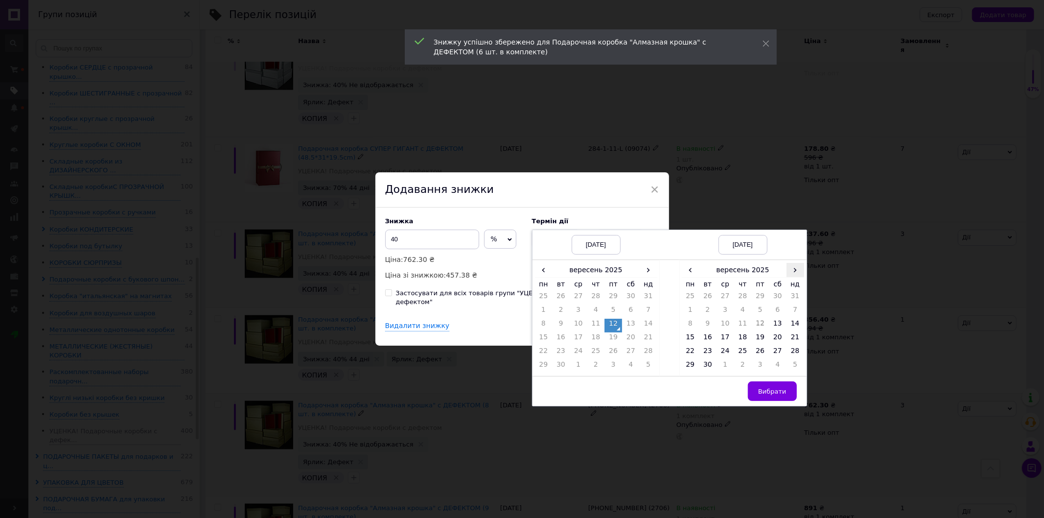
click at [790, 270] on span "›" at bounding box center [796, 270] width 18 height 14
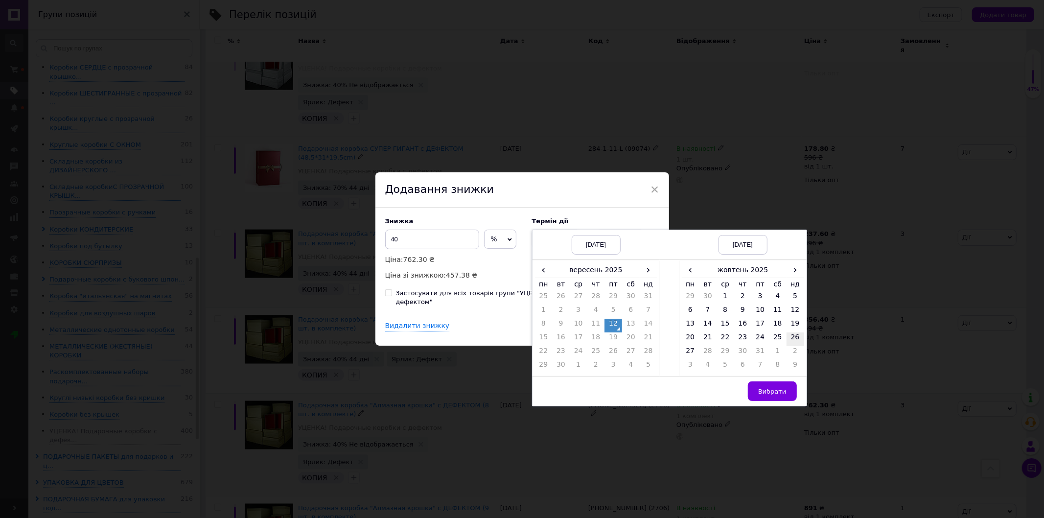
click at [792, 341] on td "26" at bounding box center [796, 339] width 18 height 14
click at [777, 395] on span "Вибрати" at bounding box center [772, 391] width 28 height 7
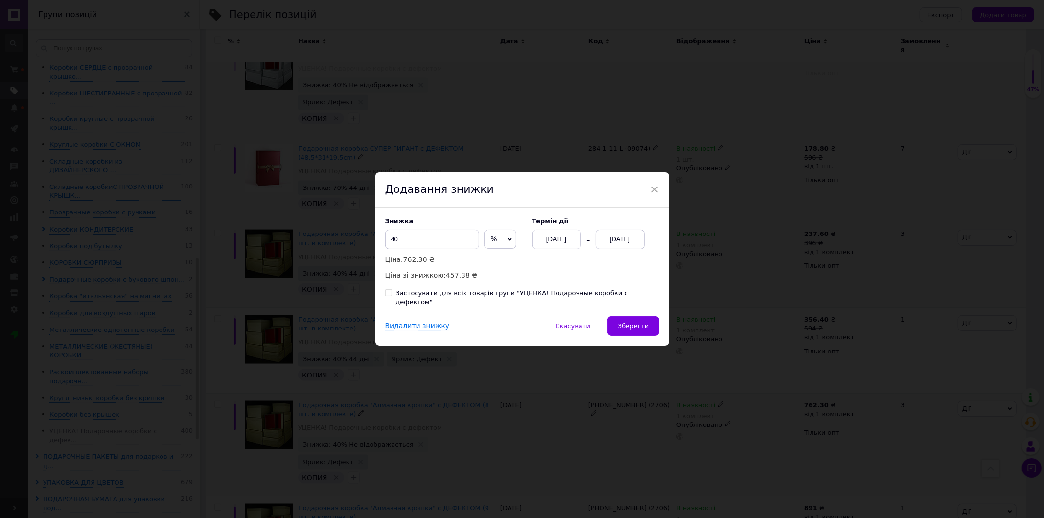
click at [626, 309] on div "Знижка 40 % ₴ Ціна: 762.30 ₴ Ціна зі знижкою: 457.38 ₴ Термін дії [DATE] [DATE]…" at bounding box center [522, 262] width 294 height 109
click at [628, 322] on span "Зберегти" at bounding box center [633, 325] width 31 height 7
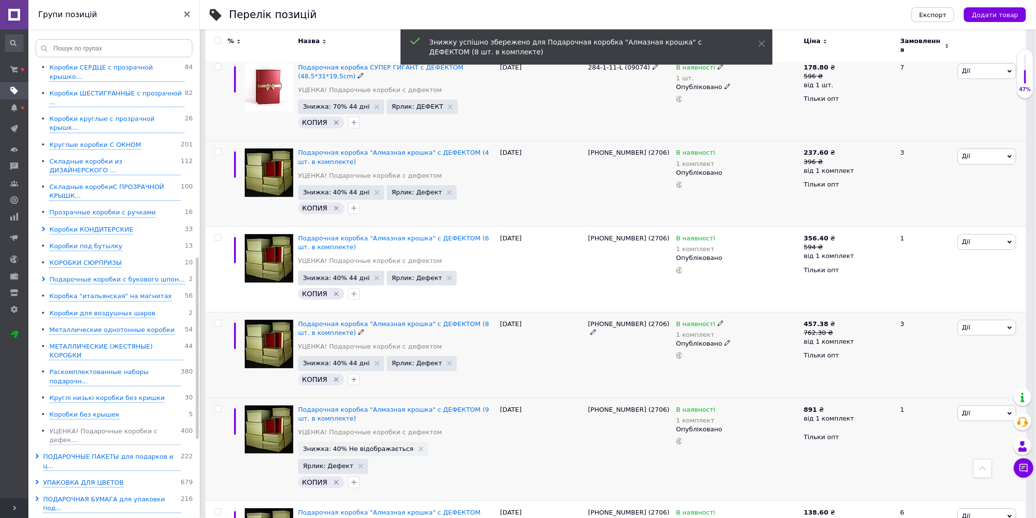
scroll to position [1142, 0]
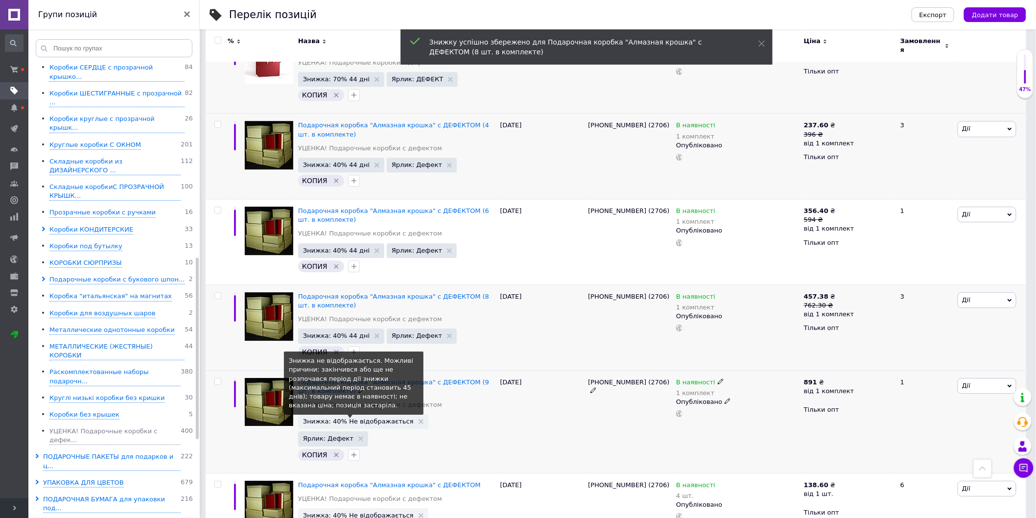
click at [350, 418] on span "Знижка: 40% Не відображається" at bounding box center [358, 421] width 111 height 6
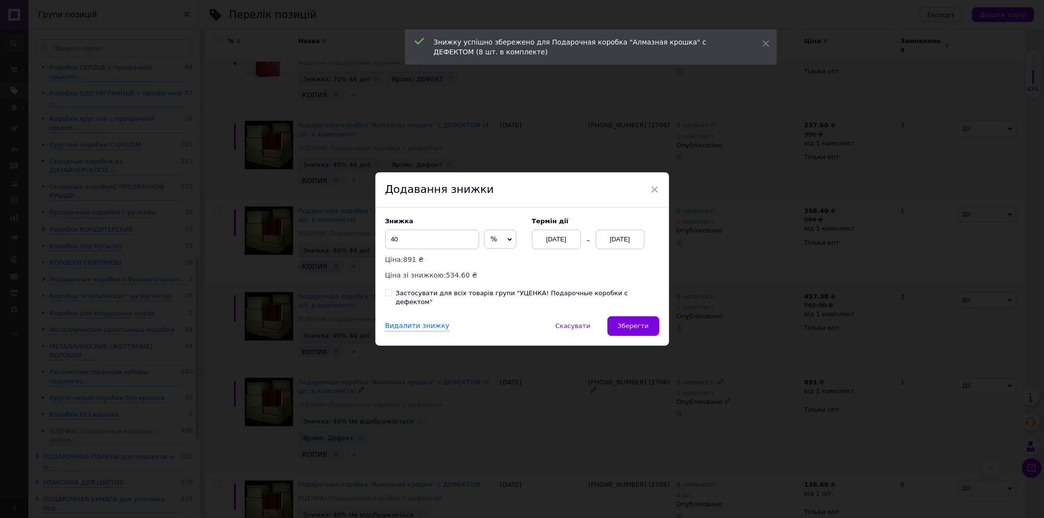
click at [622, 240] on div "[DATE]" at bounding box center [620, 240] width 49 height 20
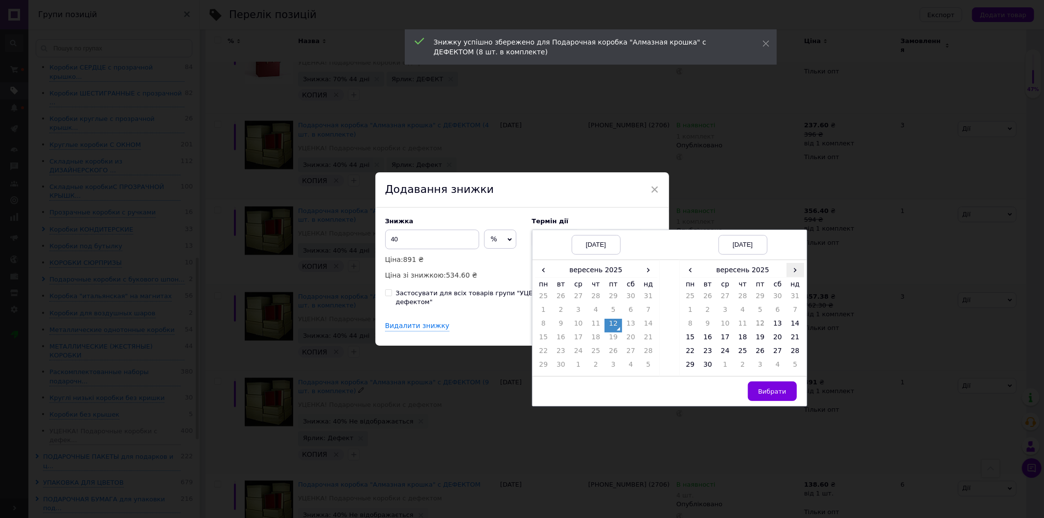
click at [801, 277] on span "›" at bounding box center [796, 270] width 18 height 14
click at [787, 346] on td "26" at bounding box center [796, 339] width 18 height 14
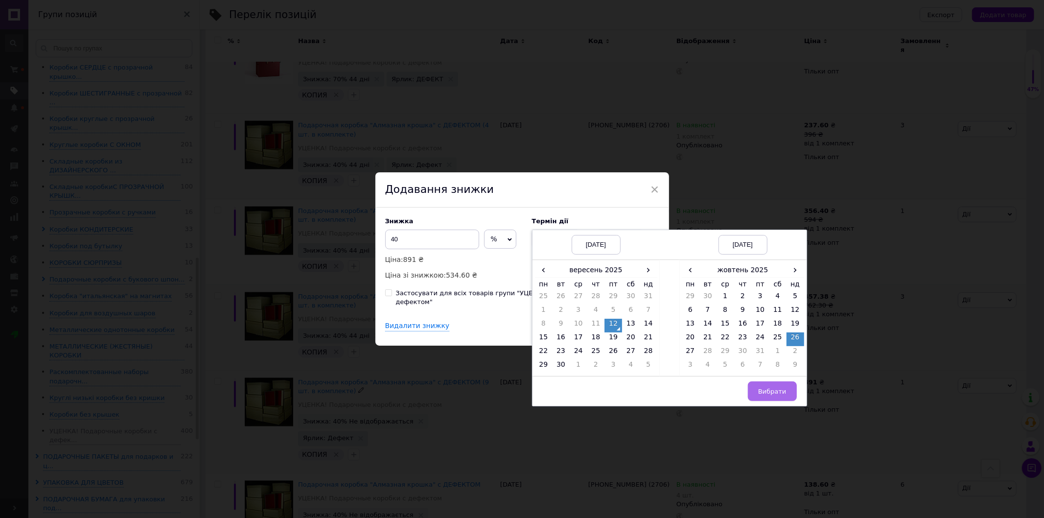
click at [774, 395] on span "Вибрати" at bounding box center [772, 391] width 28 height 7
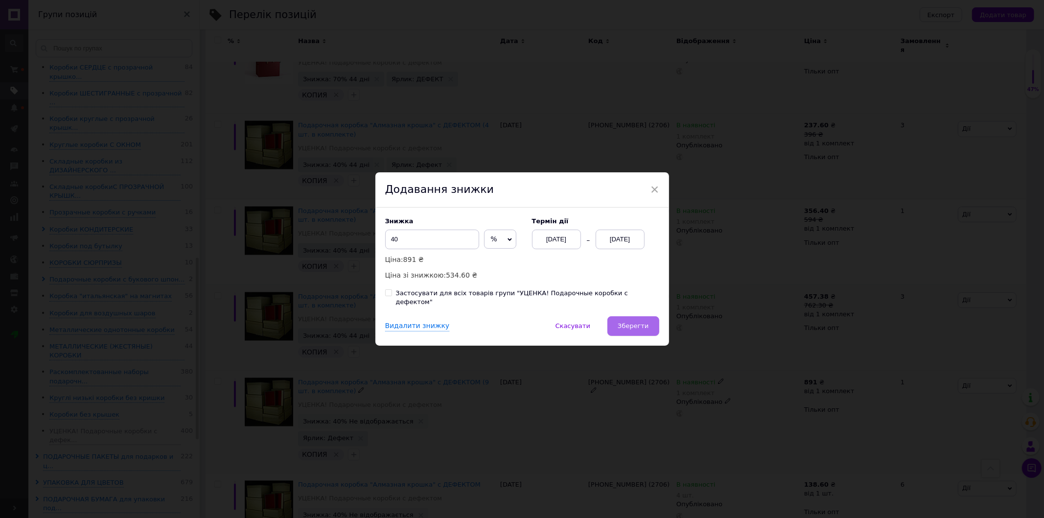
click at [623, 322] on span "Зберегти" at bounding box center [633, 325] width 31 height 7
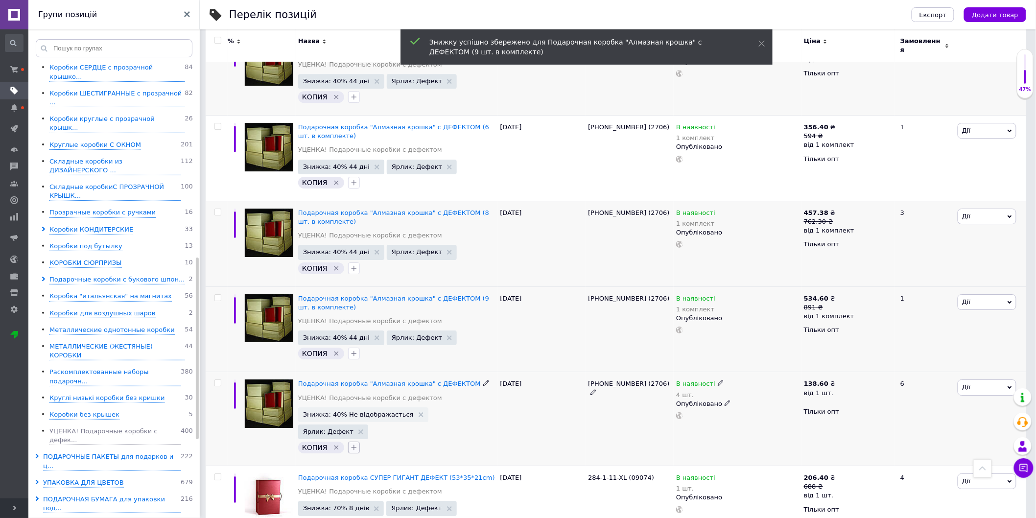
scroll to position [1251, 0]
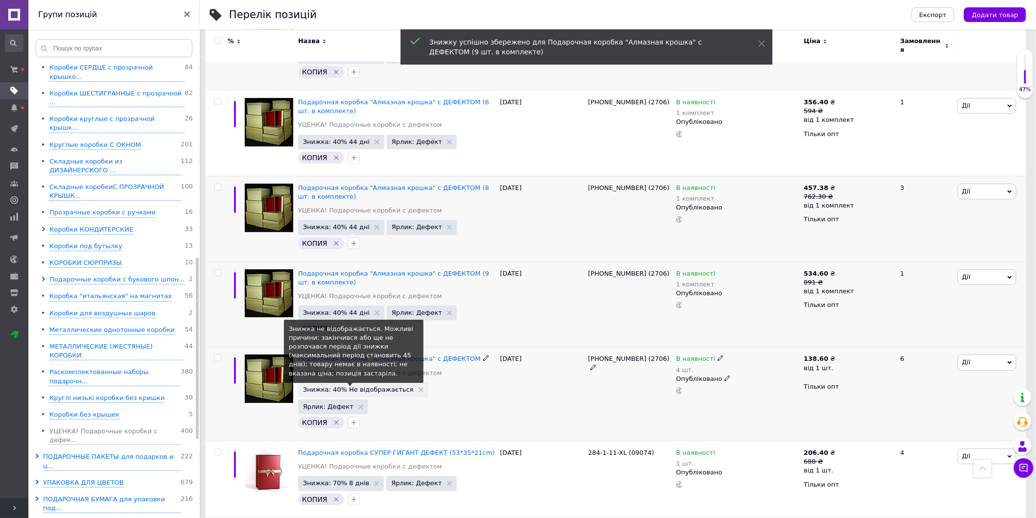
click at [345, 386] on span "Знижка: 40% Не відображається" at bounding box center [358, 389] width 111 height 6
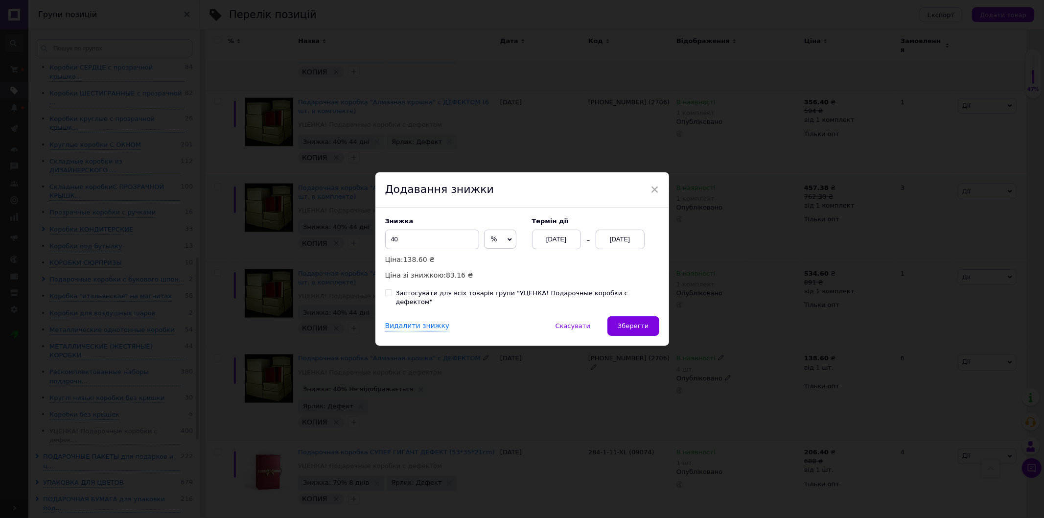
click at [612, 243] on div "[DATE]" at bounding box center [620, 240] width 49 height 20
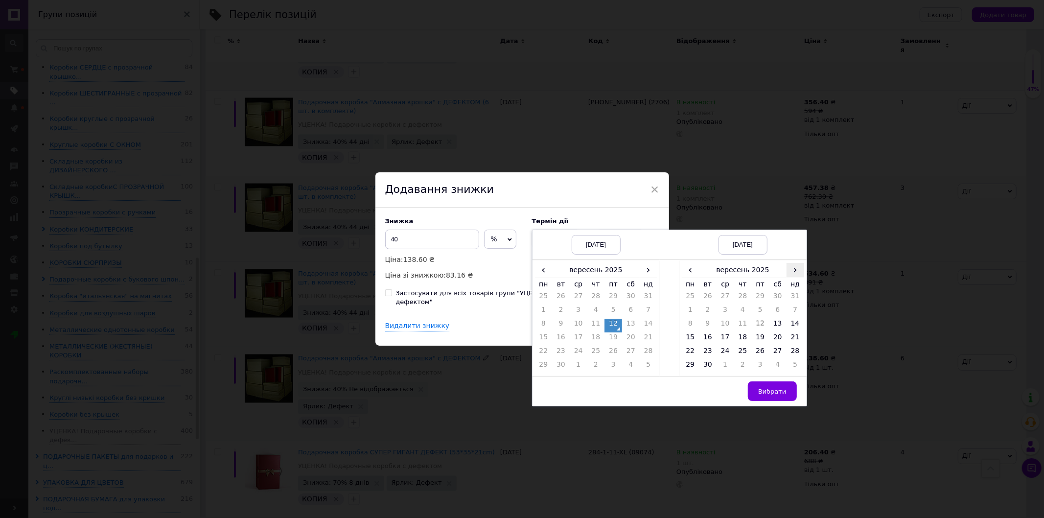
click at [787, 276] on span "›" at bounding box center [796, 270] width 18 height 14
click at [791, 344] on td "26" at bounding box center [796, 339] width 18 height 14
click at [775, 390] on button "Вибрати" at bounding box center [772, 391] width 49 height 20
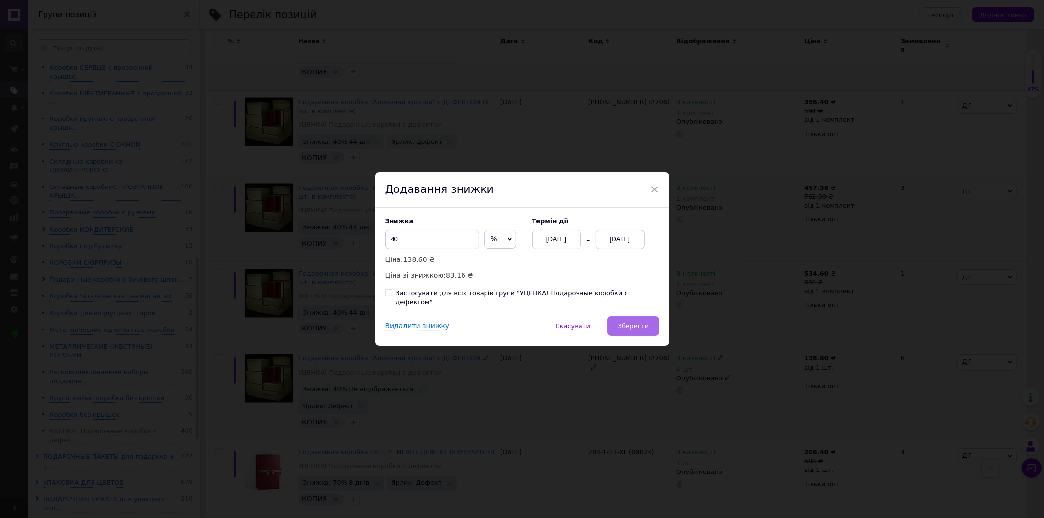
click at [646, 316] on button "Зберегти" at bounding box center [632, 326] width 51 height 20
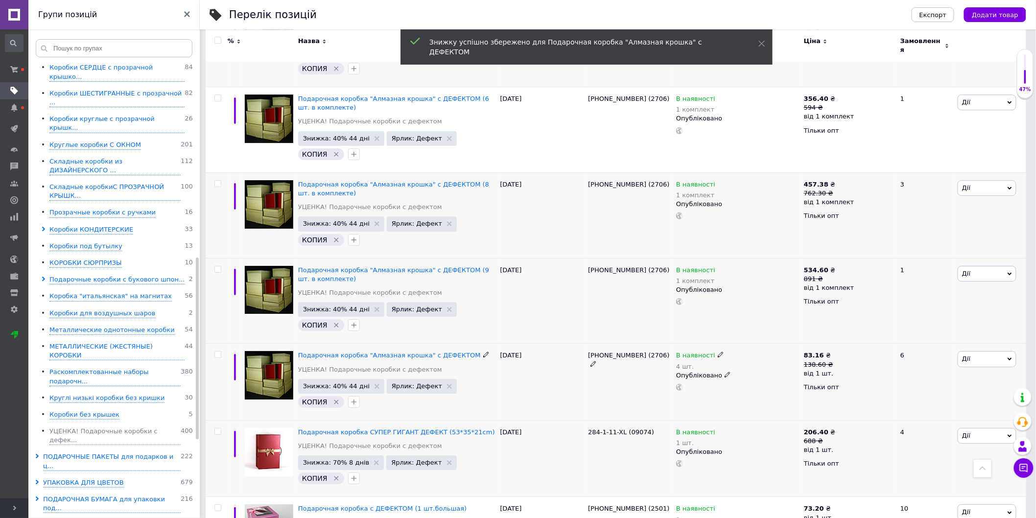
scroll to position [1305, 0]
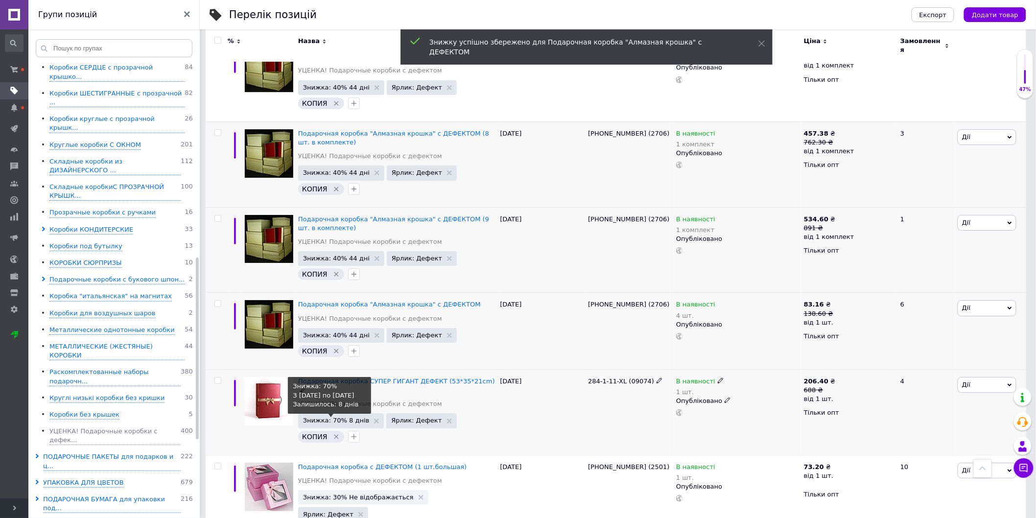
click at [338, 417] on span "Знижка: 70% 8 днів" at bounding box center [336, 420] width 67 height 6
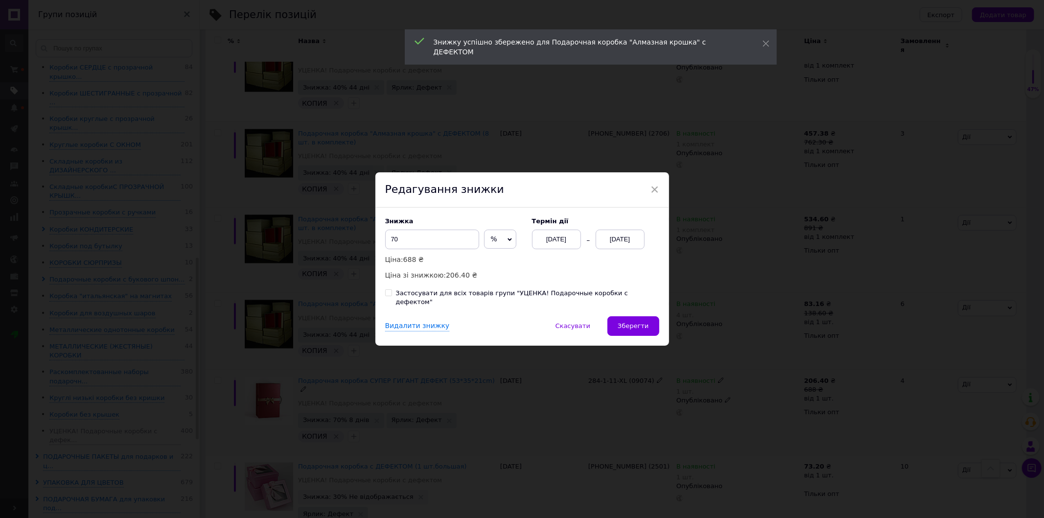
click at [567, 249] on div "[DATE]" at bounding box center [556, 240] width 49 height 20
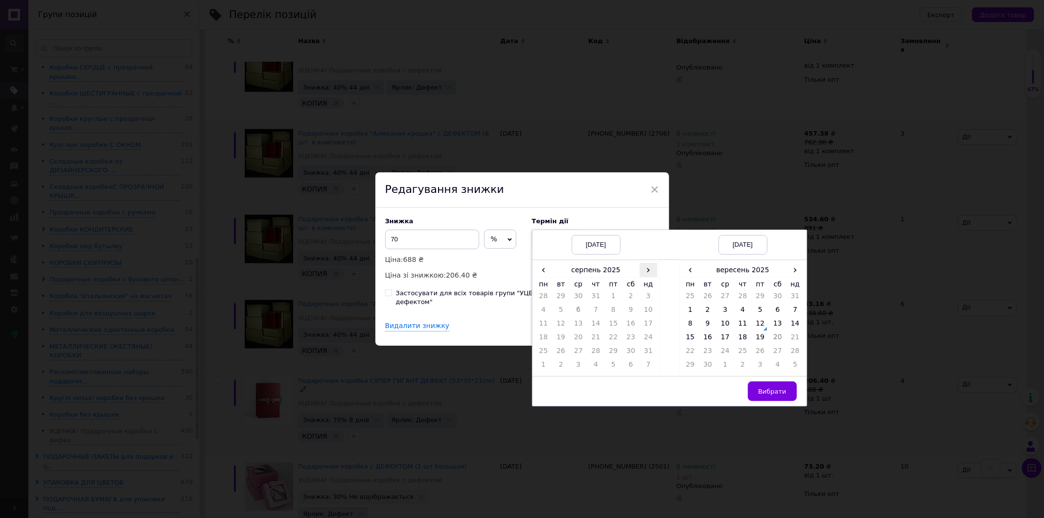
click at [648, 270] on span "›" at bounding box center [649, 270] width 18 height 14
click at [611, 328] on td "12" at bounding box center [613, 326] width 18 height 14
click at [790, 275] on span "›" at bounding box center [796, 270] width 18 height 14
click at [790, 346] on td "26" at bounding box center [796, 339] width 18 height 14
click at [775, 392] on span "Вибрати" at bounding box center [772, 391] width 28 height 7
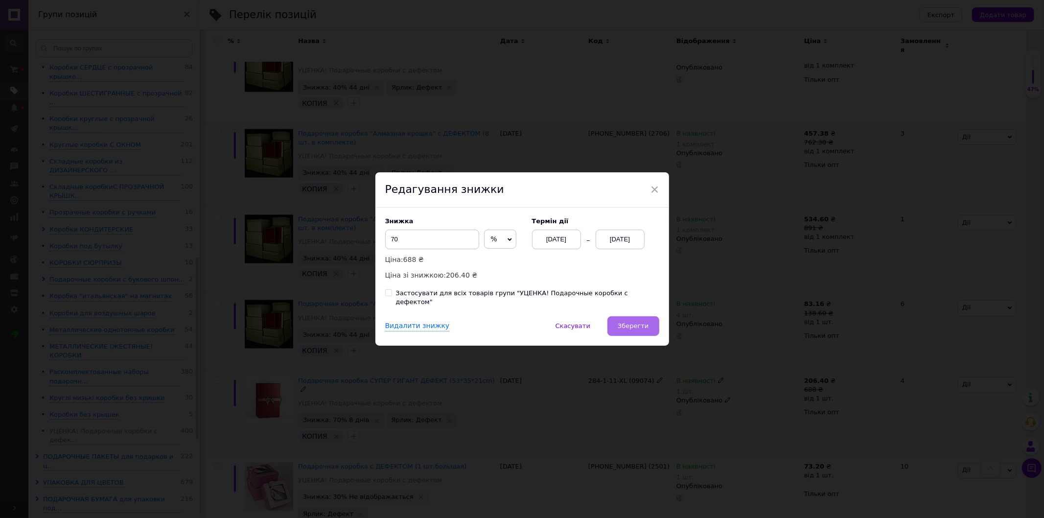
click at [625, 316] on button "Зберегти" at bounding box center [632, 326] width 51 height 20
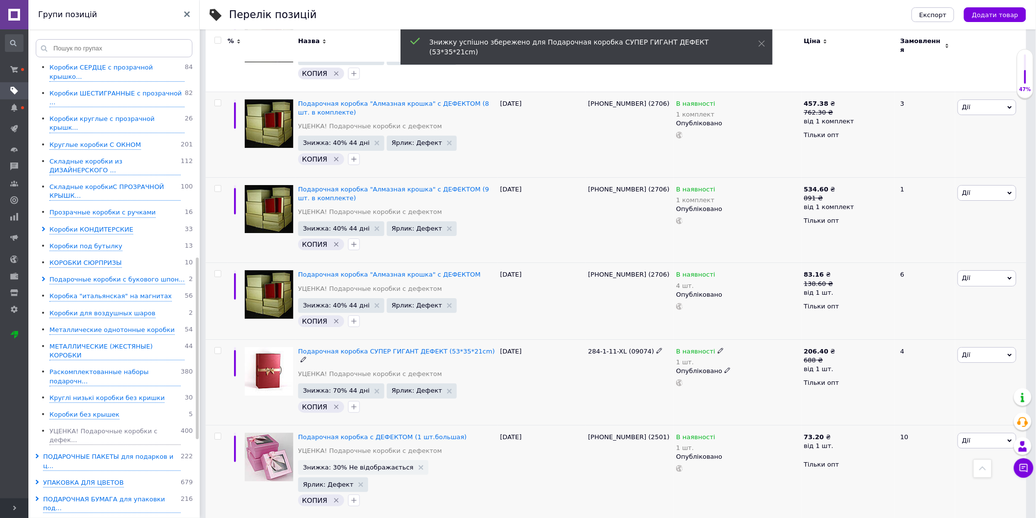
scroll to position [1351, 0]
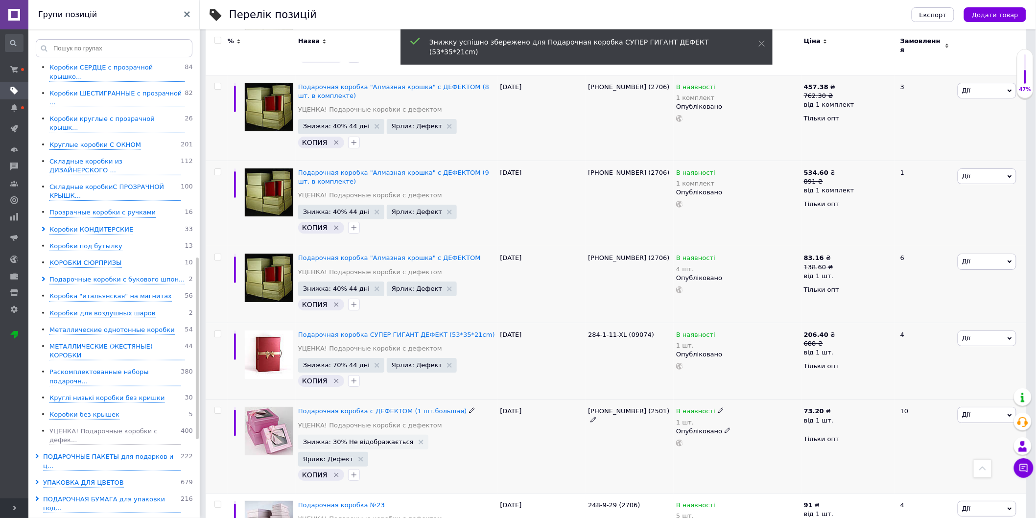
click at [370, 435] on span "Знижка: 30% Не відображається" at bounding box center [363, 442] width 130 height 15
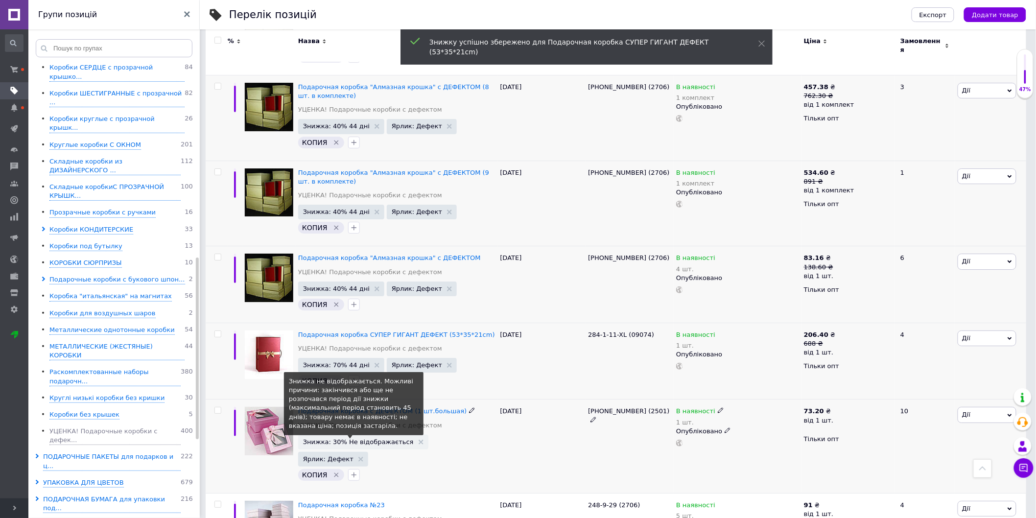
click at [375, 439] on span "Знижка: 30% Не відображається" at bounding box center [358, 442] width 111 height 6
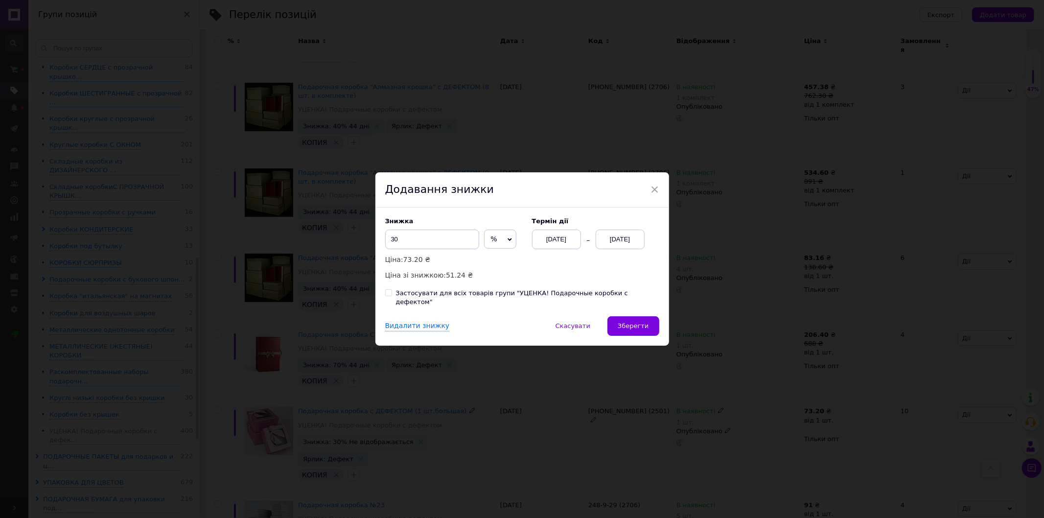
click at [618, 243] on div "[DATE]" at bounding box center [620, 240] width 49 height 20
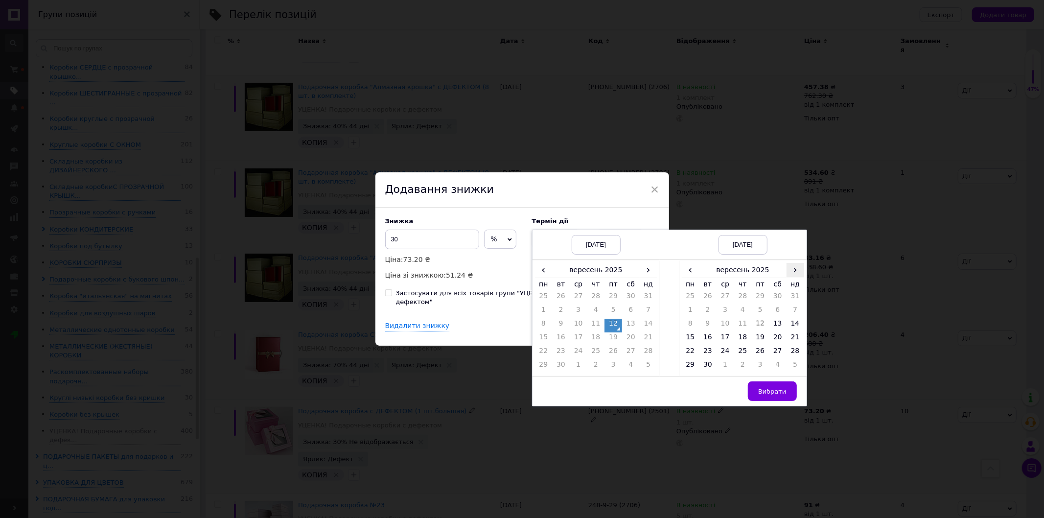
click at [796, 273] on span "›" at bounding box center [796, 270] width 18 height 14
click at [791, 341] on td "26" at bounding box center [796, 339] width 18 height 14
click at [776, 395] on span "Вибрати" at bounding box center [772, 391] width 28 height 7
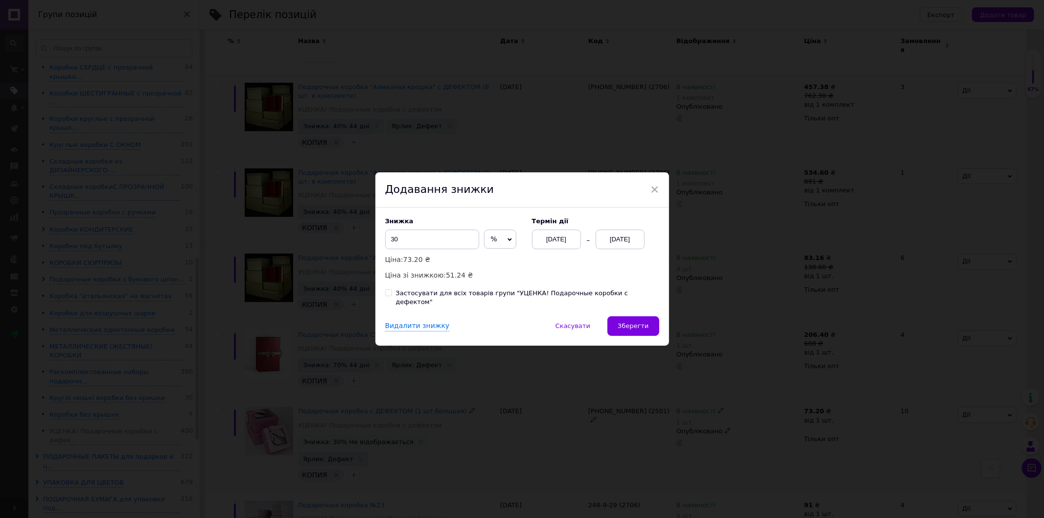
click at [626, 306] on div "Знижка 30 % ₴ Ціна: 73.20 ₴ Ціна зі знижкою: 51.24 ₴ Термін дії [DATE] [DATE] З…" at bounding box center [522, 262] width 294 height 109
click at [626, 324] on span "Зберегти" at bounding box center [633, 325] width 31 height 7
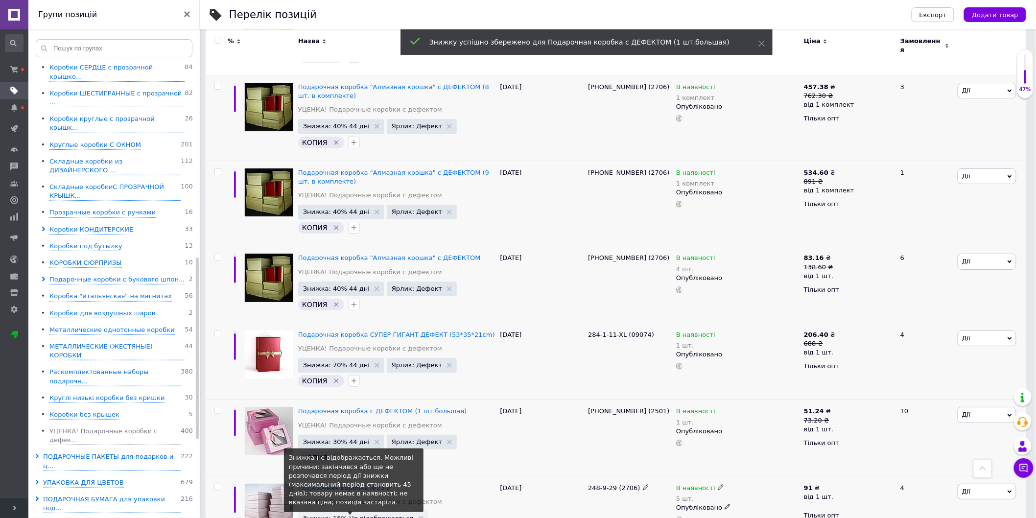
click at [378, 515] on span "Знижка: 15% Не відображається" at bounding box center [358, 518] width 111 height 6
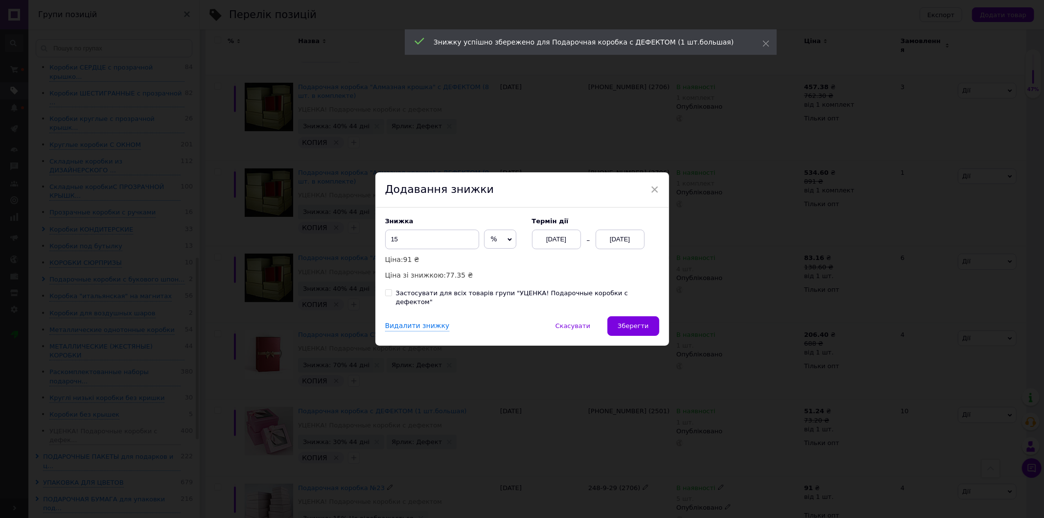
click at [629, 240] on div "[DATE]" at bounding box center [620, 240] width 49 height 20
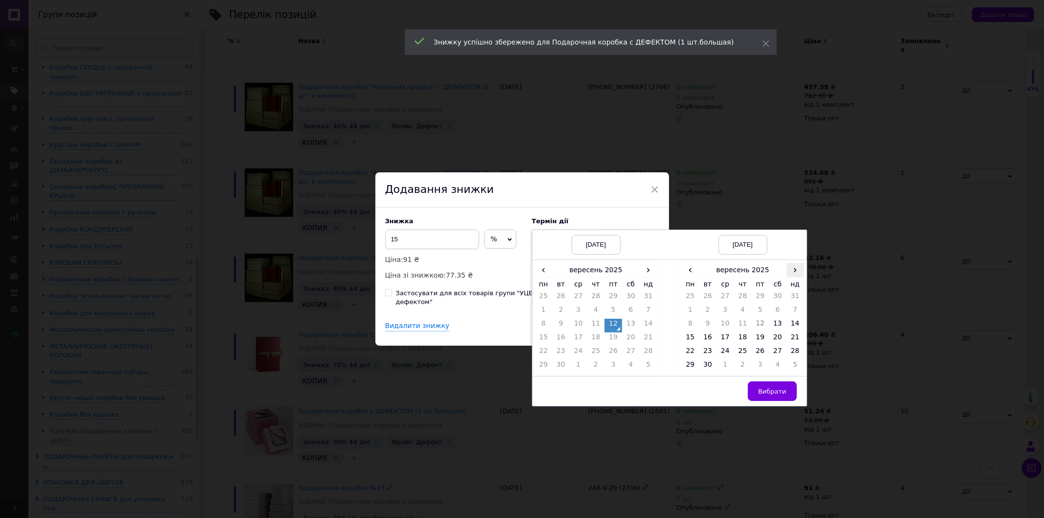
click at [791, 269] on span "›" at bounding box center [796, 270] width 18 height 14
click at [790, 338] on td "26" at bounding box center [796, 339] width 18 height 14
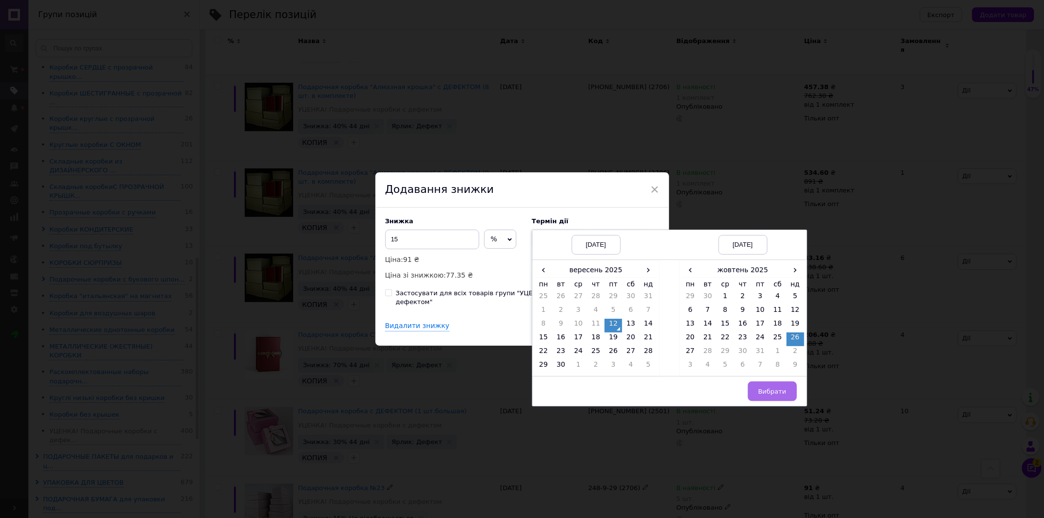
click at [762, 401] on button "Вибрати" at bounding box center [772, 391] width 49 height 20
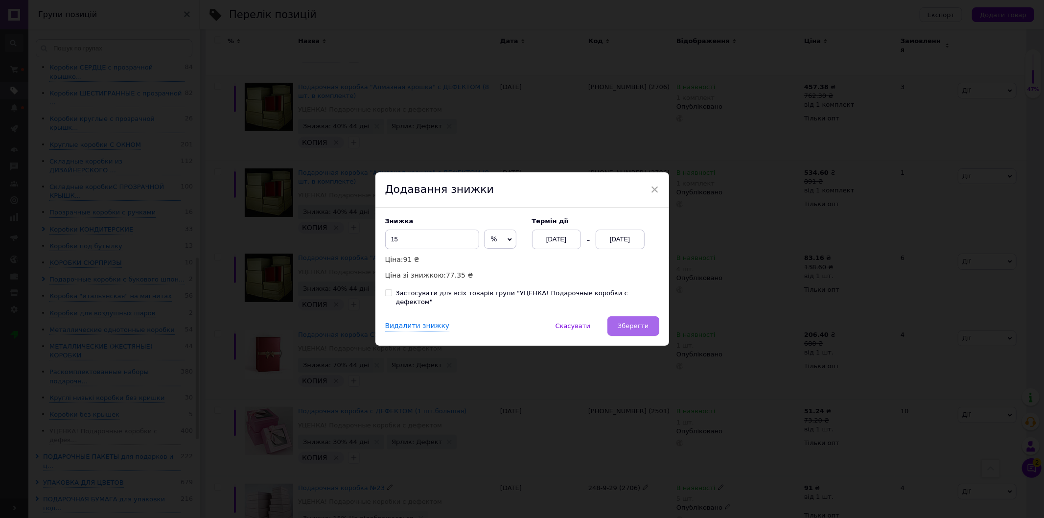
click at [626, 322] on span "Зберегти" at bounding box center [633, 325] width 31 height 7
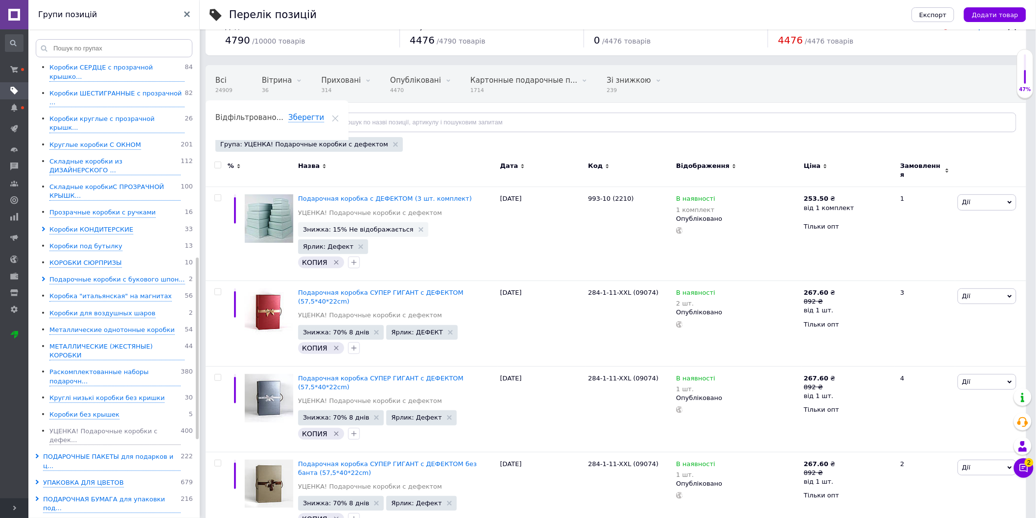
scroll to position [10, 0]
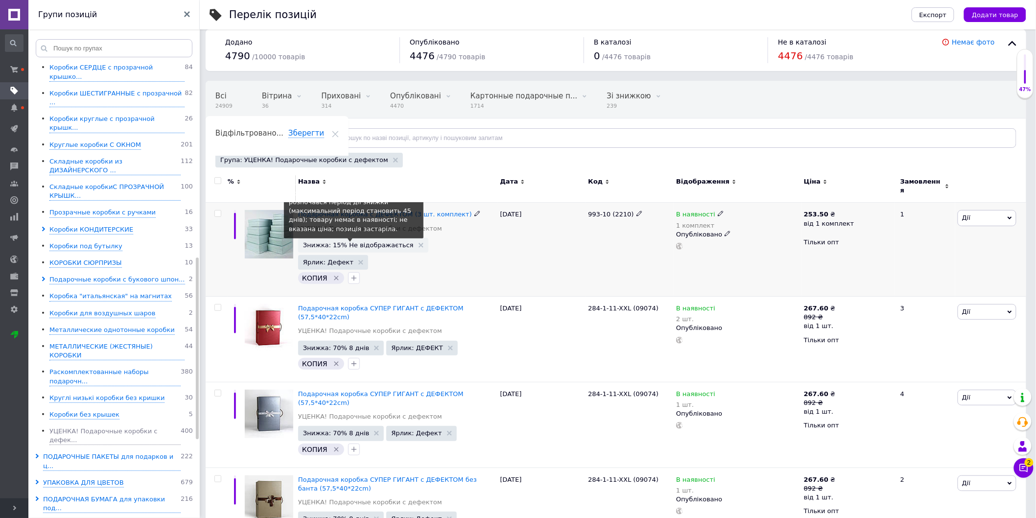
click at [341, 242] on span "Знижка: 15% Не відображається" at bounding box center [358, 245] width 111 height 6
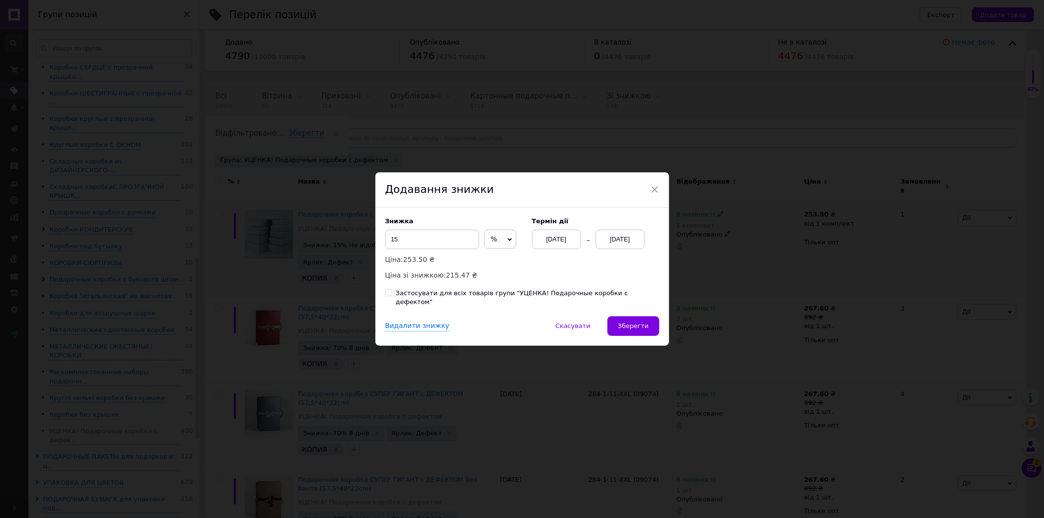
click at [636, 246] on div "[DATE]" at bounding box center [620, 240] width 49 height 20
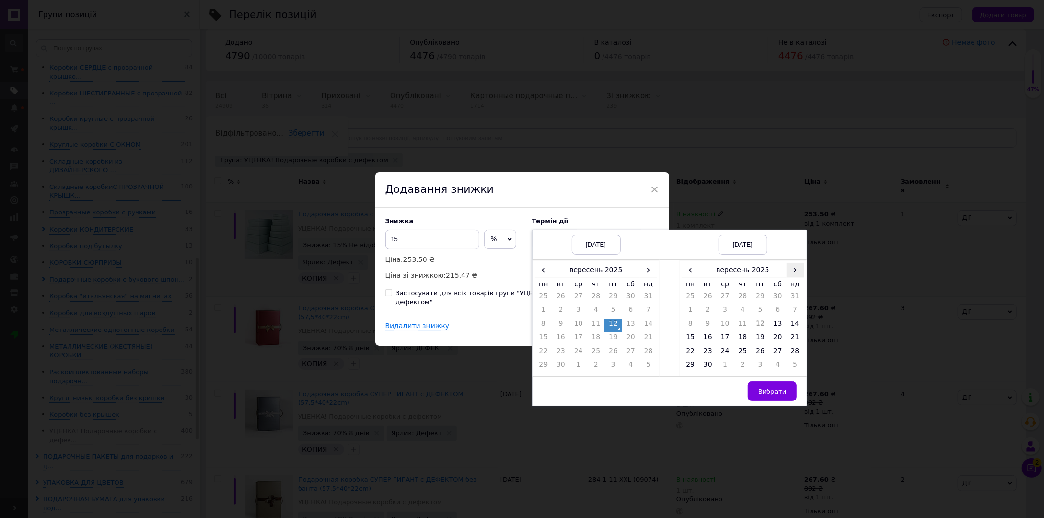
click at [795, 277] on span "›" at bounding box center [796, 270] width 18 height 14
click at [797, 346] on td "26" at bounding box center [796, 339] width 18 height 14
click at [772, 401] on button "Вибрати" at bounding box center [772, 391] width 49 height 20
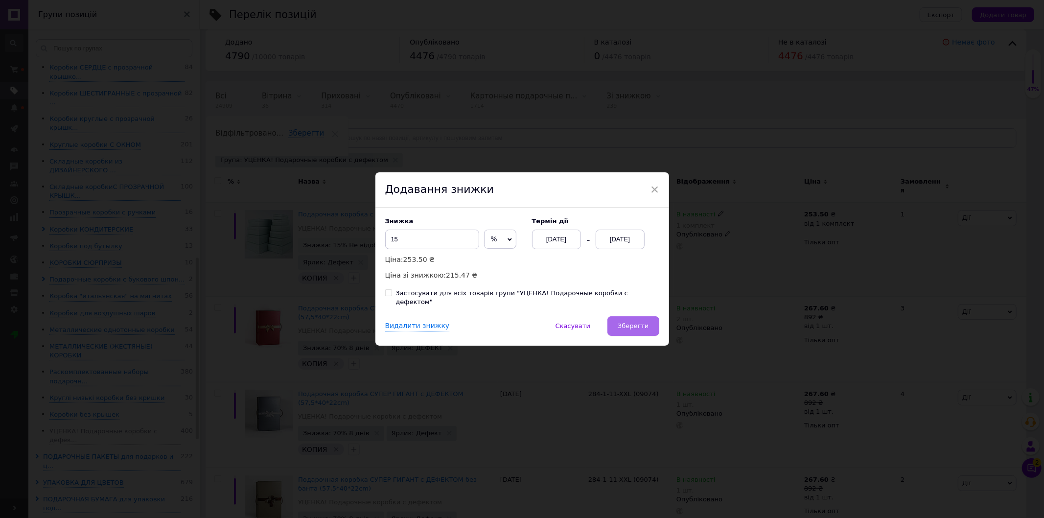
click at [635, 330] on button "Зберегти" at bounding box center [632, 326] width 51 height 20
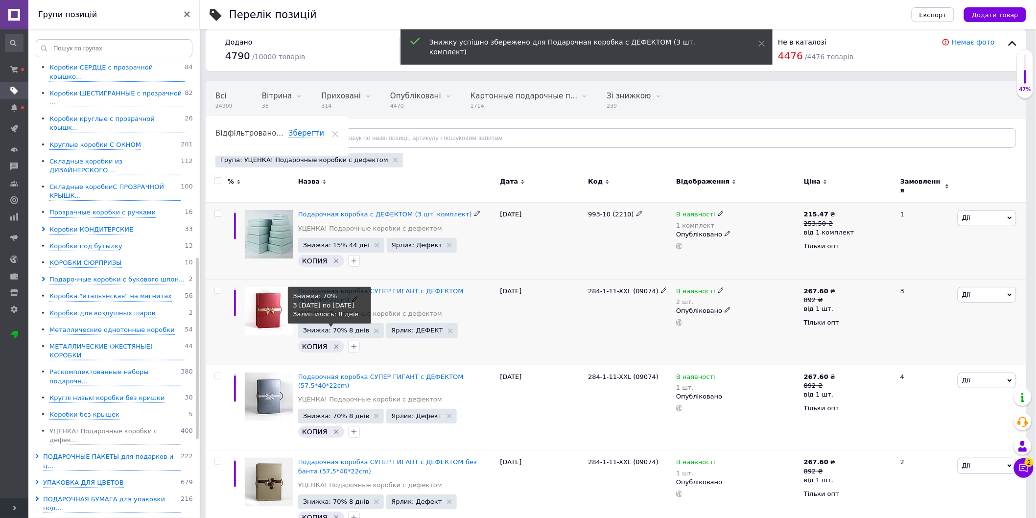
click at [338, 327] on span "Знижка: 70% 8 днів" at bounding box center [336, 330] width 67 height 6
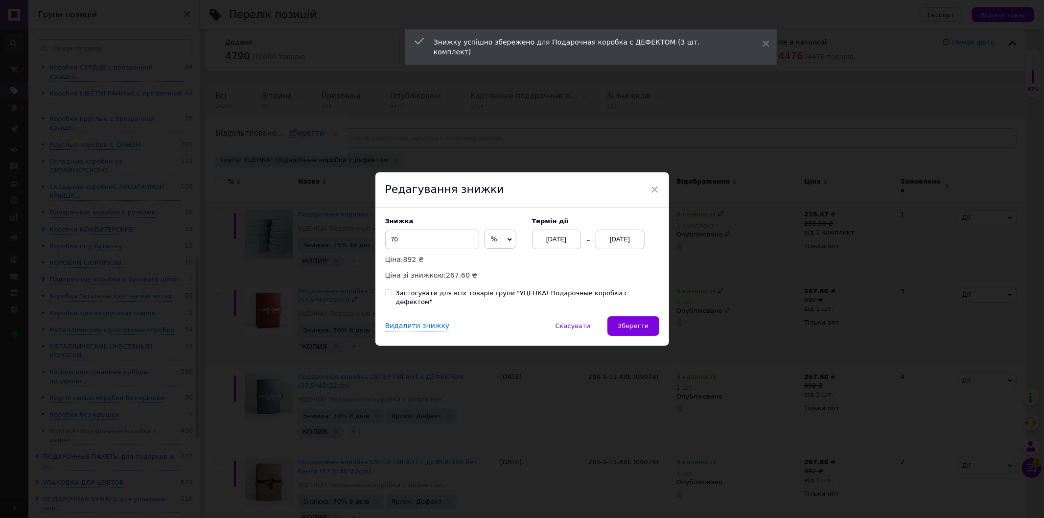
click at [568, 246] on div "[DATE]" at bounding box center [556, 240] width 49 height 20
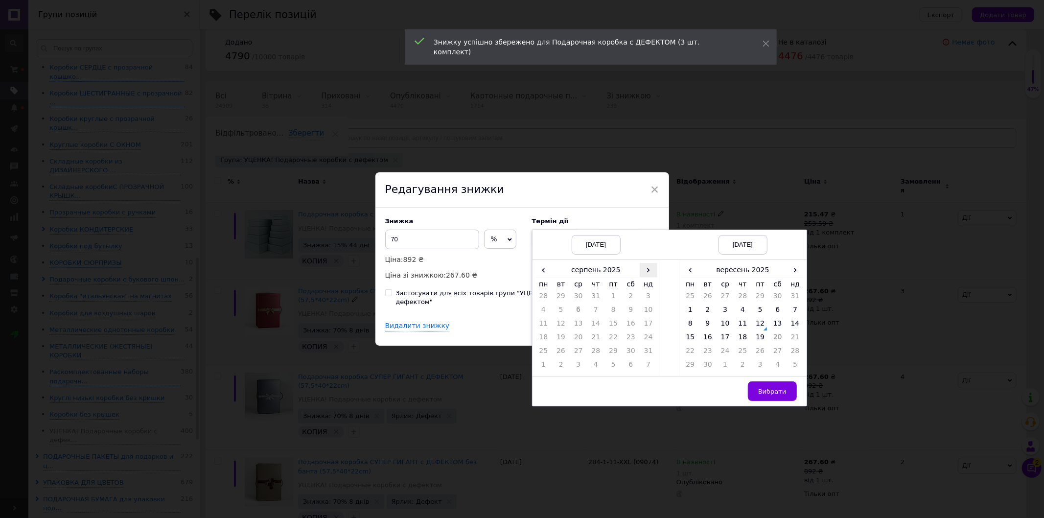
click at [648, 272] on span "›" at bounding box center [649, 270] width 18 height 14
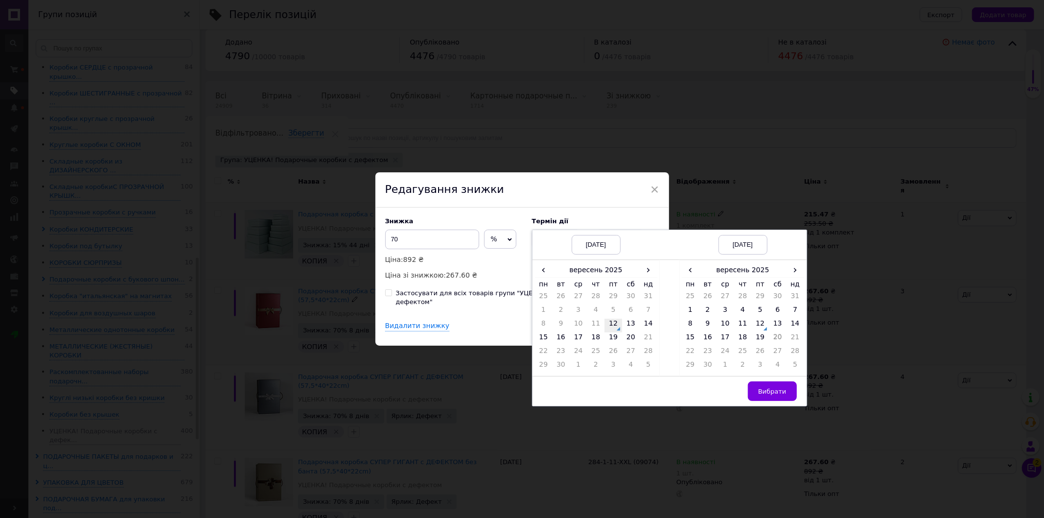
click at [618, 329] on td "12" at bounding box center [613, 326] width 18 height 14
click at [793, 270] on span "›" at bounding box center [796, 270] width 18 height 14
click at [790, 341] on td "26" at bounding box center [796, 339] width 18 height 14
click at [759, 401] on button "Вибрати" at bounding box center [772, 391] width 49 height 20
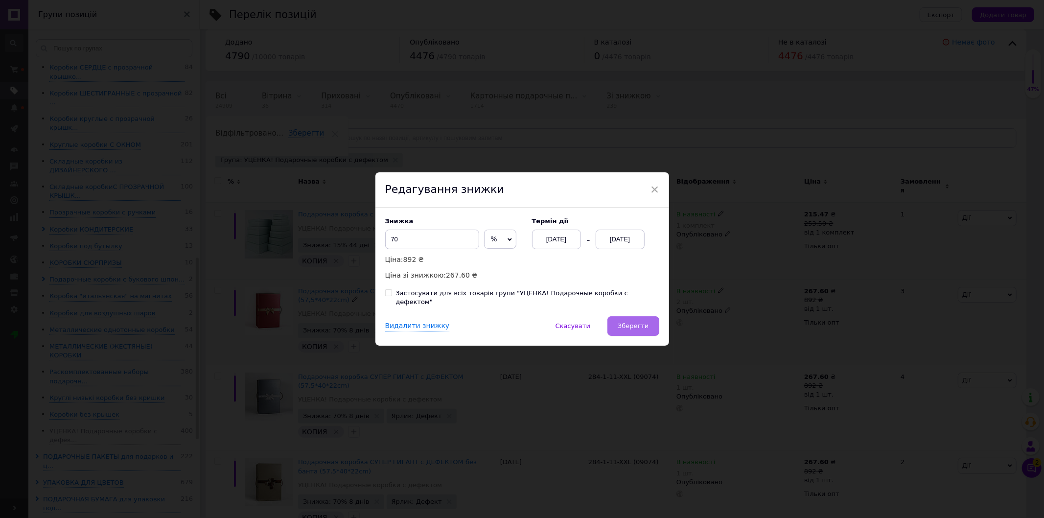
click at [641, 322] on span "Зберегти" at bounding box center [633, 325] width 31 height 7
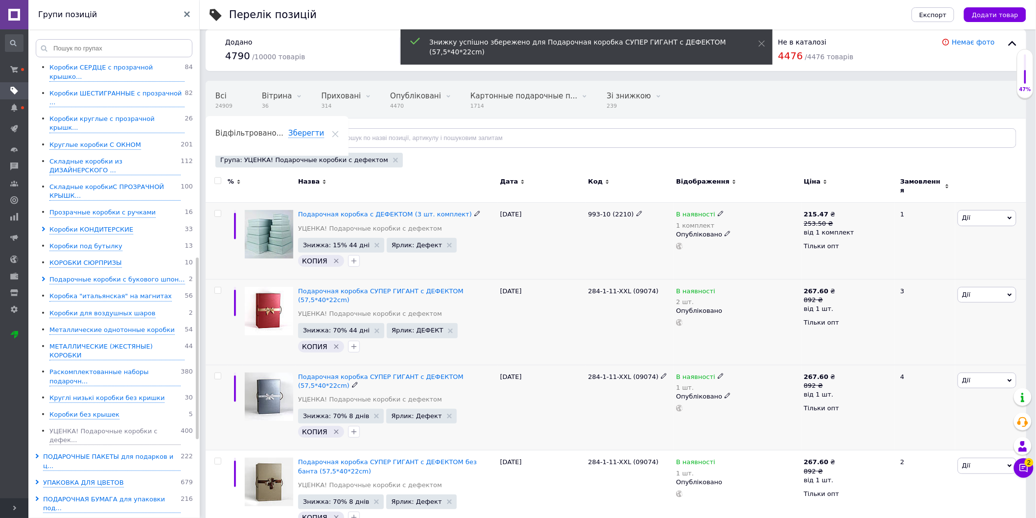
click at [345, 413] on span "Знижка: 70% 8 днів" at bounding box center [336, 416] width 67 height 6
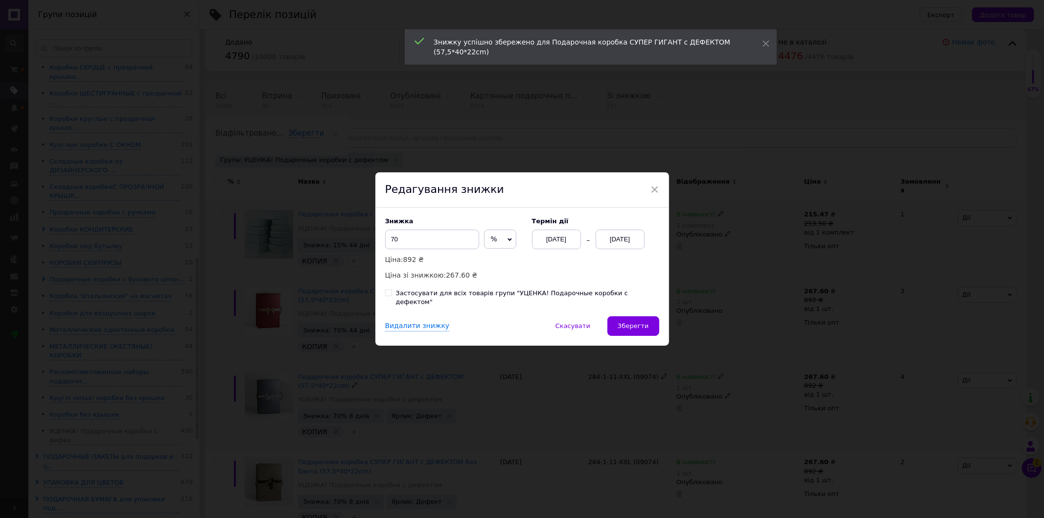
click at [575, 243] on div "[DATE]" at bounding box center [556, 240] width 49 height 20
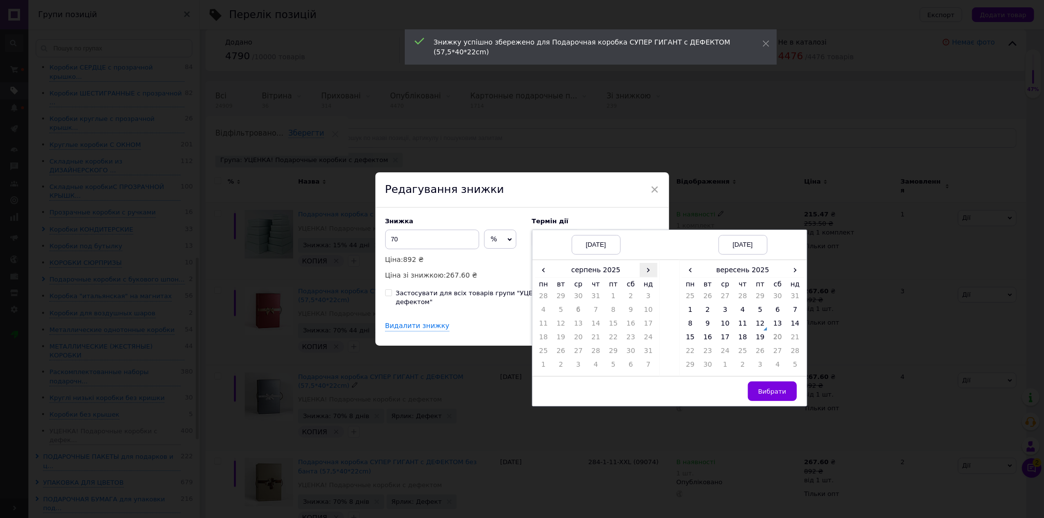
click at [643, 271] on span "›" at bounding box center [649, 270] width 18 height 14
click at [607, 331] on td "12" at bounding box center [613, 326] width 18 height 14
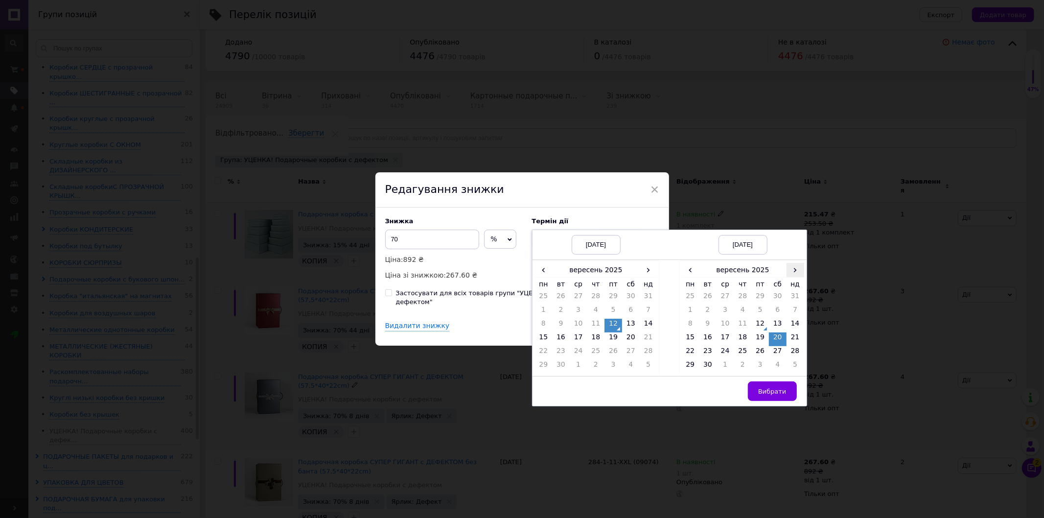
click at [794, 271] on span "›" at bounding box center [796, 270] width 18 height 14
click at [792, 338] on td "26" at bounding box center [796, 339] width 18 height 14
click at [760, 395] on button "Вибрати" at bounding box center [772, 391] width 49 height 20
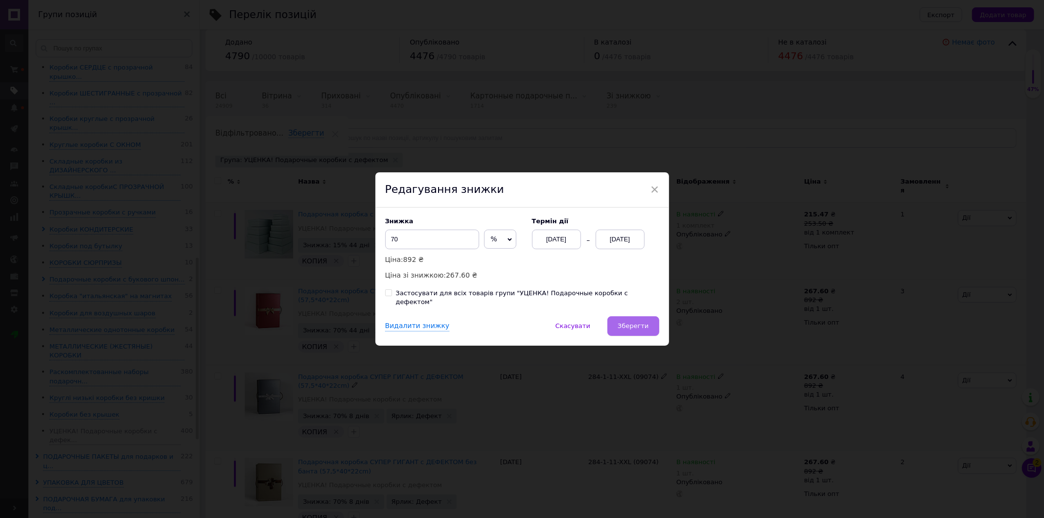
click at [639, 322] on span "Зберегти" at bounding box center [633, 325] width 31 height 7
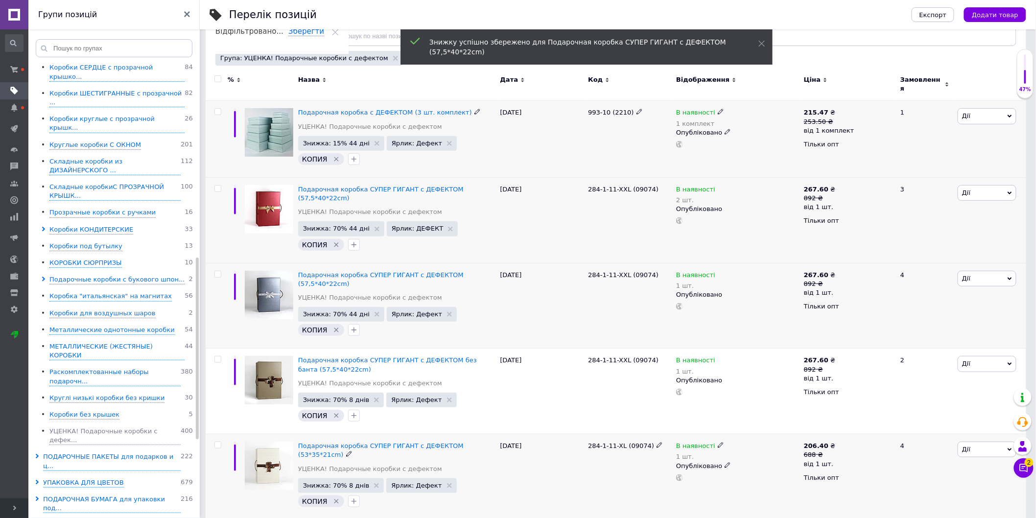
scroll to position [118, 0]
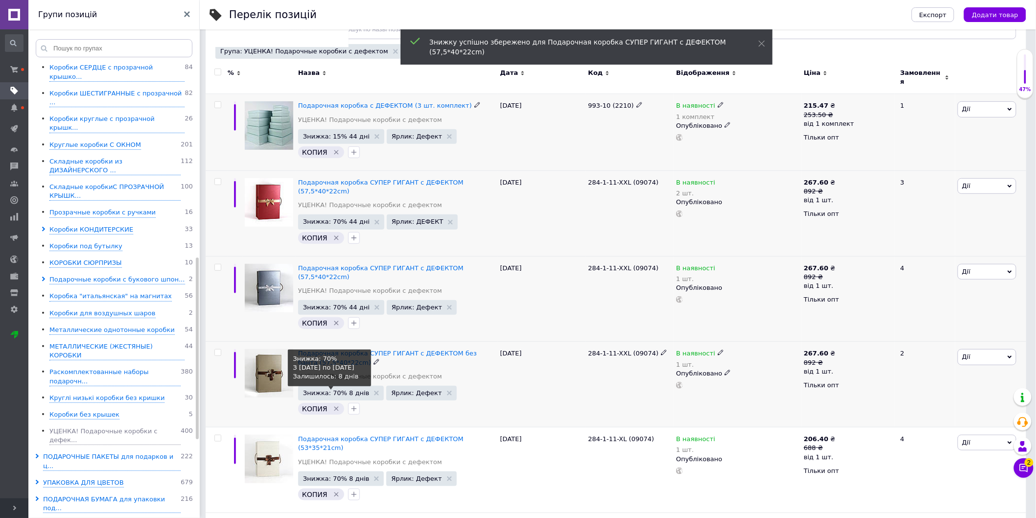
click at [339, 390] on span "Знижка: 70% 8 днів" at bounding box center [336, 393] width 67 height 6
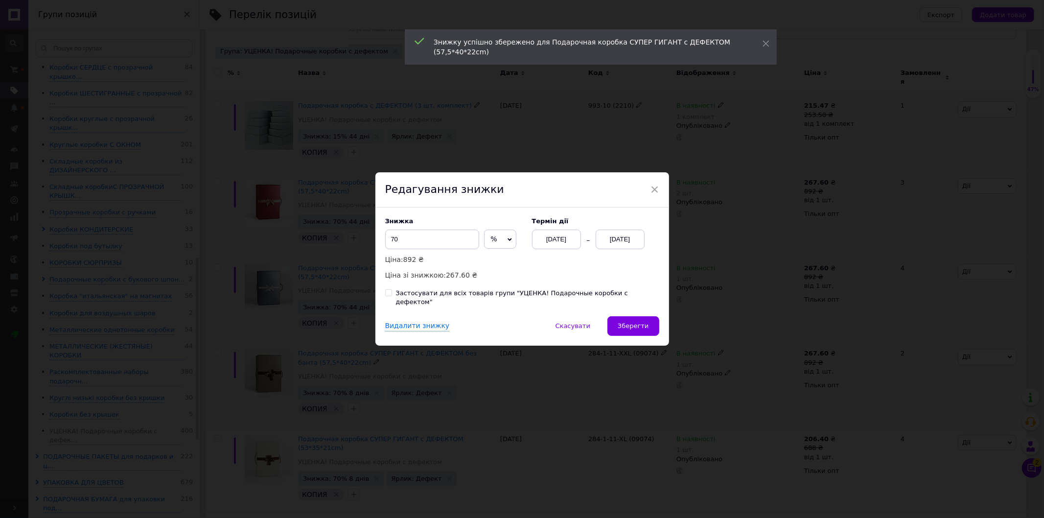
click at [556, 241] on div "[DATE]" at bounding box center [556, 240] width 49 height 20
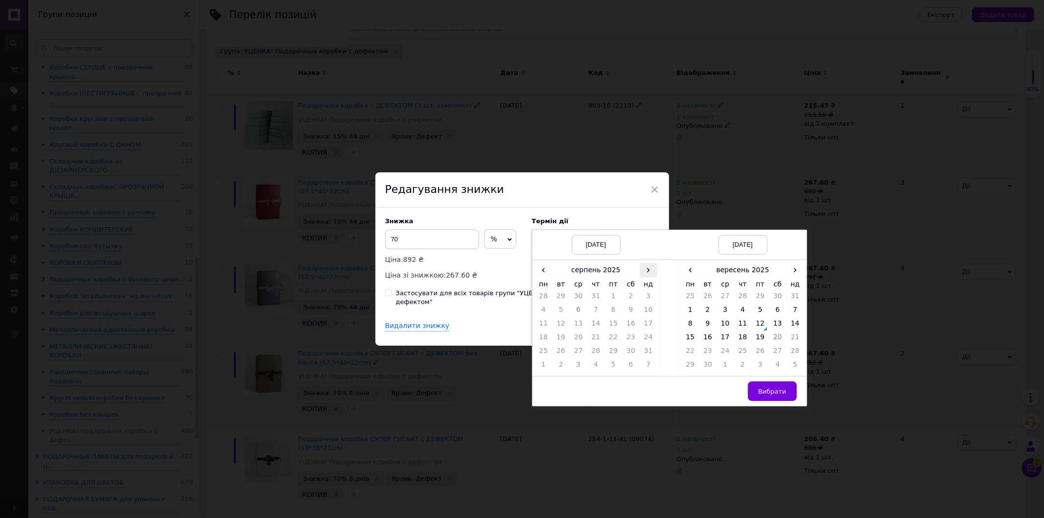
click at [649, 272] on span "›" at bounding box center [649, 270] width 18 height 14
click at [609, 330] on td "12" at bounding box center [613, 326] width 18 height 14
click at [792, 277] on span "›" at bounding box center [796, 270] width 18 height 14
click at [794, 346] on td "26" at bounding box center [796, 339] width 18 height 14
click at [771, 395] on span "Вибрати" at bounding box center [772, 391] width 28 height 7
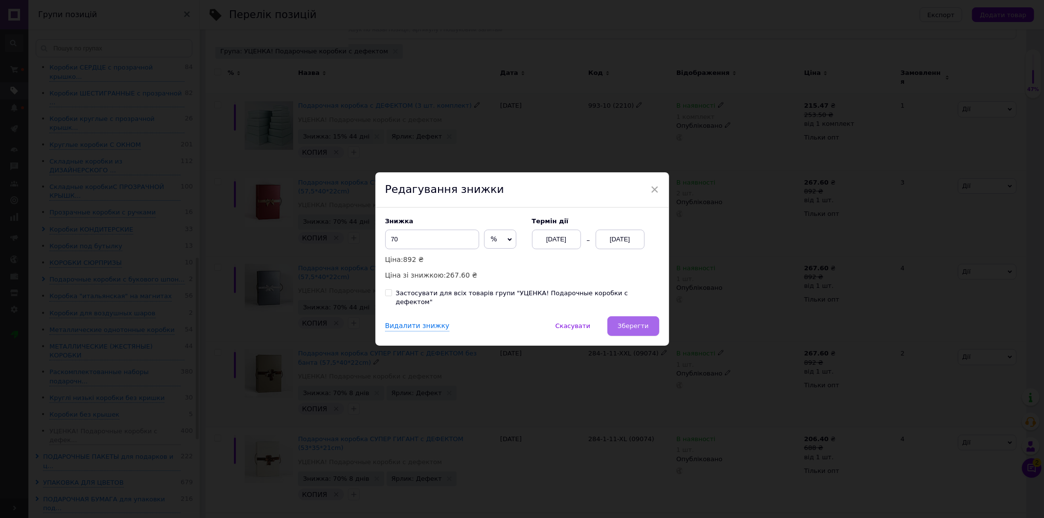
click at [625, 325] on span "Зберегти" at bounding box center [633, 325] width 31 height 7
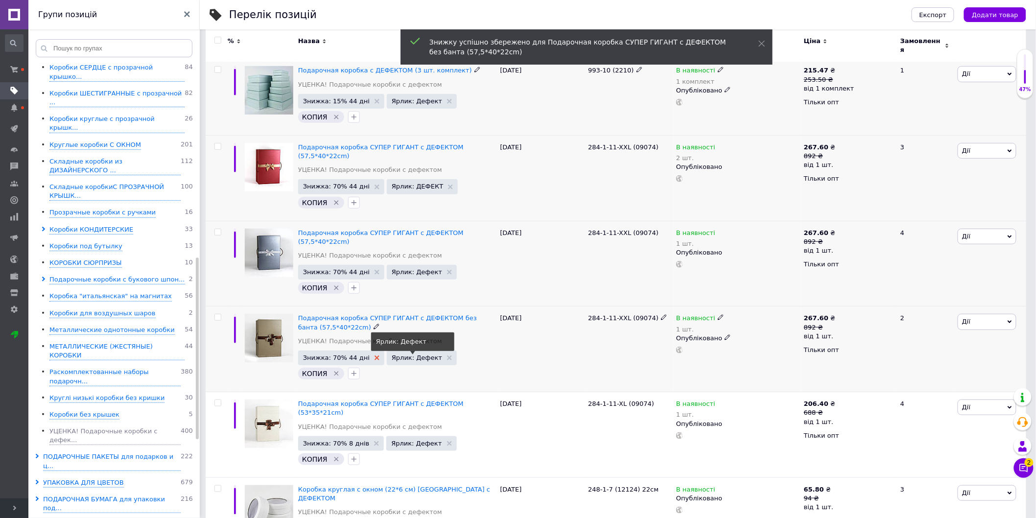
scroll to position [173, 0]
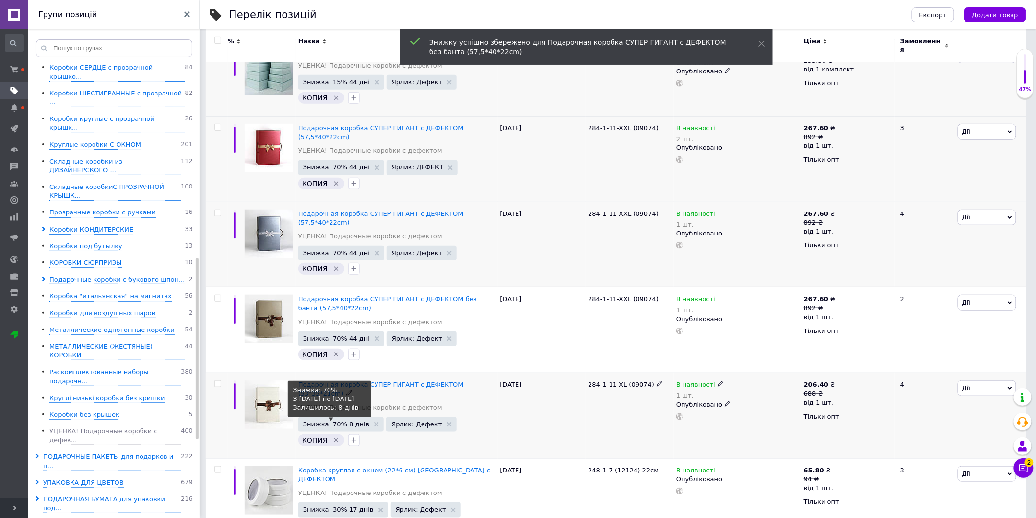
click at [332, 421] on span "Знижка: 70% 8 днів" at bounding box center [336, 424] width 67 height 6
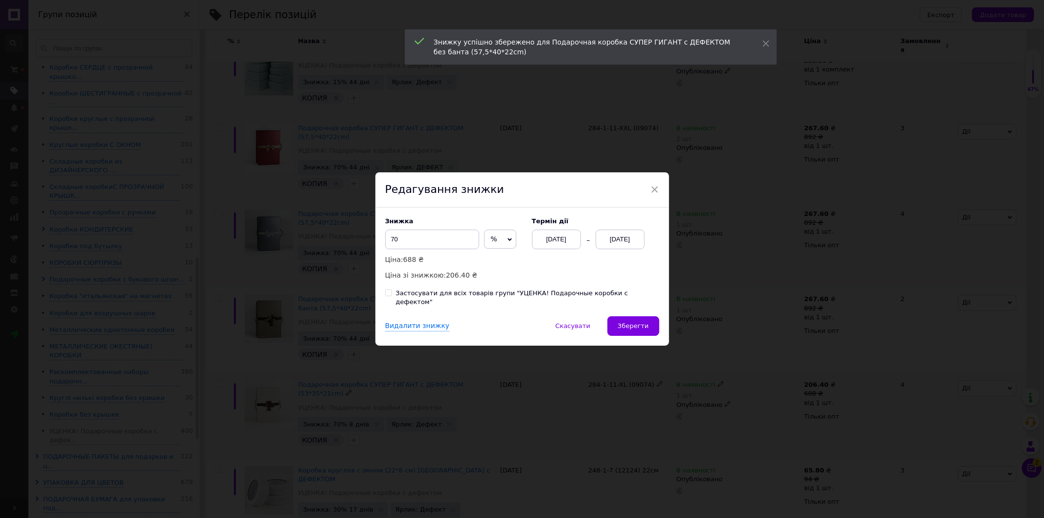
click at [559, 245] on div "[DATE]" at bounding box center [556, 240] width 49 height 20
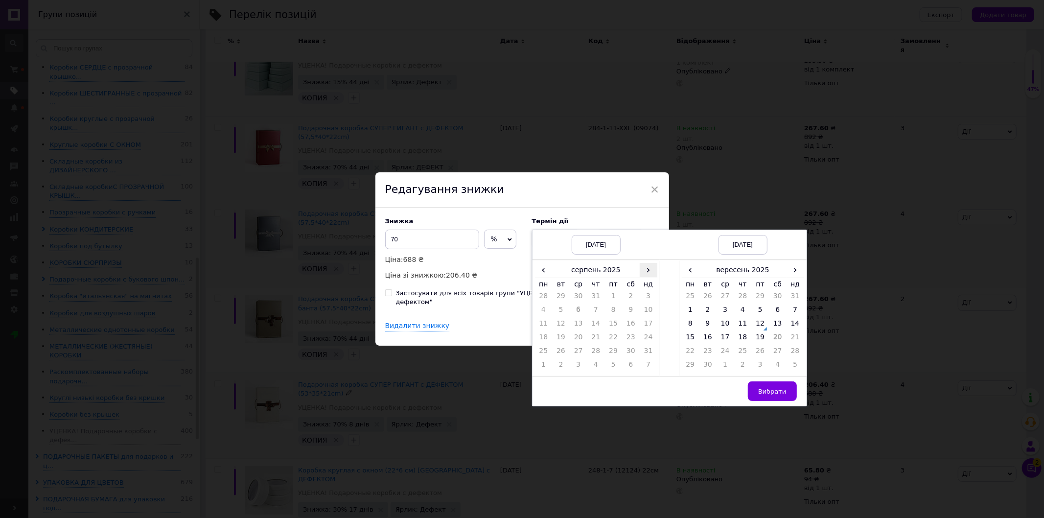
click at [653, 277] on span "›" at bounding box center [649, 270] width 18 height 14
click at [614, 332] on td "12" at bounding box center [613, 326] width 18 height 14
click at [798, 274] on span "›" at bounding box center [796, 270] width 18 height 14
click at [802, 340] on td "26" at bounding box center [796, 339] width 18 height 14
click at [758, 393] on button "Вибрати" at bounding box center [772, 391] width 49 height 20
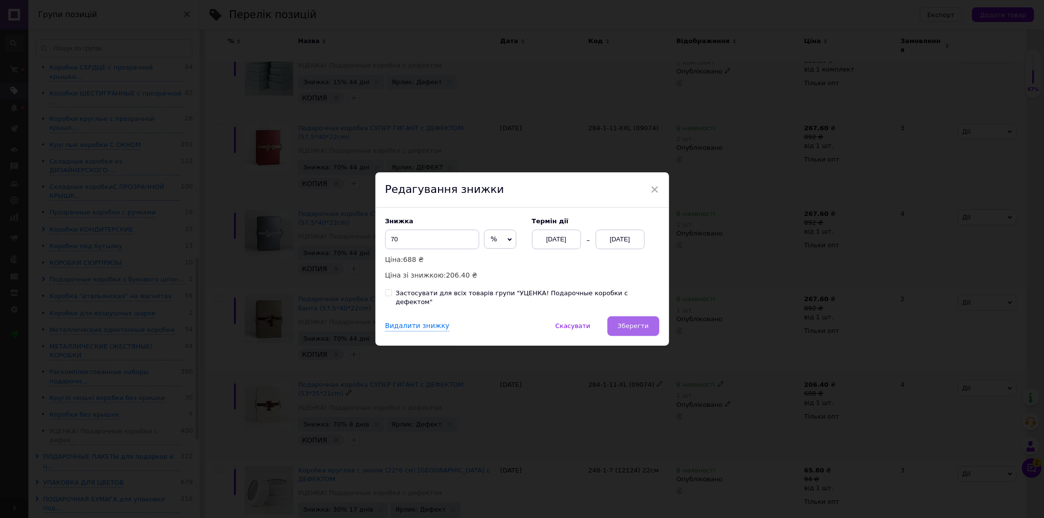
click at [643, 316] on button "Зберегти" at bounding box center [632, 326] width 51 height 20
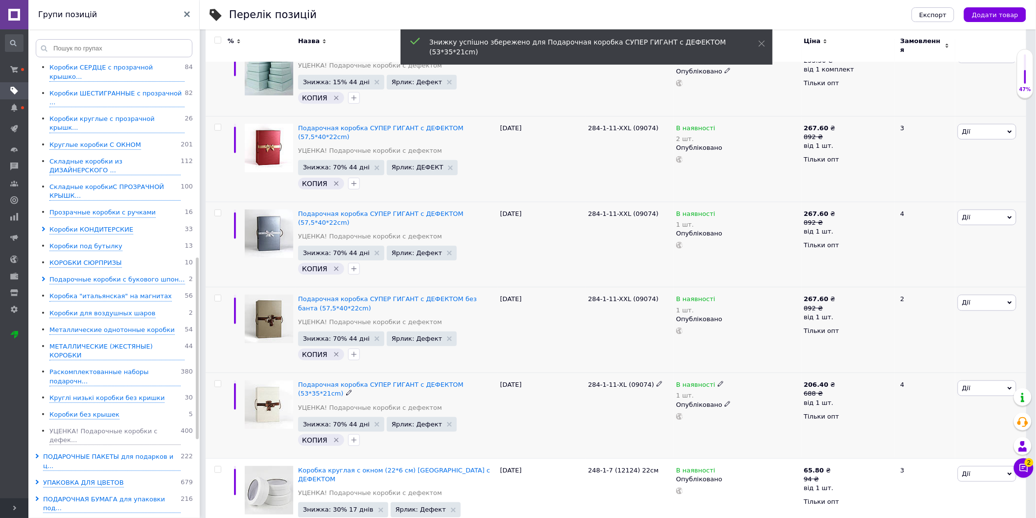
scroll to position [227, 0]
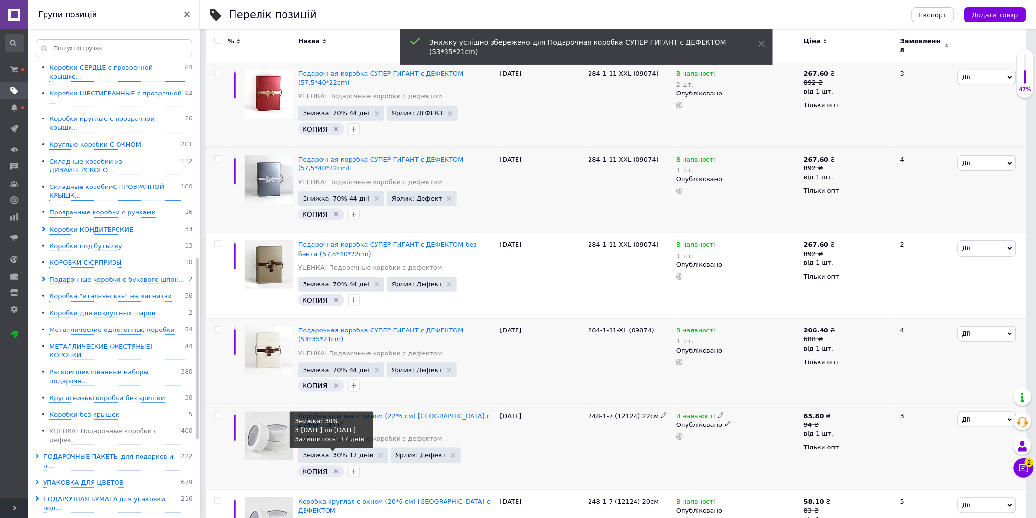
click at [335, 452] on span "Знижка: 30% 17 днів" at bounding box center [338, 455] width 70 height 6
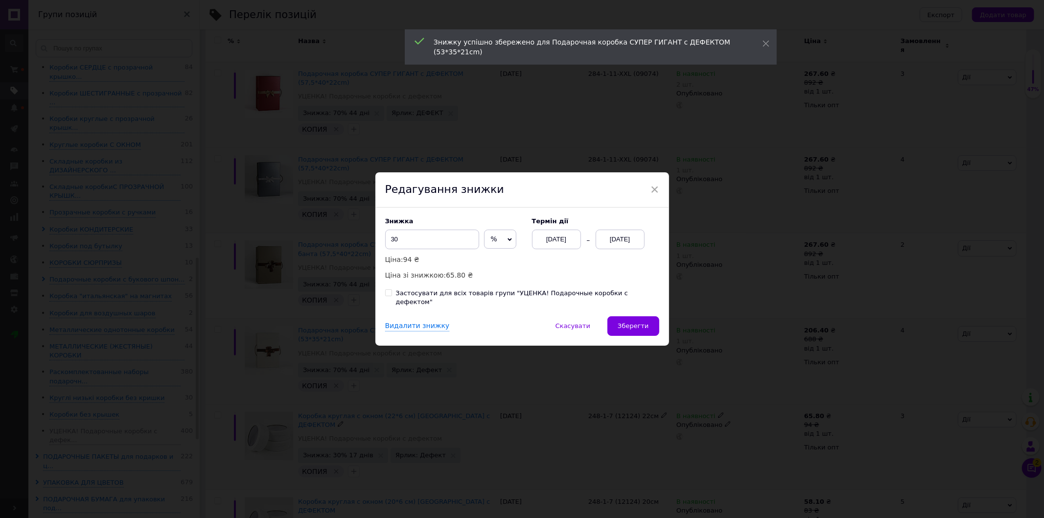
click at [551, 245] on div "[DATE]" at bounding box center [556, 240] width 49 height 20
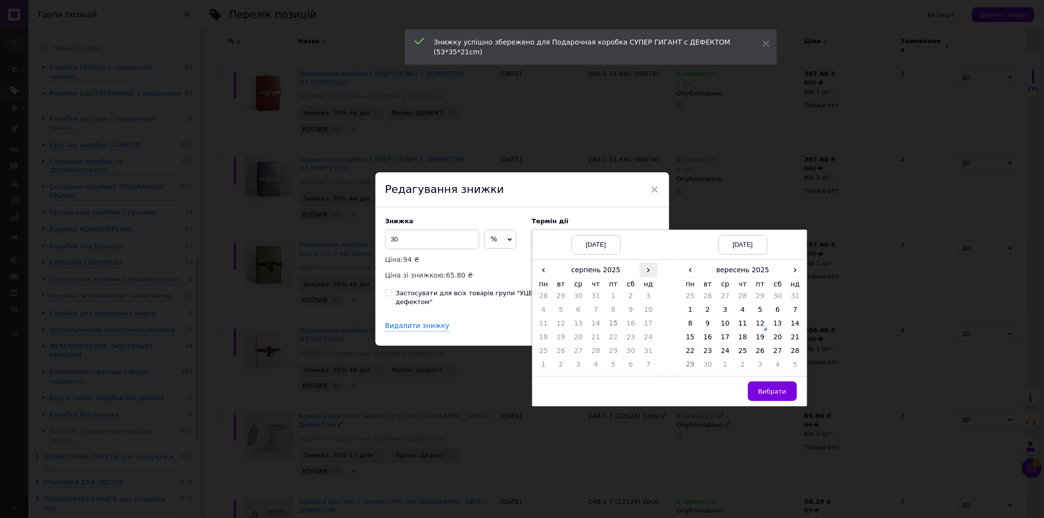
click
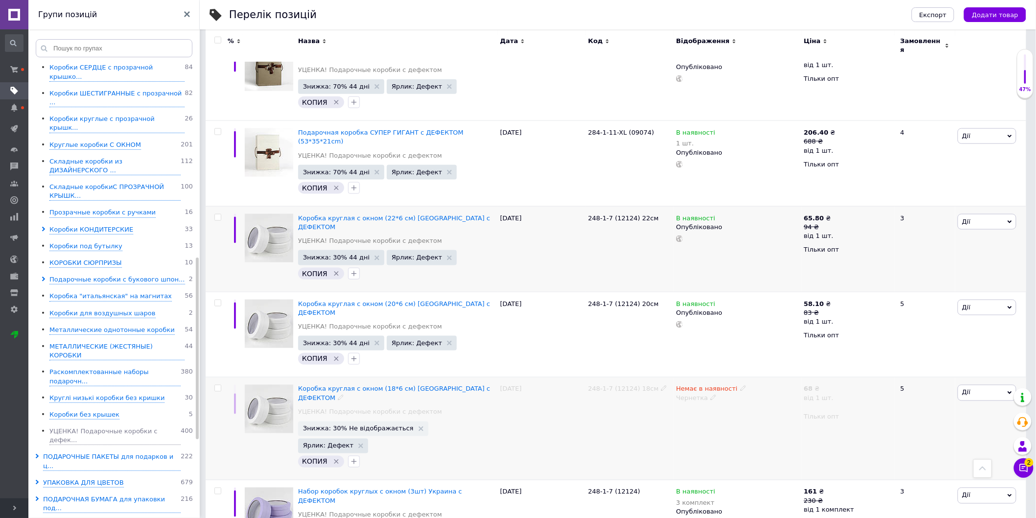
scroll to position [499, 0]
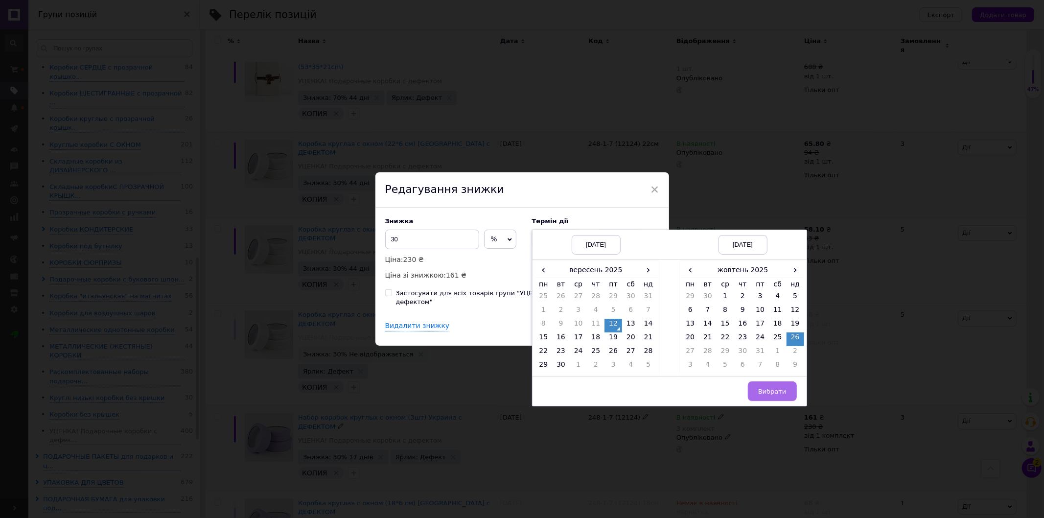
drag, startPoint x: 763, startPoint y: 399, endPoint x: 757, endPoint y: 393, distance: 8.3
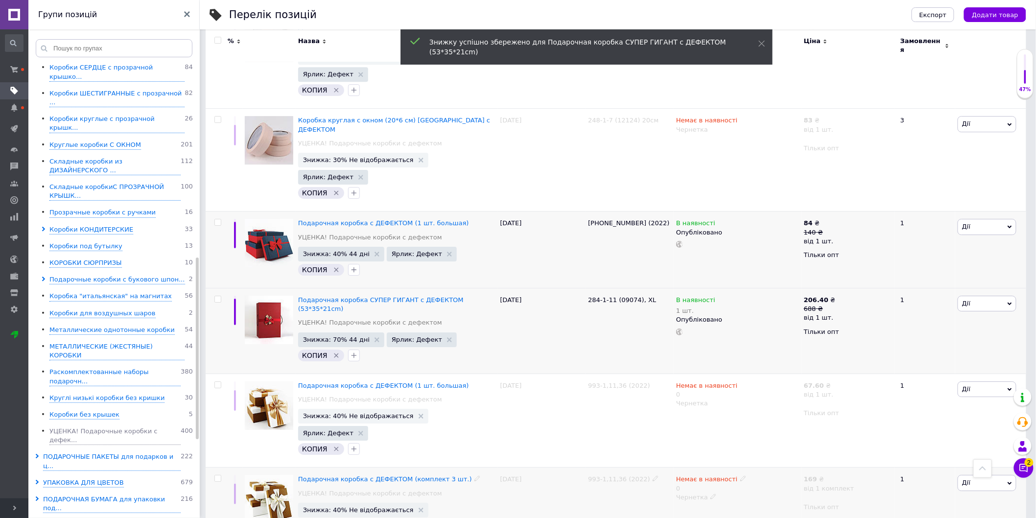
scroll to position [1271, 0]
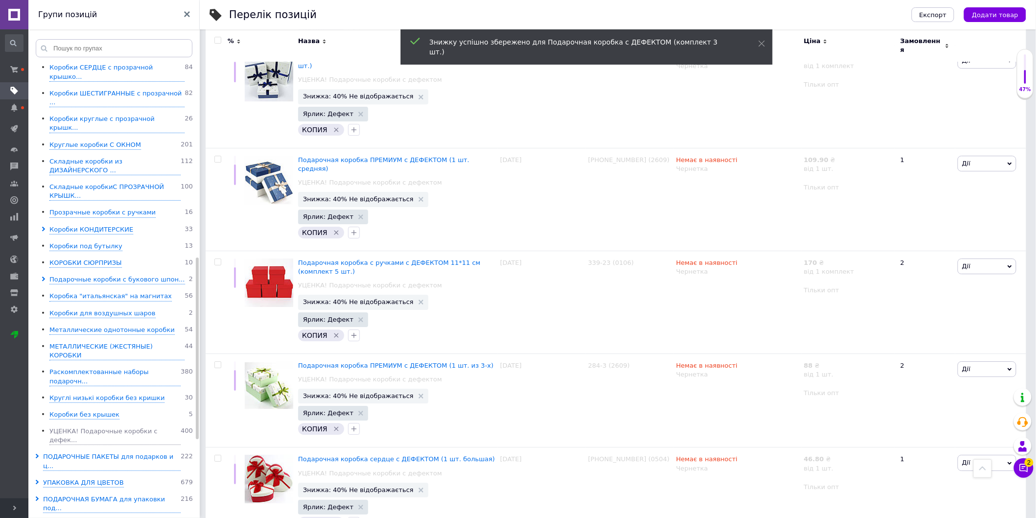
scroll to position [1343, 0]
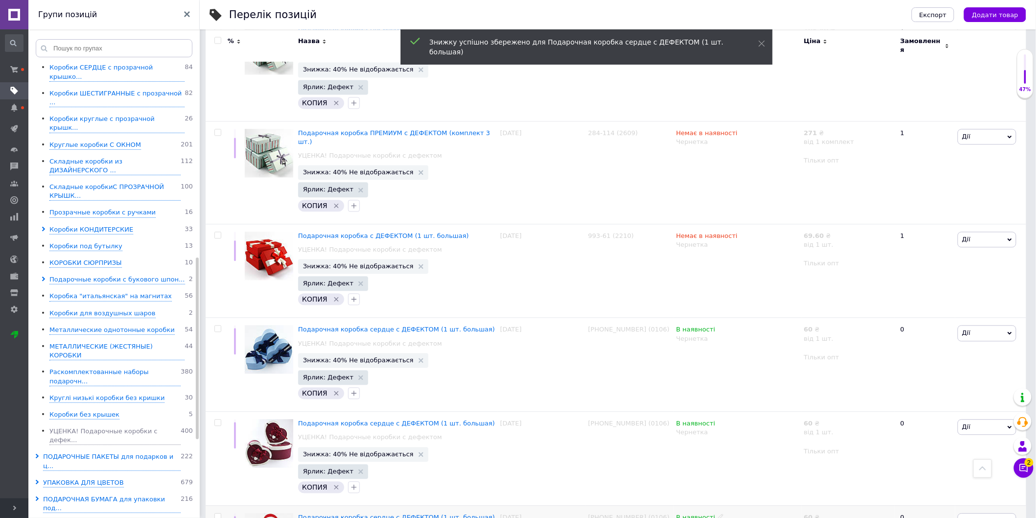
scroll to position [754, 0]
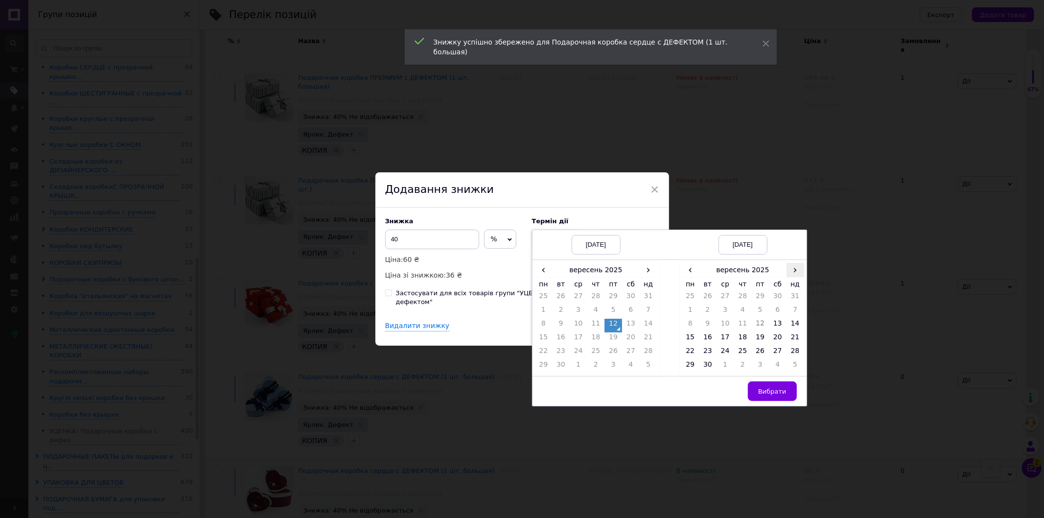
drag, startPoint x: 789, startPoint y: 271, endPoint x: 787, endPoint y: 279, distance: 8.2
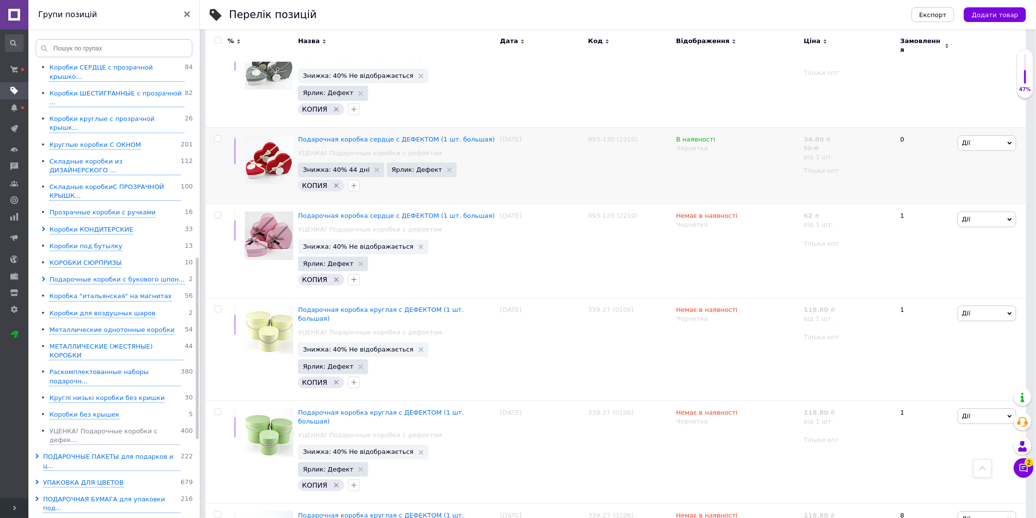
scroll to position [1307, 0]
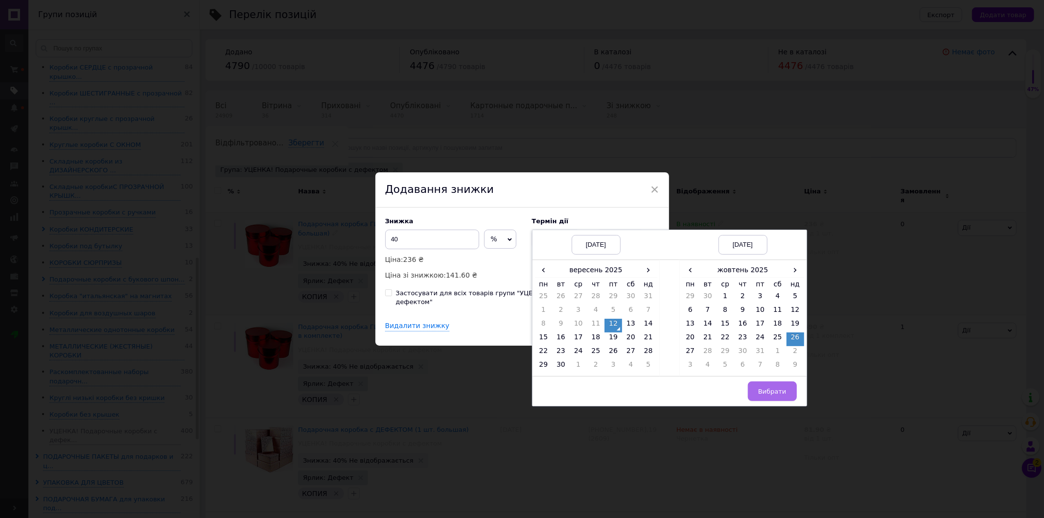
drag, startPoint x: 774, startPoint y: 398, endPoint x: 603, endPoint y: 322, distance: 187.1
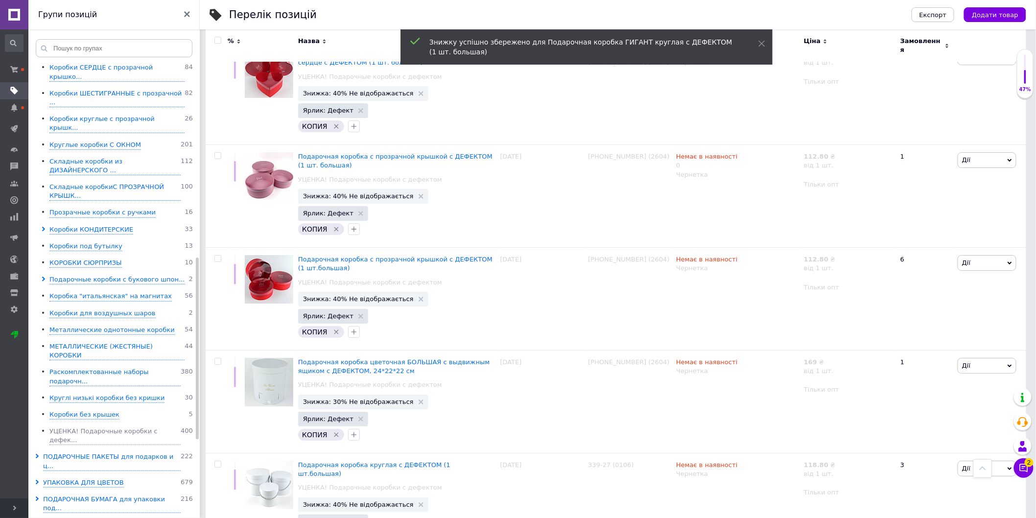
scroll to position [1341, 0]
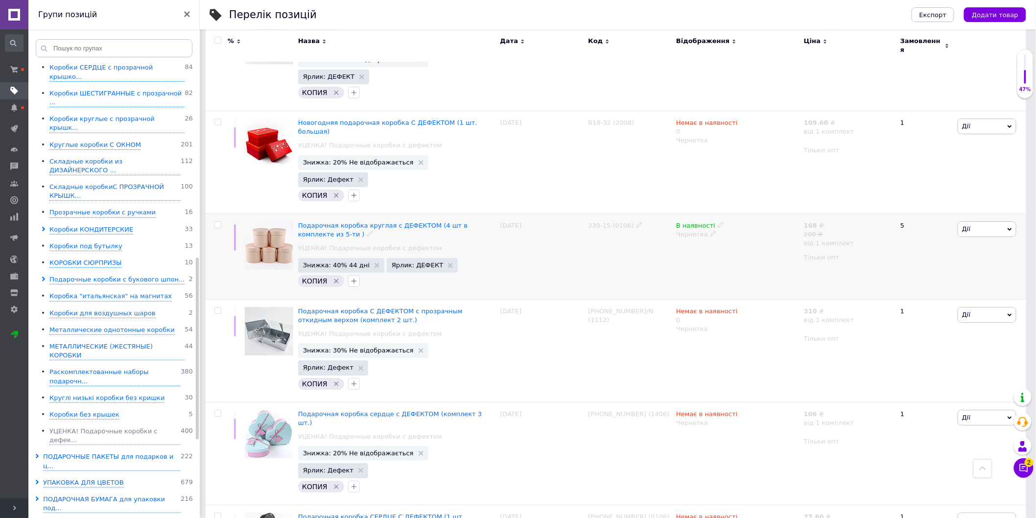
scroll to position [1334, 0]
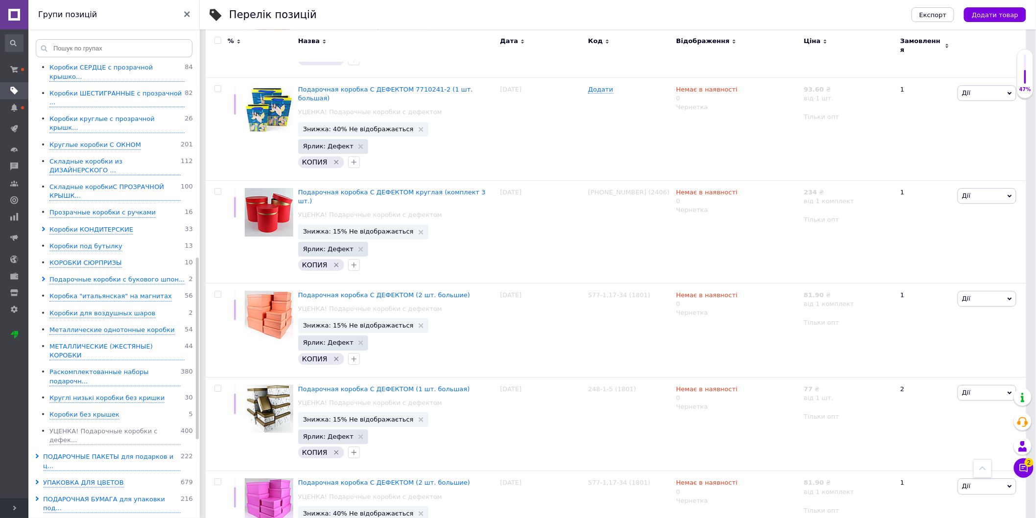
scroll to position [1271, 0]
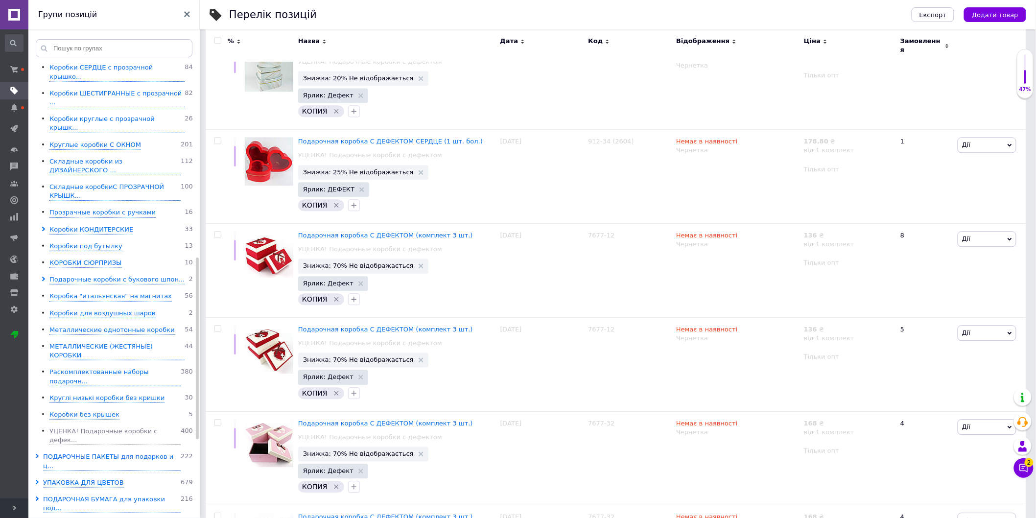
scroll to position [1316, 0]
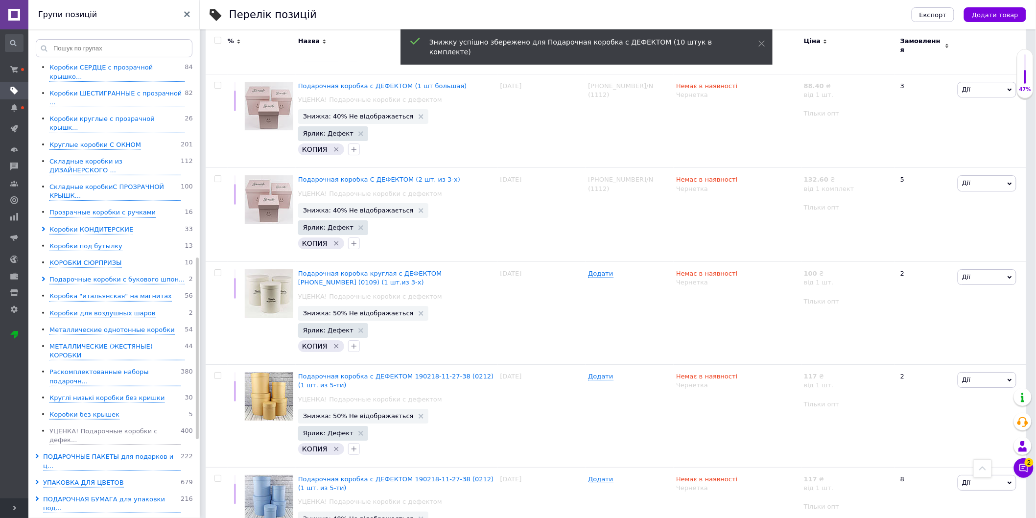
scroll to position [1316, 0]
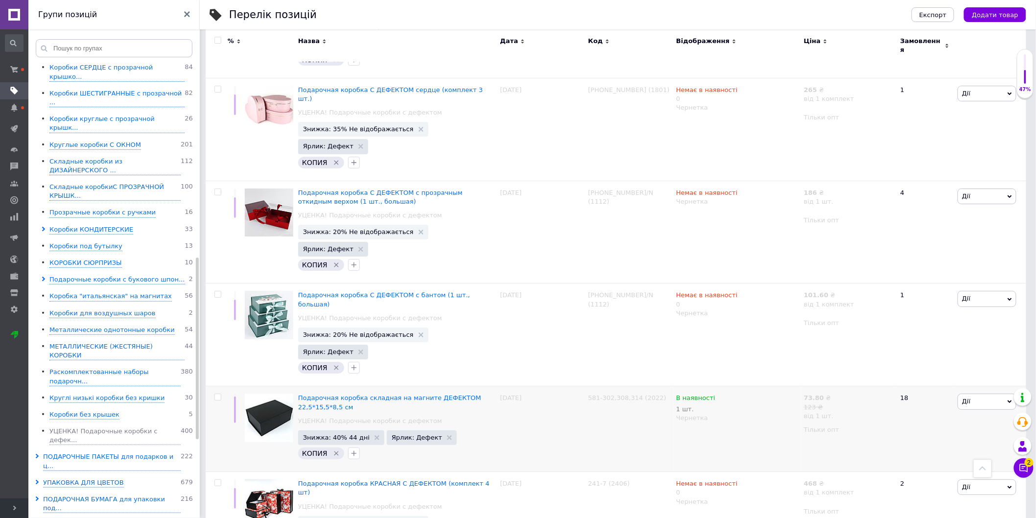
scroll to position [1376, 0]
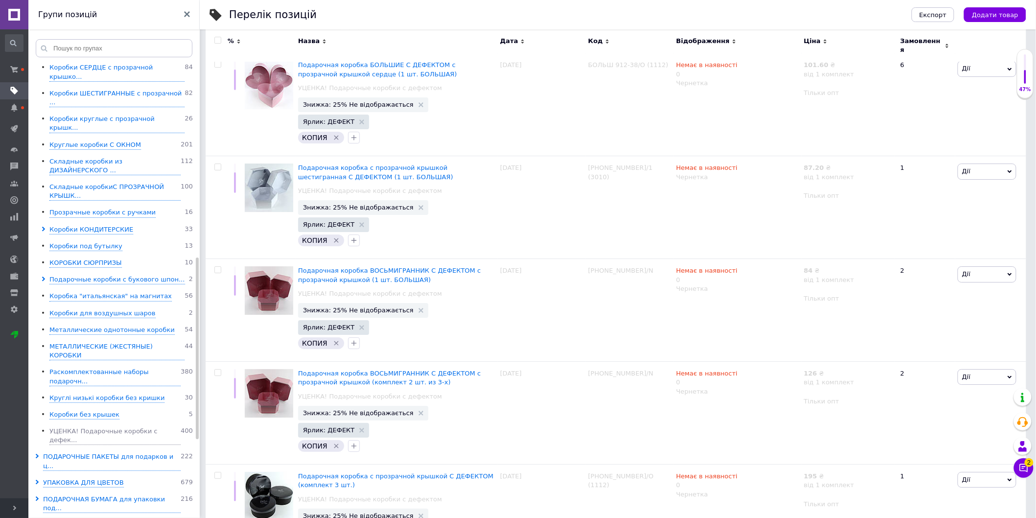
scroll to position [1343, 0]
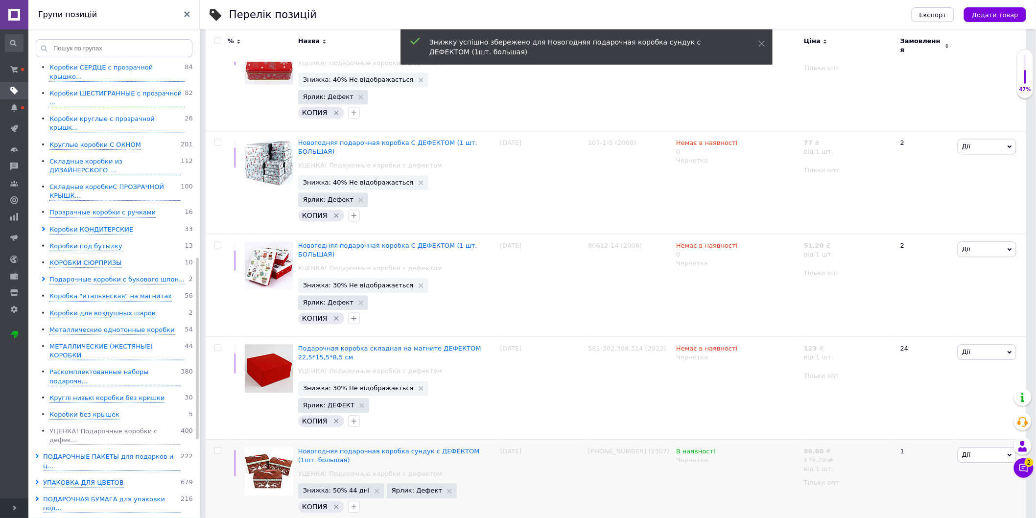
scroll to position [1298, 0]
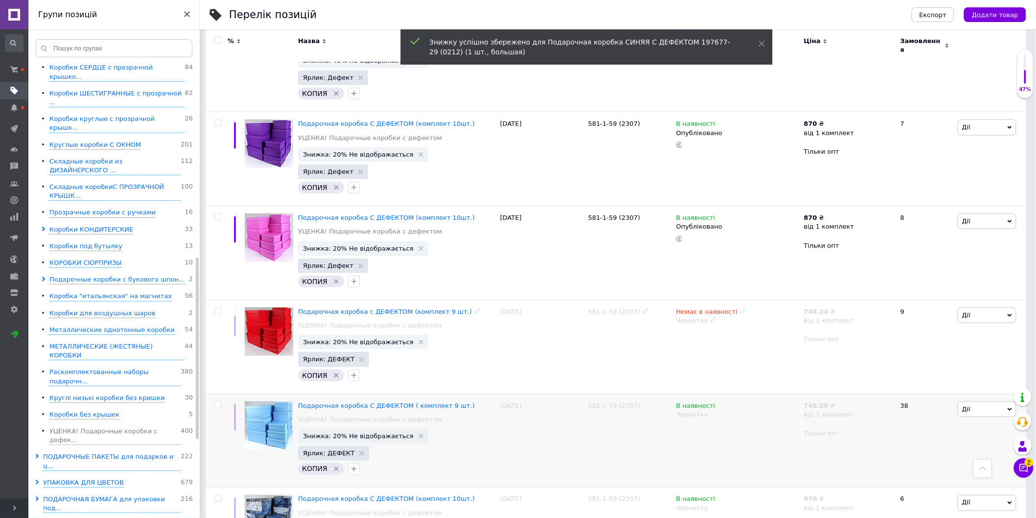
scroll to position [319, 0]
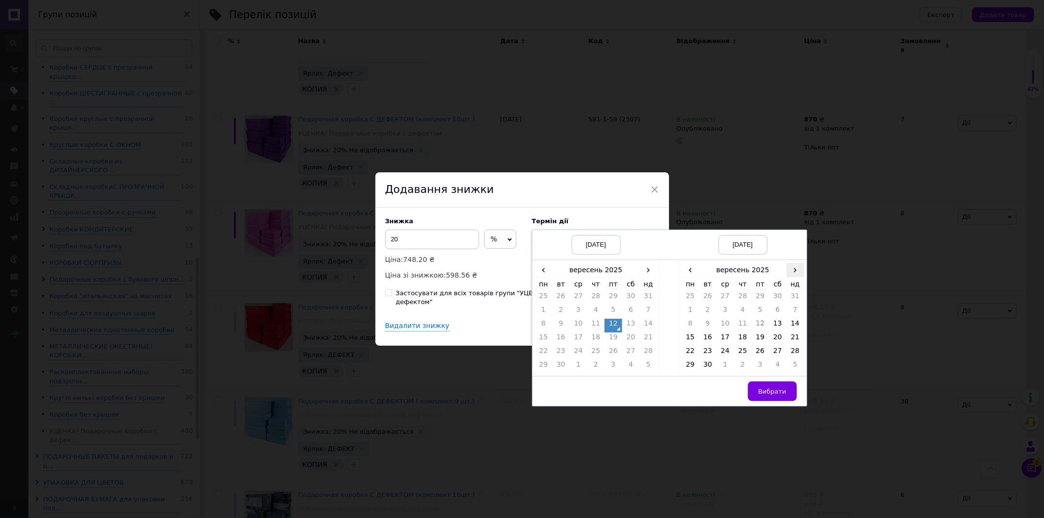
drag, startPoint x: 795, startPoint y: 274, endPoint x: 793, endPoint y: 284, distance: 10.0
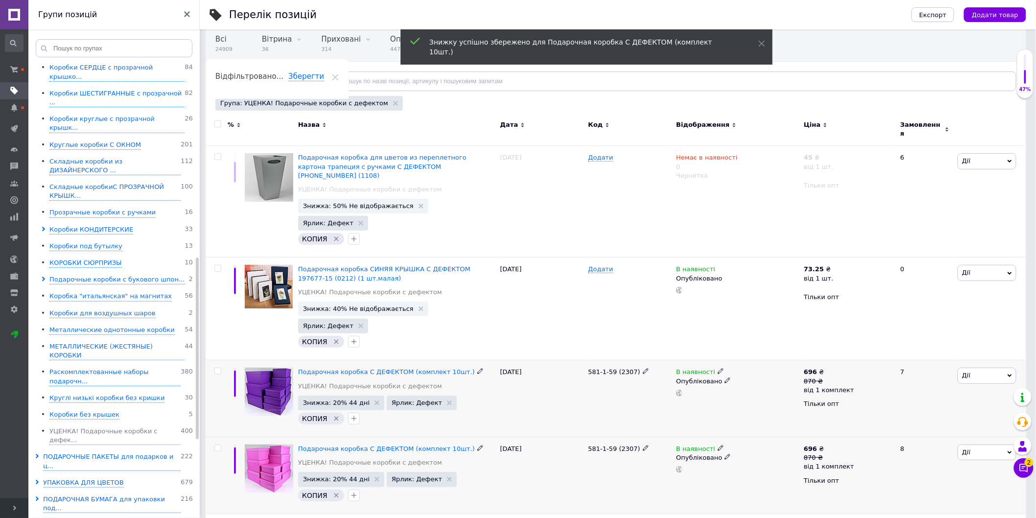
scroll to position [47, 0]
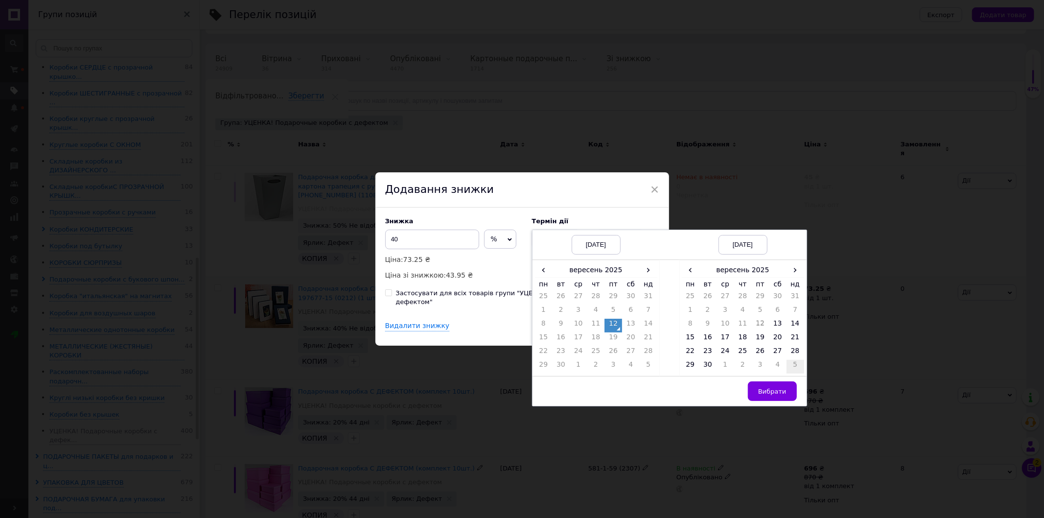
drag, startPoint x: 794, startPoint y: 274, endPoint x: 796, endPoint y: 305, distance: 30.9
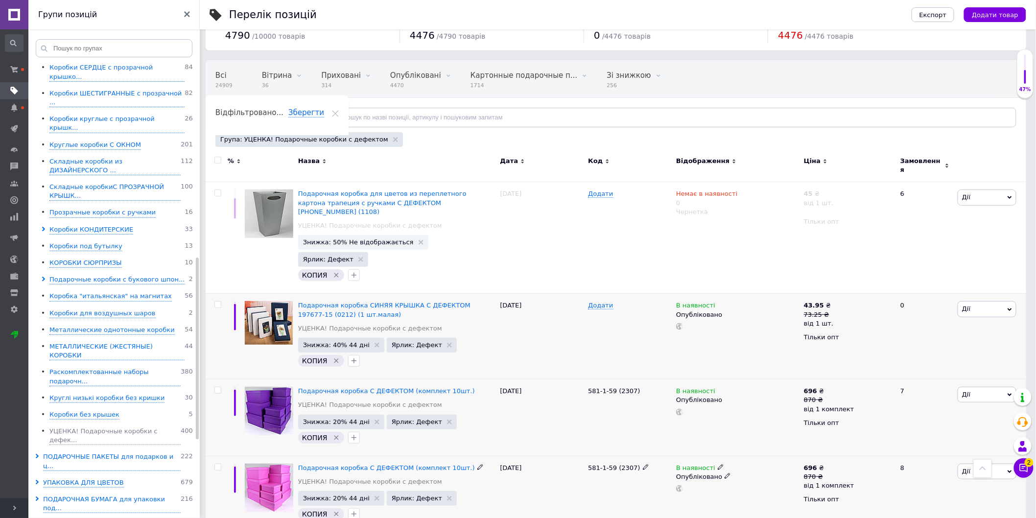
scroll to position [0, 0]
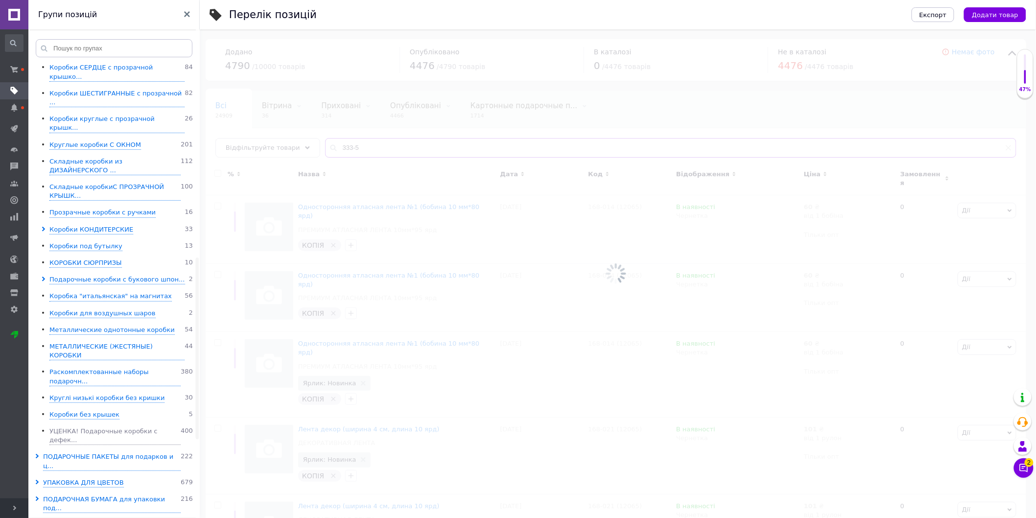
type input "333-5"
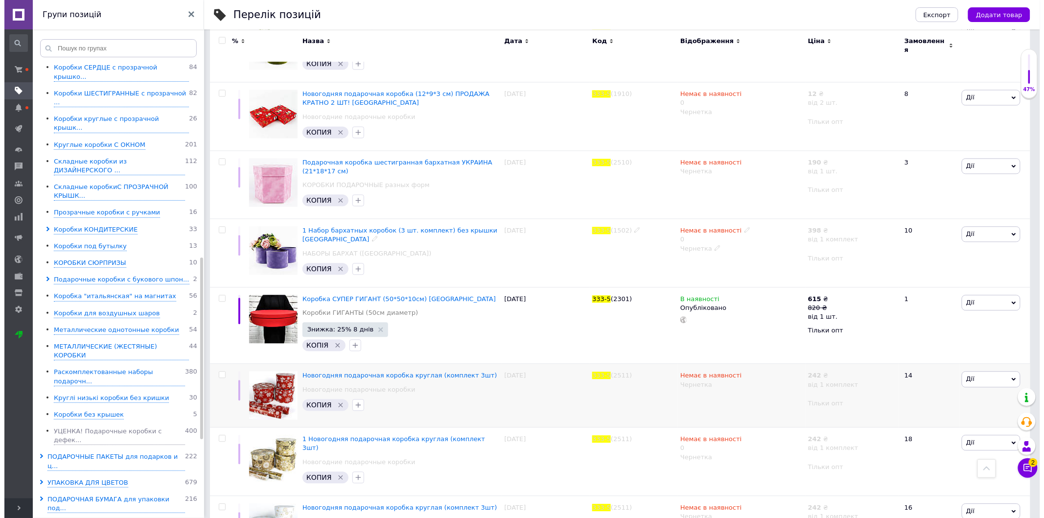
scroll to position [979, 0]
